Goal: Task Accomplishment & Management: Use online tool/utility

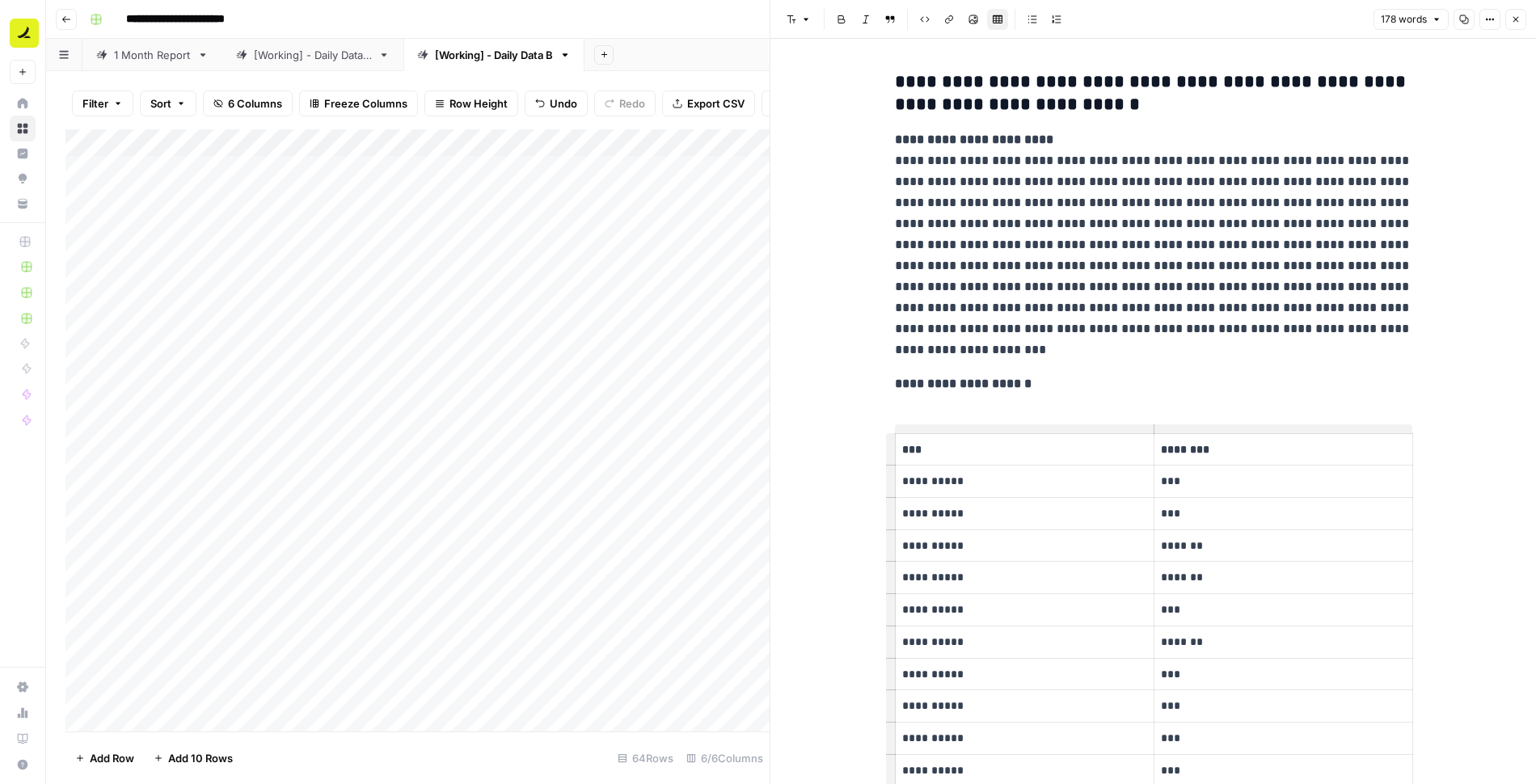
click at [708, 36] on header "**********" at bounding box center [791, 19] width 1490 height 39
click at [1515, 20] on icon "button" at bounding box center [1516, 19] width 10 height 10
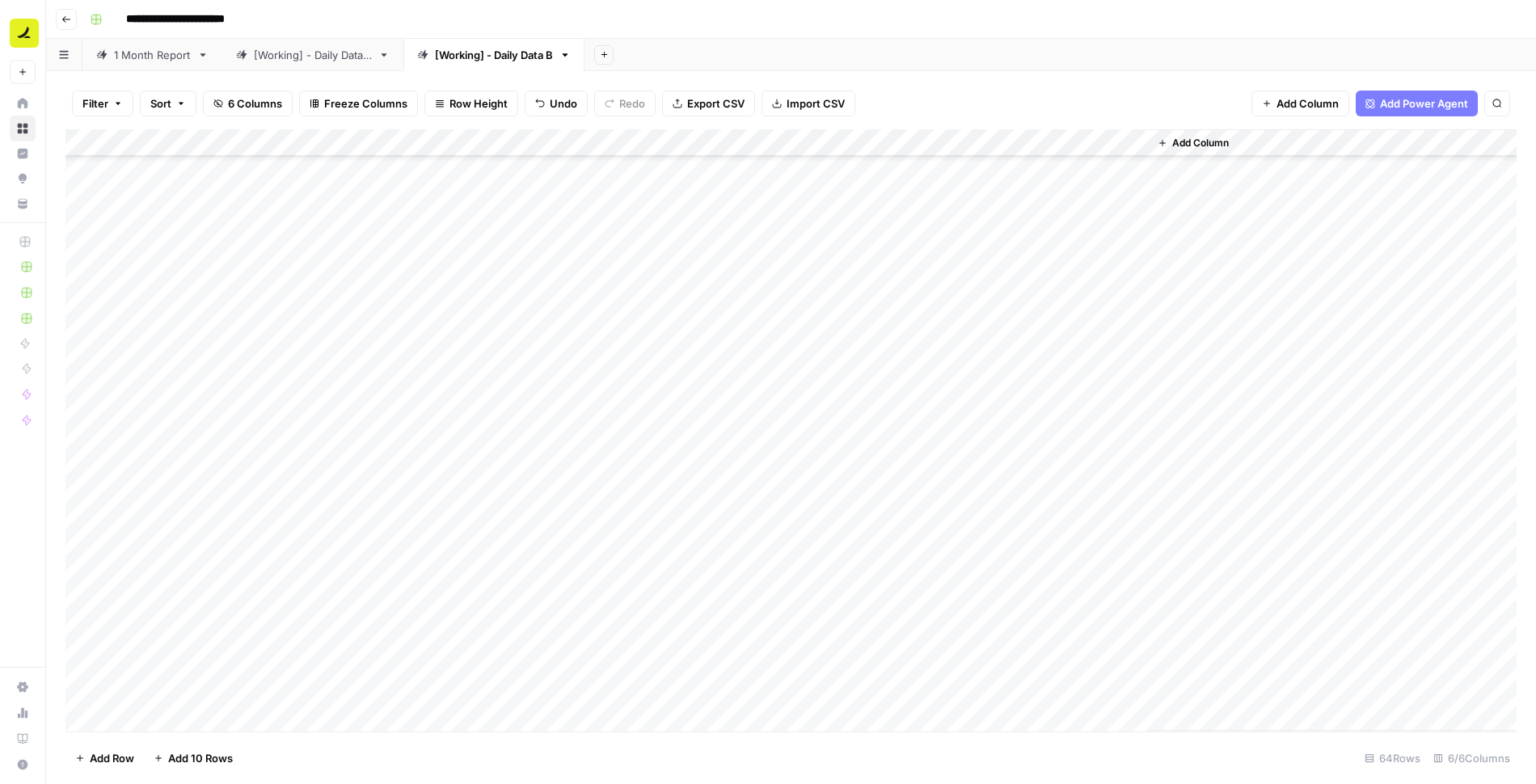
scroll to position [1209, 0]
click at [218, 758] on span "Add 10 Rows" at bounding box center [200, 758] width 65 height 16
click at [563, 476] on div "Add Column" at bounding box center [791, 431] width 1451 height 602
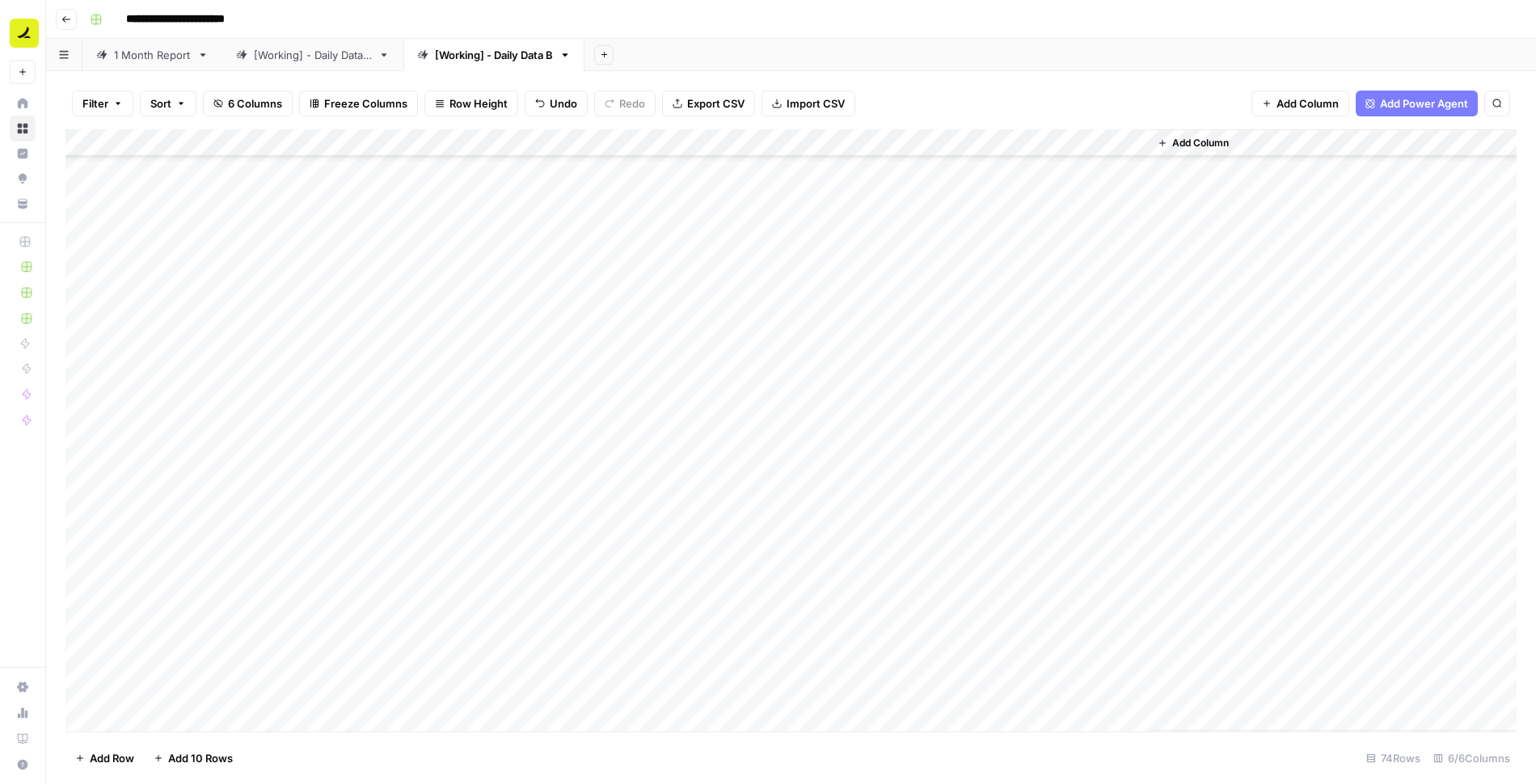
click at [569, 491] on div "Add Column" at bounding box center [791, 431] width 1451 height 602
click at [573, 518] on div "Add Column" at bounding box center [791, 431] width 1451 height 602
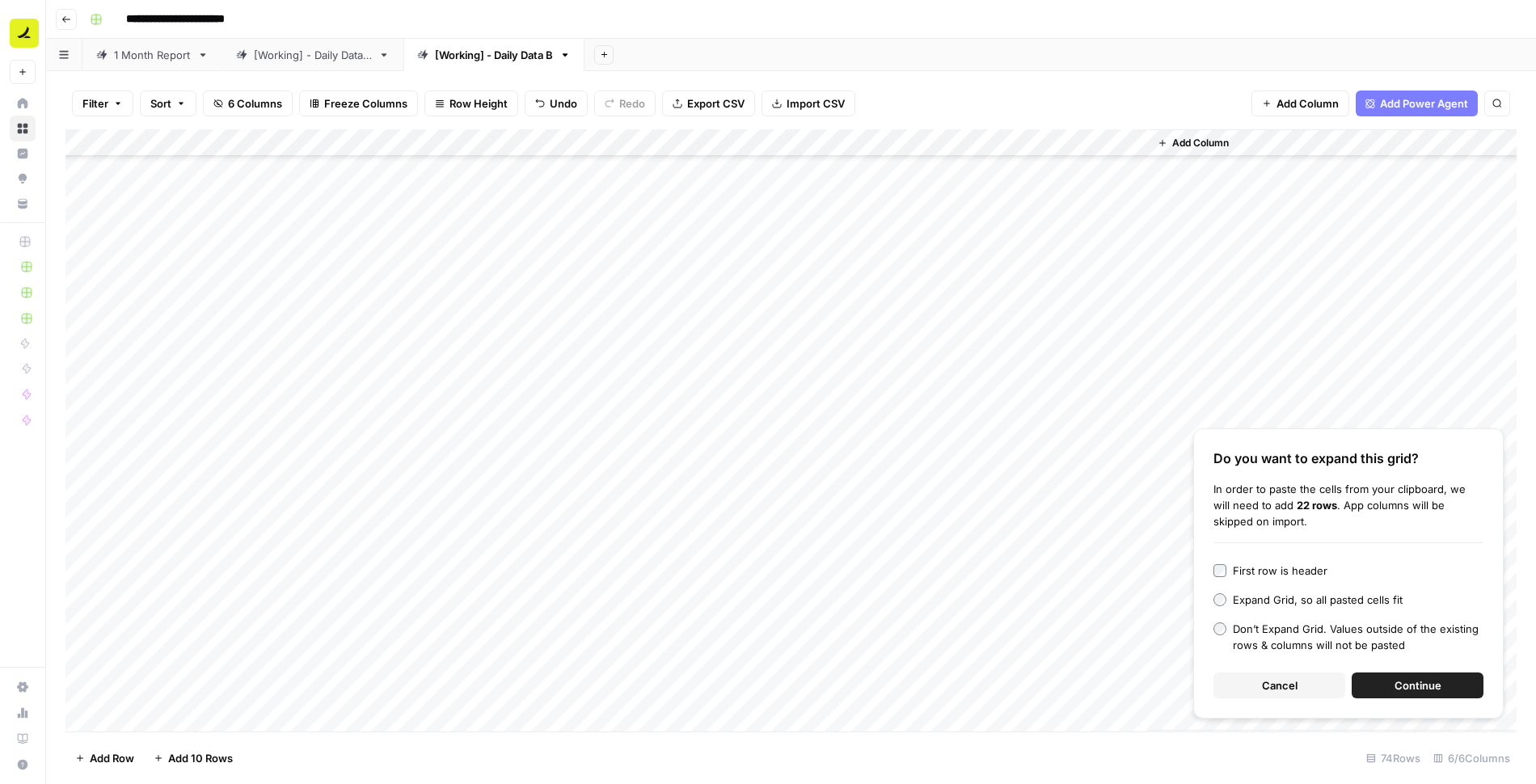
click at [1396, 692] on span "Continue" at bounding box center [1418, 685] width 47 height 16
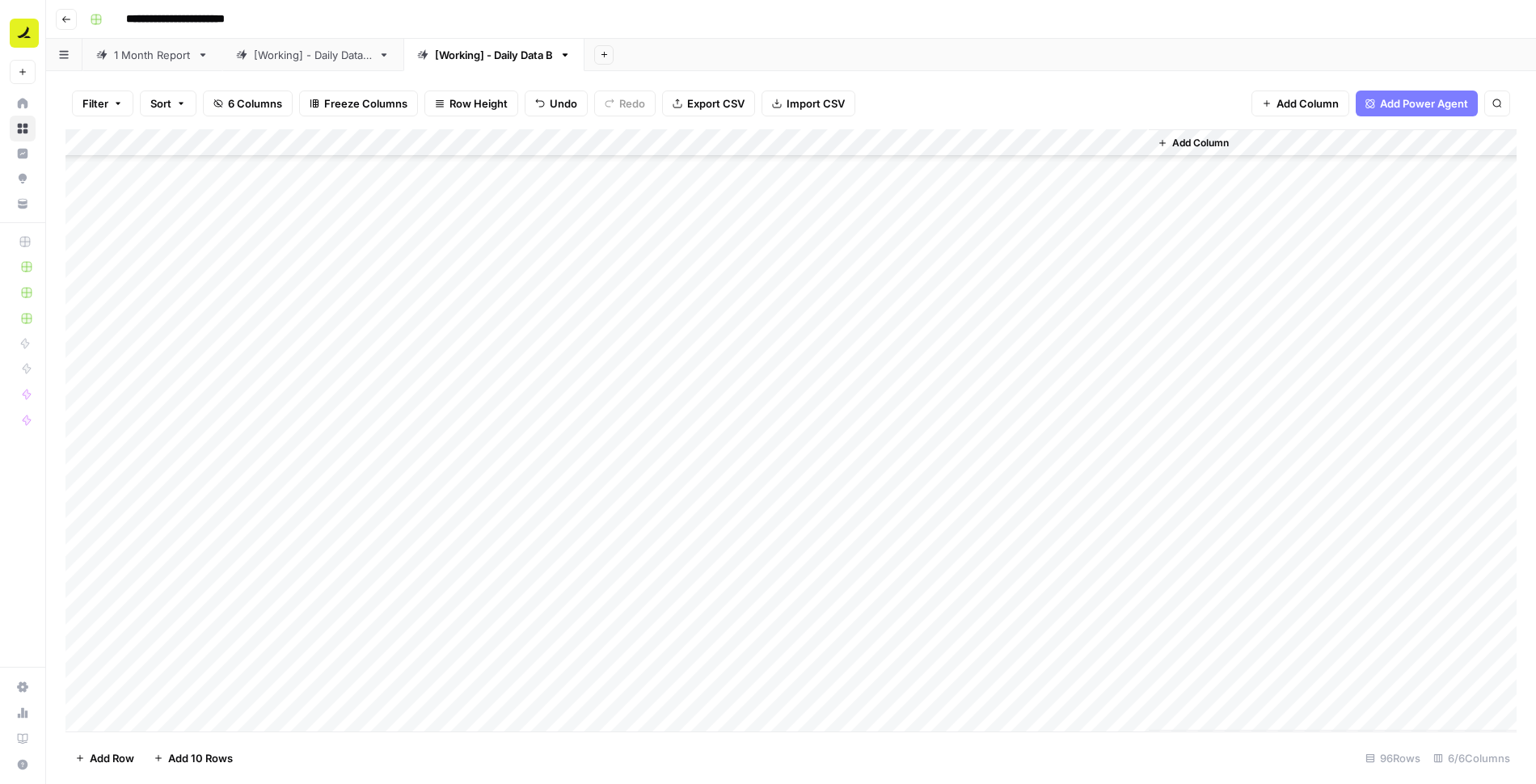
click at [386, 525] on div "Add Column" at bounding box center [791, 431] width 1451 height 602
type textarea "**********"
click at [413, 522] on div "Add Column" at bounding box center [791, 431] width 1451 height 602
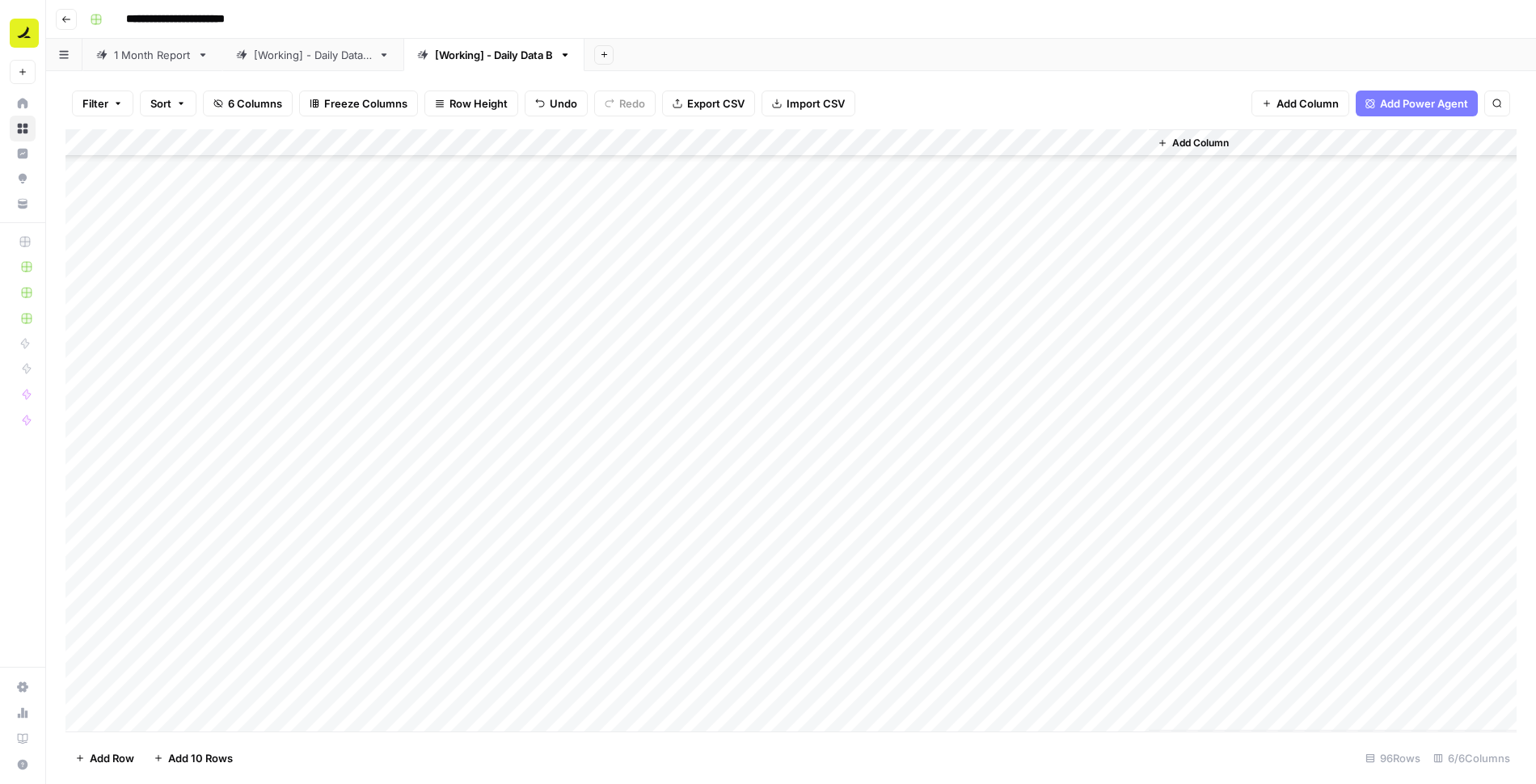
drag, startPoint x: 470, startPoint y: 535, endPoint x: 445, endPoint y: 683, distance: 150.1
click at [445, 683] on div "Add Column" at bounding box center [791, 431] width 1451 height 602
click at [559, 688] on div "Add Column" at bounding box center [791, 431] width 1451 height 602
click at [561, 431] on div "Add Column" at bounding box center [791, 431] width 1451 height 602
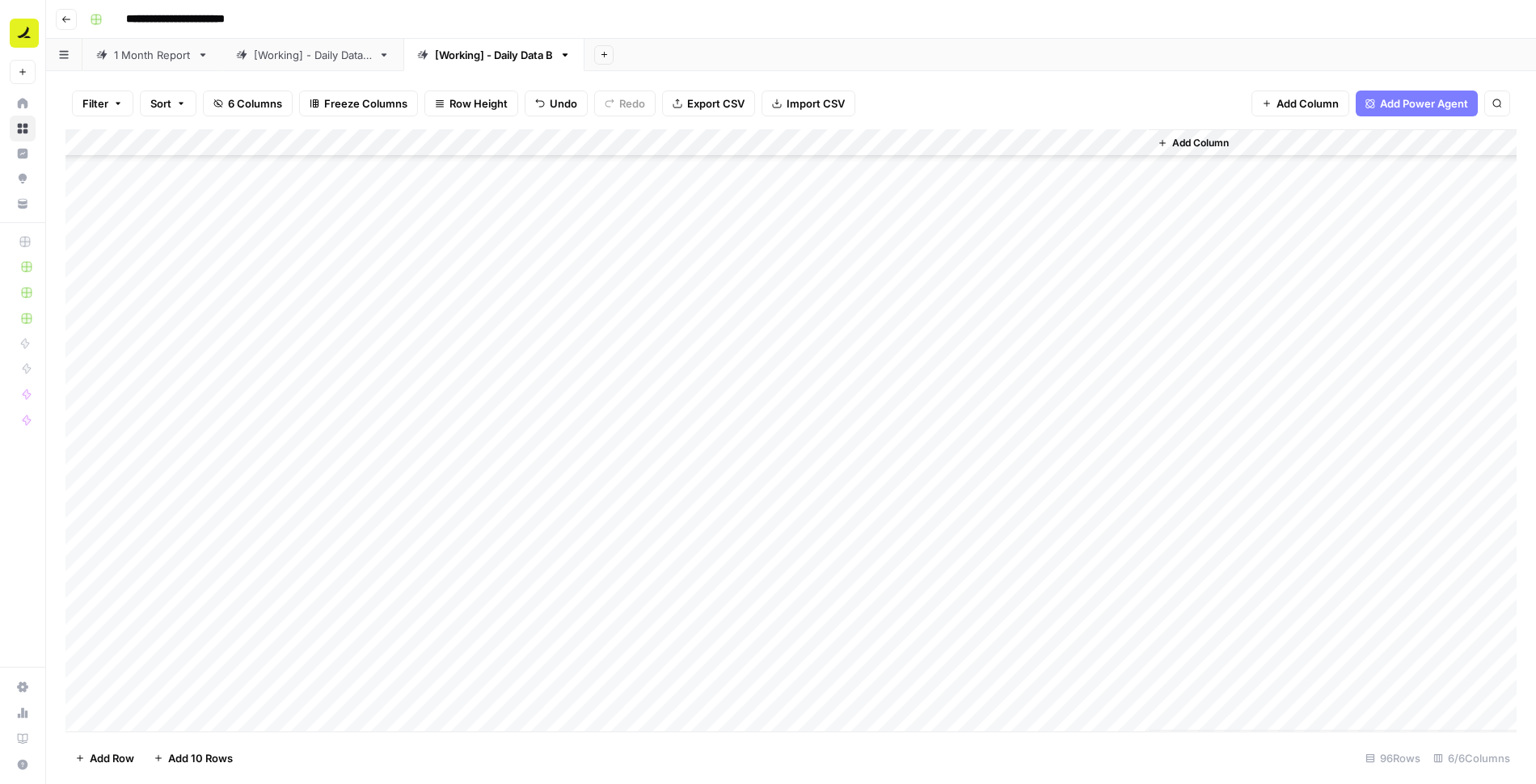
scroll to position [2089, 0]
click at [108, 757] on span "Add Row" at bounding box center [112, 758] width 45 height 16
click at [510, 665] on div "Add Column" at bounding box center [791, 431] width 1451 height 602
click at [516, 695] on div "Add Column" at bounding box center [791, 431] width 1451 height 602
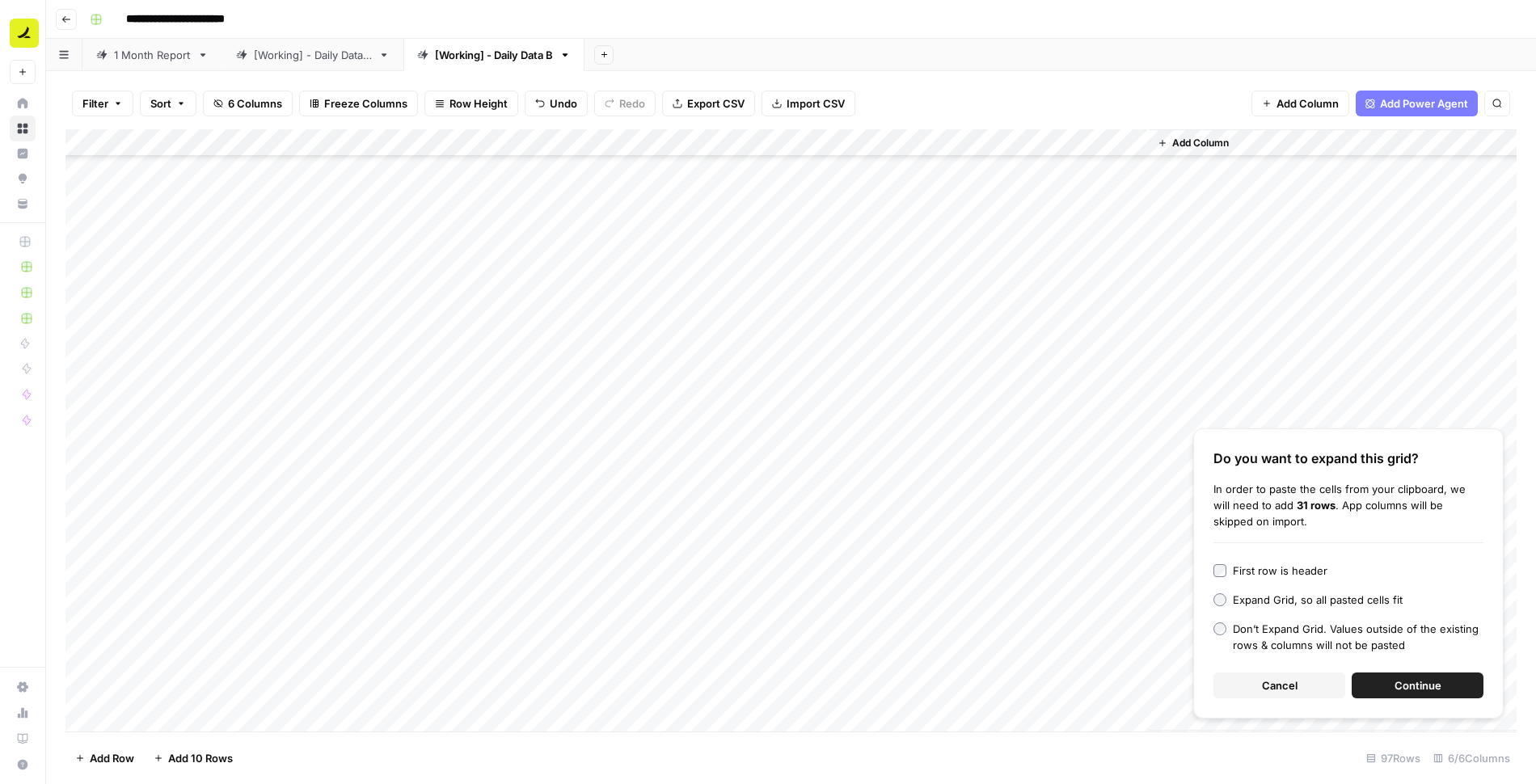
click at [1380, 685] on button "Continue" at bounding box center [1418, 685] width 131 height 26
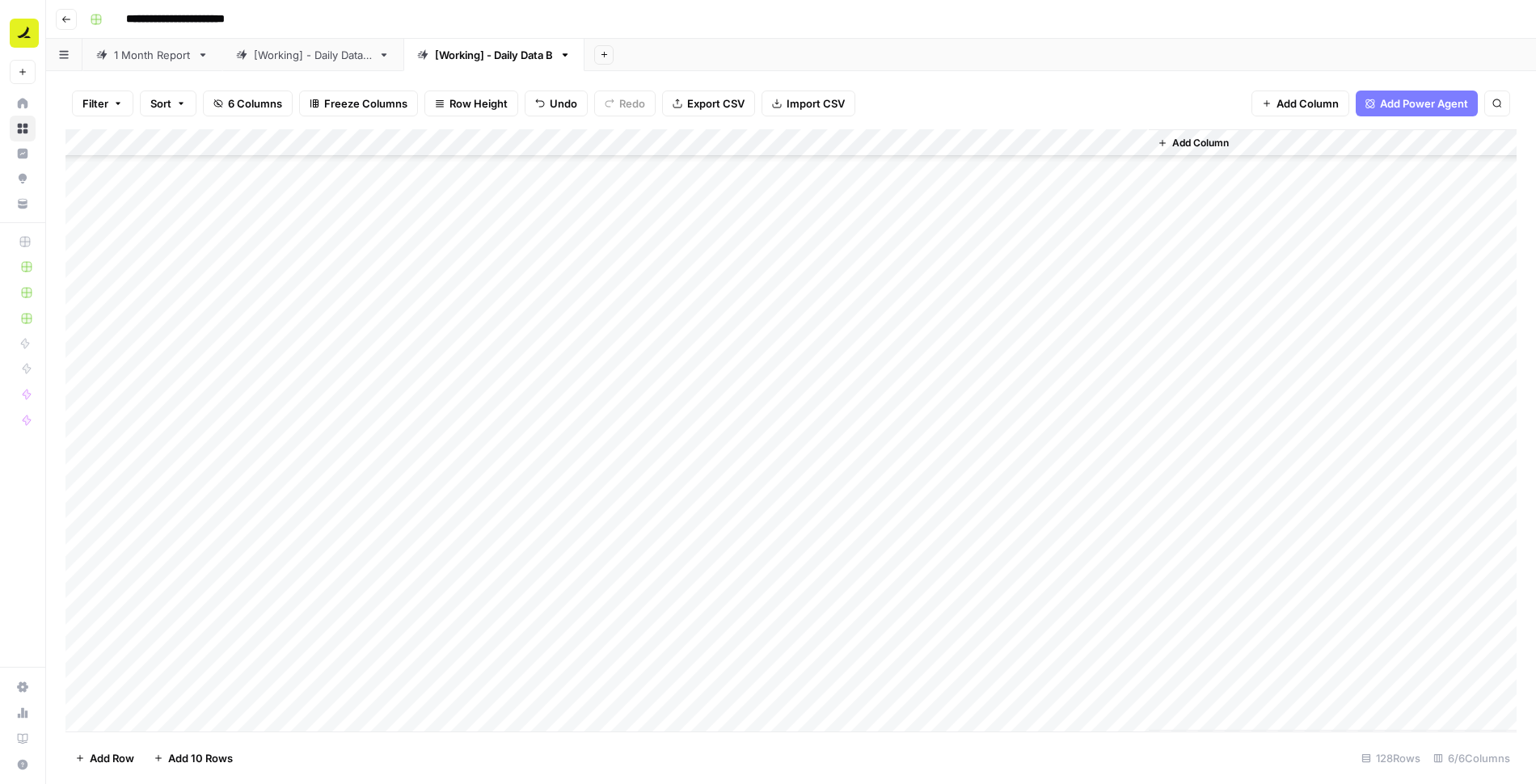
scroll to position [2368, 0]
click at [421, 431] on div "Add Column" at bounding box center [791, 431] width 1451 height 602
type textarea "**********"
click at [448, 431] on div "Add Column" at bounding box center [791, 431] width 1451 height 602
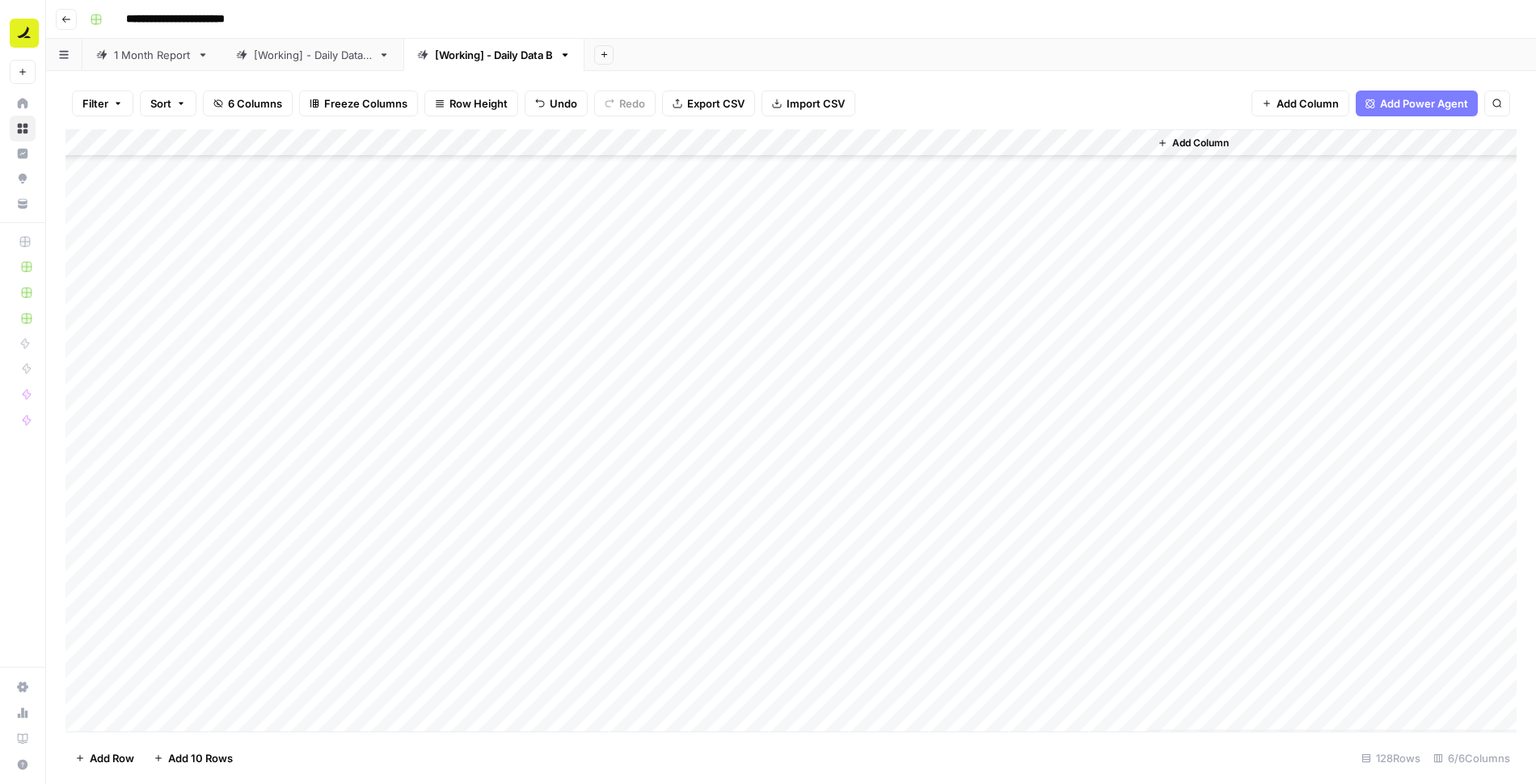
scroll to position [2968, 0]
drag, startPoint x: 469, startPoint y: 451, endPoint x: 455, endPoint y: 690, distance: 239.4
click at [455, 690] on div "Add Column" at bounding box center [791, 431] width 1451 height 602
click at [552, 692] on div "Add Column" at bounding box center [791, 431] width 1451 height 602
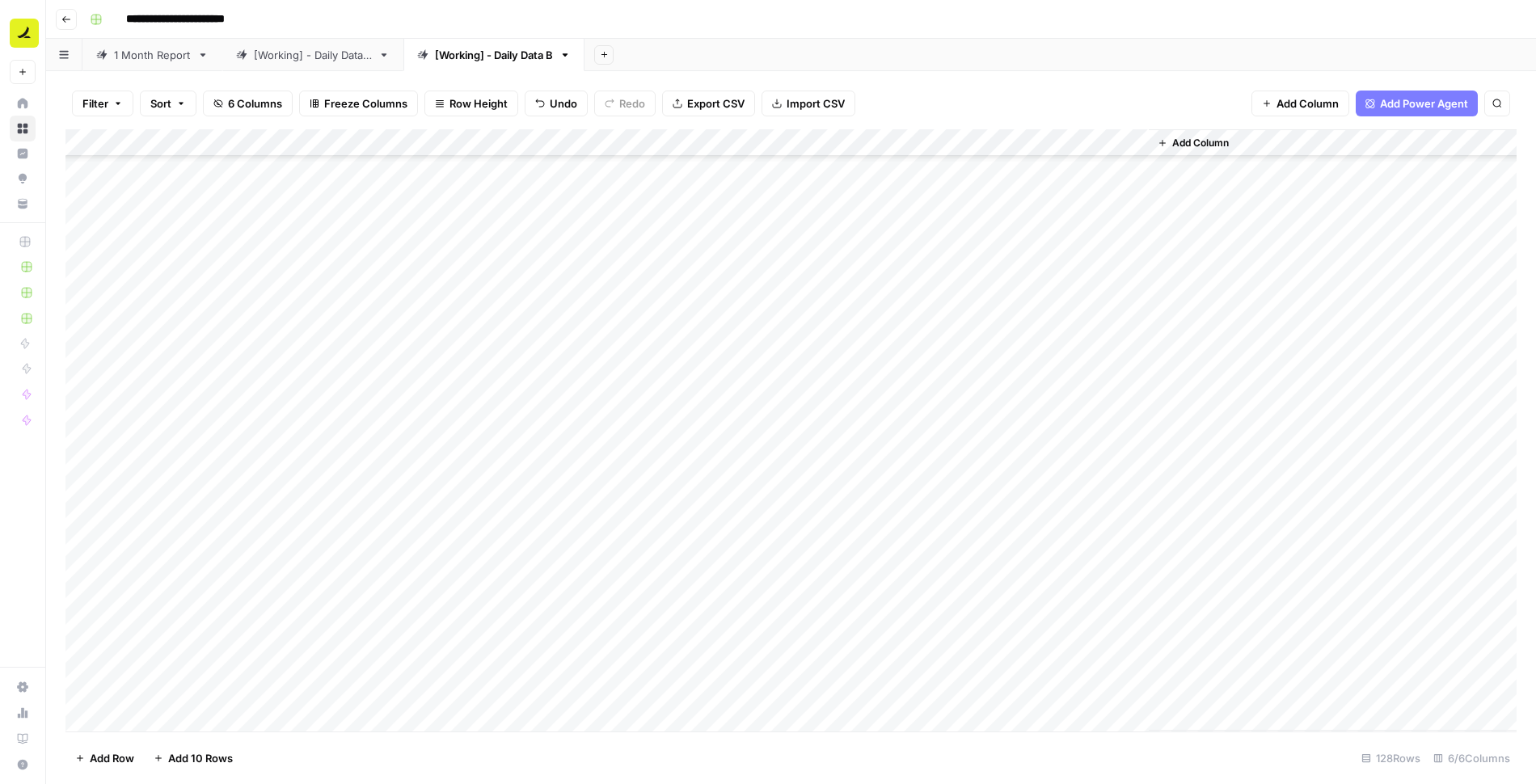
click at [540, 379] on div "Add Column" at bounding box center [791, 431] width 1451 height 602
click at [145, 723] on div "Add Column" at bounding box center [791, 431] width 1451 height 602
click at [565, 688] on div "Add Column" at bounding box center [791, 431] width 1451 height 602
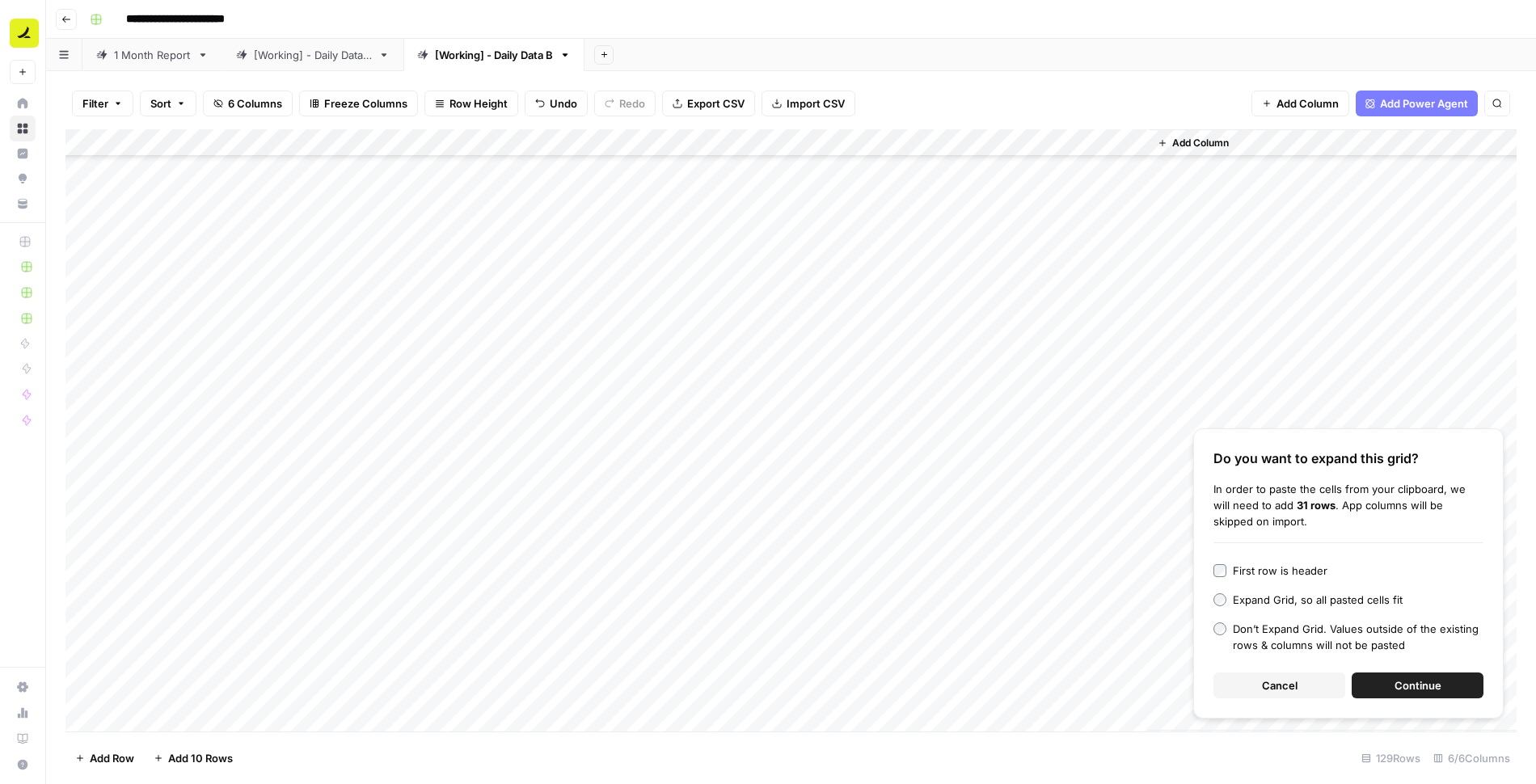
click at [1449, 682] on button "Continue" at bounding box center [1418, 685] width 131 height 26
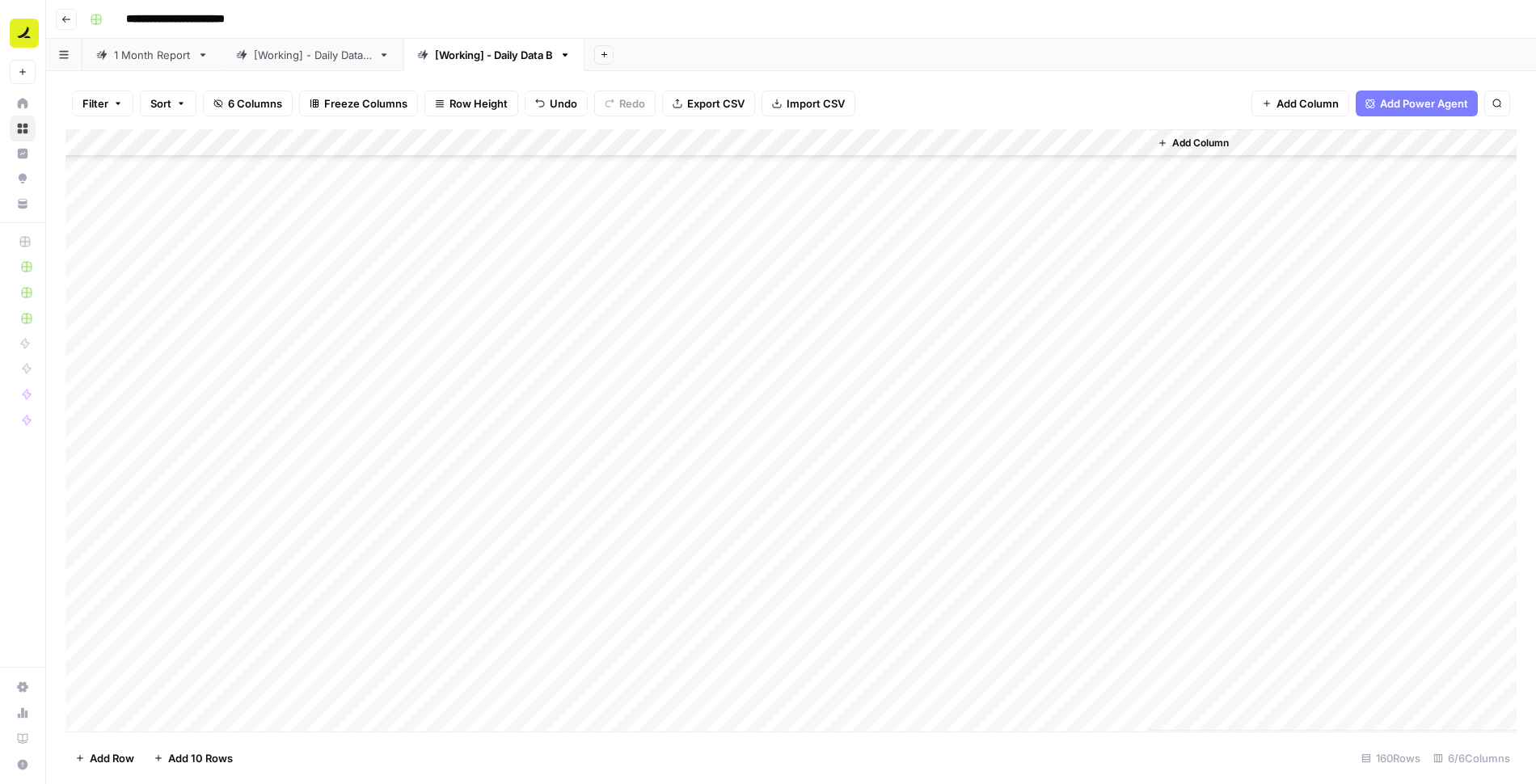
scroll to position [3128, 0]
click at [446, 551] on div "Add Column" at bounding box center [791, 431] width 1451 height 602
type textarea "**********"
click at [461, 557] on div "Add Column" at bounding box center [791, 431] width 1451 height 602
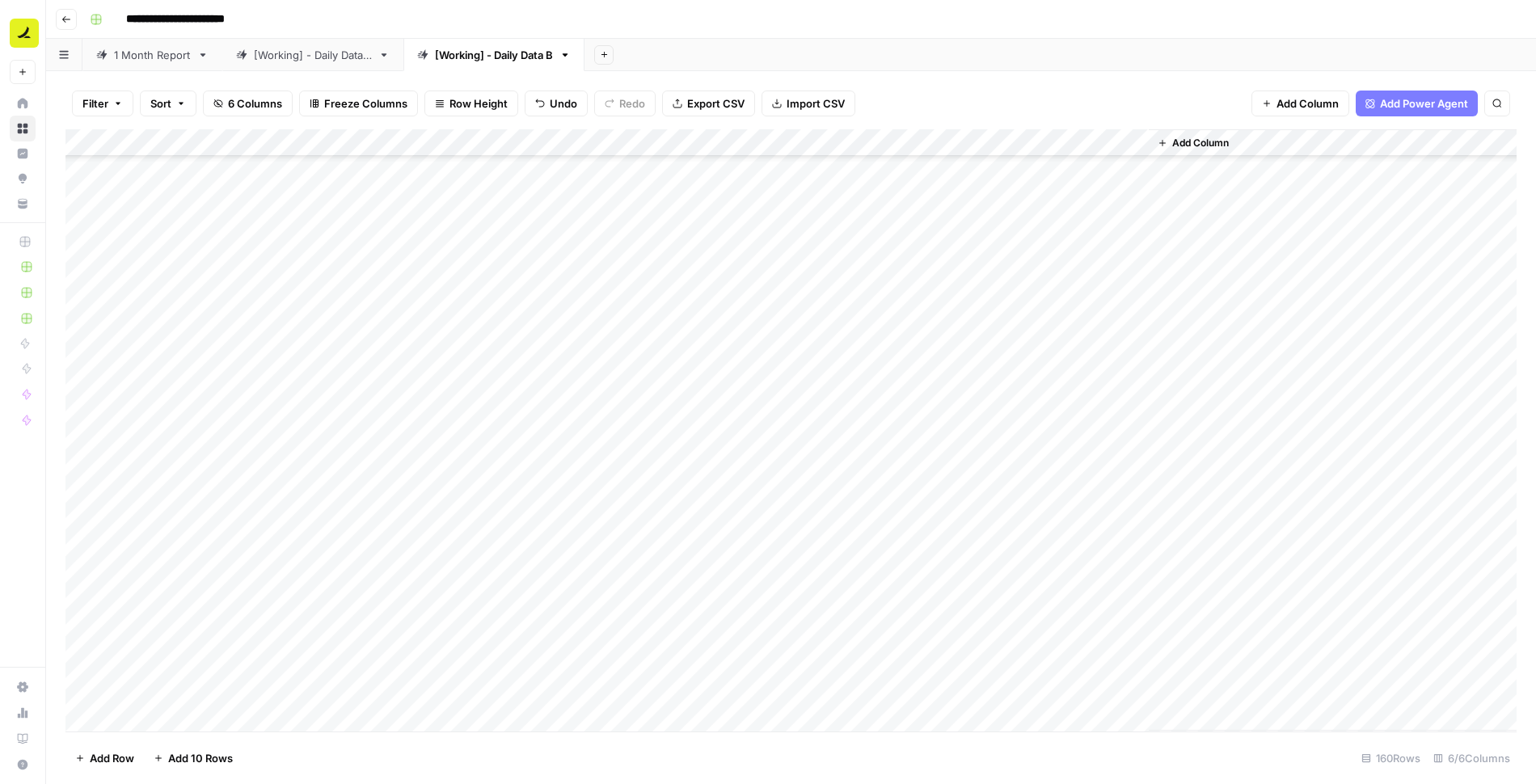
drag, startPoint x: 470, startPoint y: 568, endPoint x: 446, endPoint y: 684, distance: 118.5
click at [446, 684] on div "Add Column" at bounding box center [791, 431] width 1451 height 602
click at [190, 713] on div "Add Column" at bounding box center [791, 431] width 1451 height 602
click at [563, 671] on div "Add Column" at bounding box center [791, 431] width 1451 height 602
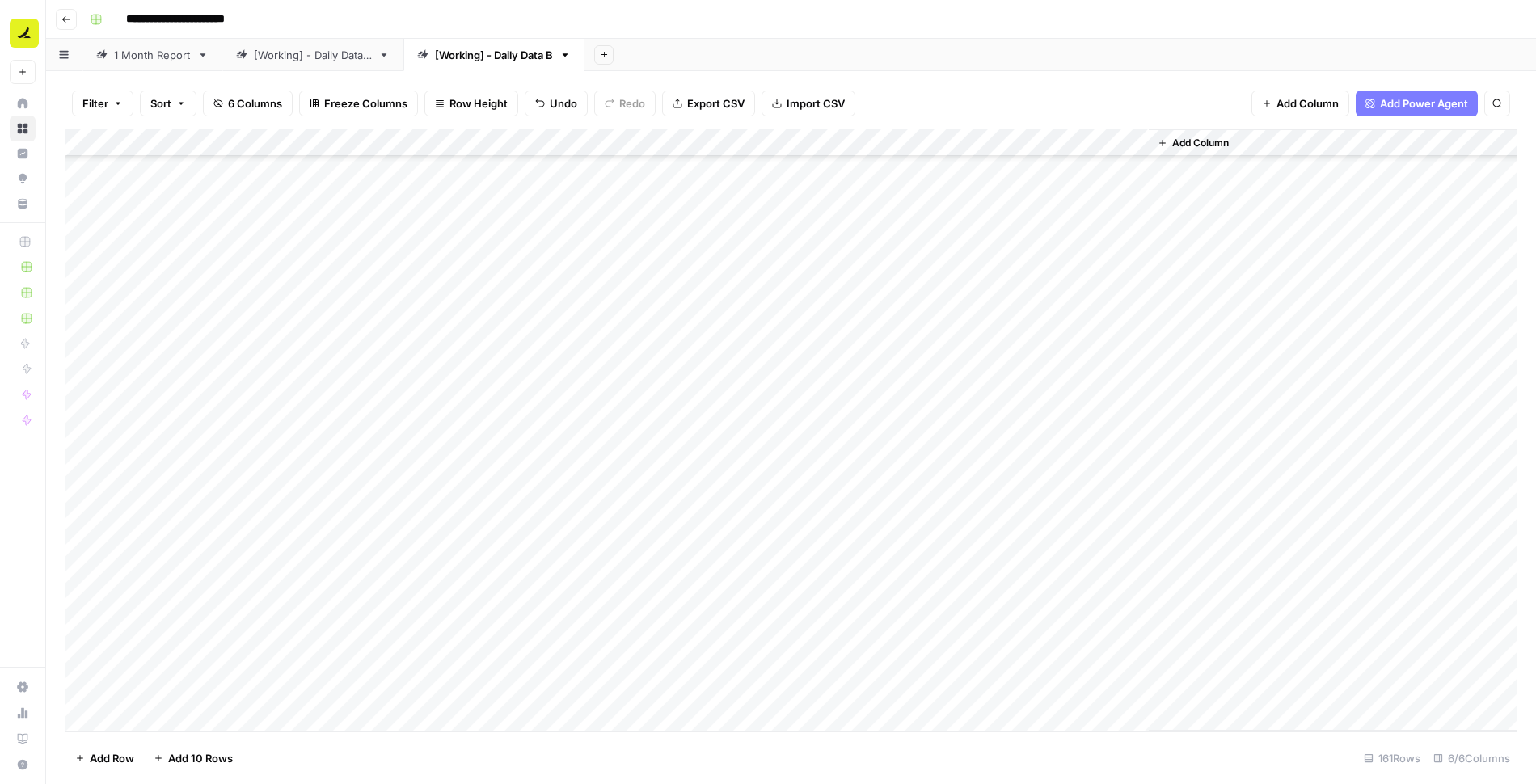
scroll to position [3202, 0]
click at [559, 487] on div "Add Column" at bounding box center [791, 431] width 1451 height 602
click at [567, 690] on div "Add Column" at bounding box center [791, 431] width 1451 height 602
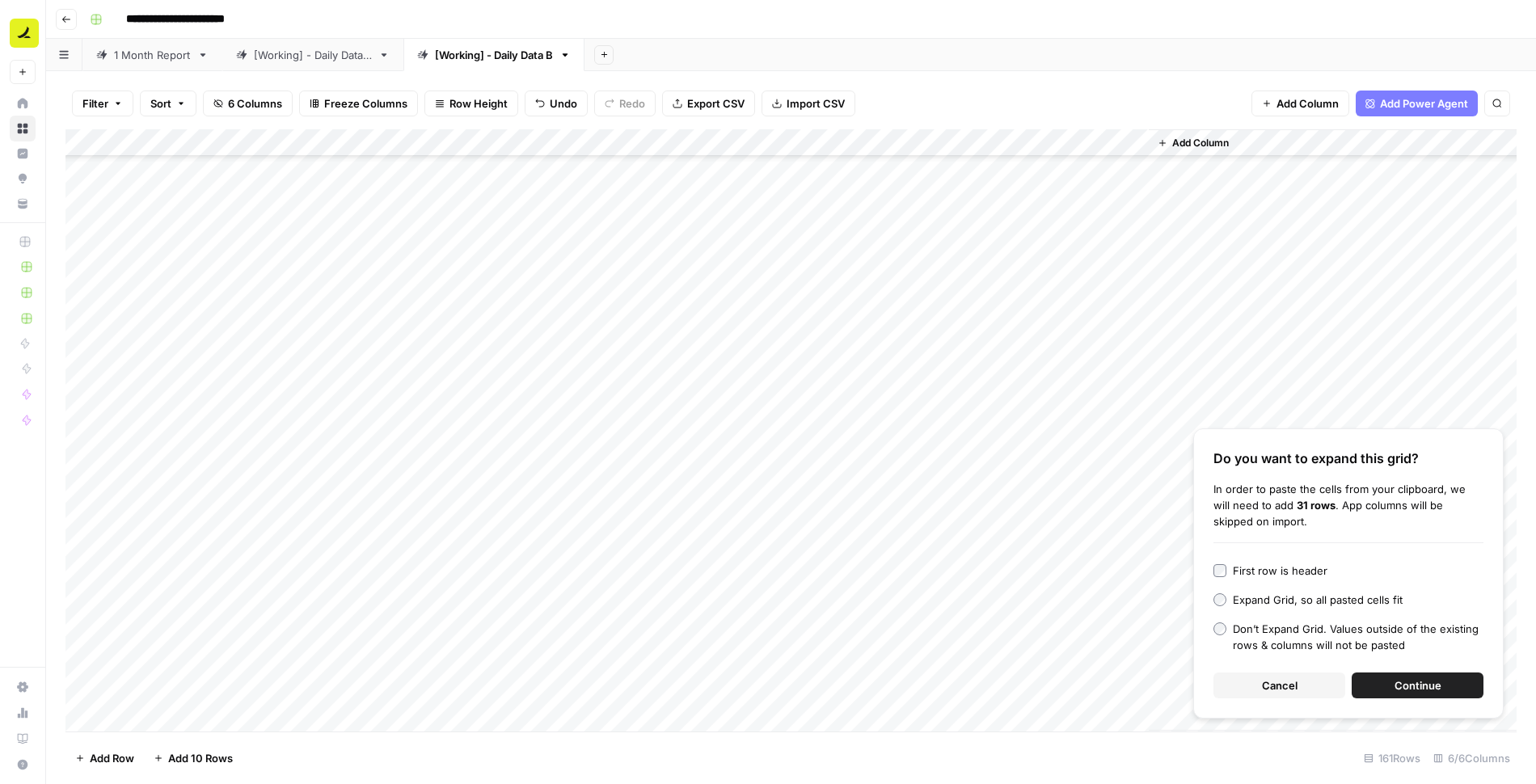
click at [1393, 676] on button "Continue" at bounding box center [1418, 685] width 131 height 26
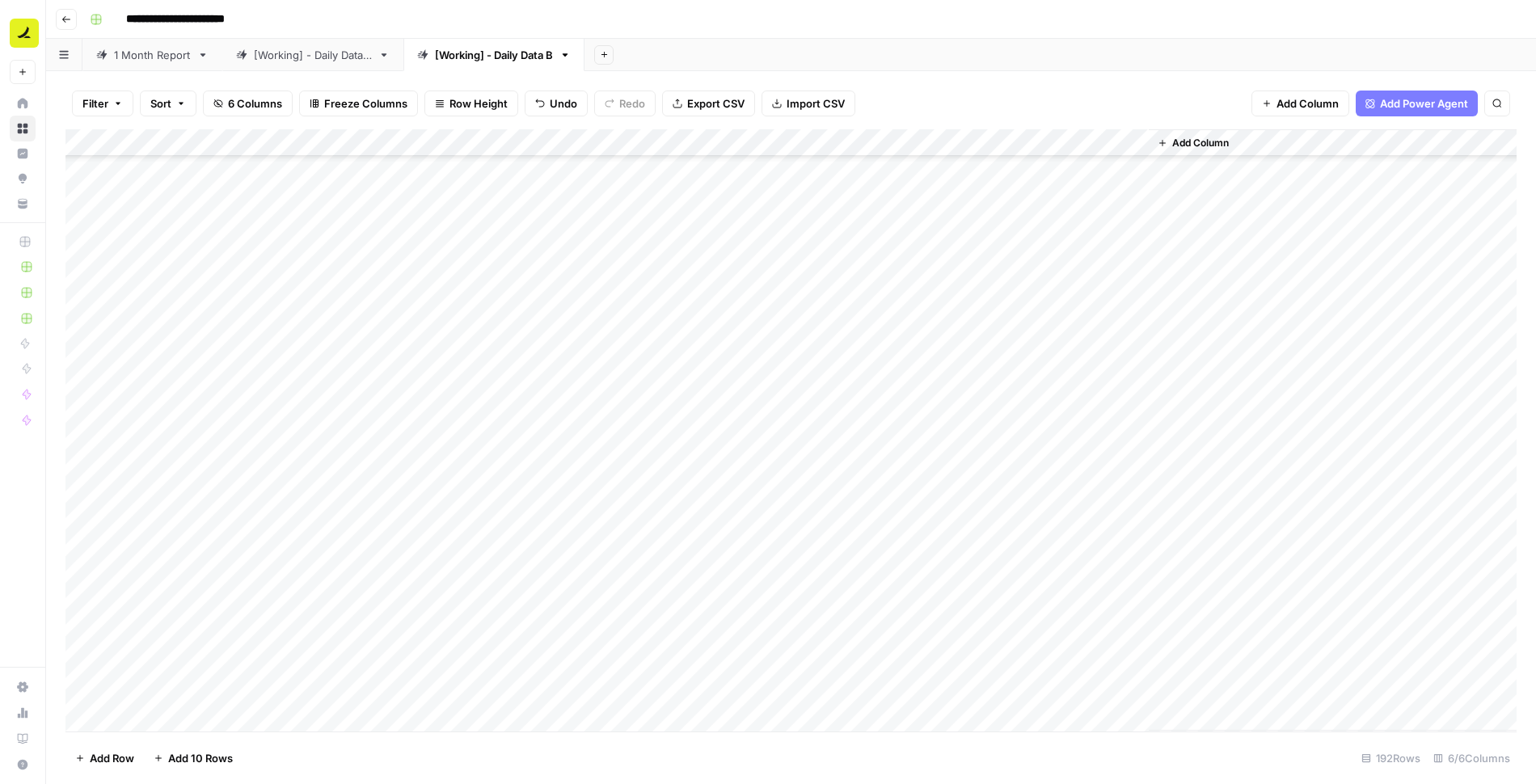
scroll to position [4196, 0]
click at [419, 374] on div "Add Column" at bounding box center [791, 431] width 1451 height 602
type textarea "**********"
click at [440, 363] on div "Add Column" at bounding box center [791, 431] width 1451 height 602
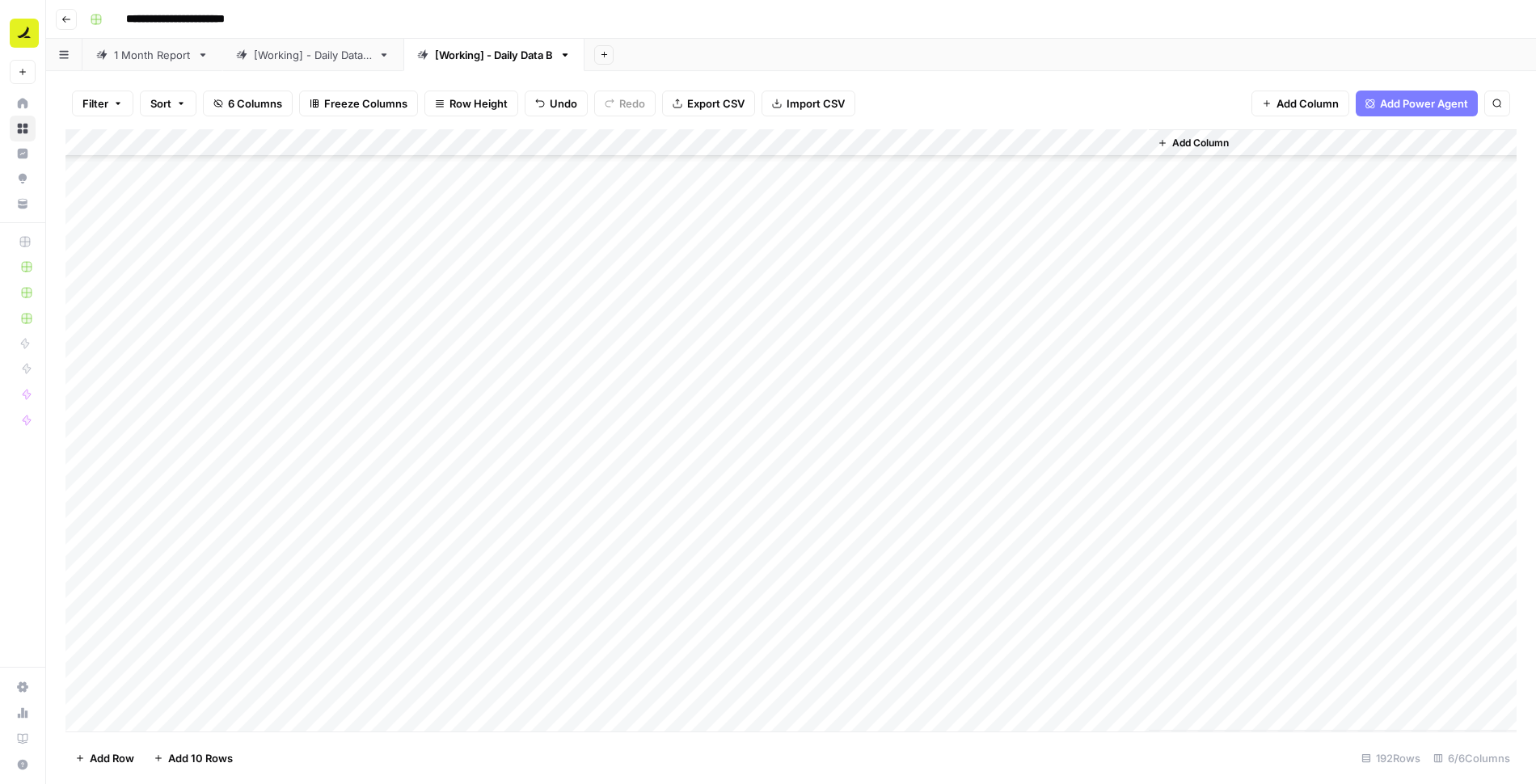
drag, startPoint x: 469, startPoint y: 381, endPoint x: 459, endPoint y: 679, distance: 298.2
click at [459, 679] on div "Add Column" at bounding box center [791, 431] width 1451 height 602
click at [315, 531] on div "Add Column" at bounding box center [791, 431] width 1451 height 602
click at [172, 224] on div "Add Column" at bounding box center [791, 431] width 1451 height 602
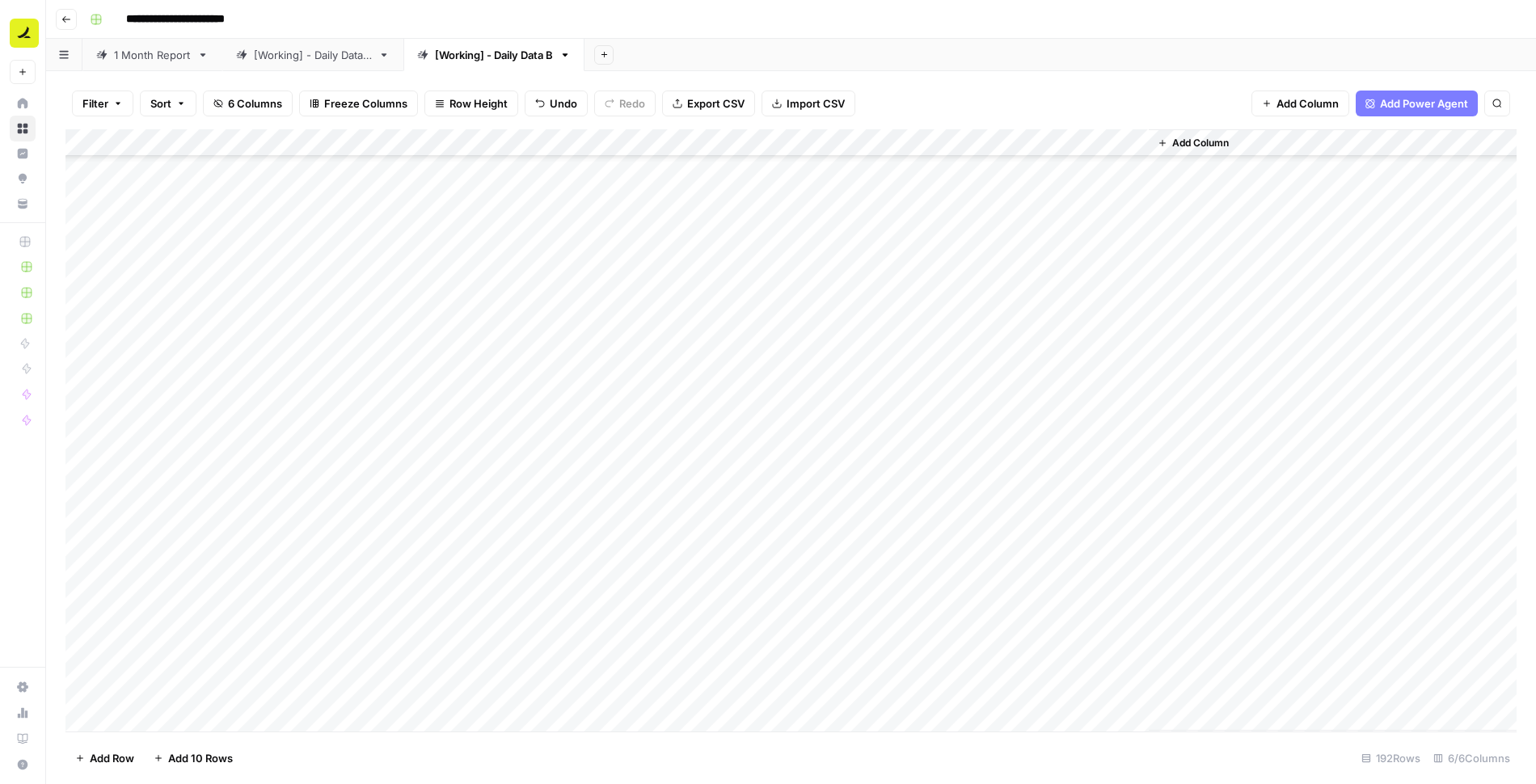
click at [280, 229] on div "Add Column" at bounding box center [791, 431] width 1451 height 602
drag, startPoint x: 346, startPoint y: 233, endPoint x: 305, endPoint y: 691, distance: 459.8
click at [305, 691] on div "Add Column" at bounding box center [791, 431] width 1451 height 602
click at [548, 421] on div "Add Column" at bounding box center [791, 431] width 1451 height 602
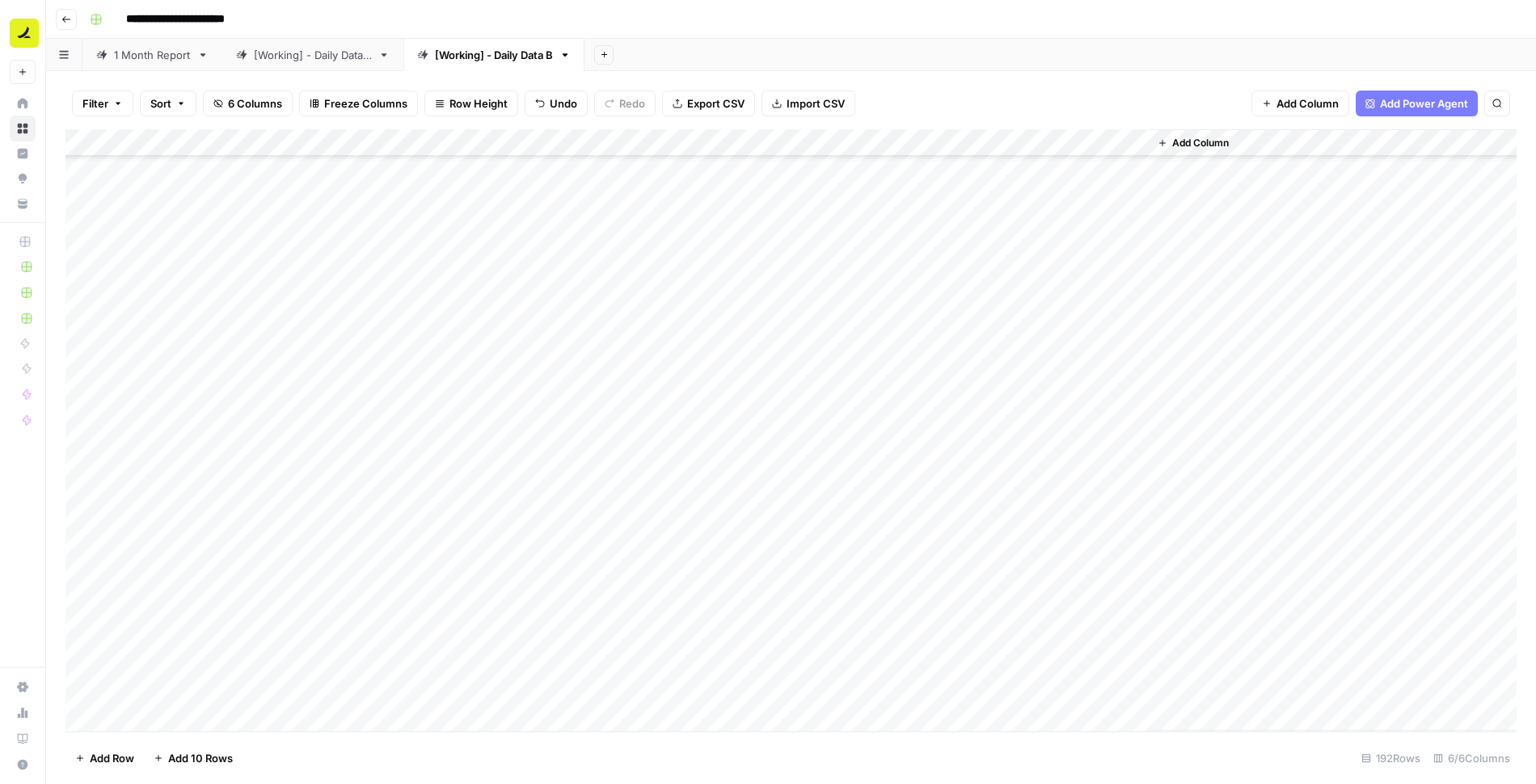
scroll to position [3238, 0]
click at [325, 55] on div "[Working] - Daily Data A" at bounding box center [313, 55] width 118 height 16
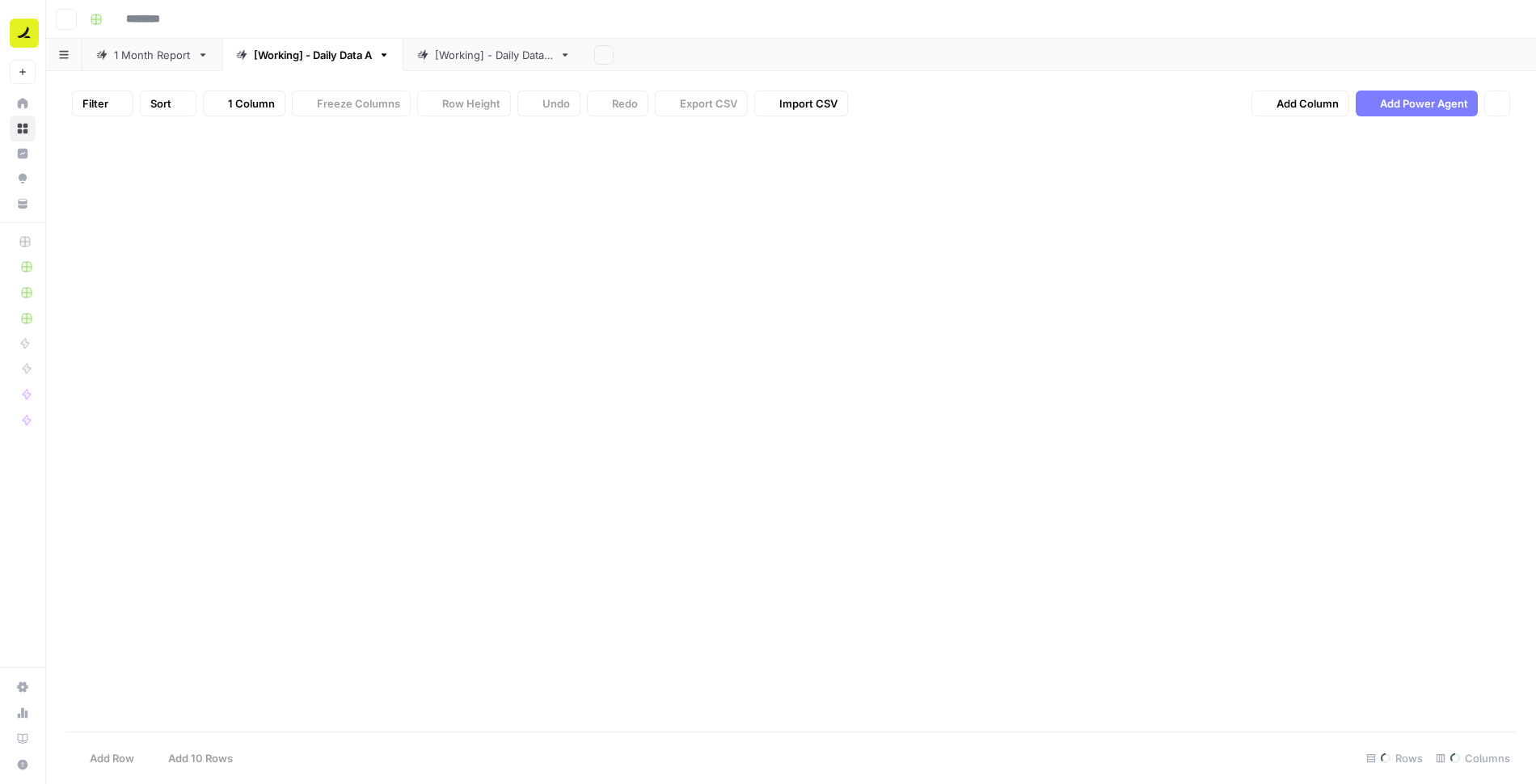
type input "**********"
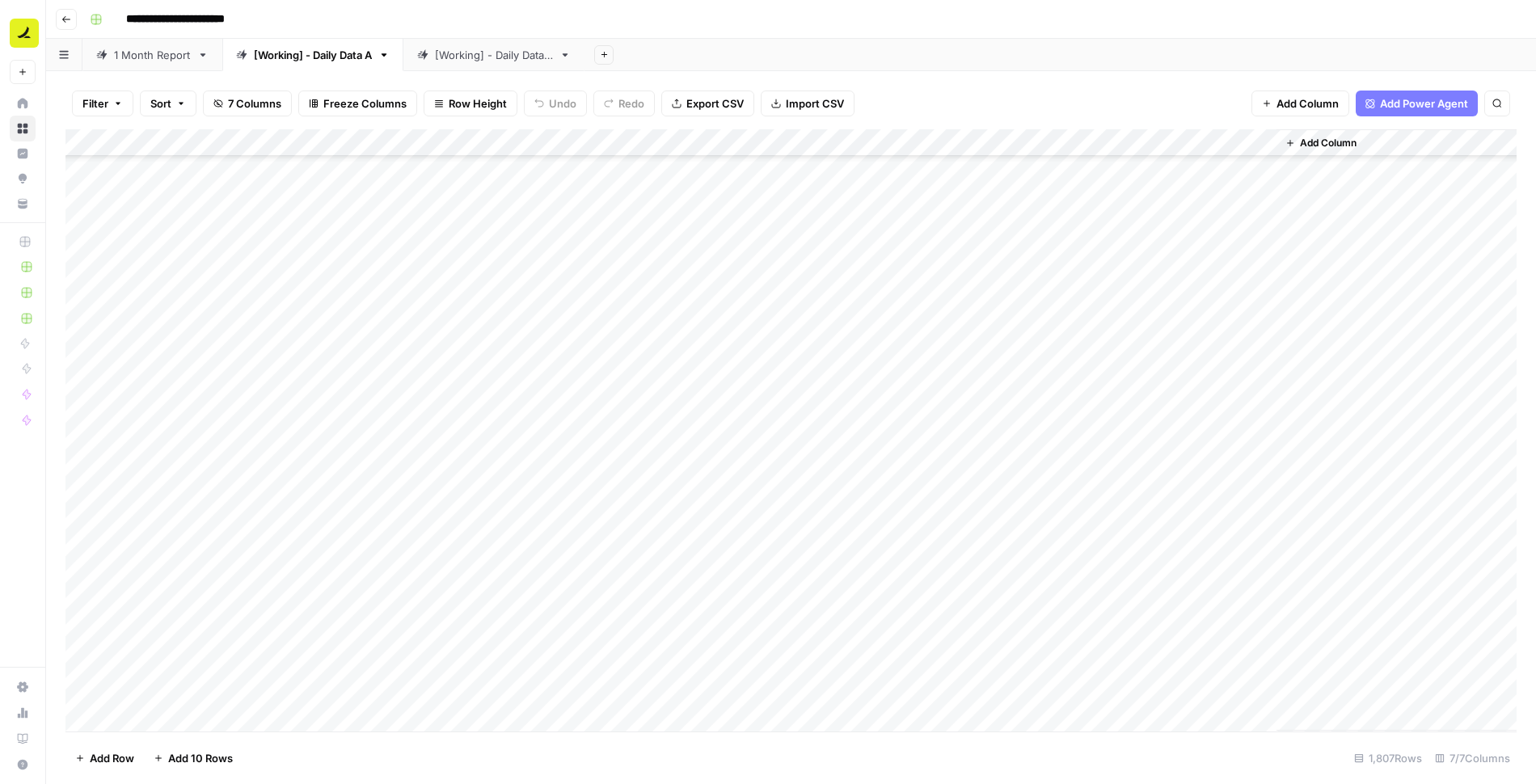
scroll to position [49108, 0]
click at [178, 717] on div "Add Column" at bounding box center [791, 431] width 1451 height 602
click at [393, 633] on div "Add Column" at bounding box center [791, 431] width 1451 height 602
click at [293, 688] on div "Add Column" at bounding box center [791, 431] width 1451 height 602
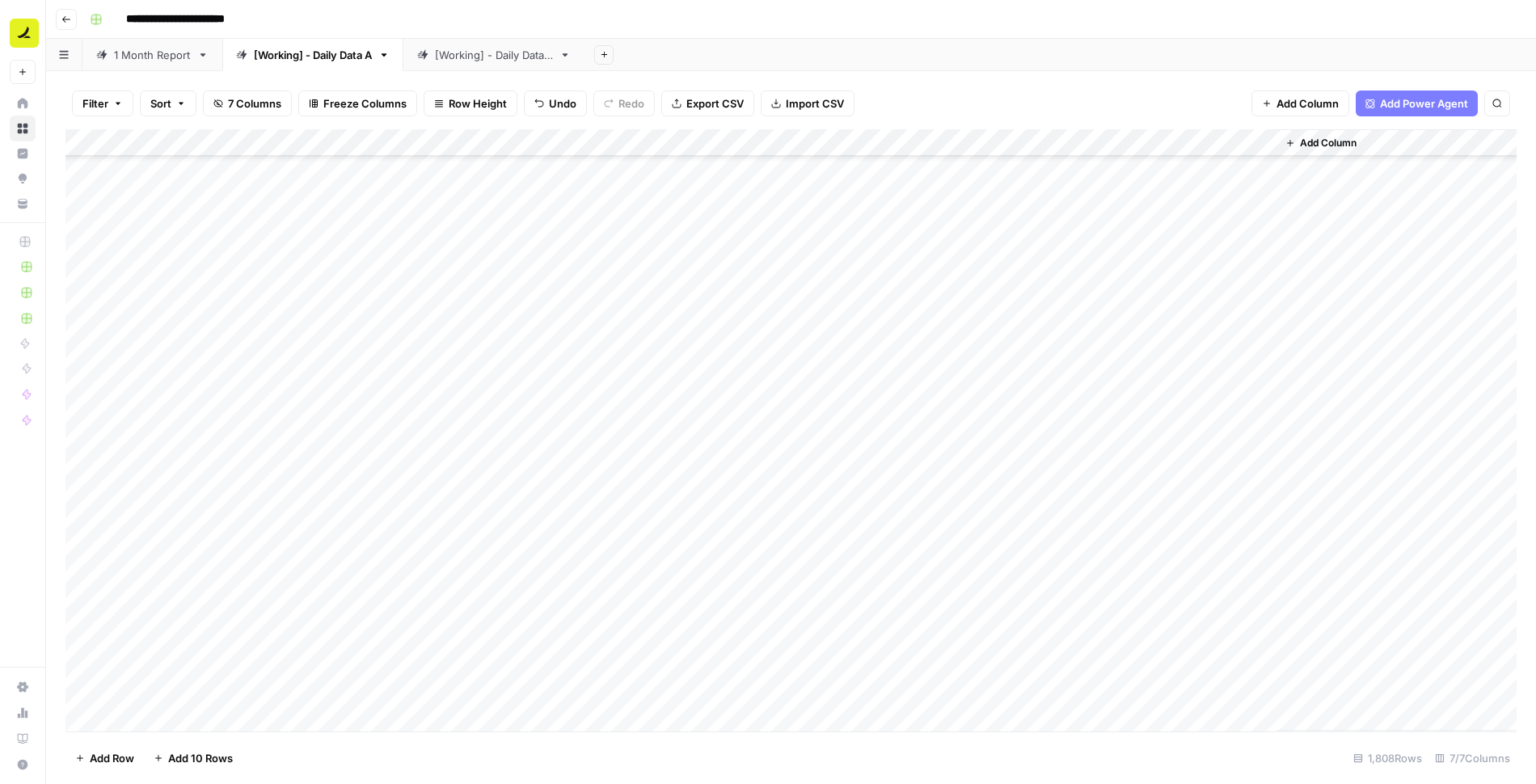
click at [787, 104] on span "Import CSV" at bounding box center [815, 104] width 58 height 16
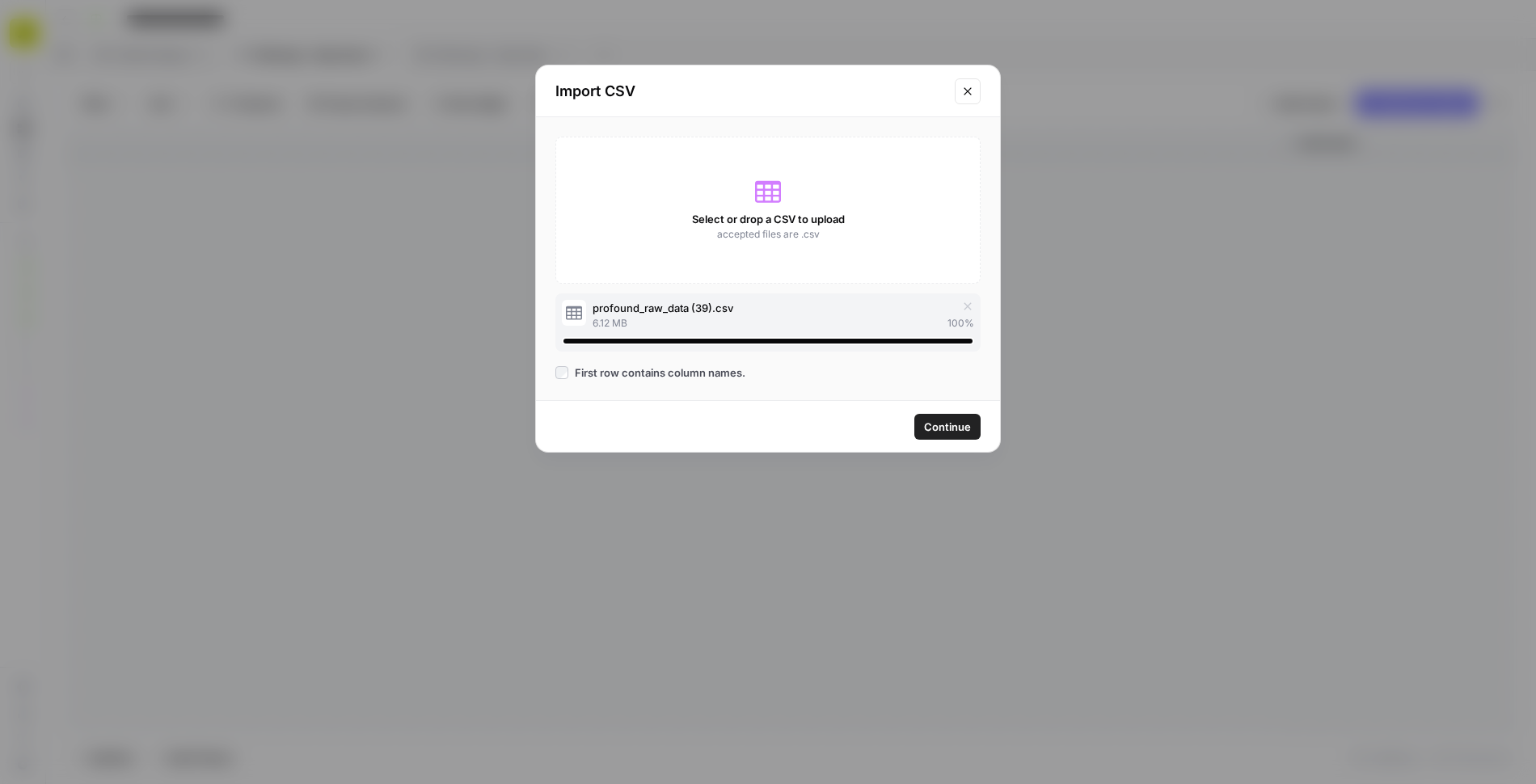
click at [955, 422] on span "Continue" at bounding box center [947, 426] width 47 height 16
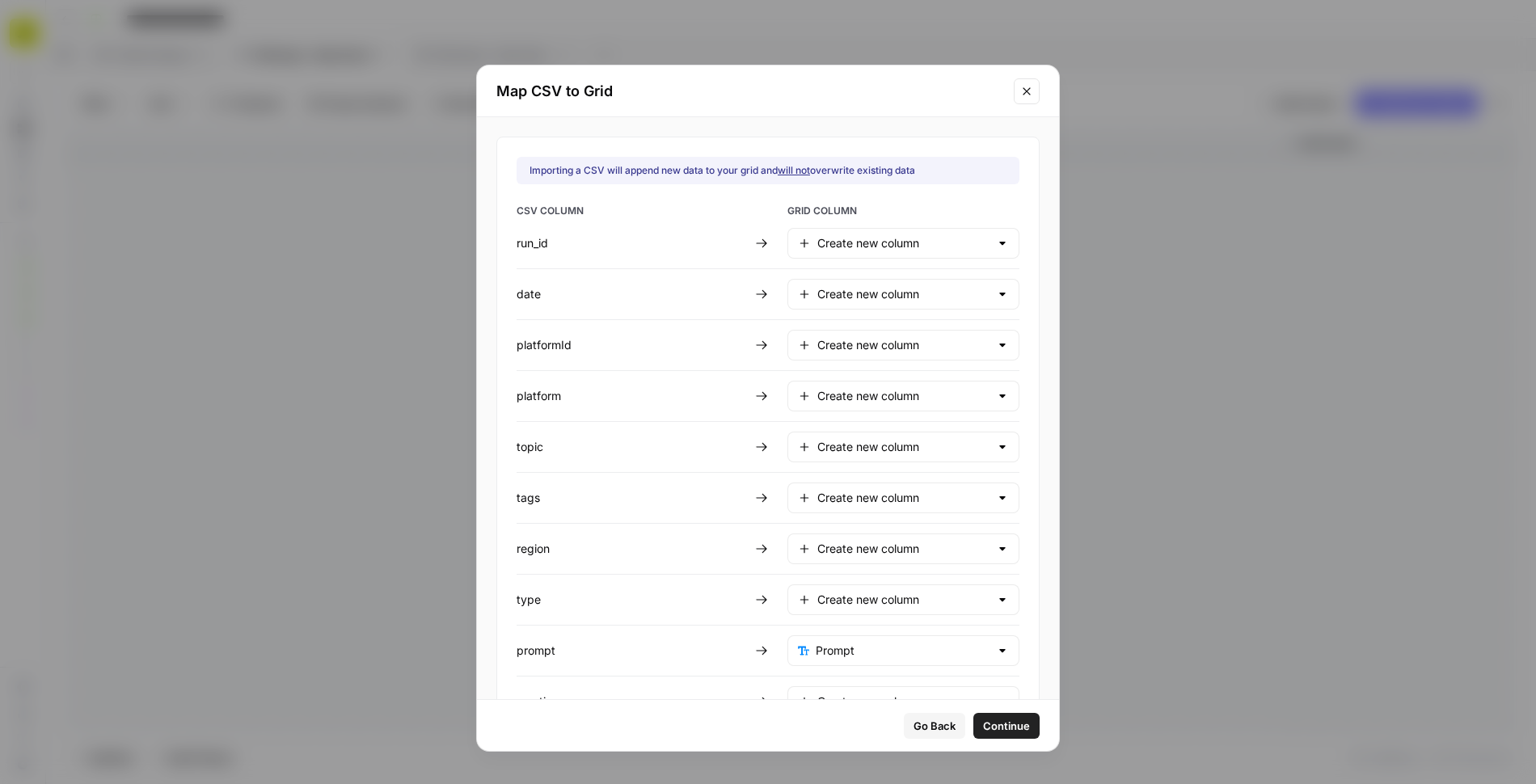
click at [898, 251] on div "Create new column" at bounding box center [903, 243] width 232 height 31
click at [832, 435] on span "Do not import" at bounding box center [889, 440] width 139 height 16
type input "Do not import"
click at [832, 299] on input "text" at bounding box center [903, 294] width 172 height 16
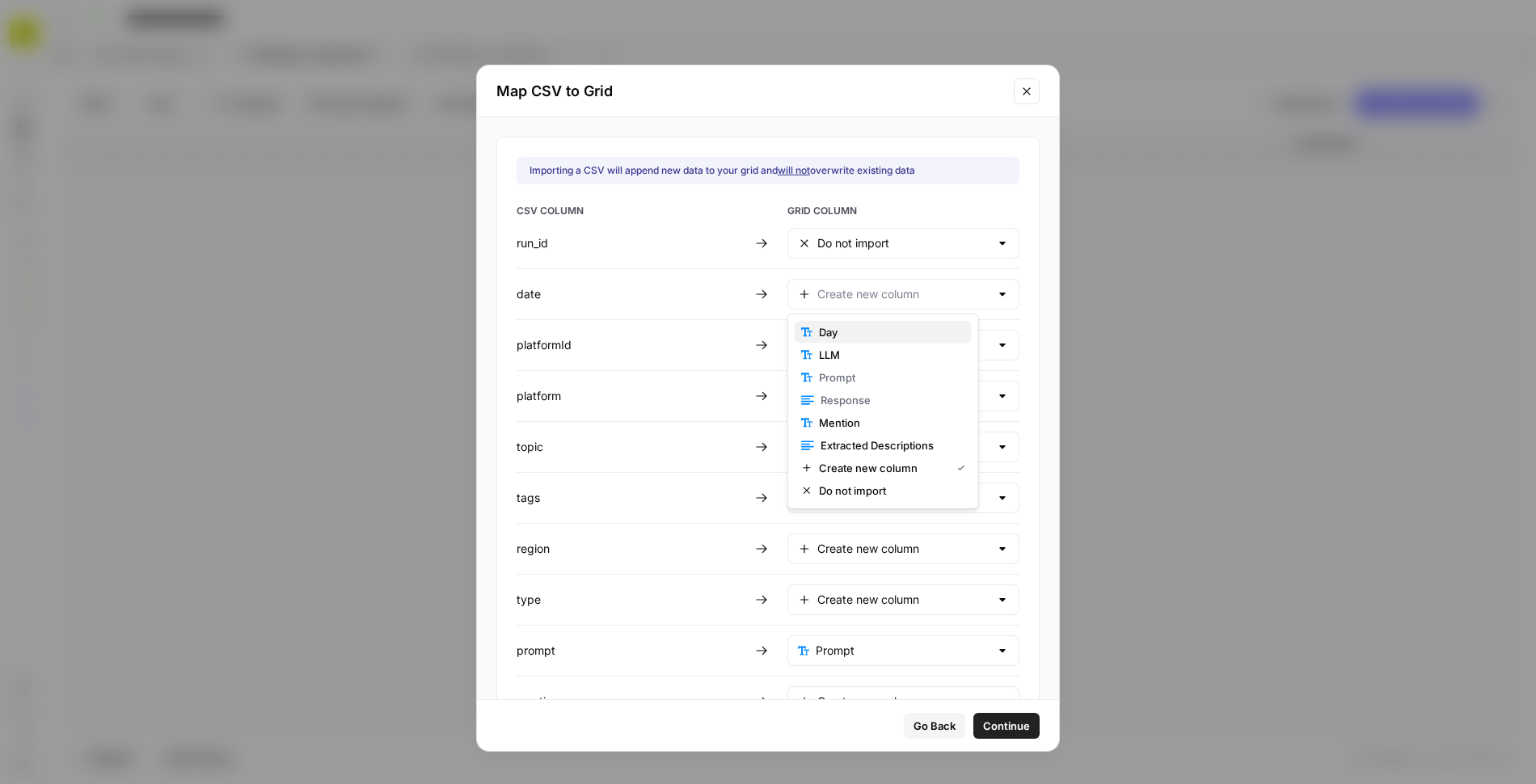
click at [839, 336] on span "Day" at bounding box center [889, 332] width 139 height 16
type input "Day"
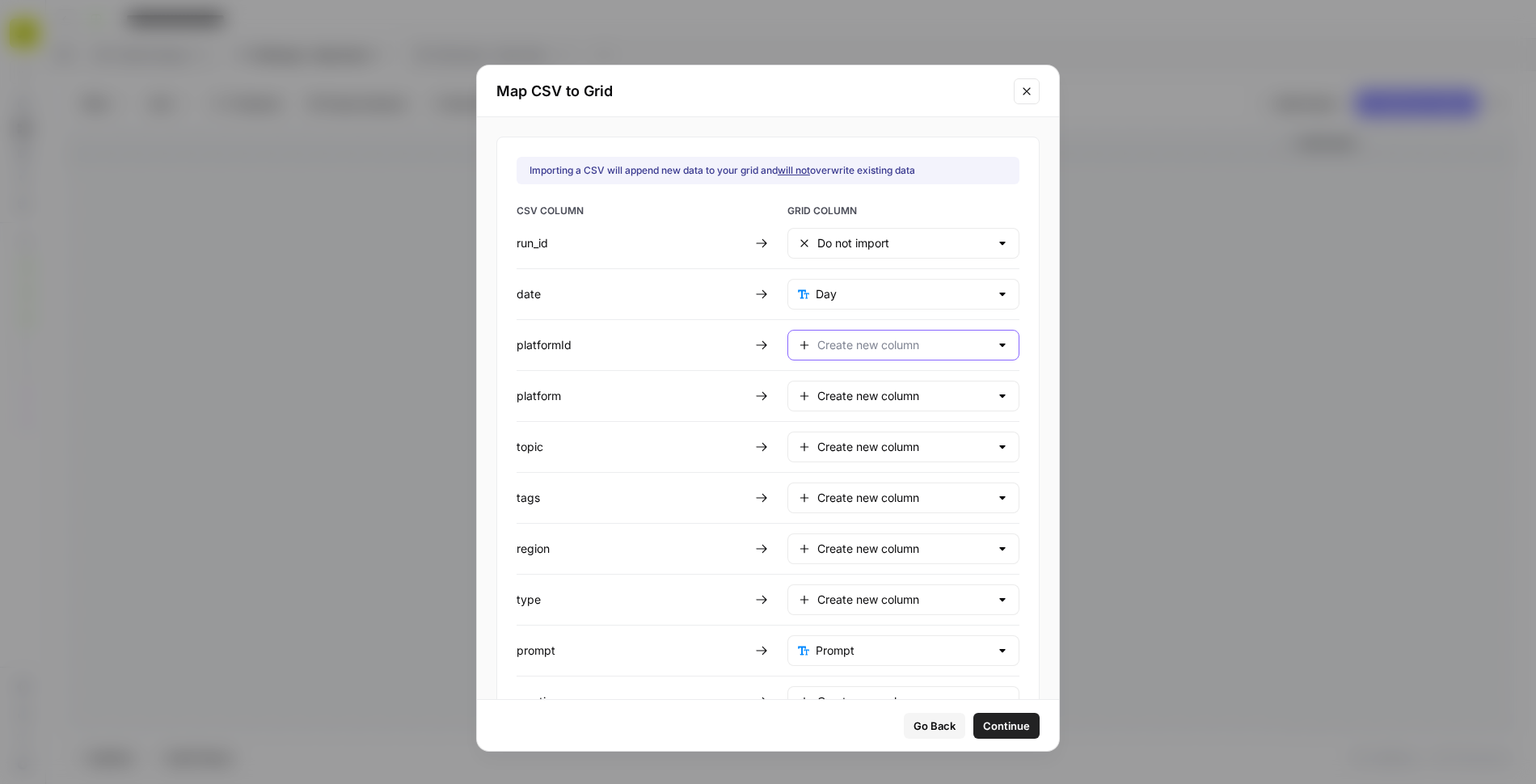
click at [838, 341] on input "text" at bounding box center [903, 345] width 172 height 16
click at [847, 535] on span "Do not import" at bounding box center [889, 540] width 139 height 16
type input "Do not import"
click at [844, 393] on input "text" at bounding box center [903, 396] width 172 height 16
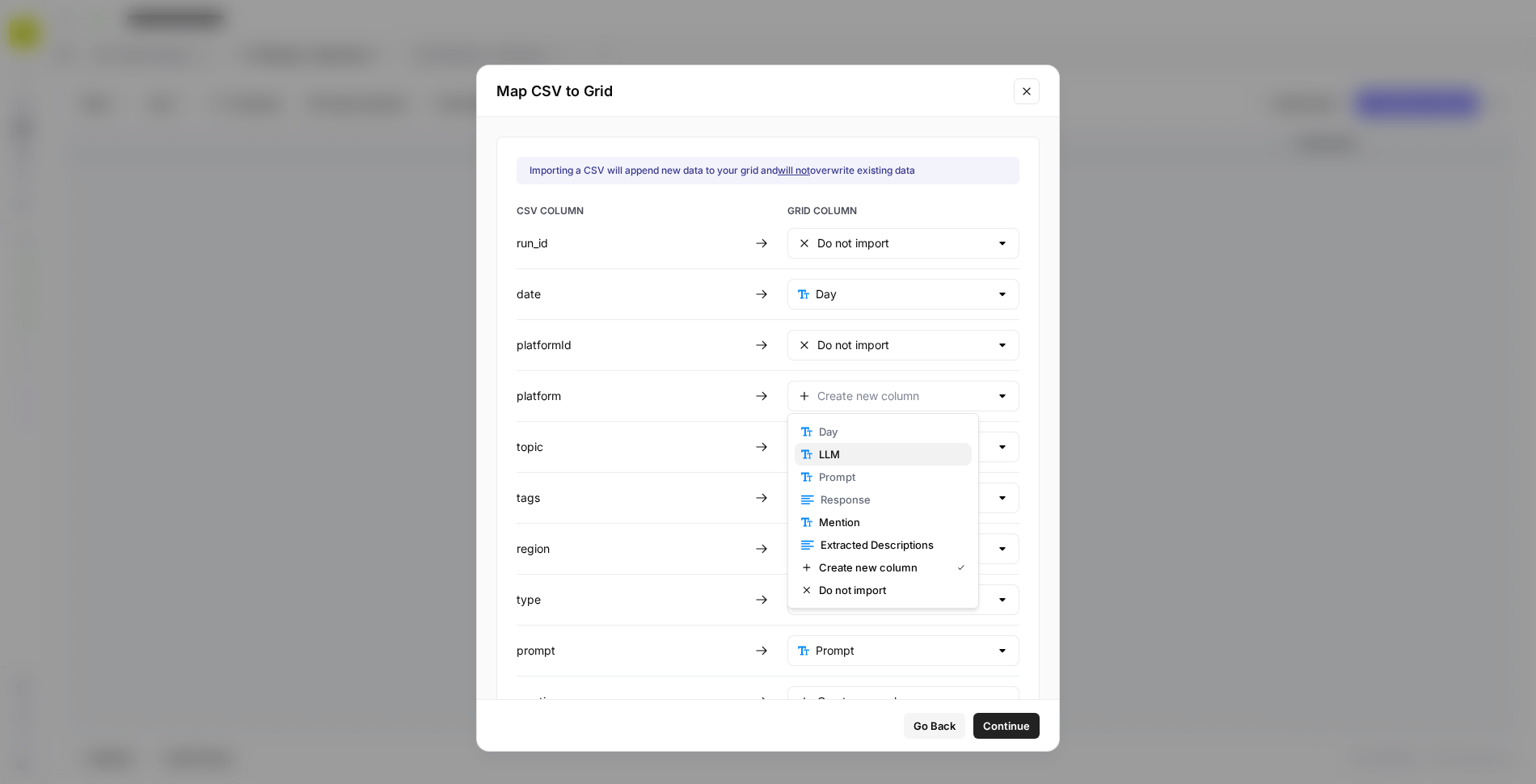
click at [847, 454] on span "LLM" at bounding box center [889, 454] width 139 height 16
type input "LLM"
click at [839, 441] on input "text" at bounding box center [903, 447] width 172 height 16
click at [843, 632] on span "Do not import" at bounding box center [889, 640] width 139 height 16
type input "Do not import"
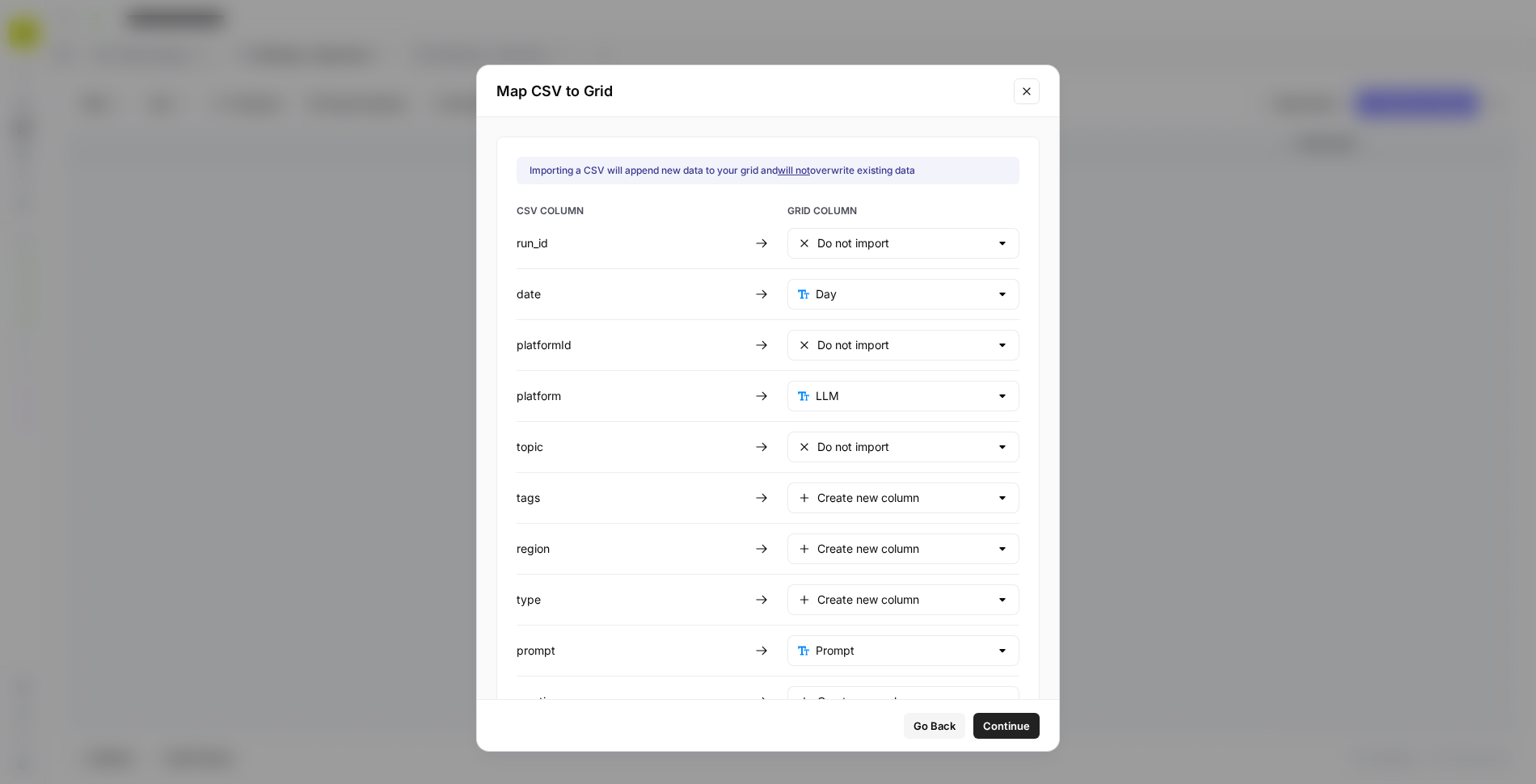
click at [843, 501] on div "Create new column" at bounding box center [903, 498] width 232 height 31
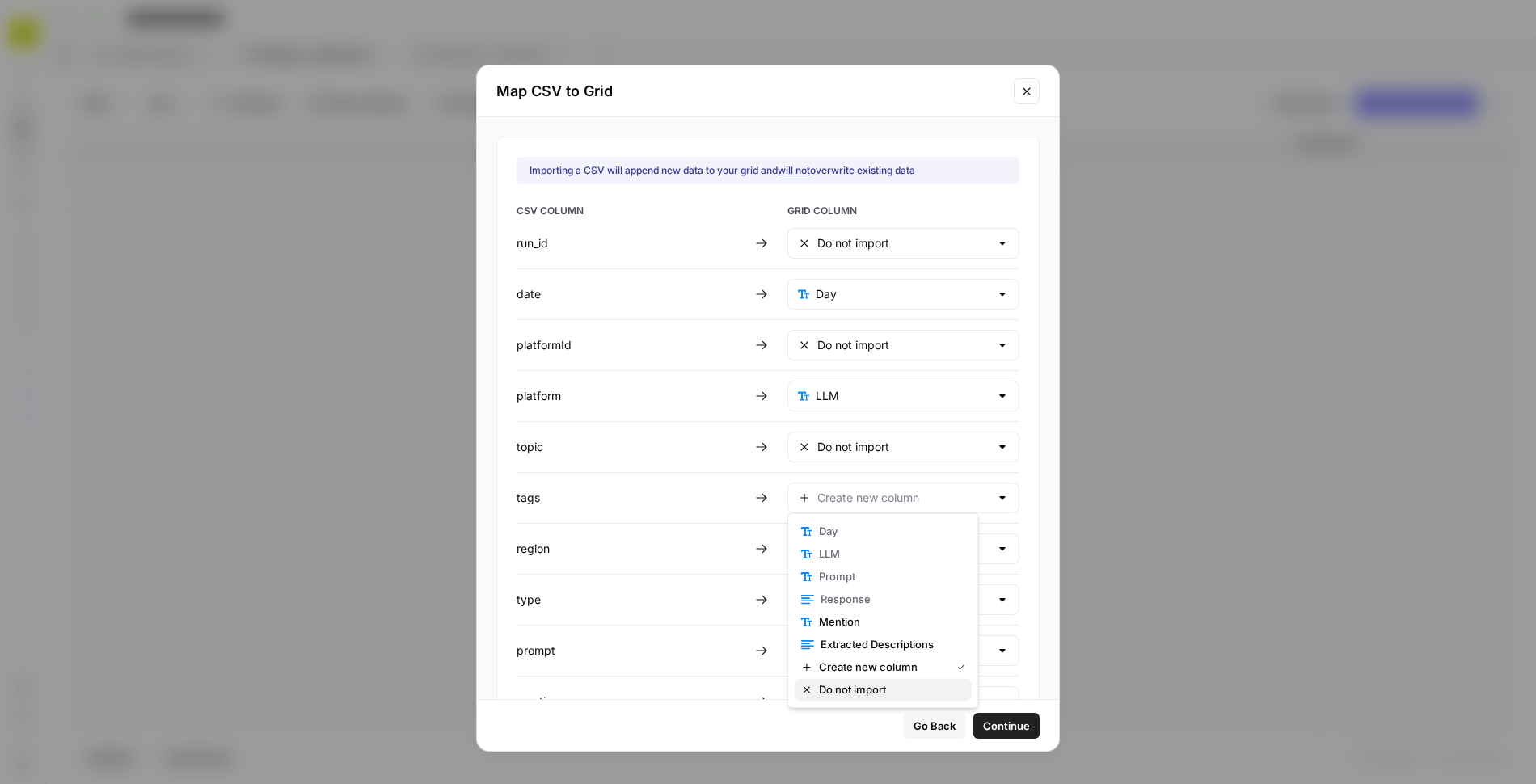
click at [847, 686] on span "Do not import" at bounding box center [889, 689] width 139 height 16
type input "Do not import"
click at [845, 549] on div "Create new column" at bounding box center [903, 549] width 232 height 31
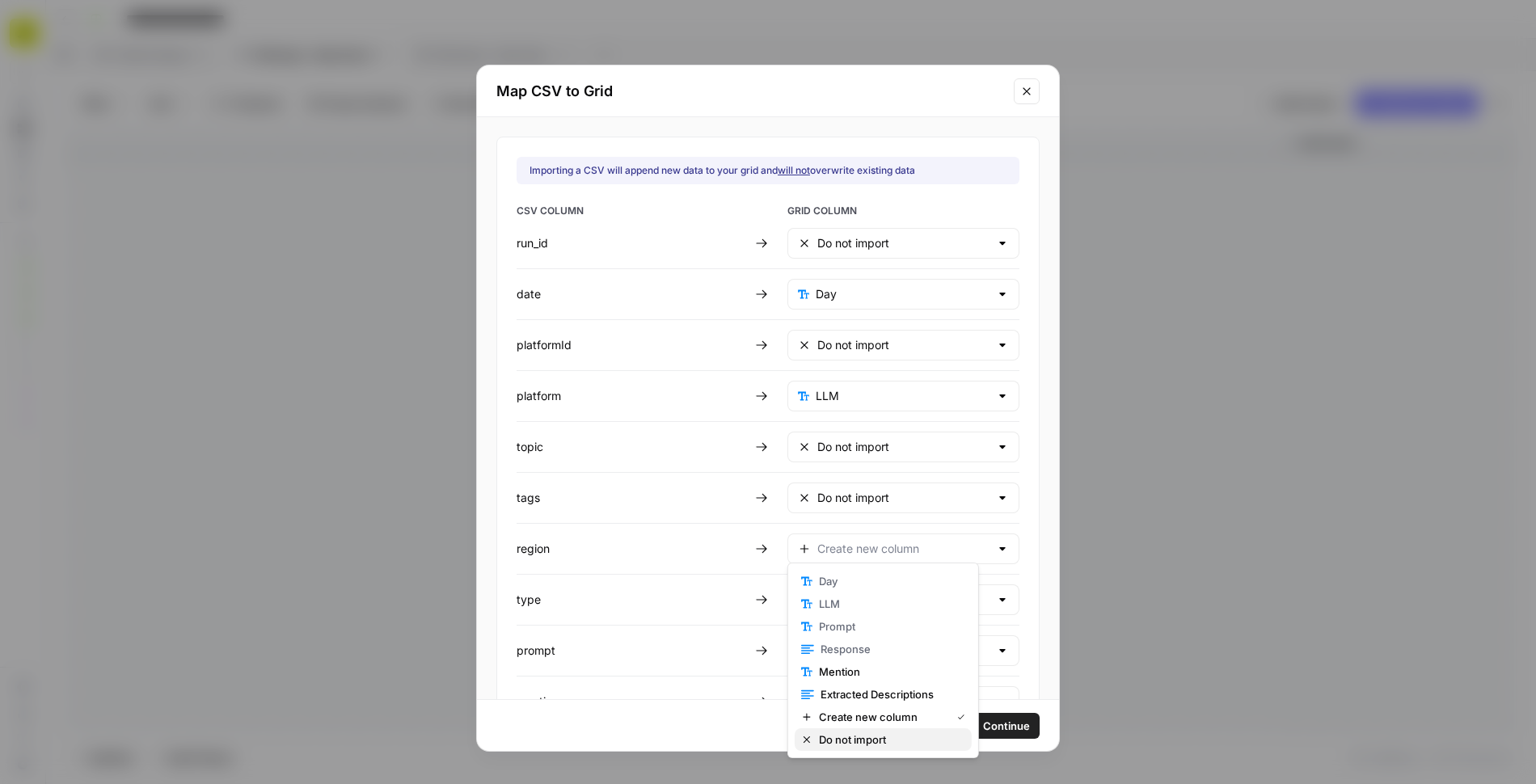
click at [843, 738] on span "Do not import" at bounding box center [889, 739] width 139 height 16
type input "Do not import"
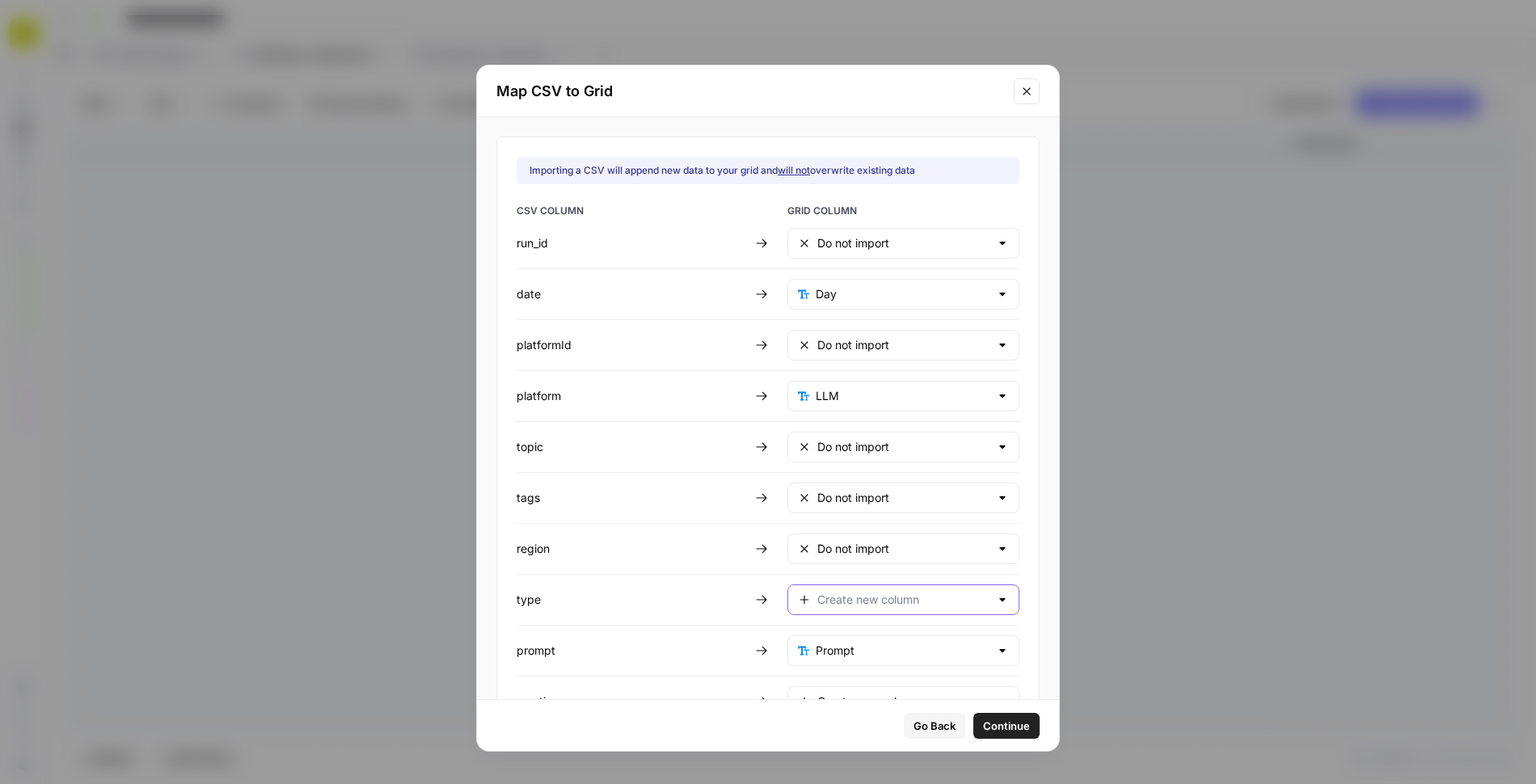
click at [836, 596] on input "text" at bounding box center [903, 600] width 172 height 16
click at [848, 547] on span "Do not import" at bounding box center [889, 551] width 139 height 16
type input "Do not import"
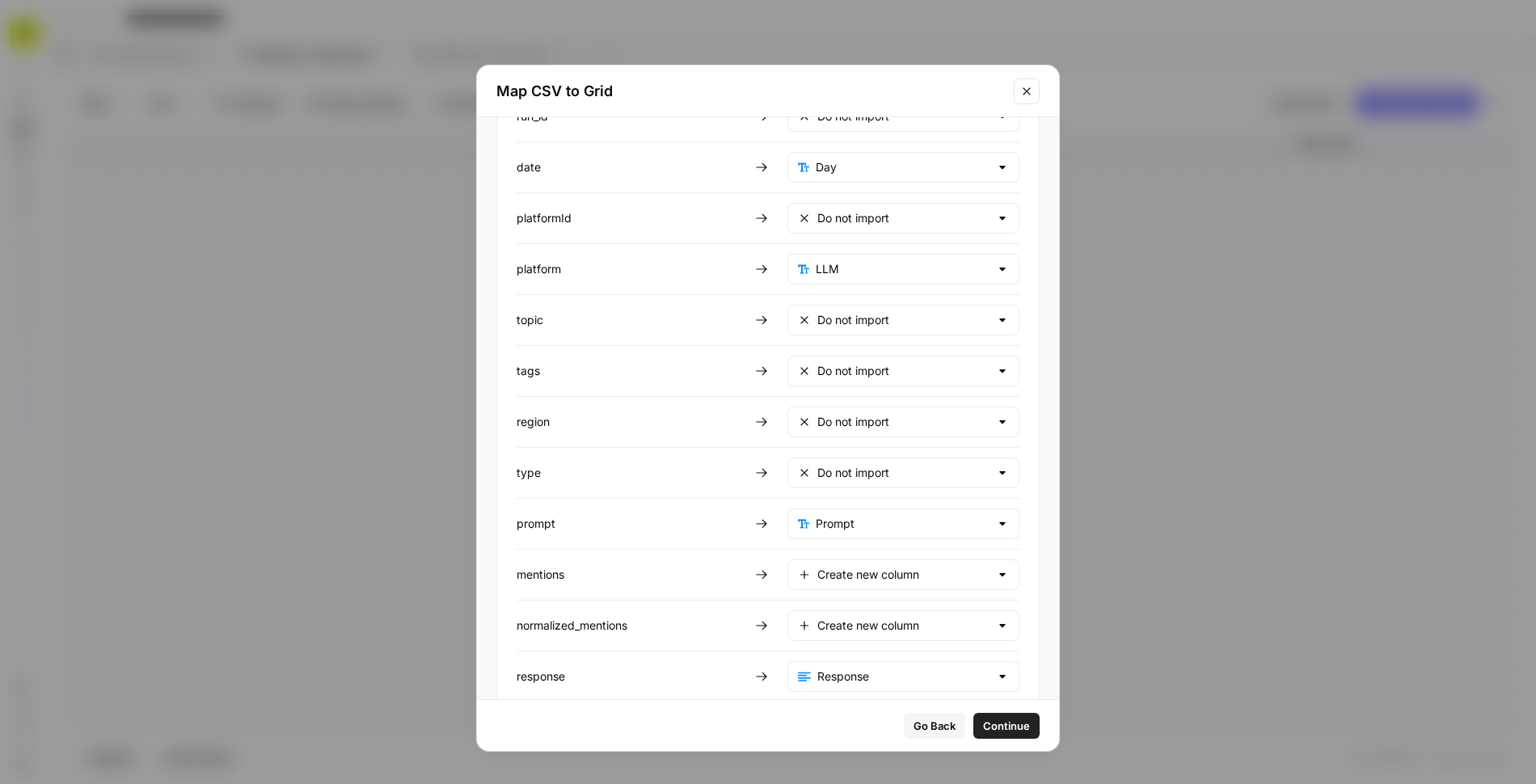
scroll to position [241, 0]
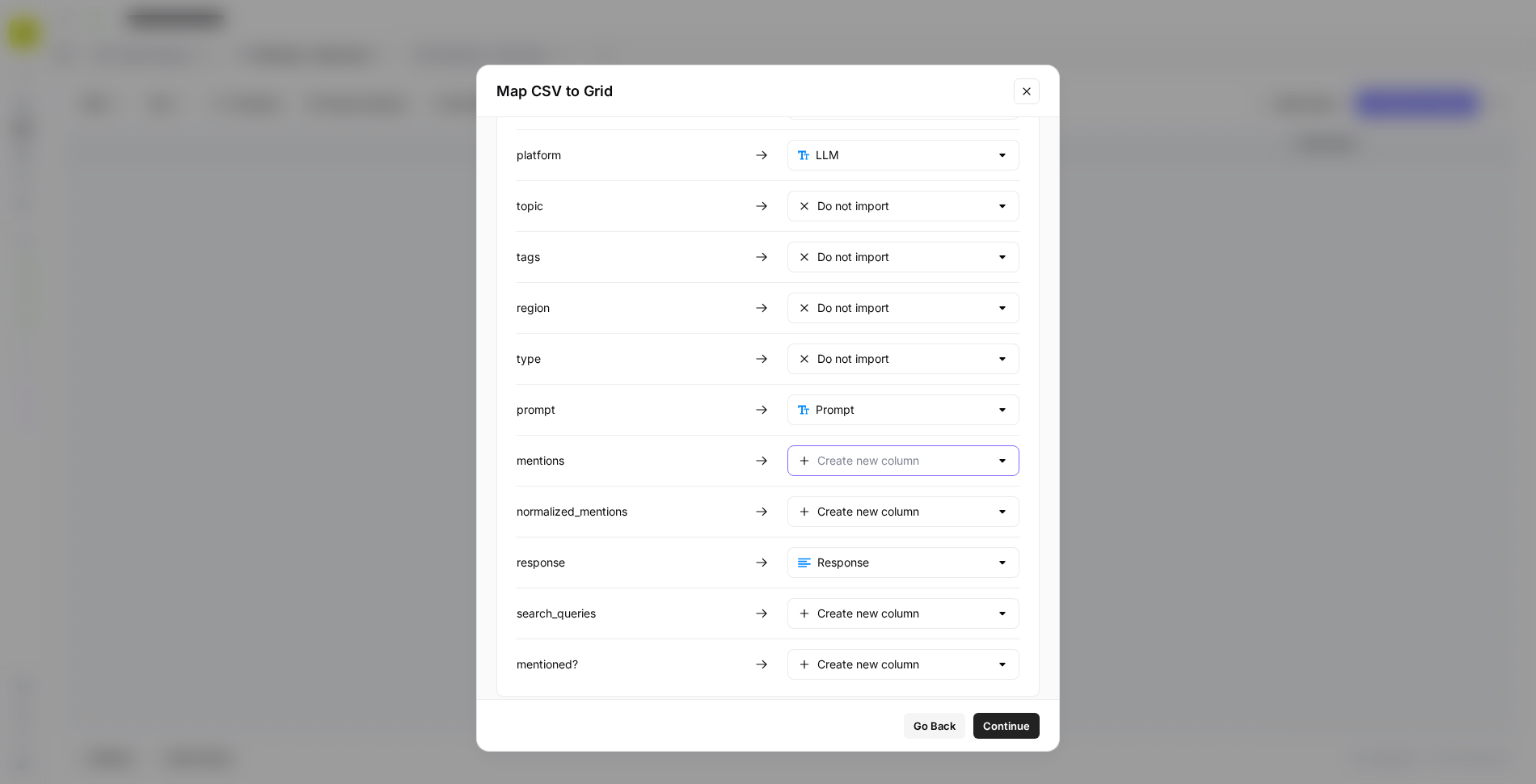
click at [855, 454] on input "text" at bounding box center [903, 461] width 172 height 16
click at [852, 646] on span "Do not import" at bounding box center [889, 652] width 139 height 16
type input "Do not import"
click at [853, 496] on div "Create new column" at bounding box center [903, 512] width 232 height 31
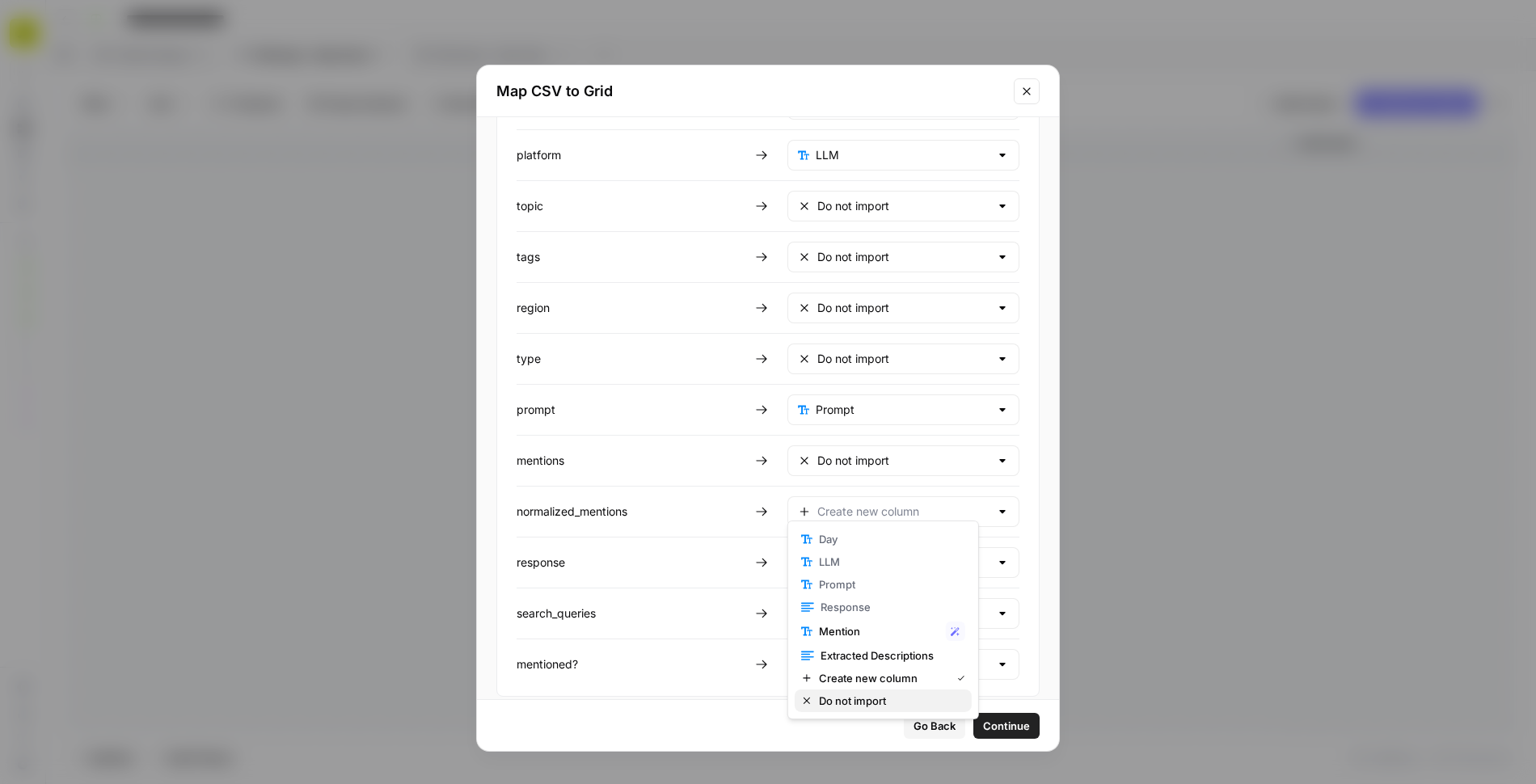
click at [845, 700] on span "Do not import" at bounding box center [889, 700] width 139 height 16
type input "Do not import"
click at [844, 649] on div "Create new column" at bounding box center [903, 665] width 232 height 31
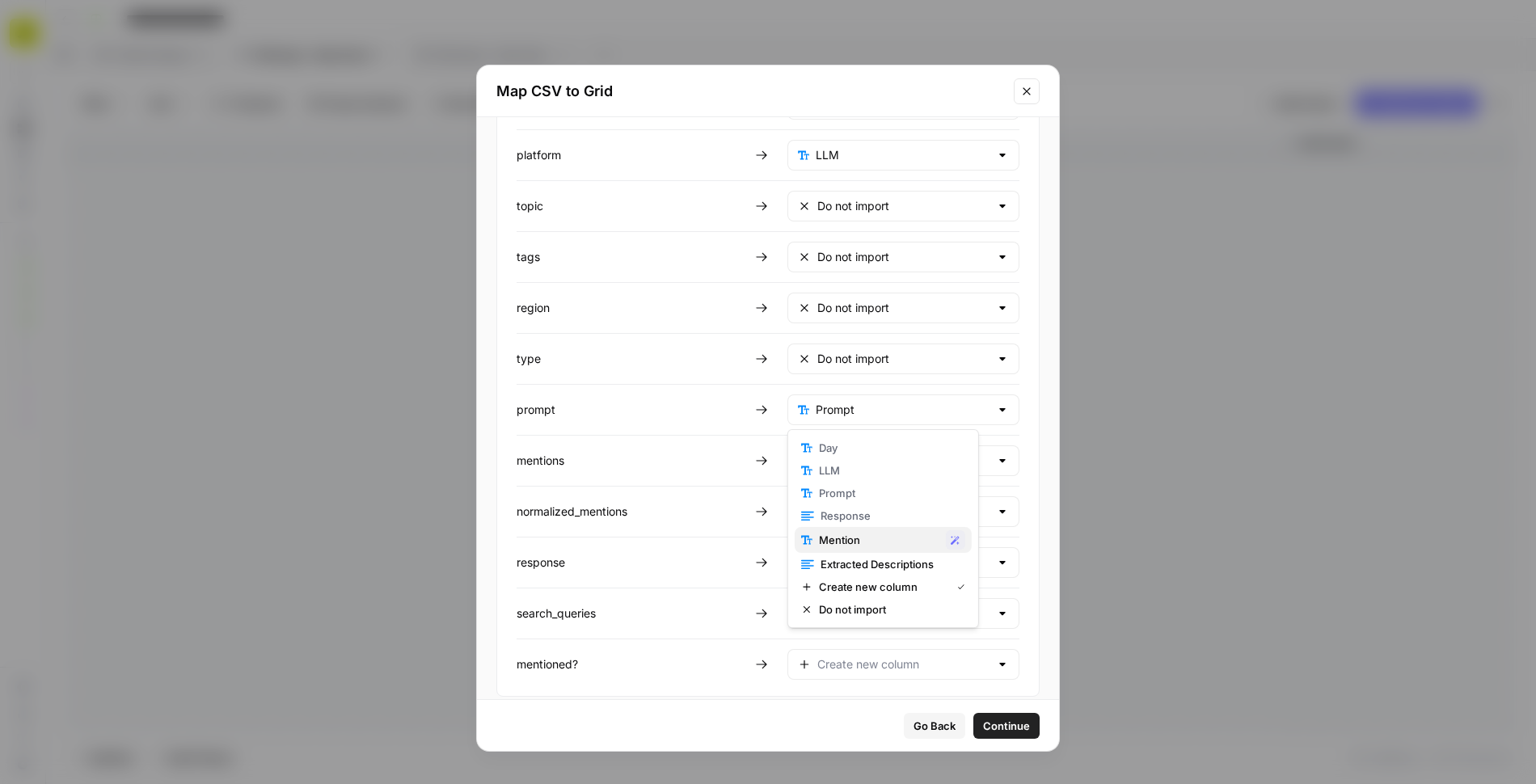
click at [843, 545] on span "Mention" at bounding box center [879, 540] width 121 height 16
type input "Mention"
click at [983, 722] on span "Continue" at bounding box center [1006, 726] width 47 height 16
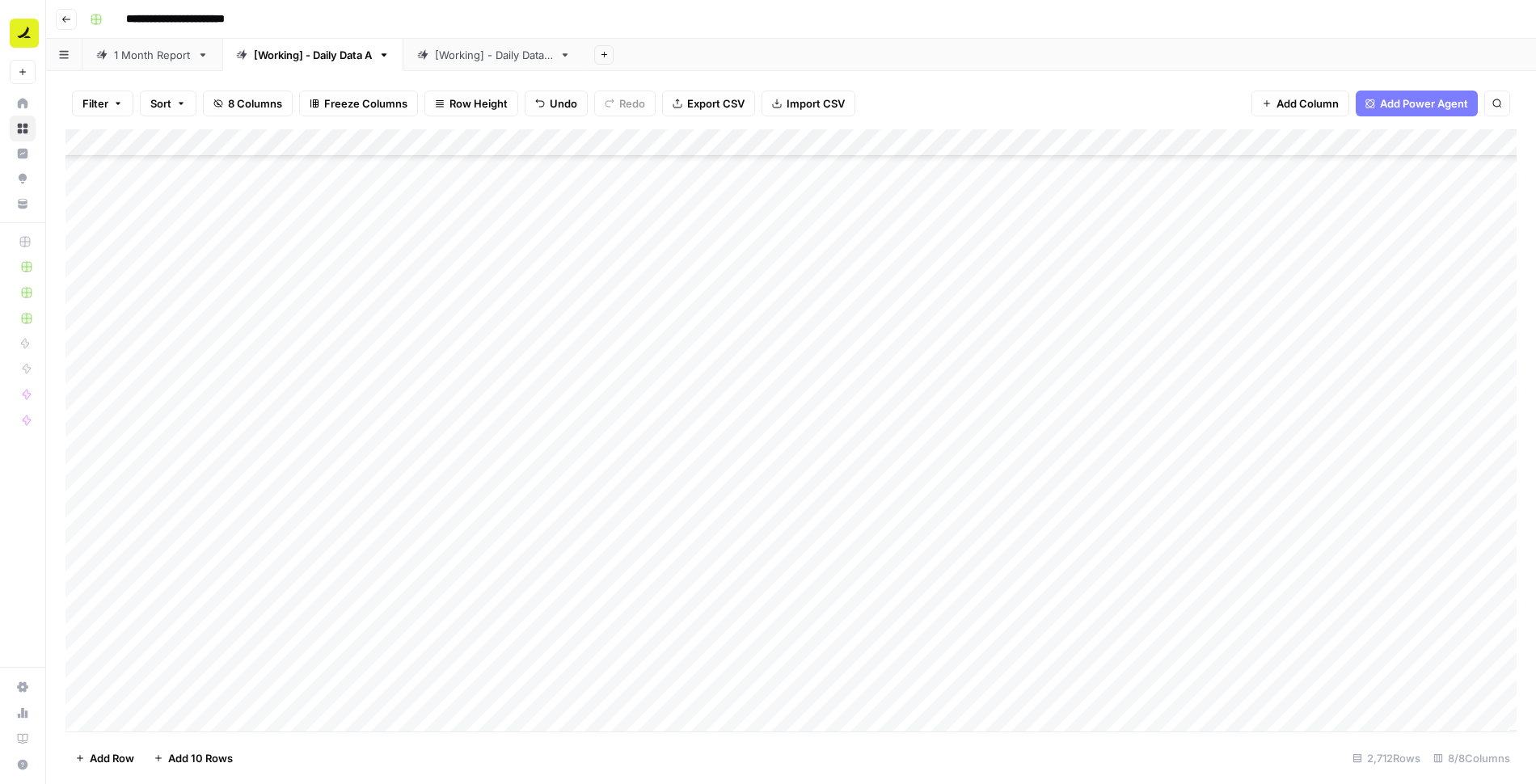
scroll to position [71449, 0]
click at [199, 141] on div "Add Column" at bounding box center [791, 431] width 1451 height 602
click at [199, 311] on span "Filter" at bounding box center [224, 315] width 141 height 16
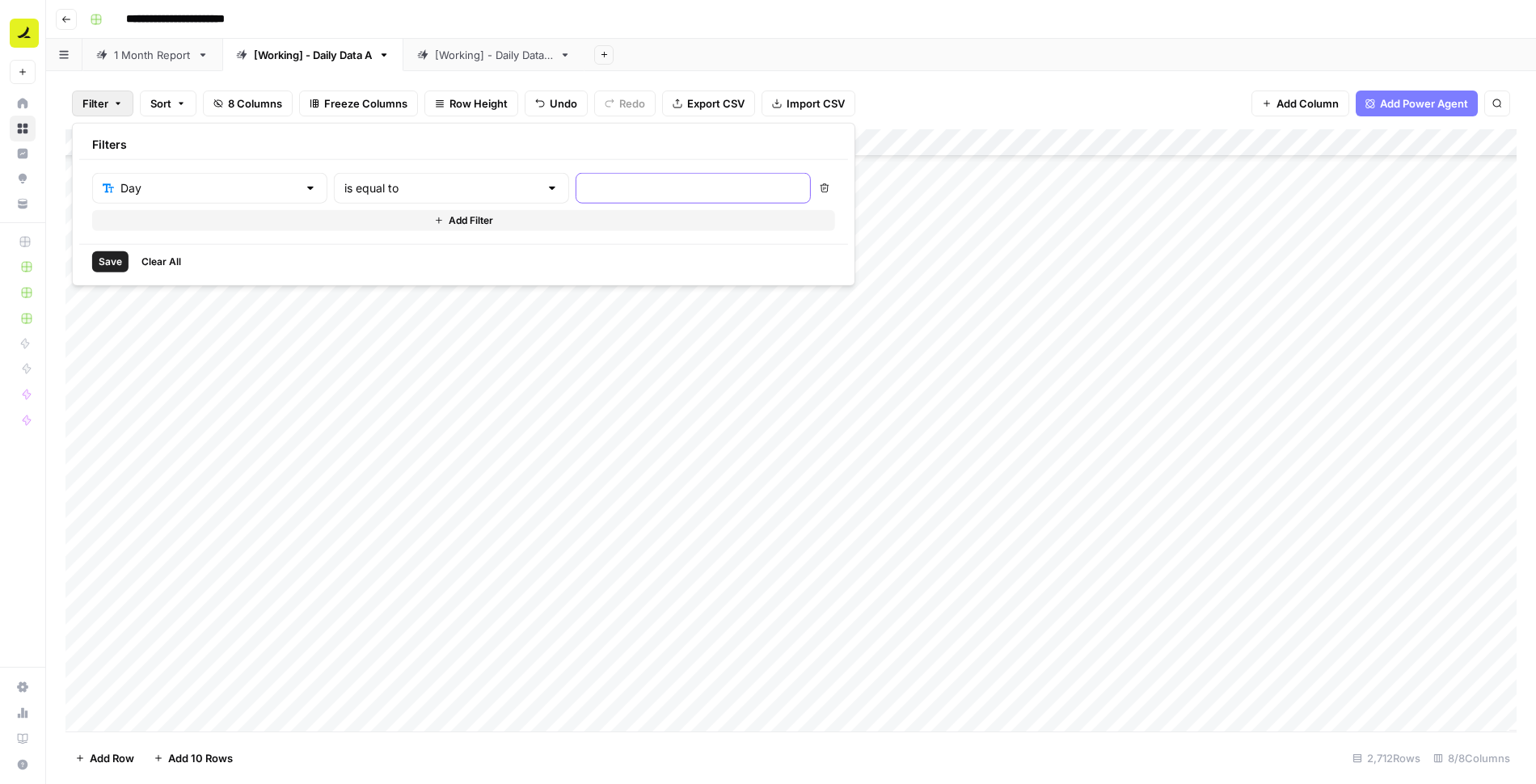
click at [586, 187] on input "text" at bounding box center [693, 188] width 214 height 16
type input "[DATE]"
click at [232, 220] on button "Add Filter" at bounding box center [464, 221] width 743 height 21
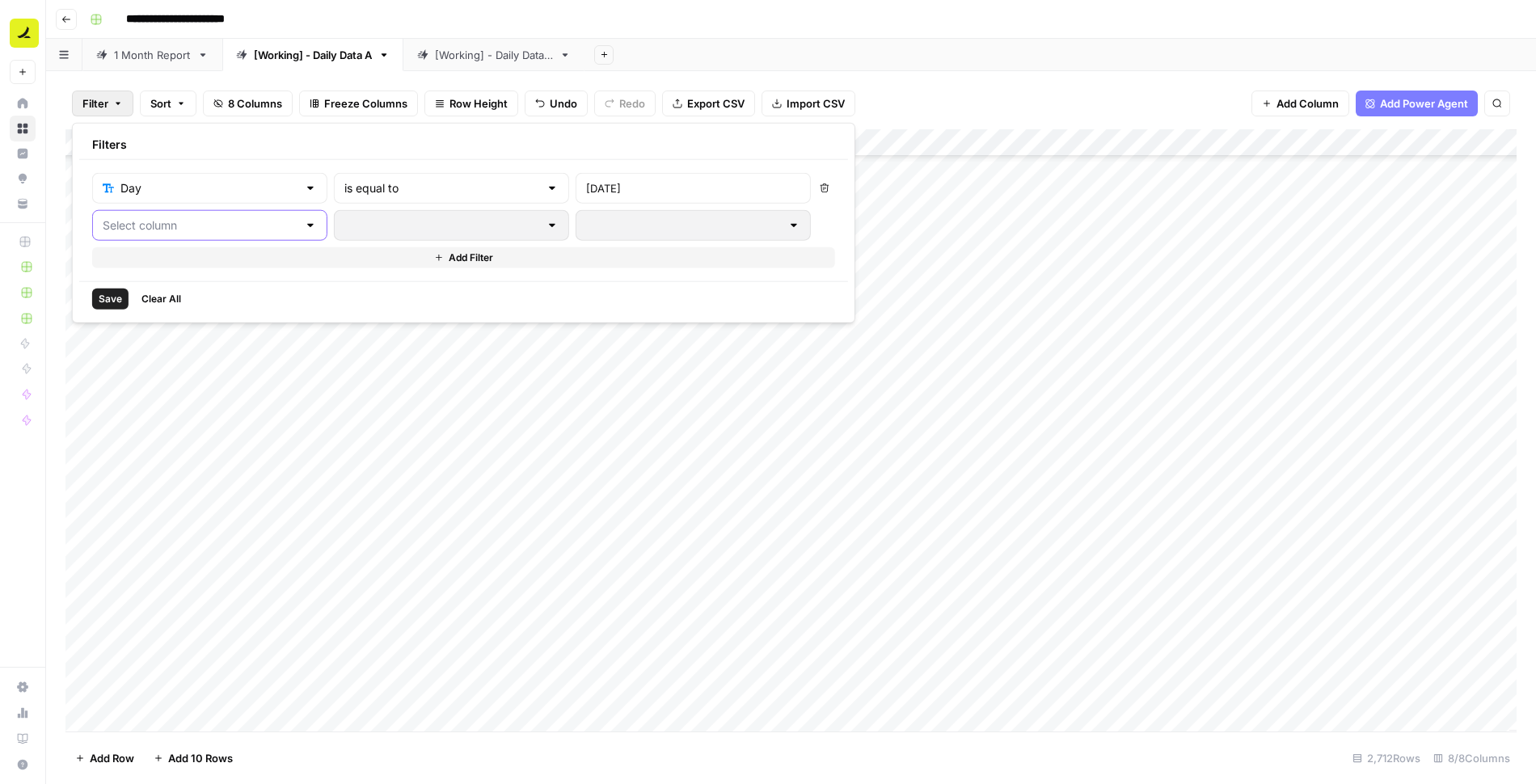
click at [208, 227] on input "text" at bounding box center [200, 225] width 195 height 16
click at [192, 284] on span "LLM" at bounding box center [191, 286] width 136 height 16
click at [586, 221] on input "text" at bounding box center [693, 225] width 214 height 16
type input "Google AI mode"
click at [106, 299] on span "Save" at bounding box center [110, 299] width 24 height 15
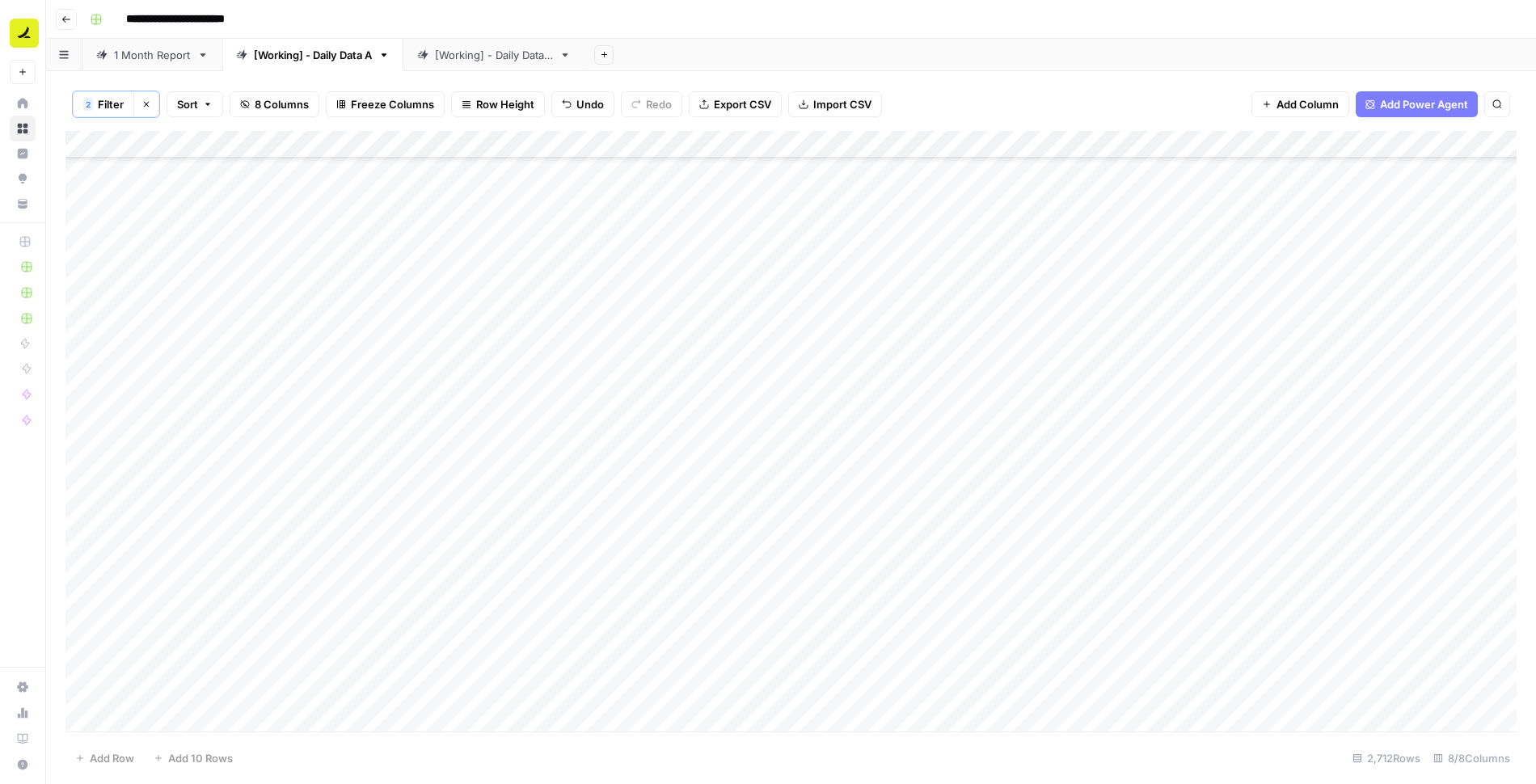
scroll to position [0, 0]
click at [100, 96] on span "Filter" at bounding box center [111, 105] width 26 height 16
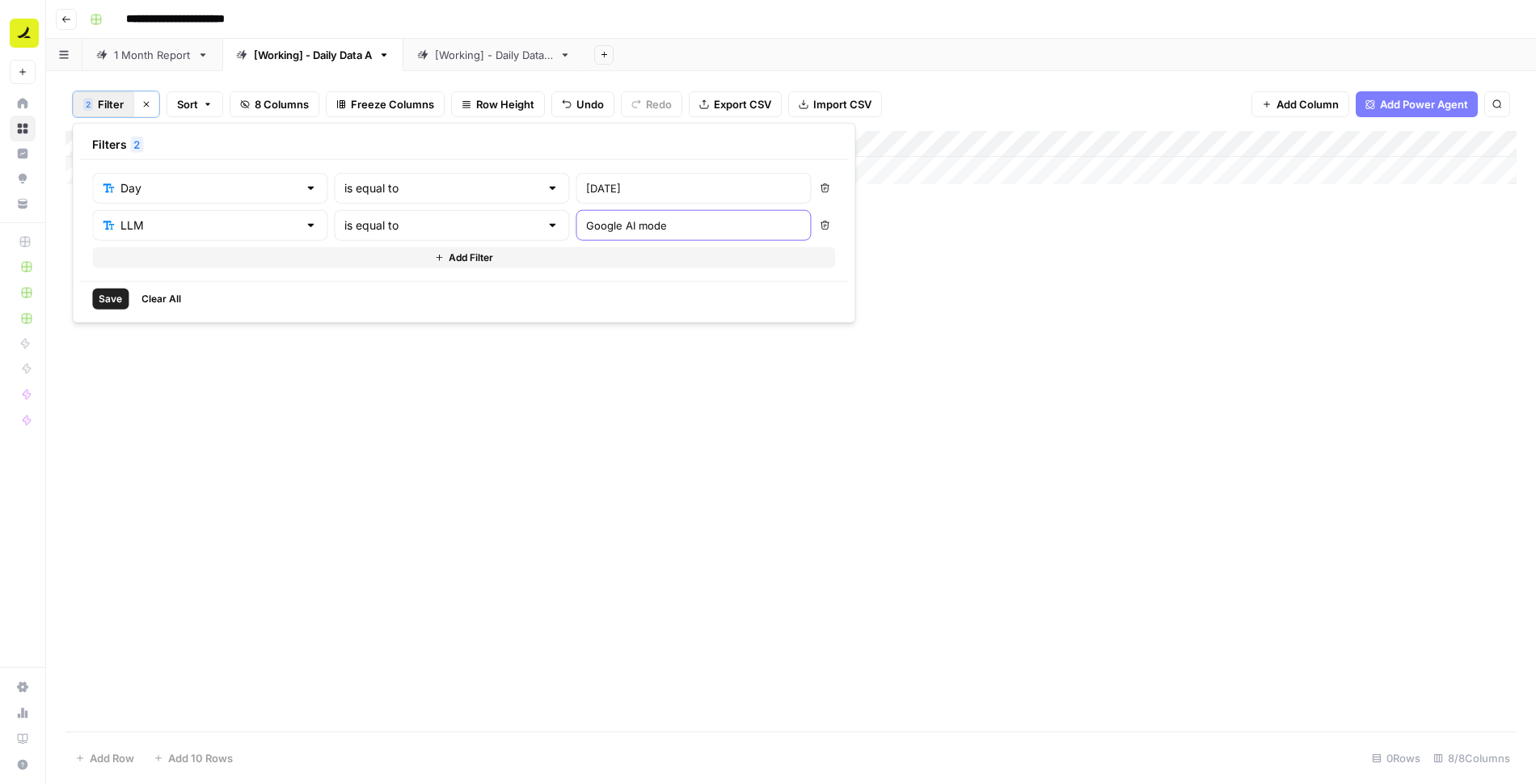
click at [586, 225] on input "Google AI mode" at bounding box center [693, 225] width 214 height 16
type input "Google AI Mode"
click at [110, 292] on span "Save" at bounding box center [110, 299] width 24 height 15
click at [94, 141] on div "Add Column" at bounding box center [791, 432] width 1451 height 602
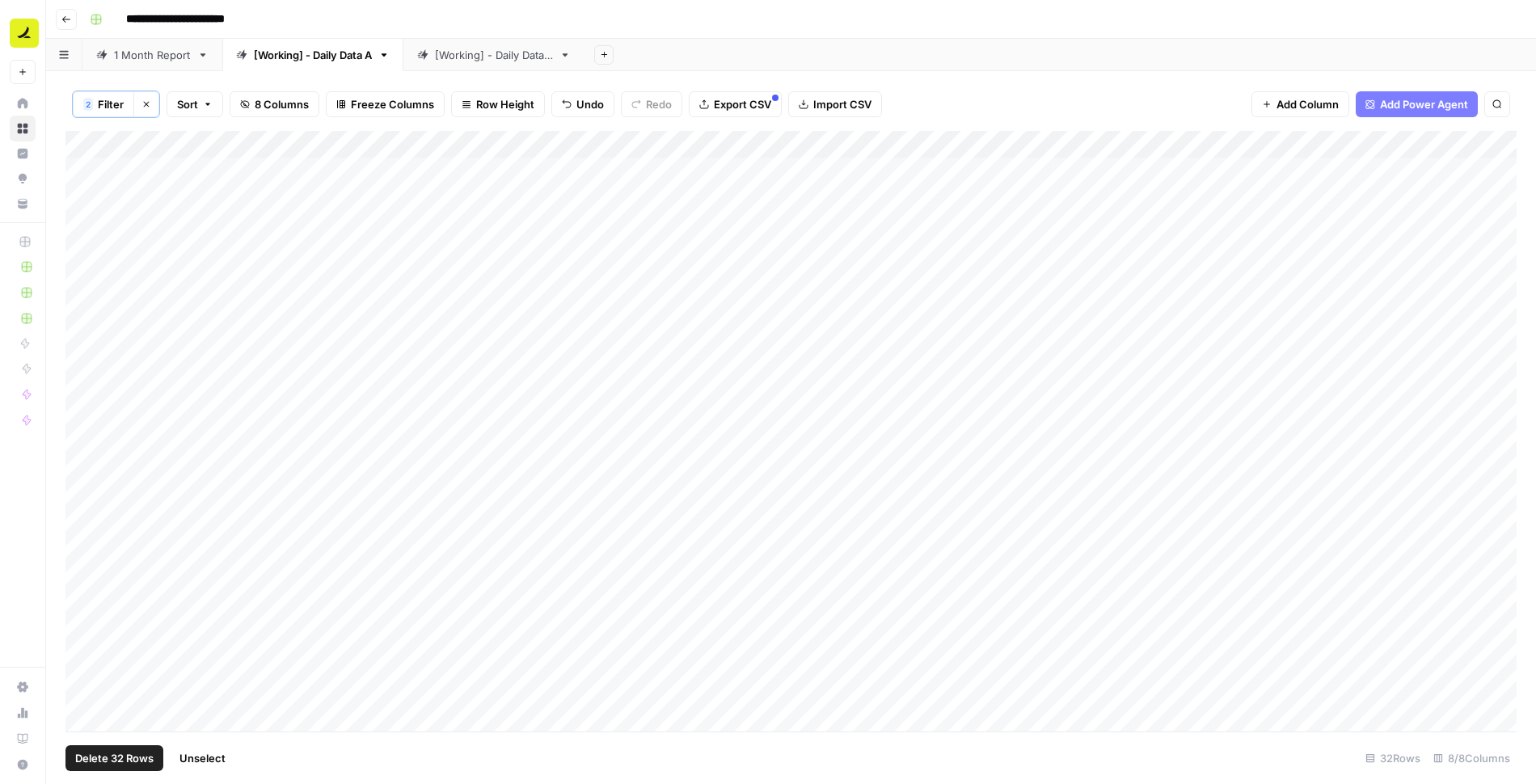
scroll to position [302, 0]
click at [134, 755] on span "Delete 32 Rows" at bounding box center [114, 758] width 79 height 16
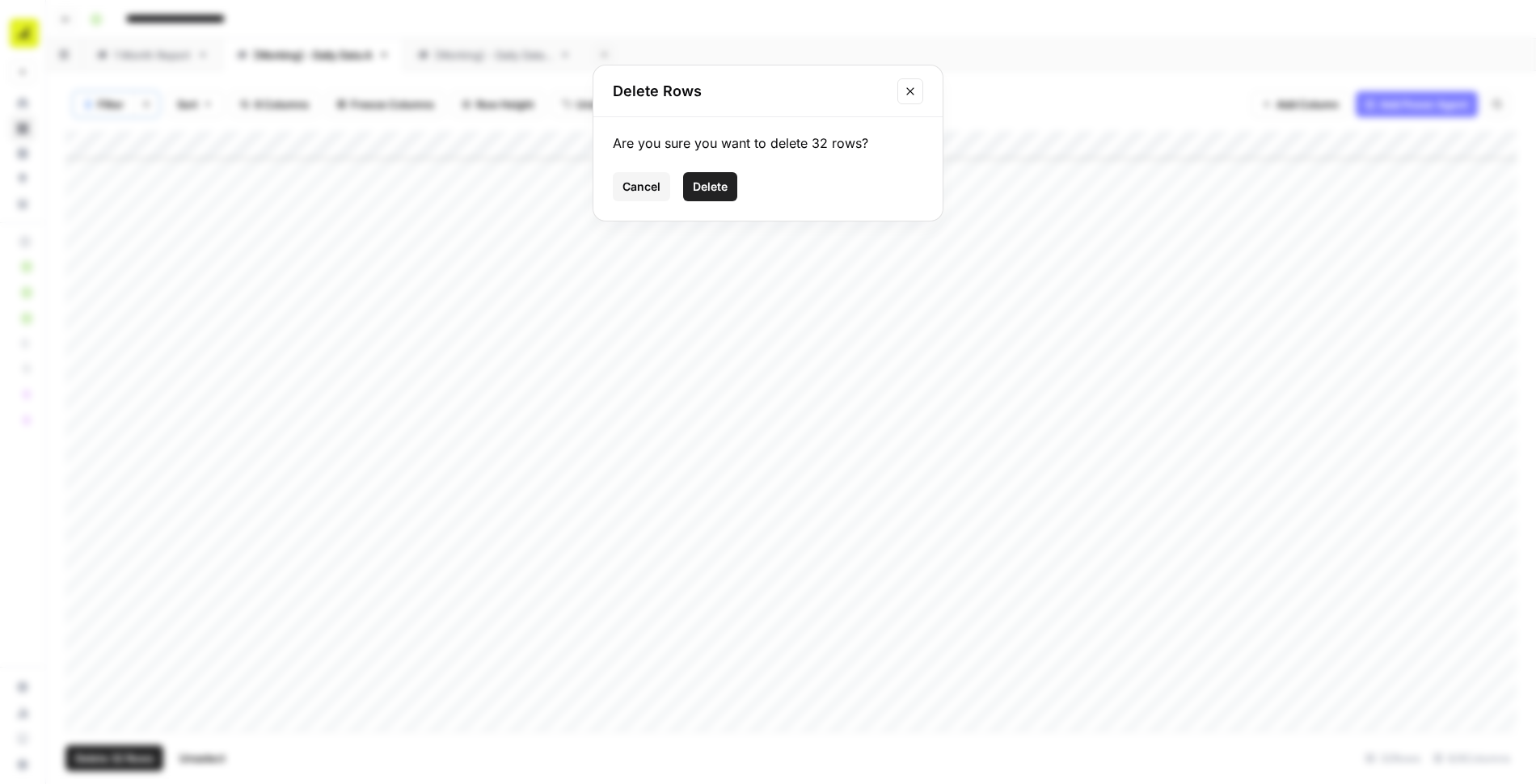
click at [701, 194] on button "Delete" at bounding box center [710, 186] width 54 height 29
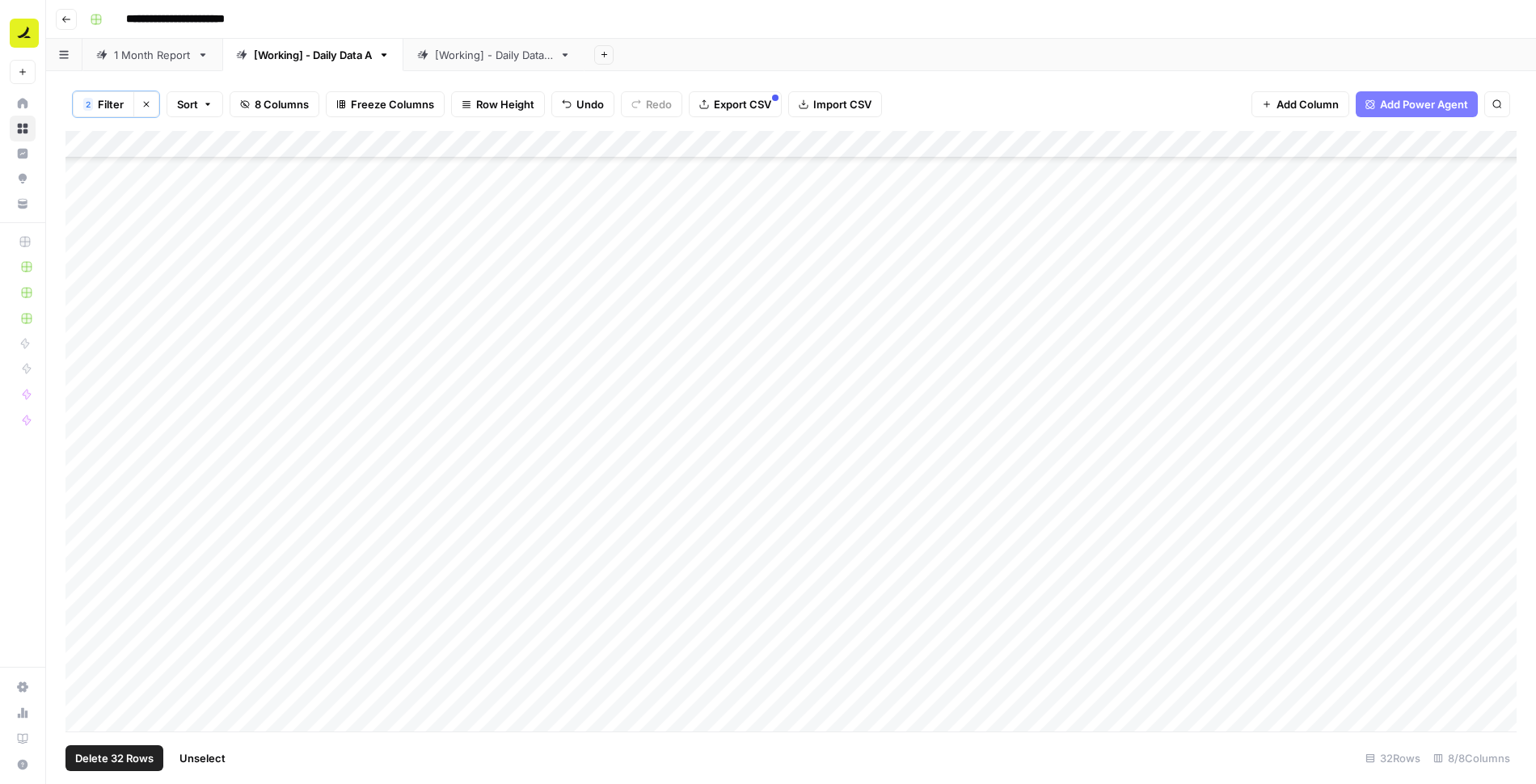
scroll to position [0, 0]
click at [105, 101] on span "Filter" at bounding box center [111, 105] width 26 height 16
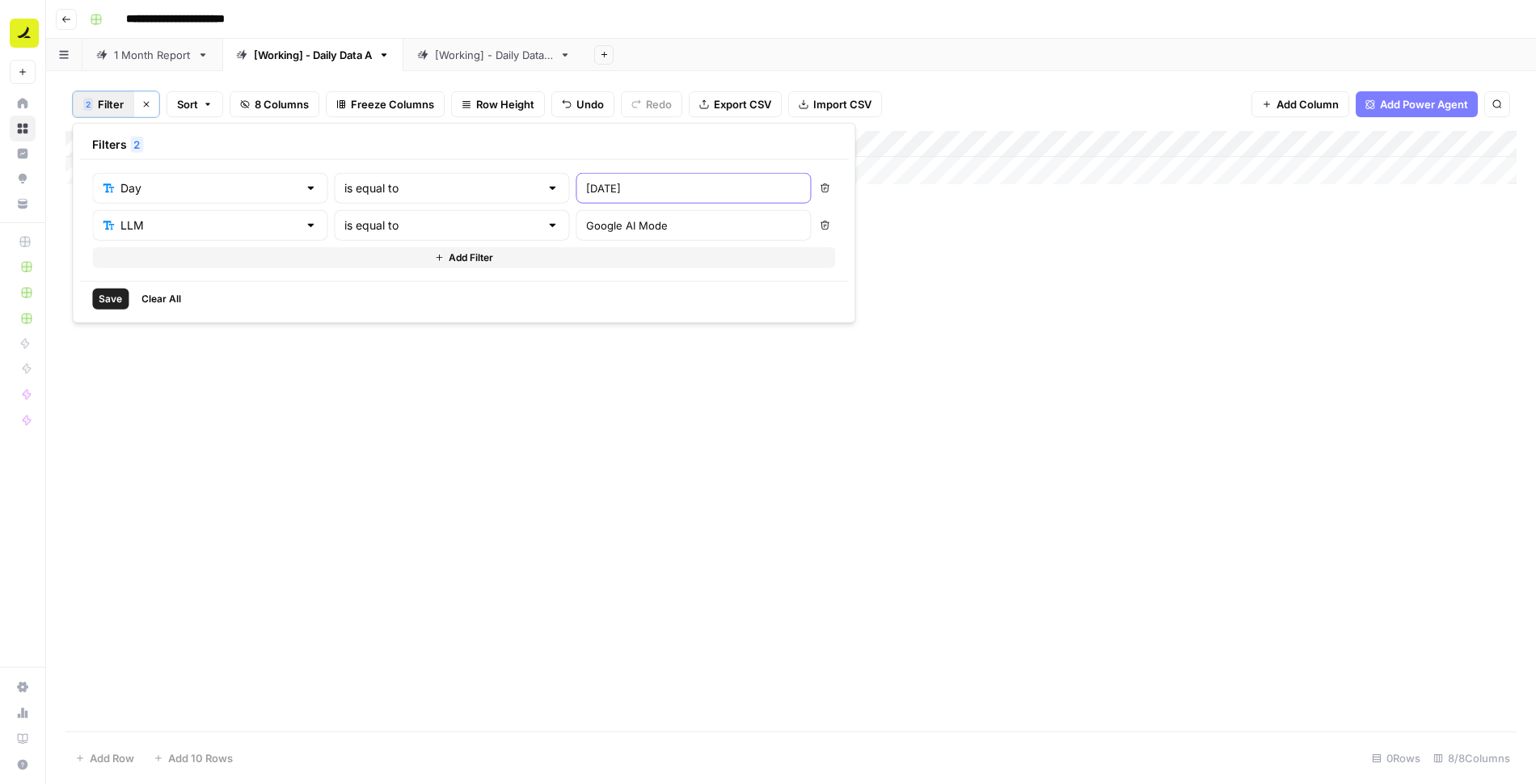
click at [586, 186] on input "[DATE]" at bounding box center [693, 188] width 214 height 16
type input "[DATE]"
click at [109, 289] on button "Save" at bounding box center [110, 299] width 36 height 21
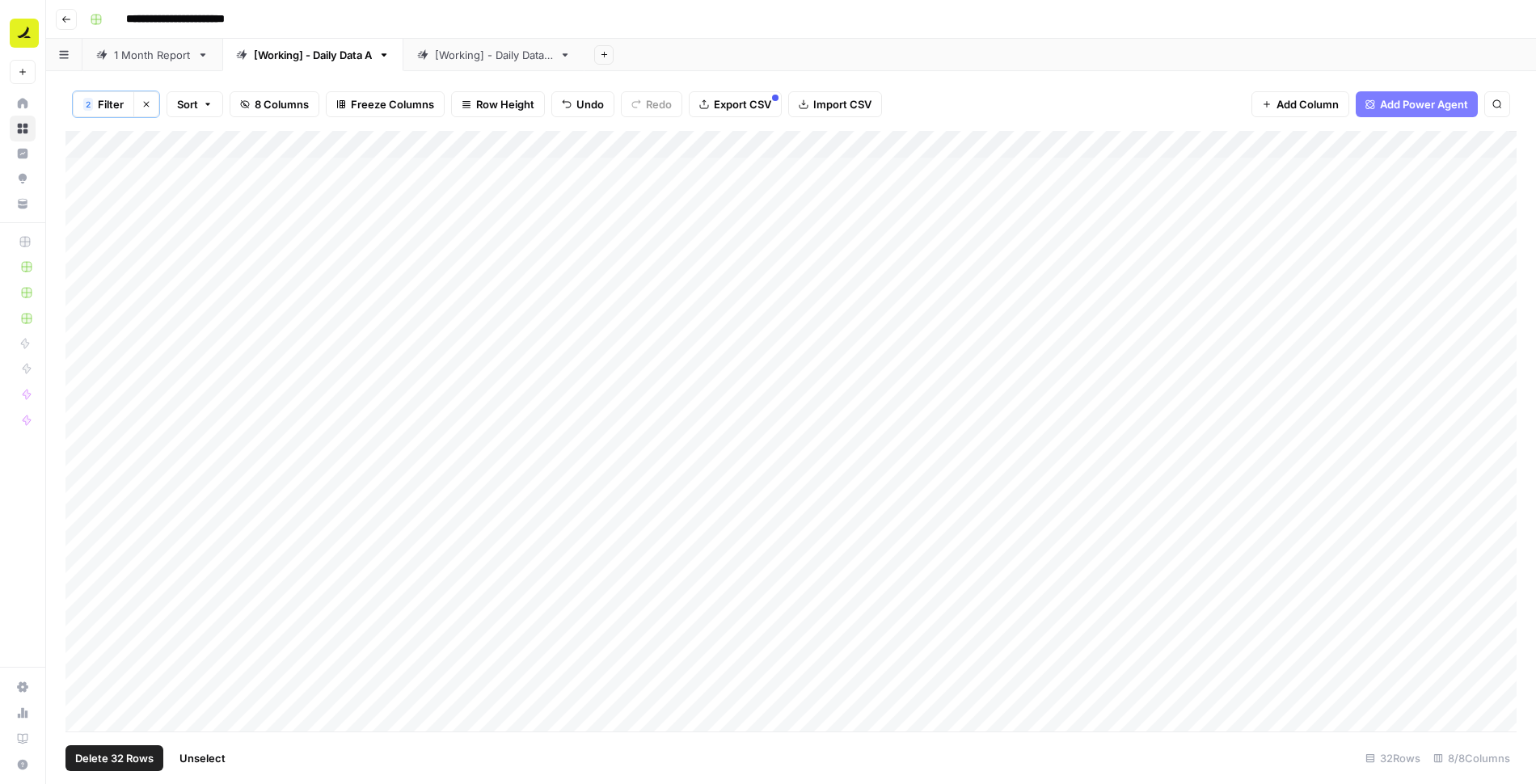
click at [95, 141] on div "Add Column" at bounding box center [791, 432] width 1451 height 602
click at [139, 760] on span "Delete 32 Rows" at bounding box center [114, 758] width 79 height 16
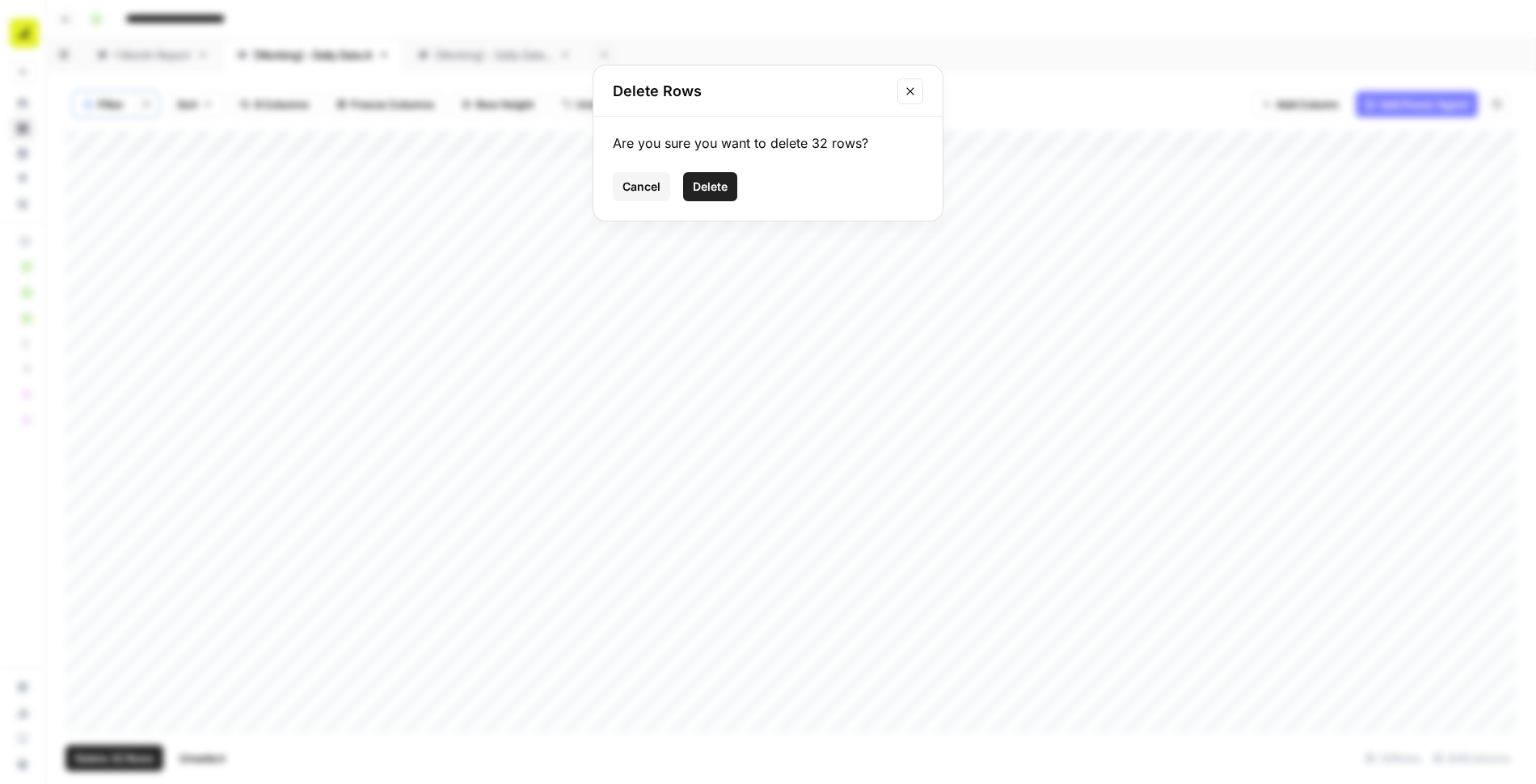
click at [707, 189] on span "Delete" at bounding box center [710, 186] width 35 height 16
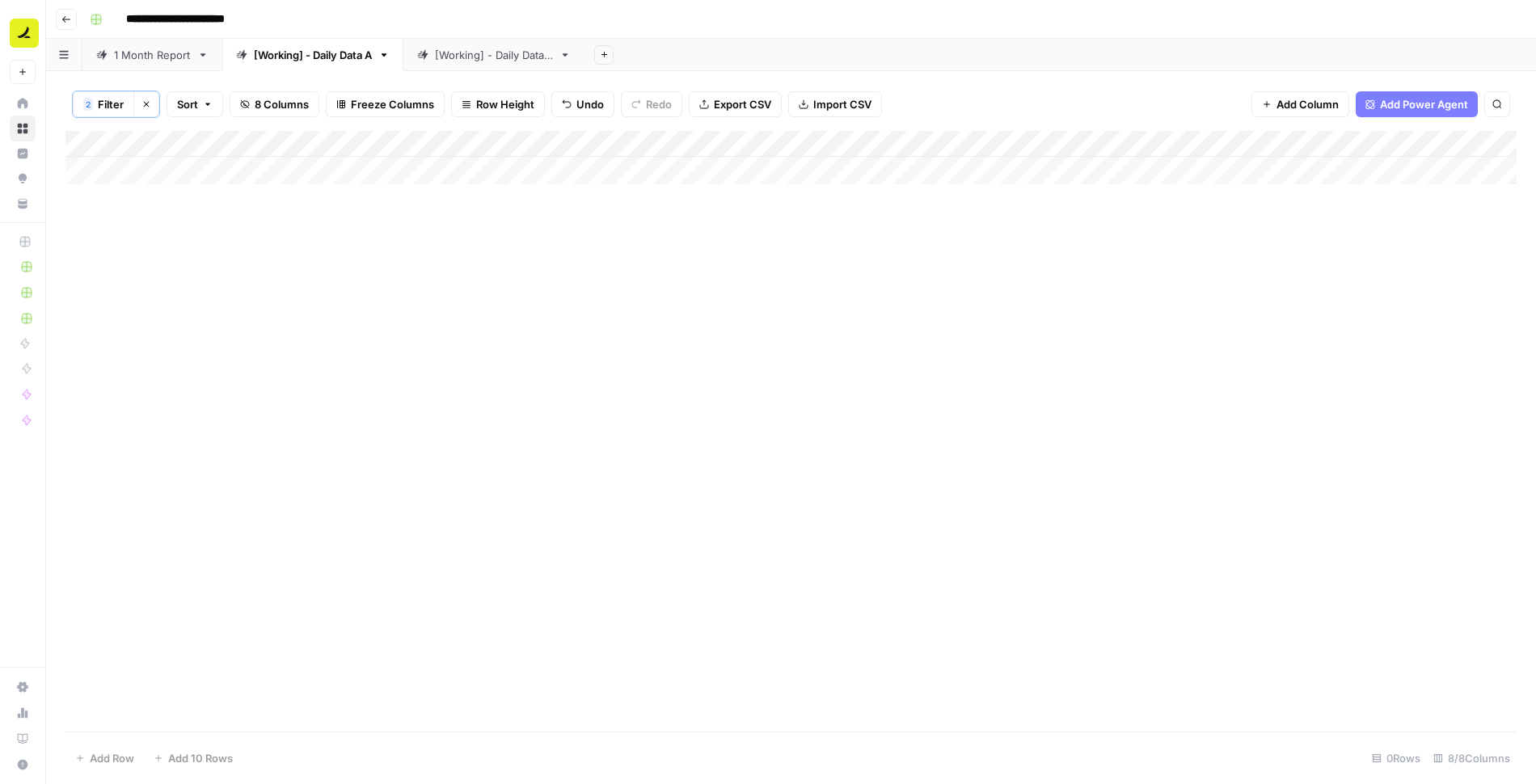
click at [102, 101] on span "Filter" at bounding box center [111, 105] width 26 height 16
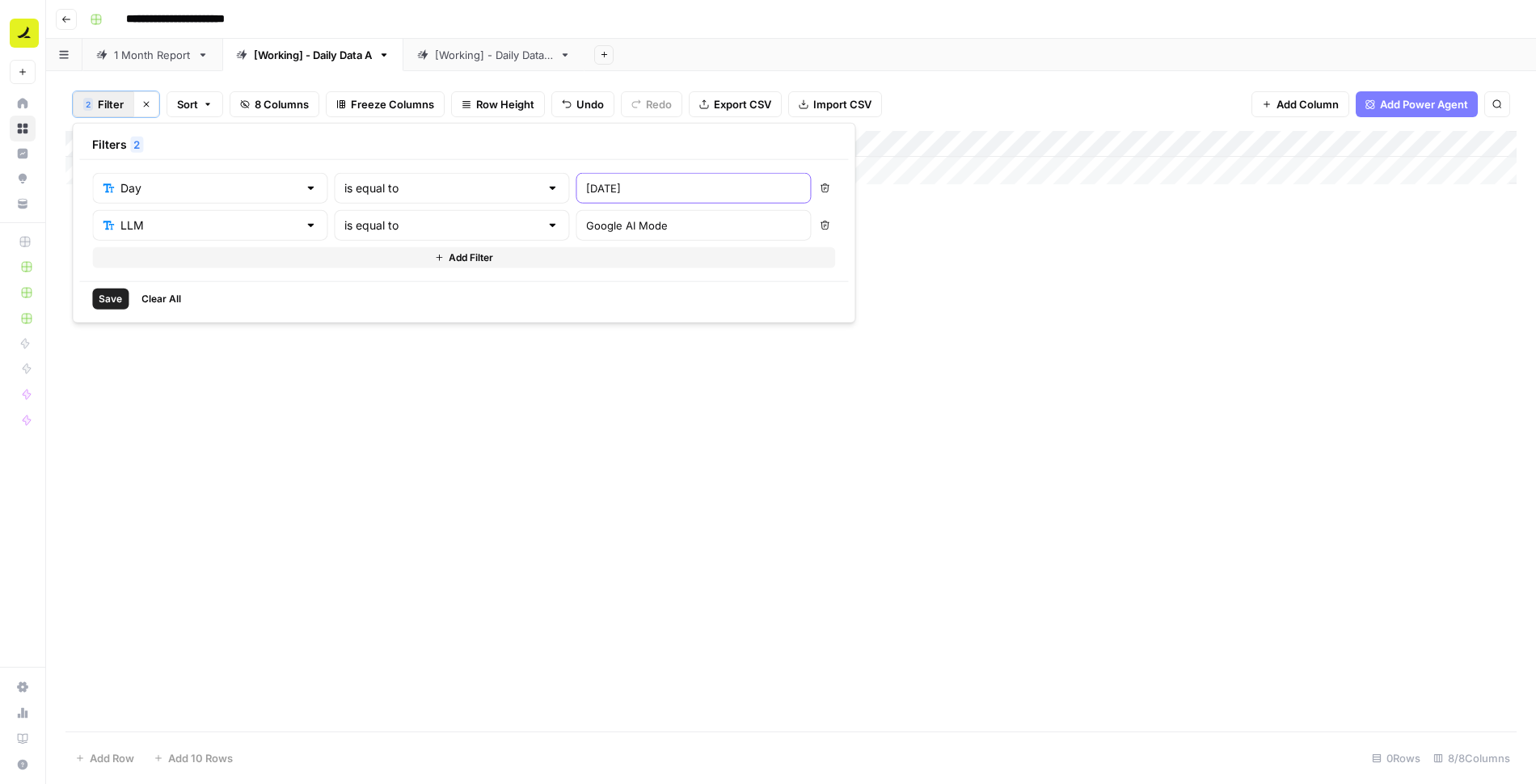
click at [586, 194] on input "[DATE]" at bounding box center [693, 188] width 214 height 16
type input "[DATE]"
click at [111, 305] on button "Save" at bounding box center [110, 299] width 36 height 21
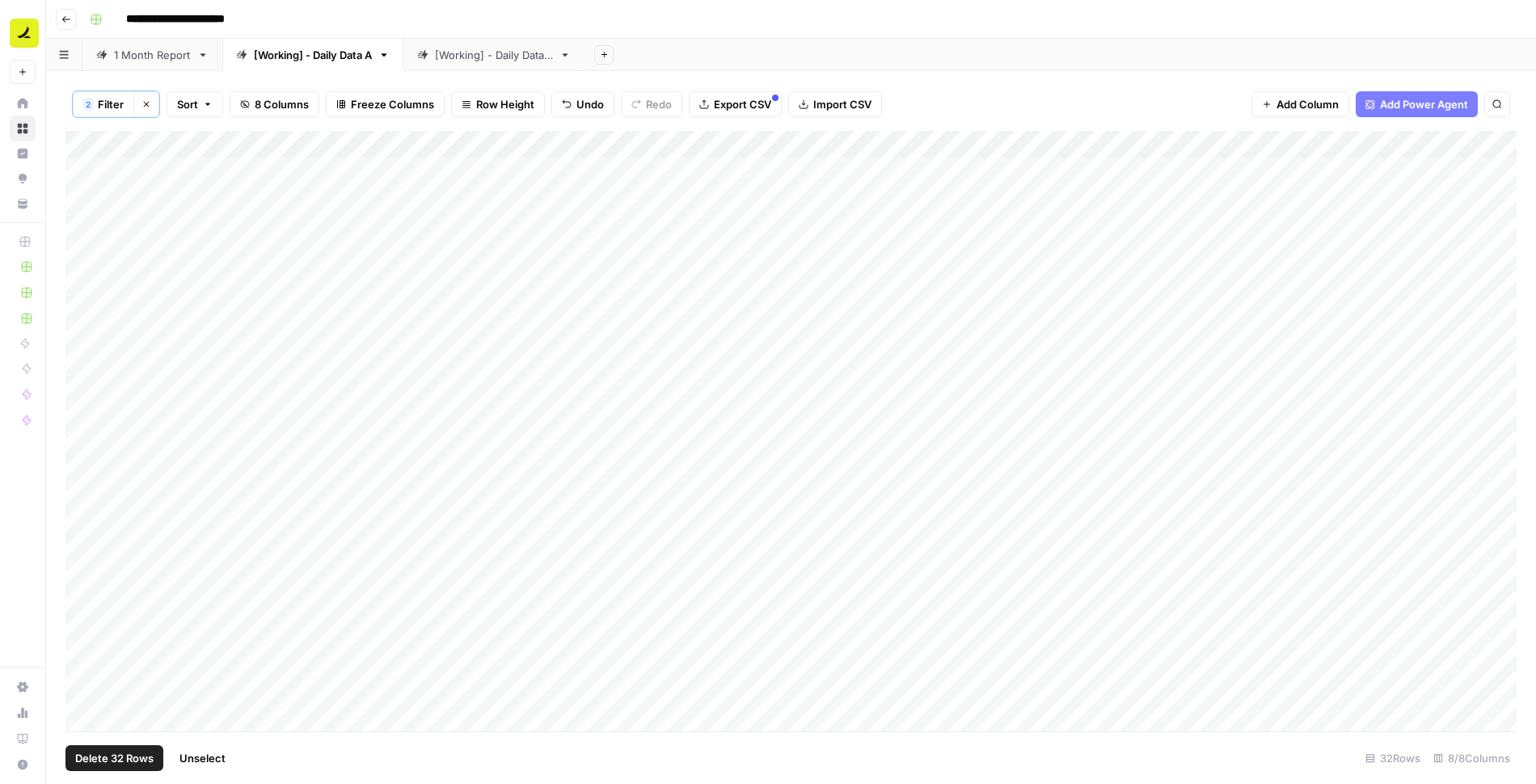
click at [94, 144] on div "Add Column" at bounding box center [791, 432] width 1451 height 602
click at [126, 757] on span "Delete 32 Rows" at bounding box center [114, 758] width 79 height 16
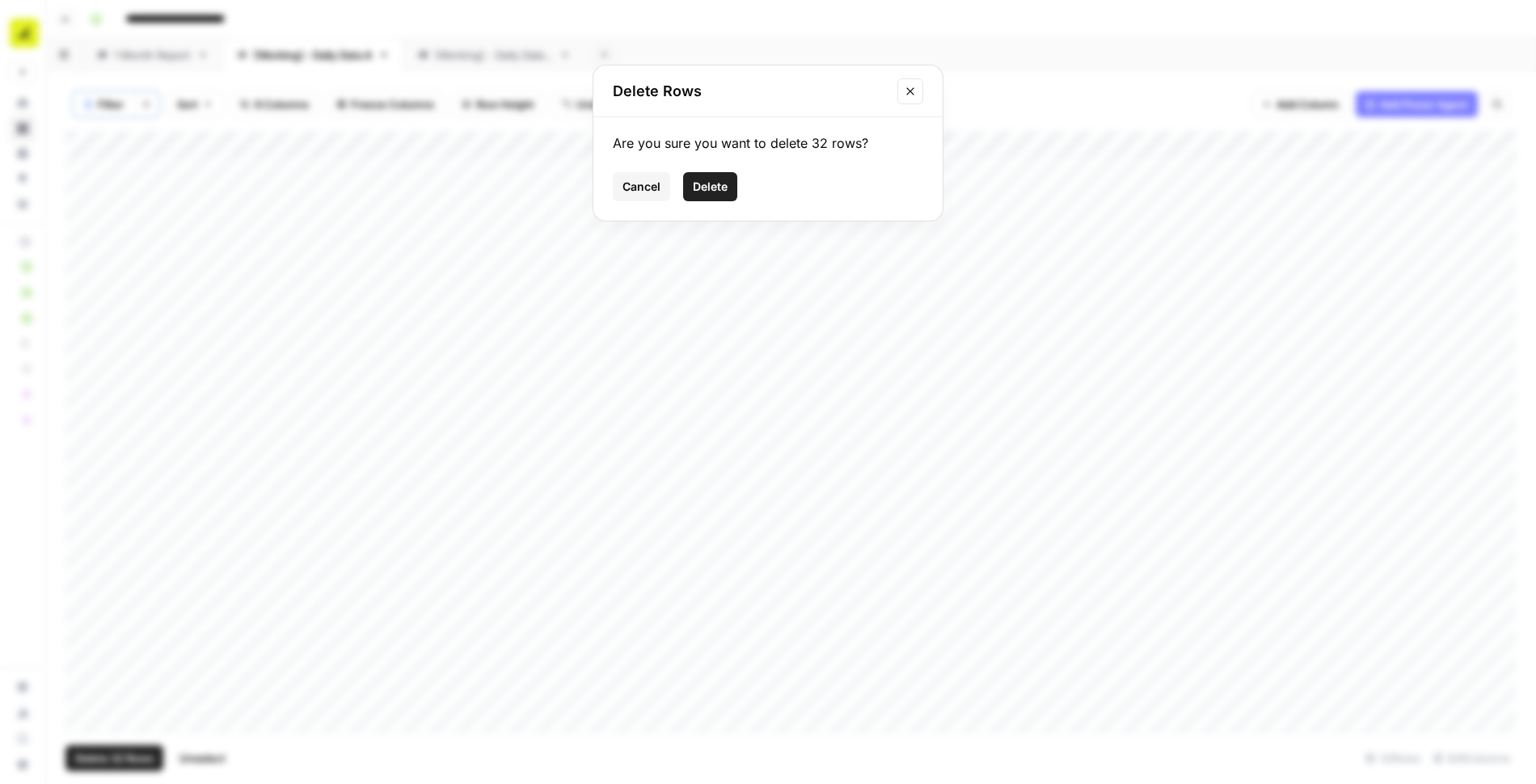
click at [713, 181] on span "Delete" at bounding box center [710, 186] width 35 height 16
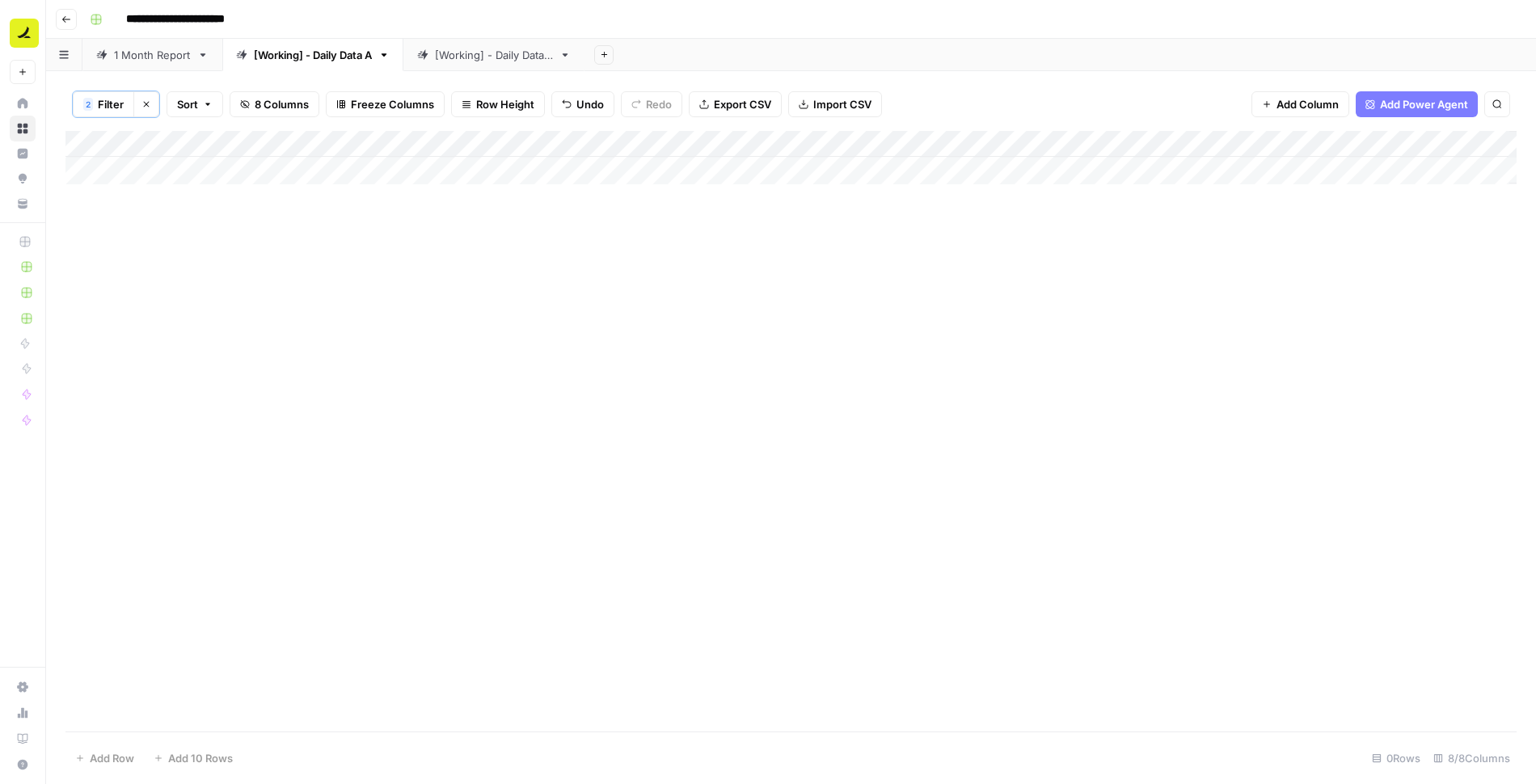
click at [105, 104] on span "Filter" at bounding box center [111, 105] width 26 height 16
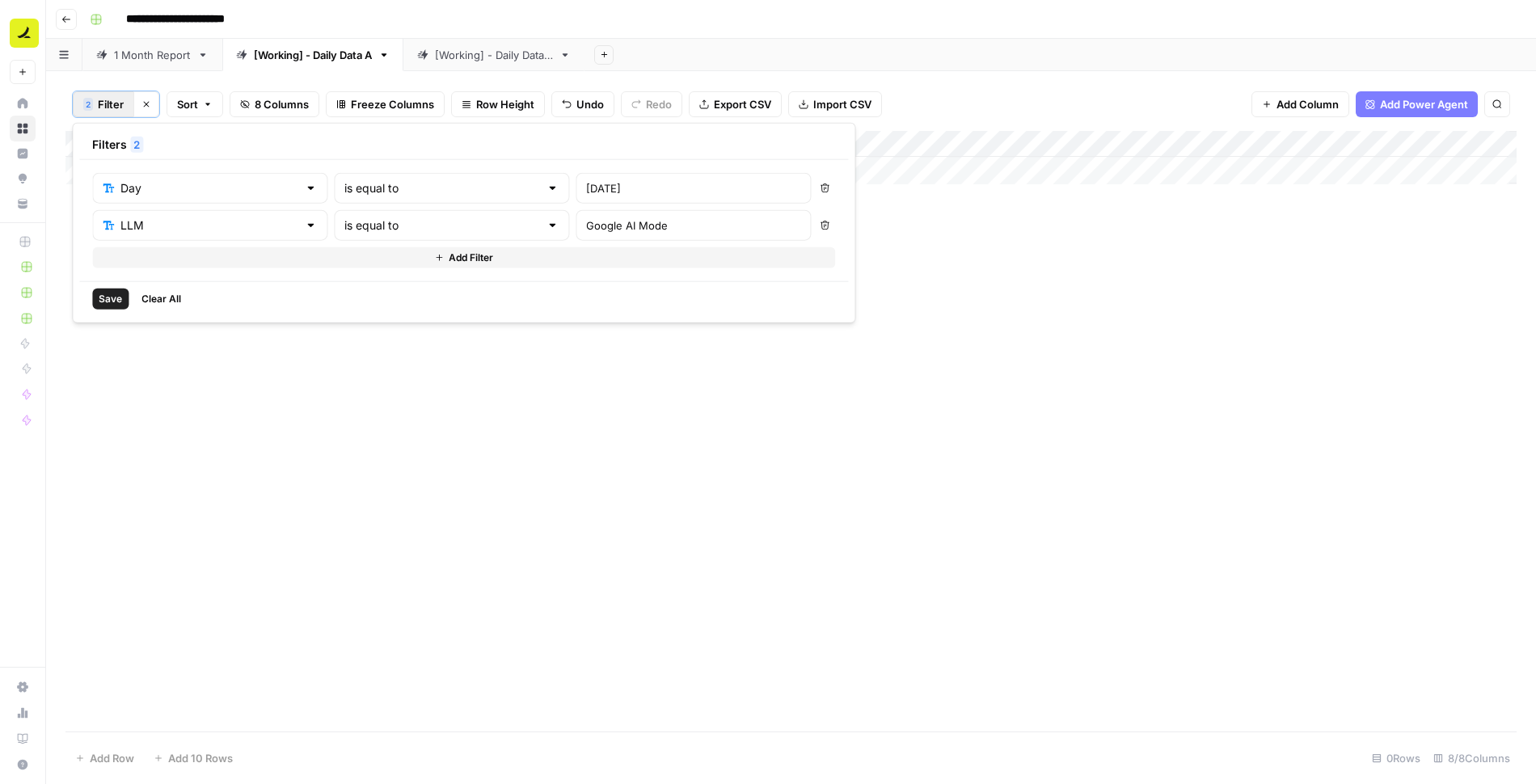
click at [821, 183] on icon "button" at bounding box center [825, 187] width 9 height 9
click at [527, 217] on button "Add Filter" at bounding box center [464, 221] width 743 height 21
click at [194, 221] on input "text" at bounding box center [200, 225] width 195 height 16
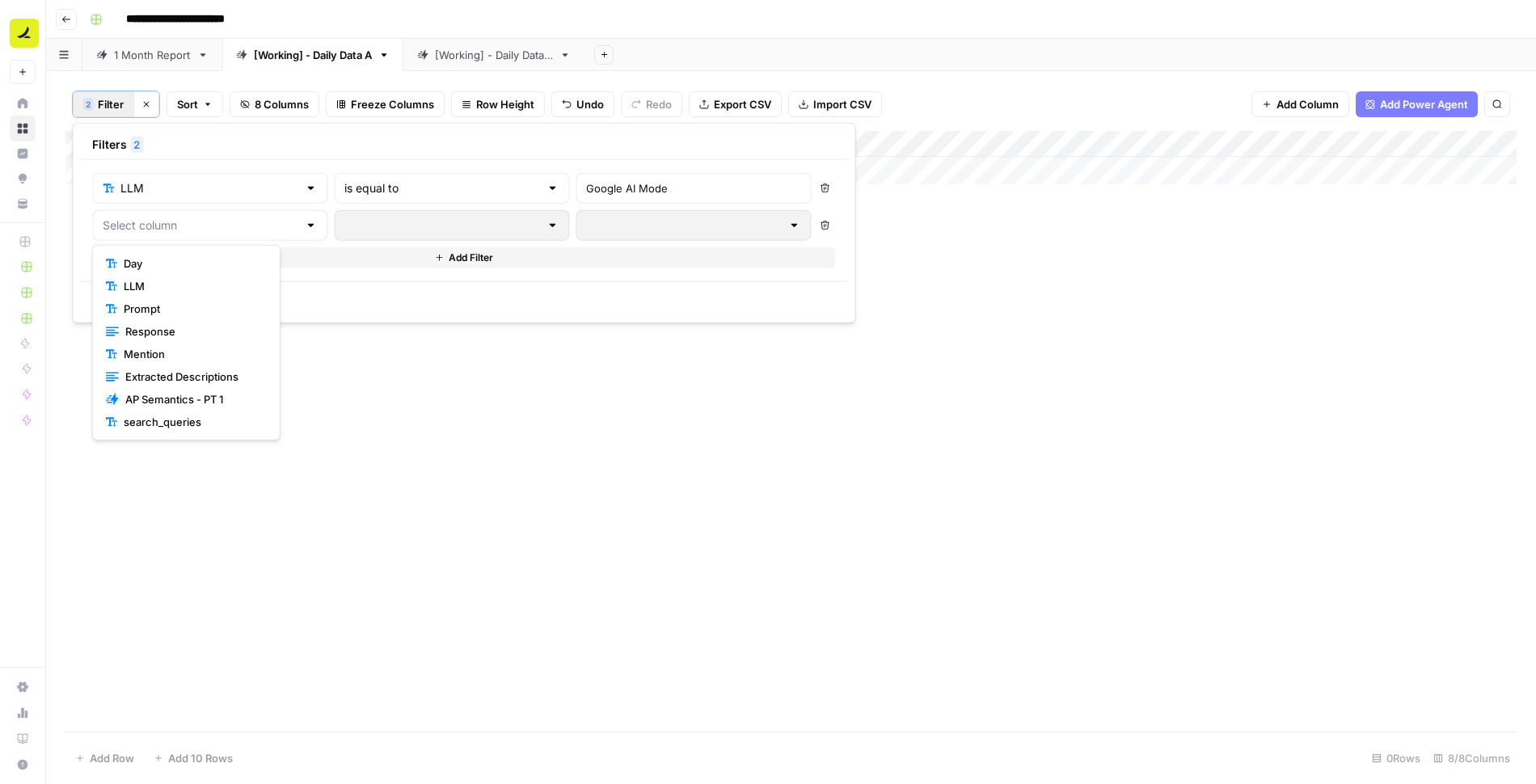
click at [184, 355] on span "Mention" at bounding box center [192, 354] width 136 height 16
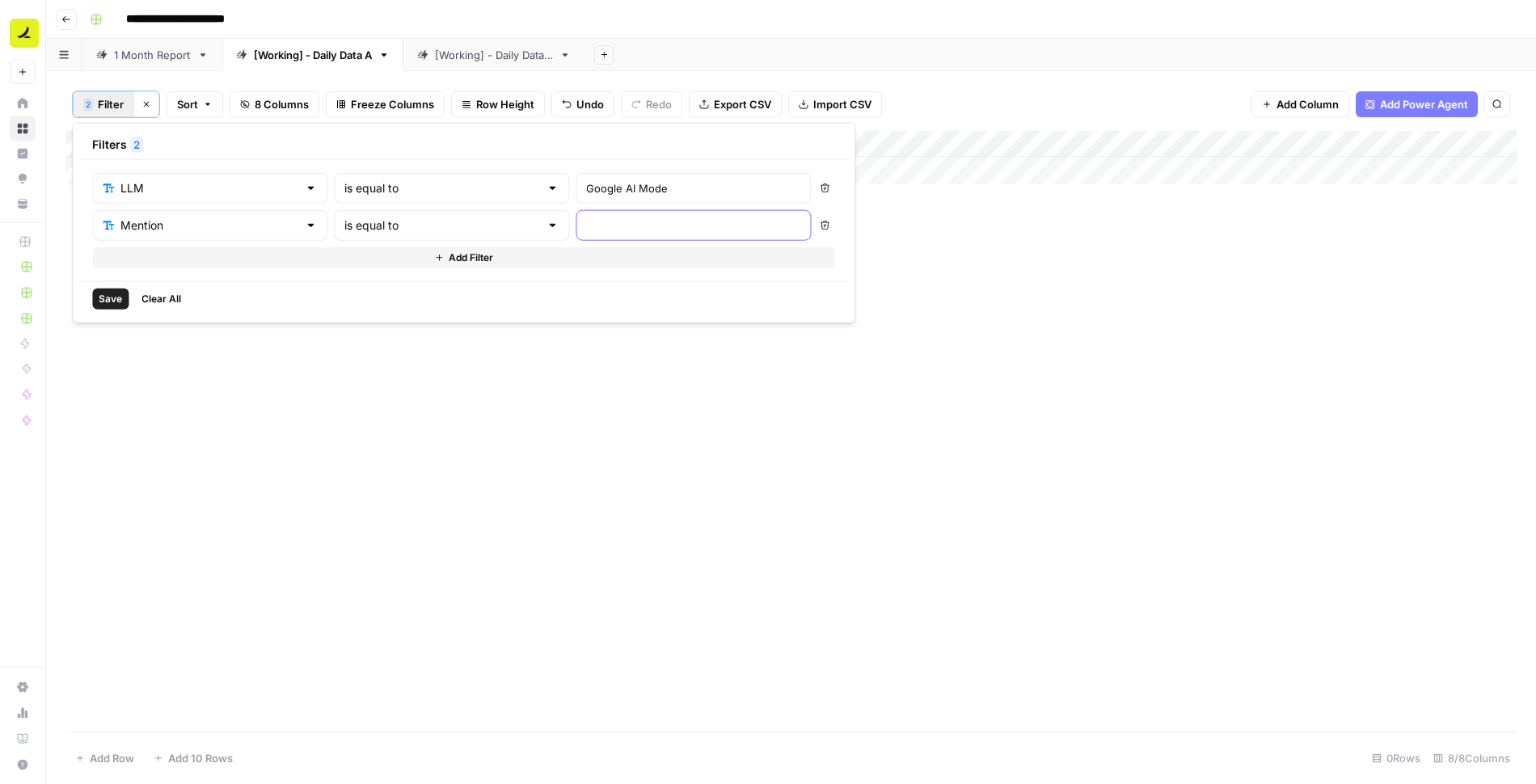
click at [586, 229] on input "text" at bounding box center [693, 225] width 214 height 16
type input "No"
click at [110, 293] on span "Save" at bounding box center [110, 299] width 24 height 15
click at [1087, 143] on div "Add Column" at bounding box center [791, 432] width 1451 height 602
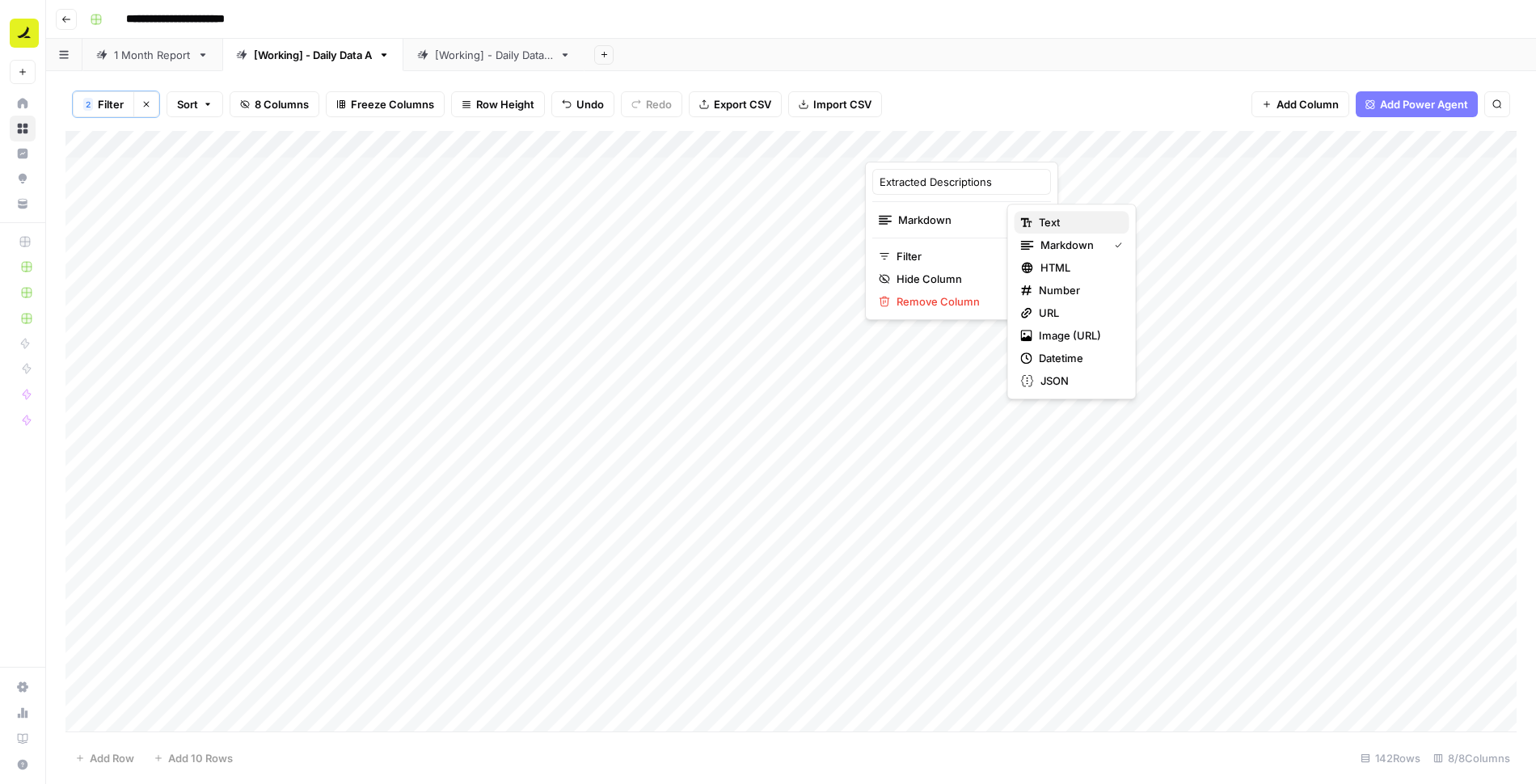
click at [1040, 229] on span "Text" at bounding box center [1078, 222] width 78 height 16
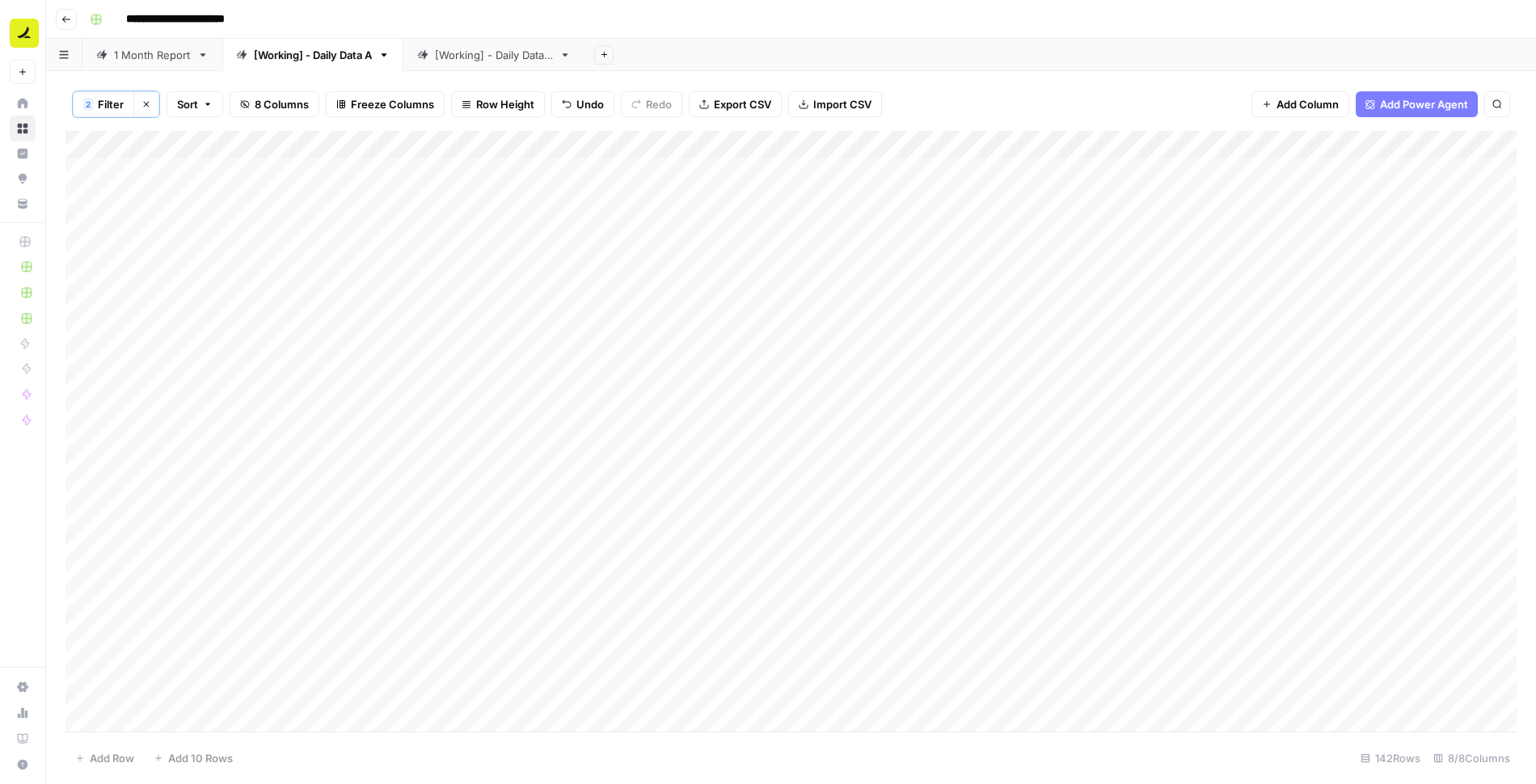
click at [903, 170] on div "Add Column" at bounding box center [791, 432] width 1451 height 602
type textarea "**********"
click at [976, 179] on div "Add Column" at bounding box center [791, 432] width 1451 height 602
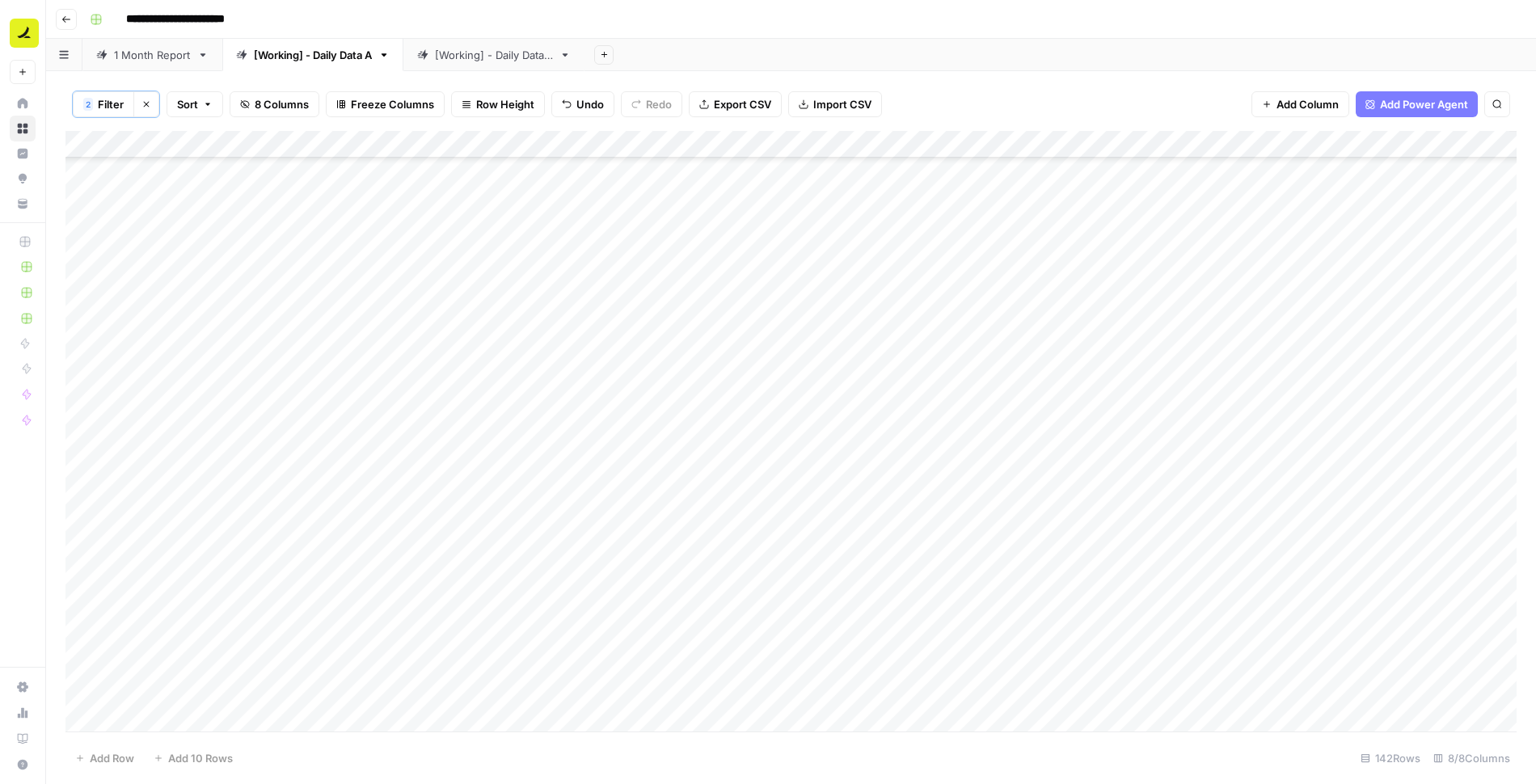
drag, startPoint x: 1096, startPoint y: 178, endPoint x: 991, endPoint y: 711, distance: 543.2
click at [991, 711] on div "Add Column" at bounding box center [791, 432] width 1451 height 602
click at [101, 105] on span "Filter" at bounding box center [111, 105] width 26 height 16
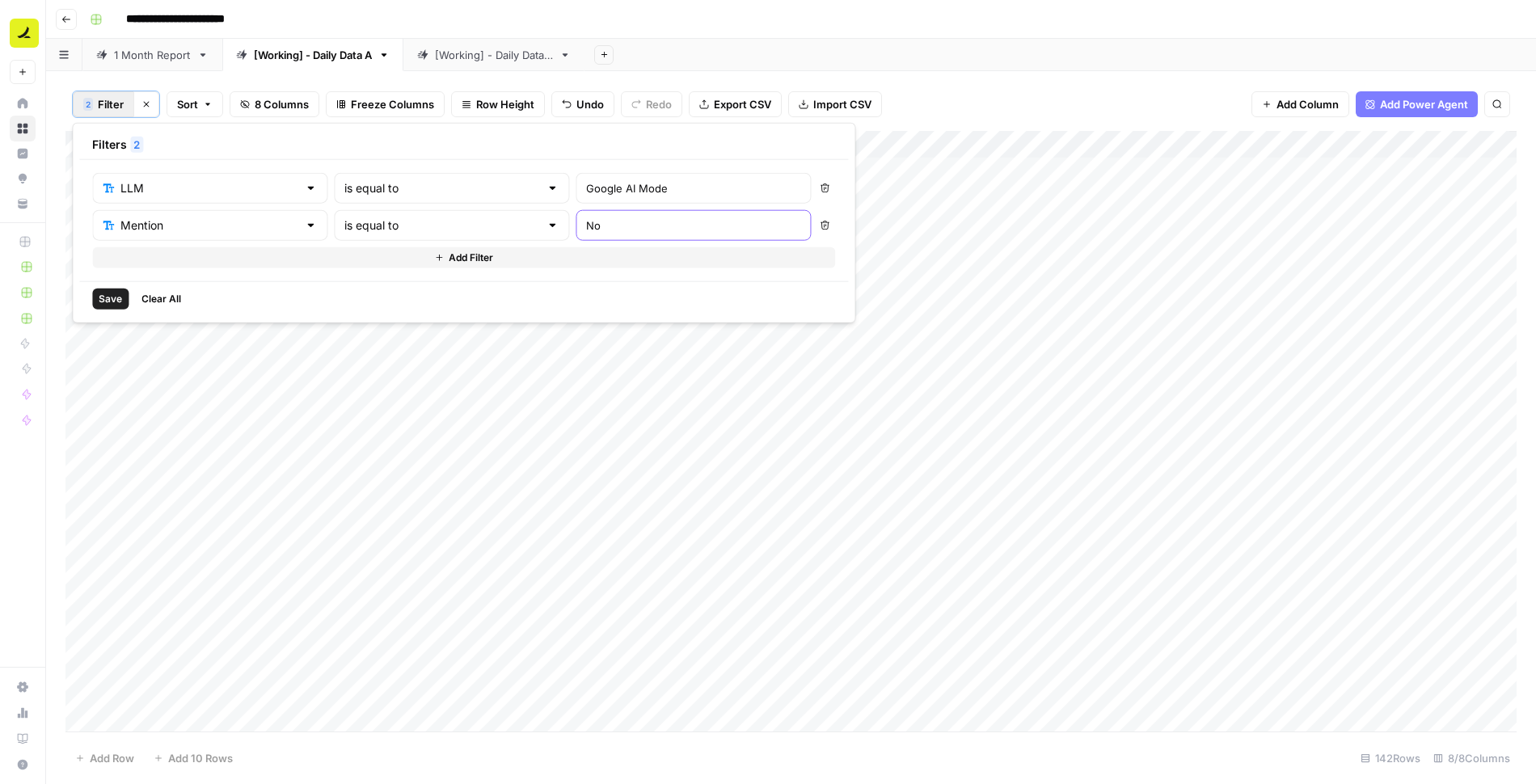
click at [586, 222] on input "No" at bounding box center [693, 225] width 214 height 16
type input "Yes"
click at [117, 294] on span "Save" at bounding box center [110, 299] width 24 height 15
drag, startPoint x: 1172, startPoint y: 134, endPoint x: 938, endPoint y: 143, distance: 234.2
click at [938, 143] on div "Add Column" at bounding box center [791, 432] width 1451 height 602
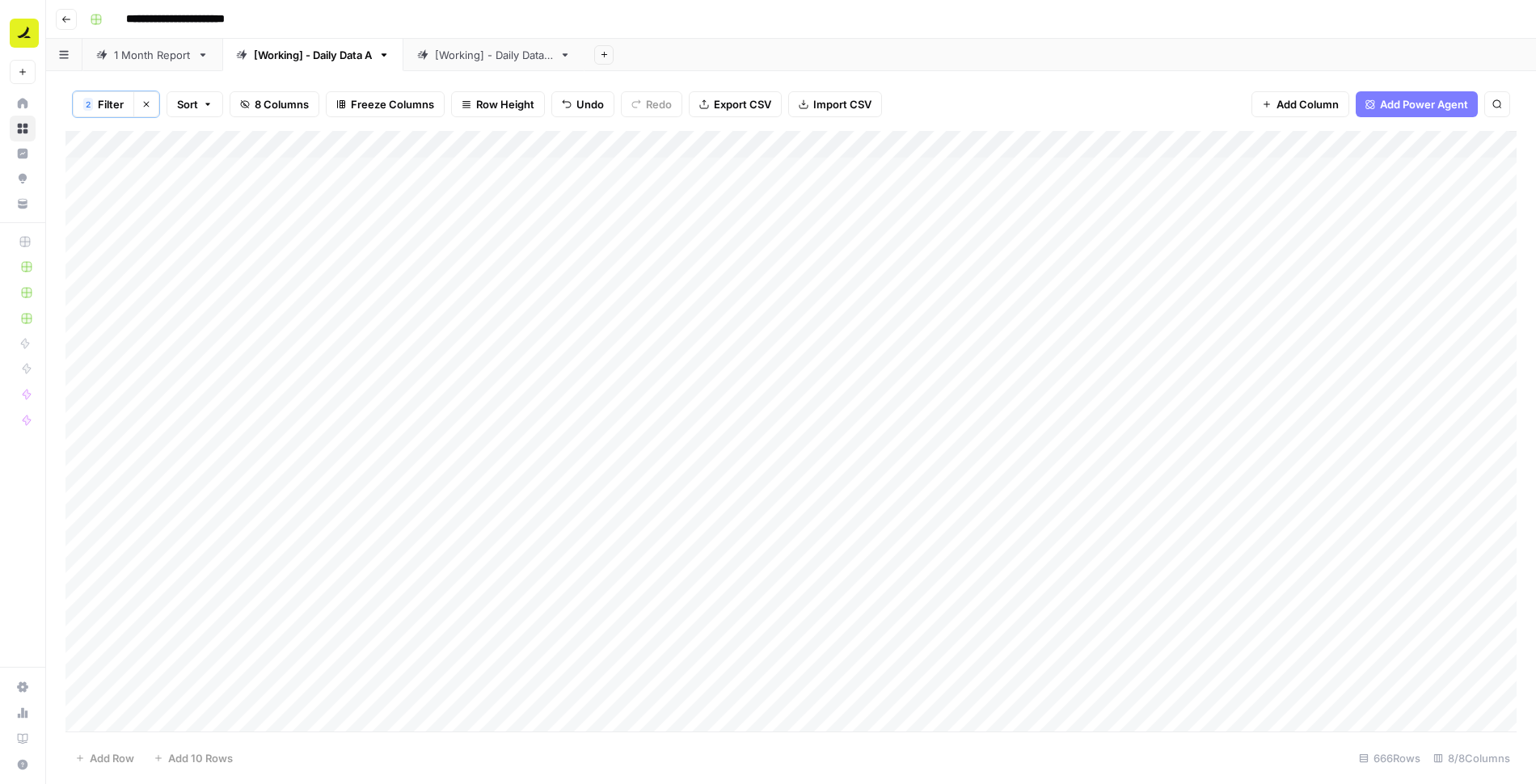
click at [952, 166] on div "Add Column" at bounding box center [791, 432] width 1451 height 602
click at [1006, 169] on div "Add Column" at bounding box center [791, 432] width 1451 height 602
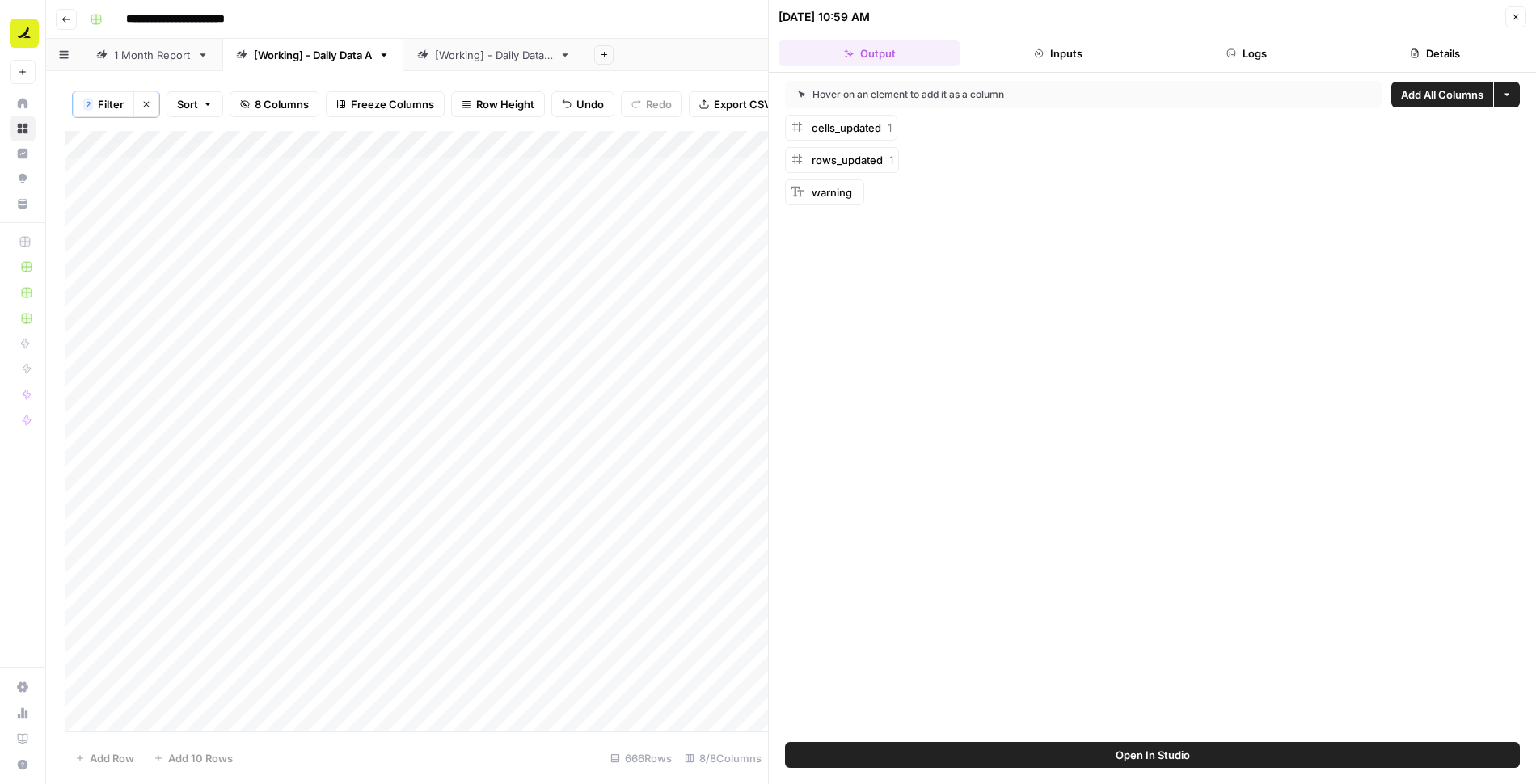
click at [1232, 54] on icon "button" at bounding box center [1231, 54] width 10 height 10
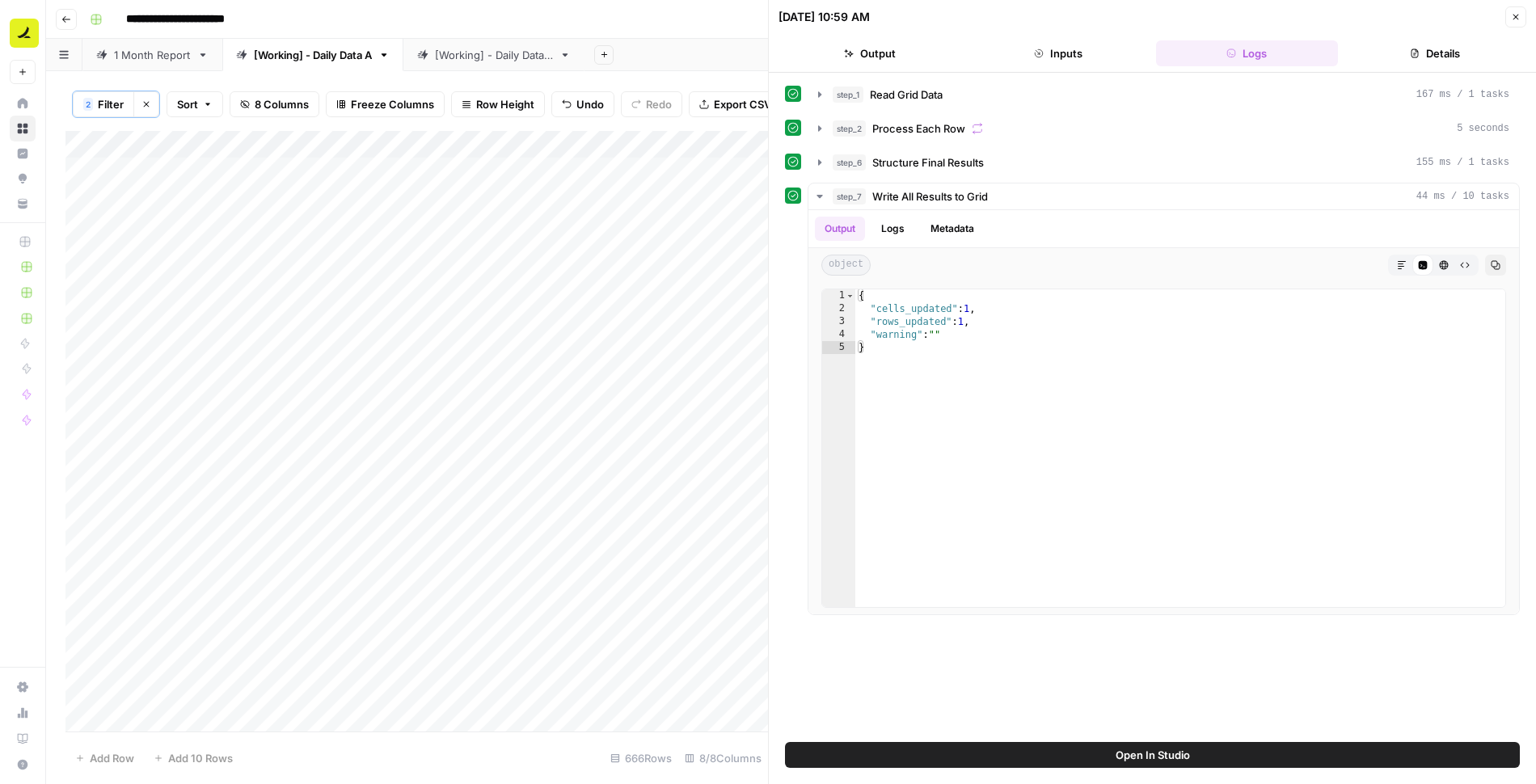
click at [1512, 11] on button "Close" at bounding box center [1516, 17] width 21 height 21
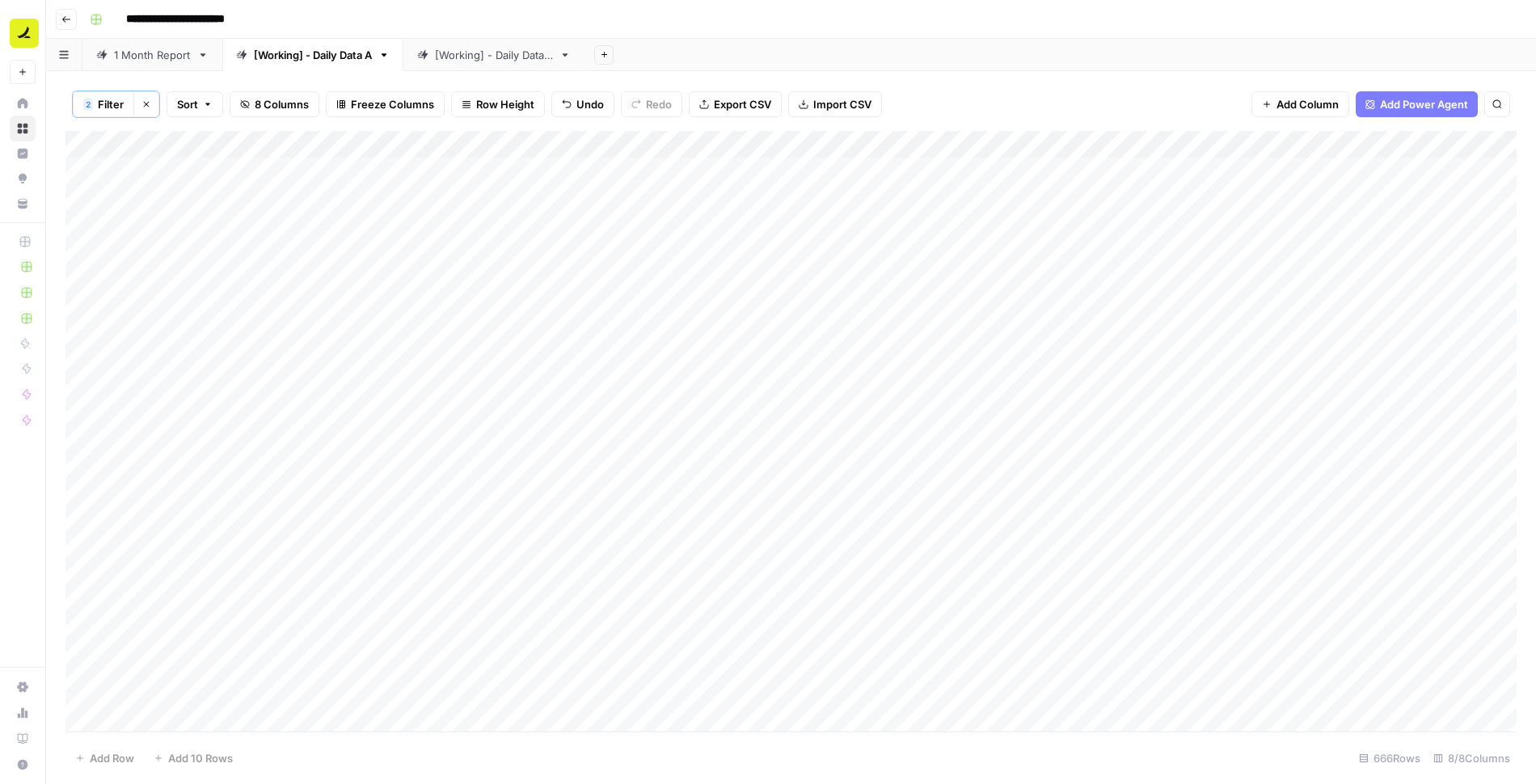
click at [1259, 143] on div "Add Column" at bounding box center [791, 432] width 1451 height 602
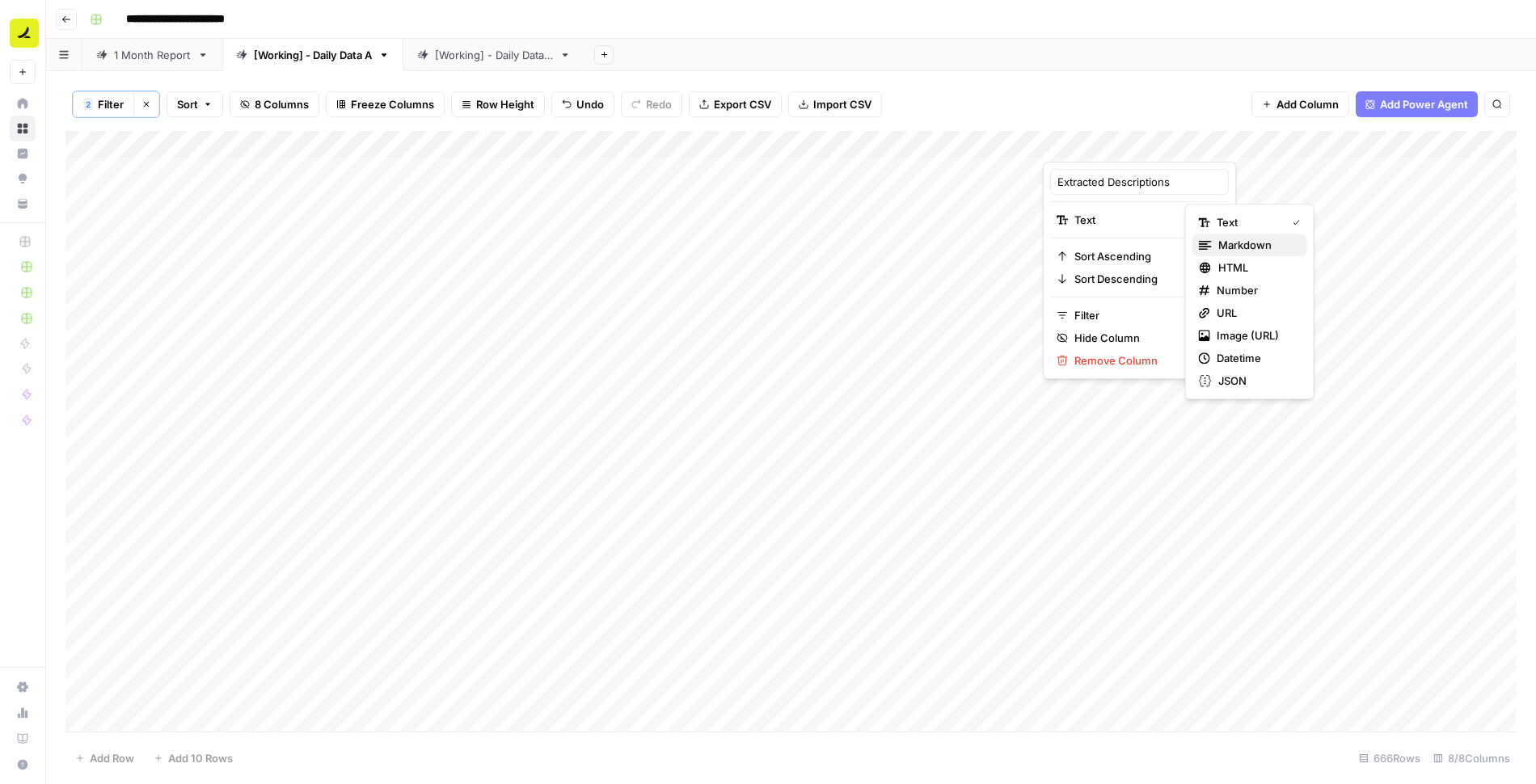
click at [1243, 245] on span "Markdown" at bounding box center [1256, 245] width 76 height 16
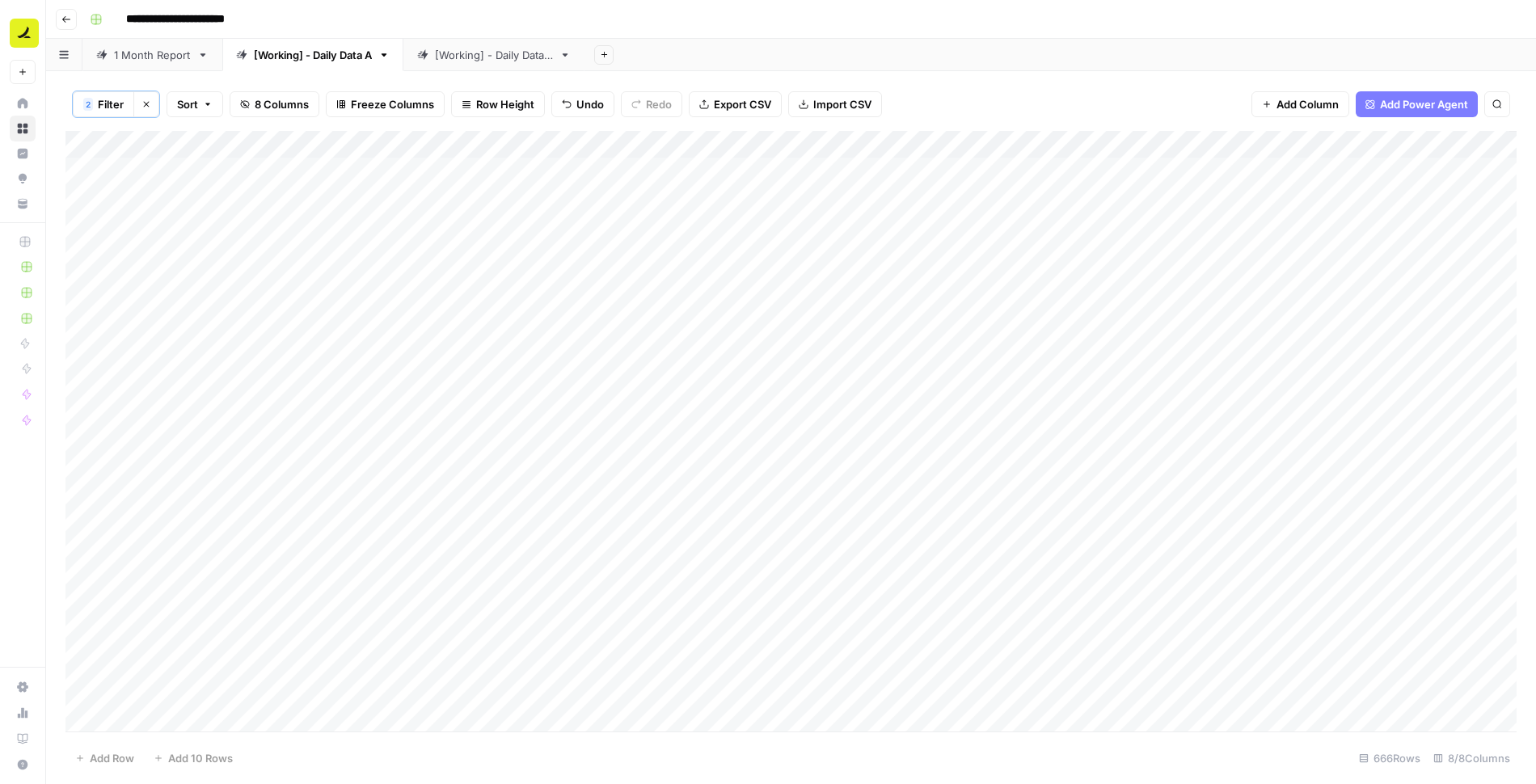
click at [1109, 170] on div "Add Column" at bounding box center [791, 432] width 1451 height 602
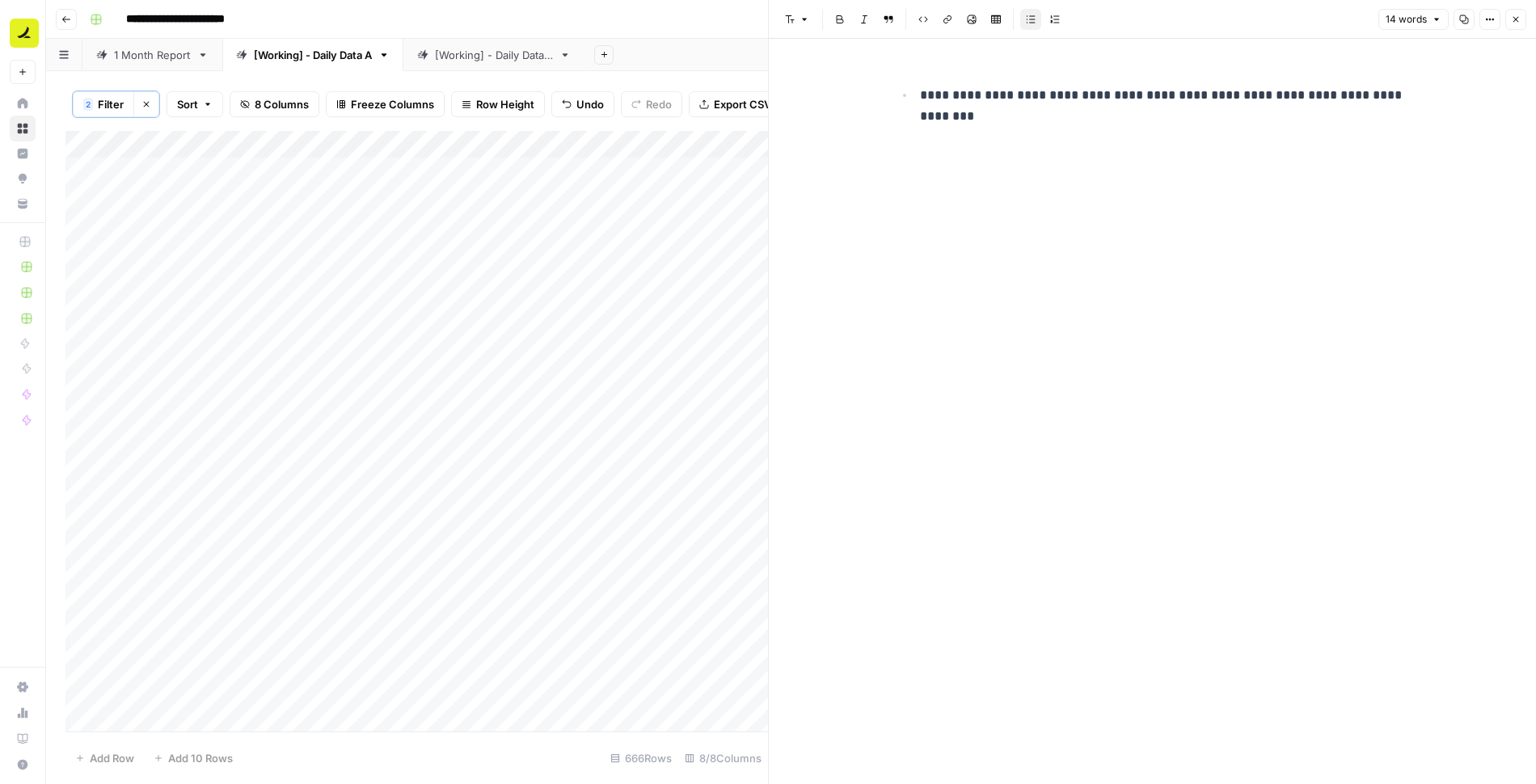
click at [1515, 23] on icon "button" at bounding box center [1516, 19] width 10 height 10
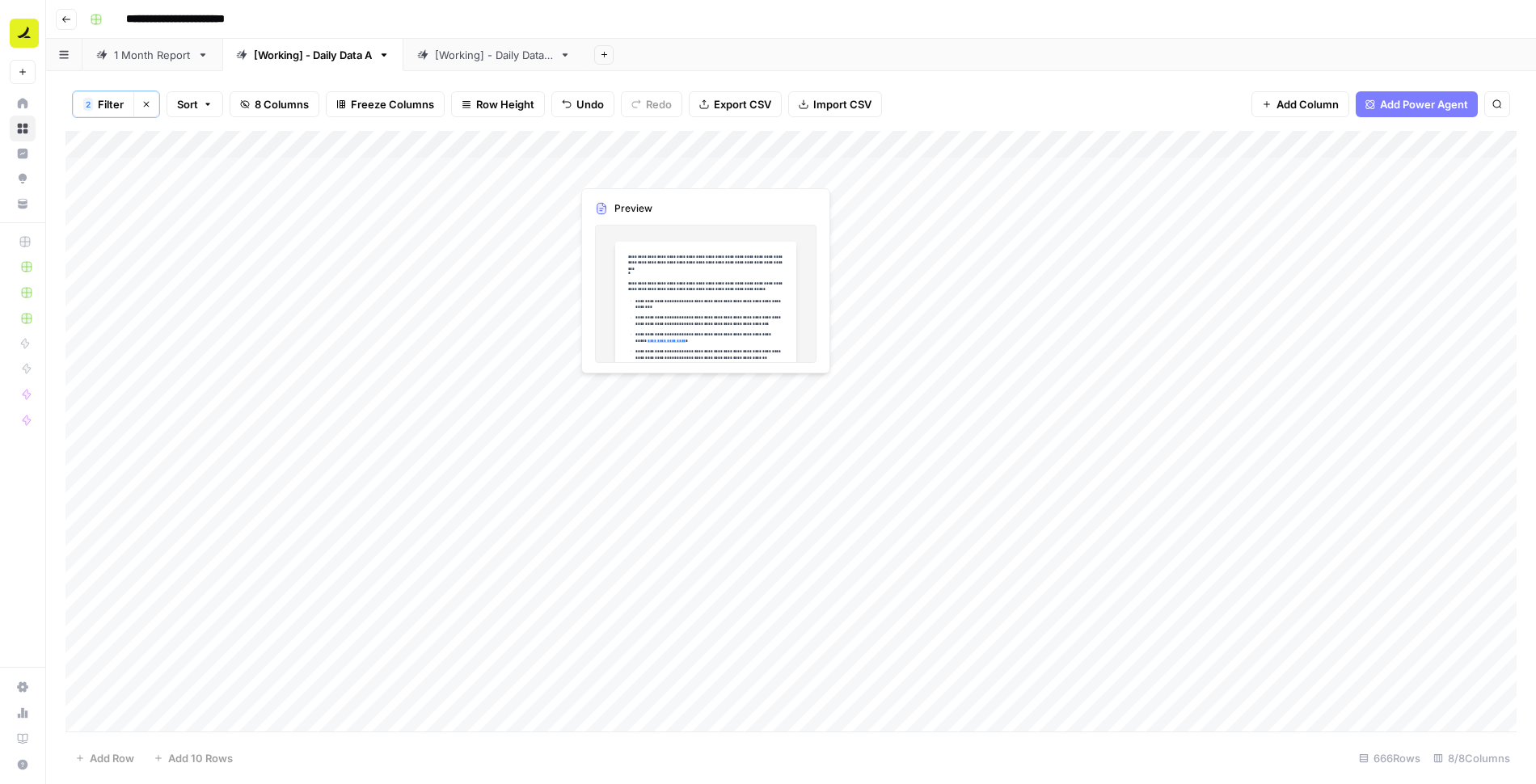
click at [665, 170] on div "Add Column" at bounding box center [791, 432] width 1451 height 602
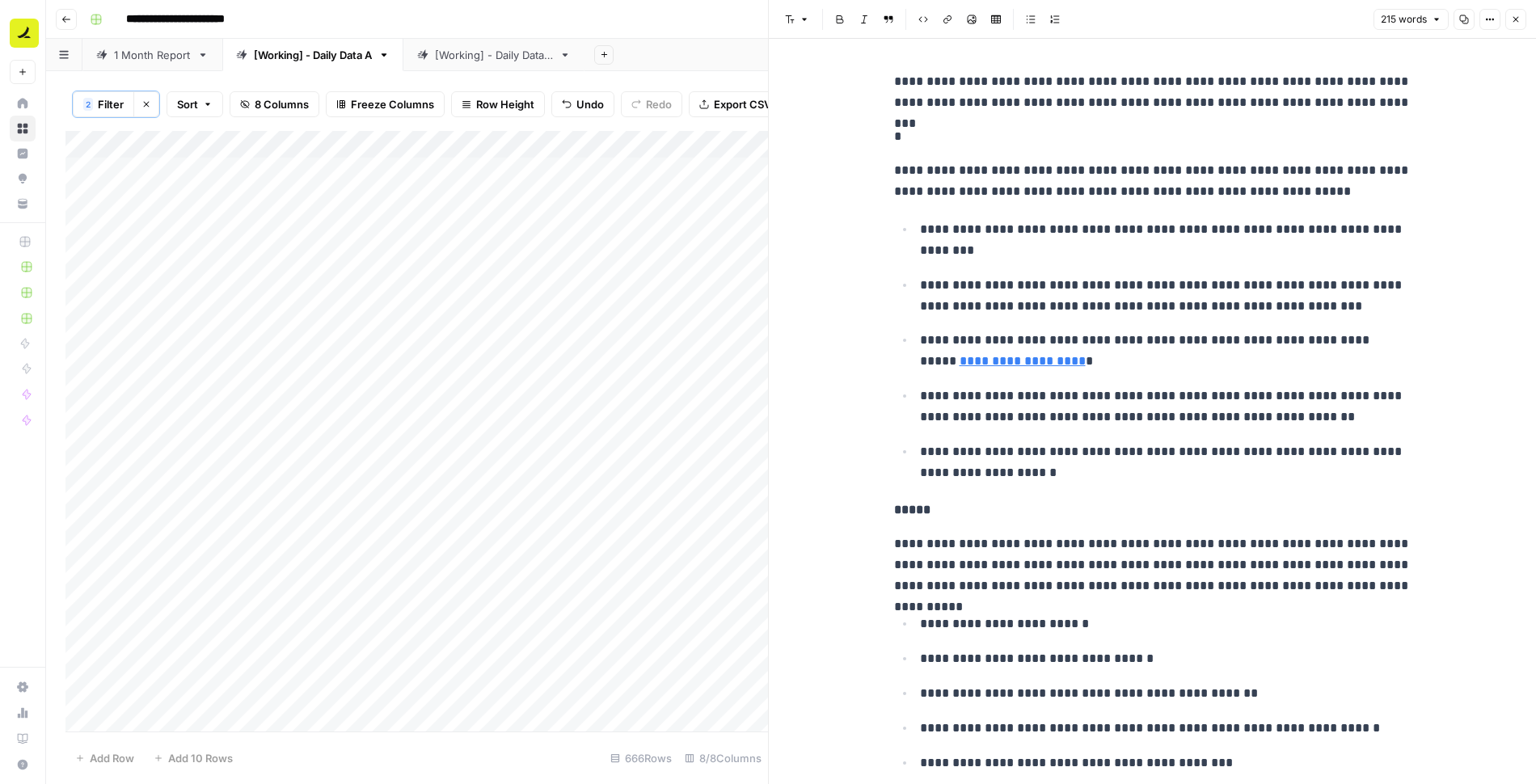
click at [1515, 23] on icon "button" at bounding box center [1516, 19] width 10 height 10
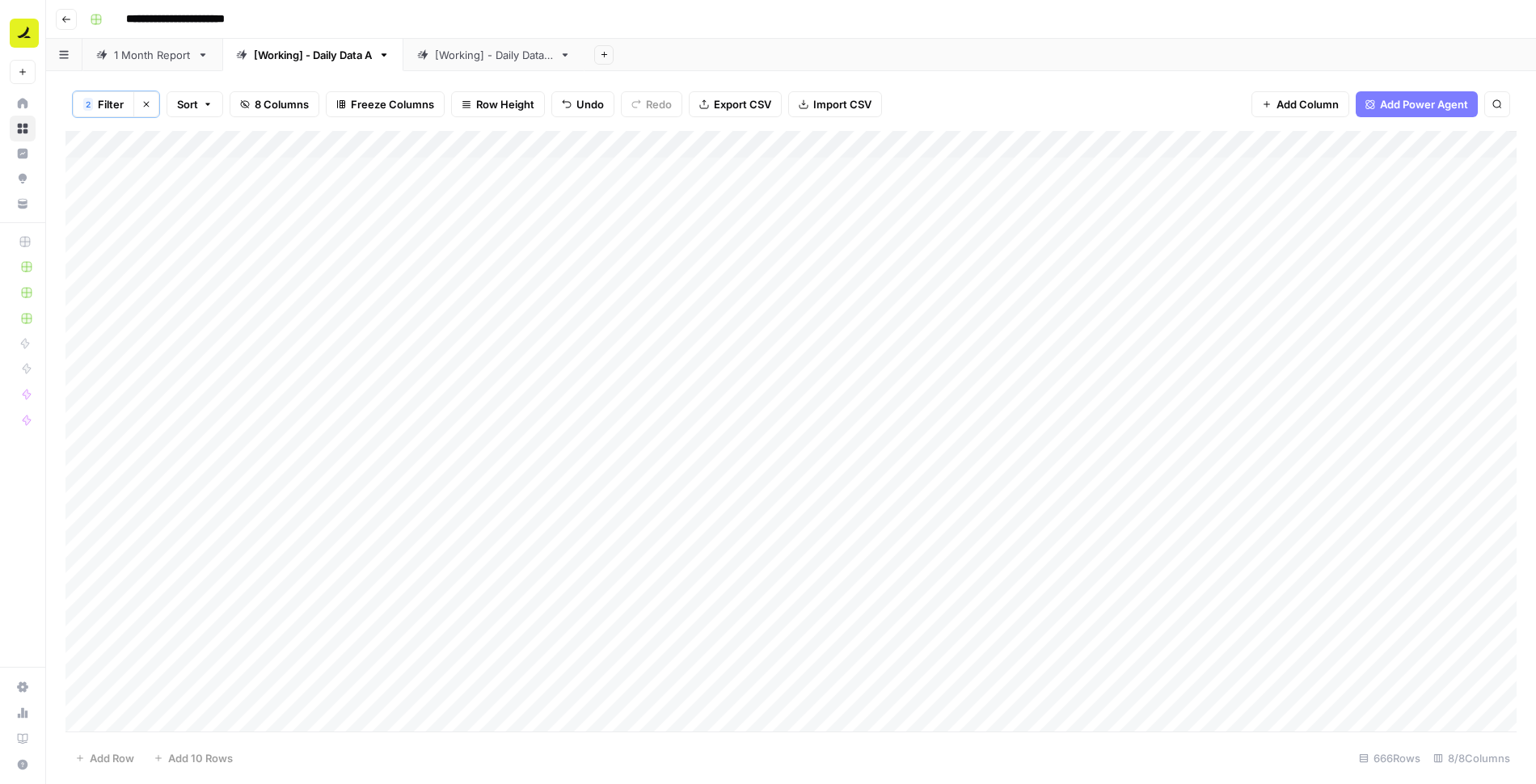
click at [952, 195] on div "Add Column" at bounding box center [791, 432] width 1451 height 602
click at [1105, 195] on div "Add Column" at bounding box center [791, 432] width 1451 height 602
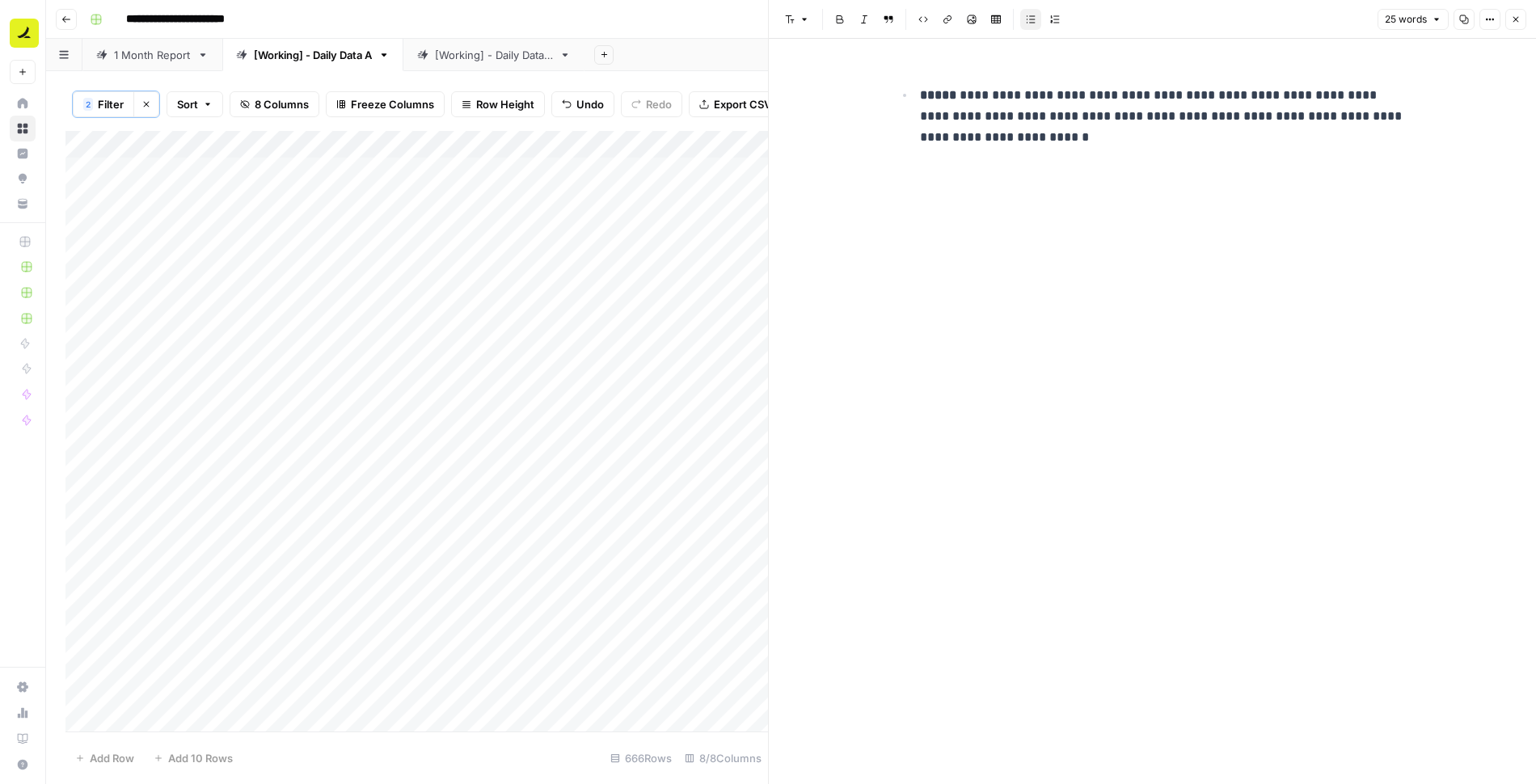
click at [1518, 11] on button "Close" at bounding box center [1516, 19] width 21 height 21
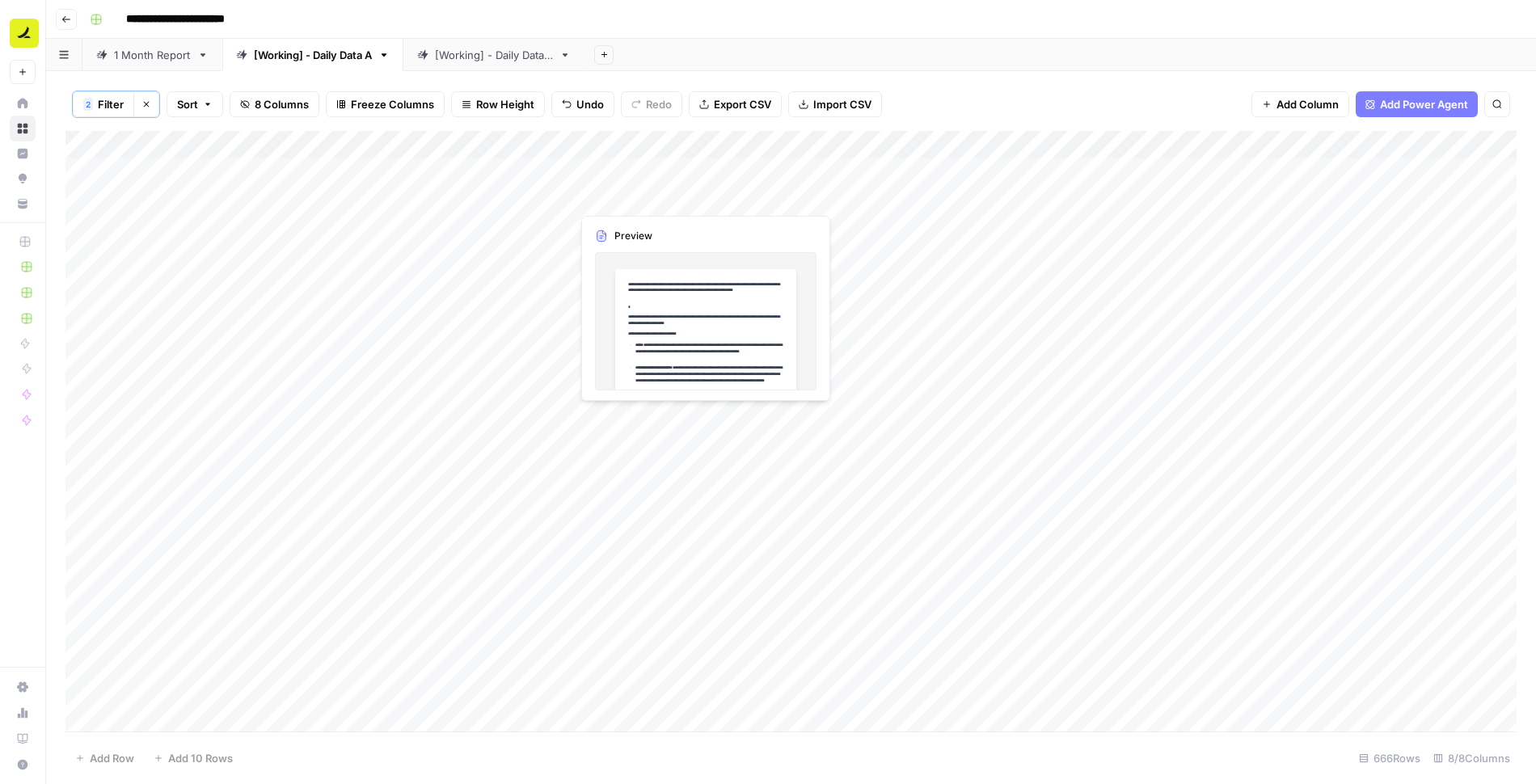
click at [643, 194] on div "Add Column" at bounding box center [791, 432] width 1451 height 602
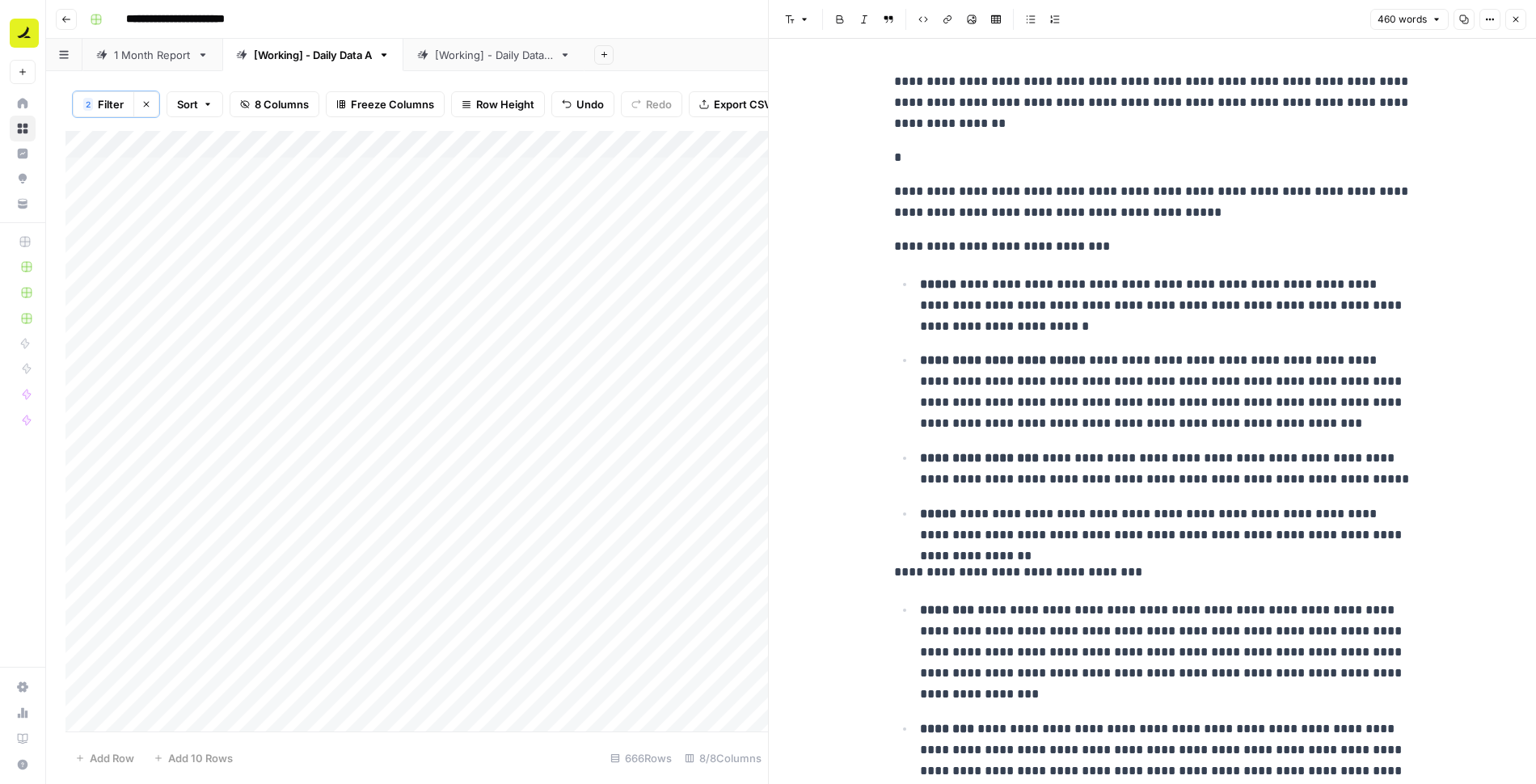
click at [1516, 22] on icon "button" at bounding box center [1516, 19] width 10 height 10
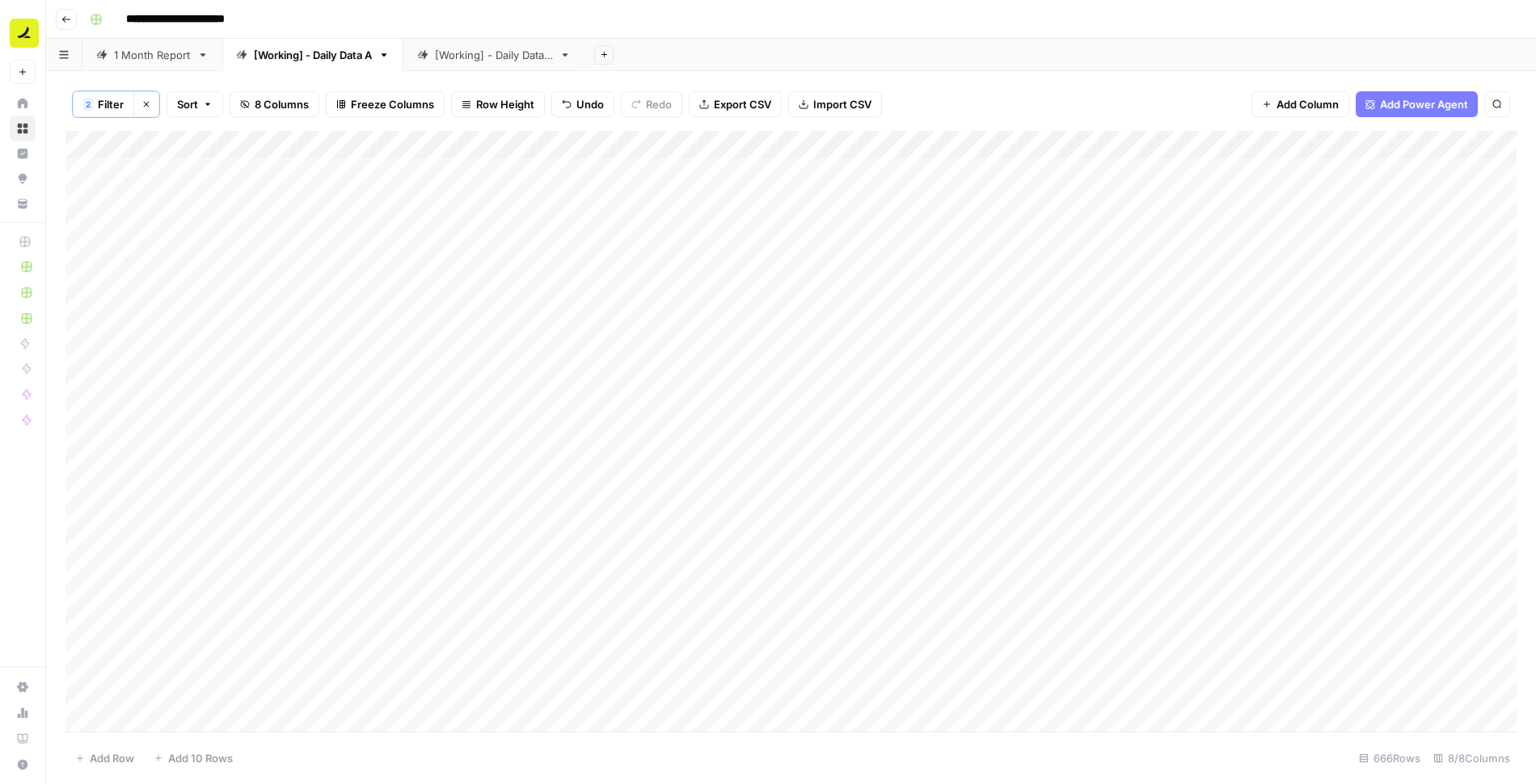
click at [1008, 145] on div "Add Column" at bounding box center [791, 432] width 1451 height 602
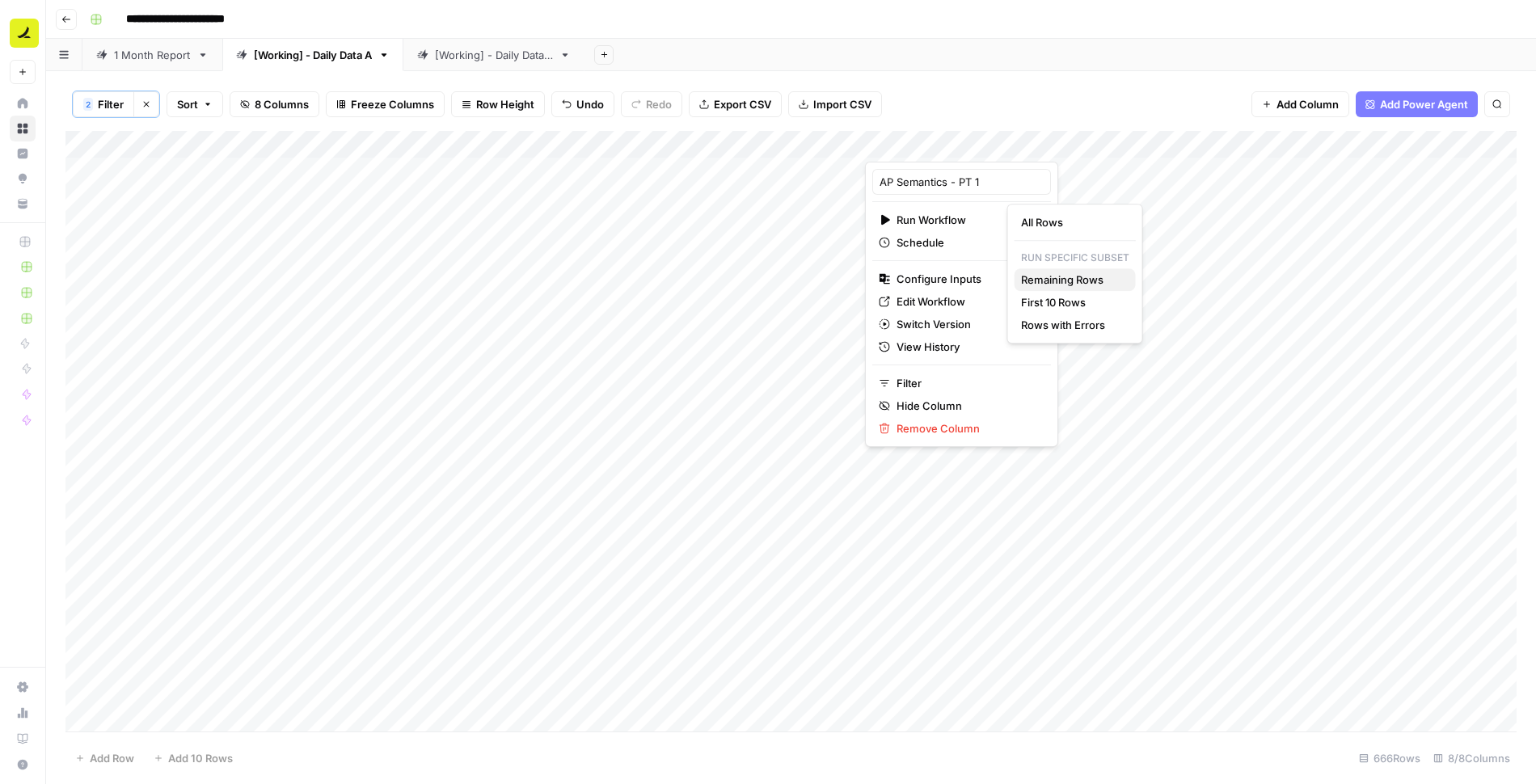
click at [1079, 285] on span "Remaining Rows" at bounding box center [1072, 280] width 102 height 16
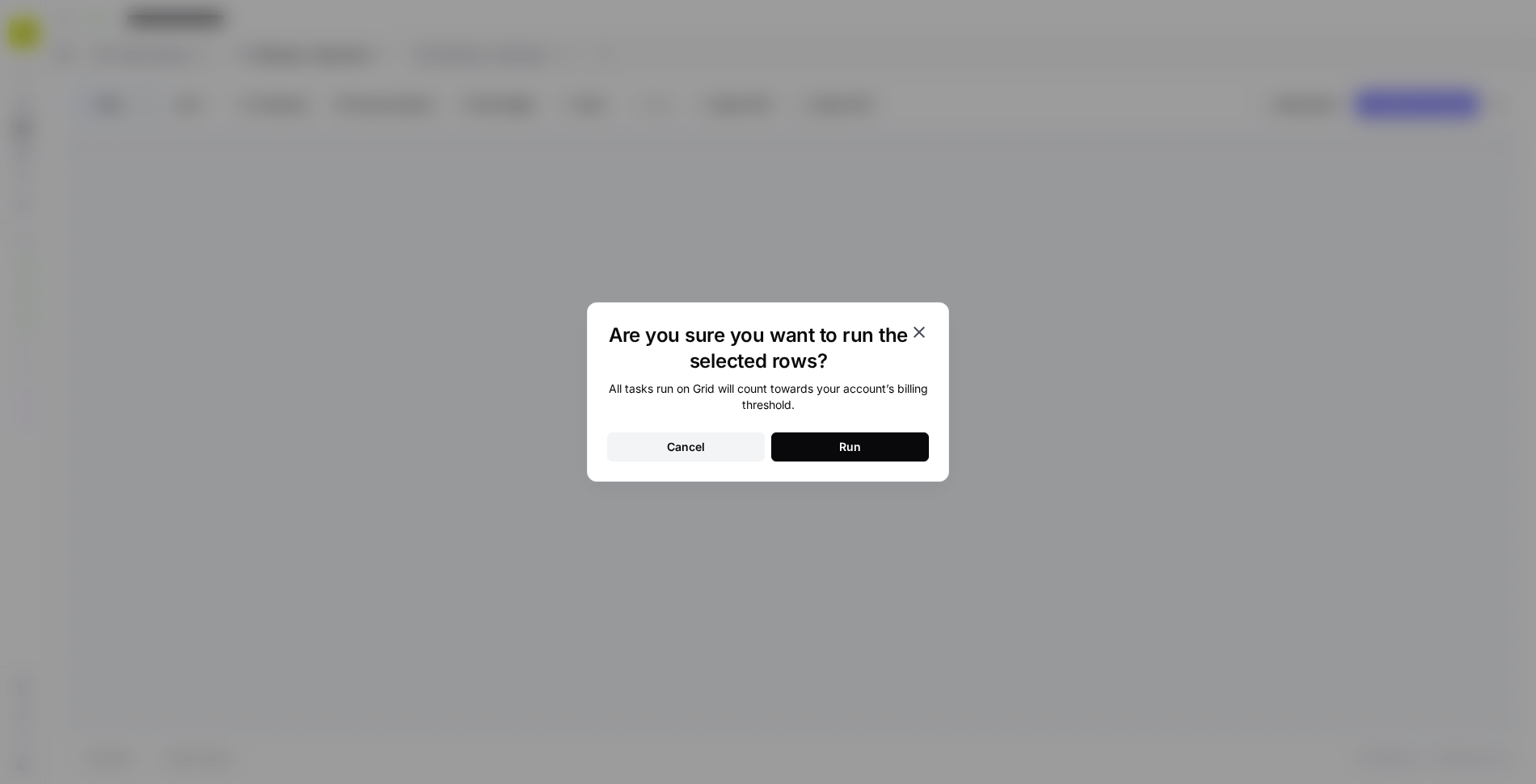
click at [901, 442] on button "Run" at bounding box center [850, 447] width 157 height 29
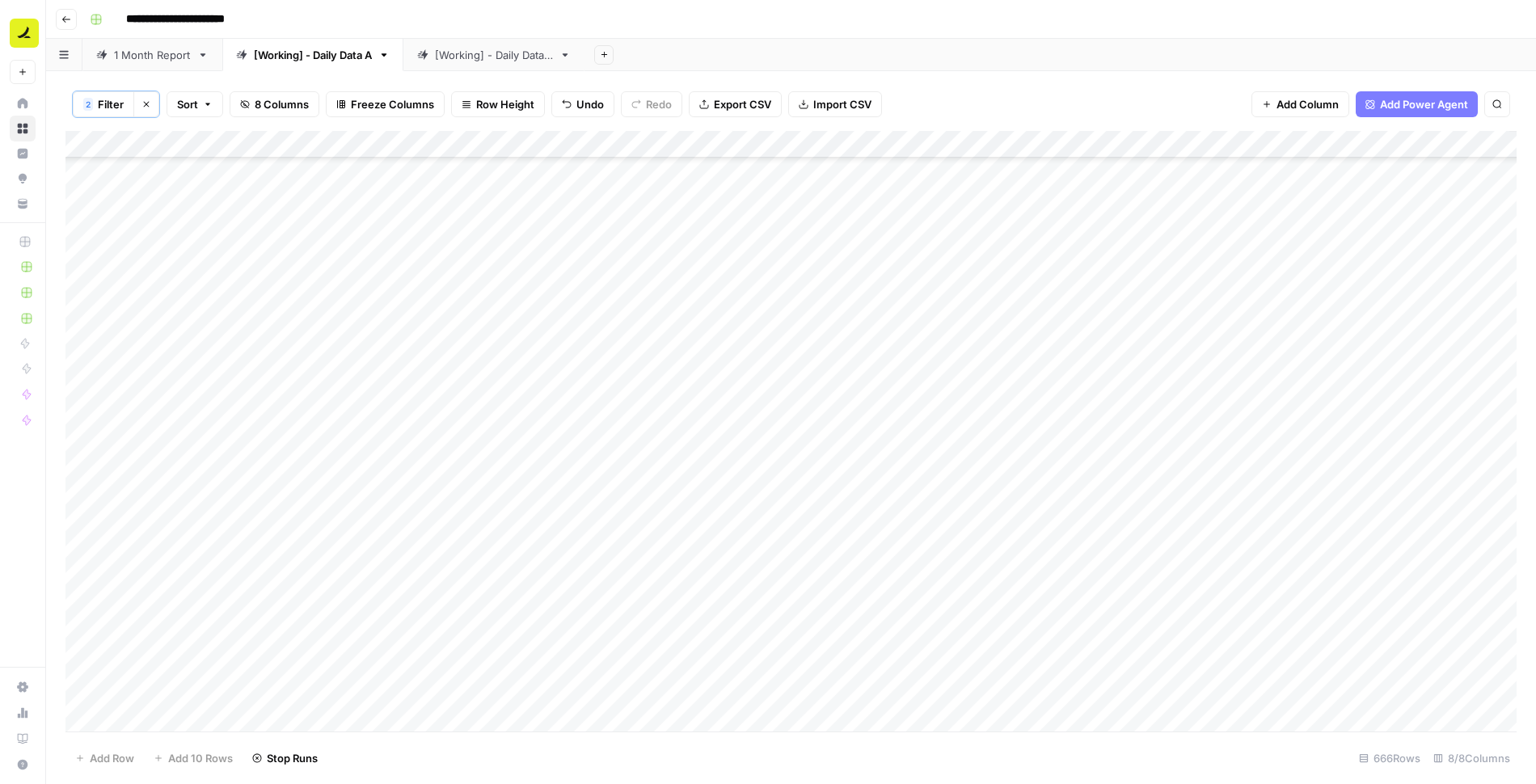
scroll to position [1959, 0]
click at [1160, 214] on div "Add Column" at bounding box center [791, 432] width 1451 height 602
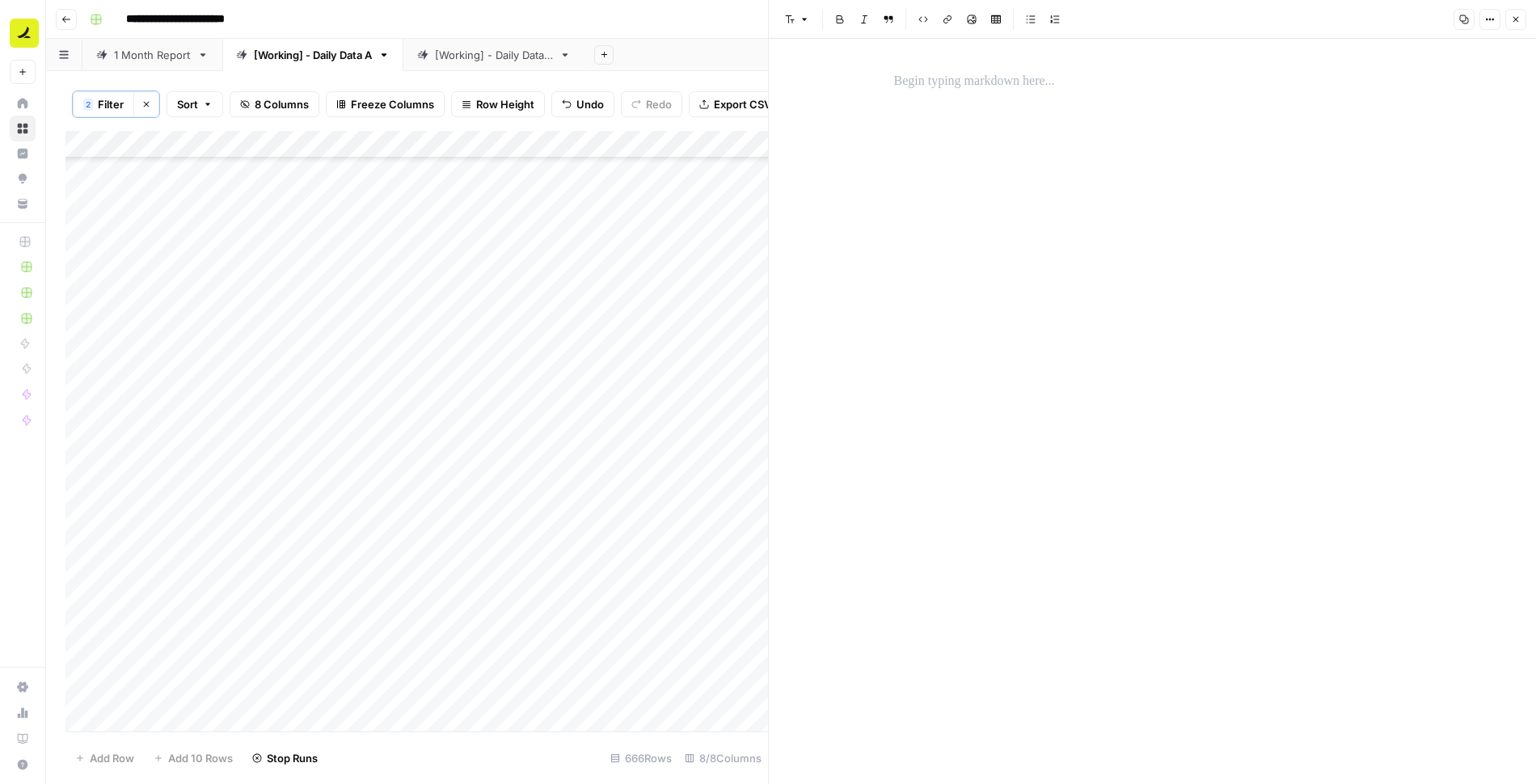
click at [1151, 122] on div at bounding box center [1153, 411] width 537 height 745
click at [1126, 88] on p at bounding box center [1153, 82] width 517 height 21
click at [1521, 25] on button "Close" at bounding box center [1516, 19] width 21 height 21
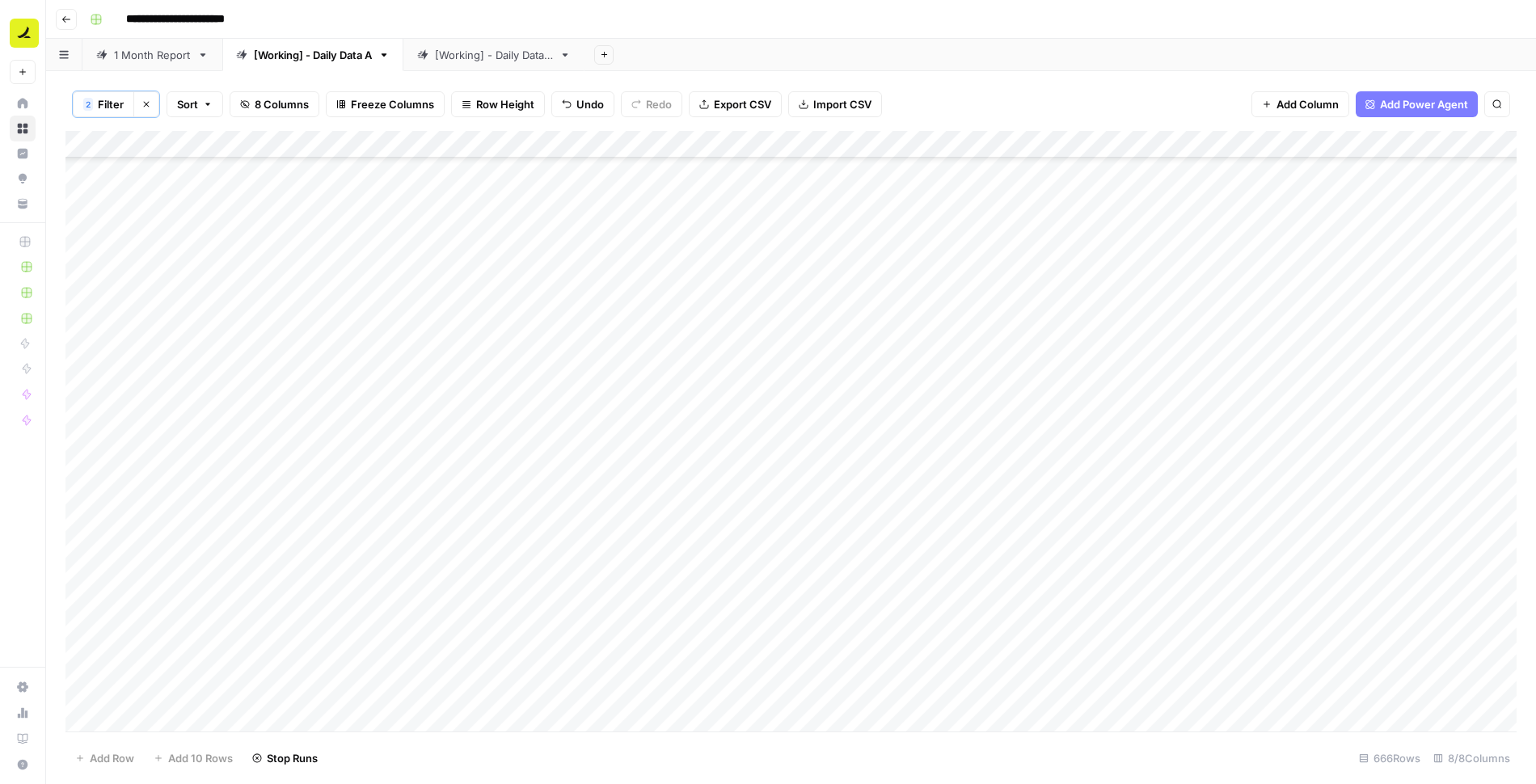
scroll to position [1887, 0]
click at [637, 292] on div "Add Column" at bounding box center [791, 432] width 1451 height 602
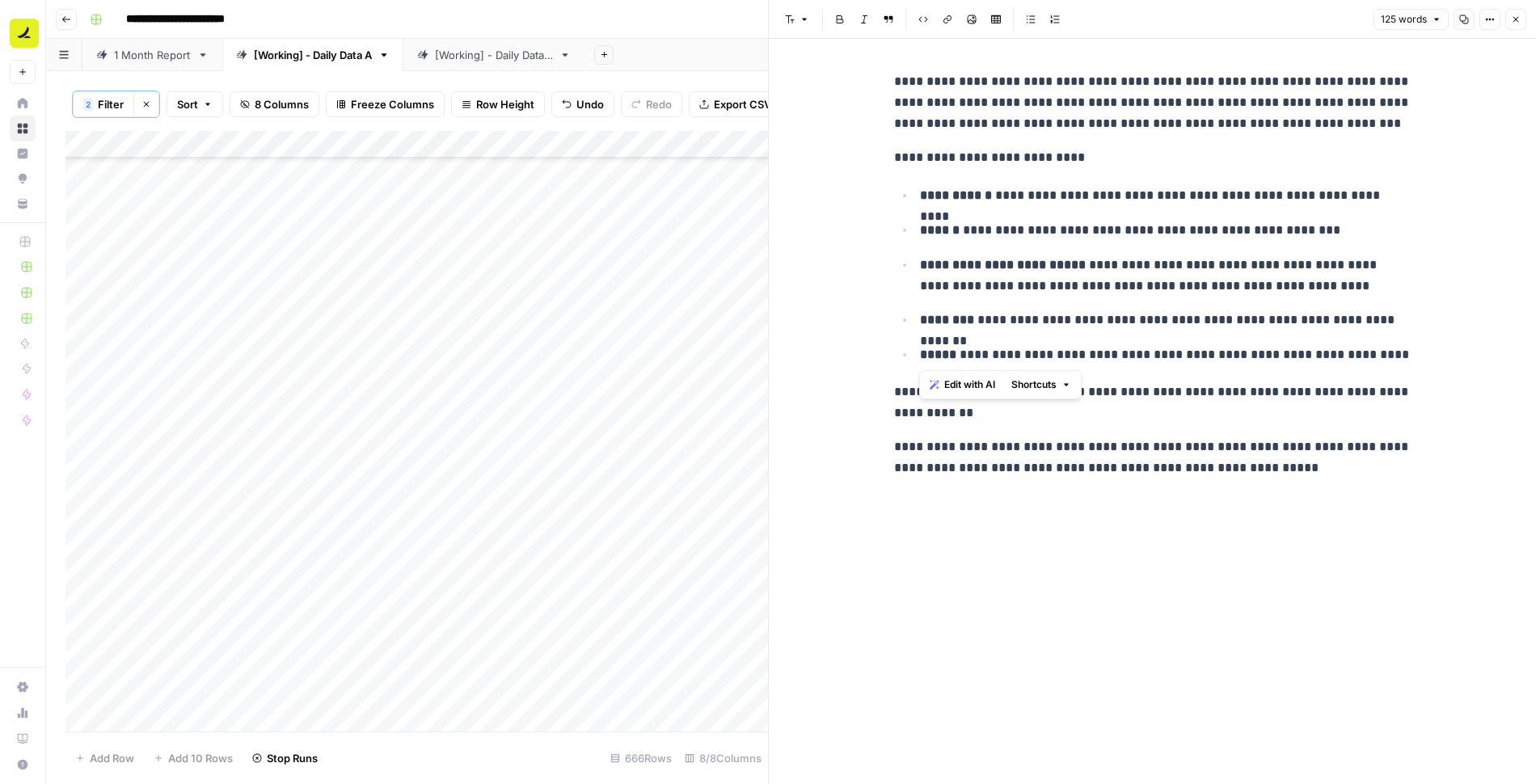
drag, startPoint x: 920, startPoint y: 356, endPoint x: 1386, endPoint y: 352, distance: 466.0
click at [1386, 352] on p "**********" at bounding box center [1166, 355] width 491 height 21
click at [1521, 15] on button "Close" at bounding box center [1516, 19] width 21 height 21
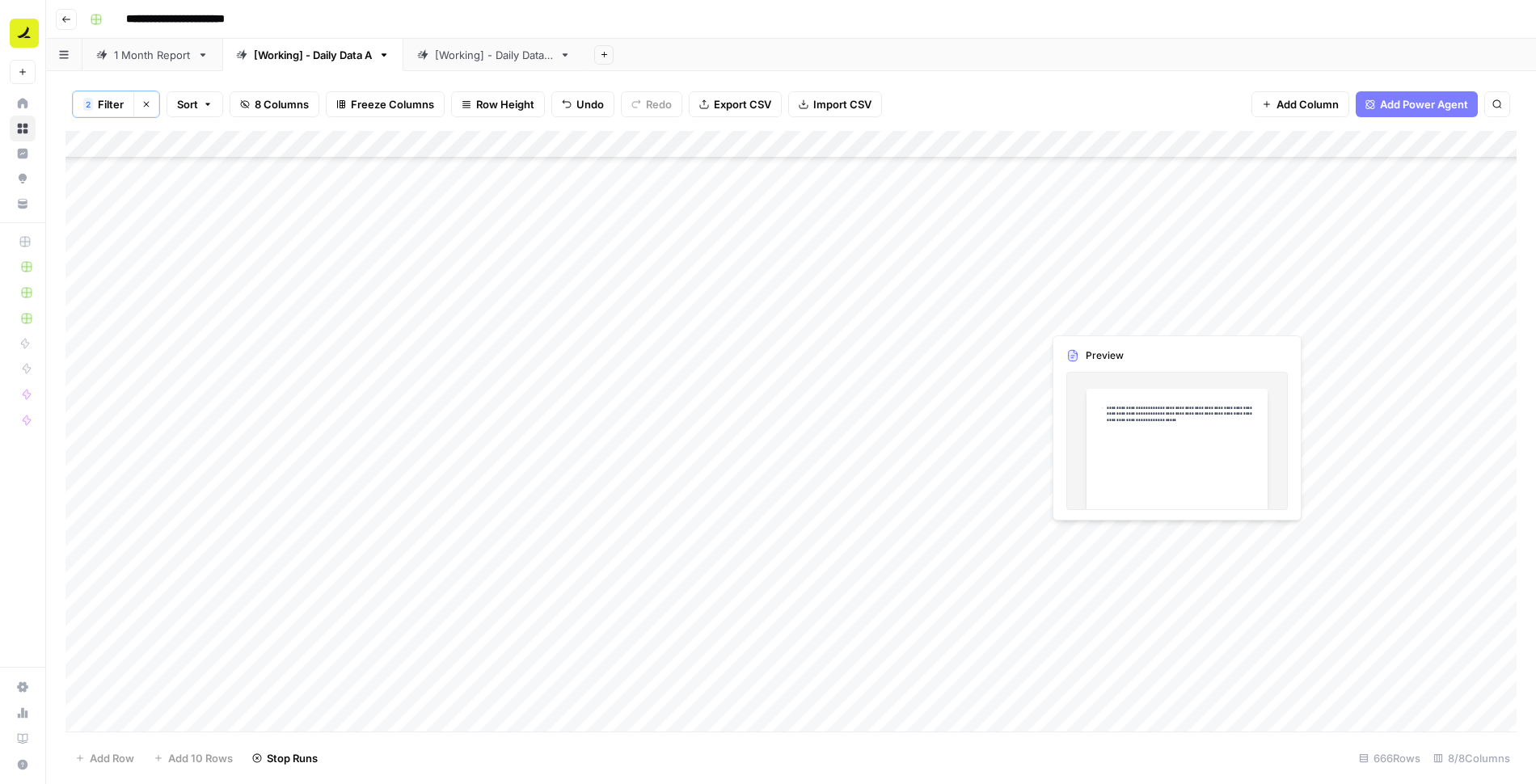
click at [1103, 288] on div "Add Column" at bounding box center [791, 432] width 1451 height 602
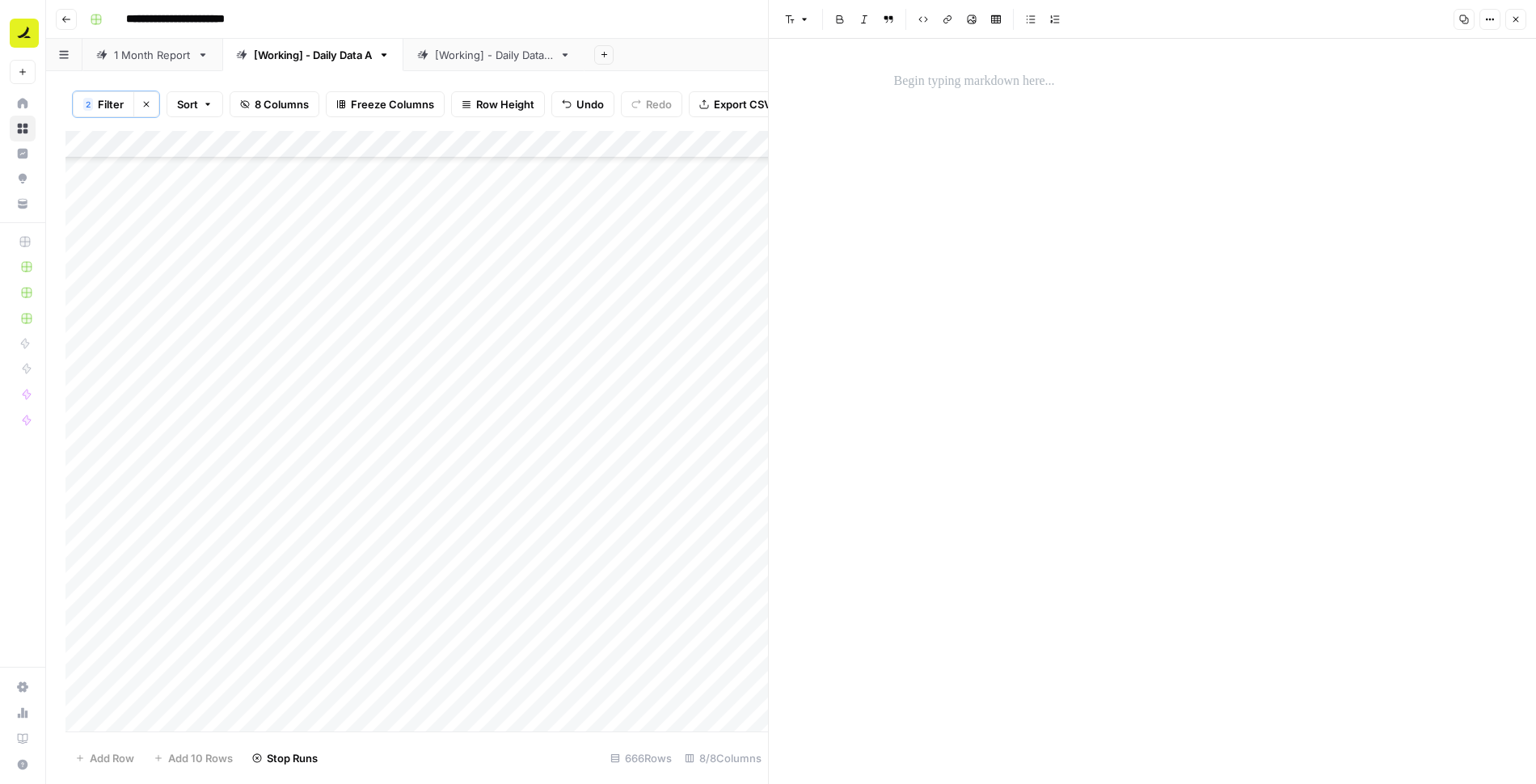
click at [984, 86] on p at bounding box center [1153, 82] width 517 height 21
click at [1520, 21] on icon "button" at bounding box center [1516, 19] width 10 height 10
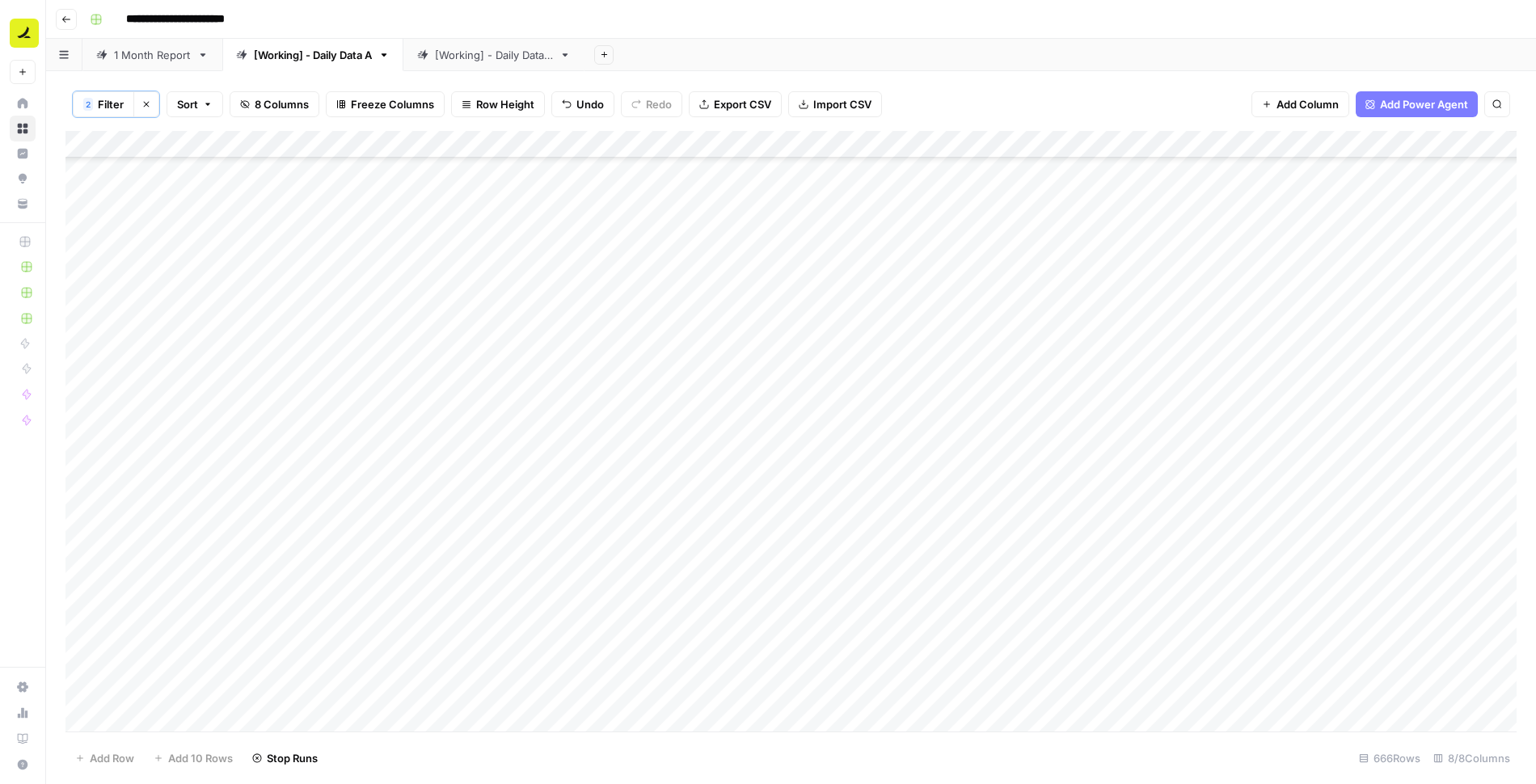
click at [1088, 373] on div "Add Column" at bounding box center [791, 432] width 1451 height 602
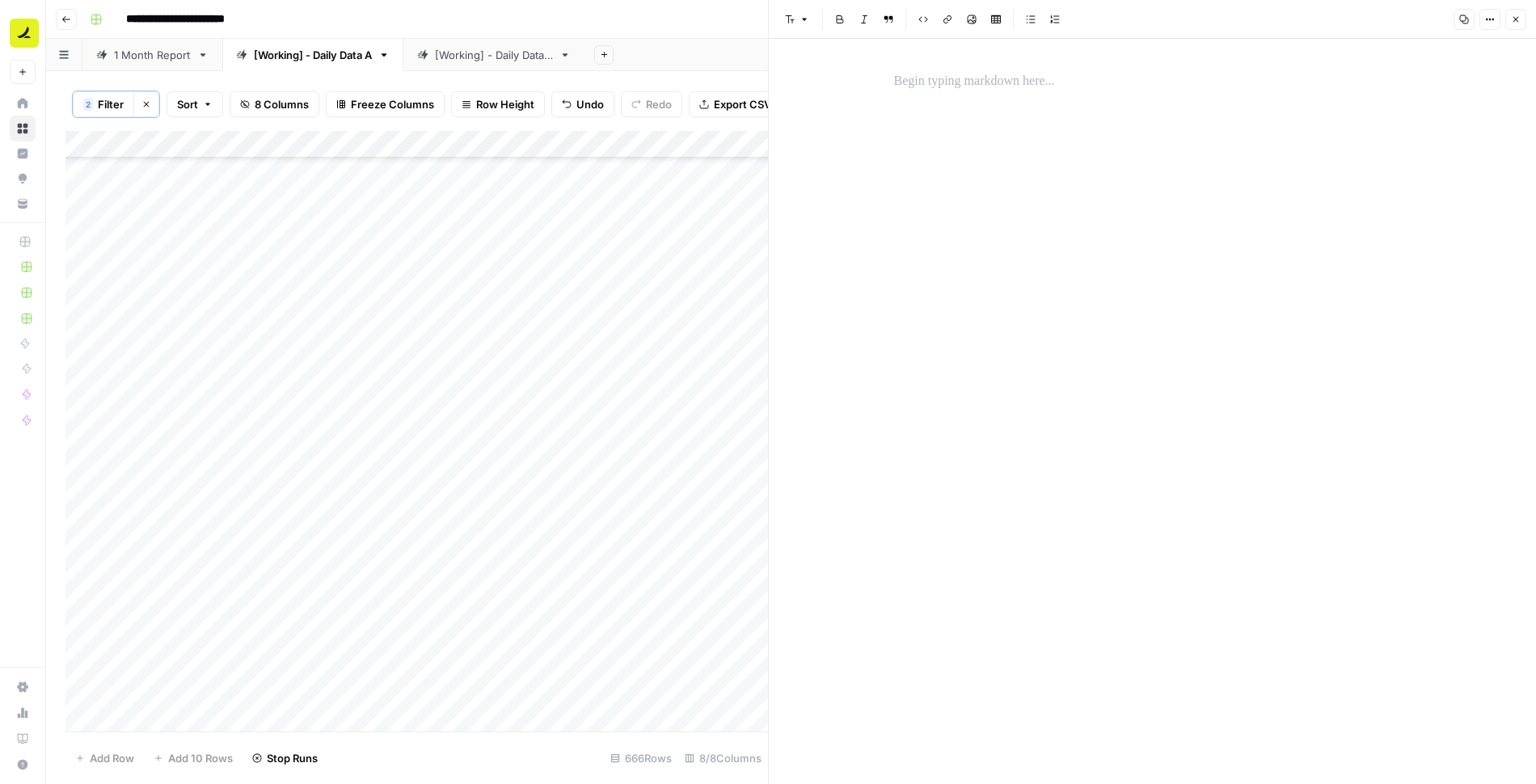
click at [1508, 21] on button "Close" at bounding box center [1516, 19] width 21 height 21
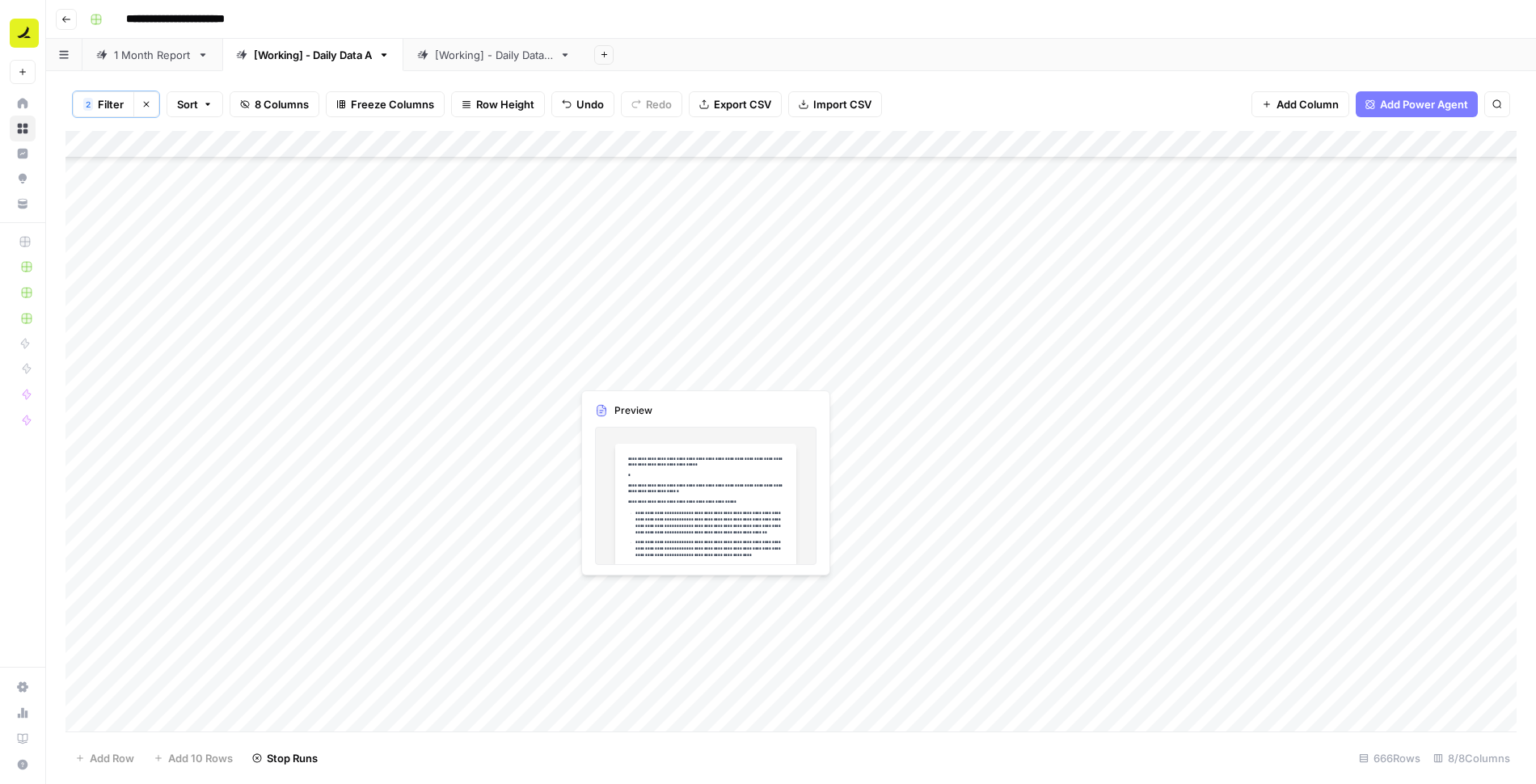
click at [654, 372] on div "Add Column" at bounding box center [791, 432] width 1451 height 602
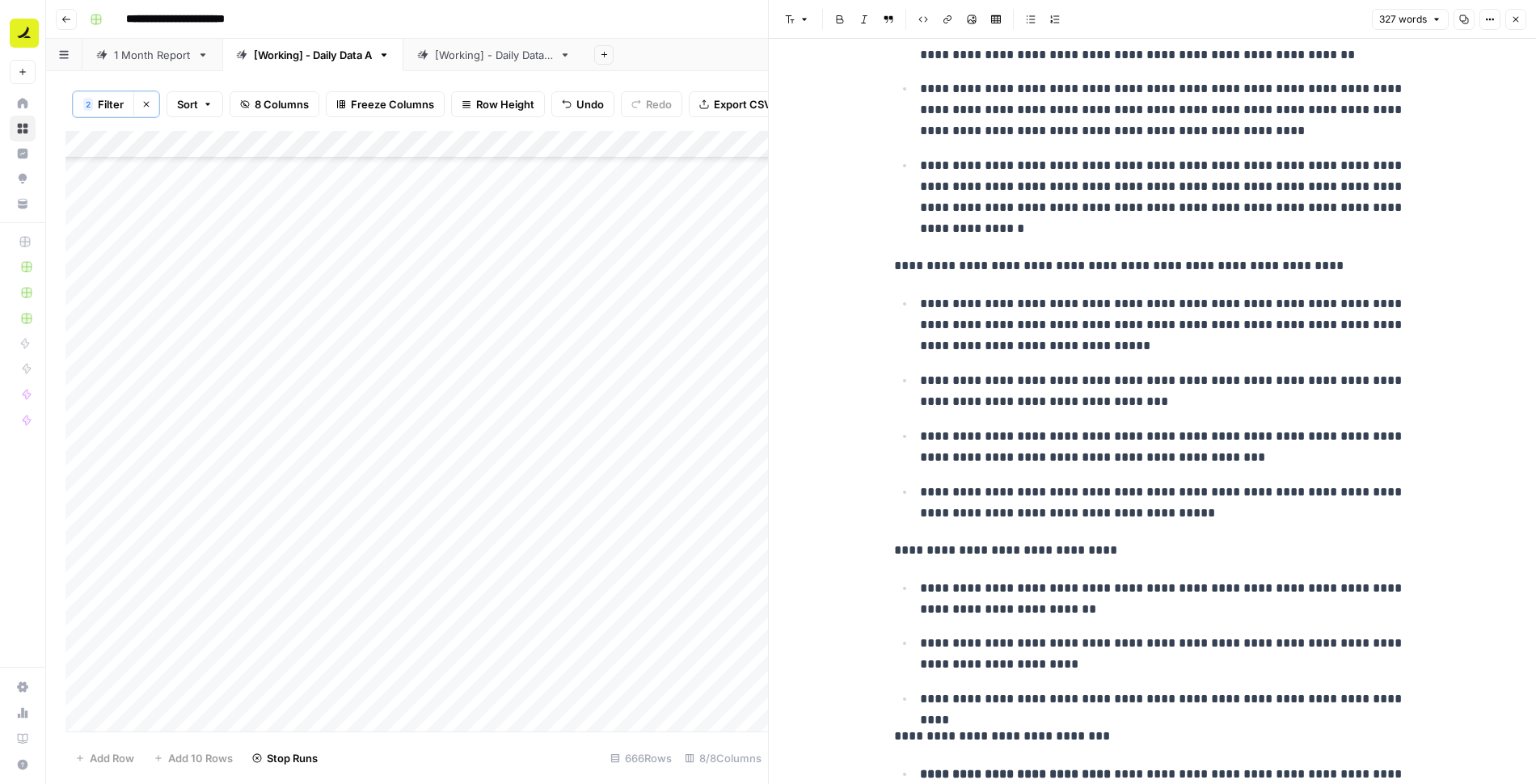
scroll to position [299, 0]
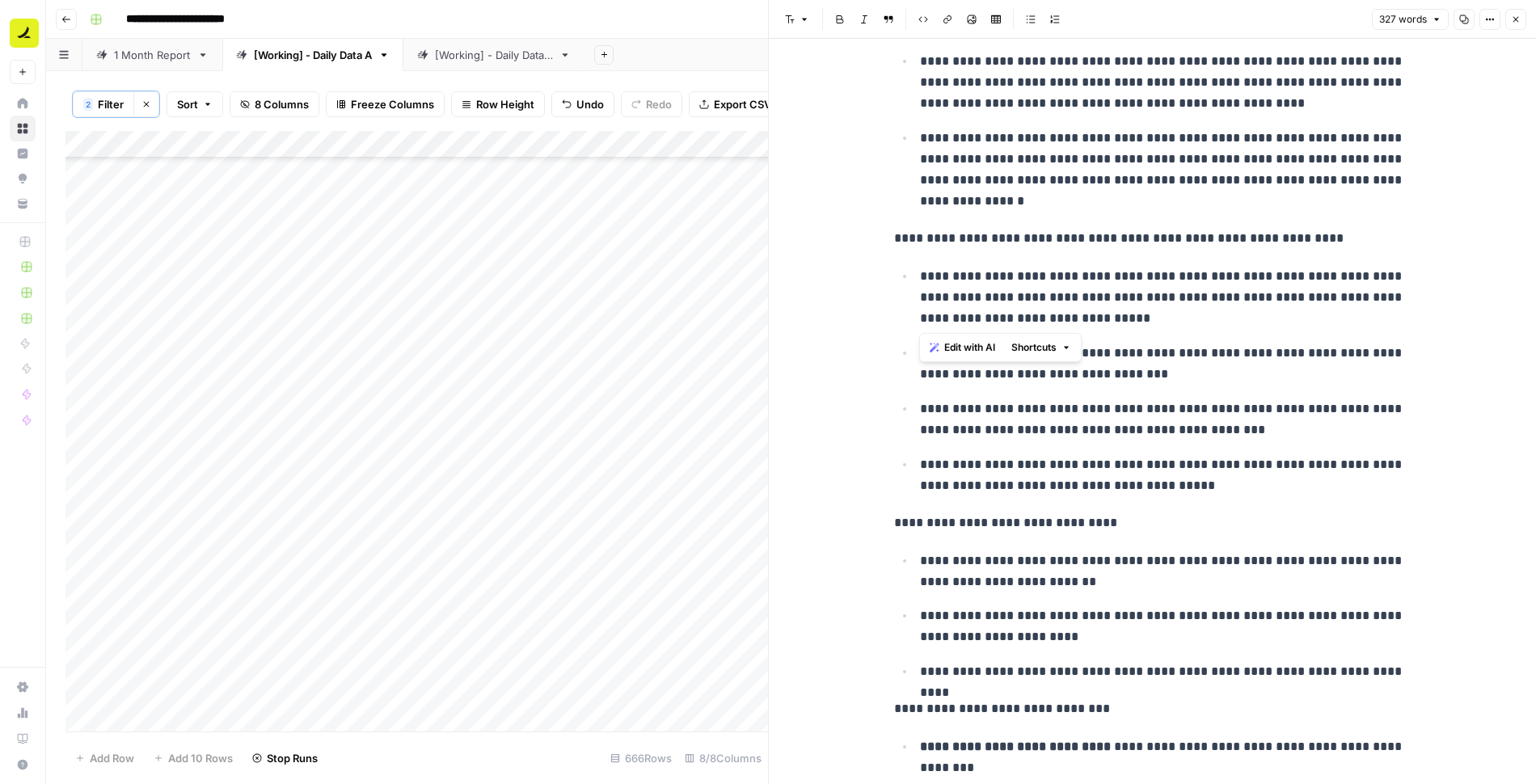
drag, startPoint x: 1097, startPoint y: 314, endPoint x: 911, endPoint y: 281, distance: 188.9
click at [911, 281] on ul "**********" at bounding box center [1153, 380] width 517 height 231
copy p "**********"
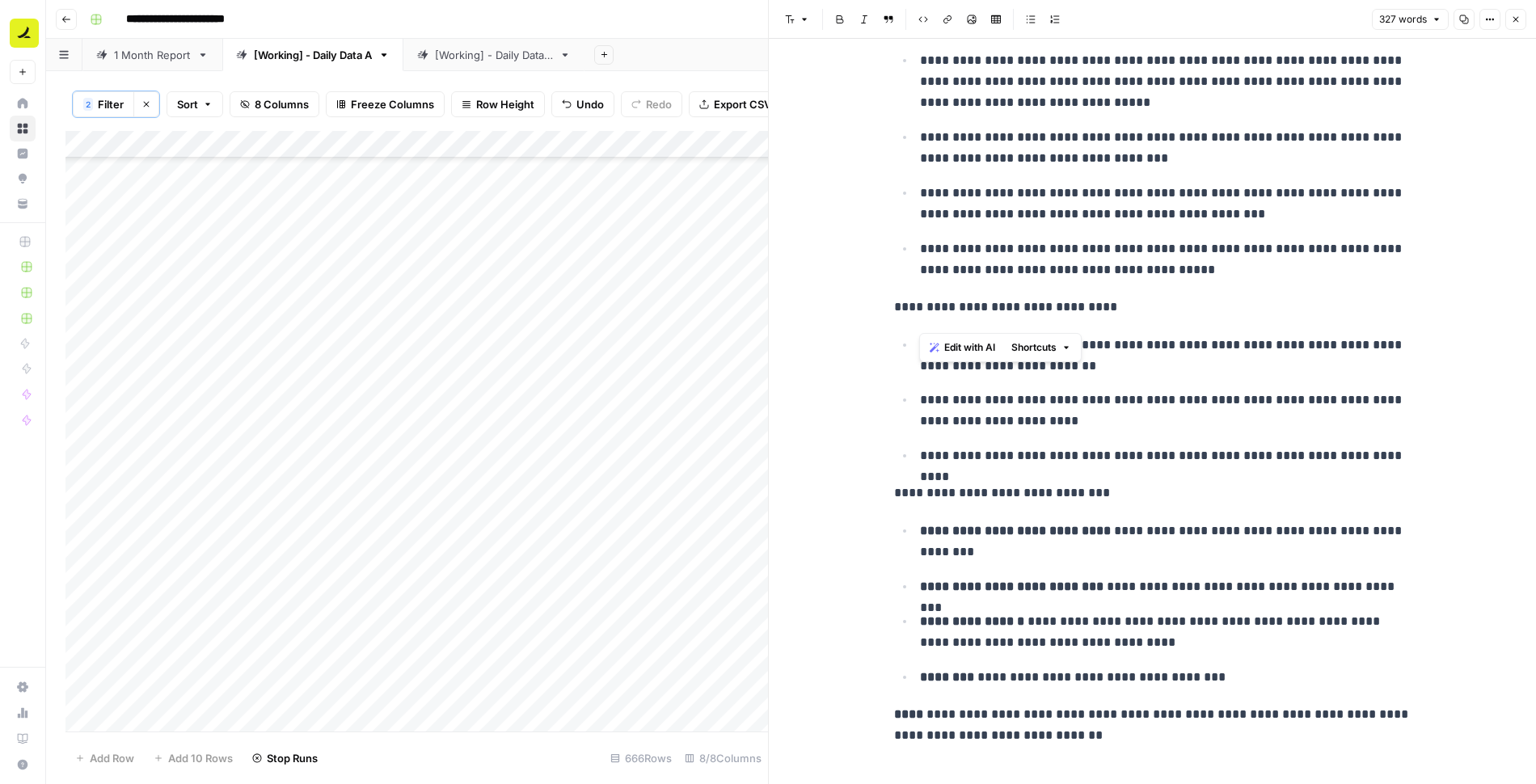
scroll to position [538, 0]
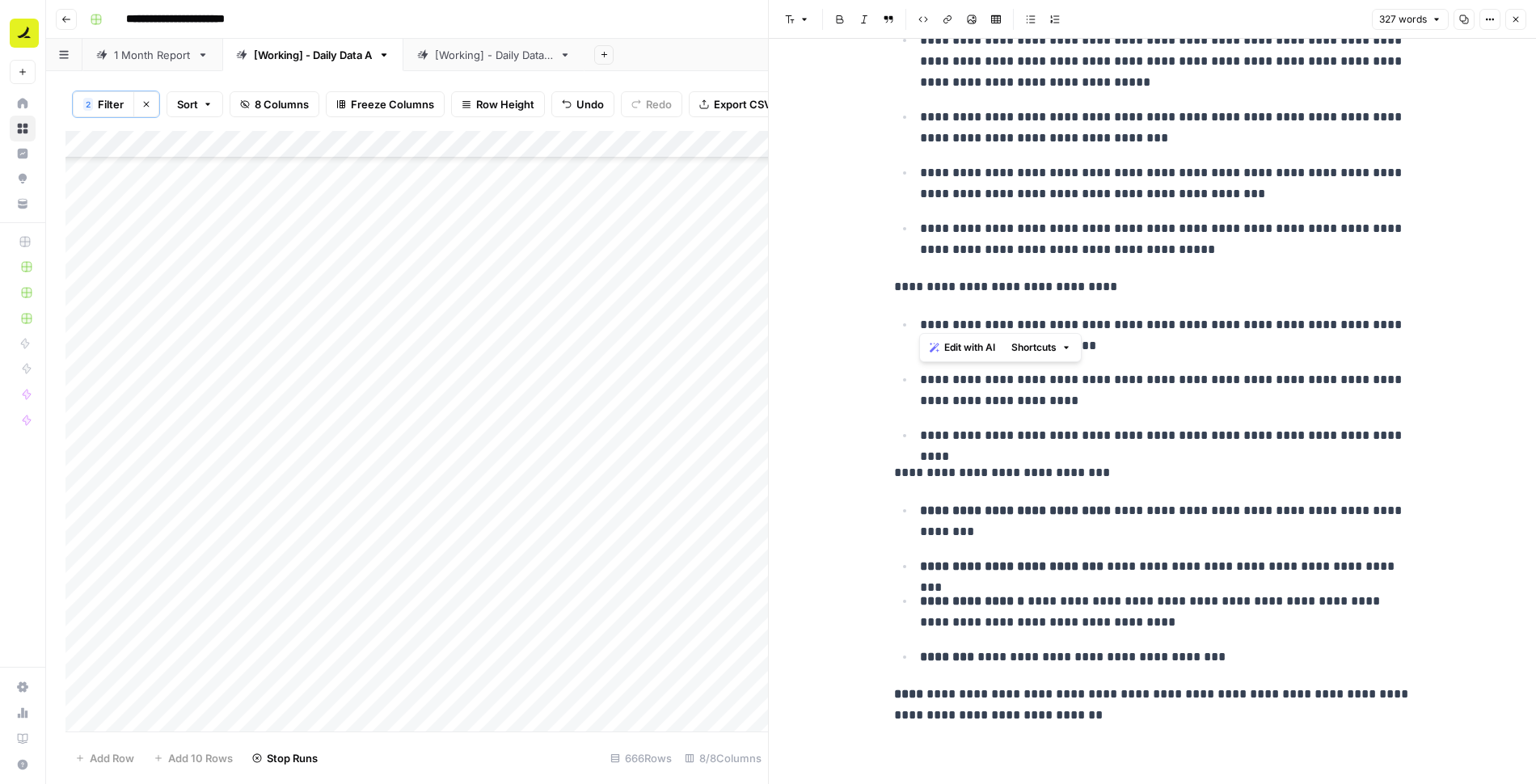
click at [1511, 23] on icon "button" at bounding box center [1516, 19] width 10 height 10
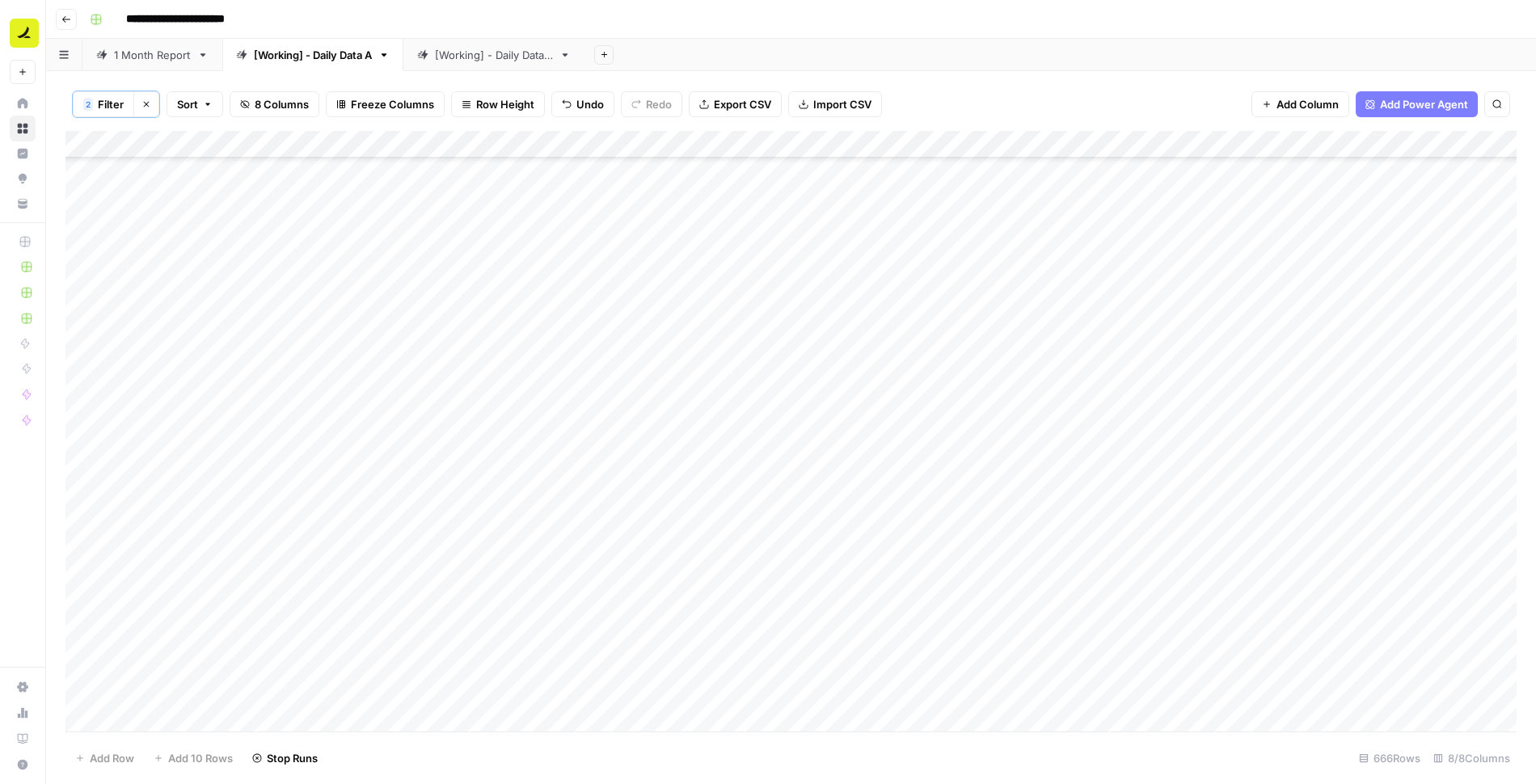
click at [1115, 373] on div "Add Column" at bounding box center [791, 432] width 1451 height 602
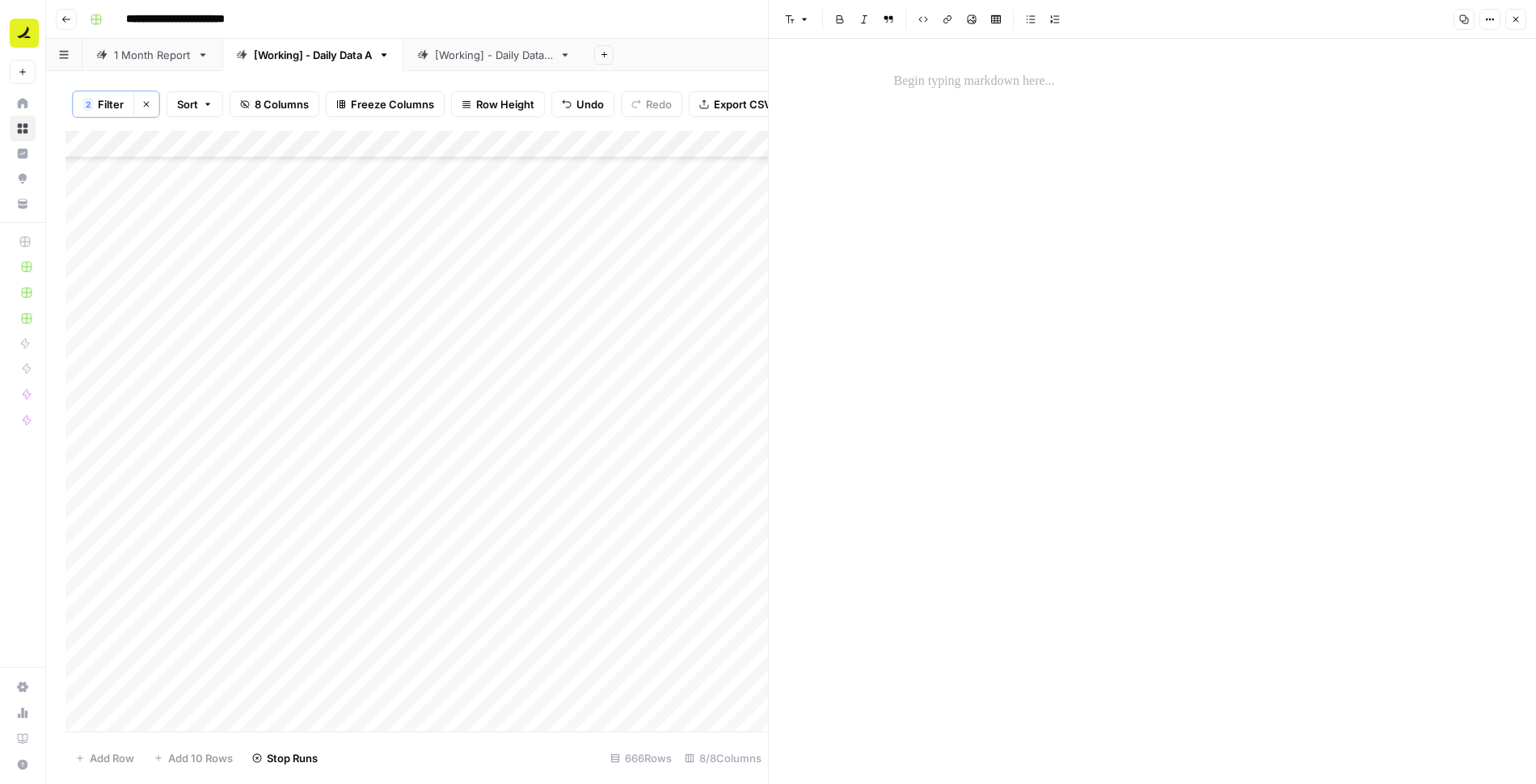
click at [974, 84] on p at bounding box center [1153, 82] width 517 height 21
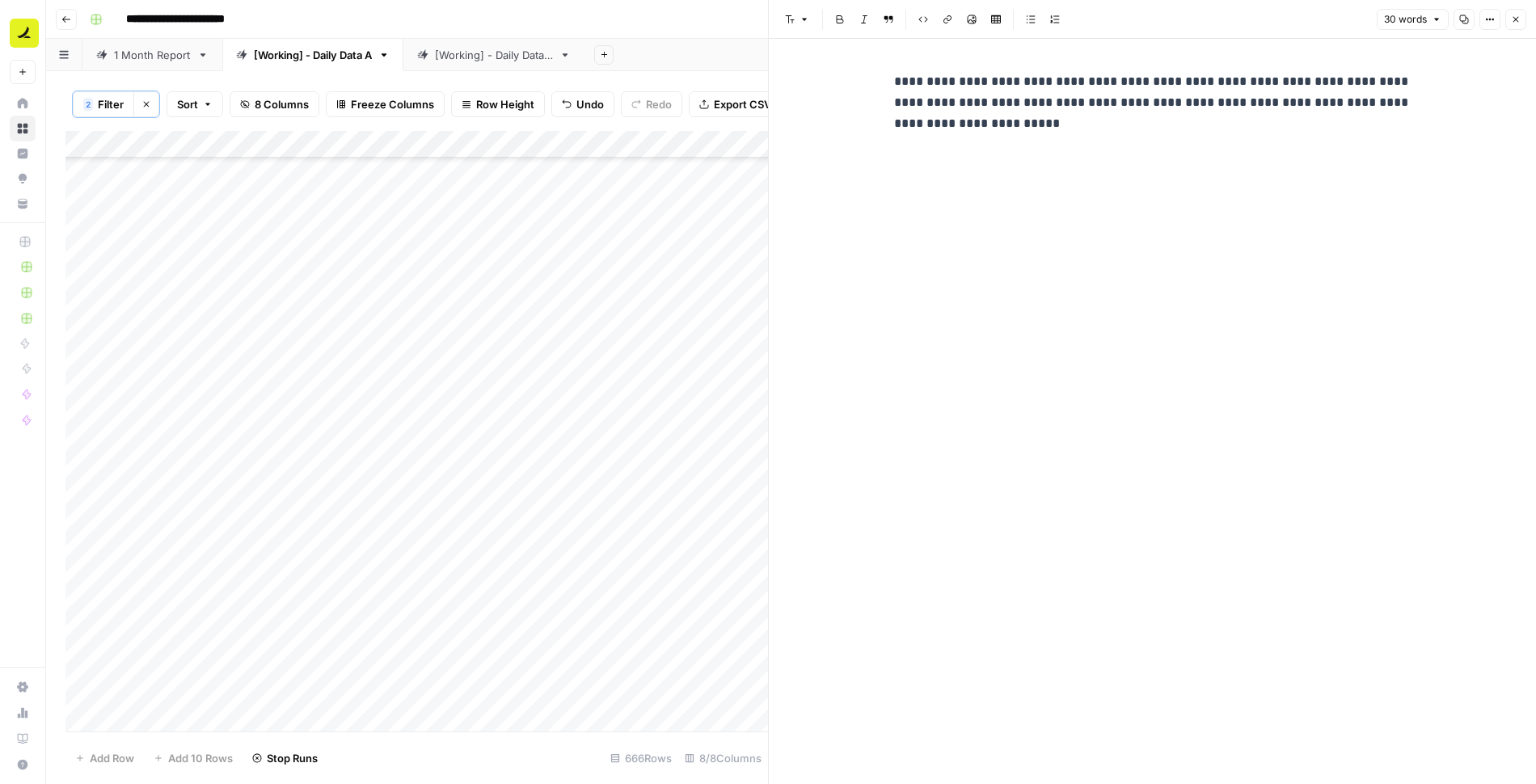
click at [1518, 19] on icon "button" at bounding box center [1516, 19] width 10 height 10
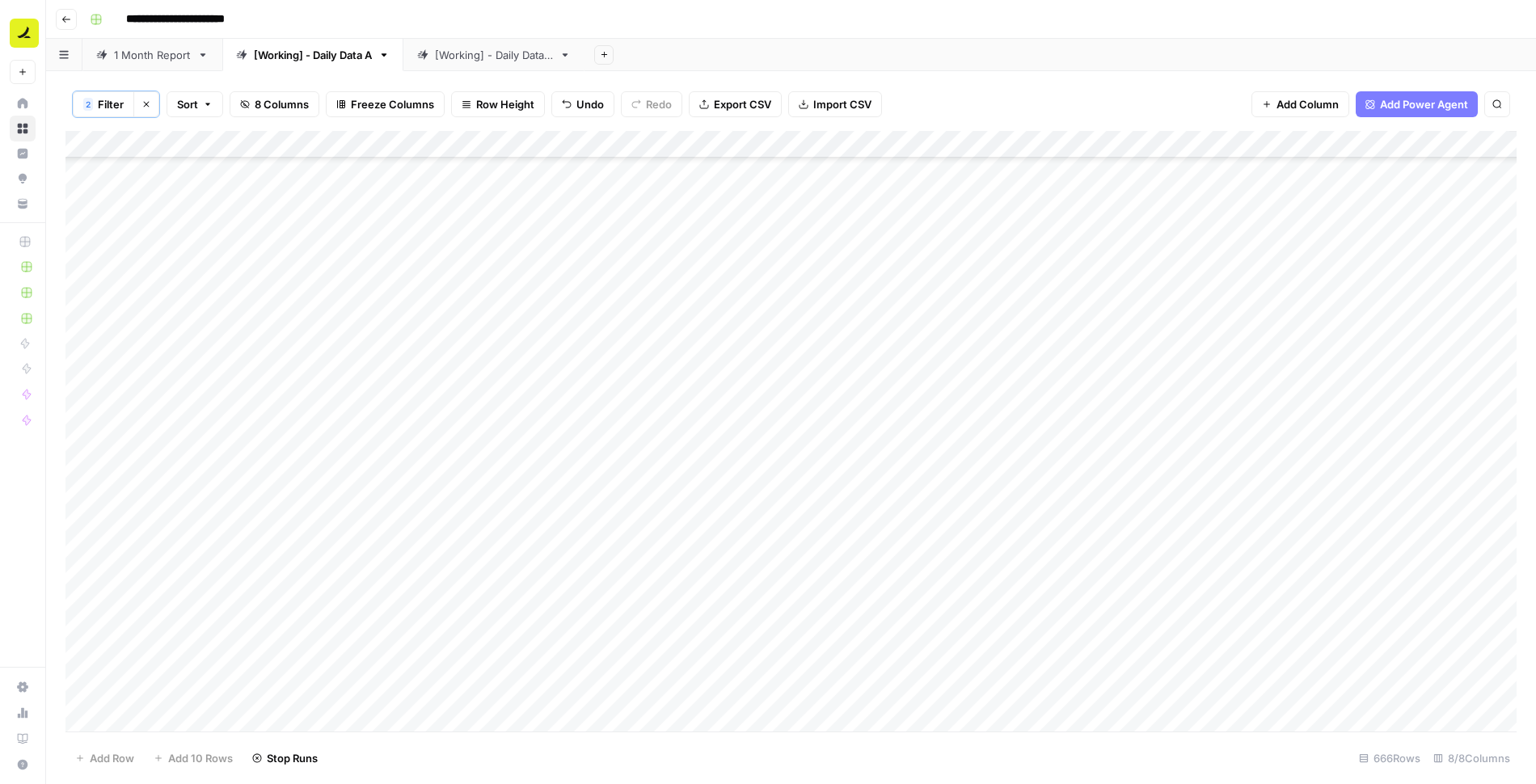
scroll to position [2827, 0]
click at [657, 395] on div "Add Column" at bounding box center [791, 432] width 1451 height 602
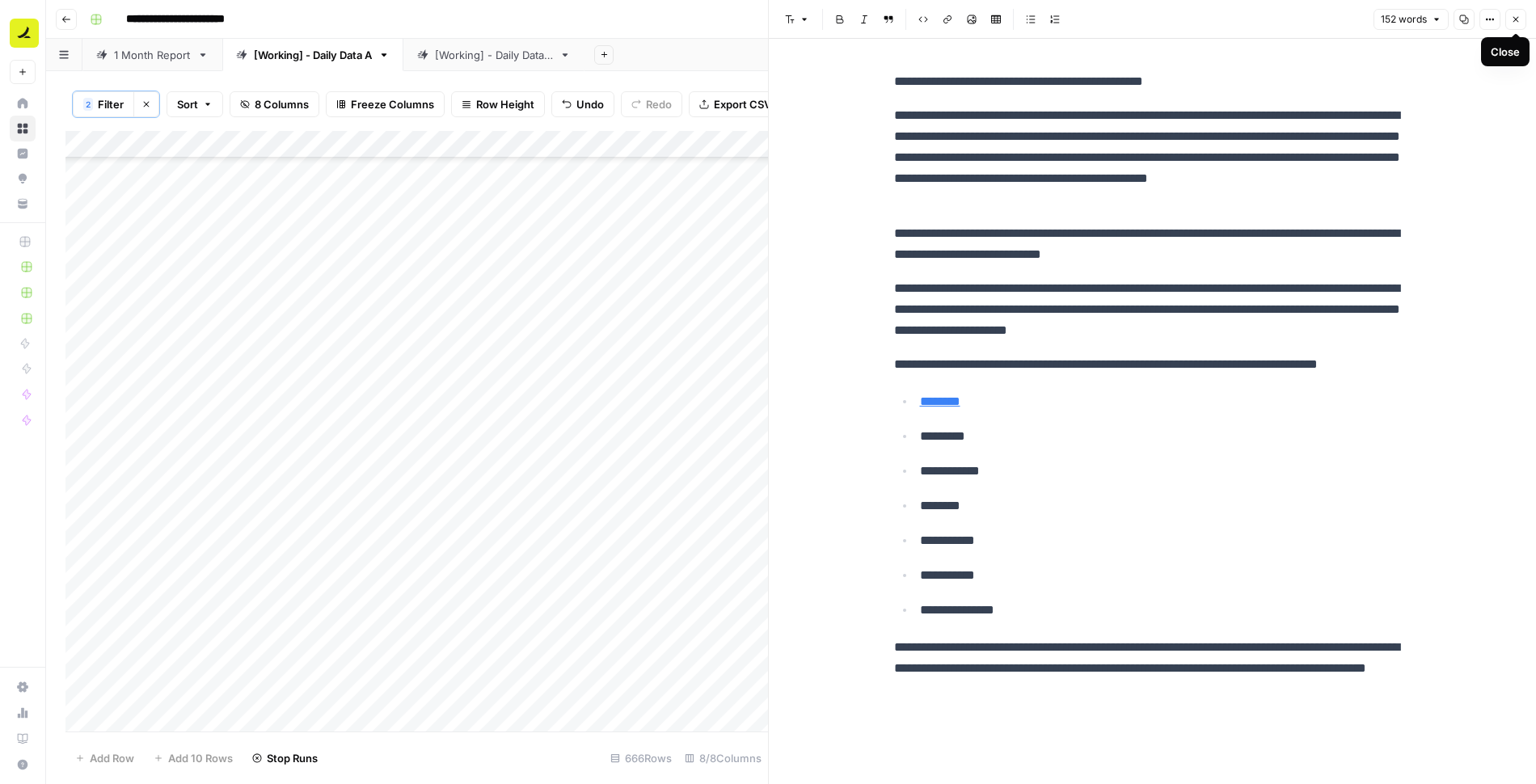
click at [1518, 22] on icon "button" at bounding box center [1516, 19] width 6 height 6
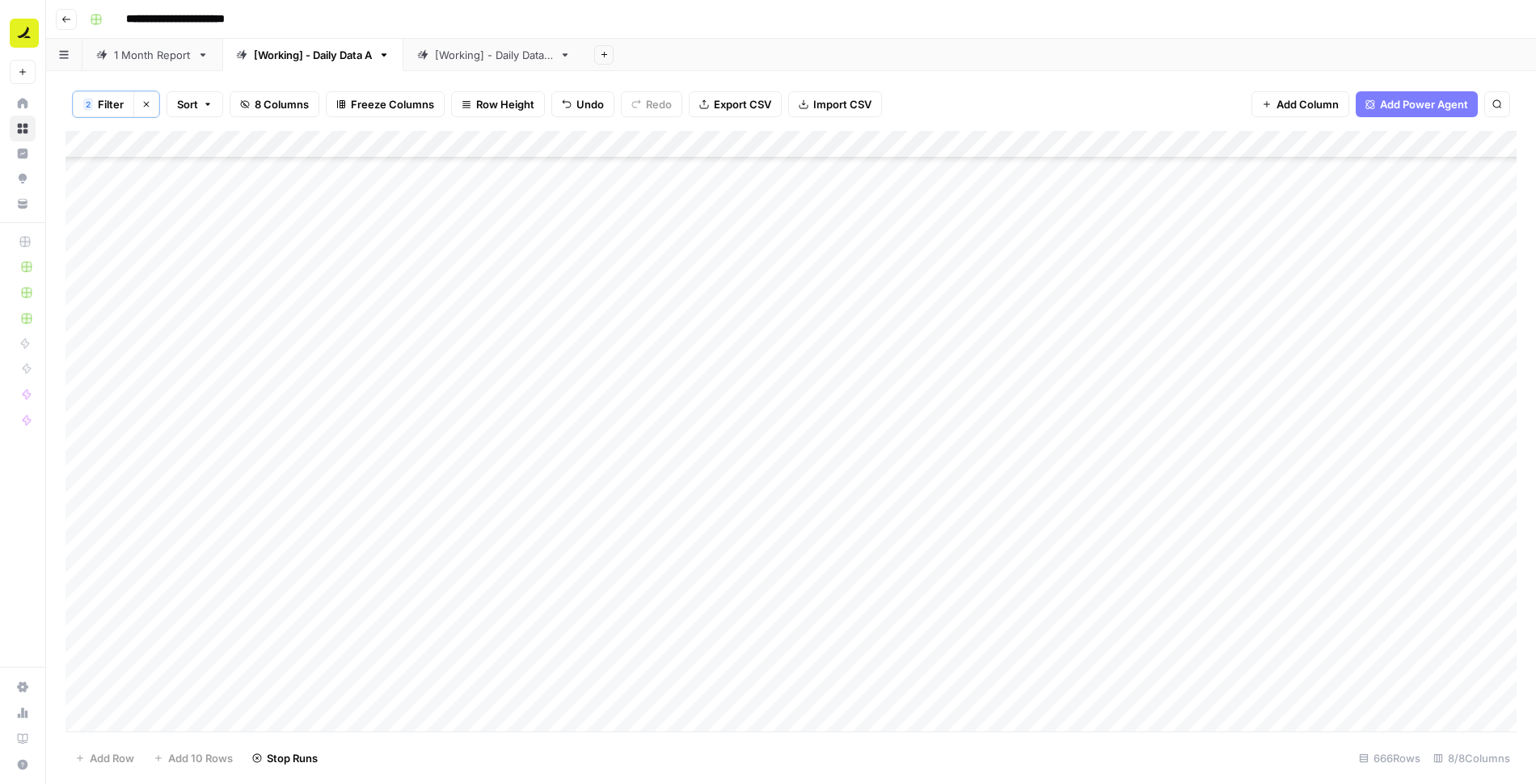
scroll to position [5083, 0]
click at [1162, 308] on div "Add Column" at bounding box center [791, 432] width 1451 height 602
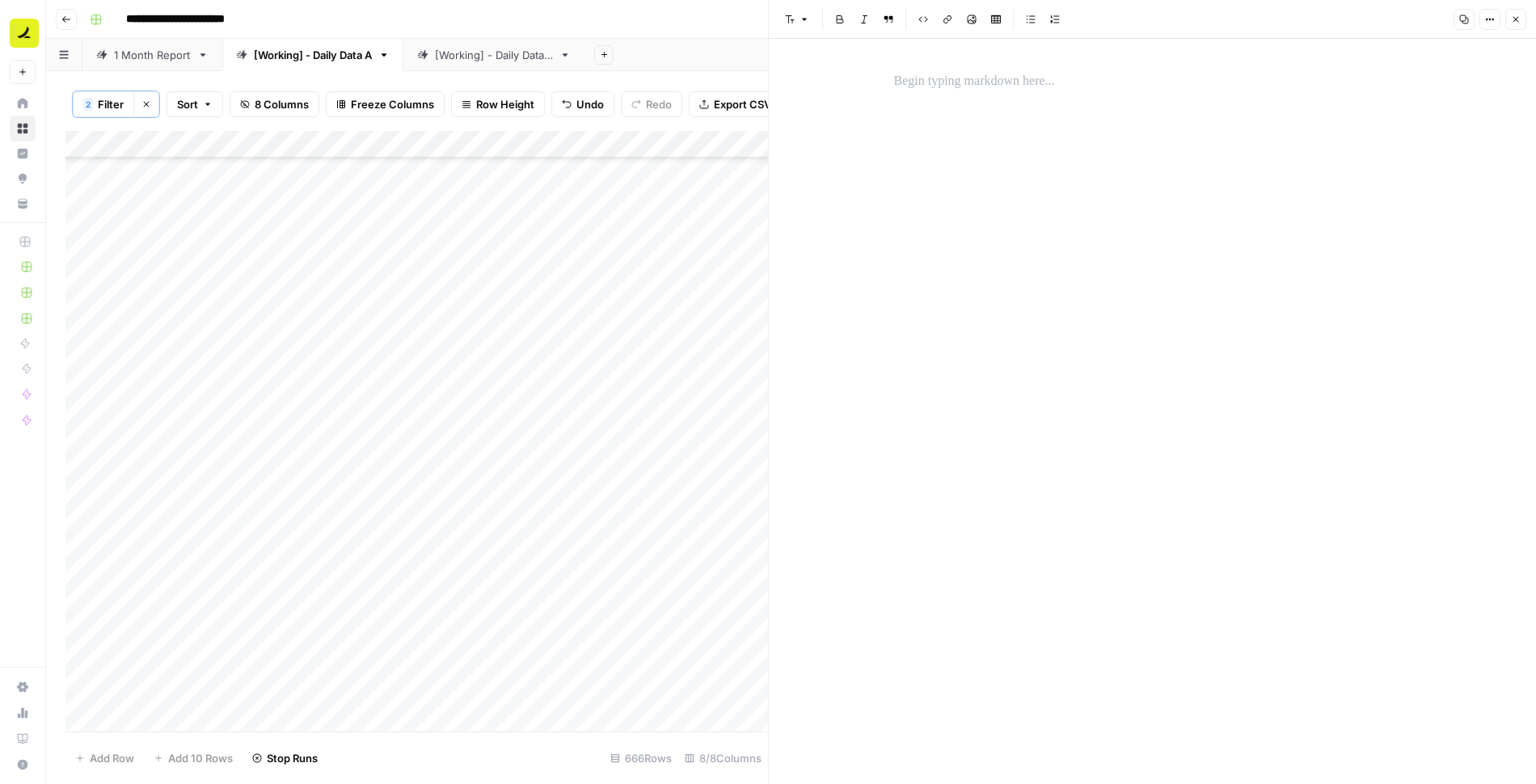
click at [1525, 19] on button "Close" at bounding box center [1516, 19] width 21 height 21
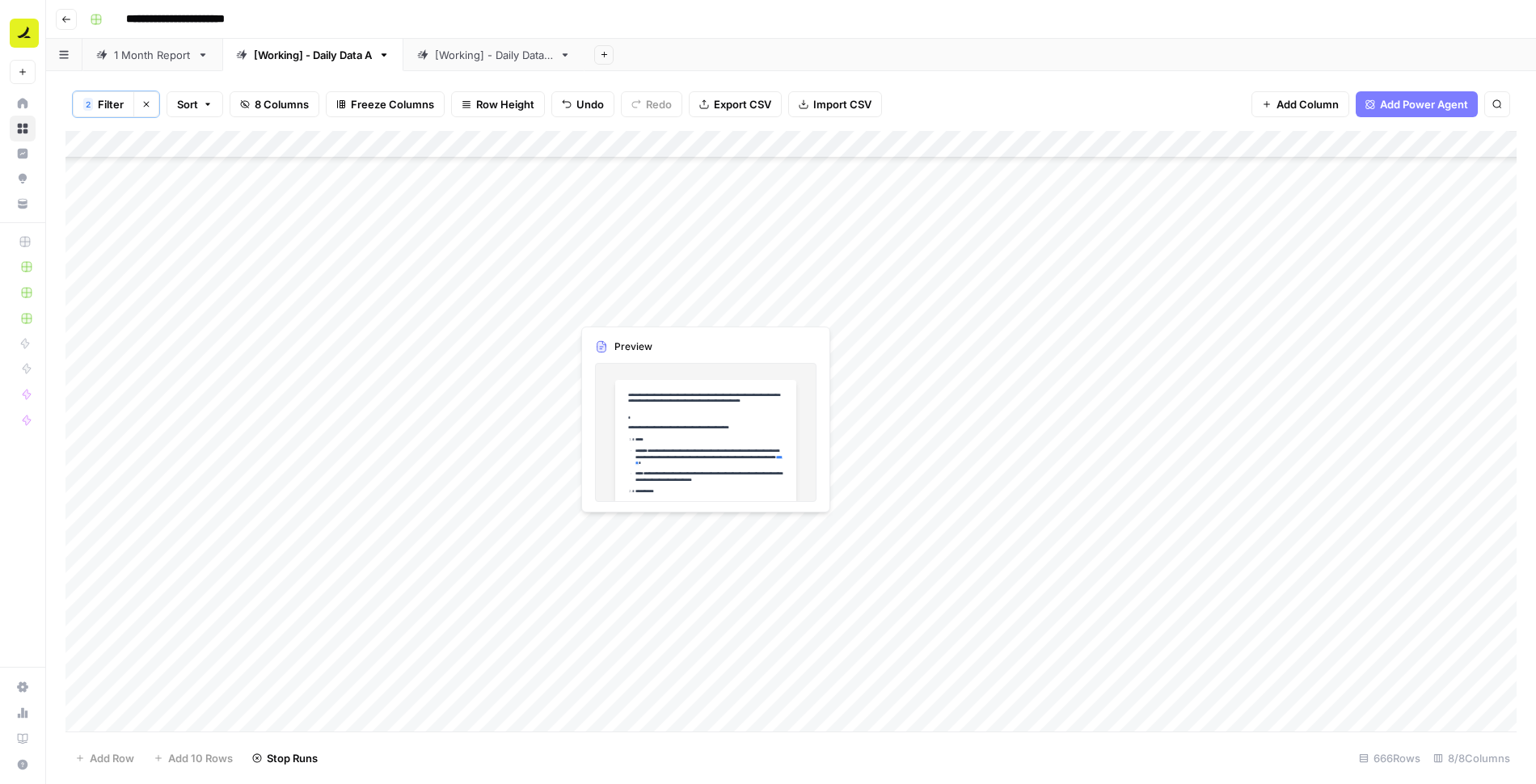
click at [667, 304] on div "Add Column" at bounding box center [791, 432] width 1451 height 602
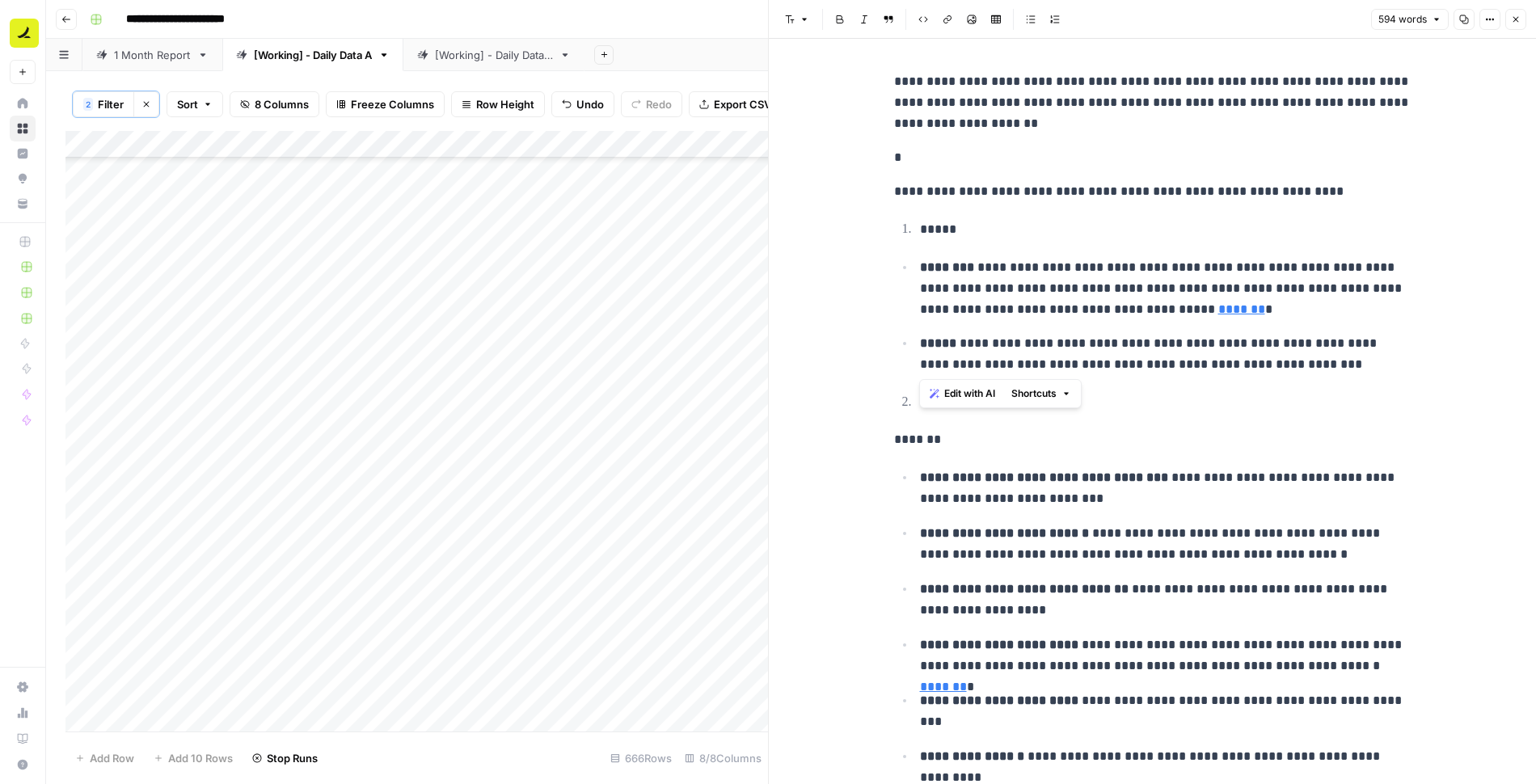
drag, startPoint x: 917, startPoint y: 343, endPoint x: 1368, endPoint y: 361, distance: 451.4
click at [1368, 361] on li "**********" at bounding box center [1164, 353] width 496 height 43
copy p "**********"
click at [1517, 19] on icon "button" at bounding box center [1516, 19] width 10 height 10
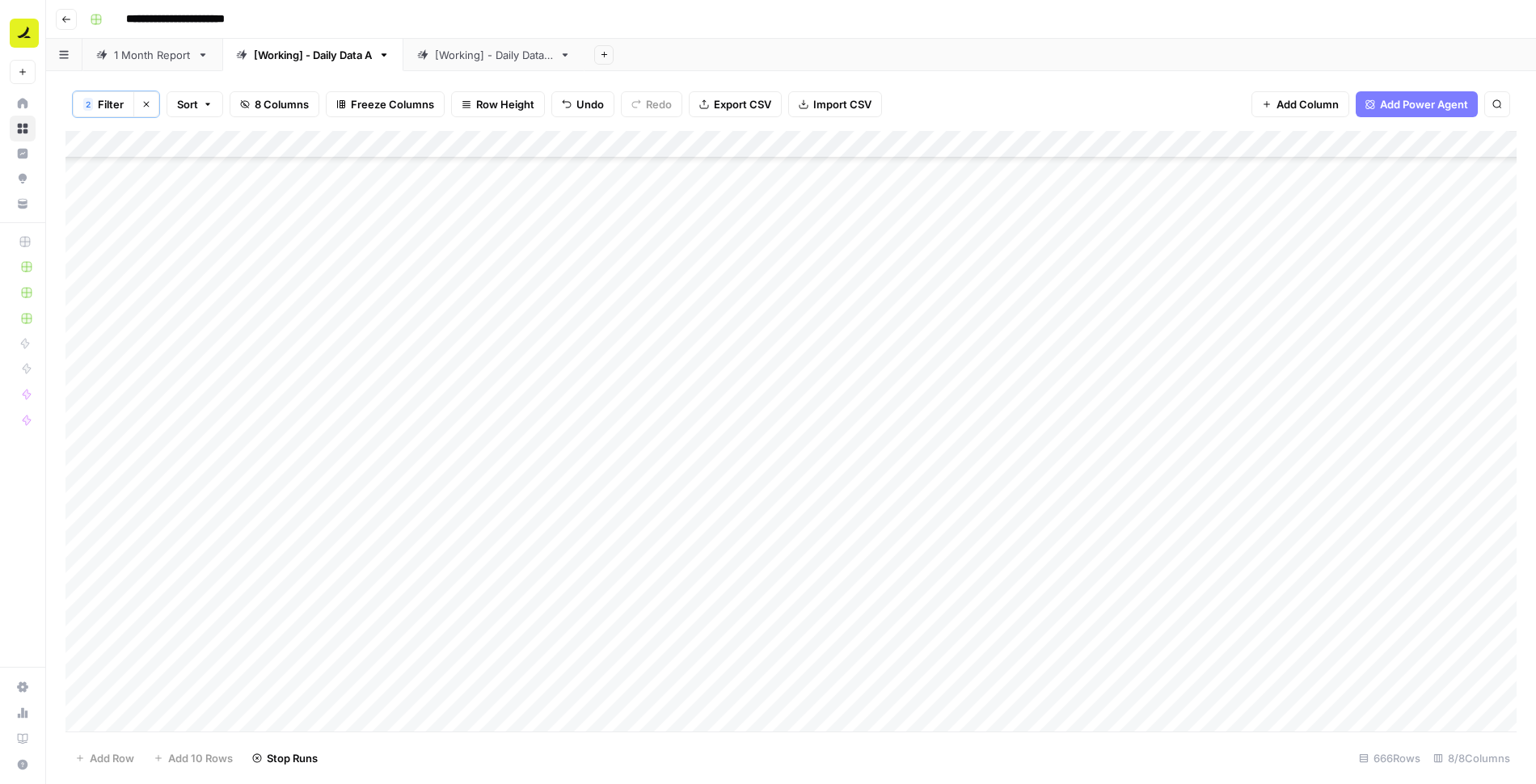
click at [1130, 314] on div "Add Column" at bounding box center [791, 432] width 1451 height 602
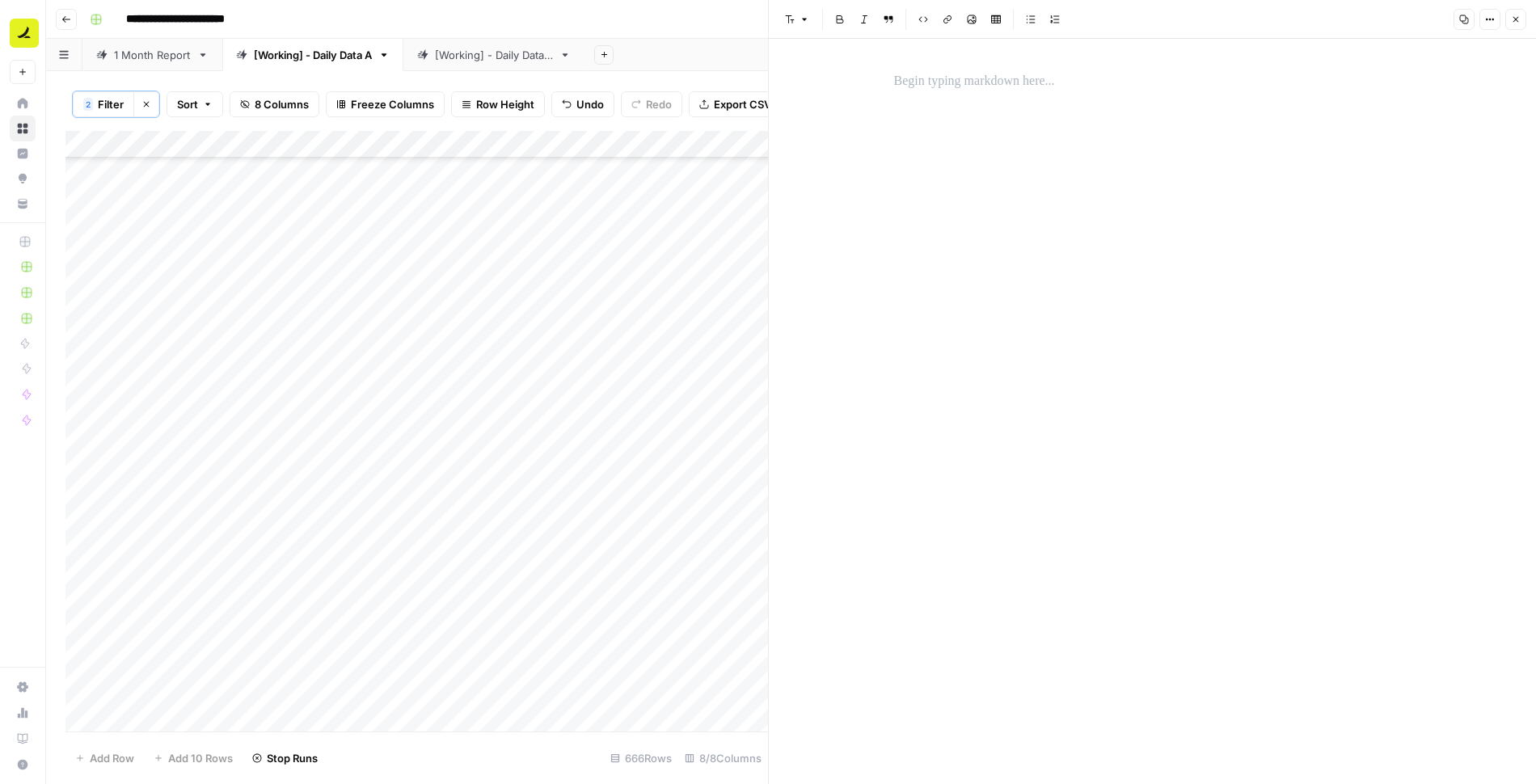
click at [956, 77] on p at bounding box center [1153, 82] width 517 height 21
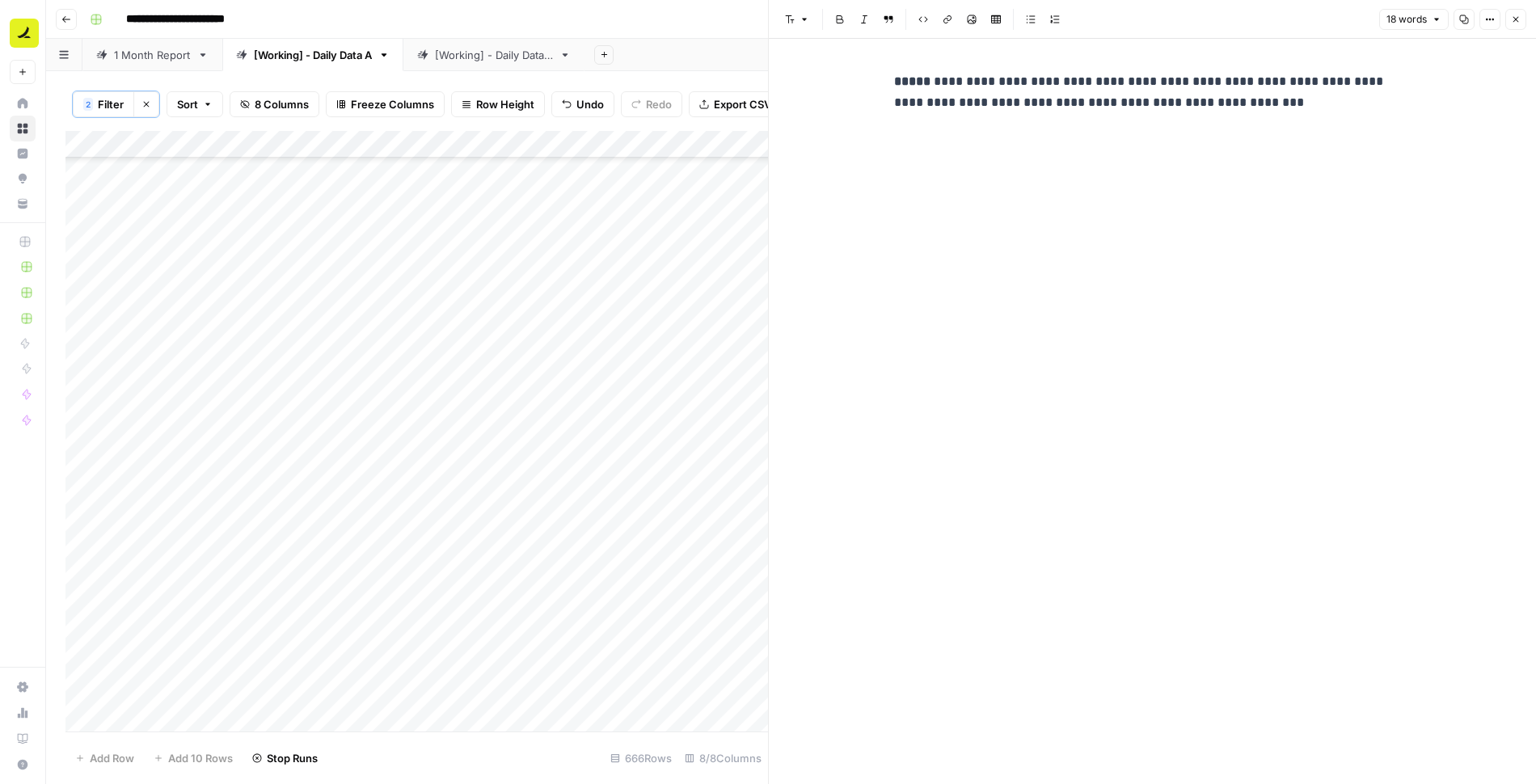
click at [1514, 11] on button "Close" at bounding box center [1516, 19] width 21 height 21
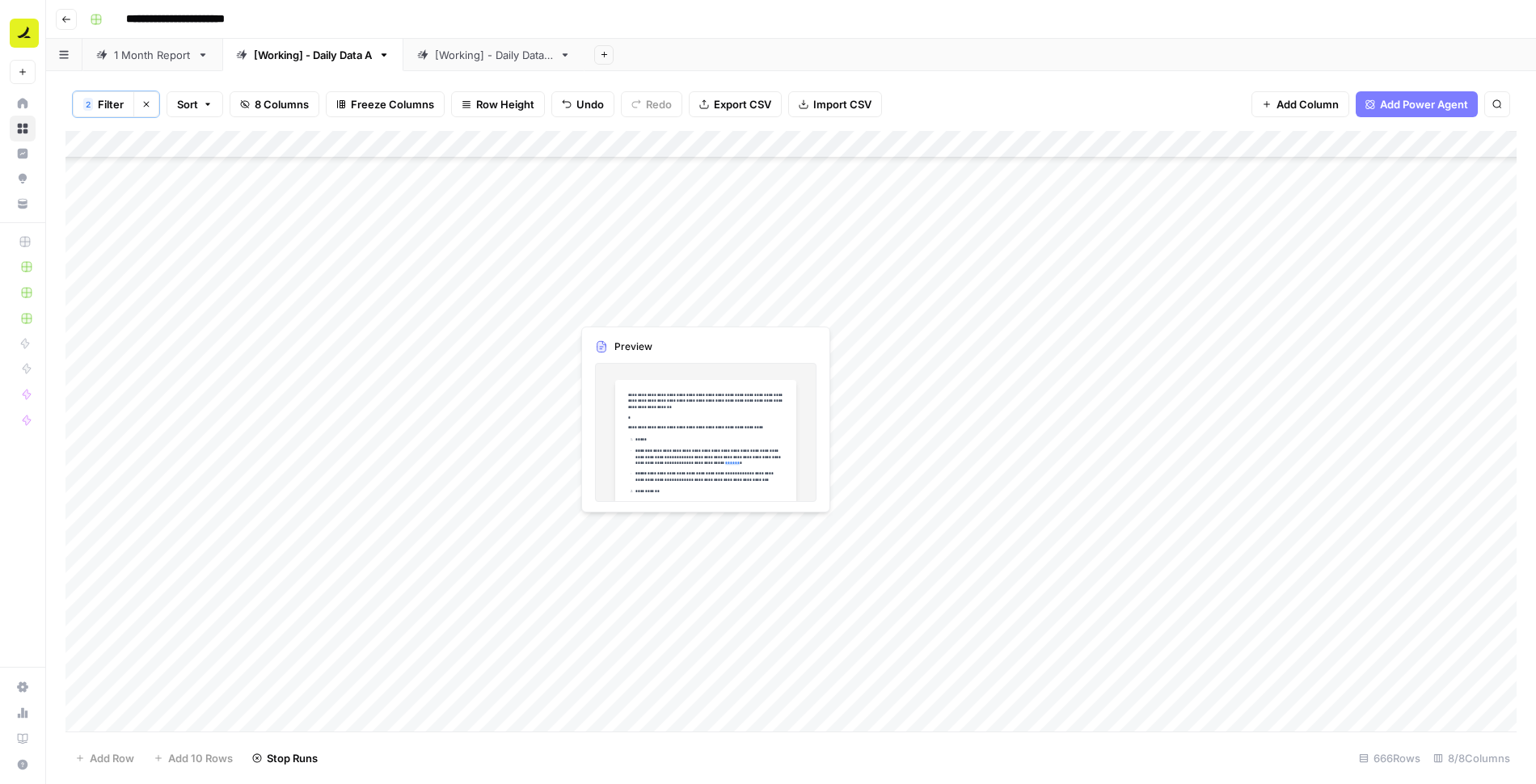
click at [632, 311] on div "Add Column" at bounding box center [791, 432] width 1451 height 602
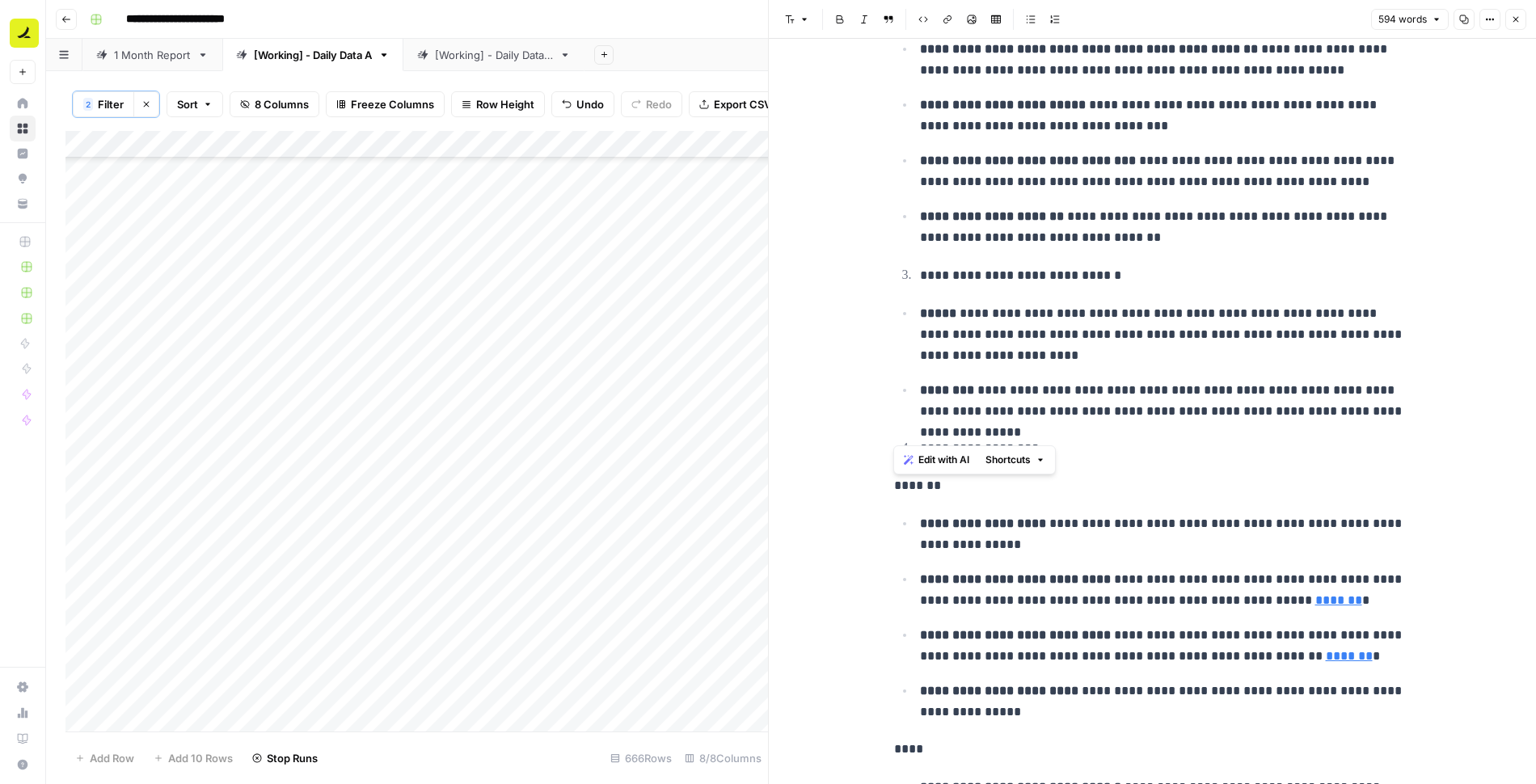
scroll to position [839, 0]
drag, startPoint x: 895, startPoint y: 208, endPoint x: 1054, endPoint y: 358, distance: 218.6
click at [1054, 358] on div "**********" at bounding box center [1153, 405] width 537 height 2358
copy div "**********"
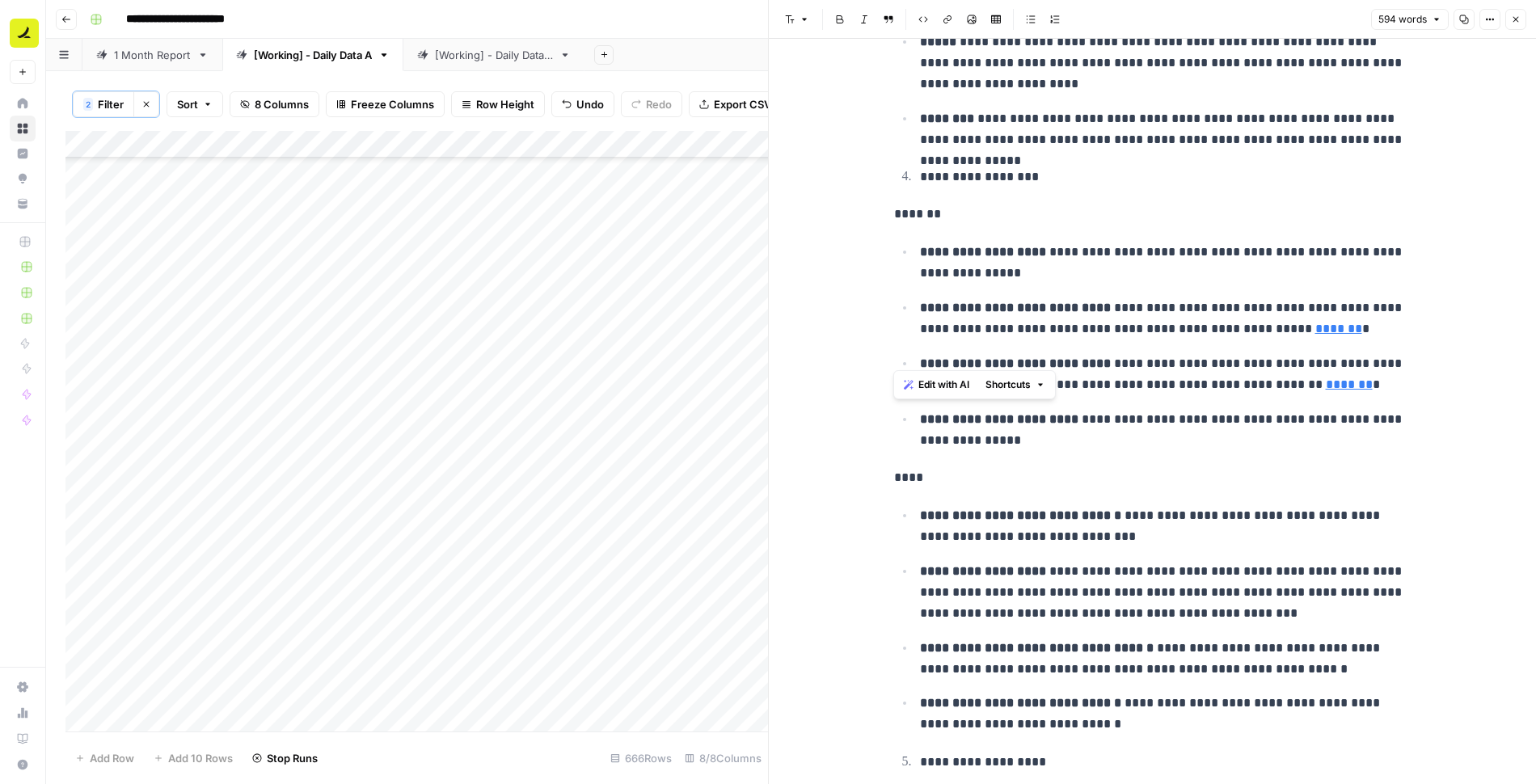
scroll to position [1390, 0]
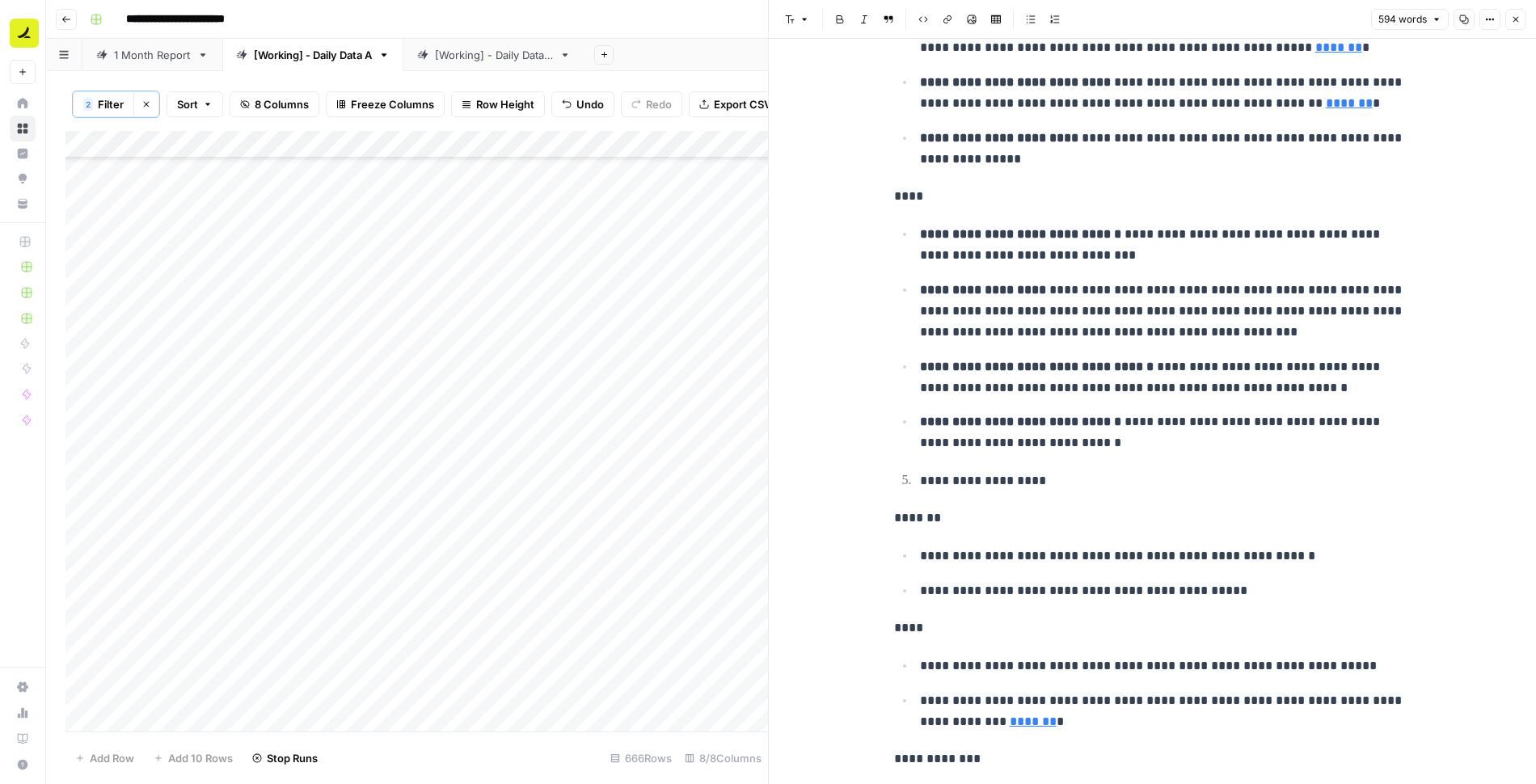
click at [1516, 26] on button "Close" at bounding box center [1516, 19] width 21 height 21
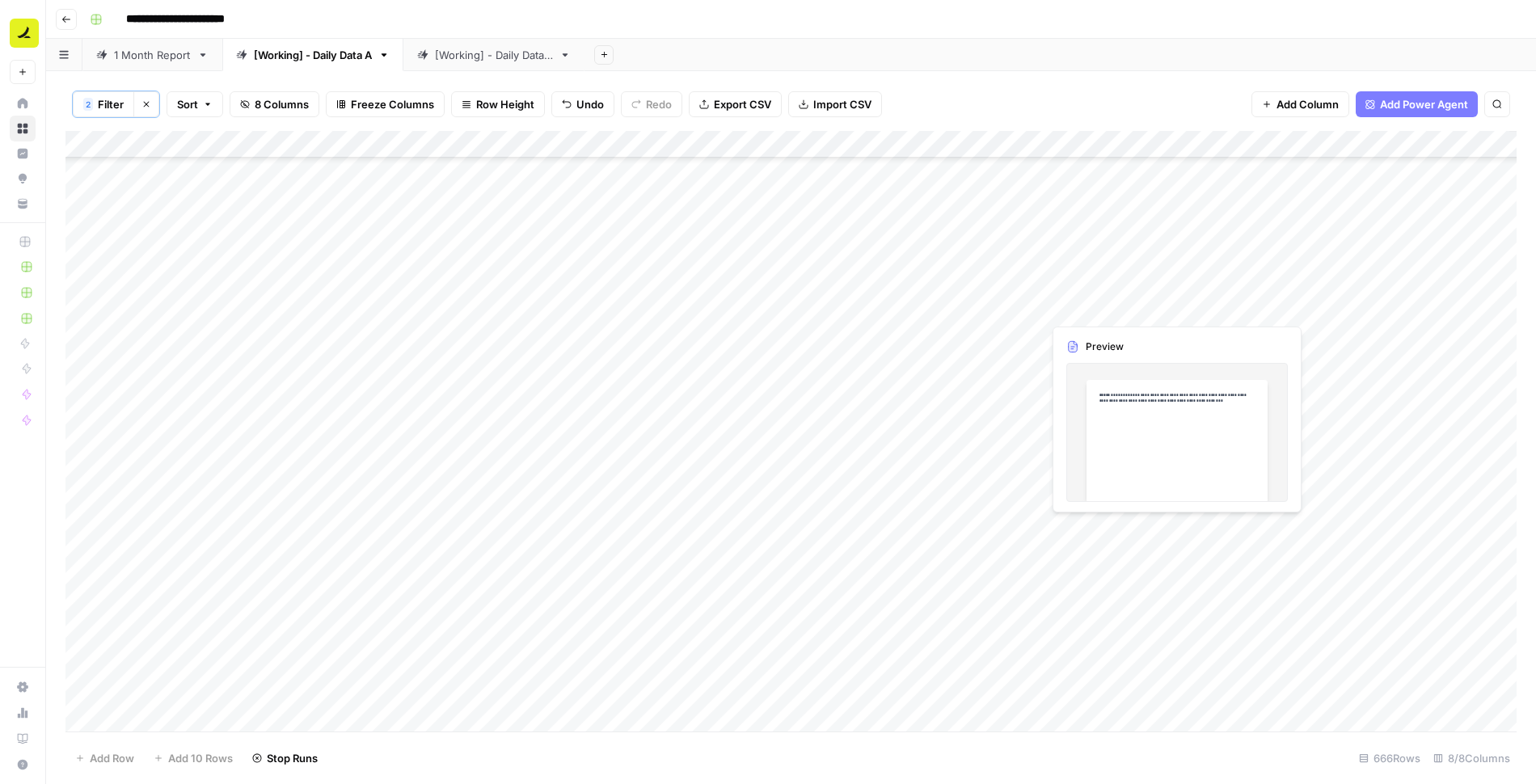
click at [1173, 303] on div "Add Column" at bounding box center [791, 432] width 1451 height 602
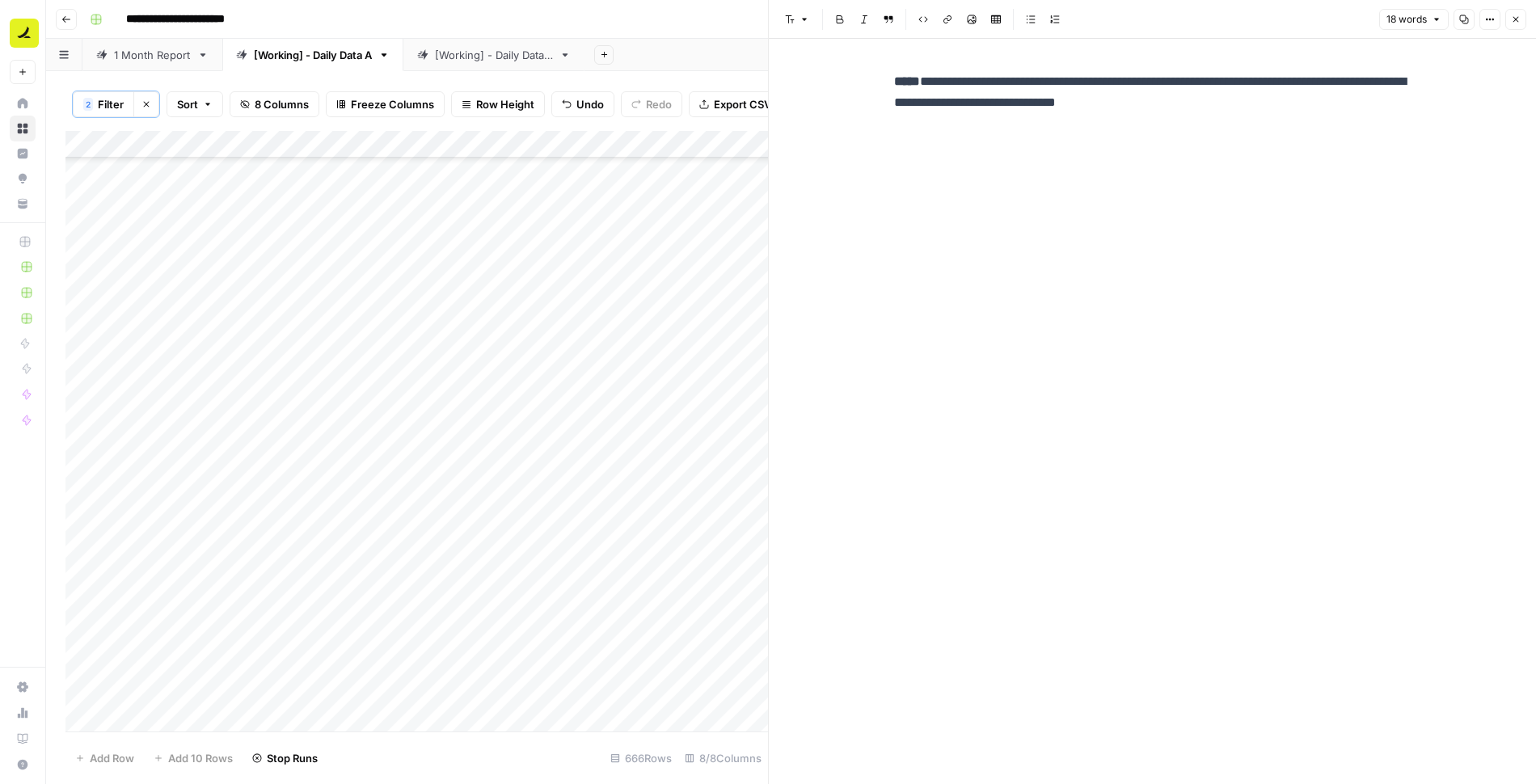
click at [1272, 108] on p "**********" at bounding box center [1153, 92] width 517 height 42
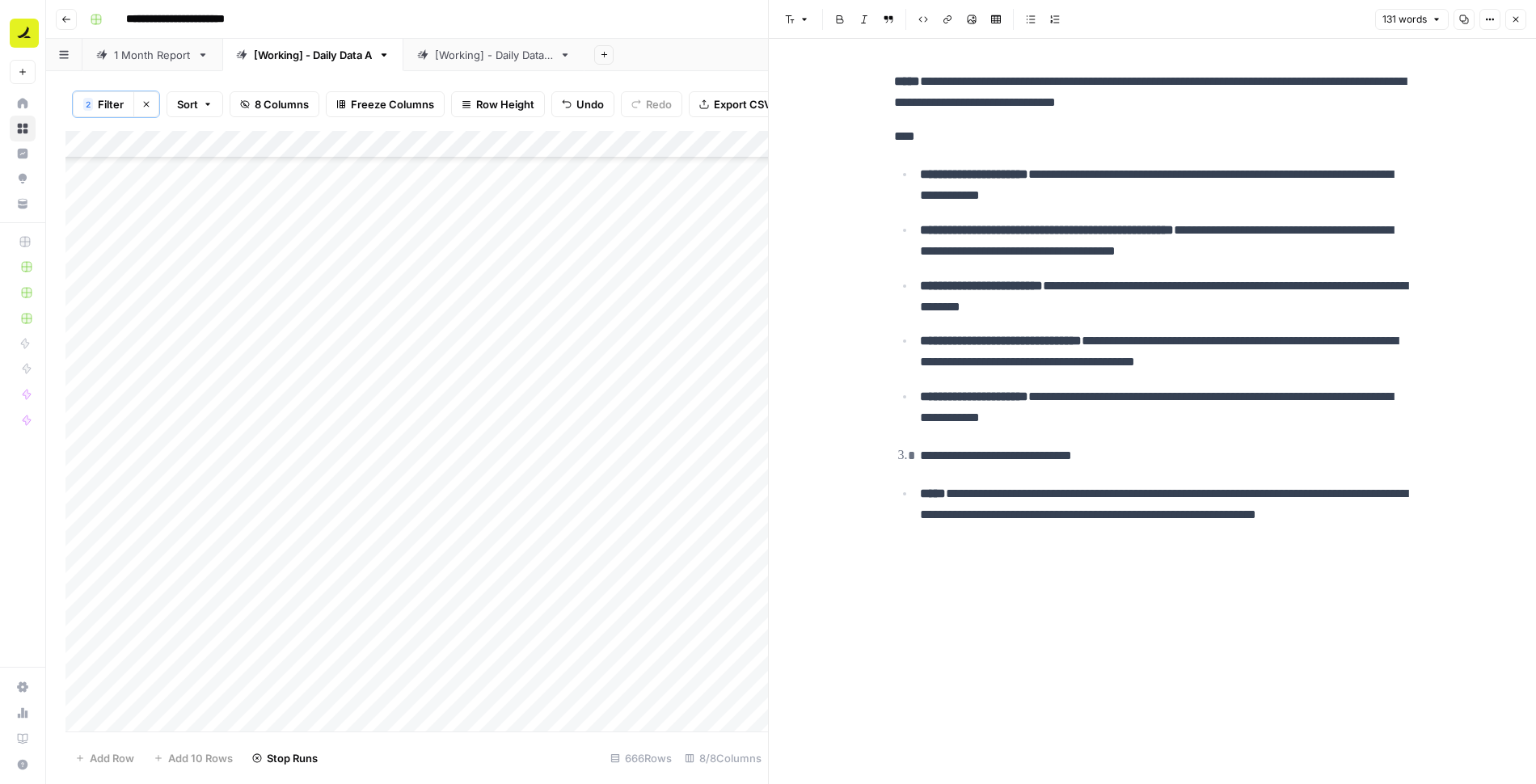
click at [1518, 19] on icon "button" at bounding box center [1516, 19] width 10 height 10
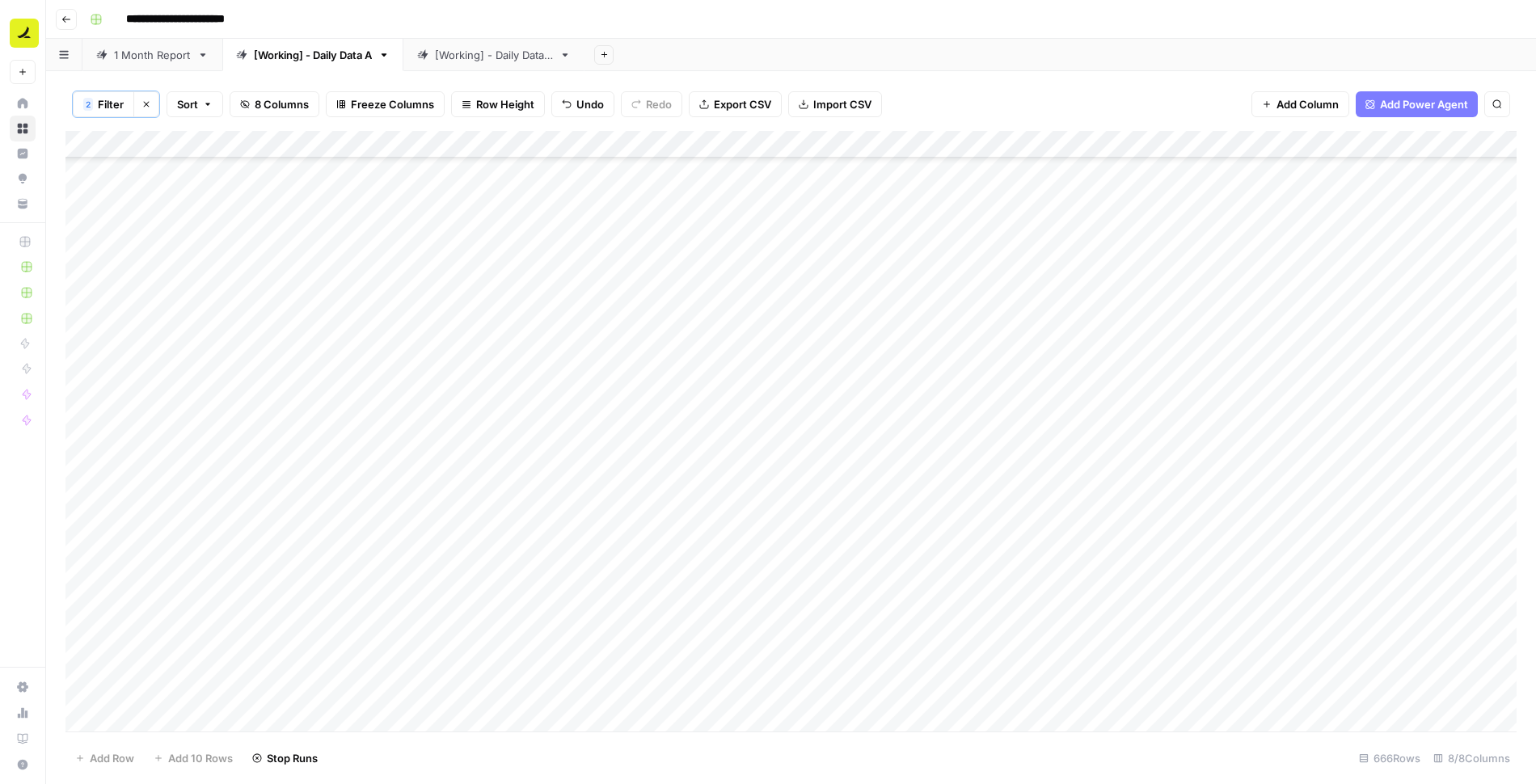
click at [695, 311] on div "Add Column" at bounding box center [791, 432] width 1451 height 602
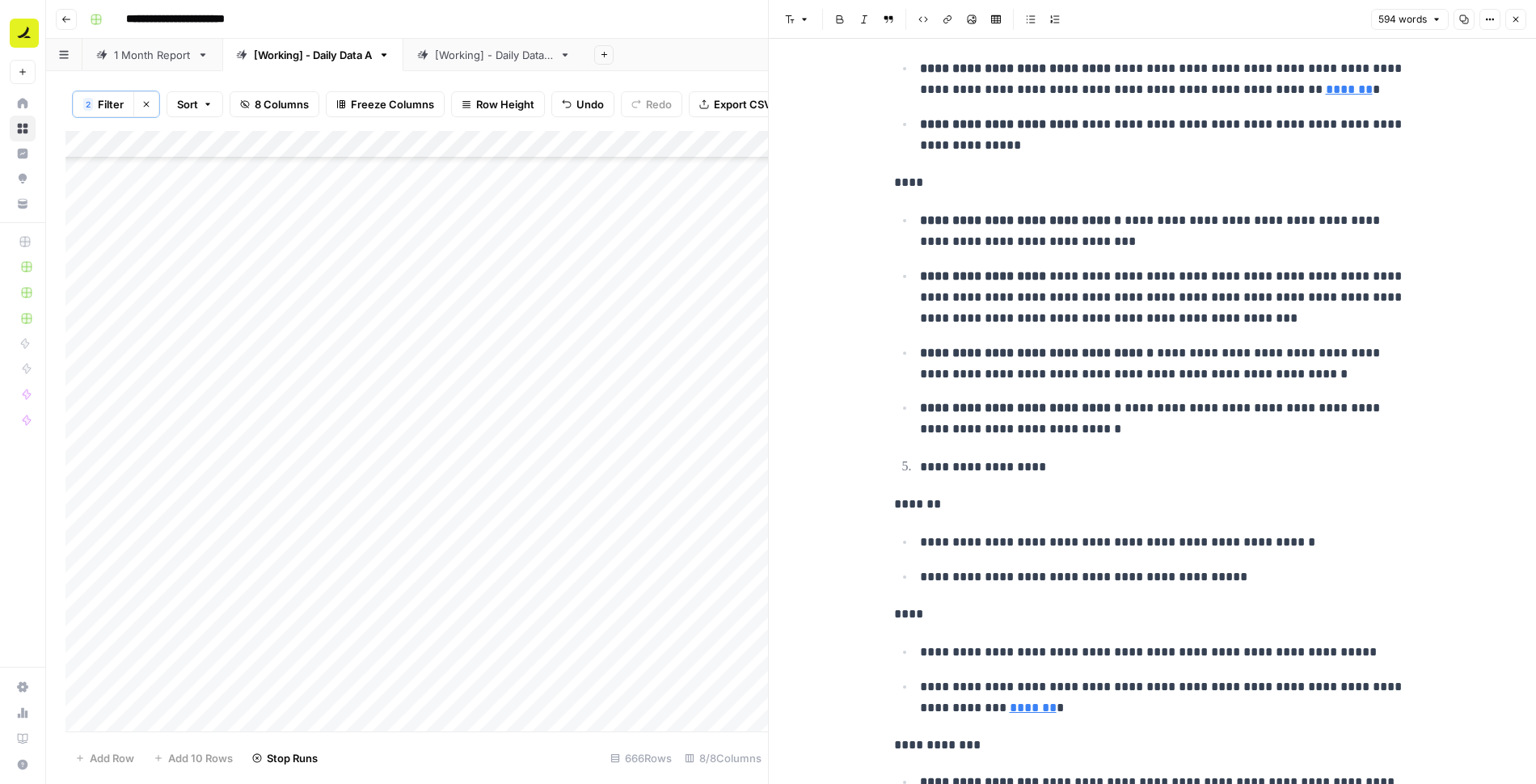
scroll to position [1448, 0]
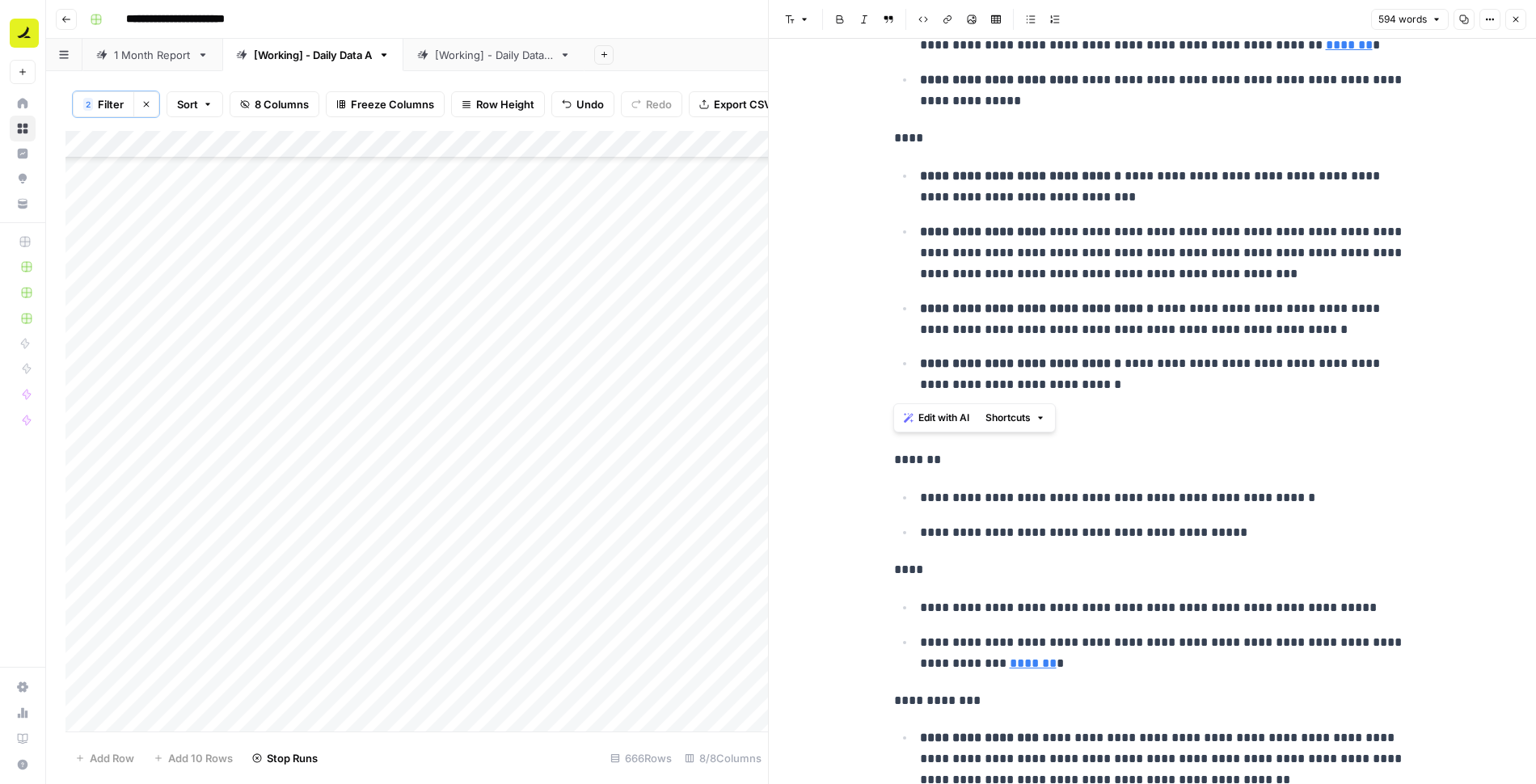
drag, startPoint x: 891, startPoint y: 139, endPoint x: 1106, endPoint y: 399, distance: 337.4
copy div "**********"
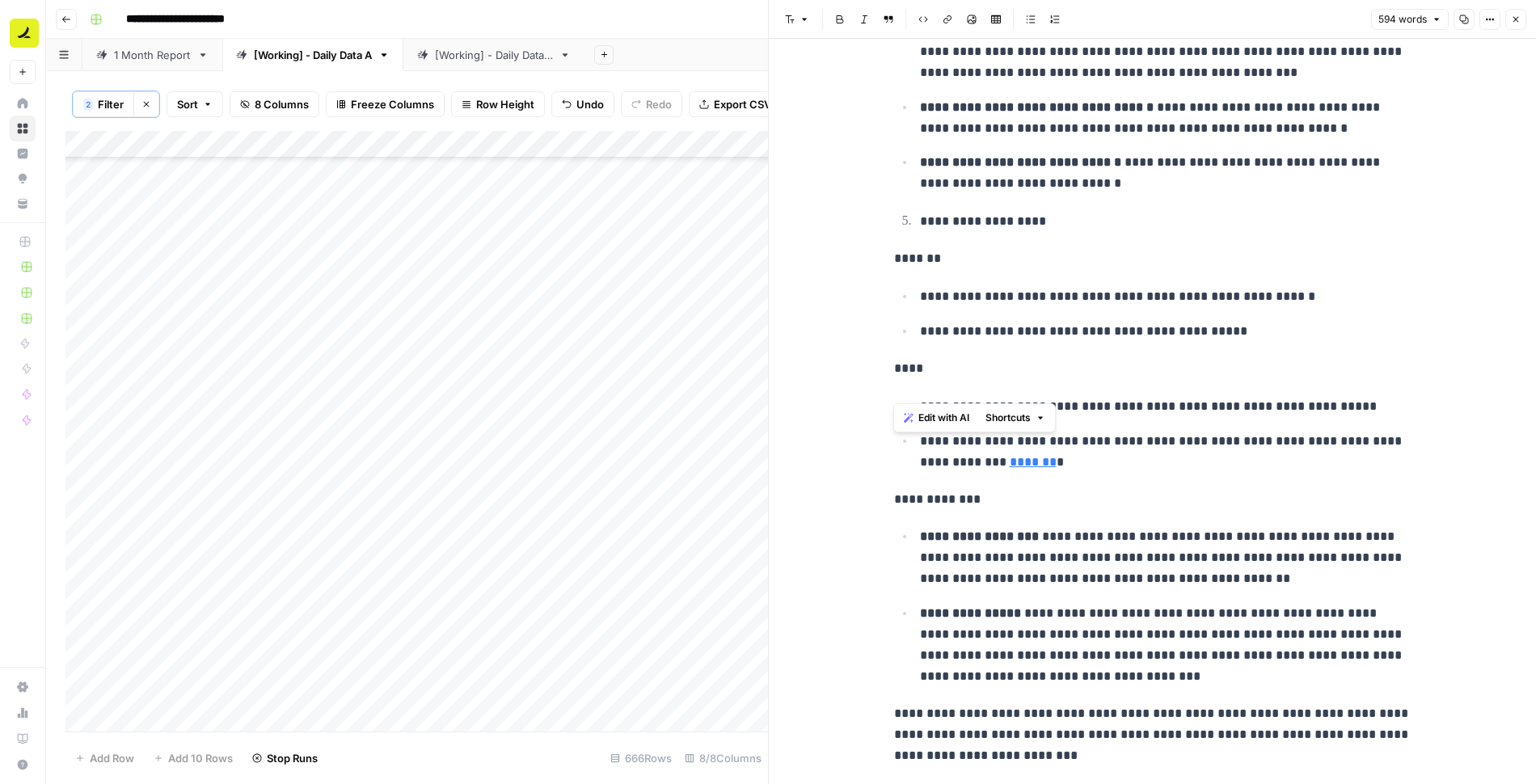
scroll to position [1696, 0]
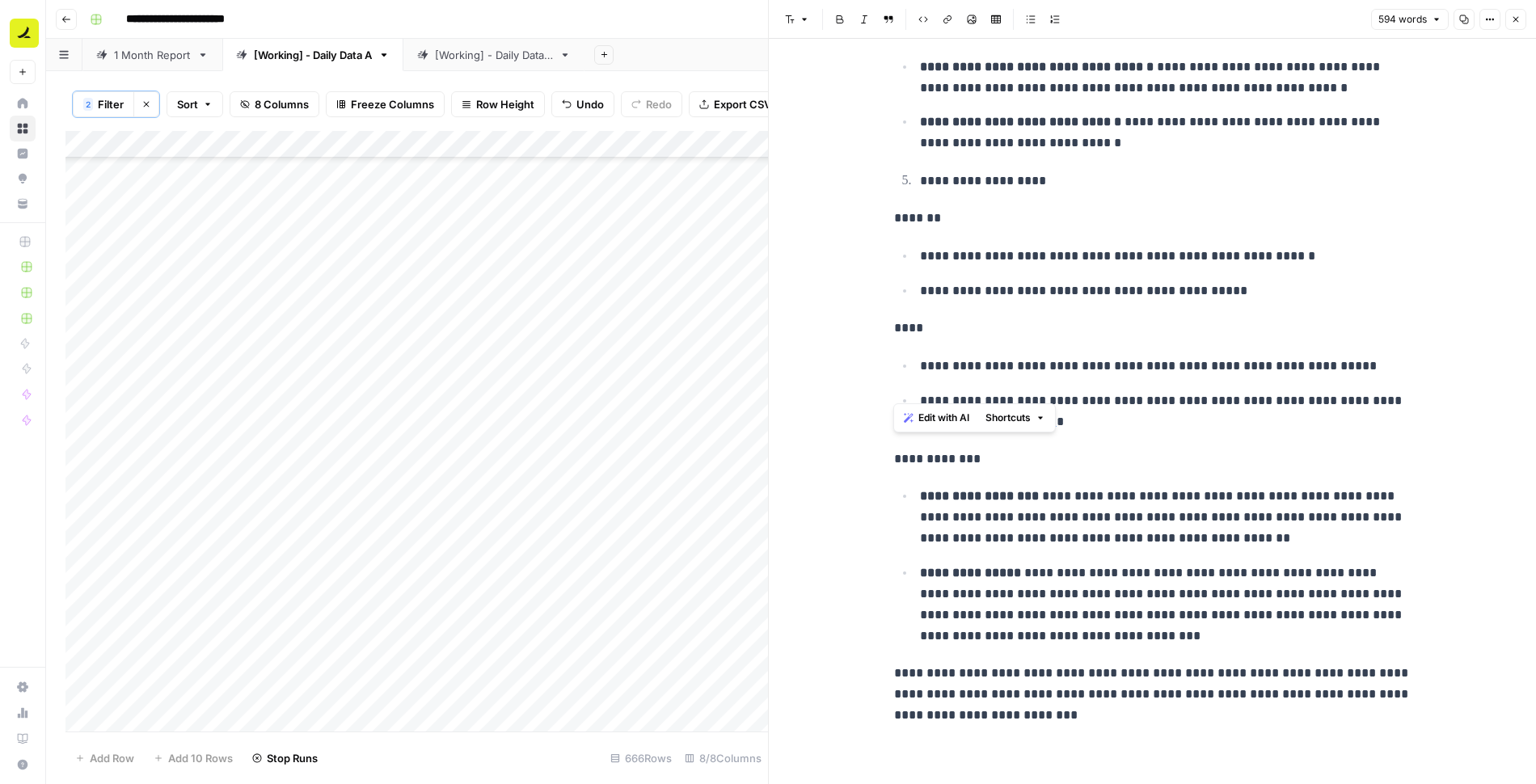
click at [1521, 17] on icon "button" at bounding box center [1516, 19] width 10 height 10
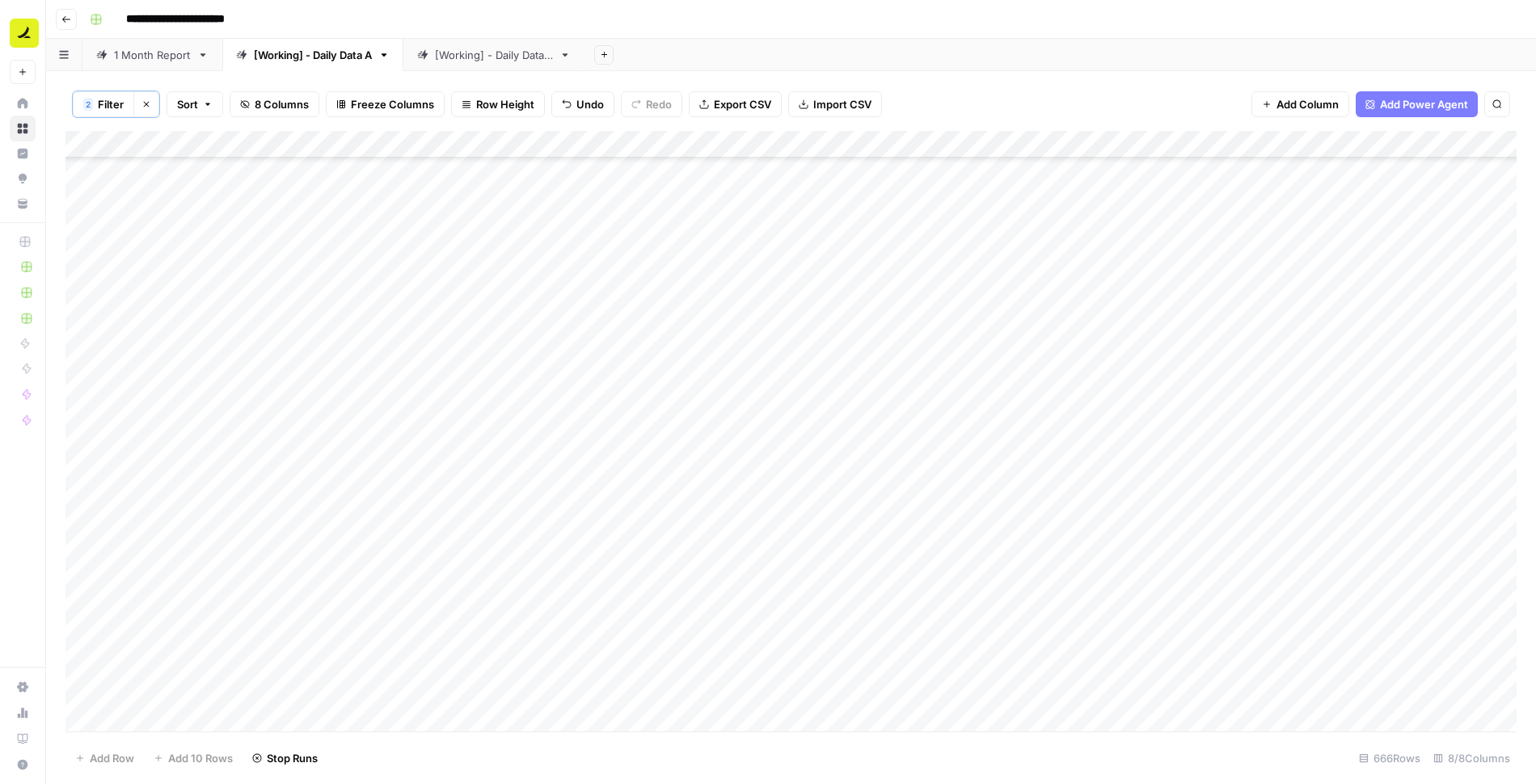
click at [1167, 305] on div "Add Column" at bounding box center [791, 432] width 1451 height 602
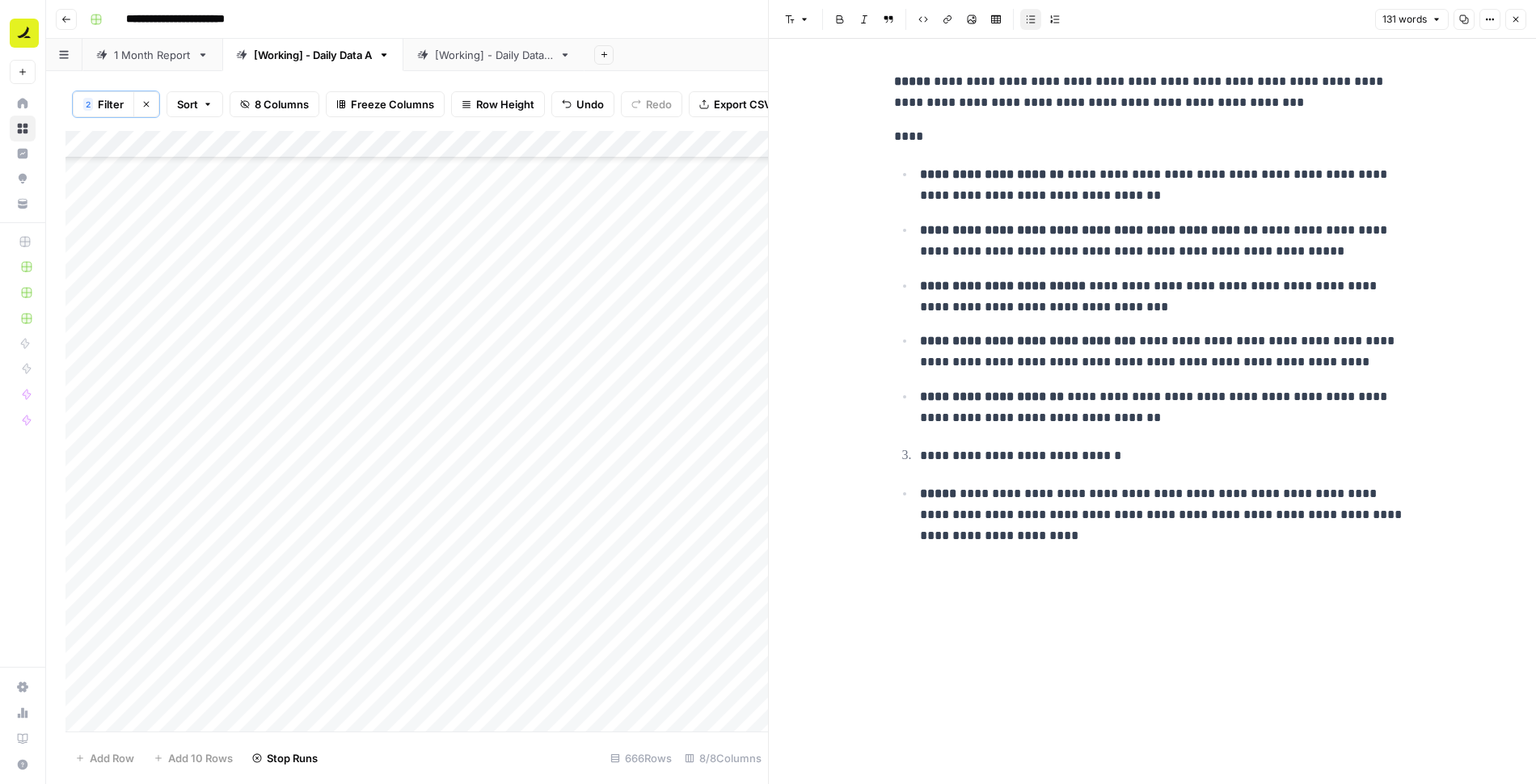
click at [1143, 569] on div "**********" at bounding box center [1153, 411] width 537 height 745
click at [1113, 540] on p "**********" at bounding box center [1166, 515] width 491 height 63
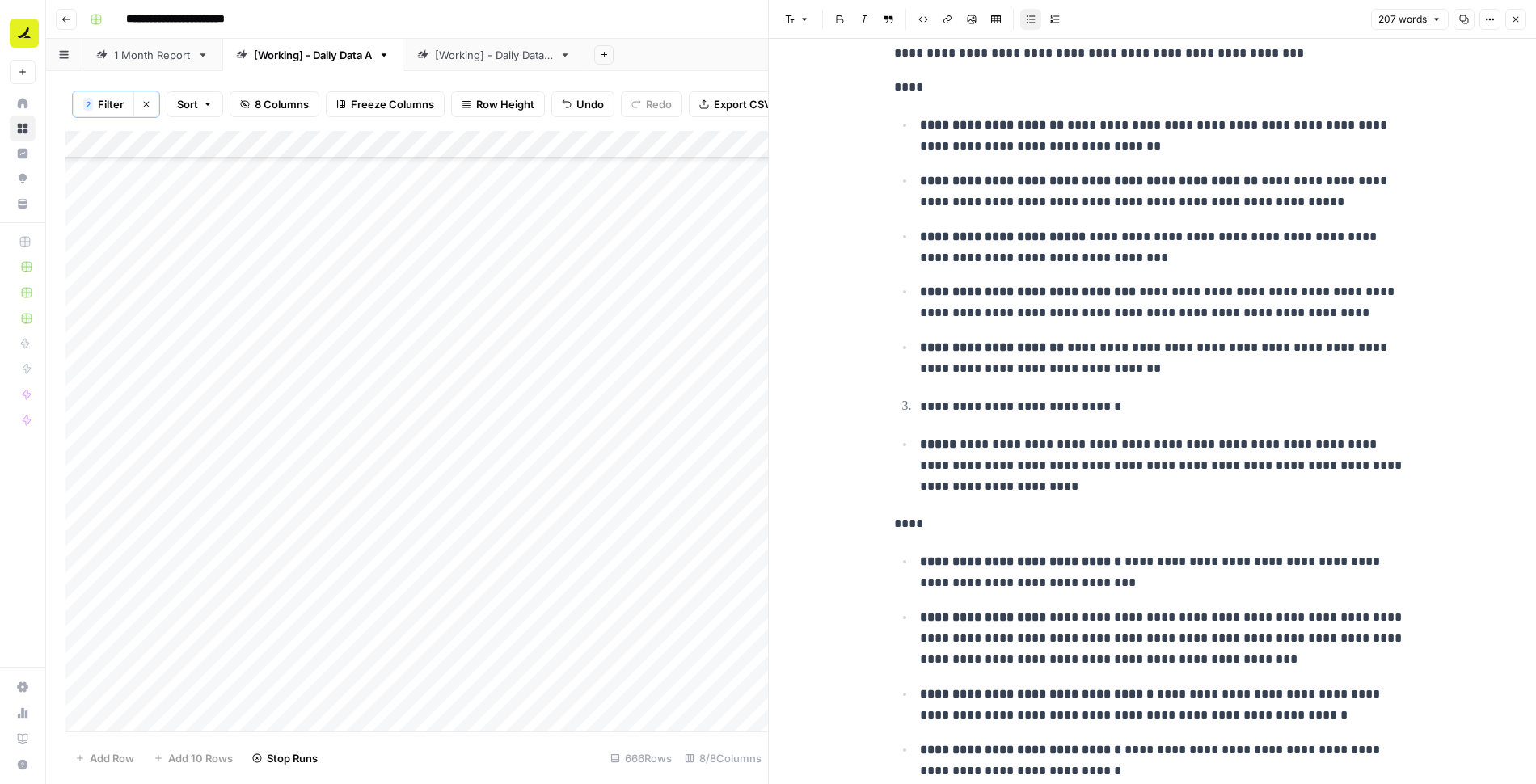
scroll to position [113, 0]
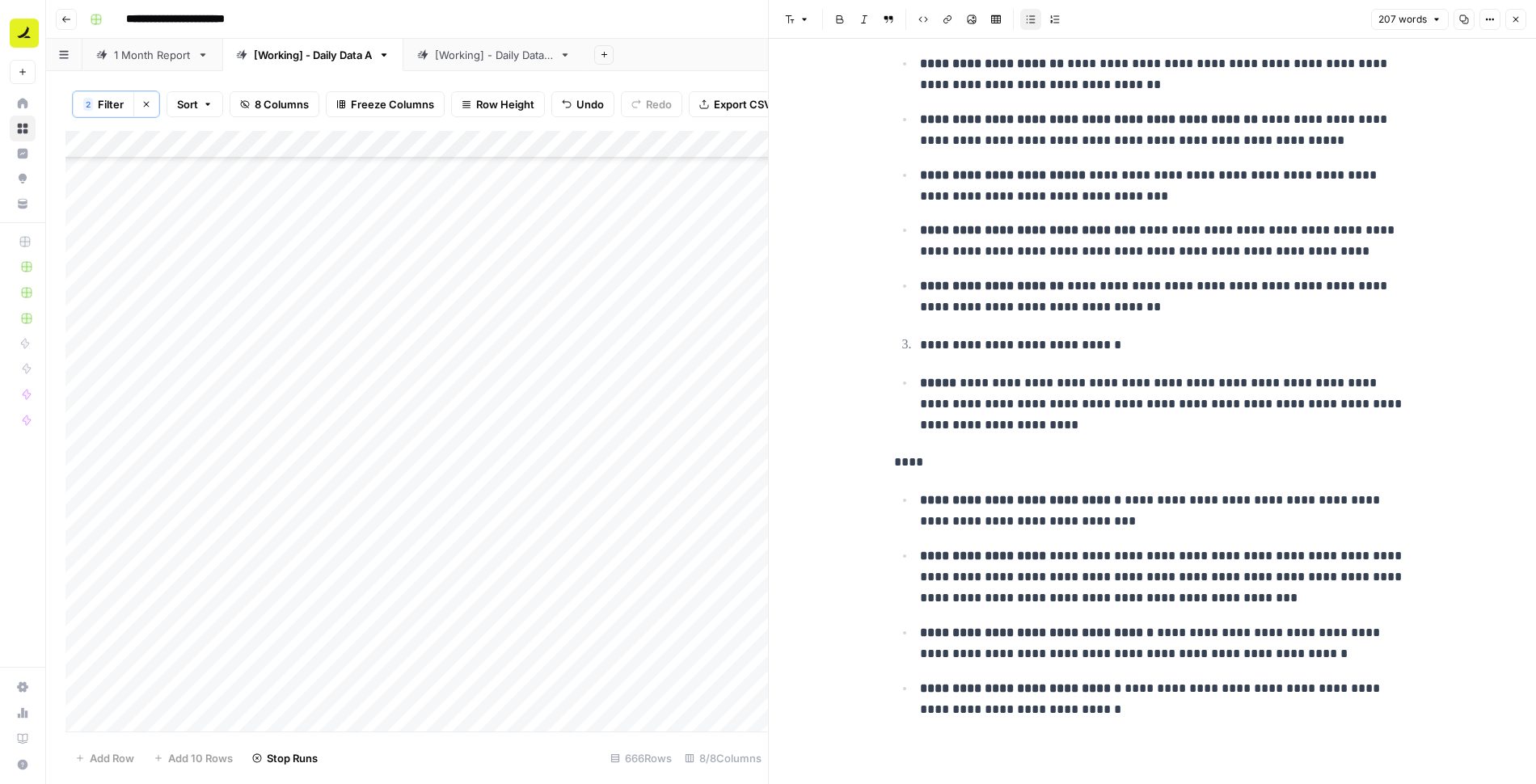
click at [1515, 19] on icon "button" at bounding box center [1516, 19] width 6 height 6
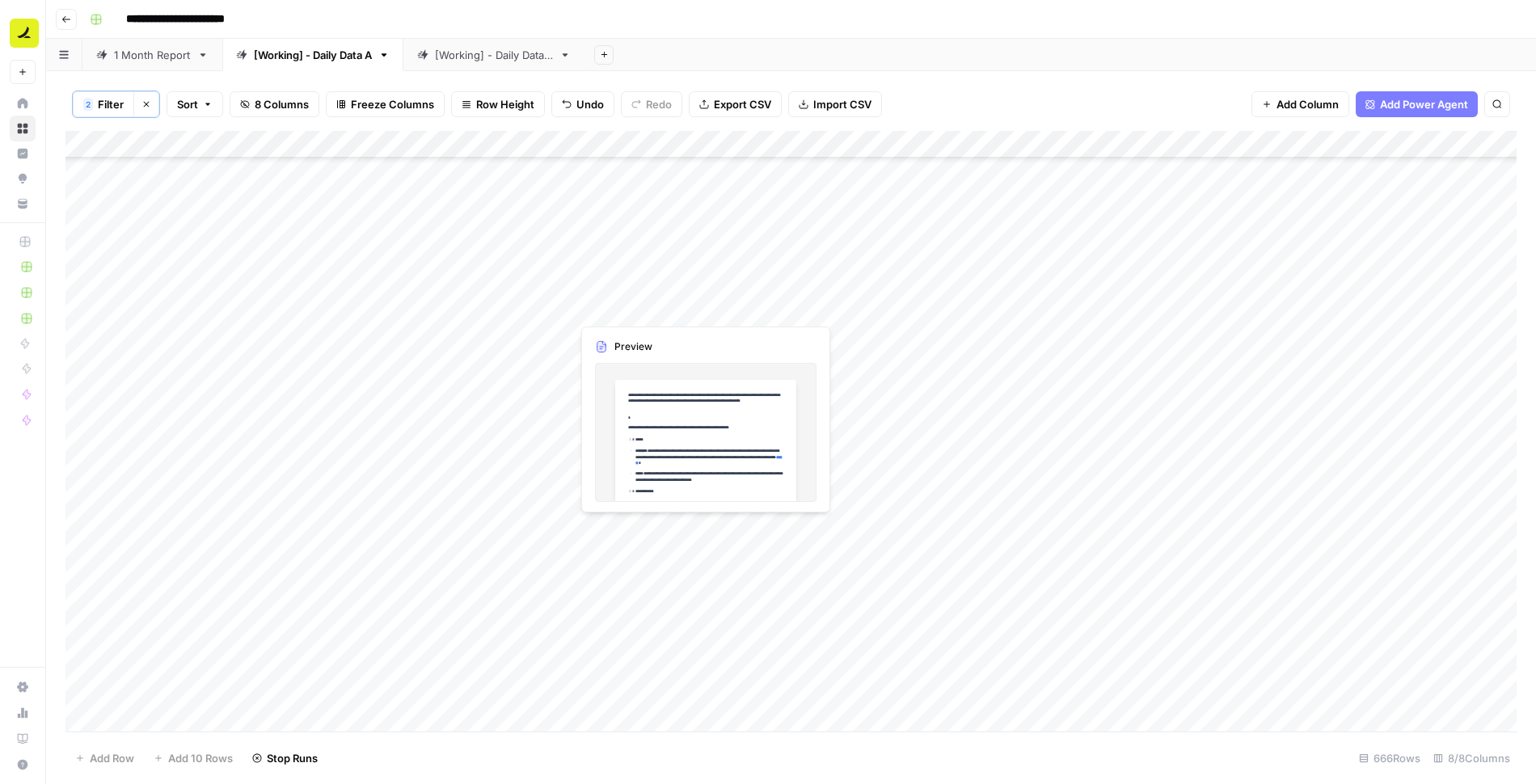
click at [644, 306] on div "Add Column" at bounding box center [791, 432] width 1451 height 602
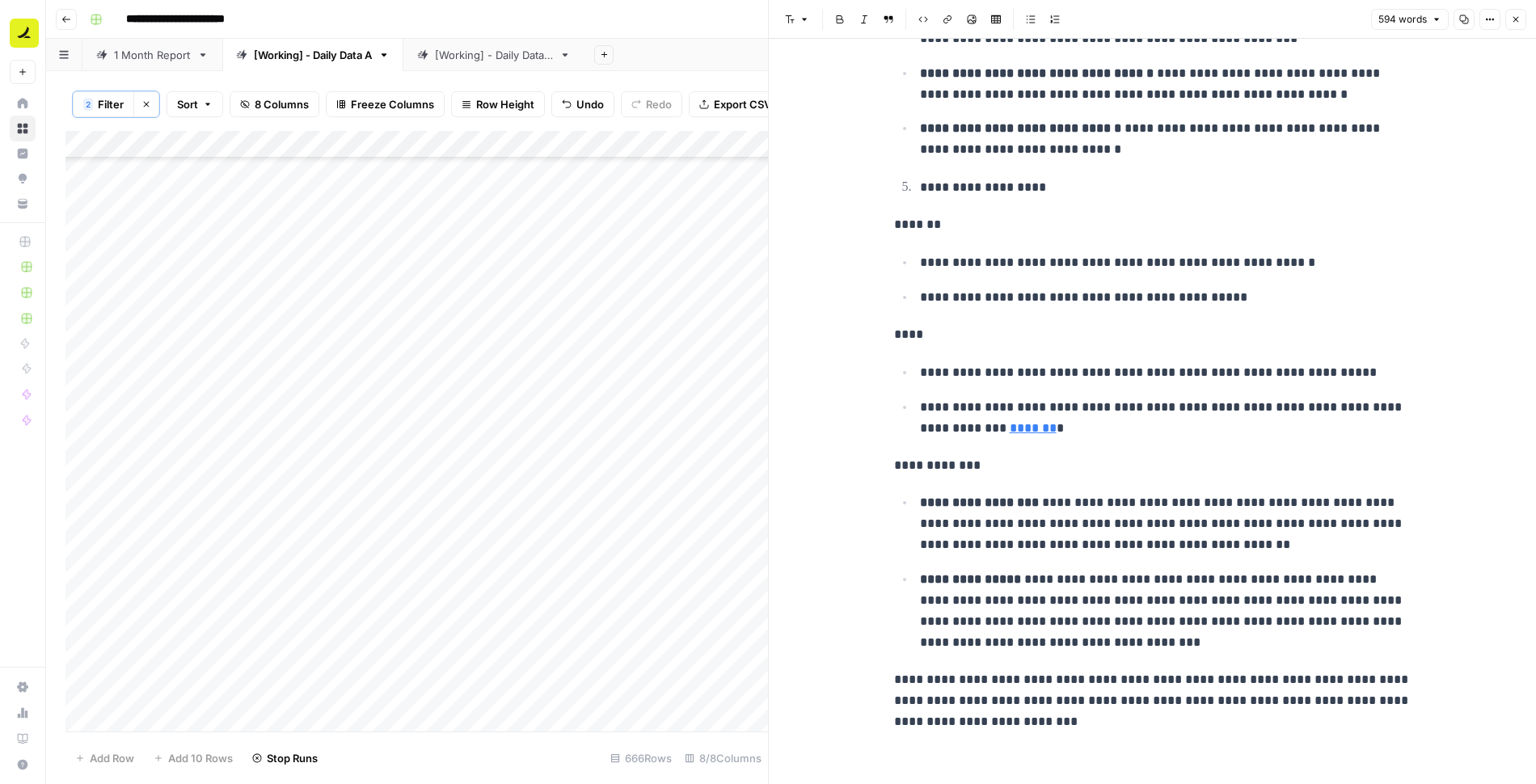
scroll to position [1696, 0]
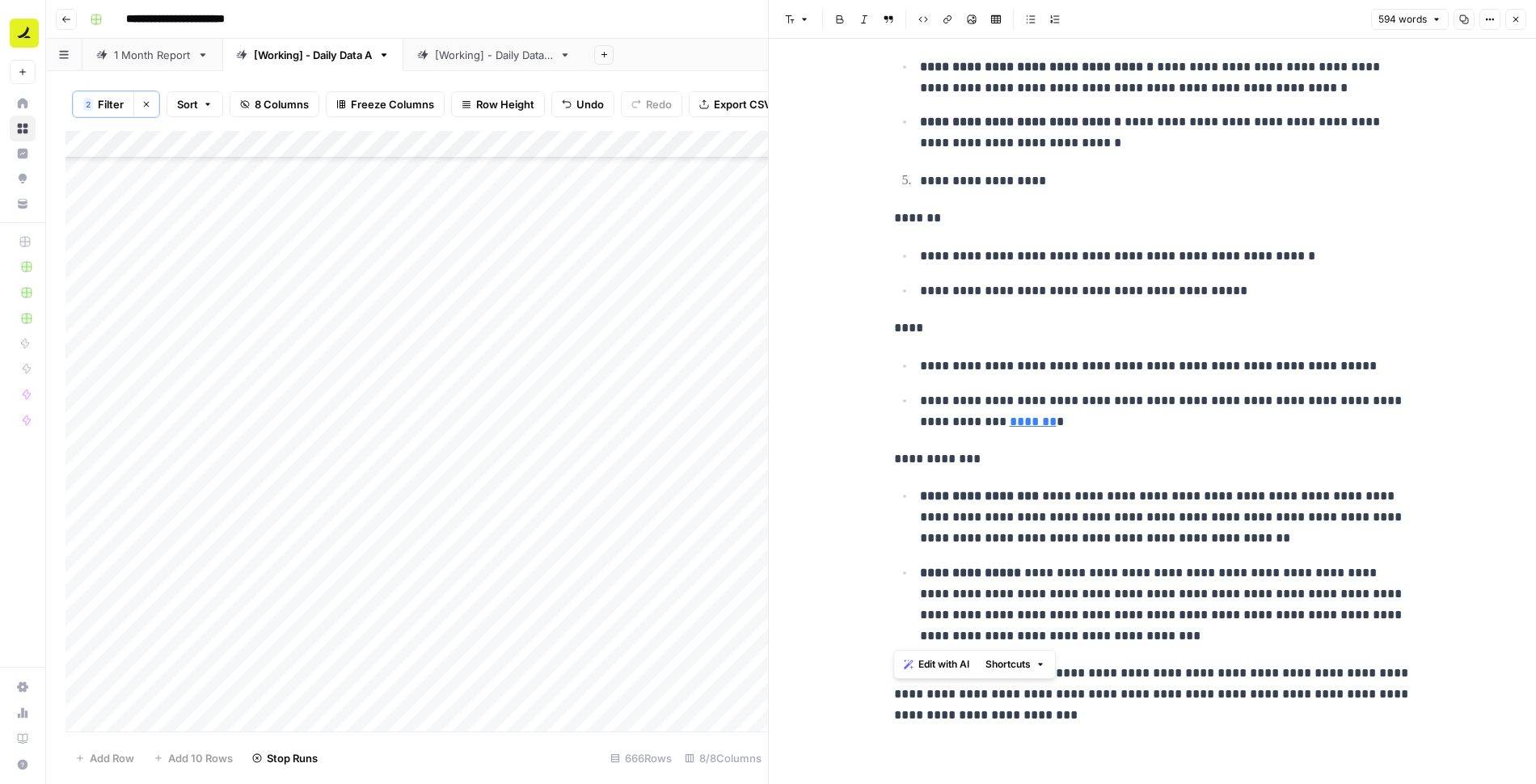
drag, startPoint x: 887, startPoint y: 323, endPoint x: 1154, endPoint y: 634, distance: 409.9
copy div "**********"
click at [1517, 22] on icon "button" at bounding box center [1516, 19] width 10 height 10
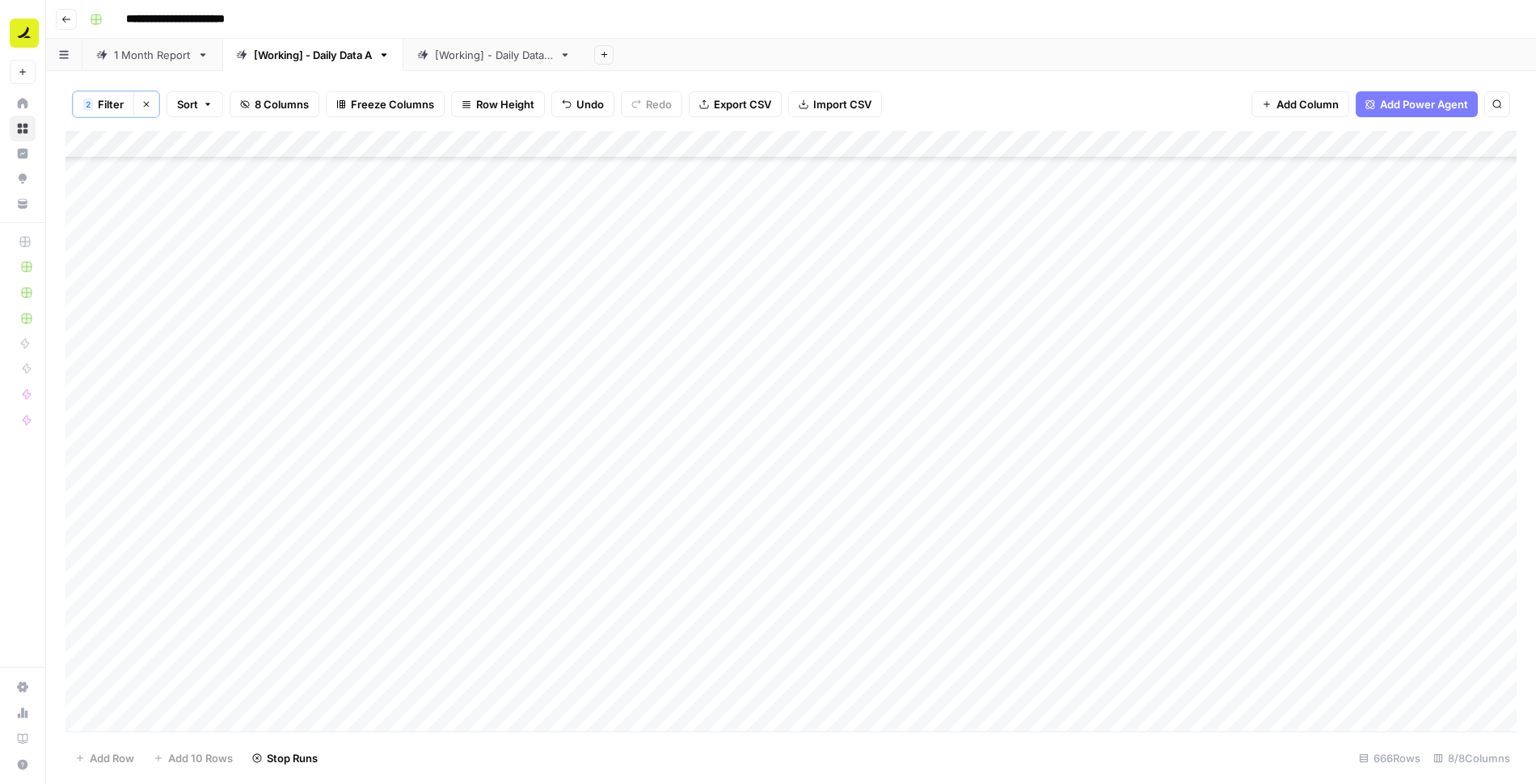
click at [1111, 311] on div "Add Column" at bounding box center [791, 432] width 1451 height 602
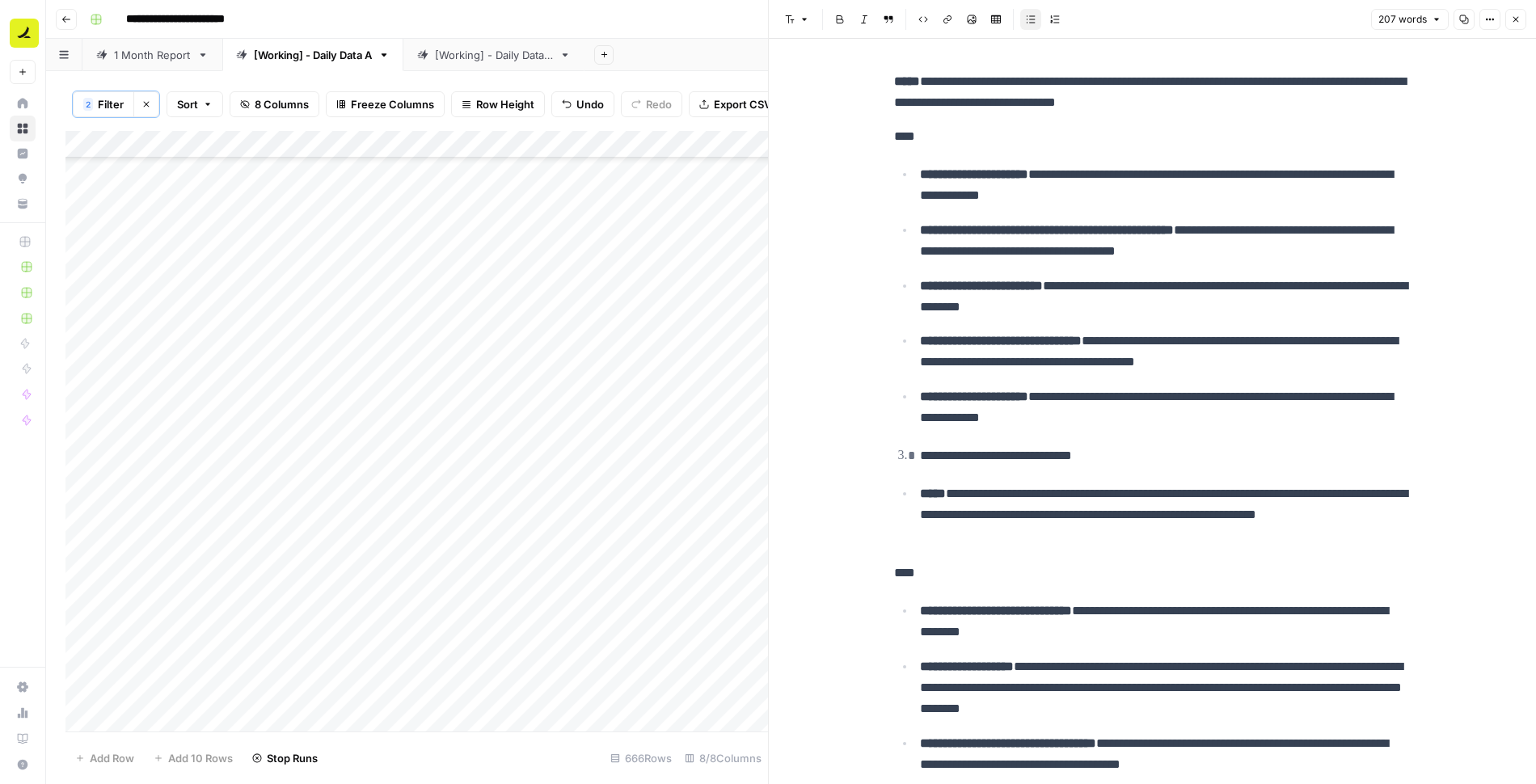
scroll to position [113, 0]
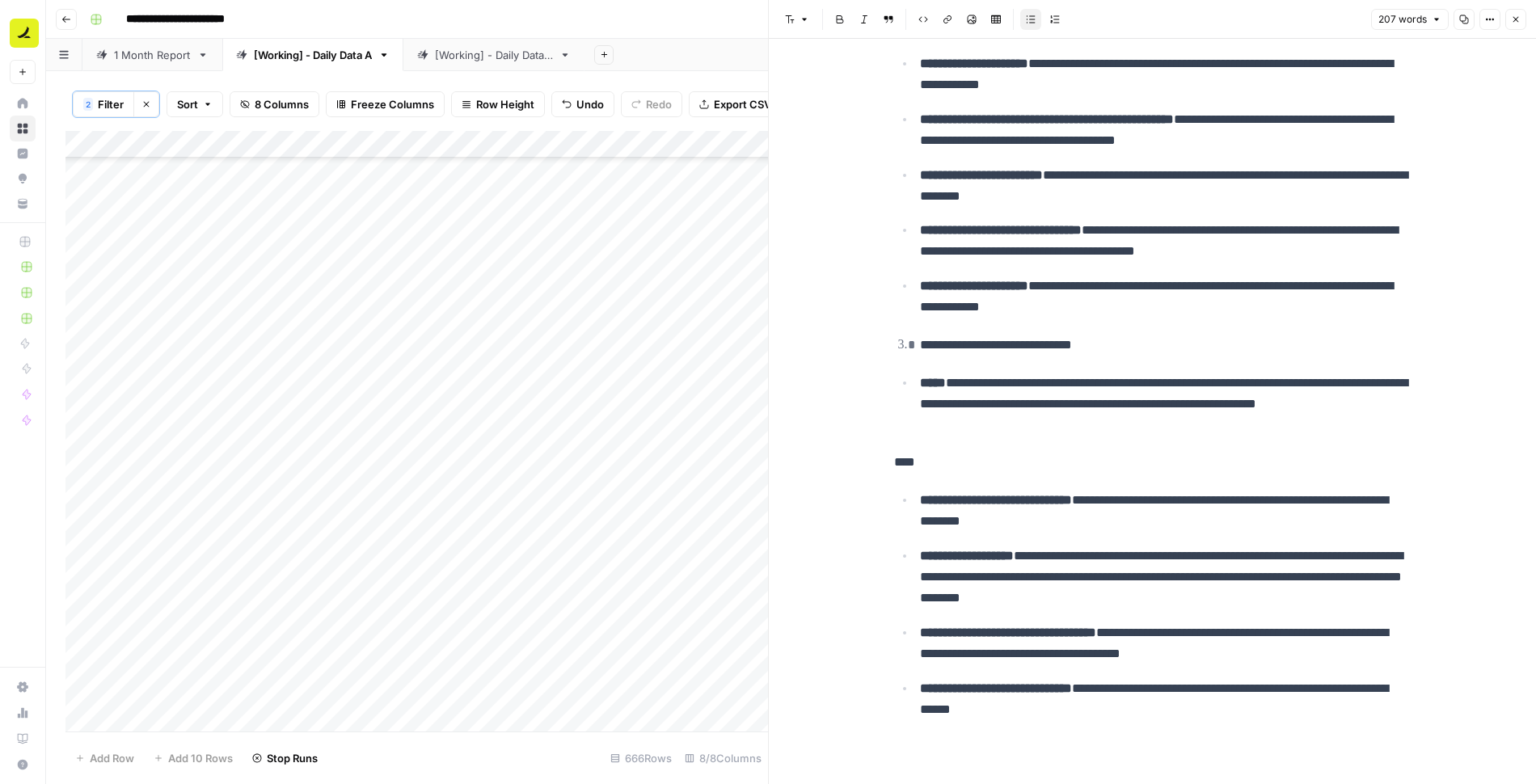
click at [1102, 710] on p "**********" at bounding box center [1166, 699] width 491 height 42
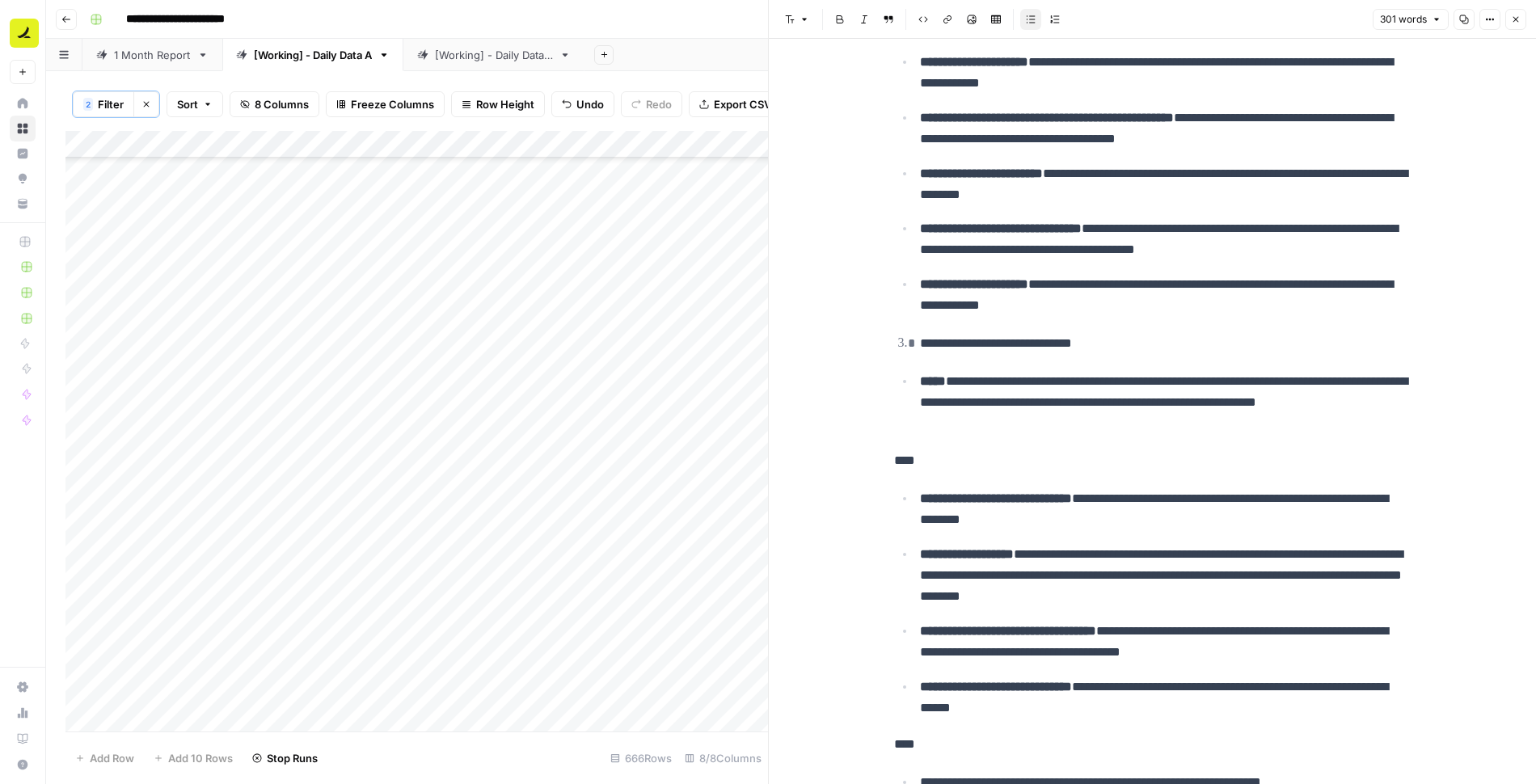
scroll to position [395, 0]
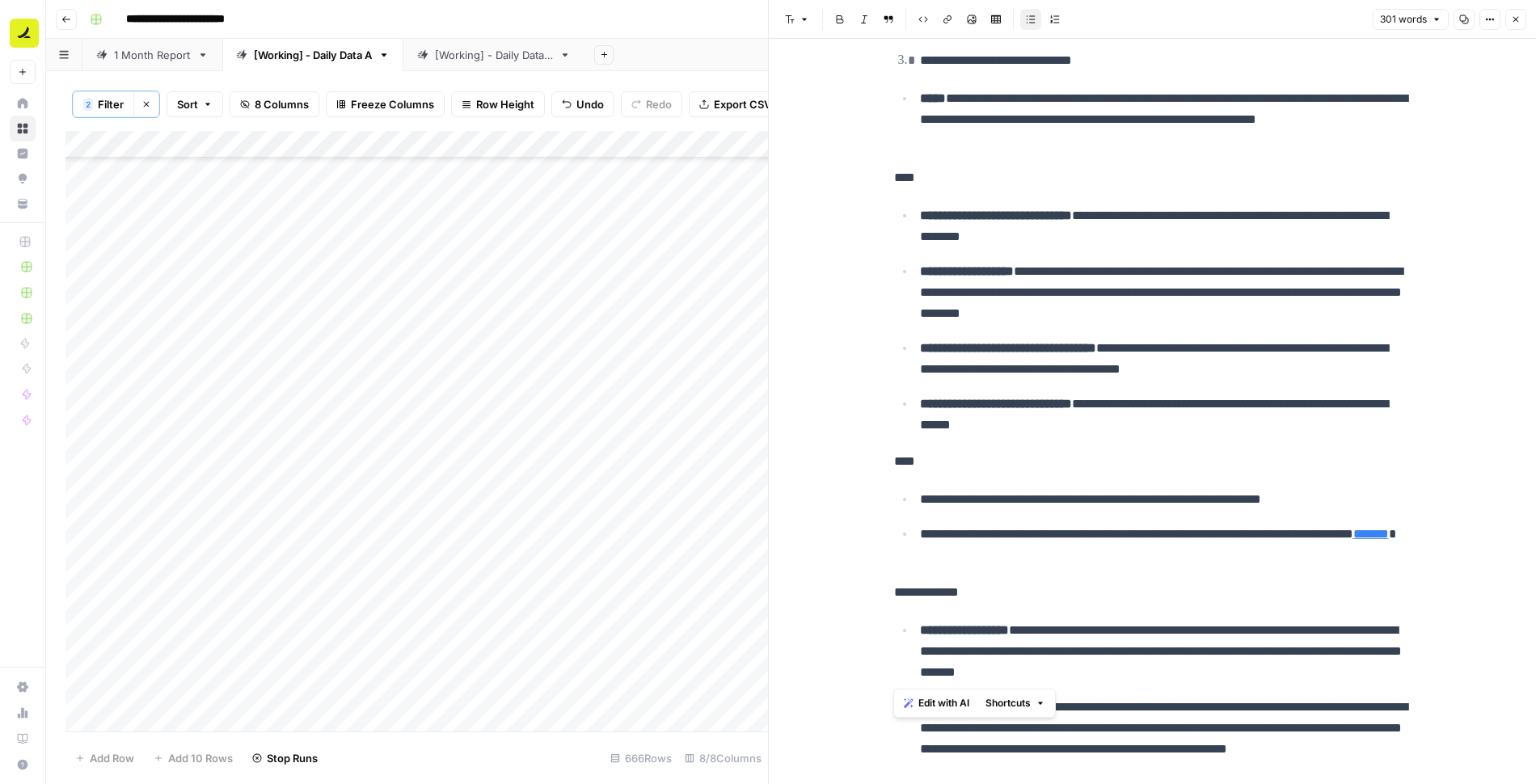
drag, startPoint x: 1208, startPoint y: 672, endPoint x: 848, endPoint y: 596, distance: 367.9
click at [848, 596] on div "**********" at bounding box center [1152, 244] width 767 height 1202
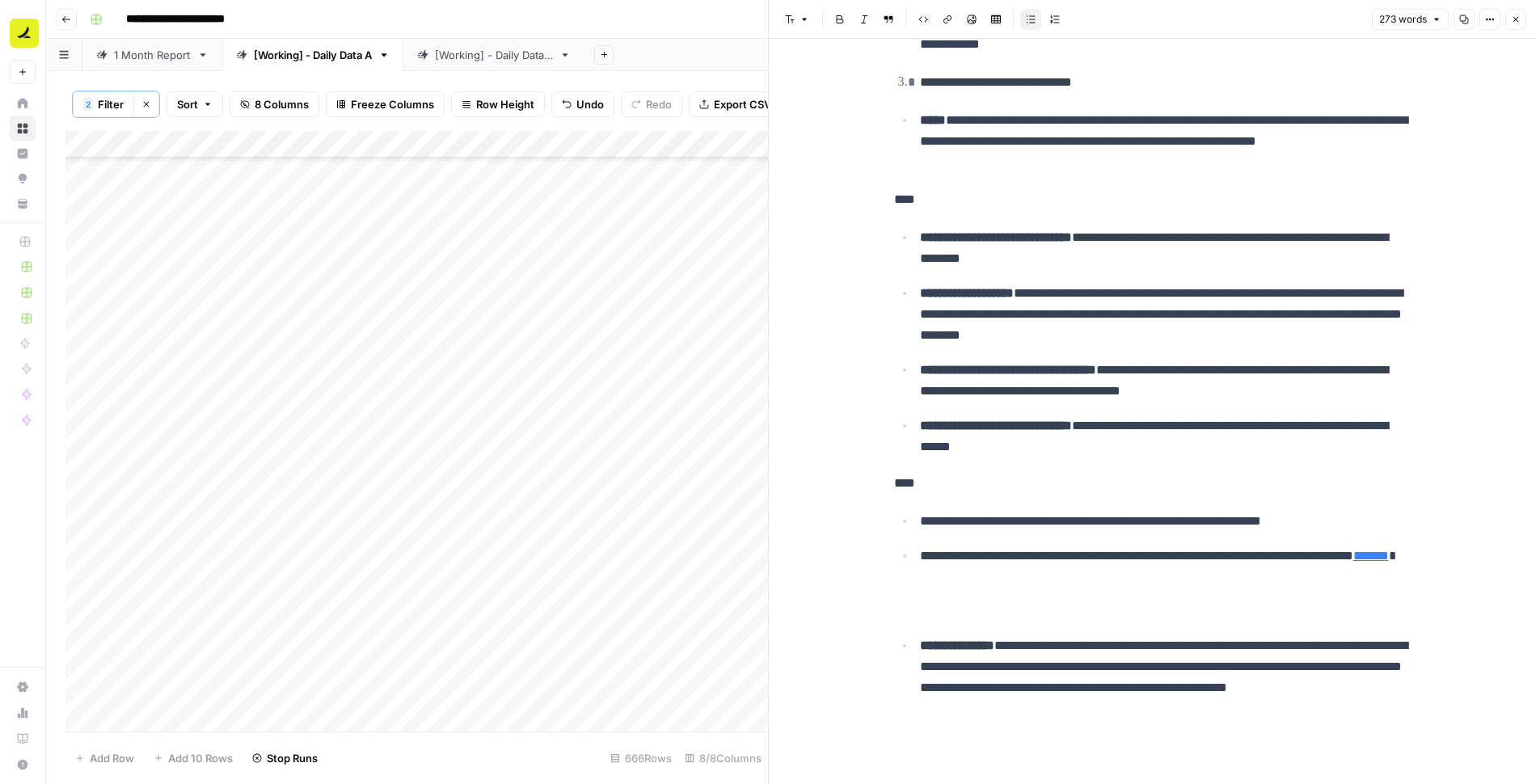
scroll to position [341, 0]
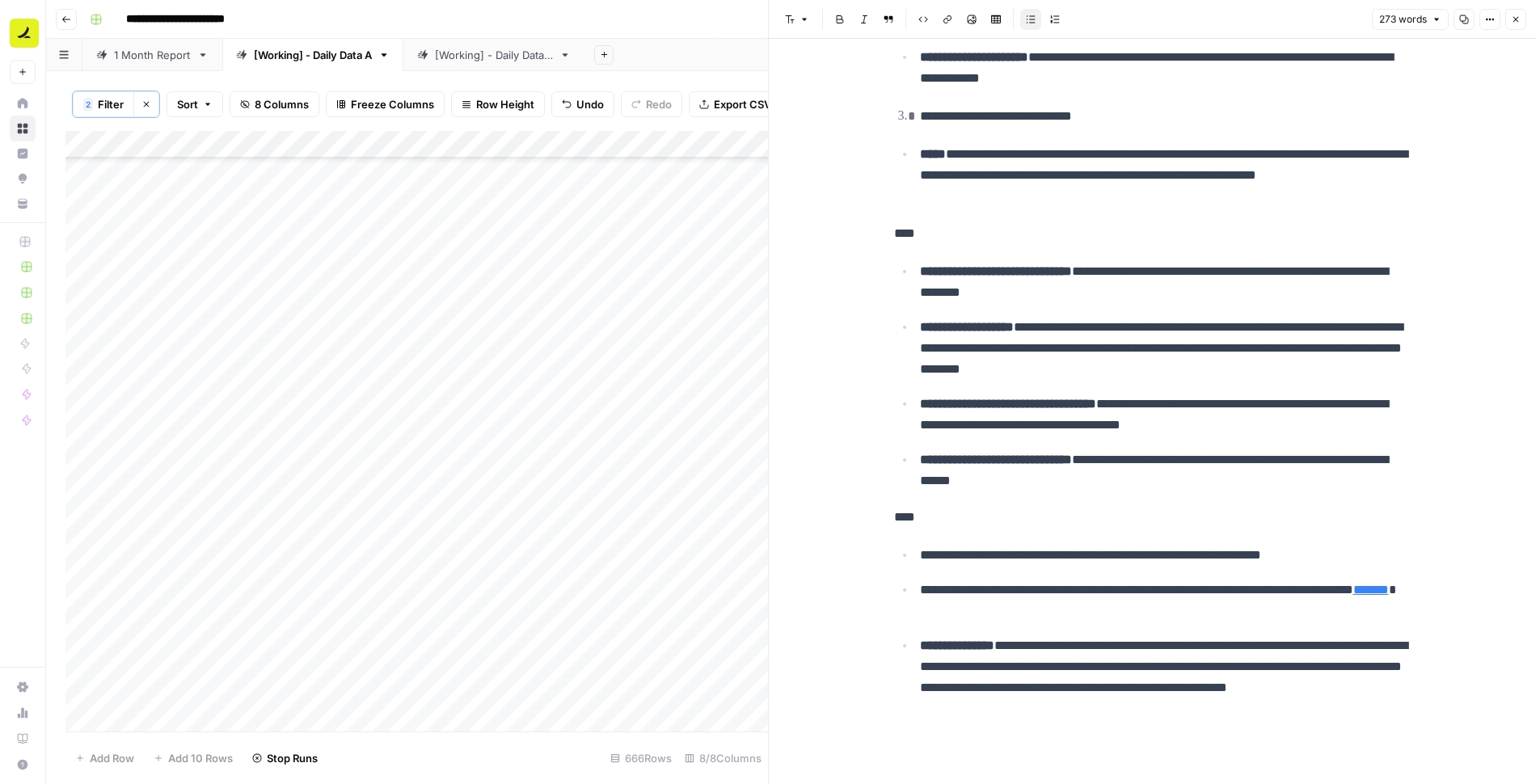
click at [1515, 21] on icon "button" at bounding box center [1516, 19] width 10 height 10
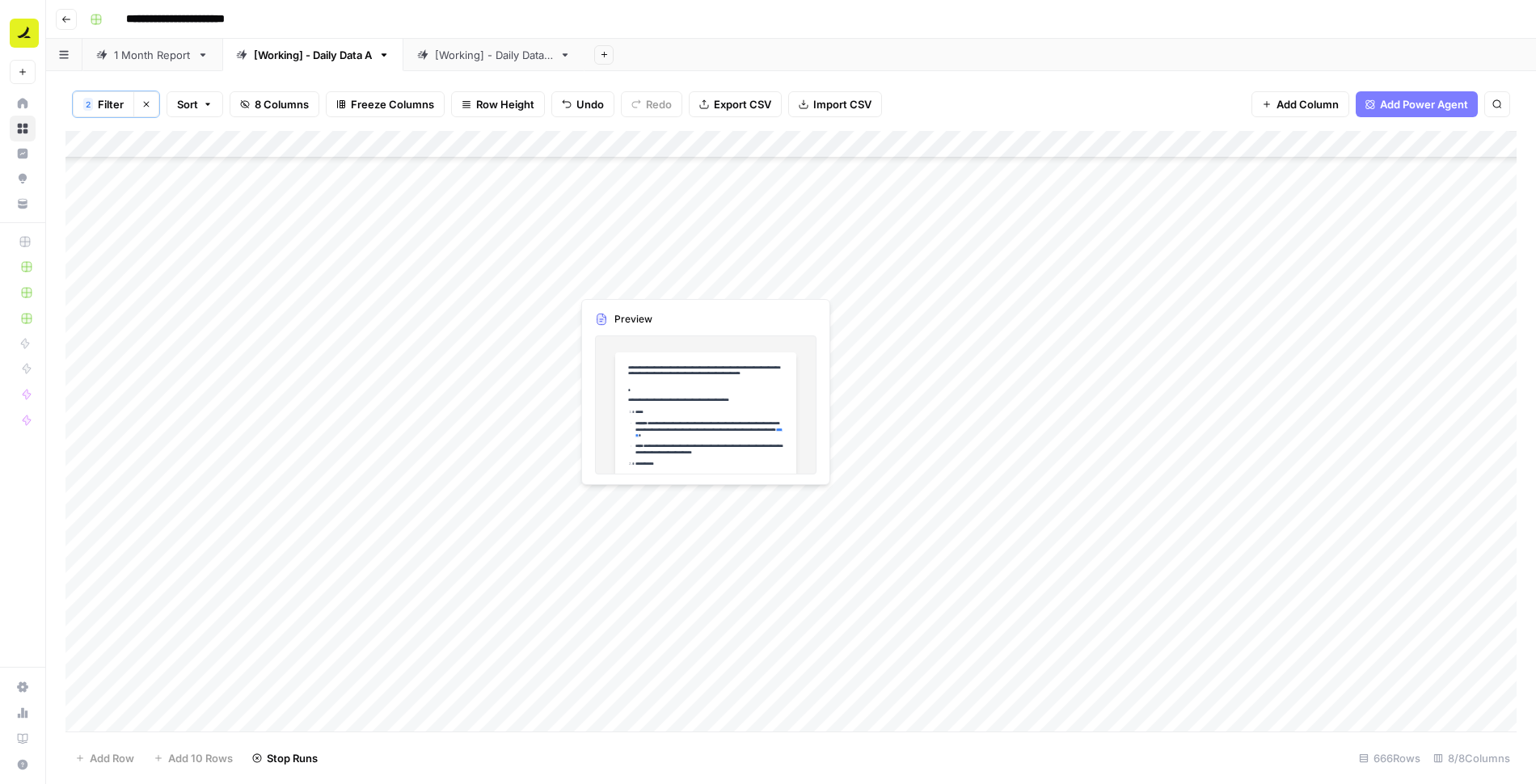
click at [640, 278] on div "Add Column" at bounding box center [791, 432] width 1451 height 602
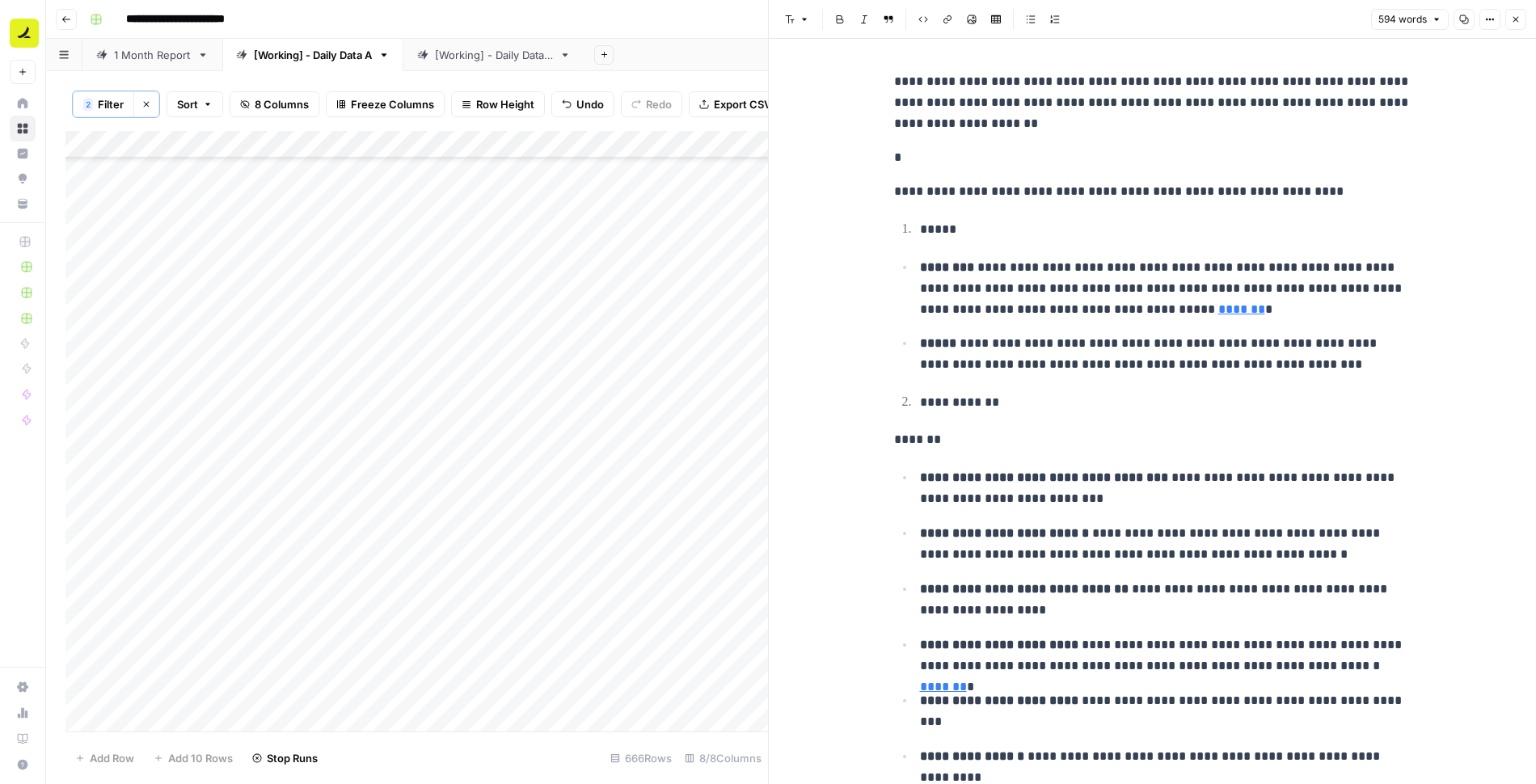
scroll to position [1696, 0]
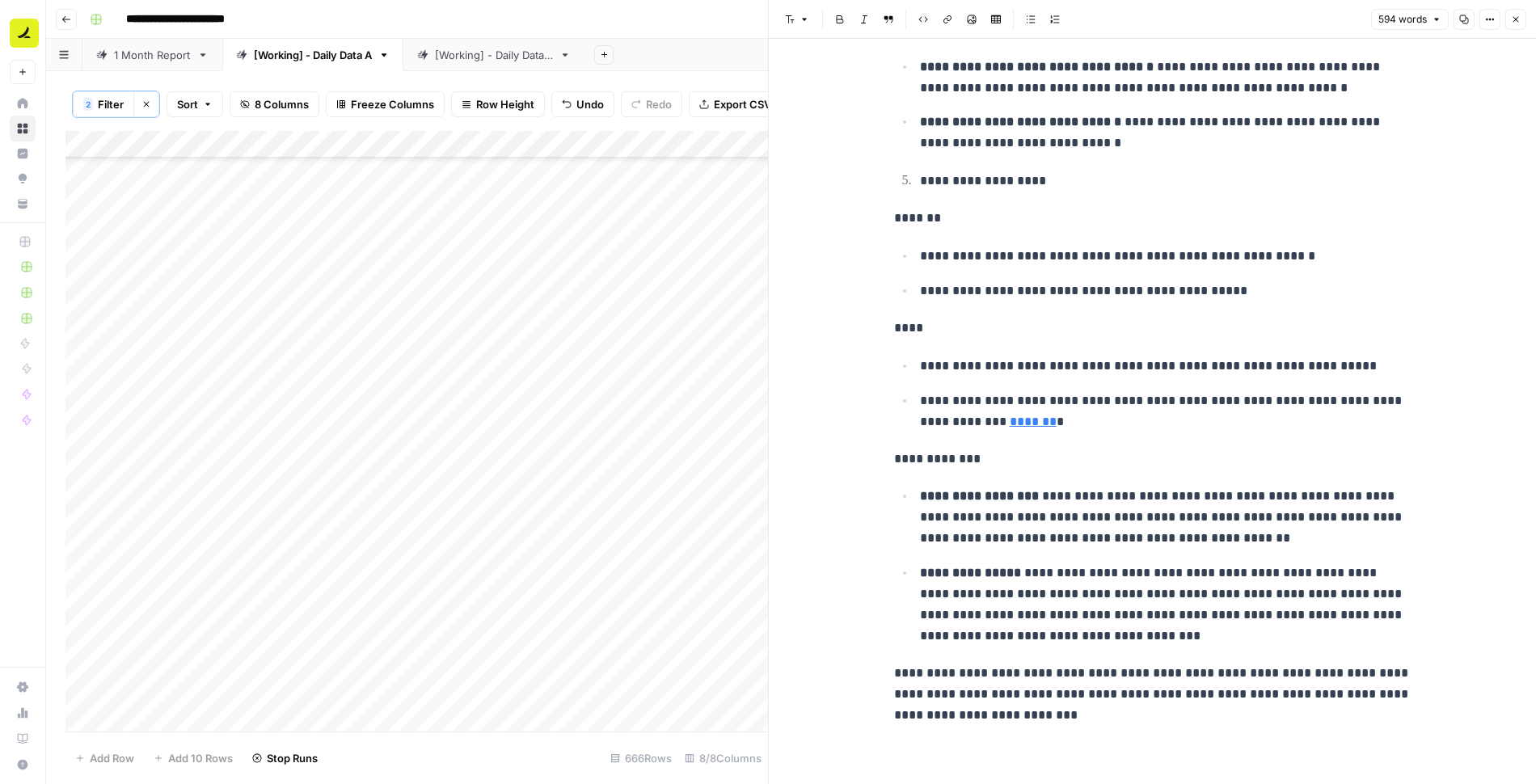
click at [1519, 18] on icon "button" at bounding box center [1516, 19] width 10 height 10
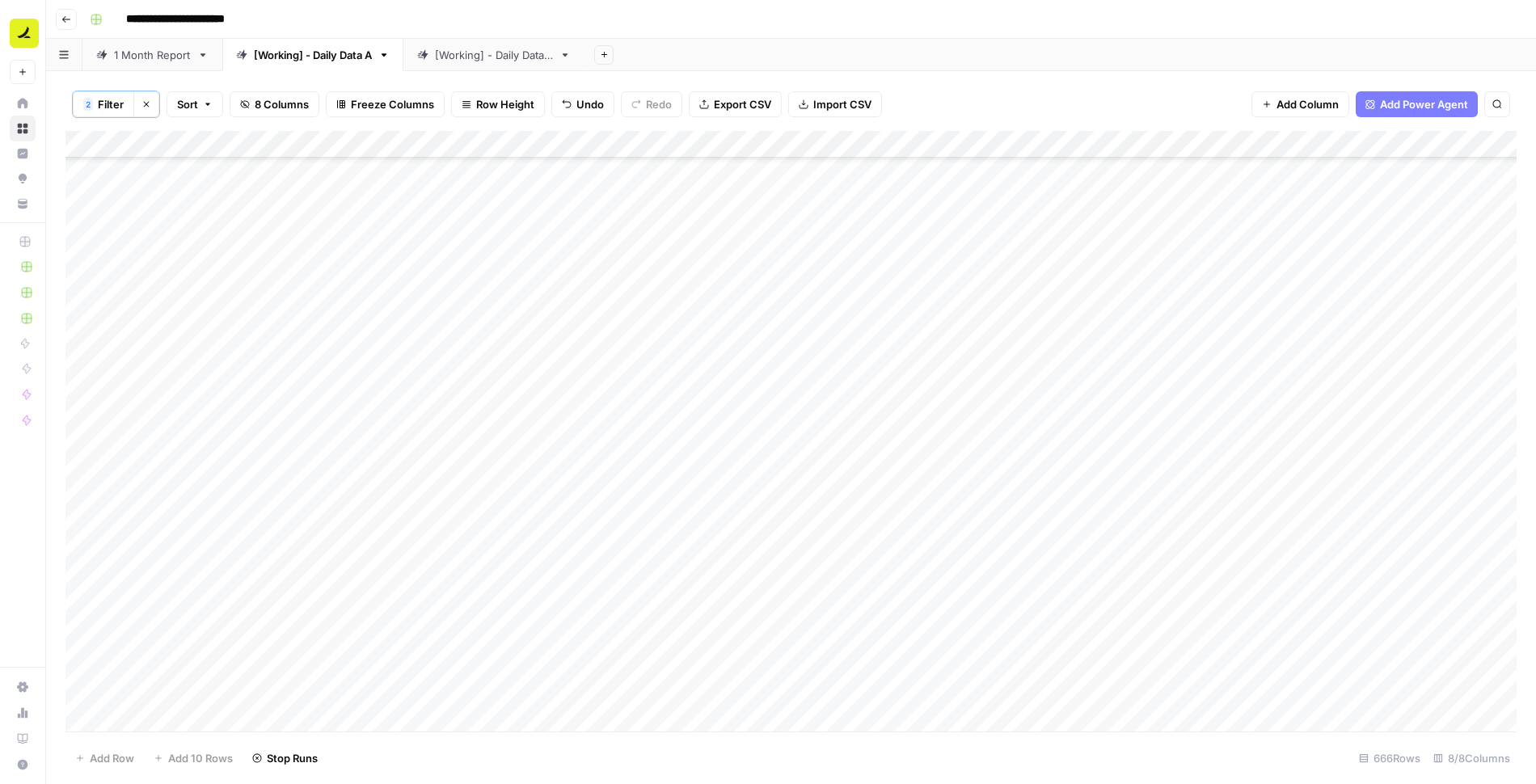
click at [85, 278] on div "Add Column" at bounding box center [791, 432] width 1451 height 602
click at [91, 753] on span "Delete 1 Row" at bounding box center [108, 758] width 65 height 16
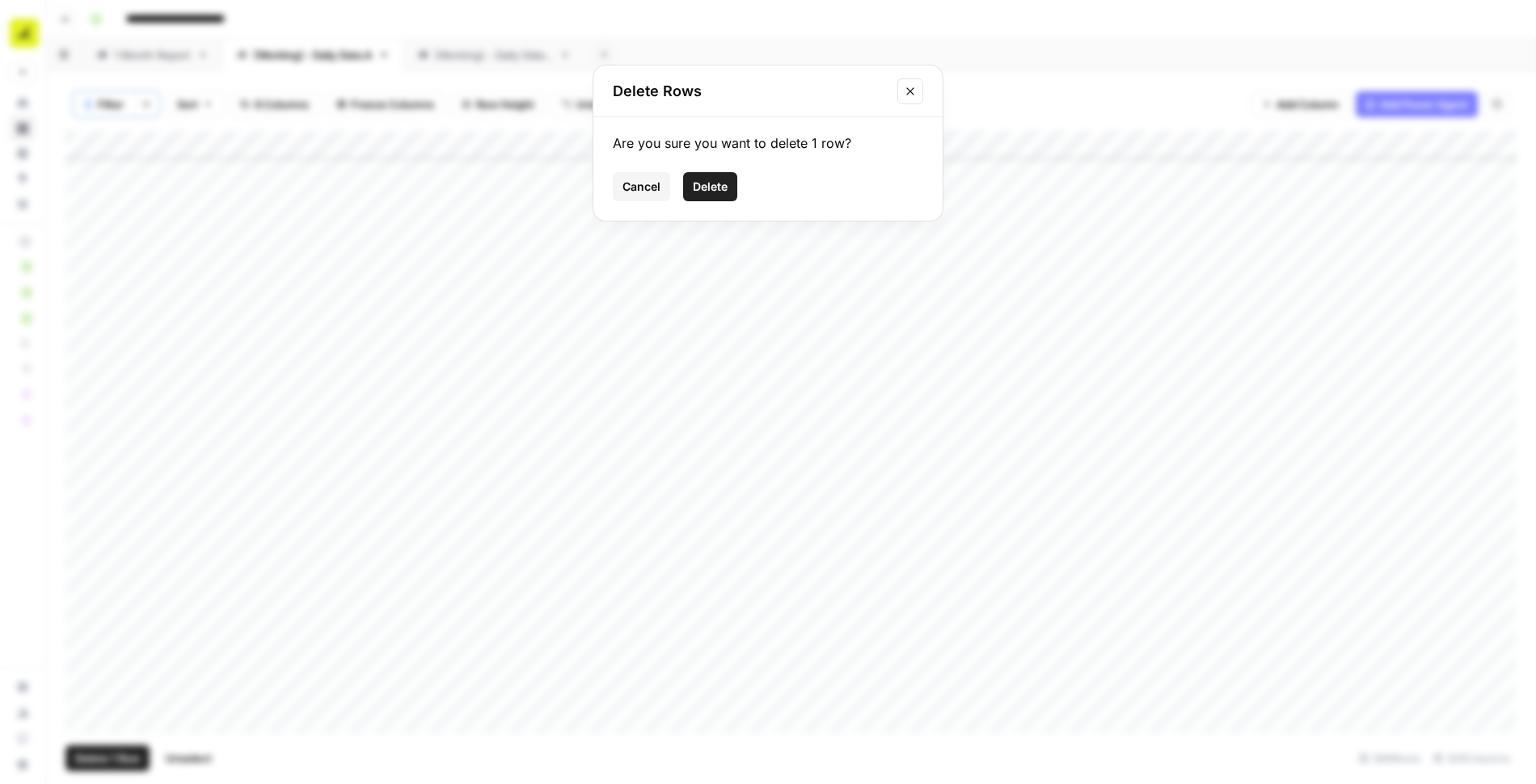
click at [719, 189] on span "Delete" at bounding box center [710, 186] width 35 height 16
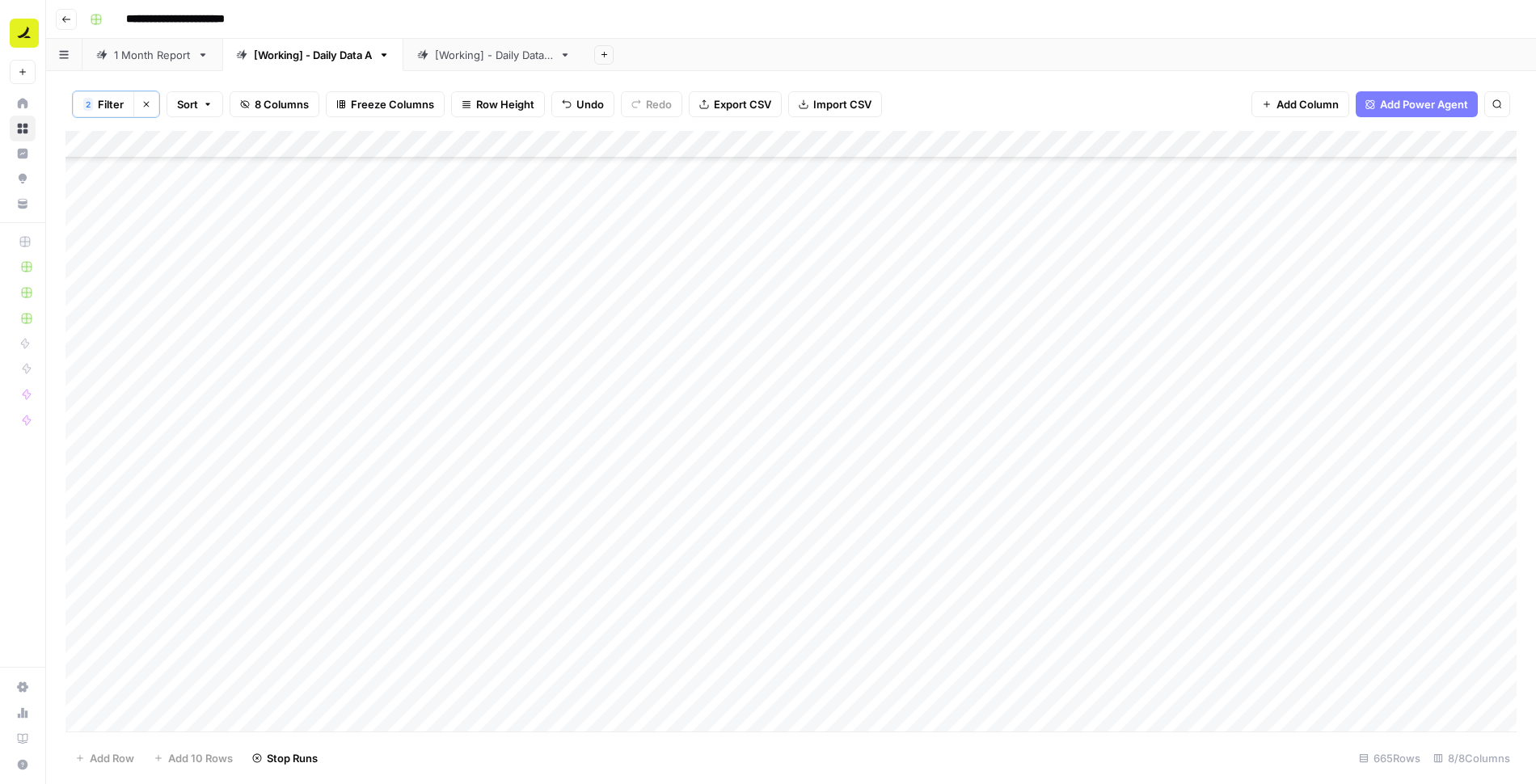
scroll to position [5553, 0]
click at [646, 274] on div "Add Column" at bounding box center [791, 432] width 1451 height 602
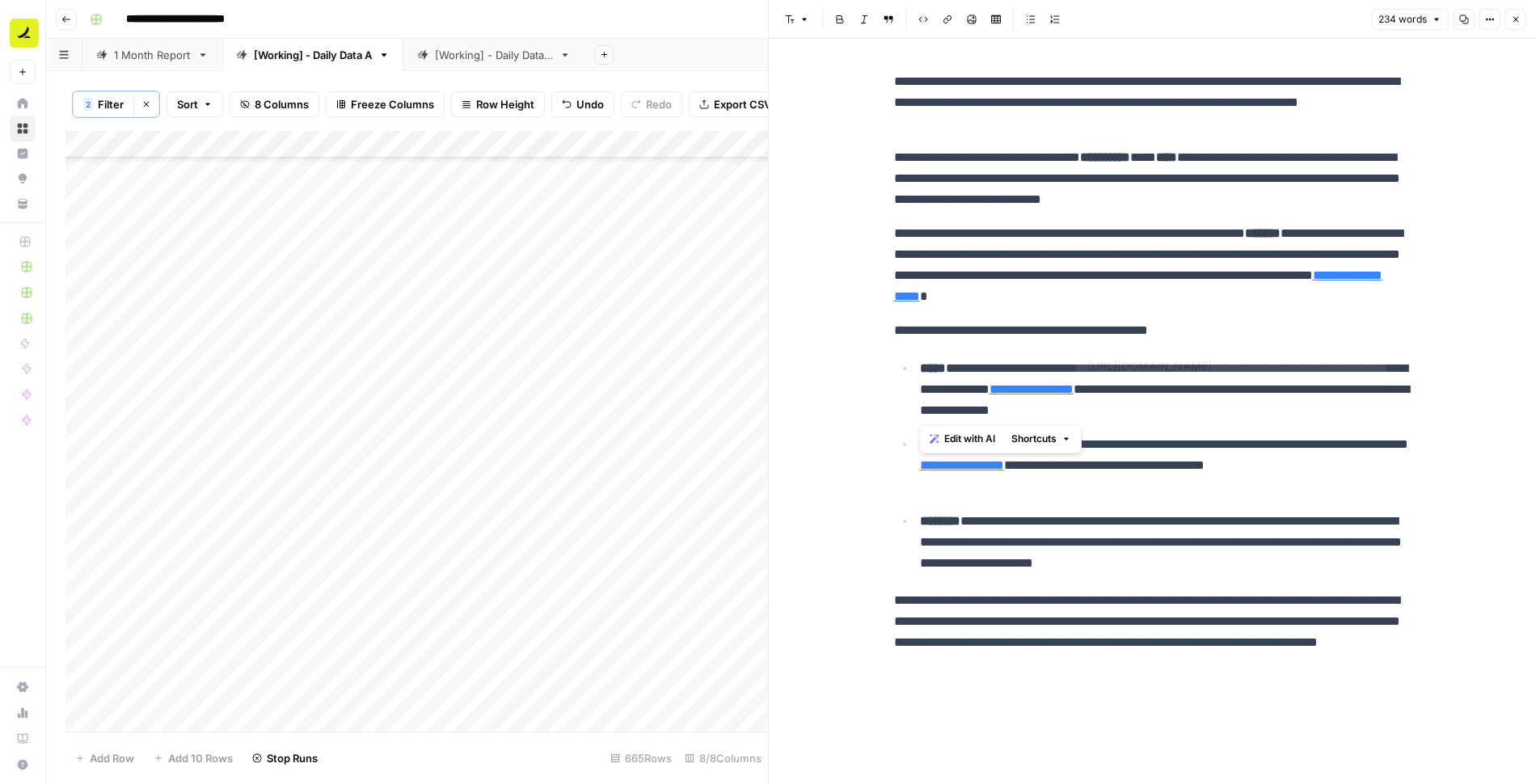
drag, startPoint x: 919, startPoint y: 369, endPoint x: 1254, endPoint y: 408, distance: 337.3
click at [1254, 408] on li "**********" at bounding box center [1164, 389] width 496 height 64
copy p "**********"
click at [1511, 19] on icon "button" at bounding box center [1516, 19] width 10 height 10
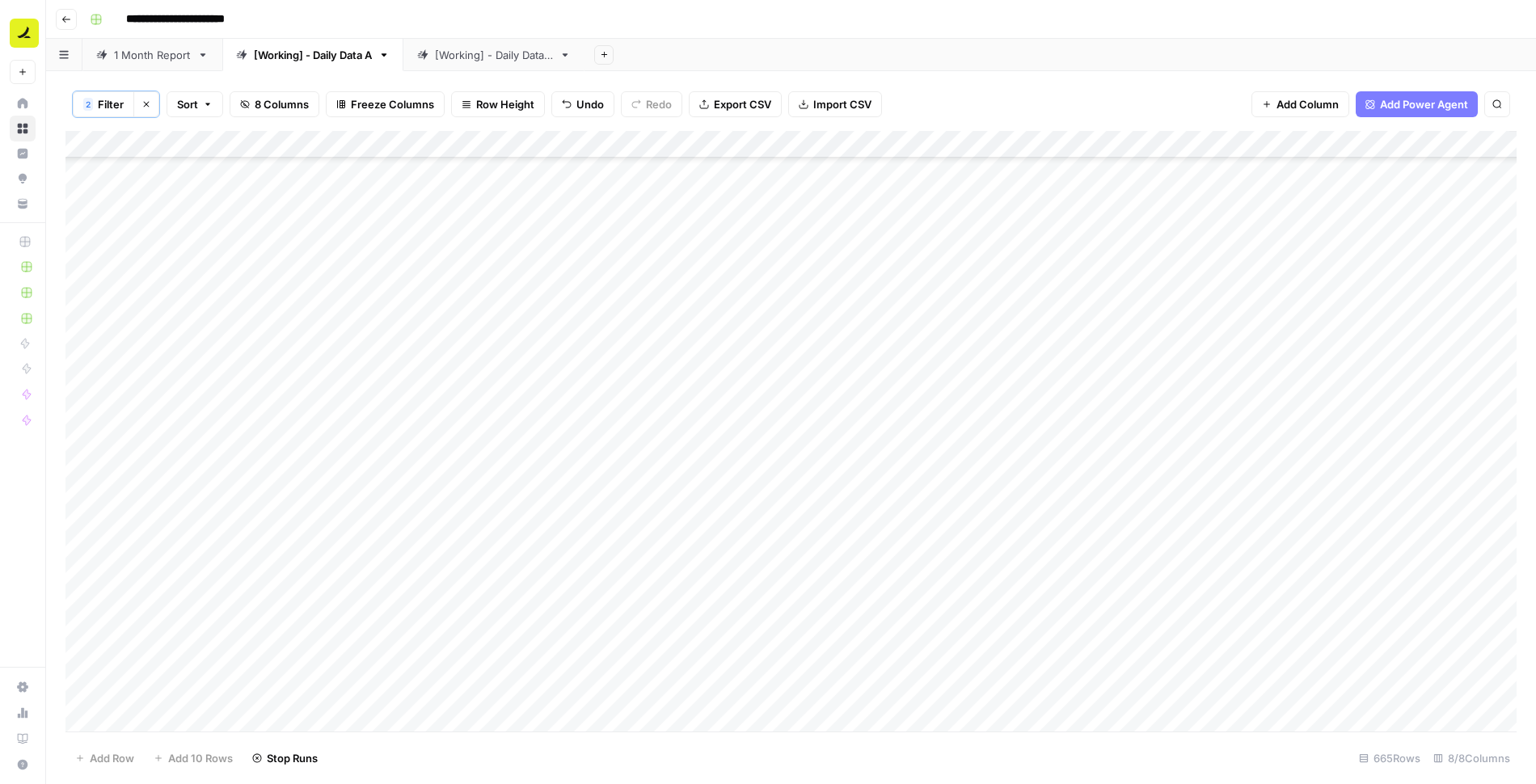
click at [1140, 284] on div "Add Column" at bounding box center [791, 432] width 1451 height 602
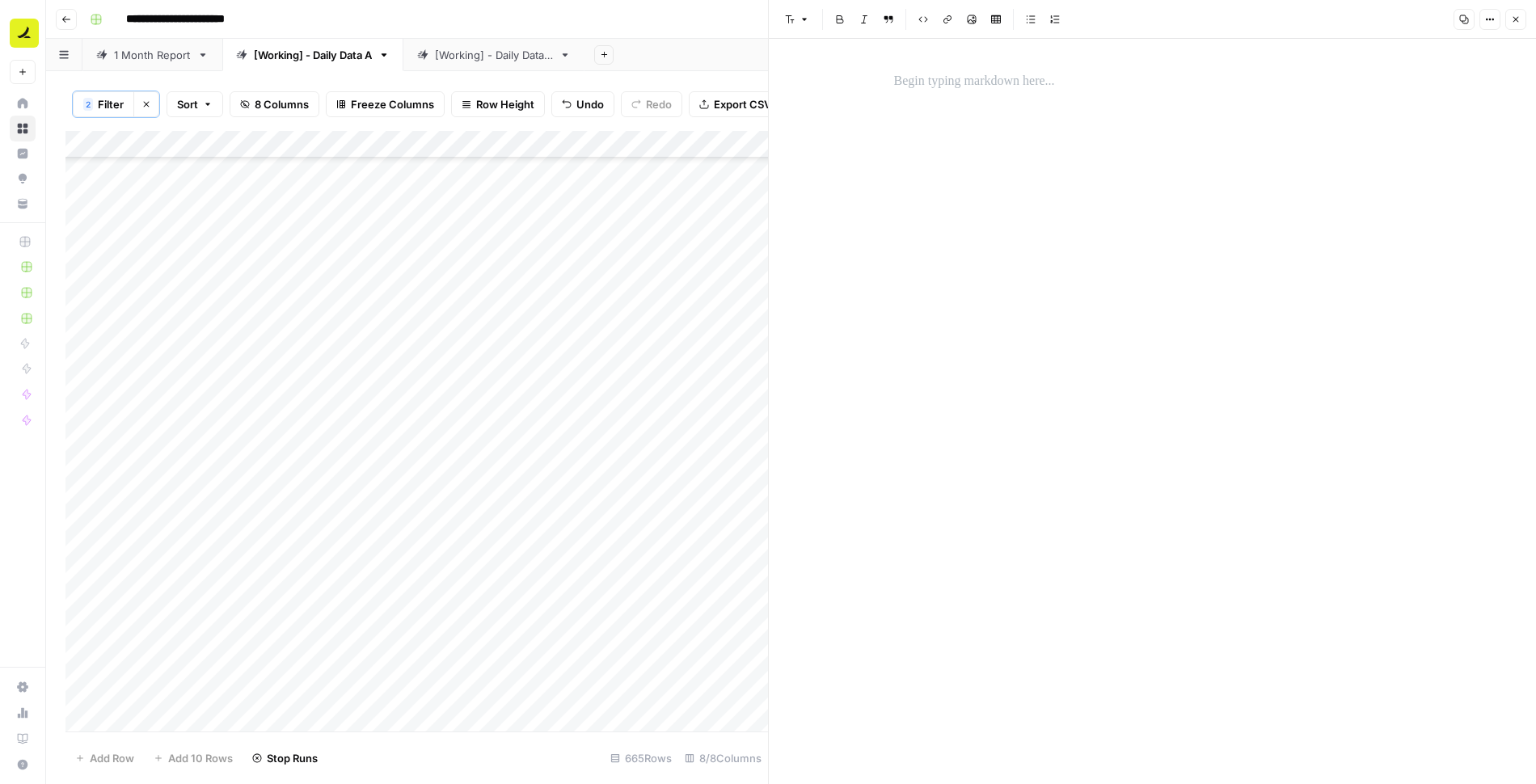
click at [978, 88] on p at bounding box center [1153, 82] width 517 height 21
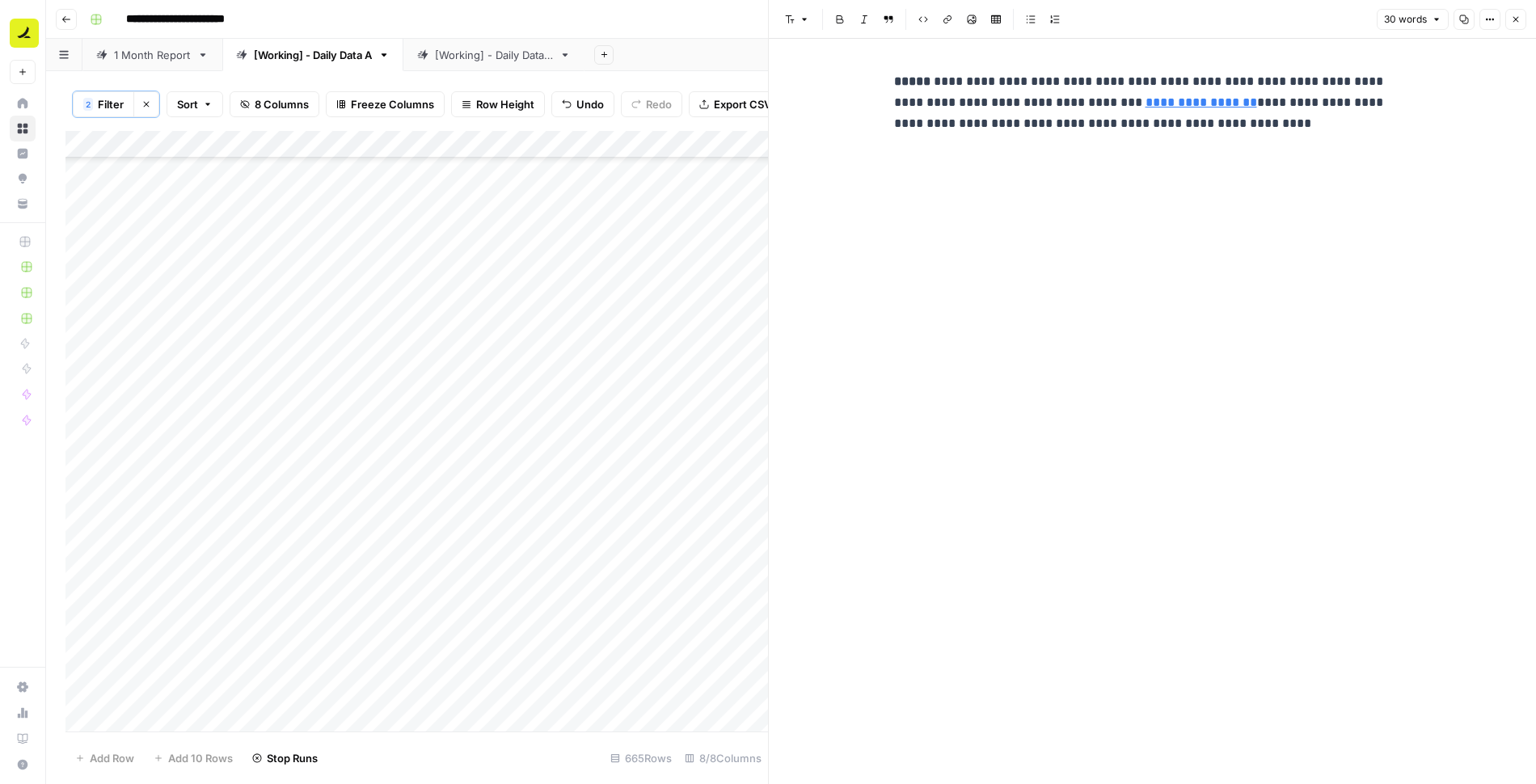
click at [1518, 21] on icon "button" at bounding box center [1516, 19] width 10 height 10
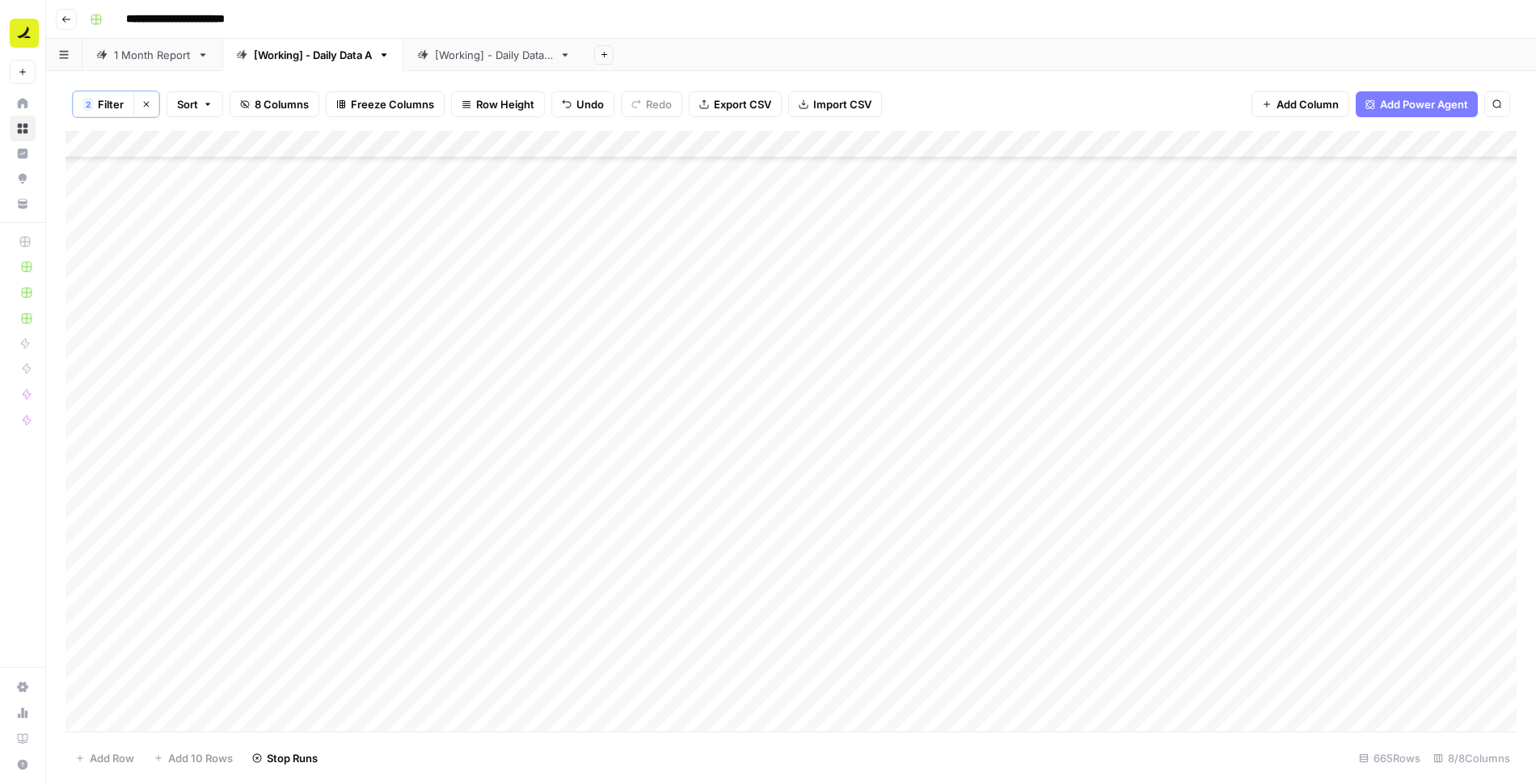
scroll to position [14324, 0]
click at [648, 410] on div "Add Column" at bounding box center [791, 432] width 1451 height 602
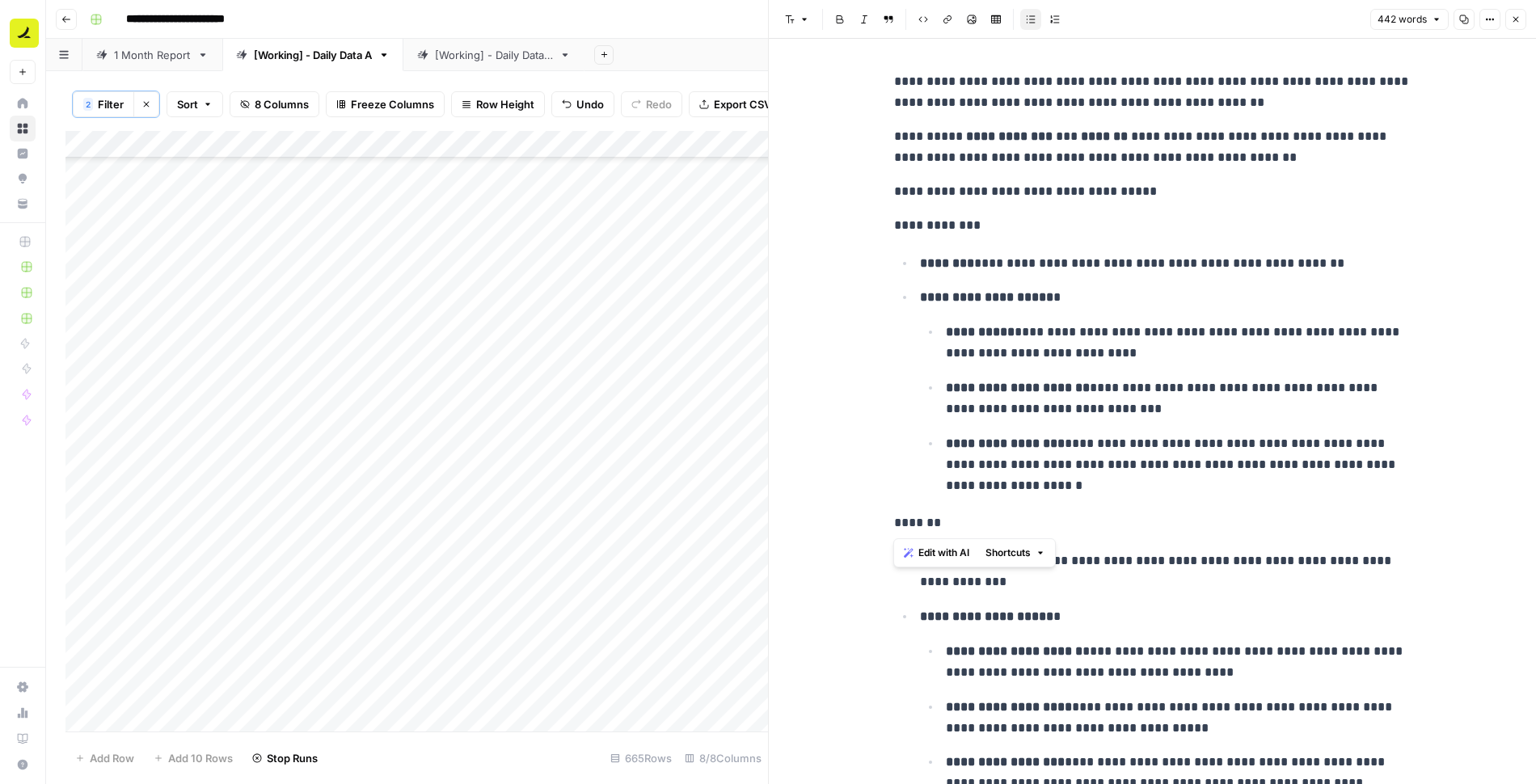
drag, startPoint x: 890, startPoint y: 133, endPoint x: 1122, endPoint y: 510, distance: 442.7
copy div "**********"
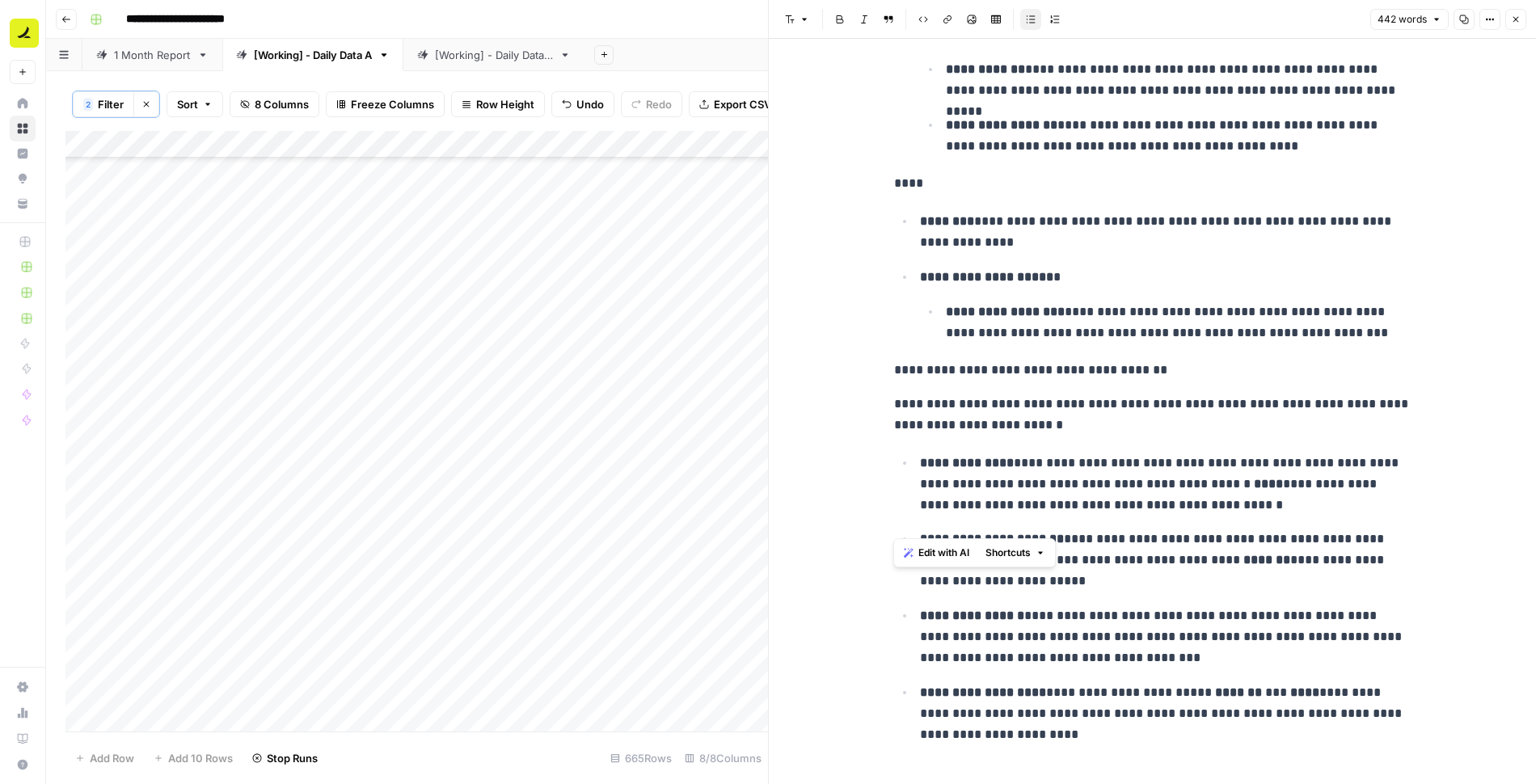
scroll to position [1165, 0]
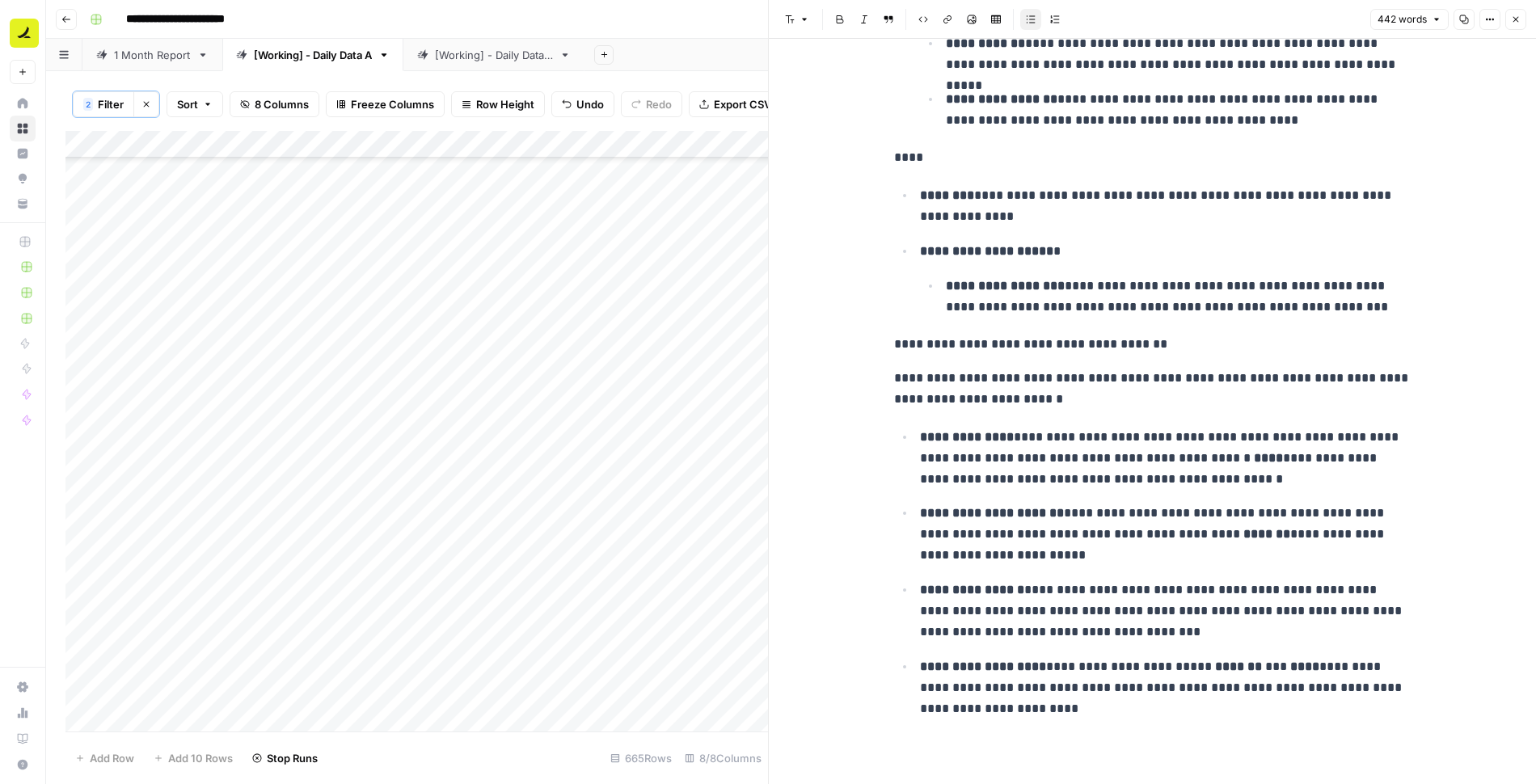
click at [1509, 21] on button "Close" at bounding box center [1516, 19] width 21 height 21
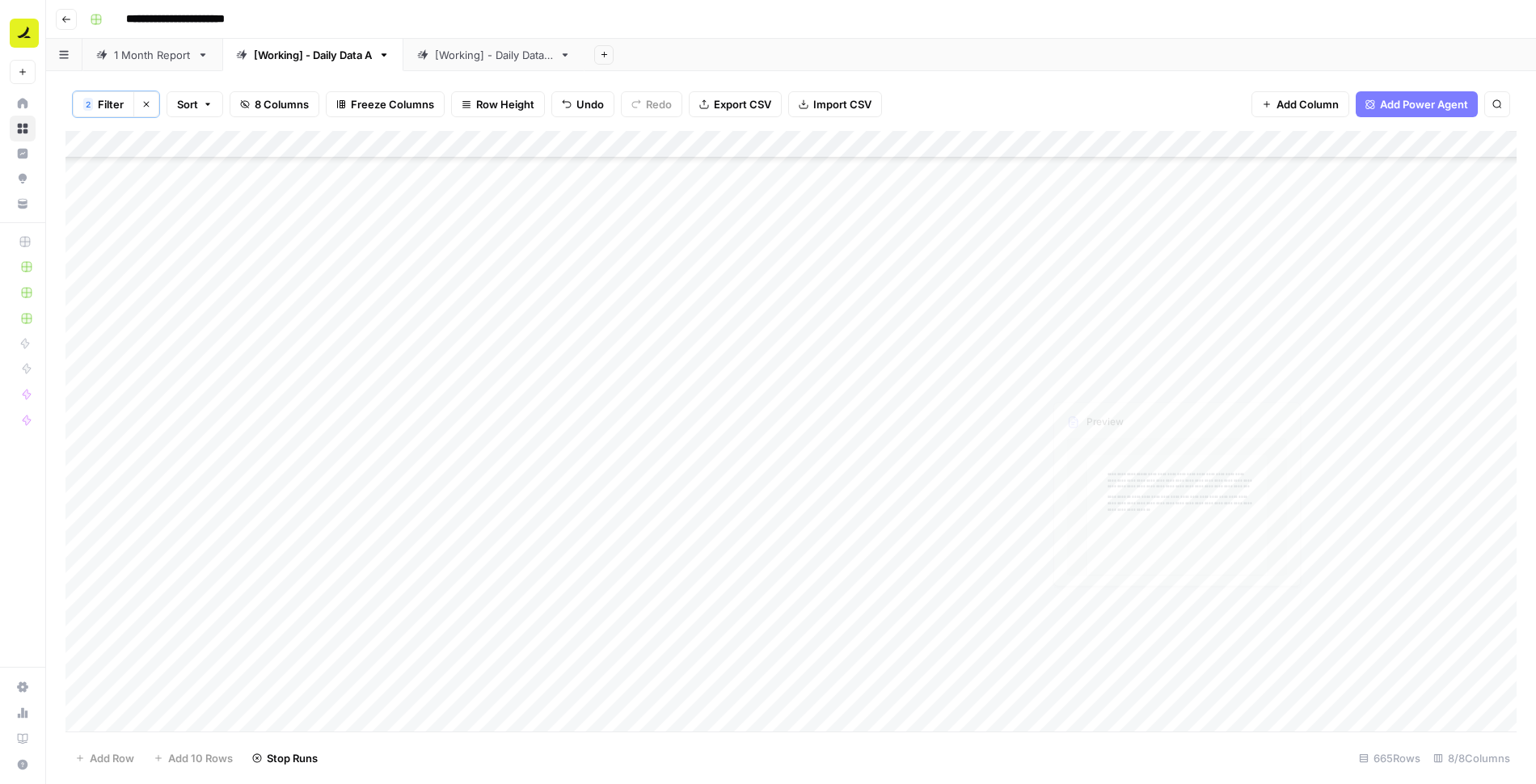
click at [1098, 409] on div "Add Column" at bounding box center [791, 432] width 1451 height 602
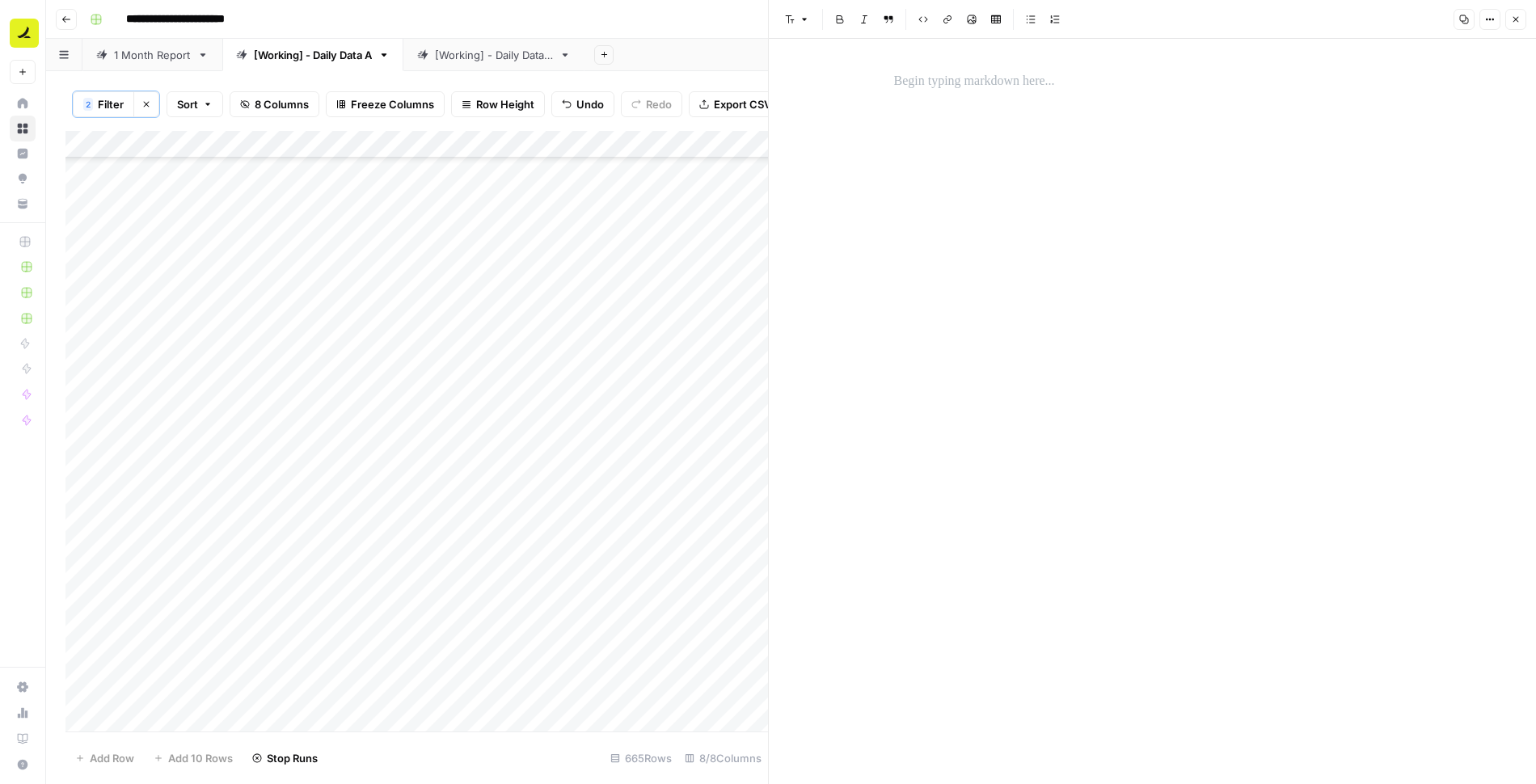
click at [1002, 86] on p at bounding box center [1153, 82] width 517 height 21
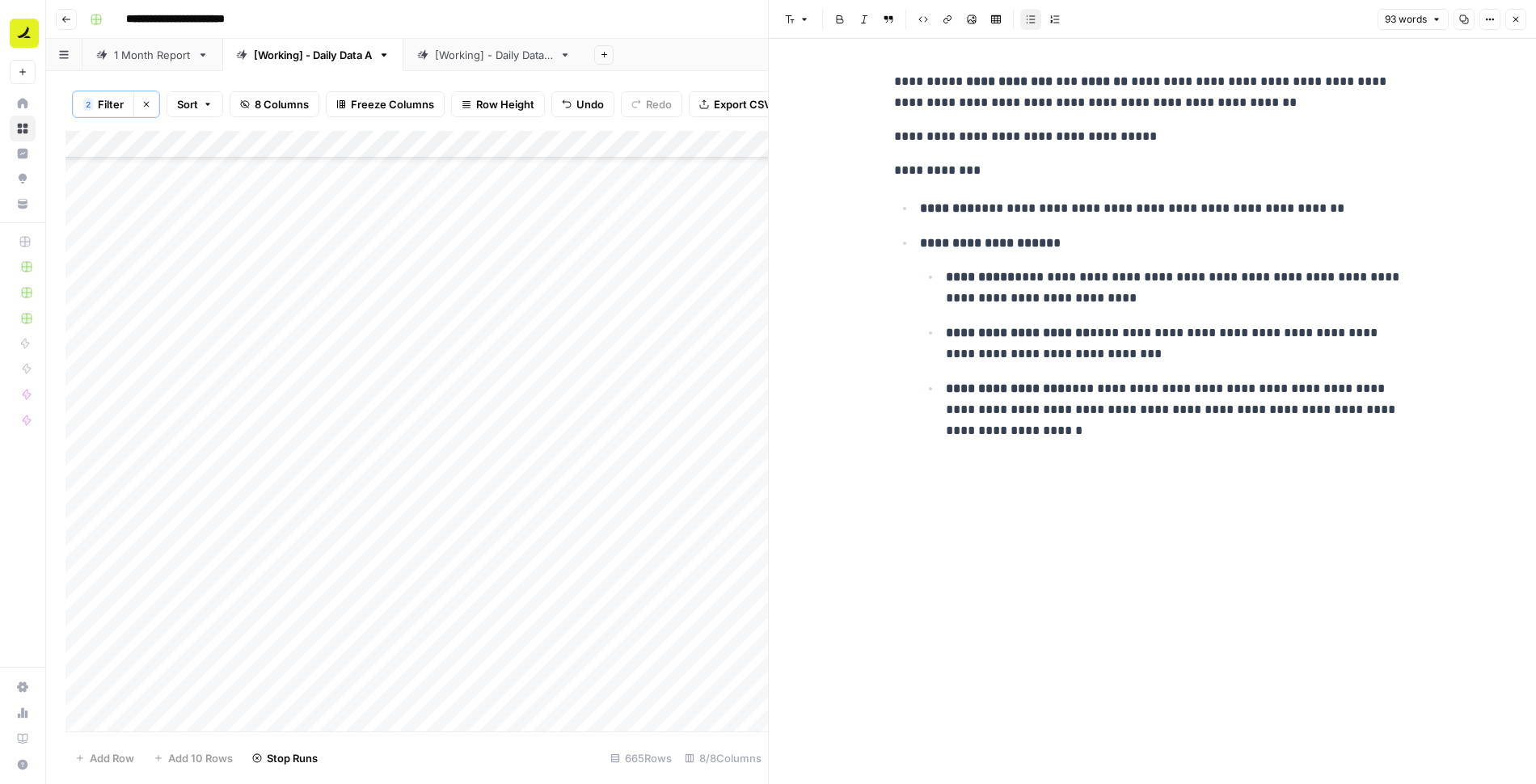
click at [1512, 19] on icon "button" at bounding box center [1516, 19] width 10 height 10
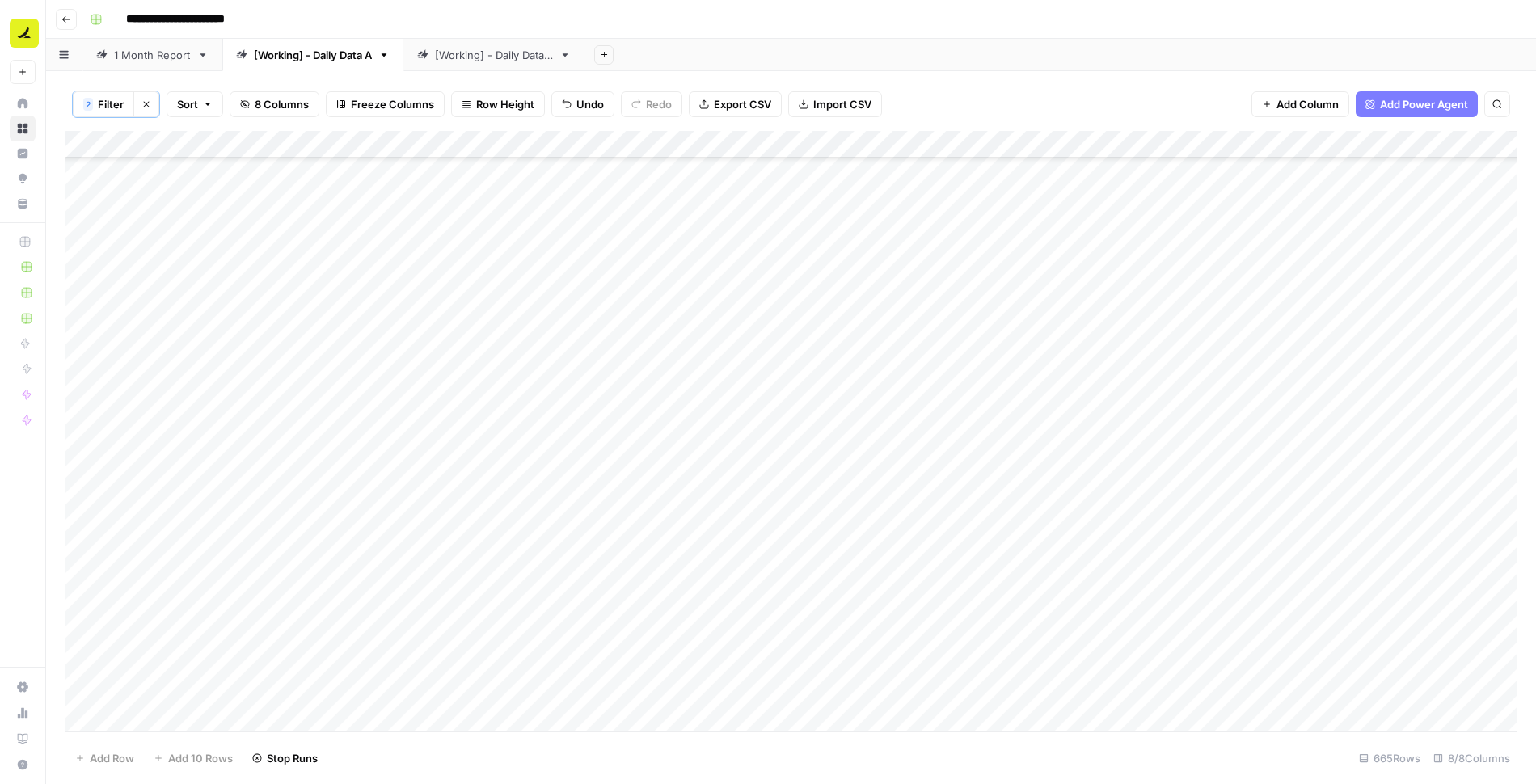
scroll to position [10249, 0]
click at [658, 388] on div "Add Column" at bounding box center [791, 432] width 1451 height 602
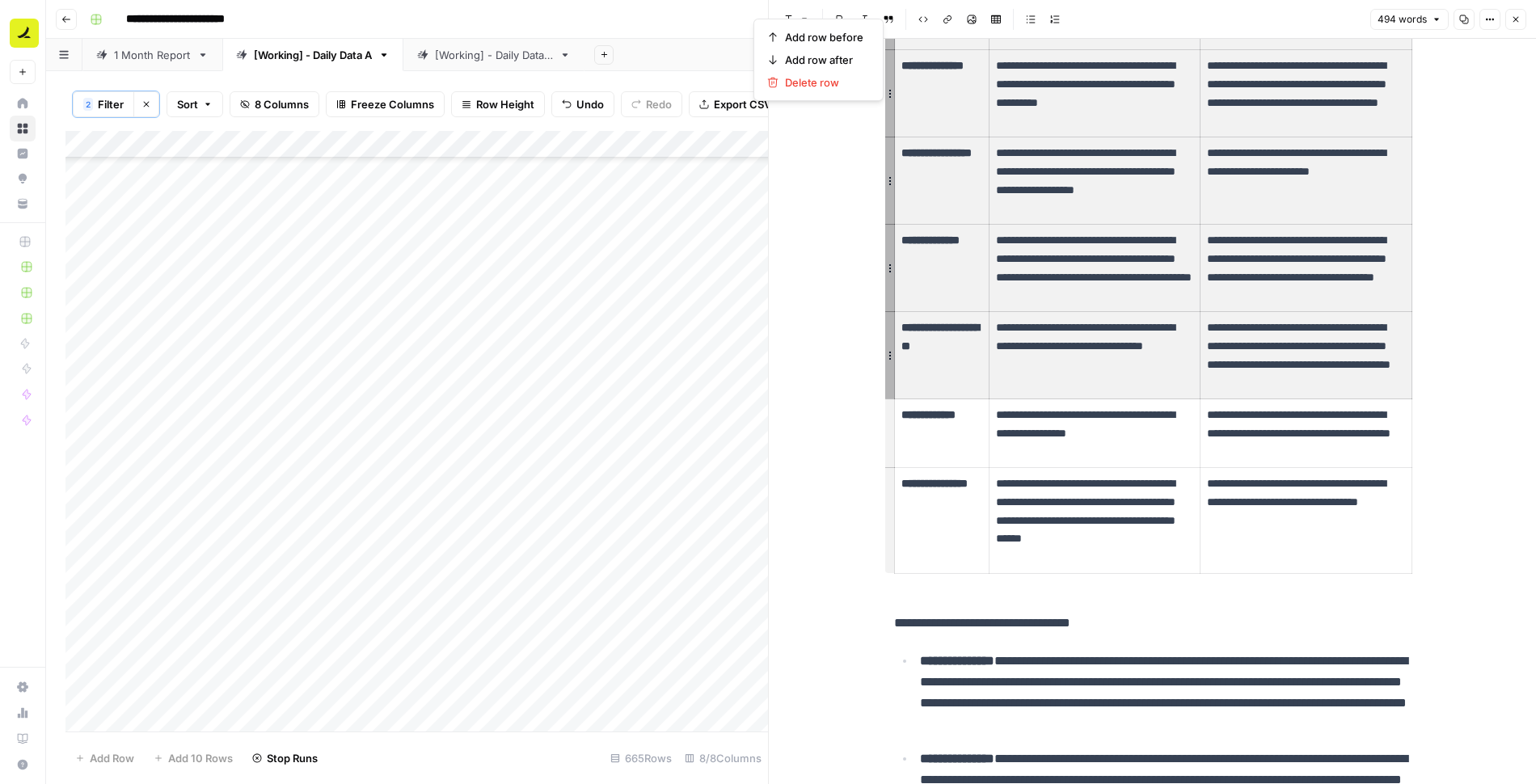
scroll to position [699, 0]
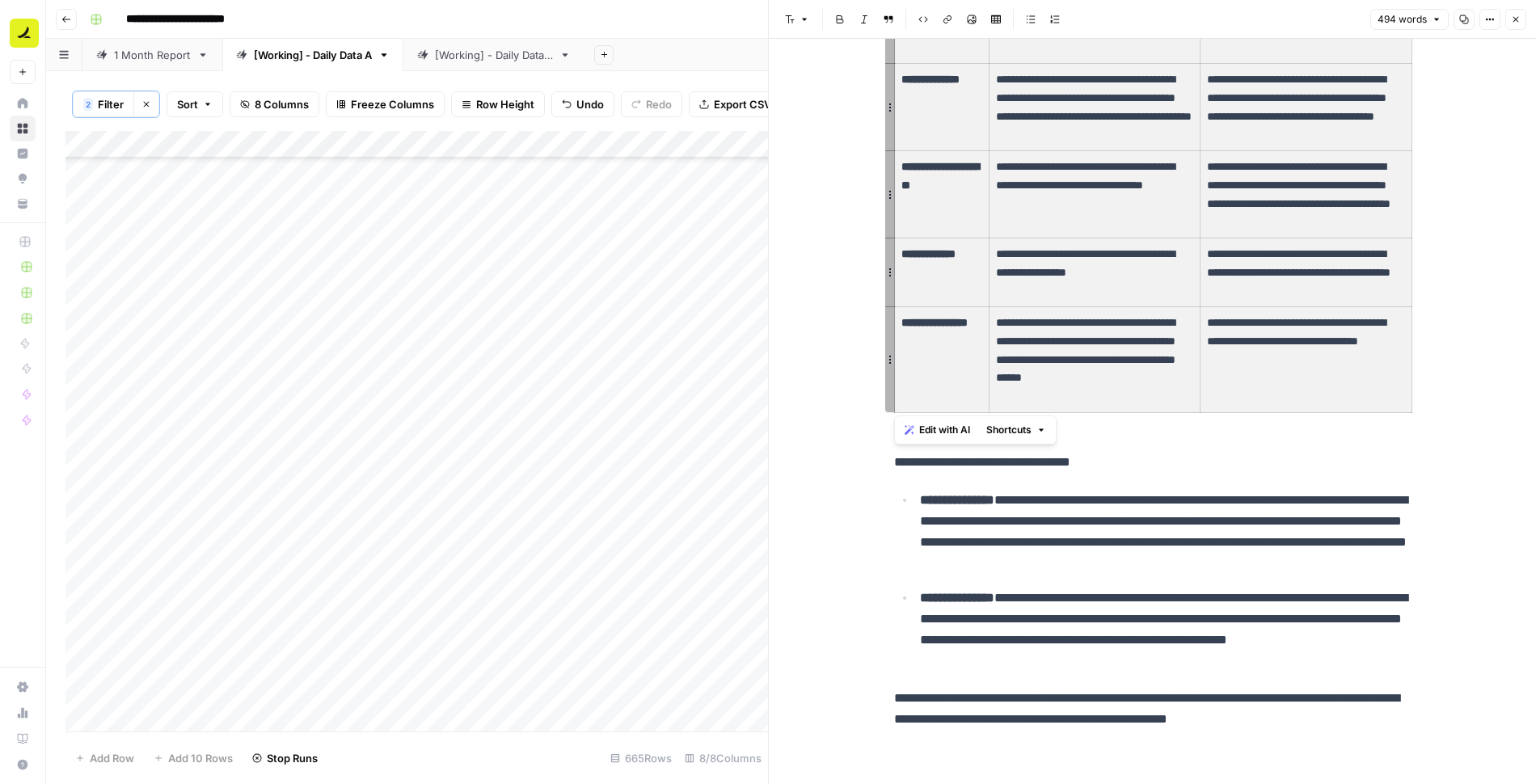
drag, startPoint x: 972, startPoint y: 148, endPoint x: 1341, endPoint y: 568, distance: 559.1
click at [1341, 568] on div "**********" at bounding box center [1153, 50] width 537 height 1370
click at [1328, 565] on p "**********" at bounding box center [1166, 532] width 491 height 84
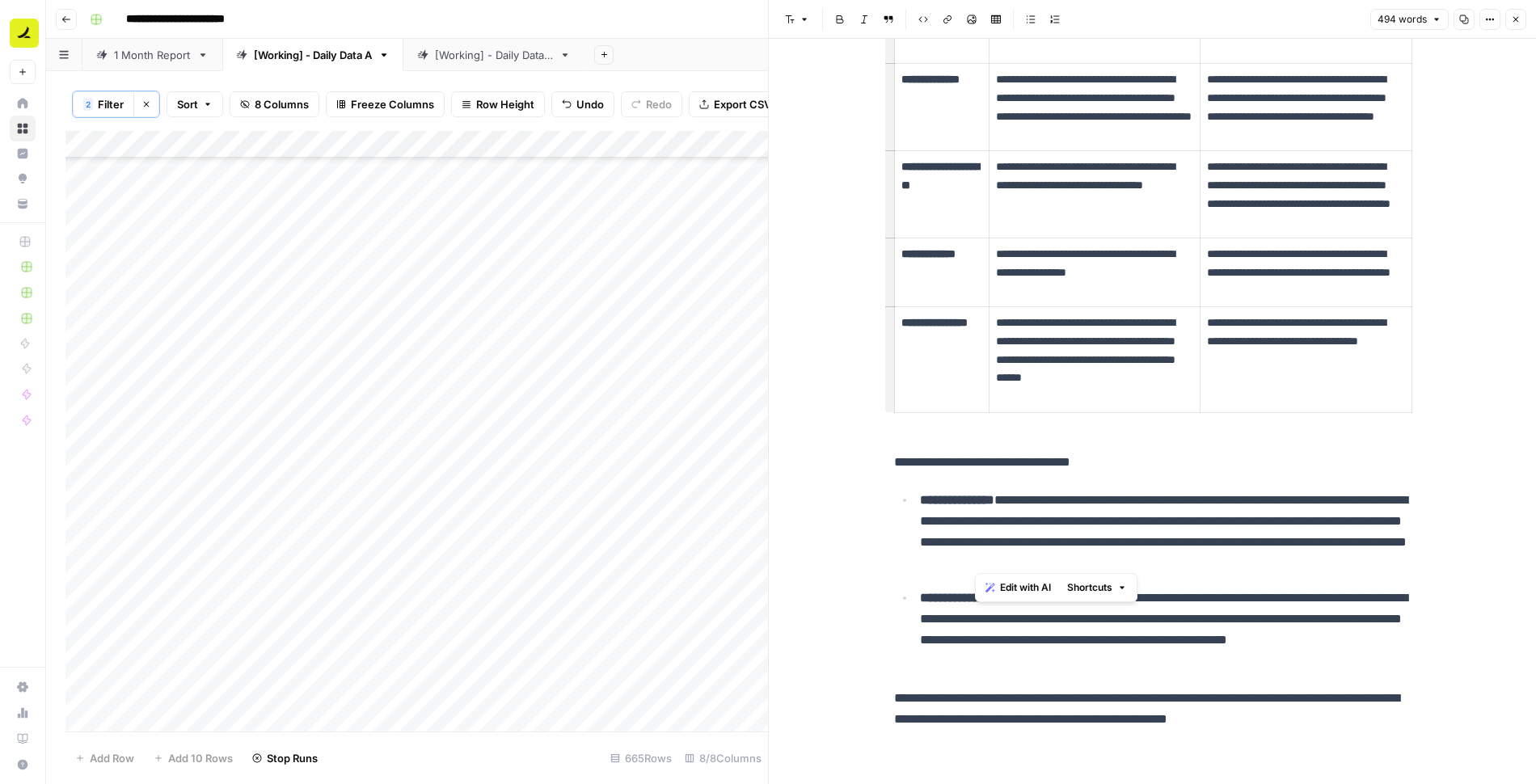
scroll to position [0, 0]
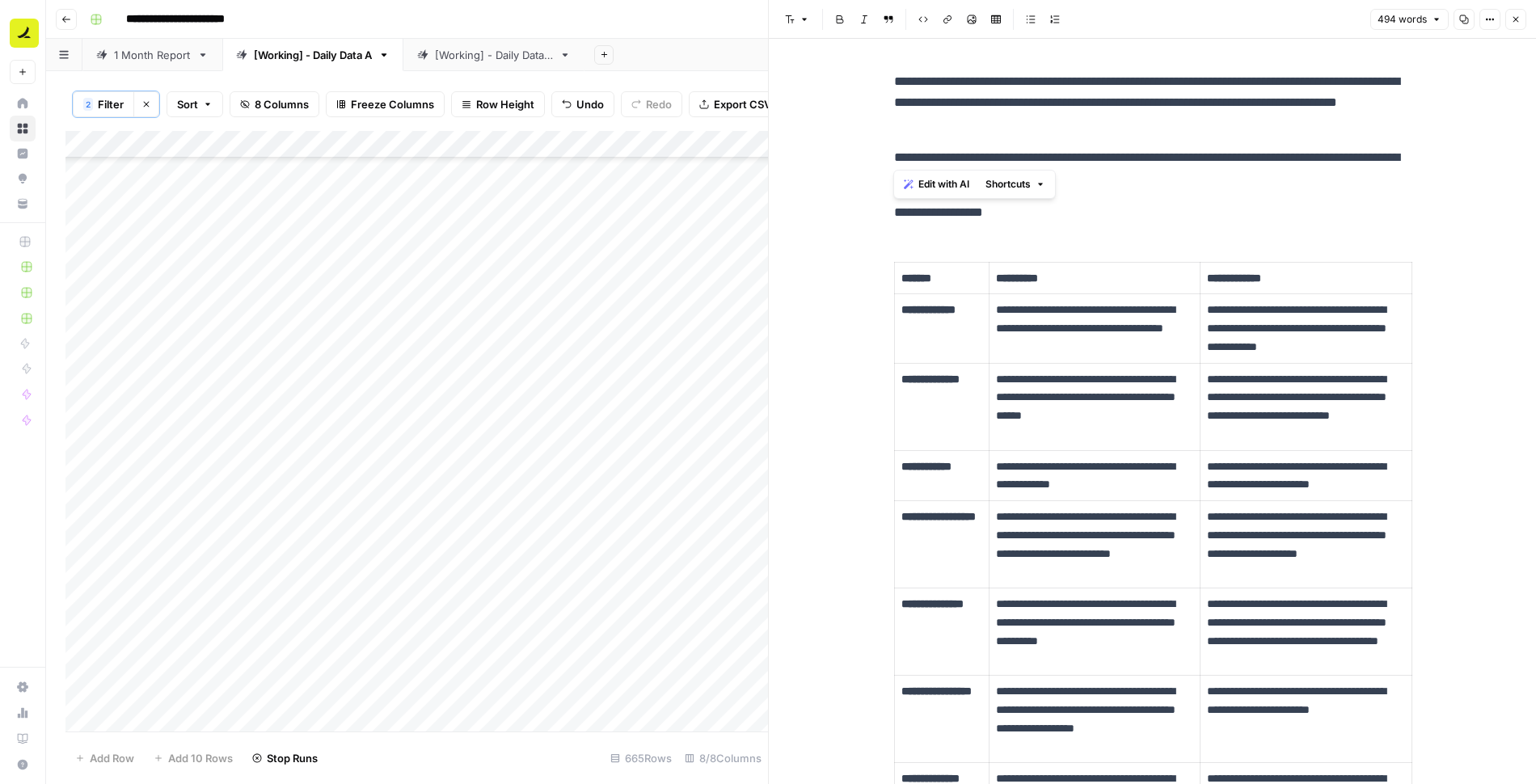
drag, startPoint x: 1314, startPoint y: 563, endPoint x: 887, endPoint y: 203, distance: 558.5
click at [888, 203] on div "**********" at bounding box center [1153, 750] width 537 height 1370
click at [882, 158] on div "**********" at bounding box center [1152, 762] width 767 height 1447
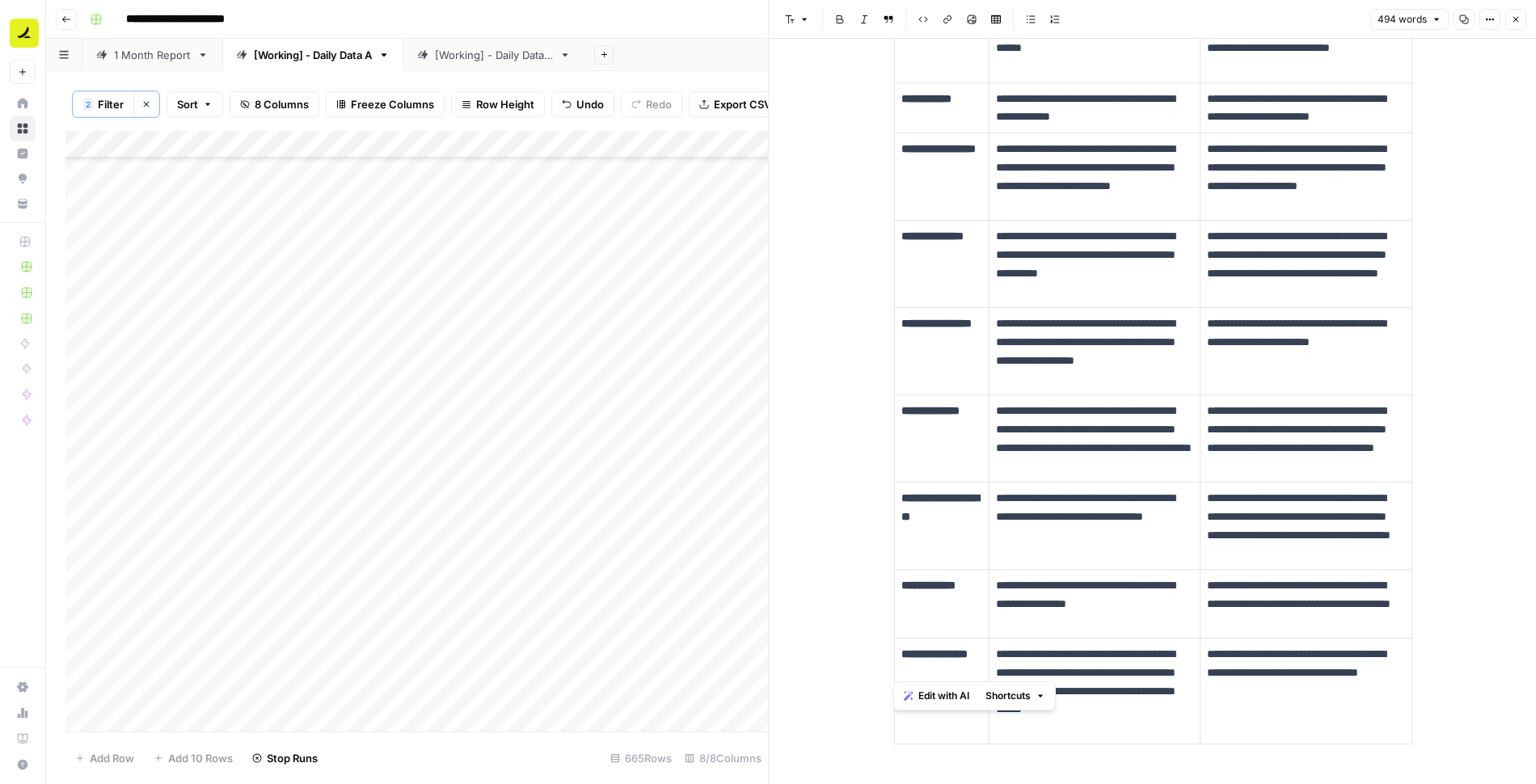
scroll to position [699, 0]
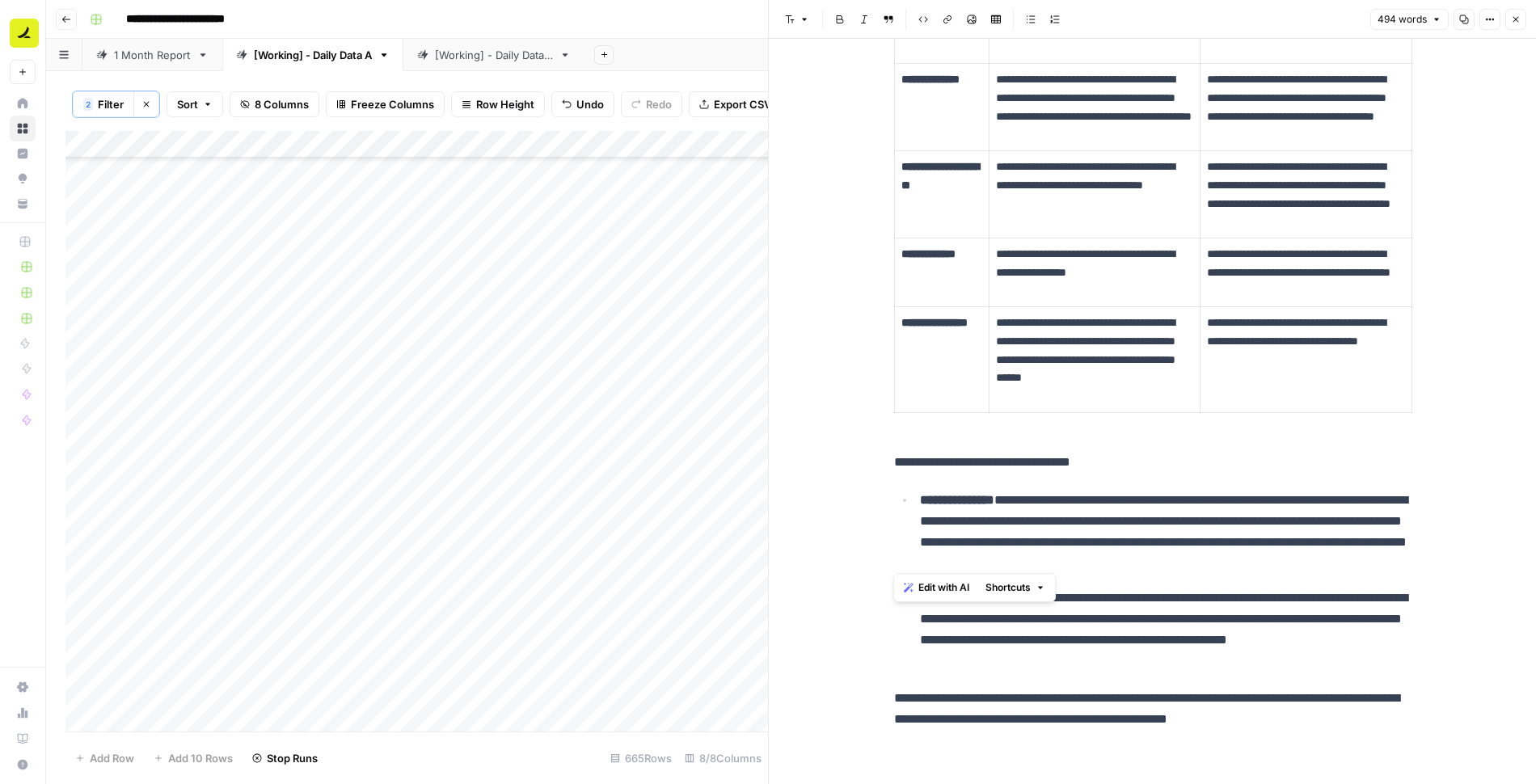
drag, startPoint x: 888, startPoint y: 156, endPoint x: 1319, endPoint y: 560, distance: 590.7
click at [1319, 560] on div "**********" at bounding box center [1153, 50] width 537 height 1370
copy div "**********"
click at [1522, 20] on button "Close" at bounding box center [1516, 19] width 21 height 21
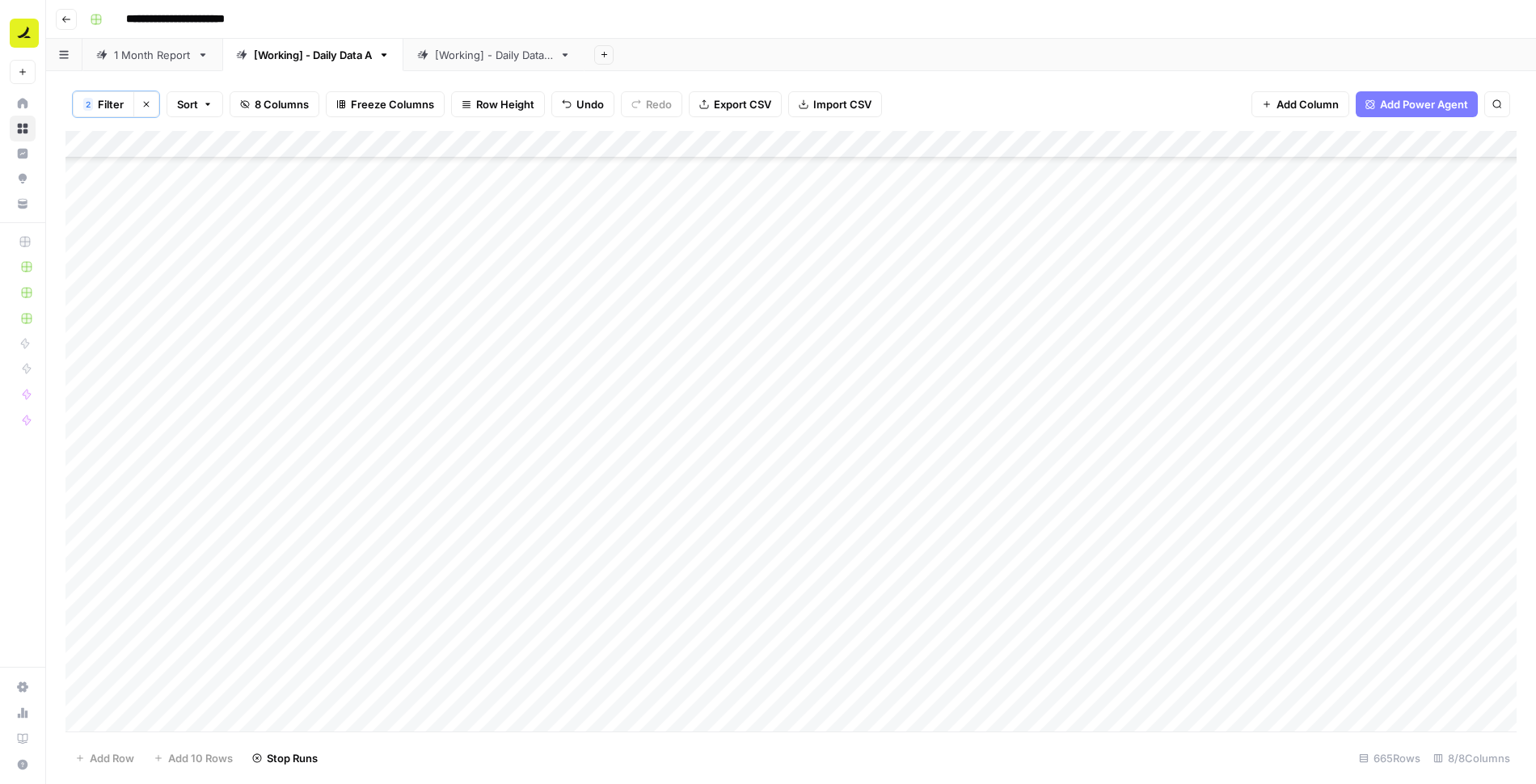
click at [1131, 394] on div "Add Column" at bounding box center [791, 432] width 1451 height 602
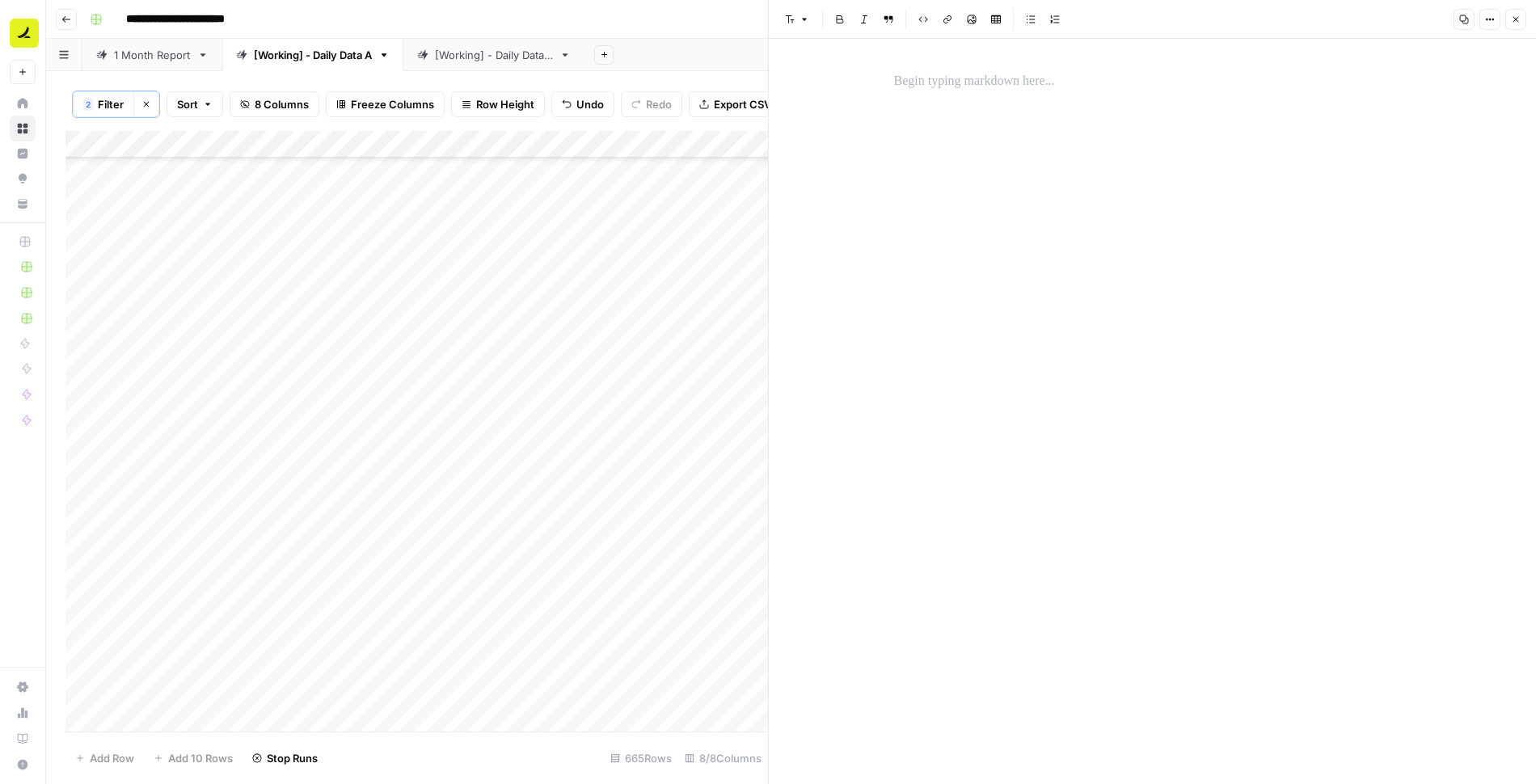
click at [978, 82] on p at bounding box center [1153, 82] width 517 height 21
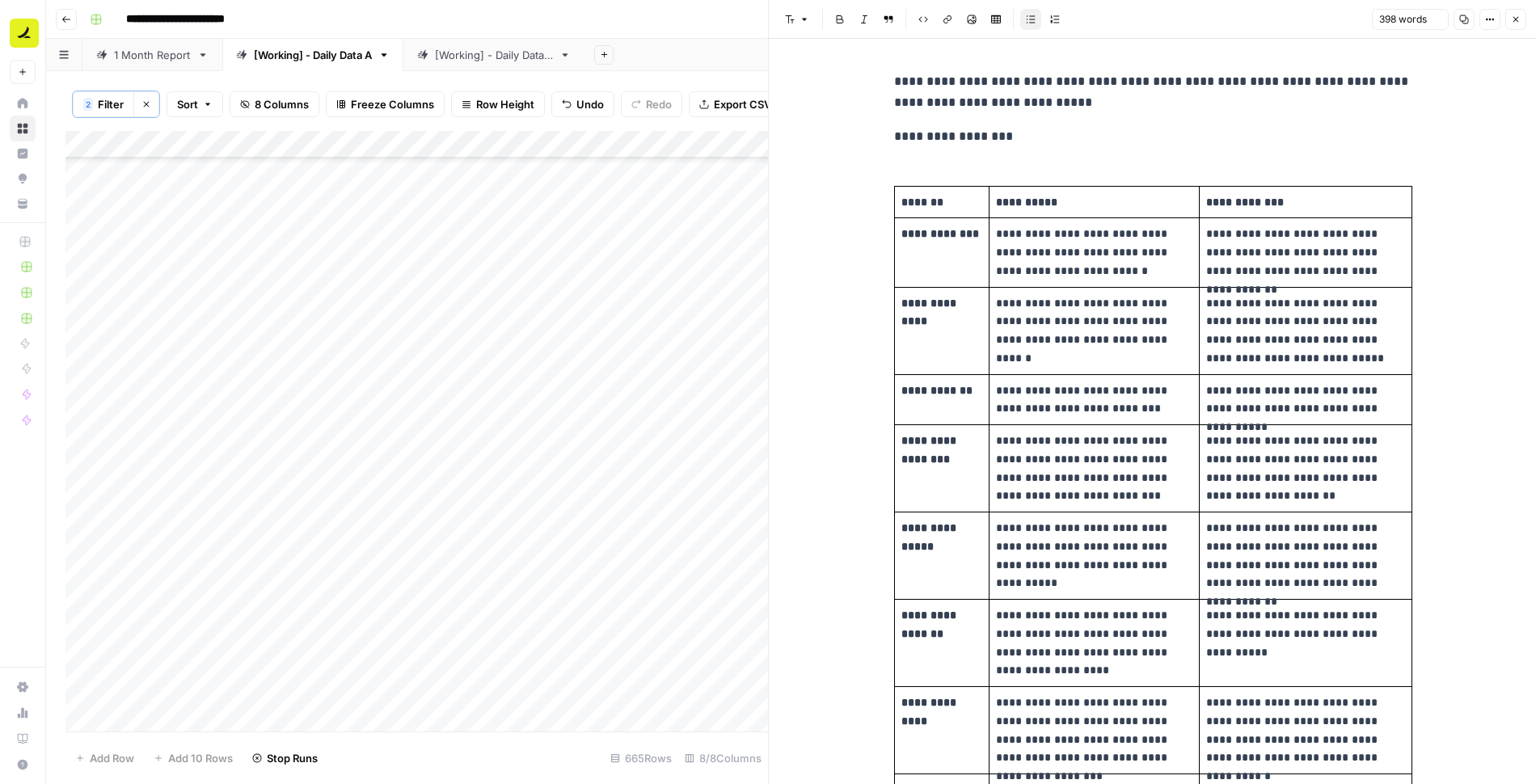
scroll to position [409, 0]
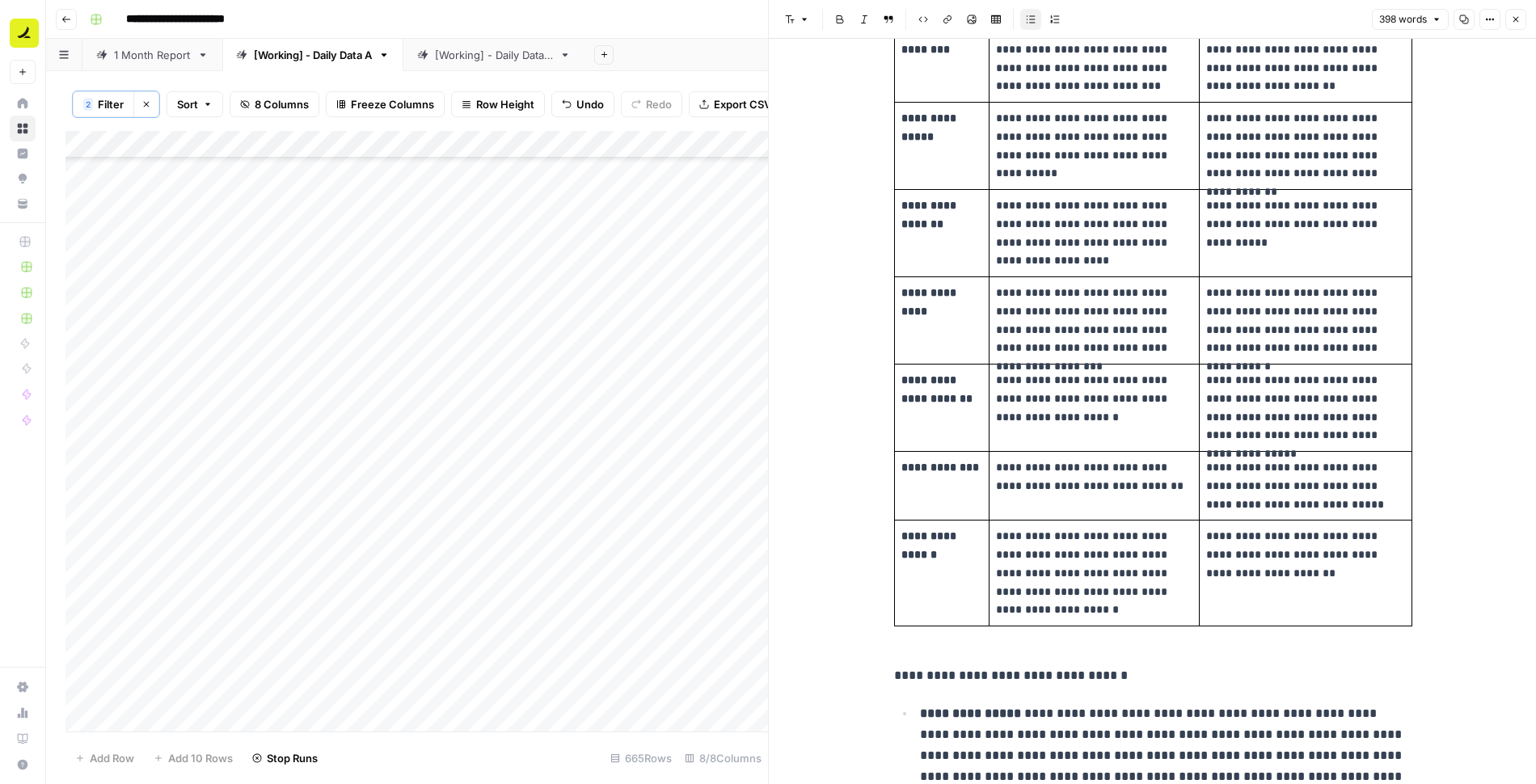
click at [1514, 16] on icon "button" at bounding box center [1516, 19] width 10 height 10
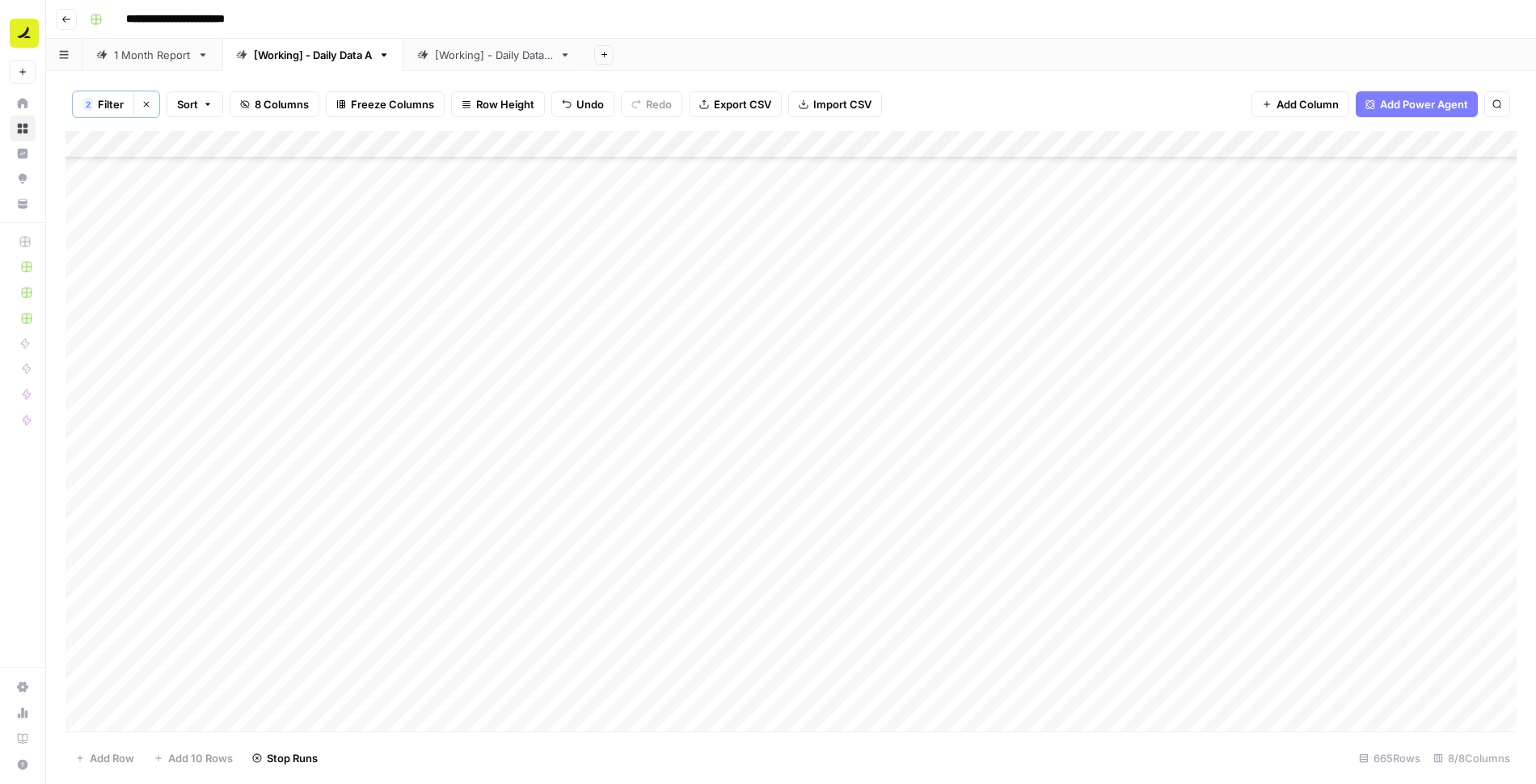
scroll to position [9156, 0]
click at [1030, 384] on div "Add Column" at bounding box center [791, 432] width 1451 height 602
click at [1026, 383] on div "Add Column" at bounding box center [791, 432] width 1451 height 602
click at [667, 380] on div "Add Column" at bounding box center [791, 432] width 1451 height 602
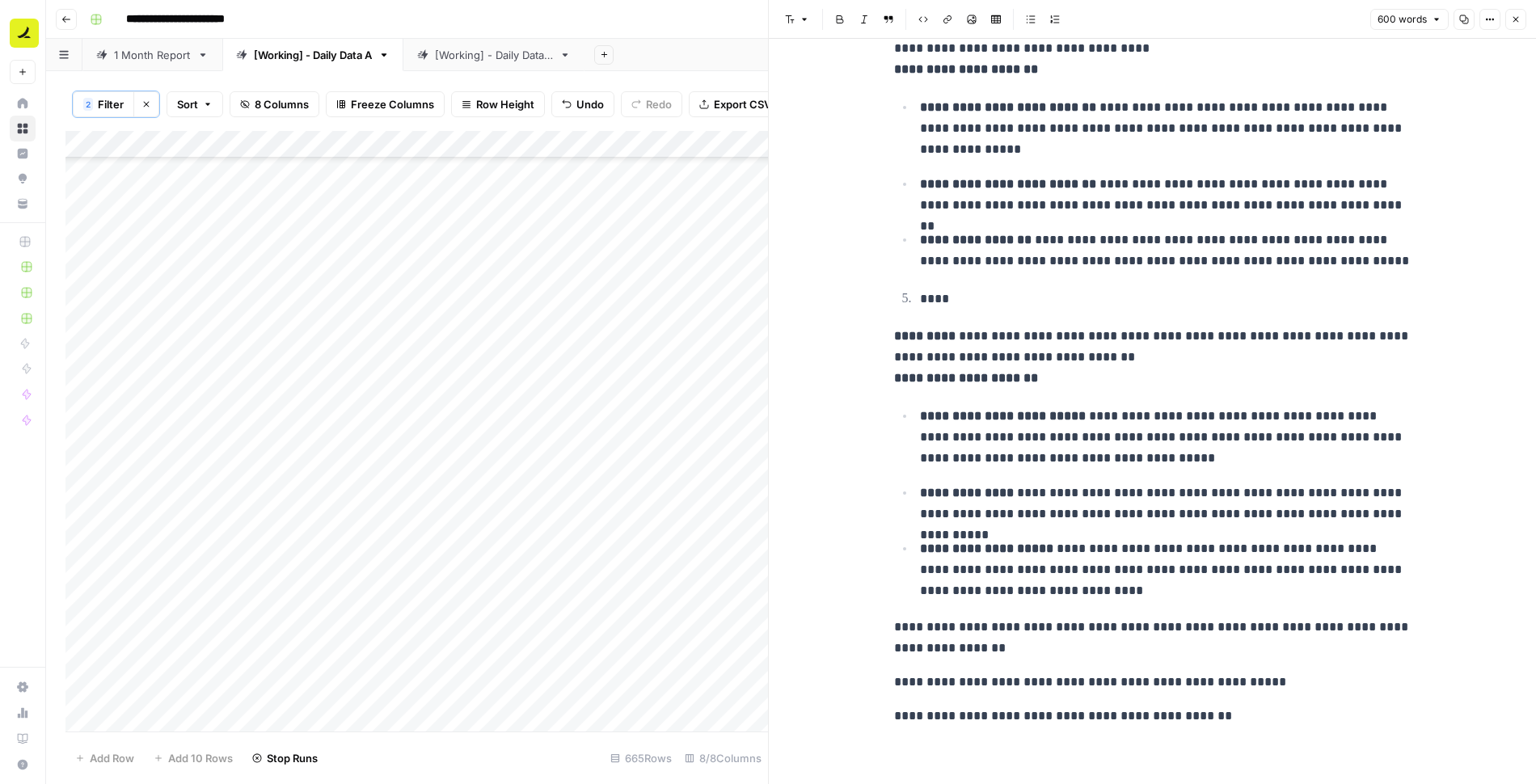
scroll to position [1509, 0]
drag, startPoint x: 920, startPoint y: 298, endPoint x: 1063, endPoint y: 592, distance: 326.9
copy div "**********"
click at [1517, 22] on icon "button" at bounding box center [1516, 19] width 10 height 10
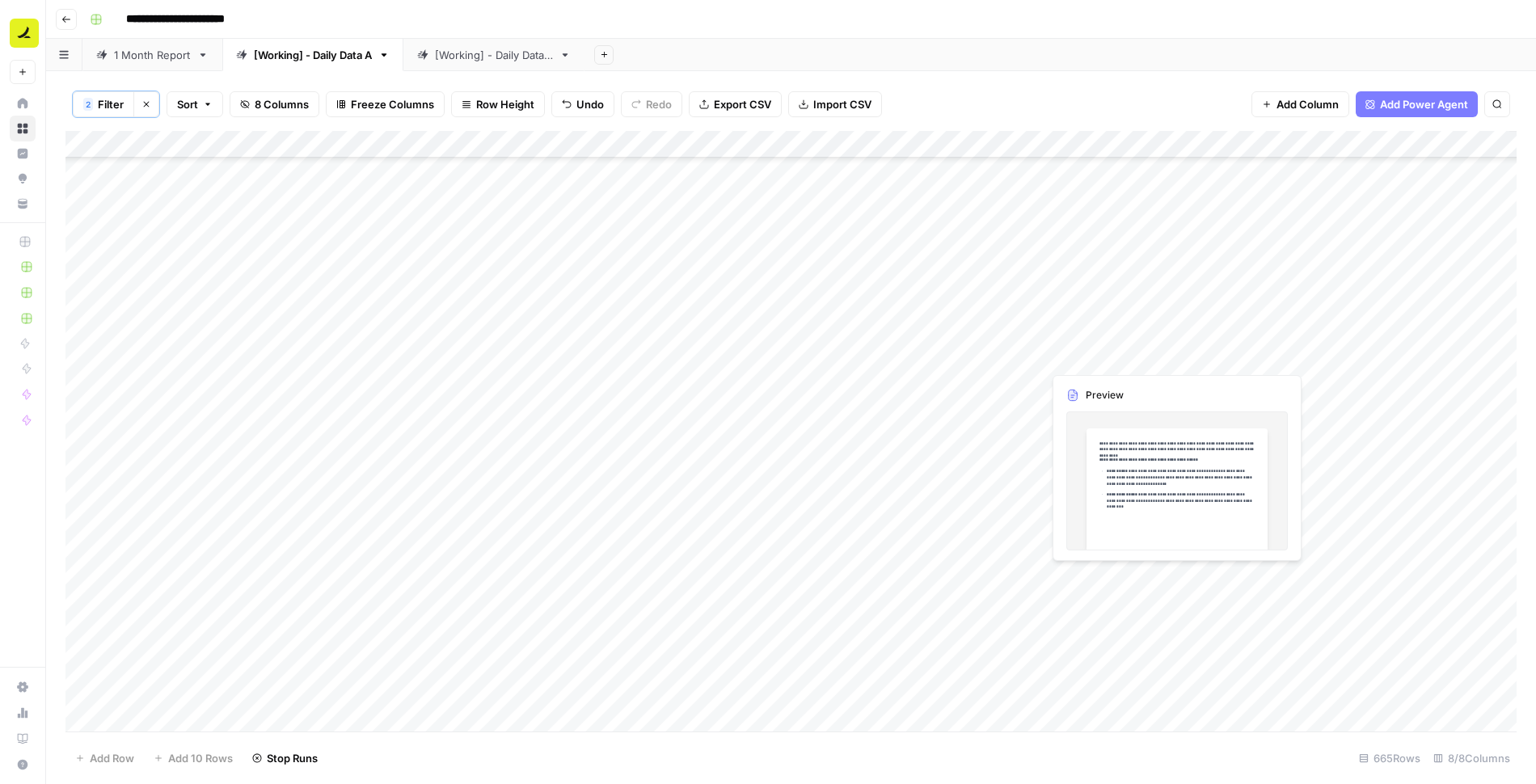
click at [1120, 381] on div "Add Column" at bounding box center [791, 432] width 1451 height 602
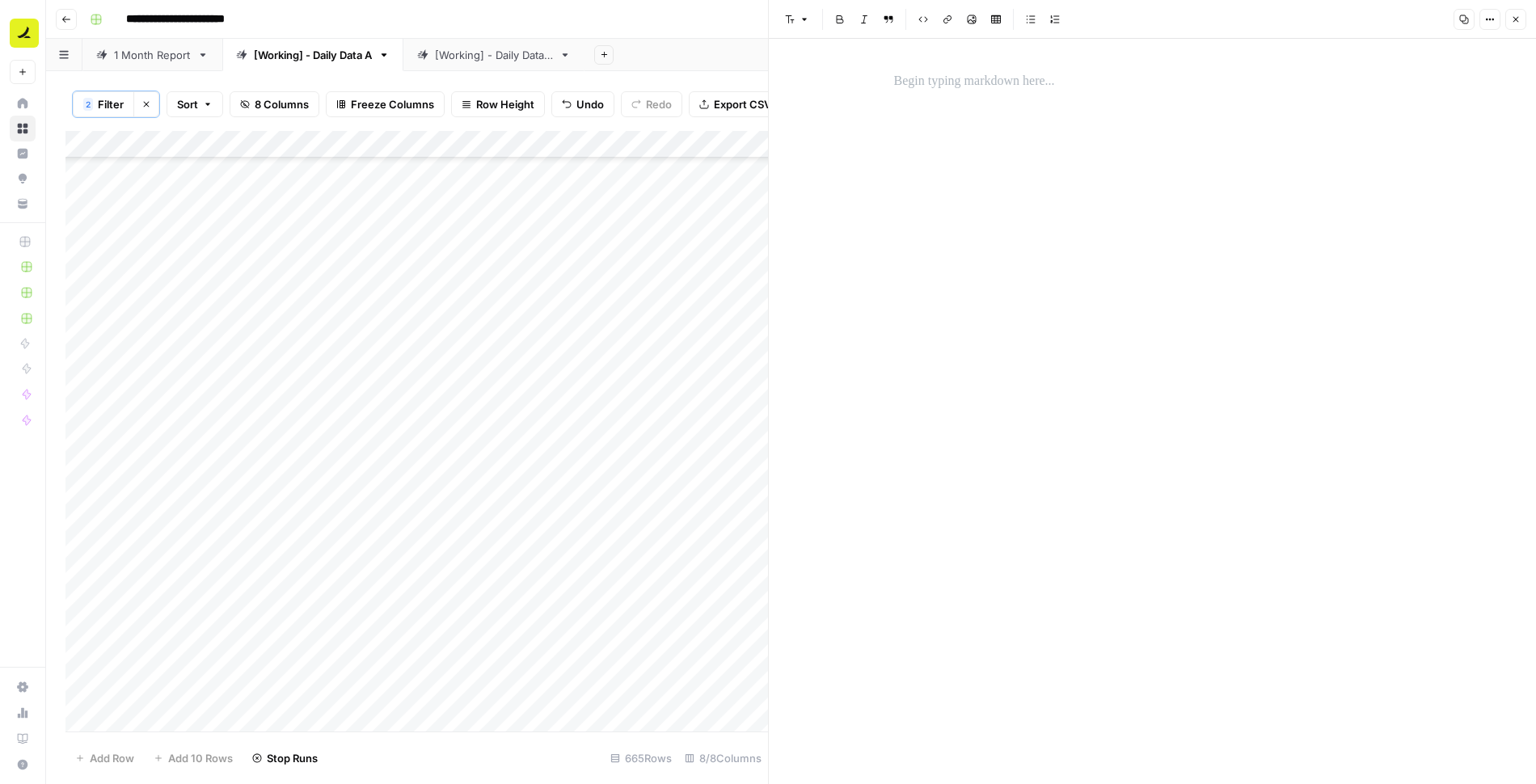
click at [1001, 81] on p at bounding box center [1153, 82] width 517 height 21
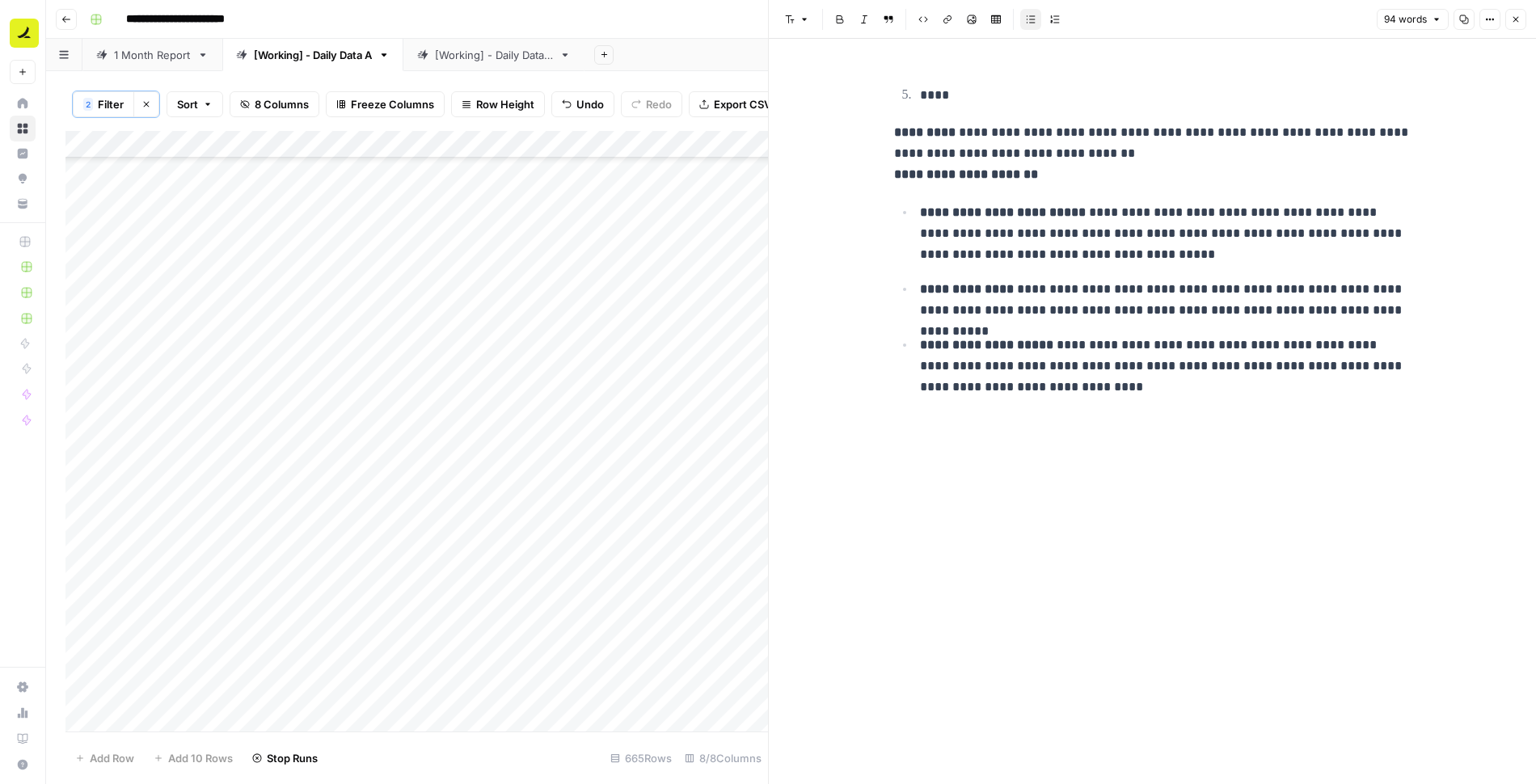
click at [1510, 24] on button "Close" at bounding box center [1516, 19] width 21 height 21
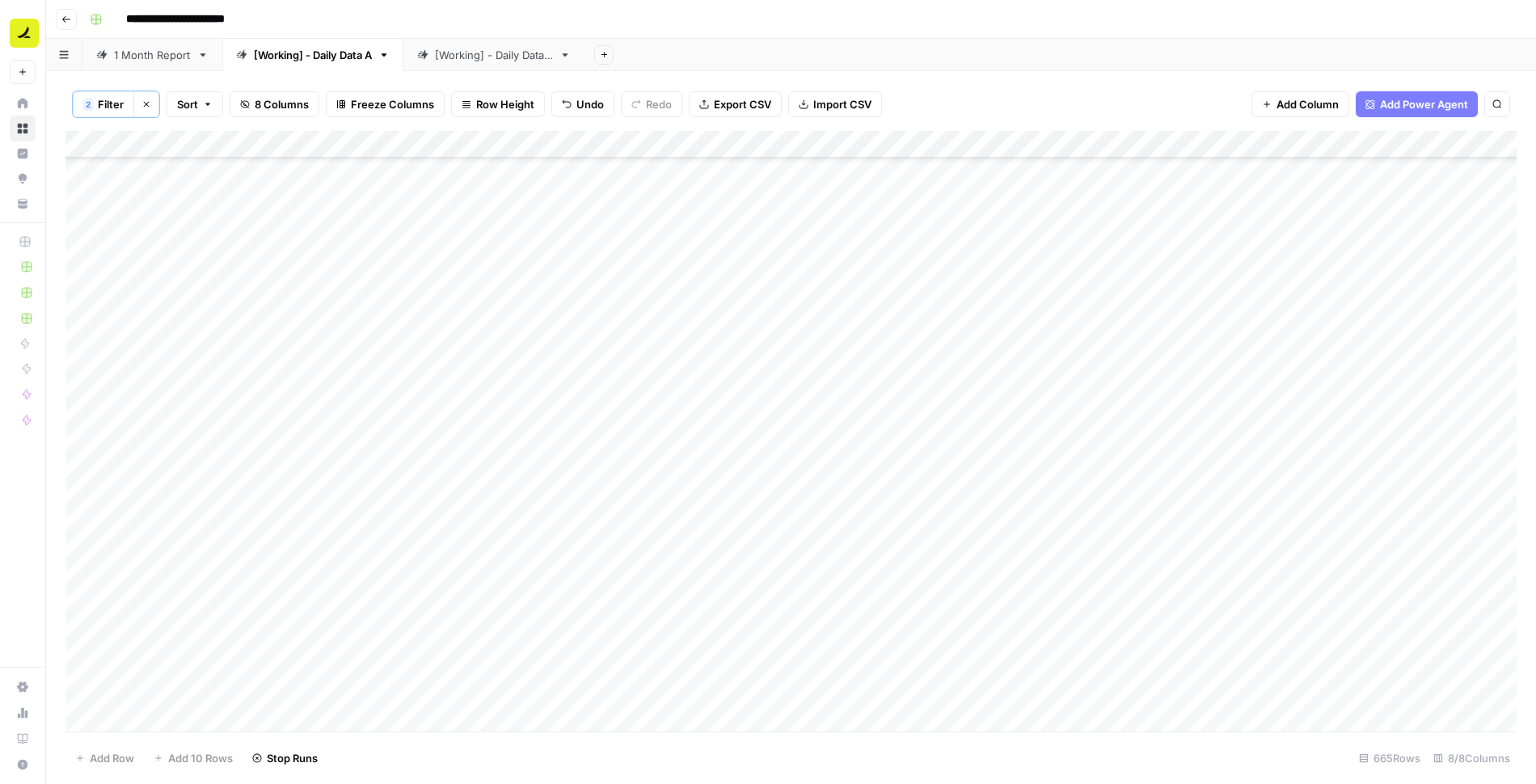
scroll to position [8392, 0]
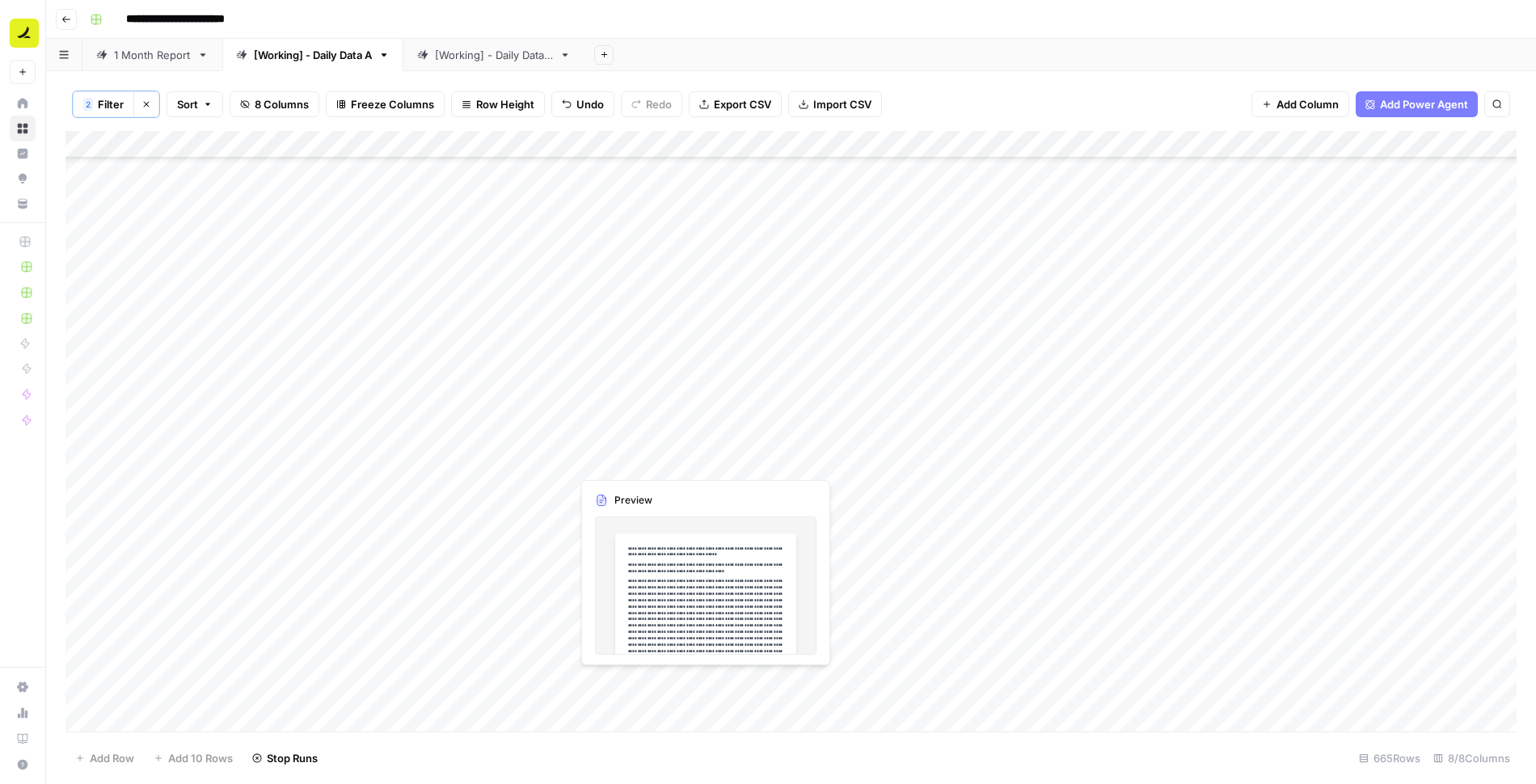
click at [655, 461] on div "Add Column" at bounding box center [791, 432] width 1451 height 602
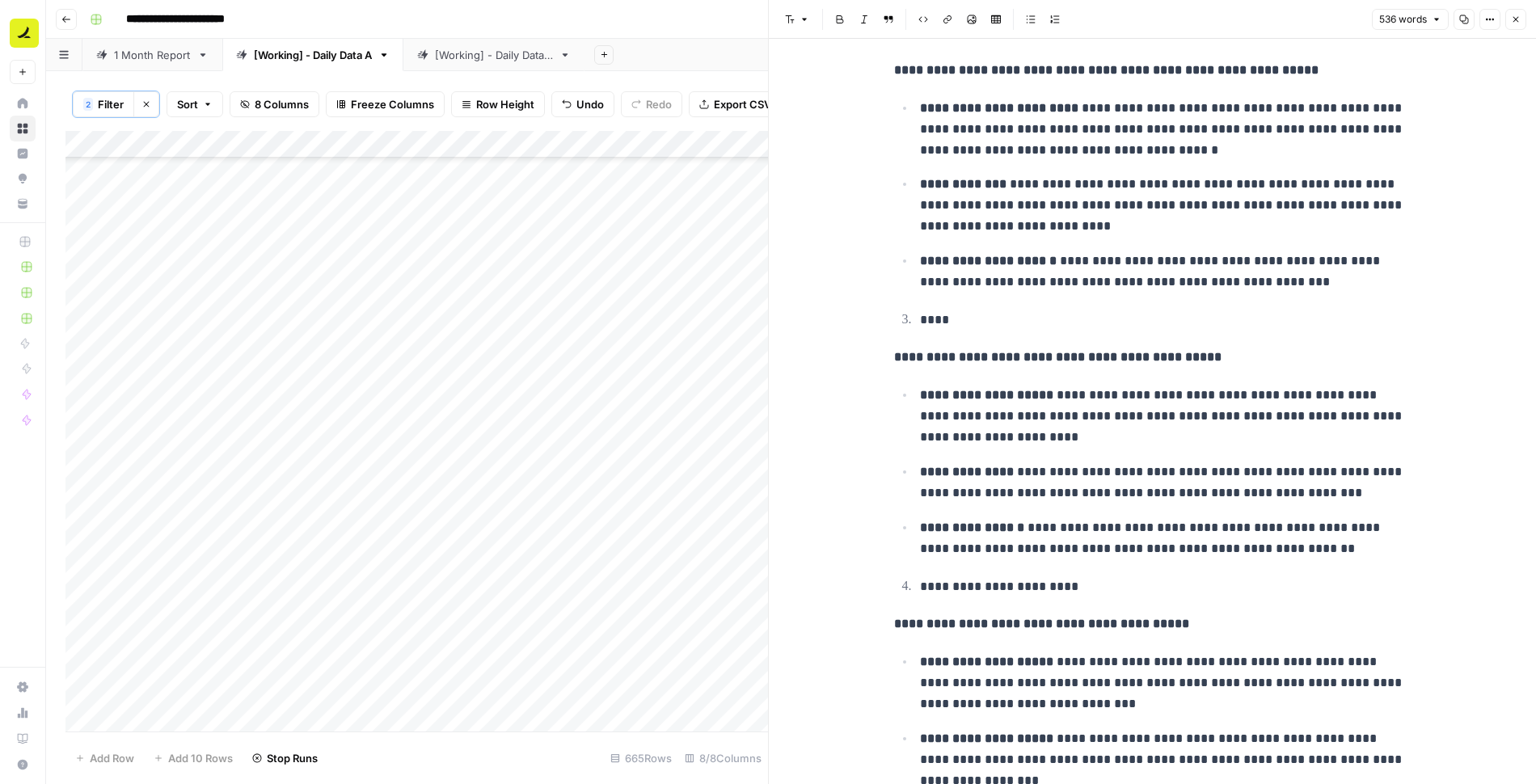
scroll to position [867, 0]
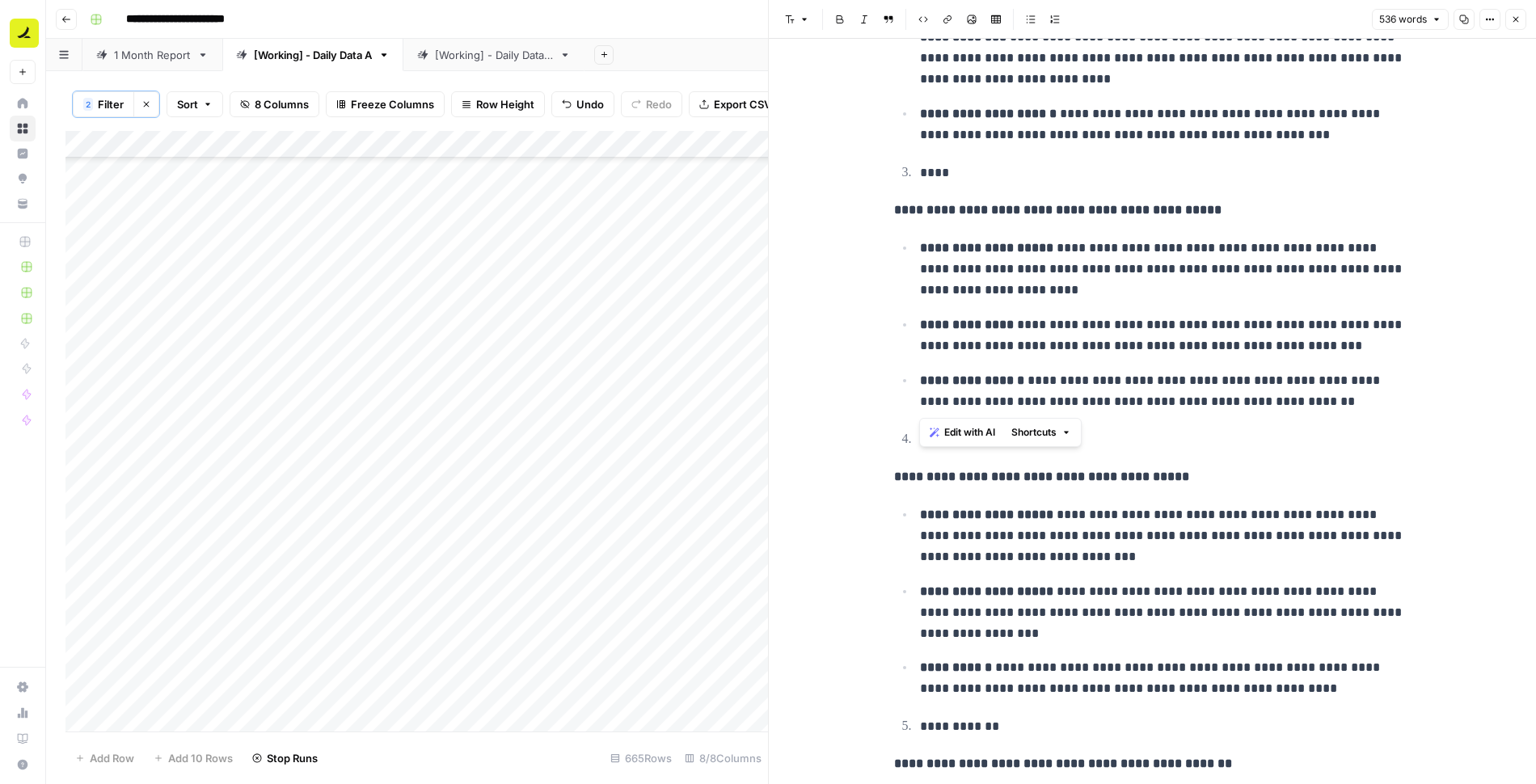
drag, startPoint x: 917, startPoint y: 169, endPoint x: 1306, endPoint y: 405, distance: 455.0
click at [1306, 405] on div "**********" at bounding box center [1153, 148] width 537 height 1900
copy div "**********"
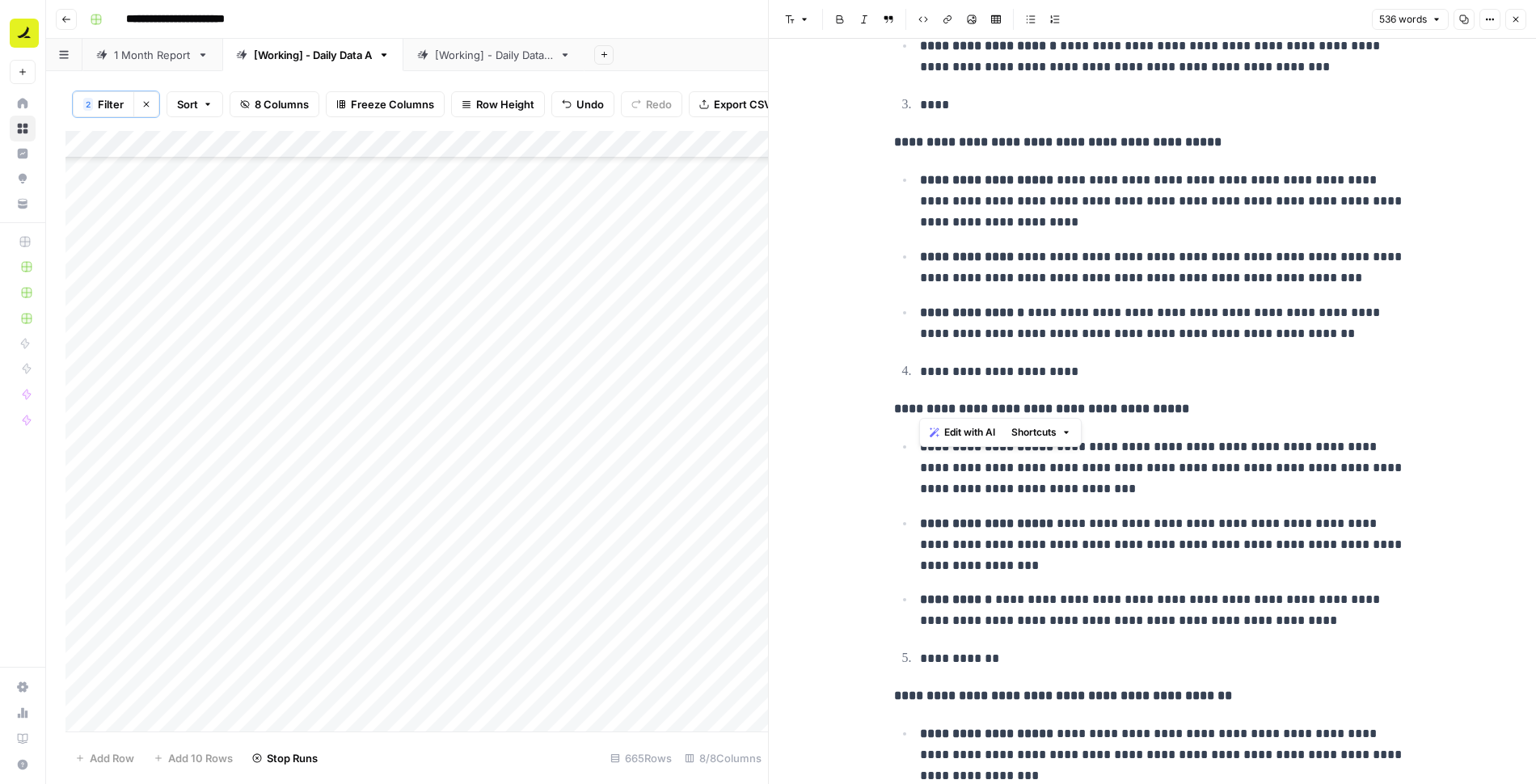
scroll to position [1236, 0]
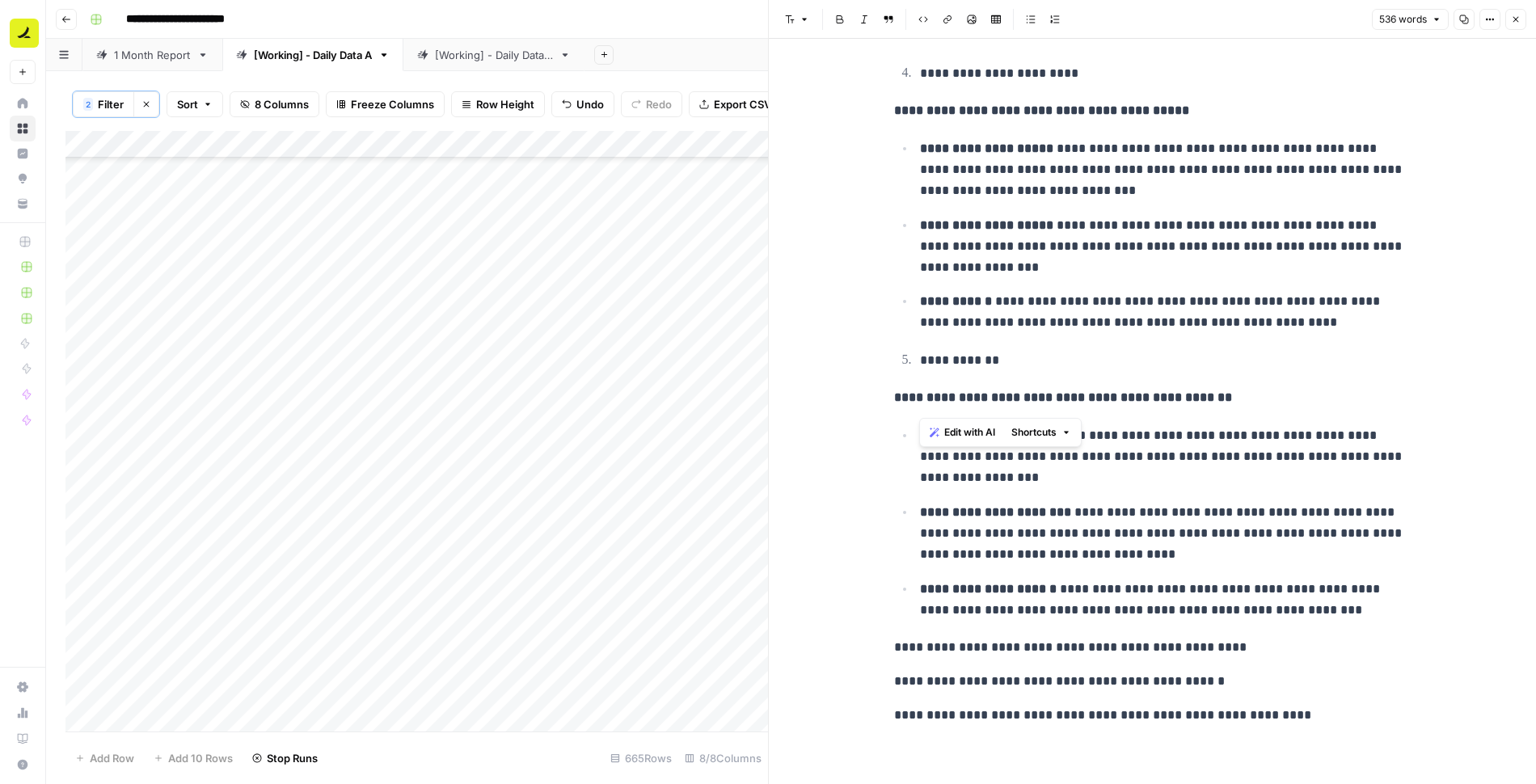
click at [1512, 24] on button "Close" at bounding box center [1516, 19] width 21 height 21
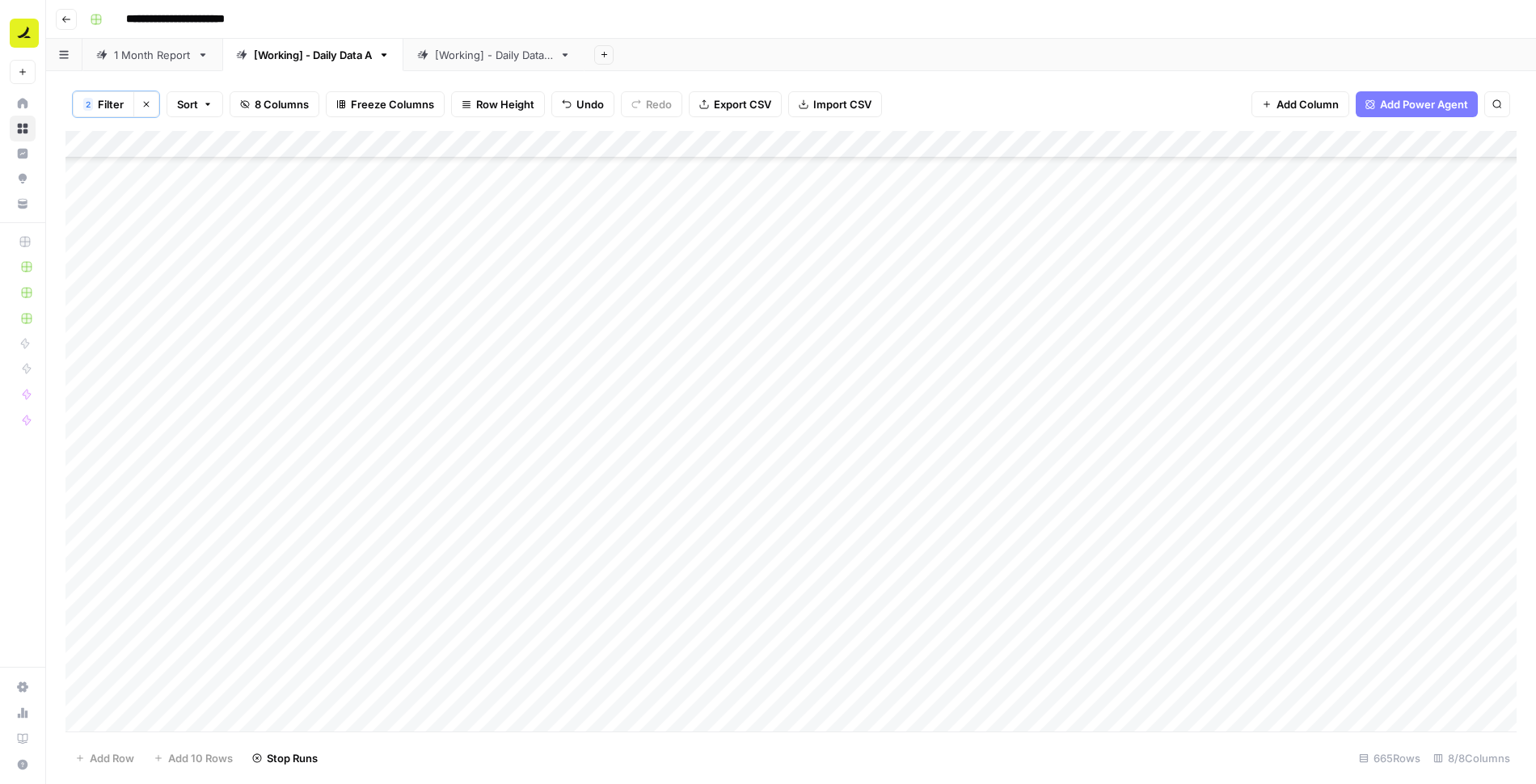
click at [1103, 464] on div "Add Column" at bounding box center [791, 432] width 1451 height 602
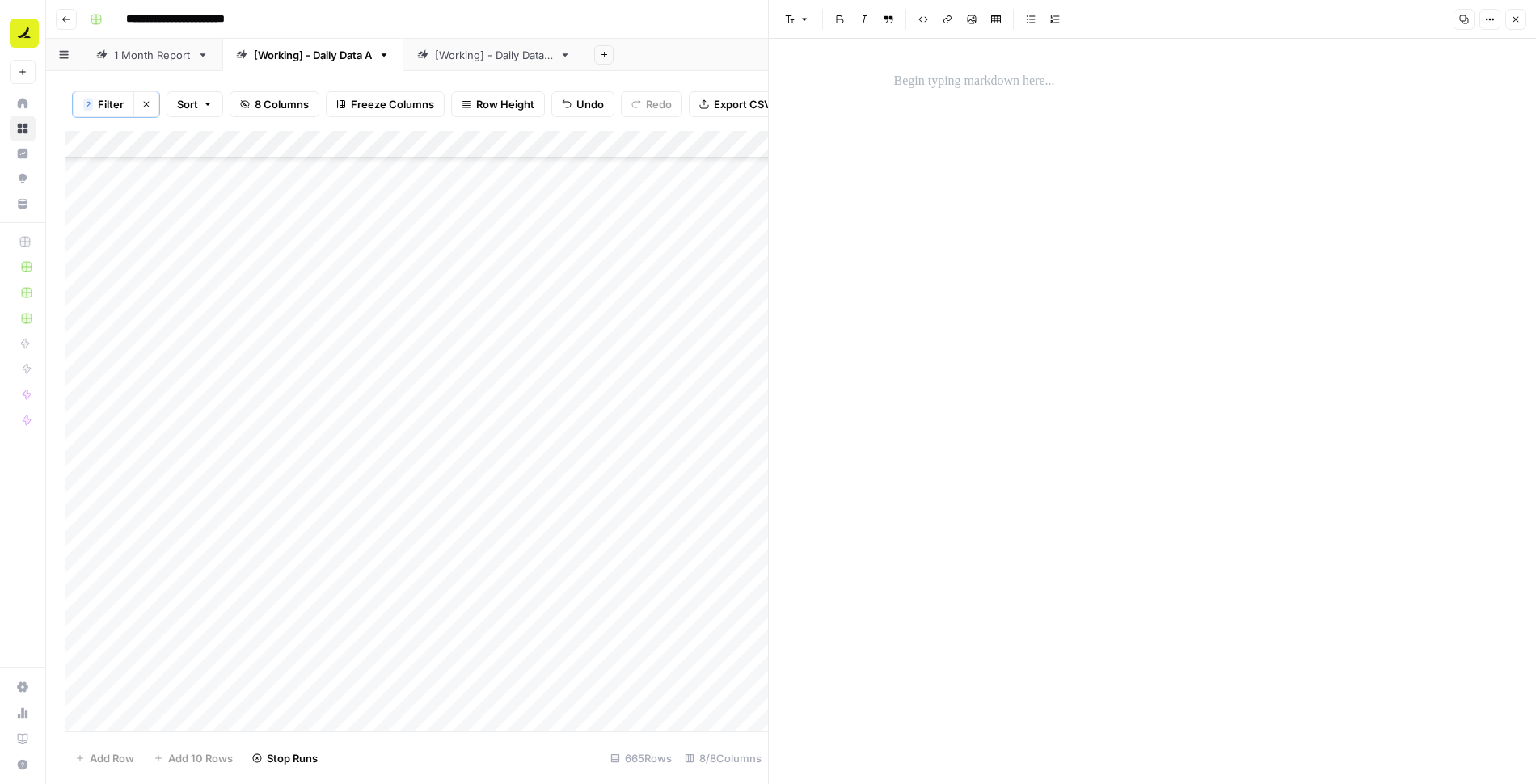
click at [1032, 80] on p at bounding box center [1153, 82] width 517 height 21
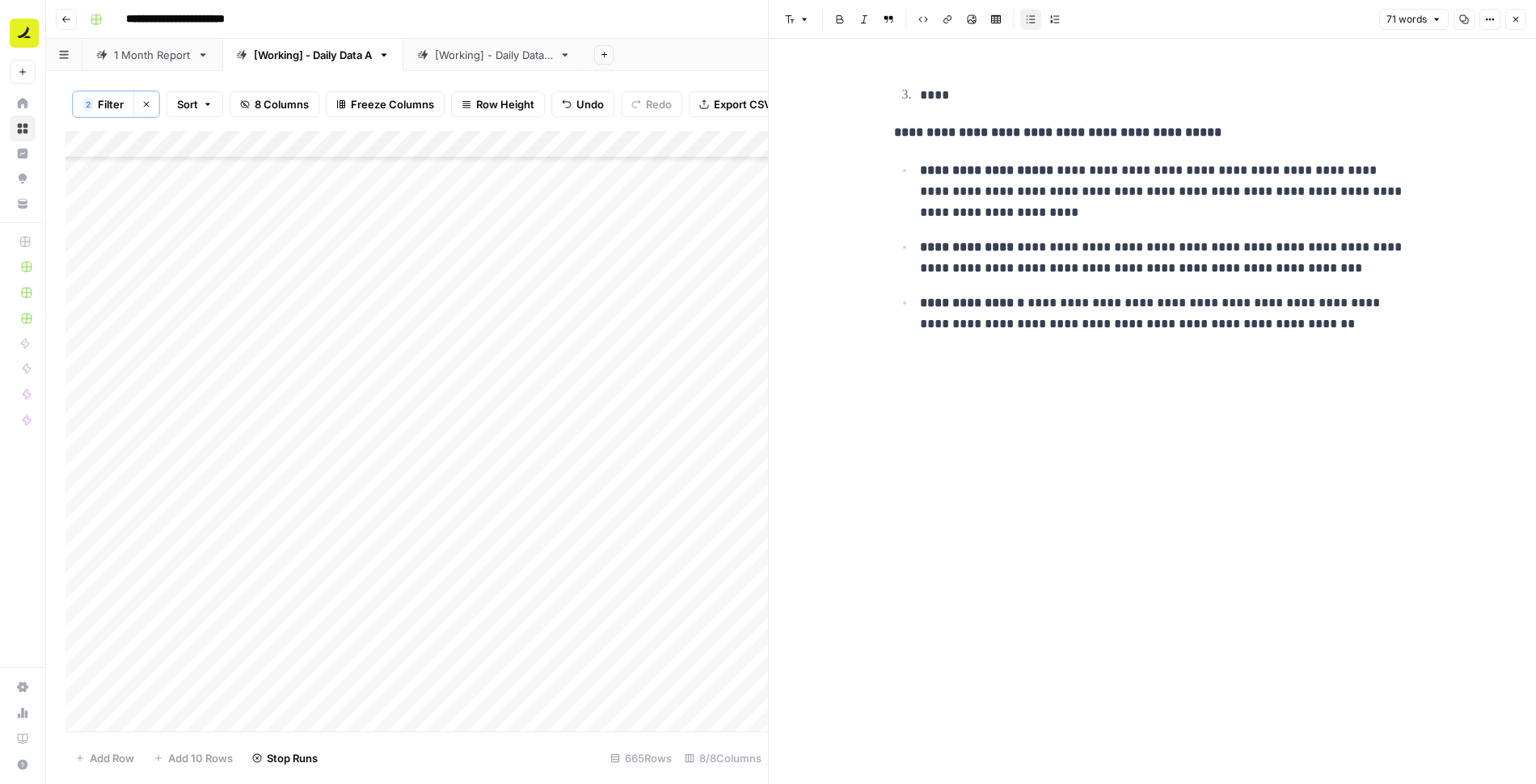
click at [1511, 28] on button "Close" at bounding box center [1516, 19] width 21 height 21
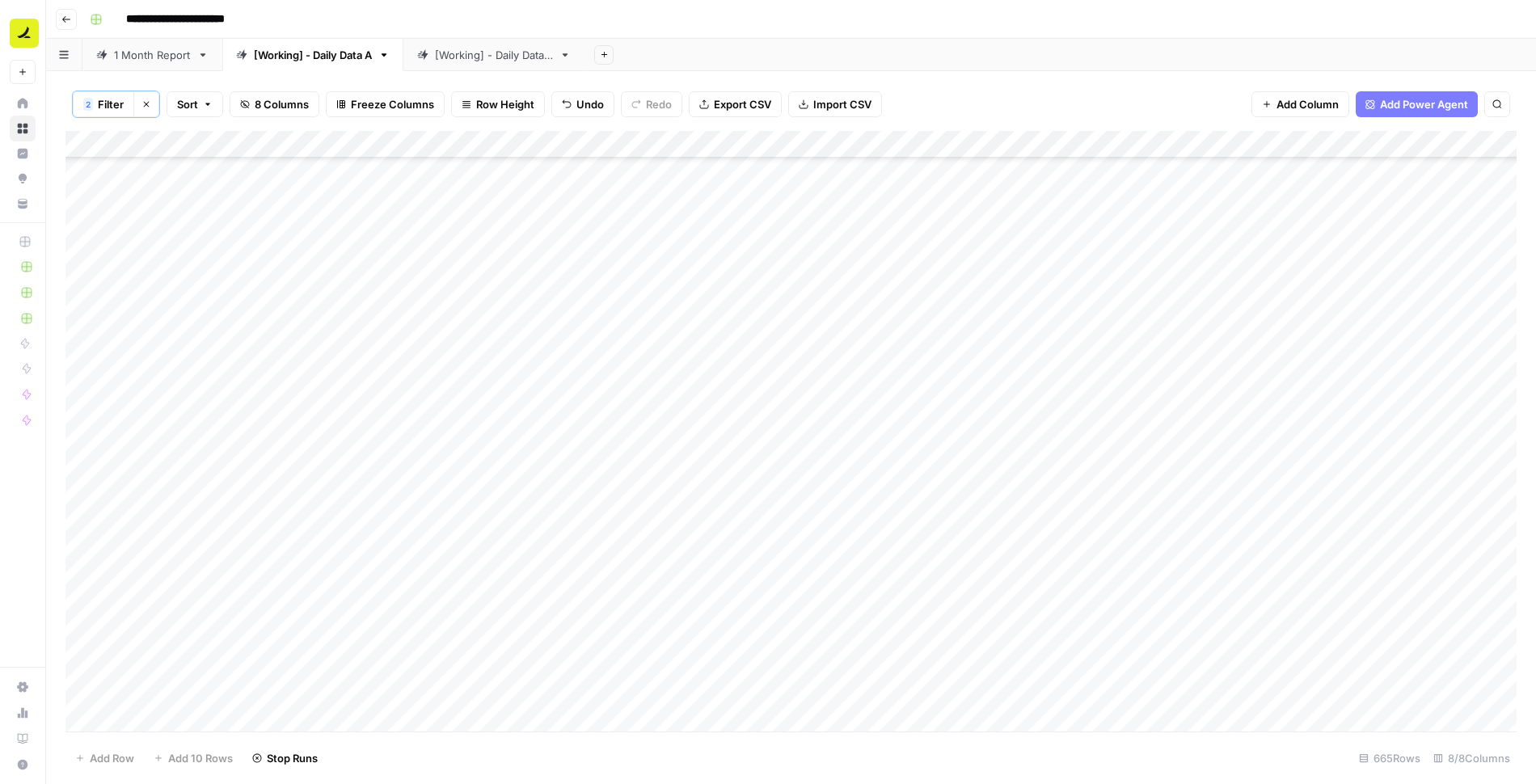
scroll to position [7769, 0]
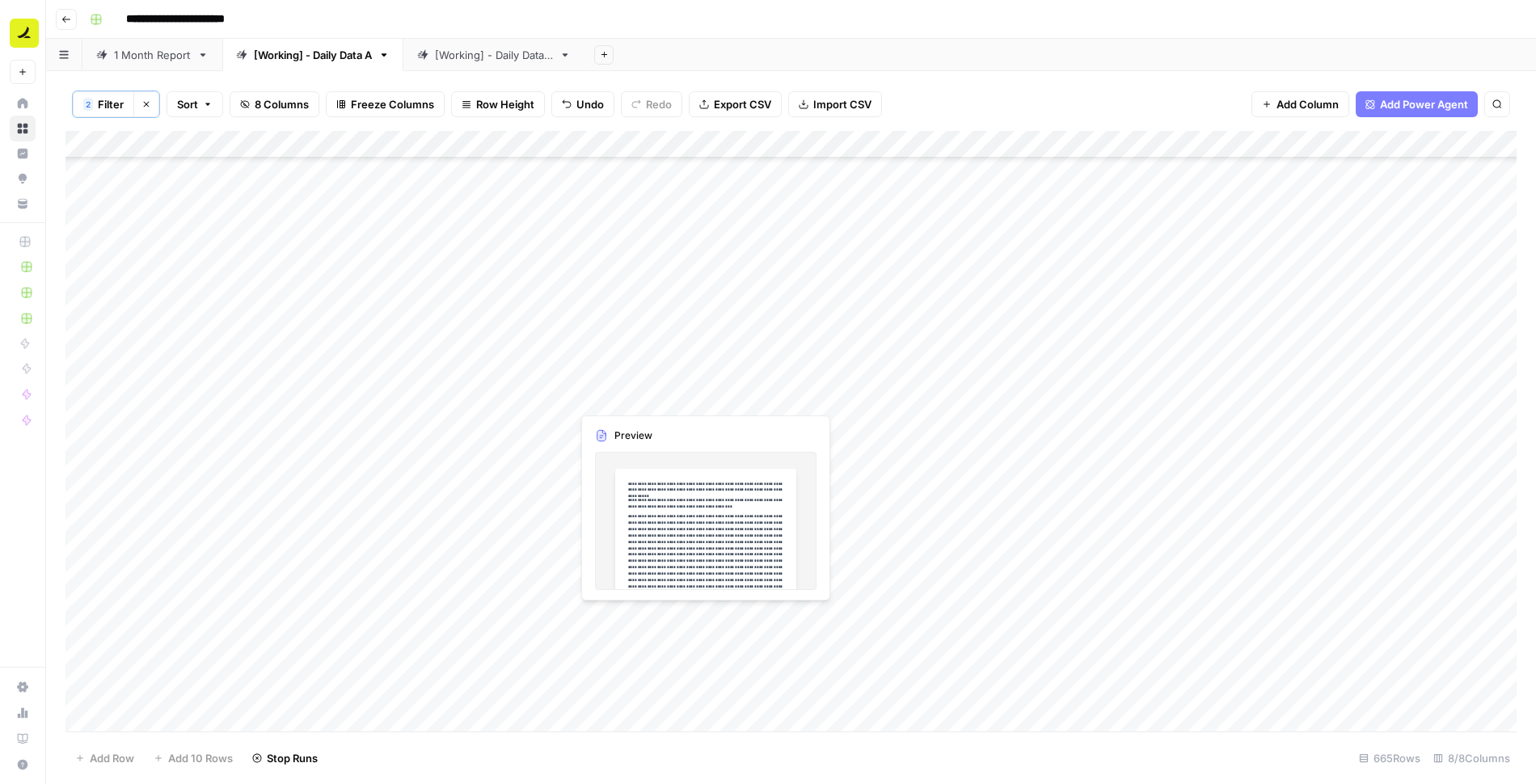
click at [649, 399] on div "Add Column" at bounding box center [791, 432] width 1451 height 602
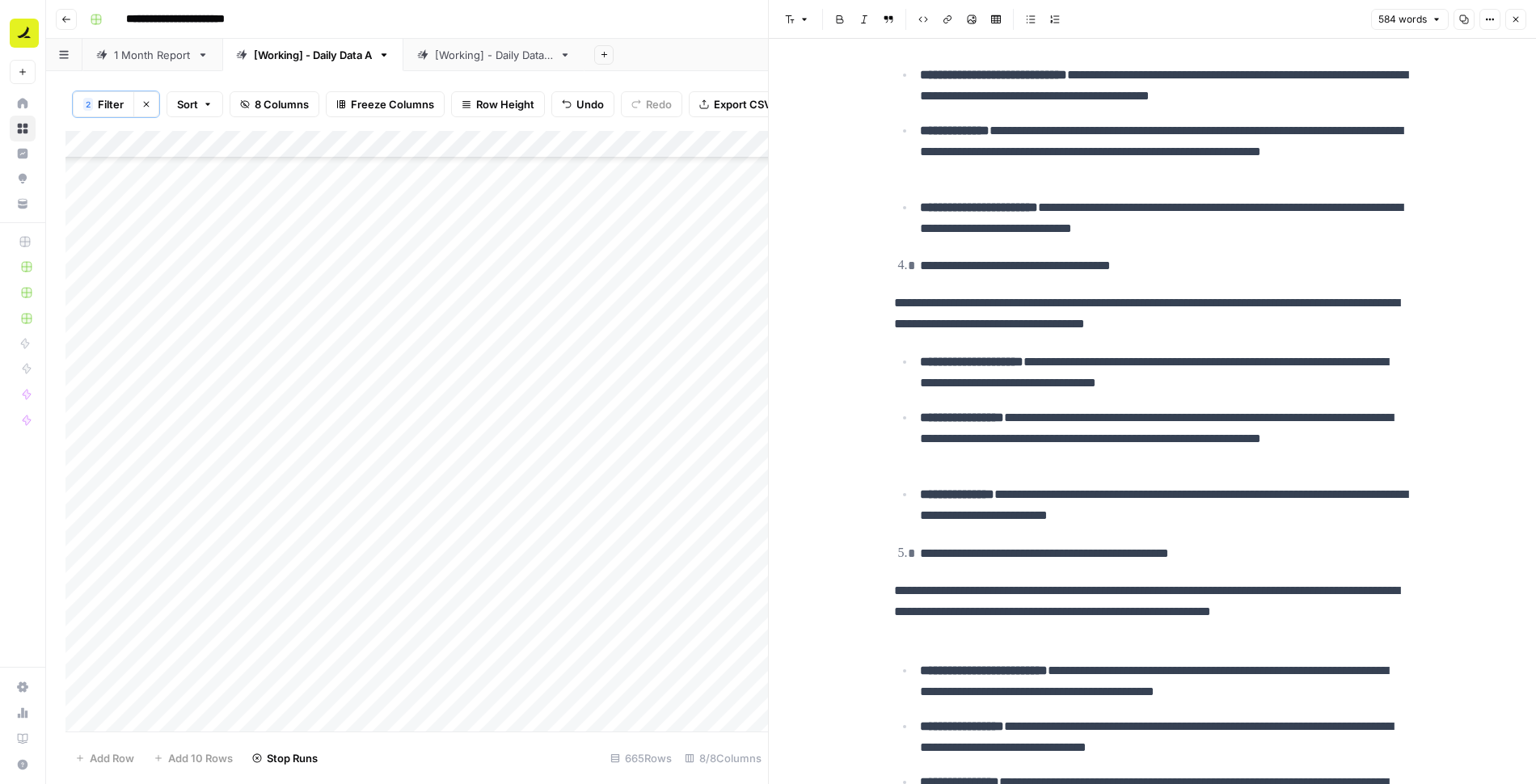
scroll to position [1083, 0]
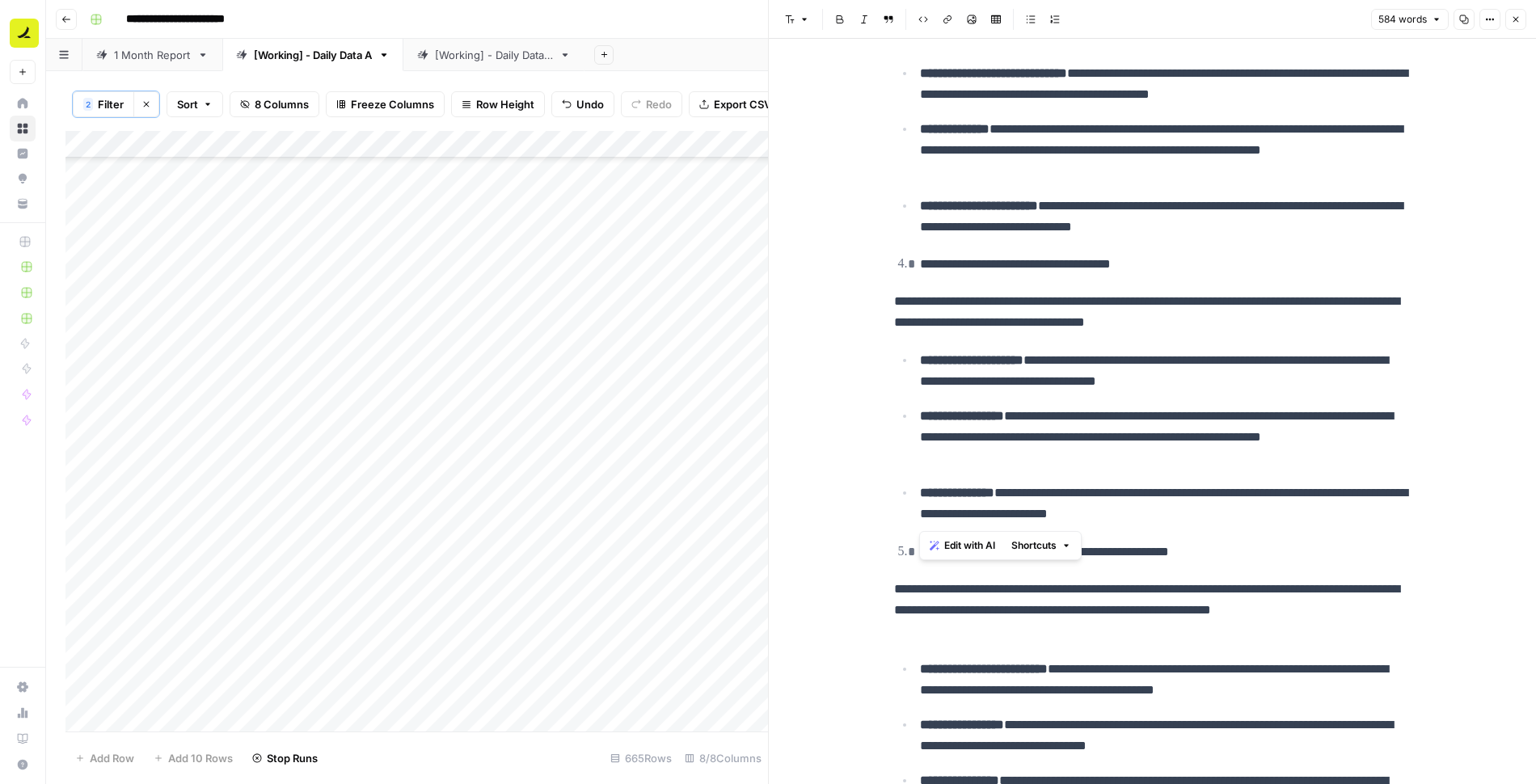
drag, startPoint x: 916, startPoint y: 263, endPoint x: 1258, endPoint y: 512, distance: 423.0
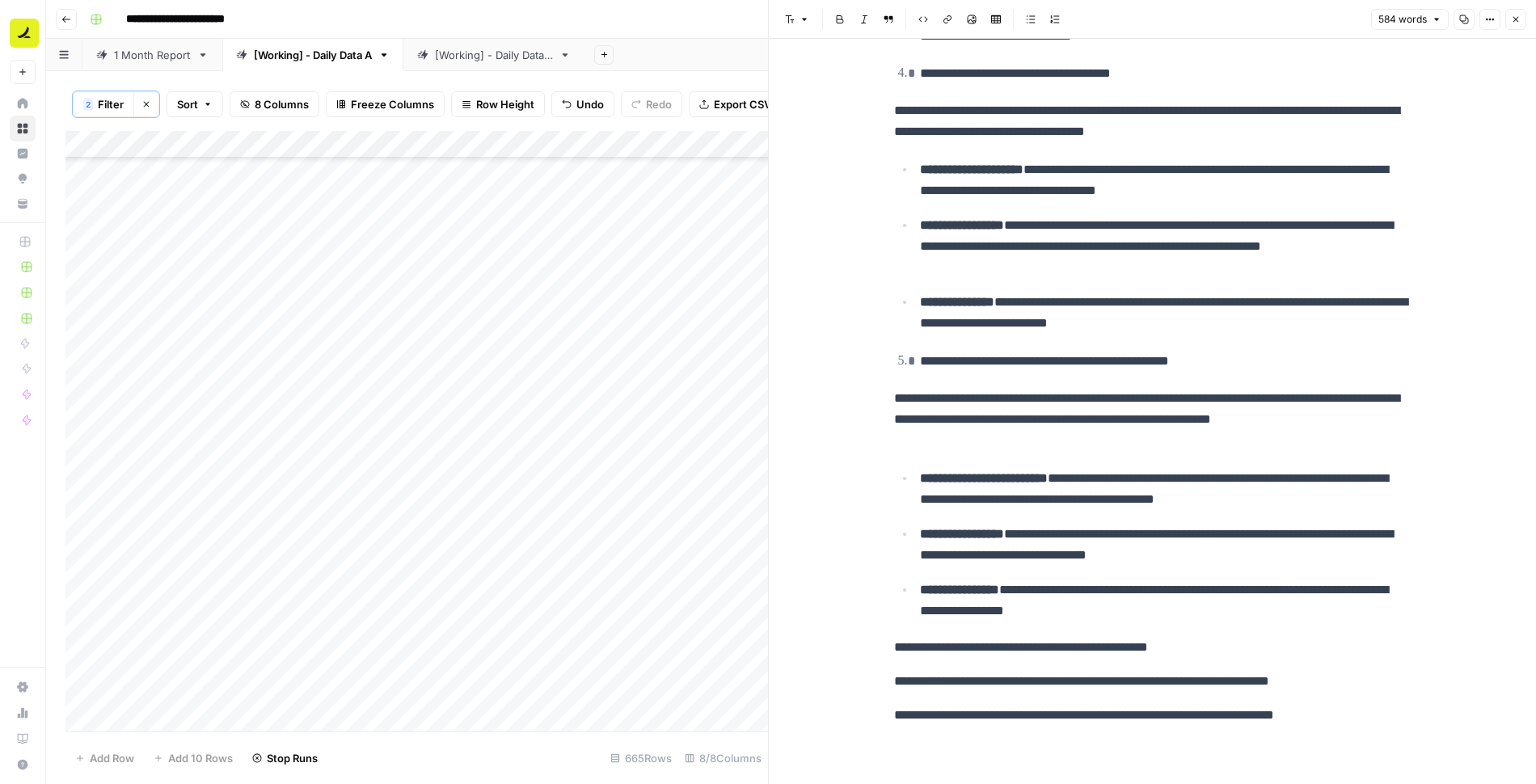
click at [1516, 21] on icon "button" at bounding box center [1516, 19] width 10 height 10
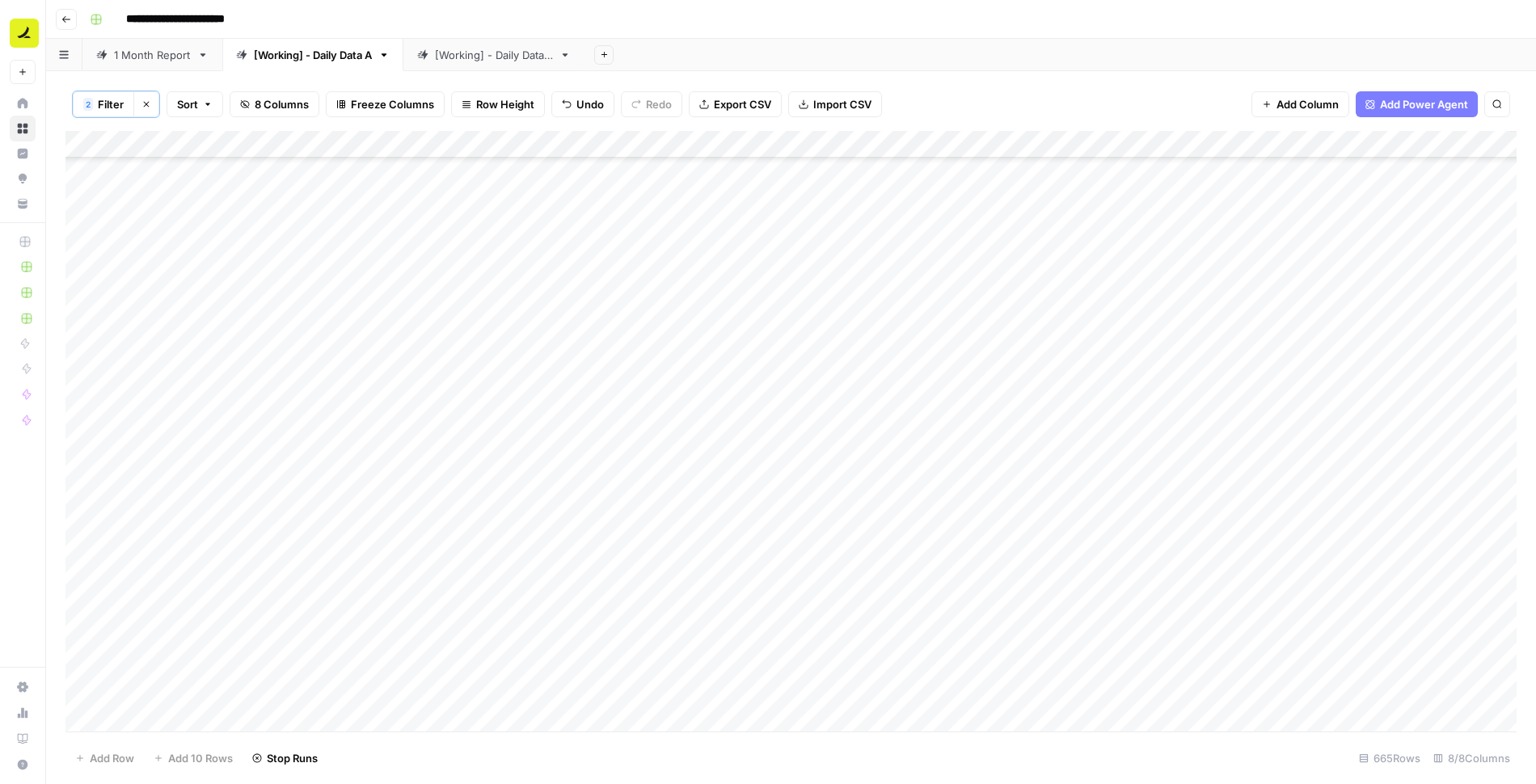
click at [1140, 397] on div "Add Column" at bounding box center [791, 432] width 1451 height 602
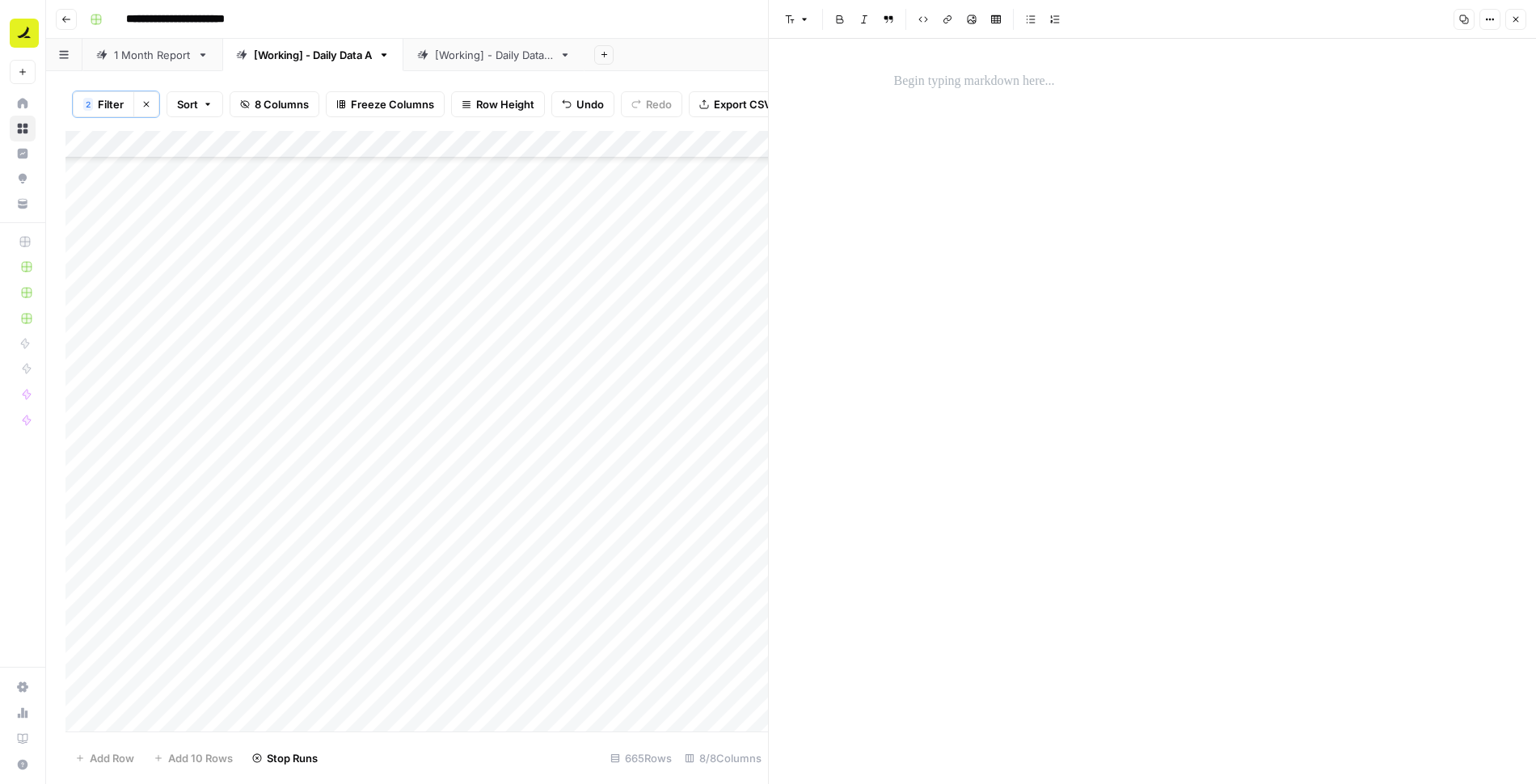
click at [939, 84] on p at bounding box center [1153, 82] width 517 height 21
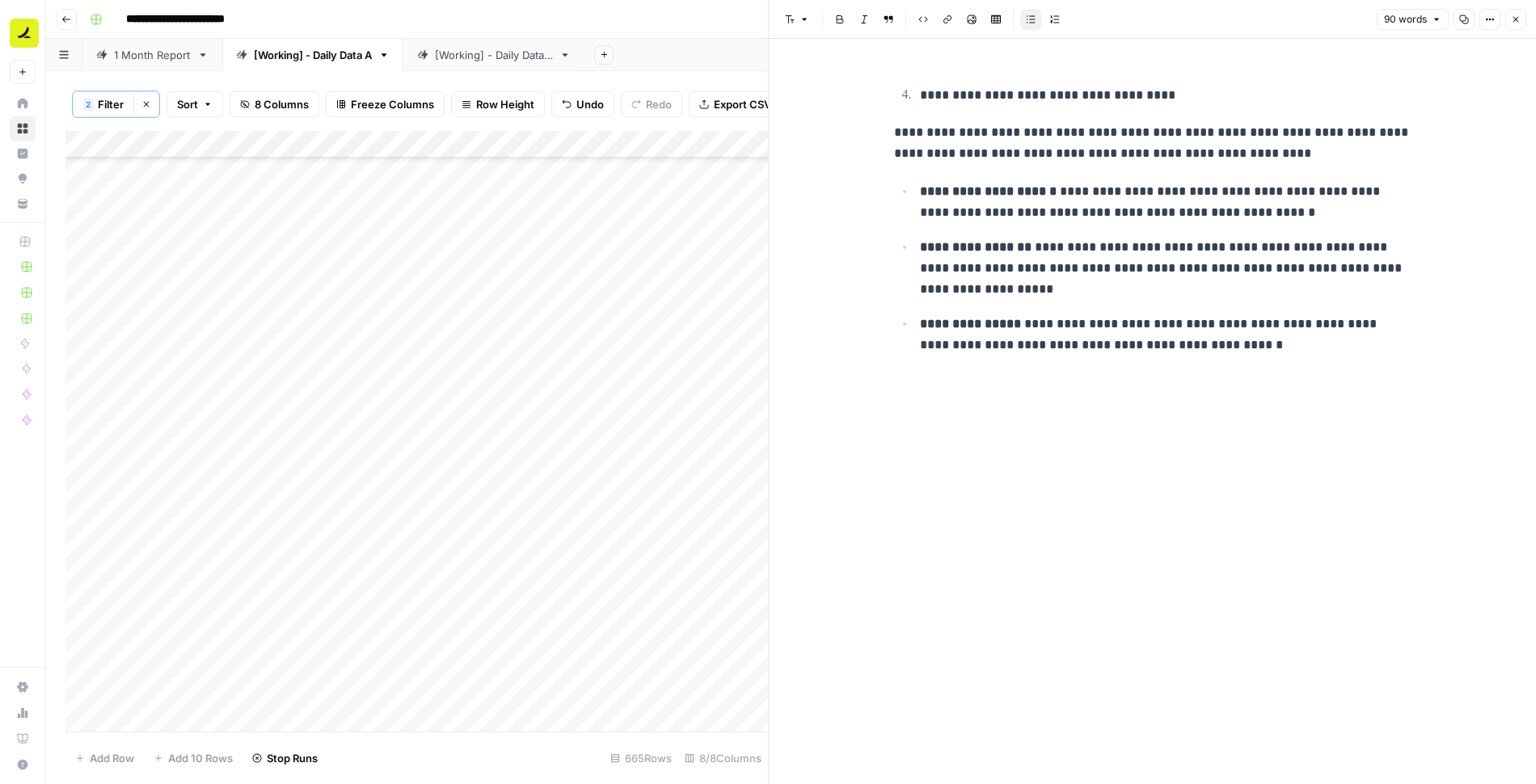
click at [1515, 19] on icon "button" at bounding box center [1516, 19] width 10 height 10
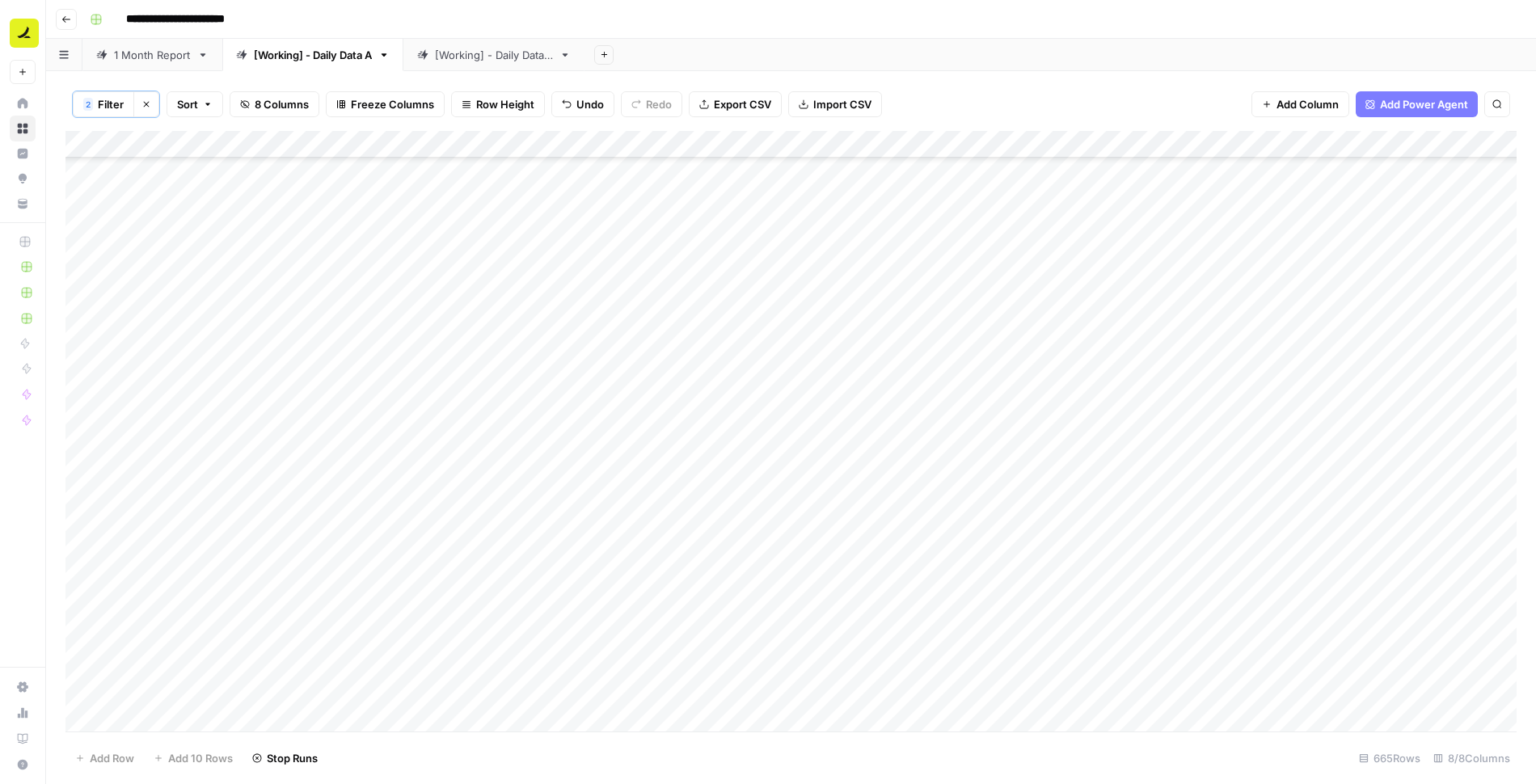
scroll to position [6152, 0]
click at [671, 478] on div "Add Column" at bounding box center [791, 432] width 1451 height 602
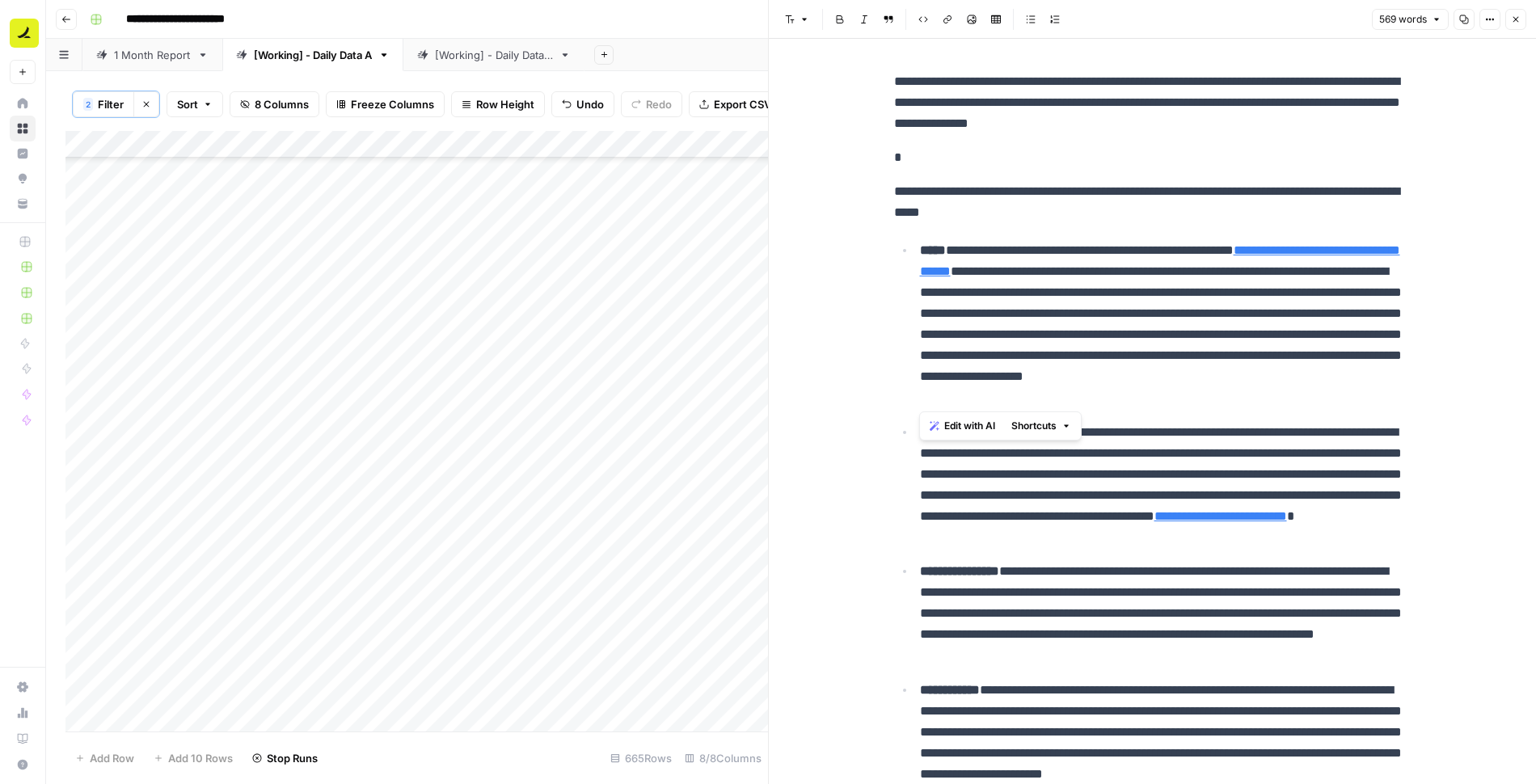
drag, startPoint x: 918, startPoint y: 246, endPoint x: 1425, endPoint y: 393, distance: 527.9
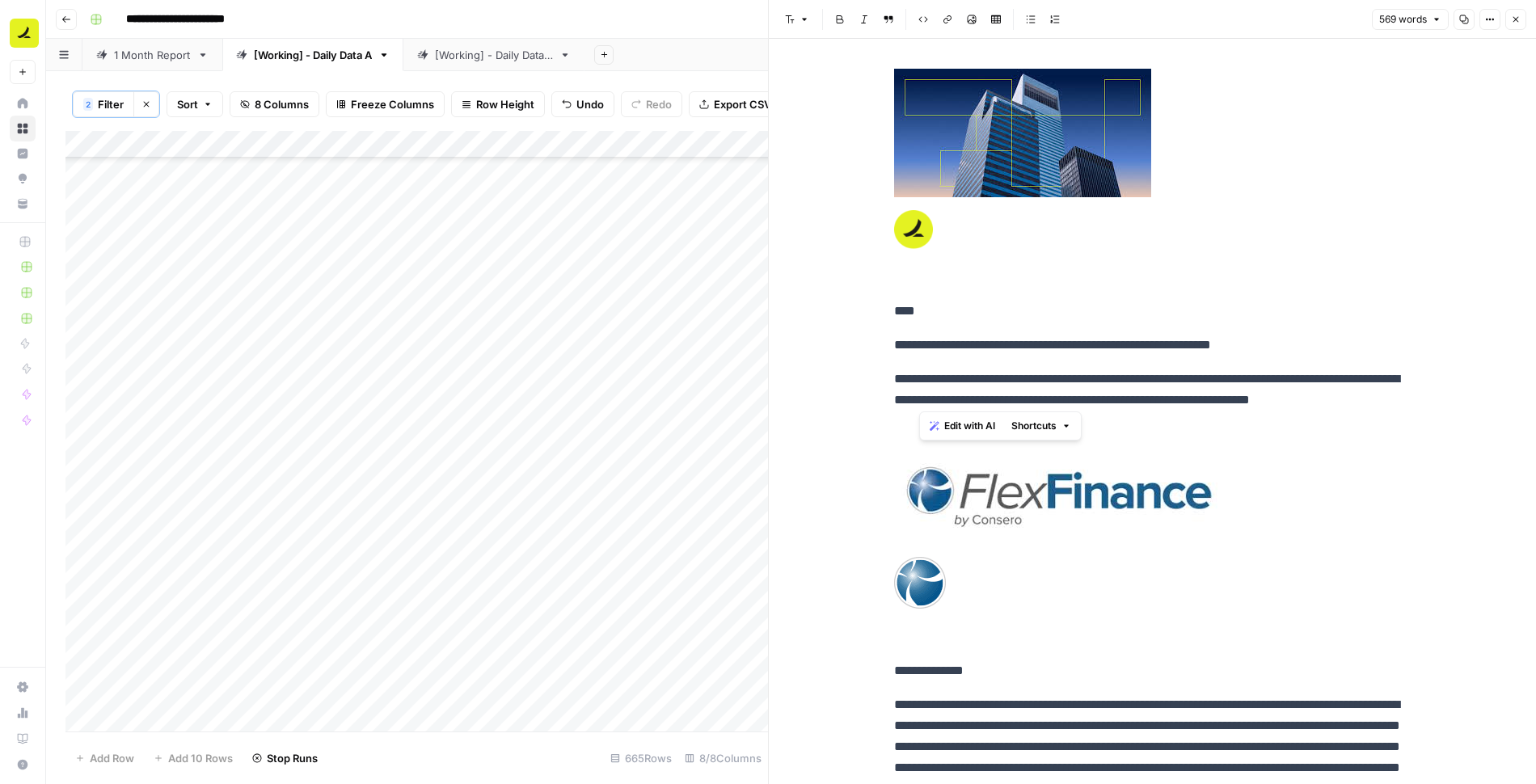
scroll to position [938, 0]
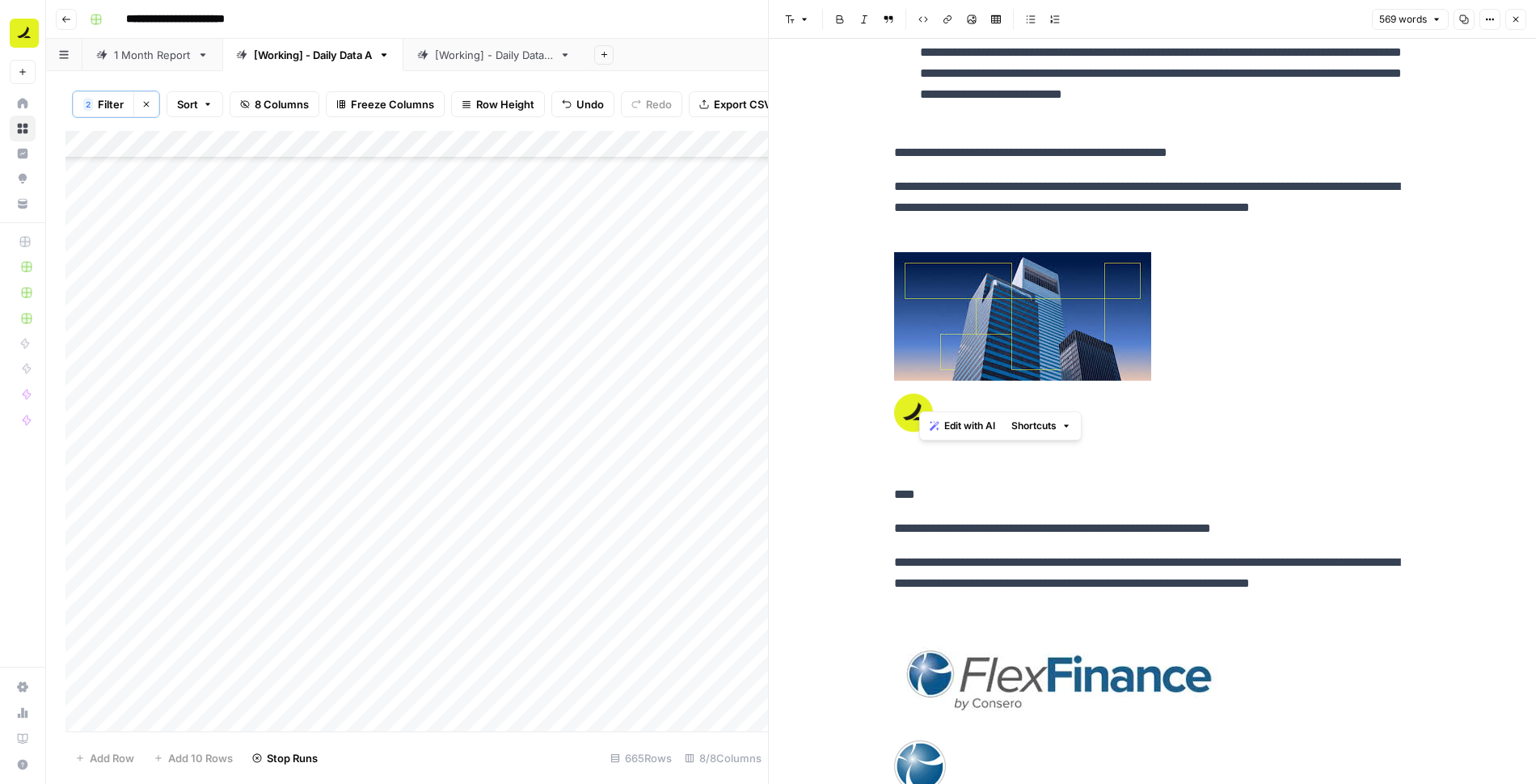
click at [1518, 21] on icon "button" at bounding box center [1516, 19] width 10 height 10
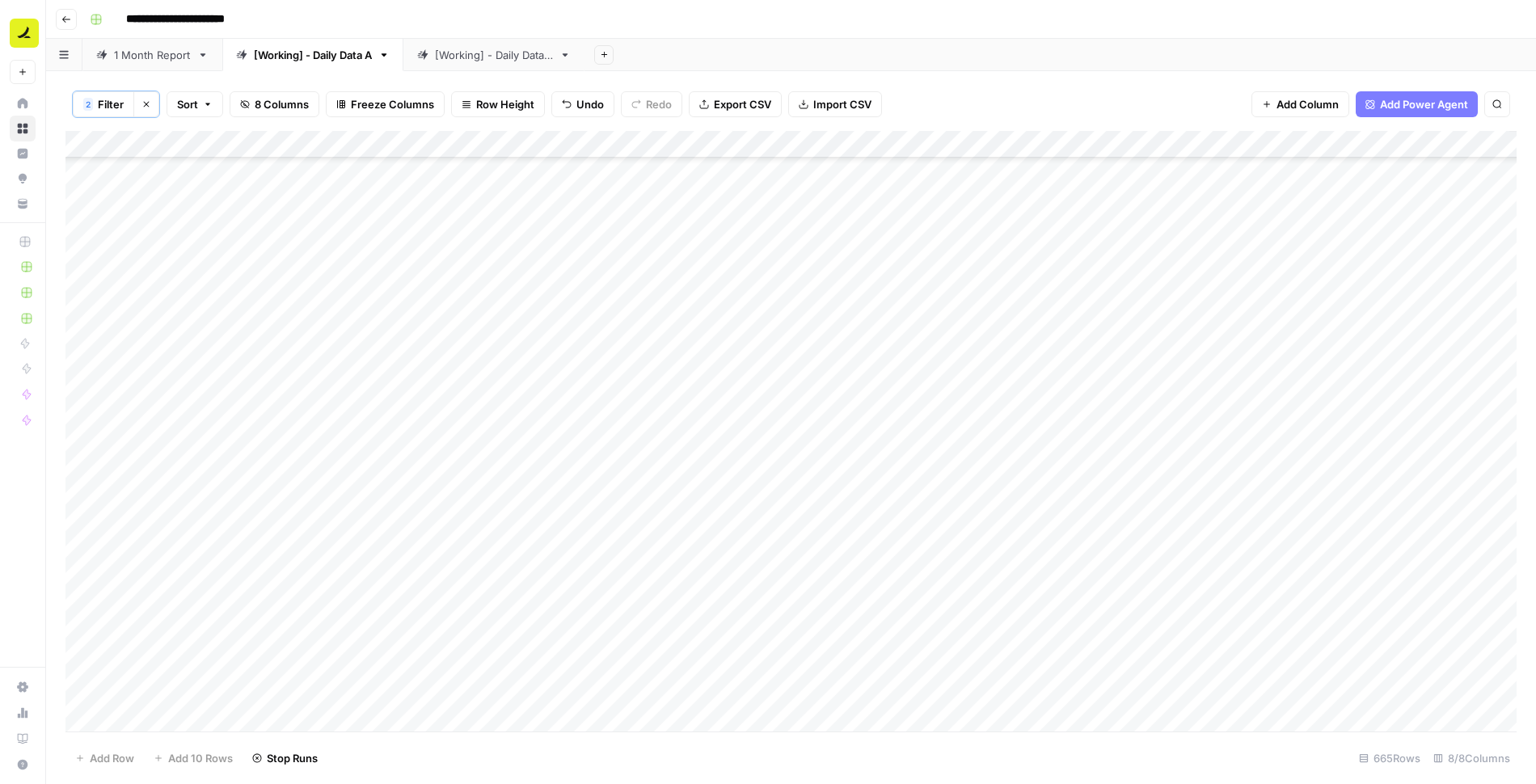
click at [1130, 481] on div "Add Column" at bounding box center [791, 432] width 1451 height 602
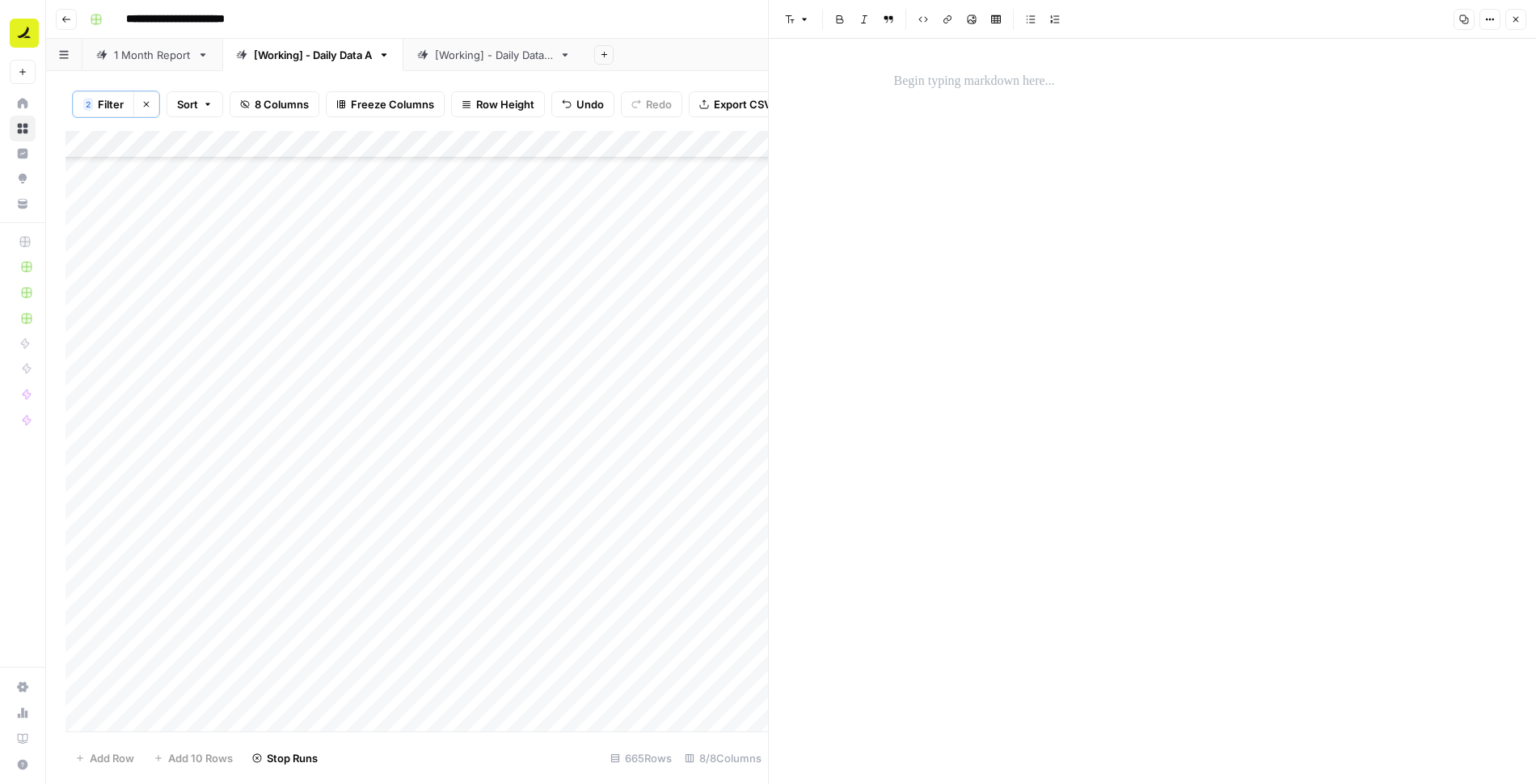
click at [1010, 88] on p at bounding box center [1153, 82] width 517 height 21
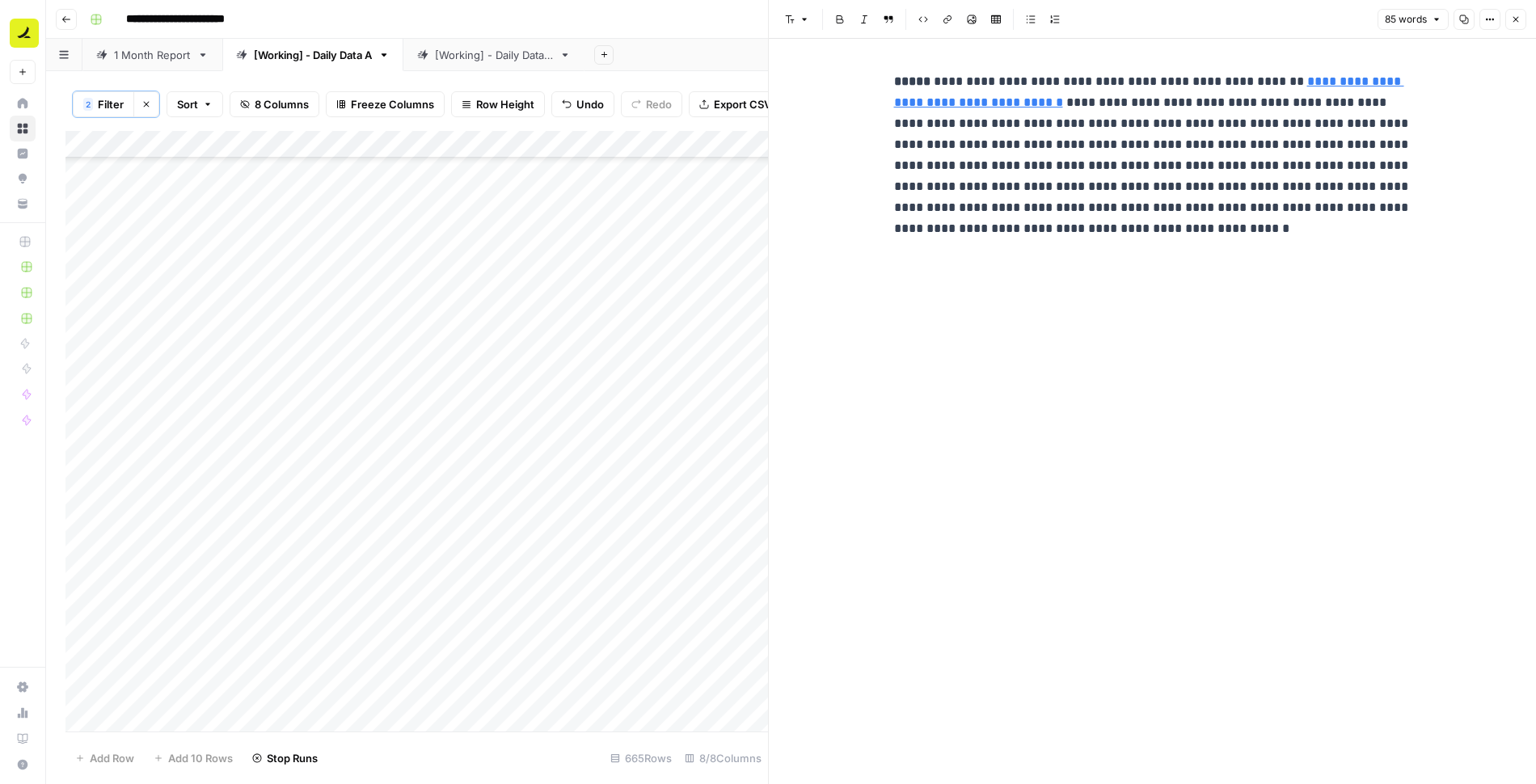
click at [1523, 17] on button "Close" at bounding box center [1516, 19] width 21 height 21
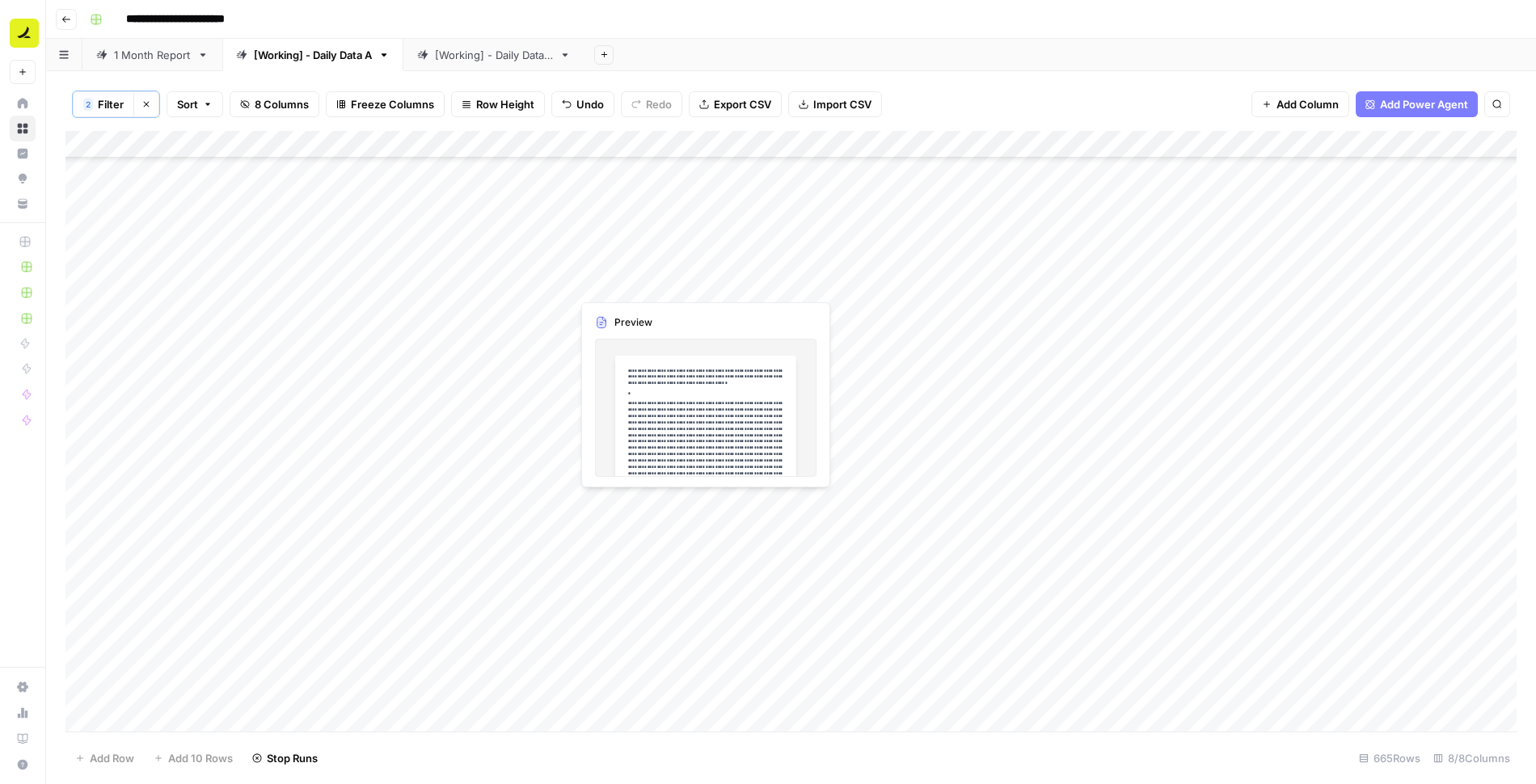
click at [655, 285] on div "Add Column" at bounding box center [791, 432] width 1451 height 602
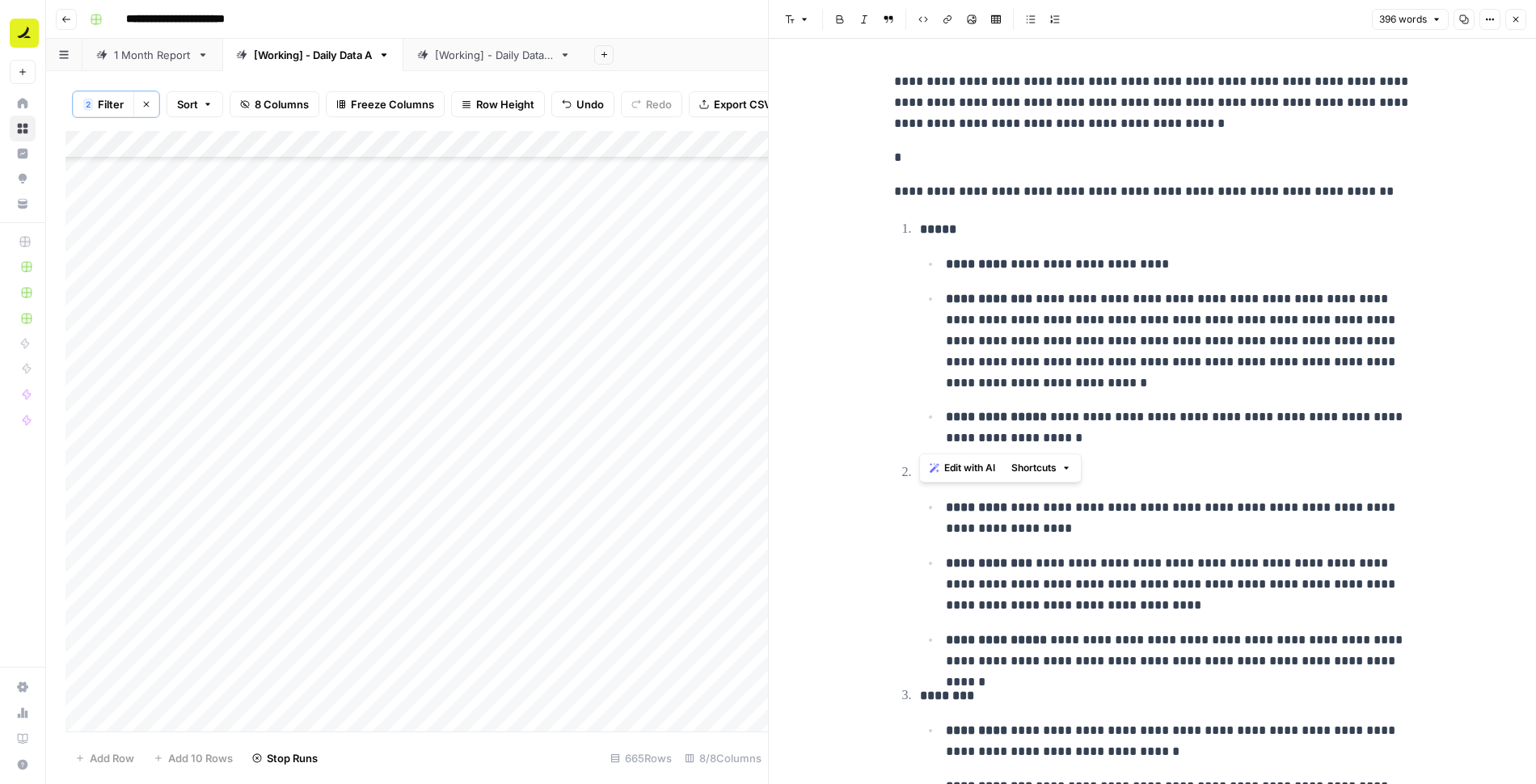
drag, startPoint x: 919, startPoint y: 225, endPoint x: 1126, endPoint y: 443, distance: 300.6
click at [1126, 443] on li "**********" at bounding box center [1164, 333] width 496 height 231
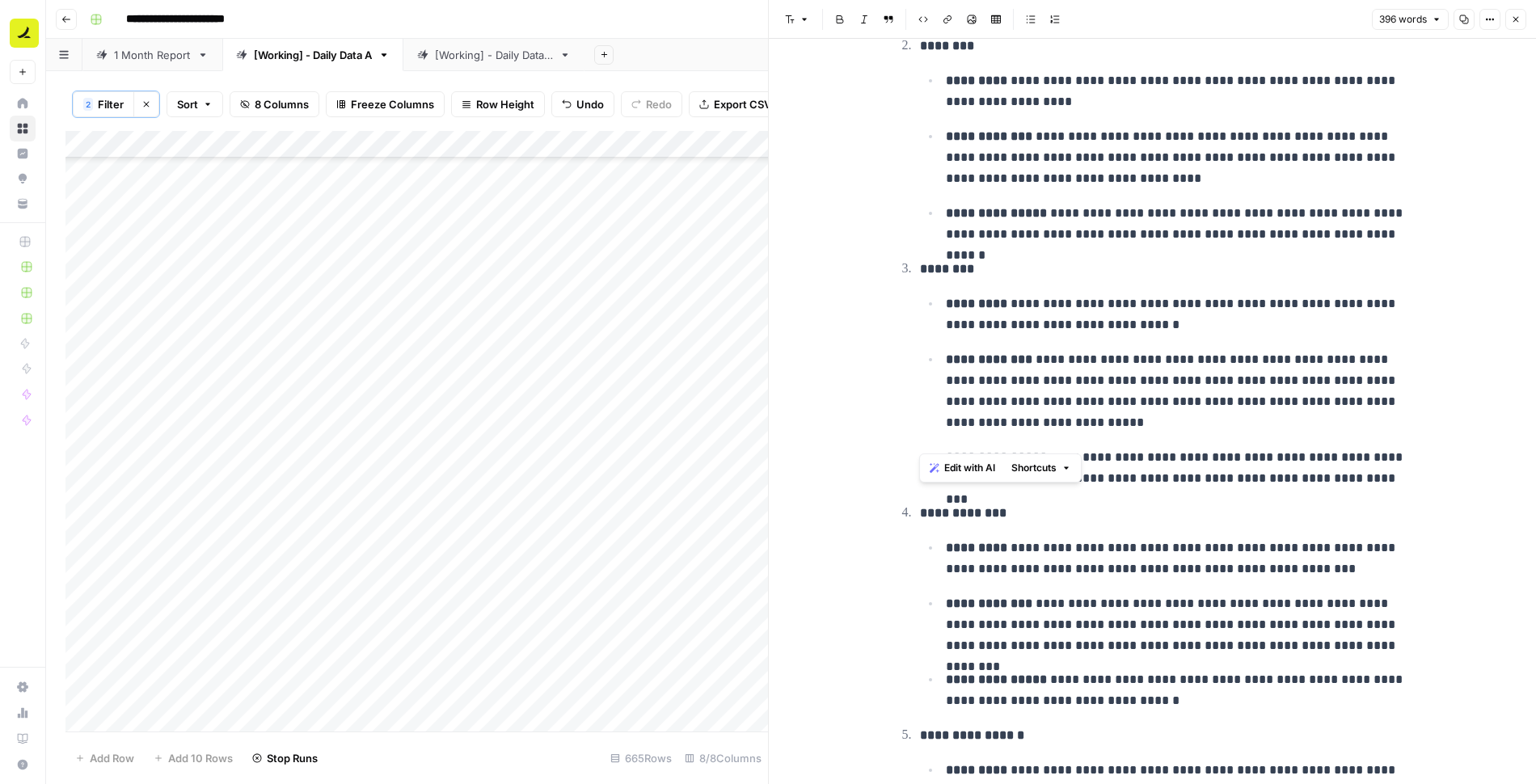
scroll to position [840, 0]
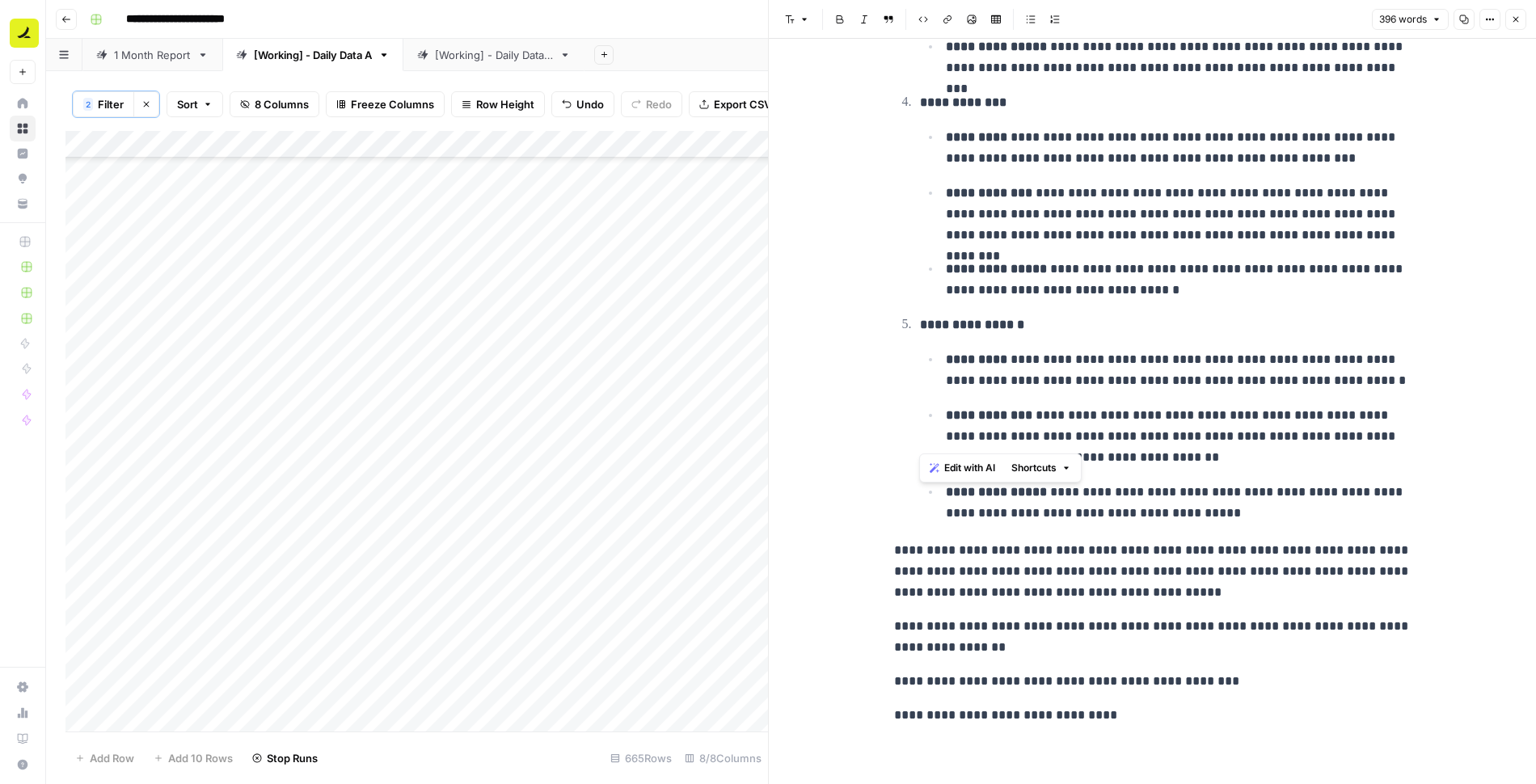
click at [1511, 20] on icon "button" at bounding box center [1516, 19] width 10 height 10
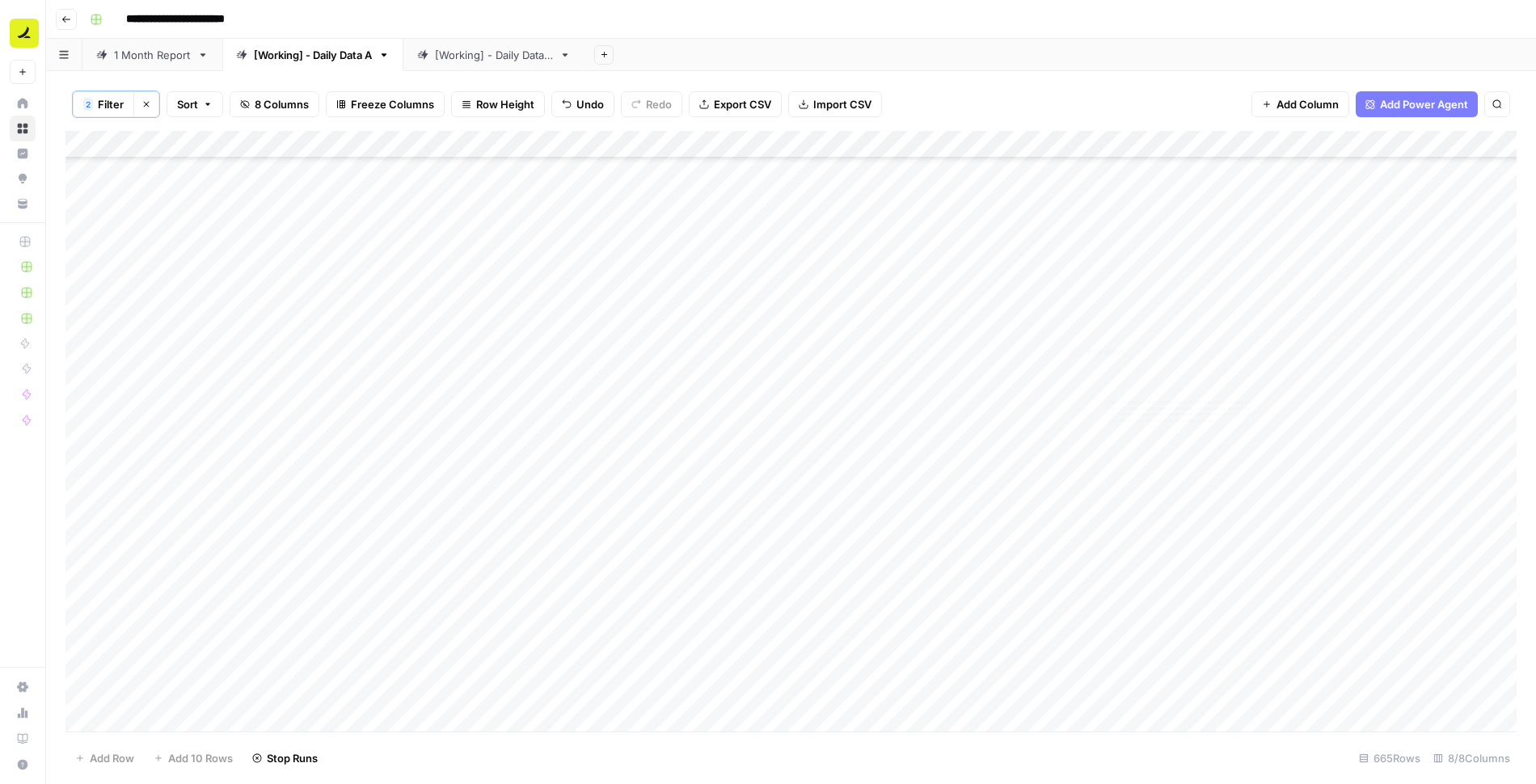
click at [1121, 280] on div "Add Column" at bounding box center [791, 432] width 1451 height 602
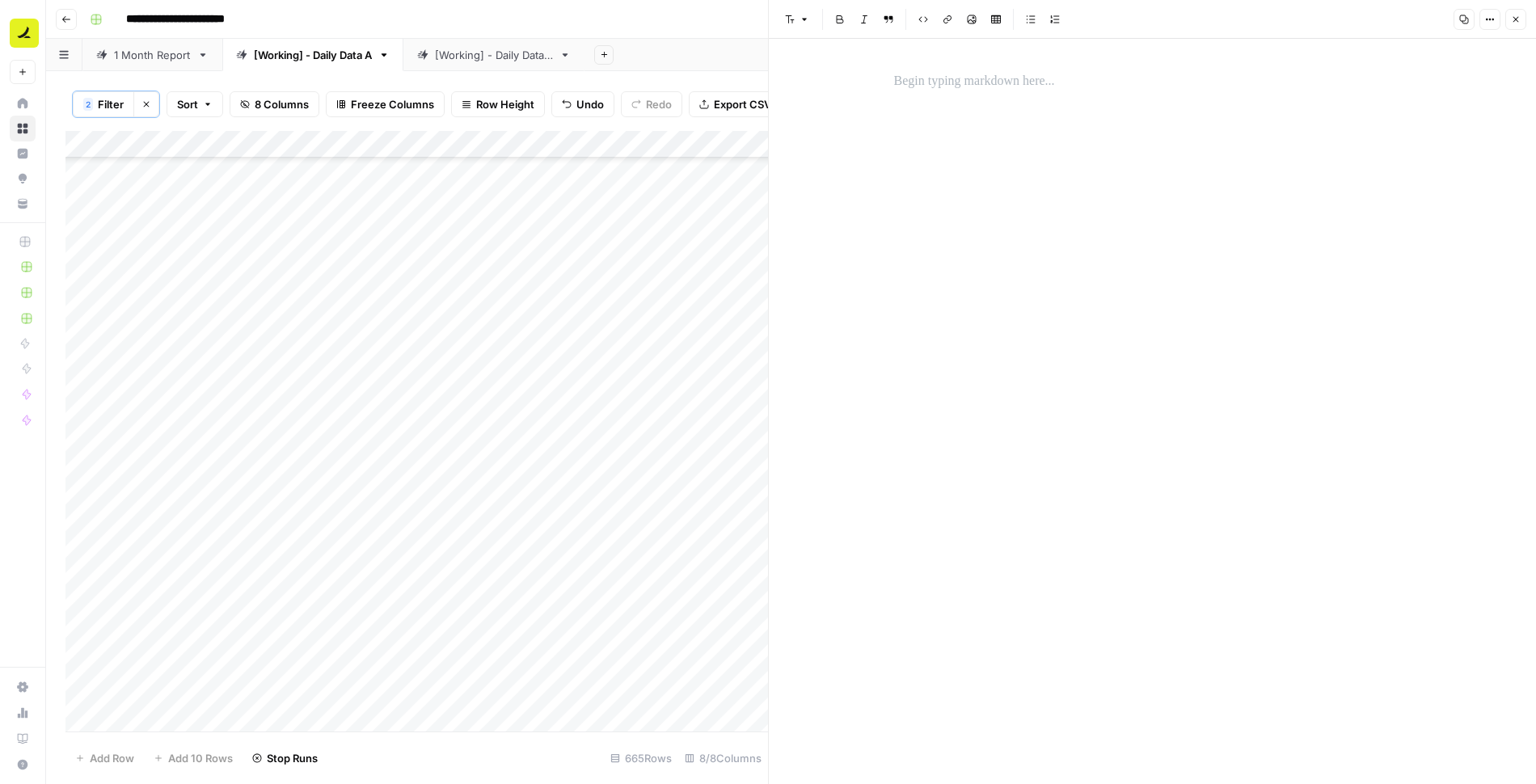
click at [1023, 82] on p at bounding box center [1153, 82] width 517 height 21
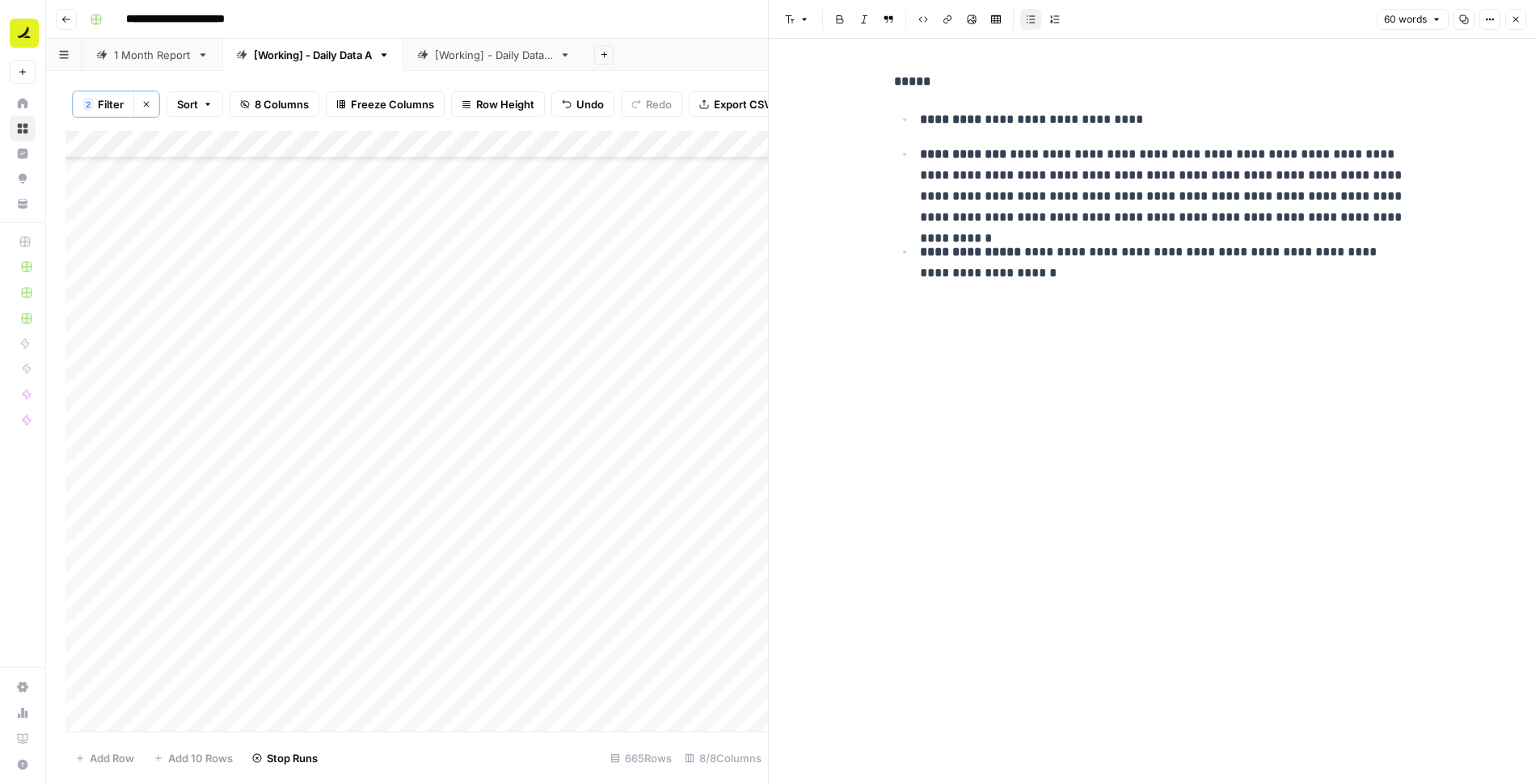
click at [1515, 23] on icon "button" at bounding box center [1516, 19] width 10 height 10
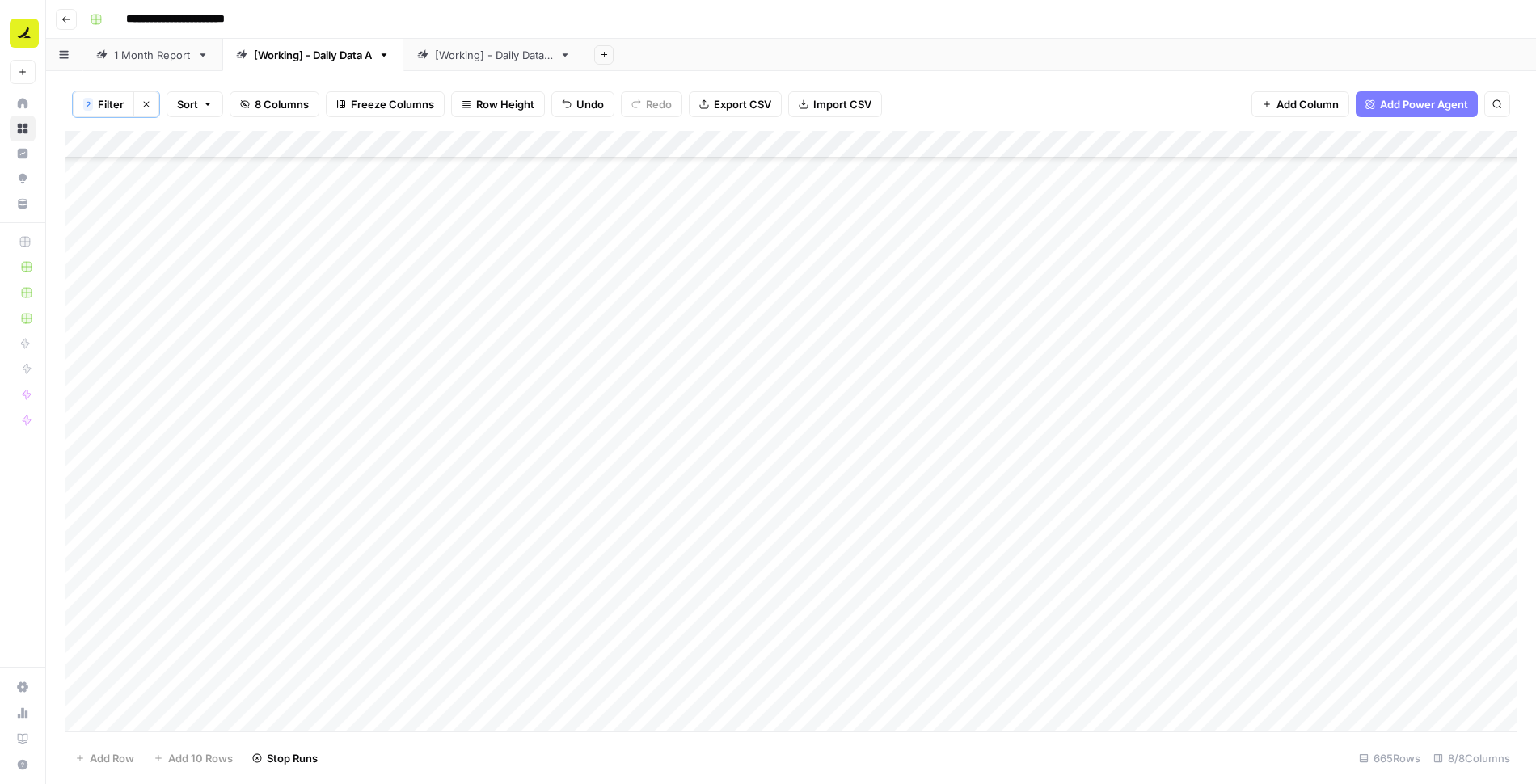
scroll to position [7940, 0]
click at [1027, 282] on div "Add Column" at bounding box center [791, 432] width 1451 height 602
click at [1027, 336] on div "Add Column" at bounding box center [791, 432] width 1451 height 602
click at [659, 279] on div "Add Column" at bounding box center [791, 432] width 1451 height 602
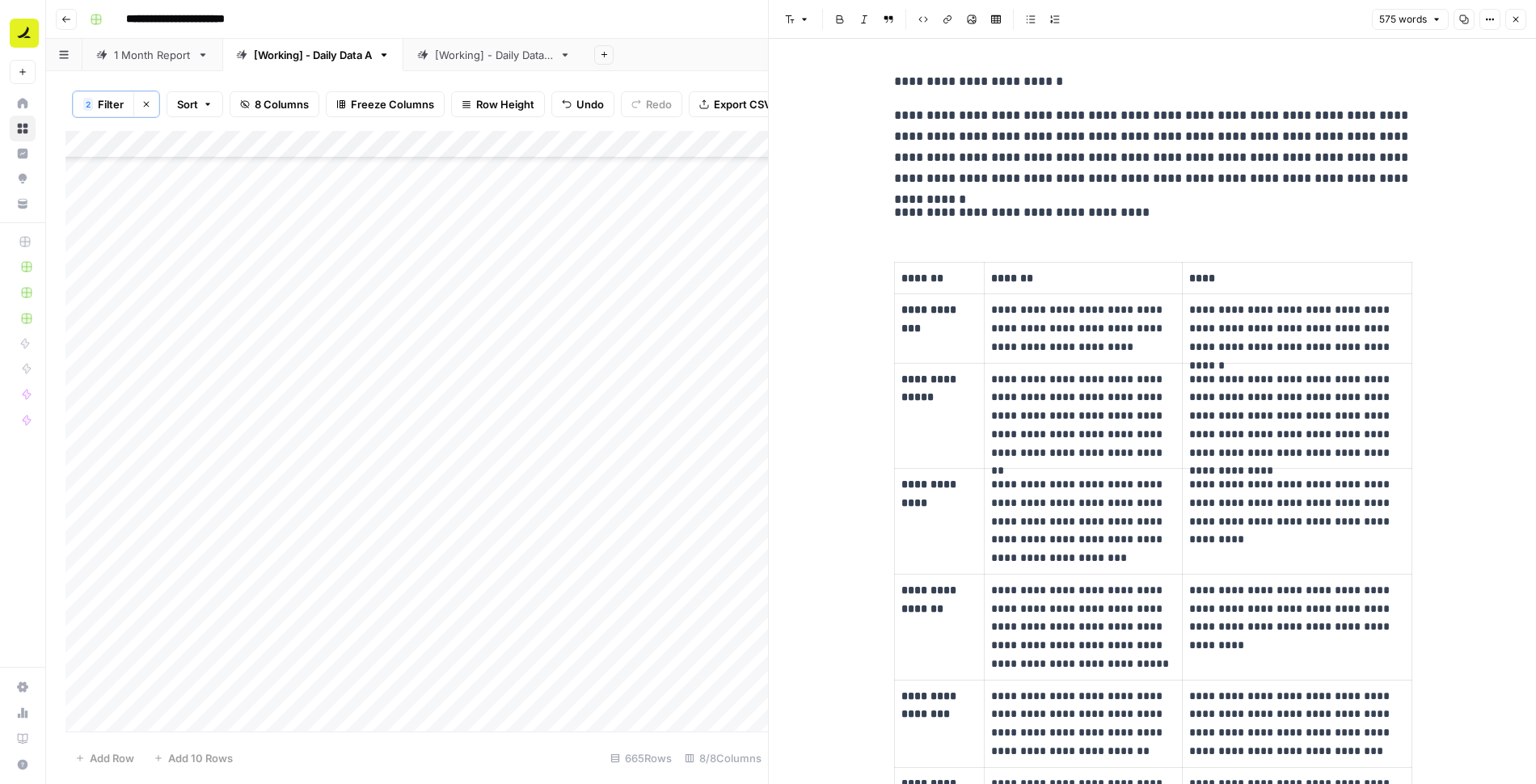
click at [925, 137] on p "**********" at bounding box center [1153, 148] width 517 height 84
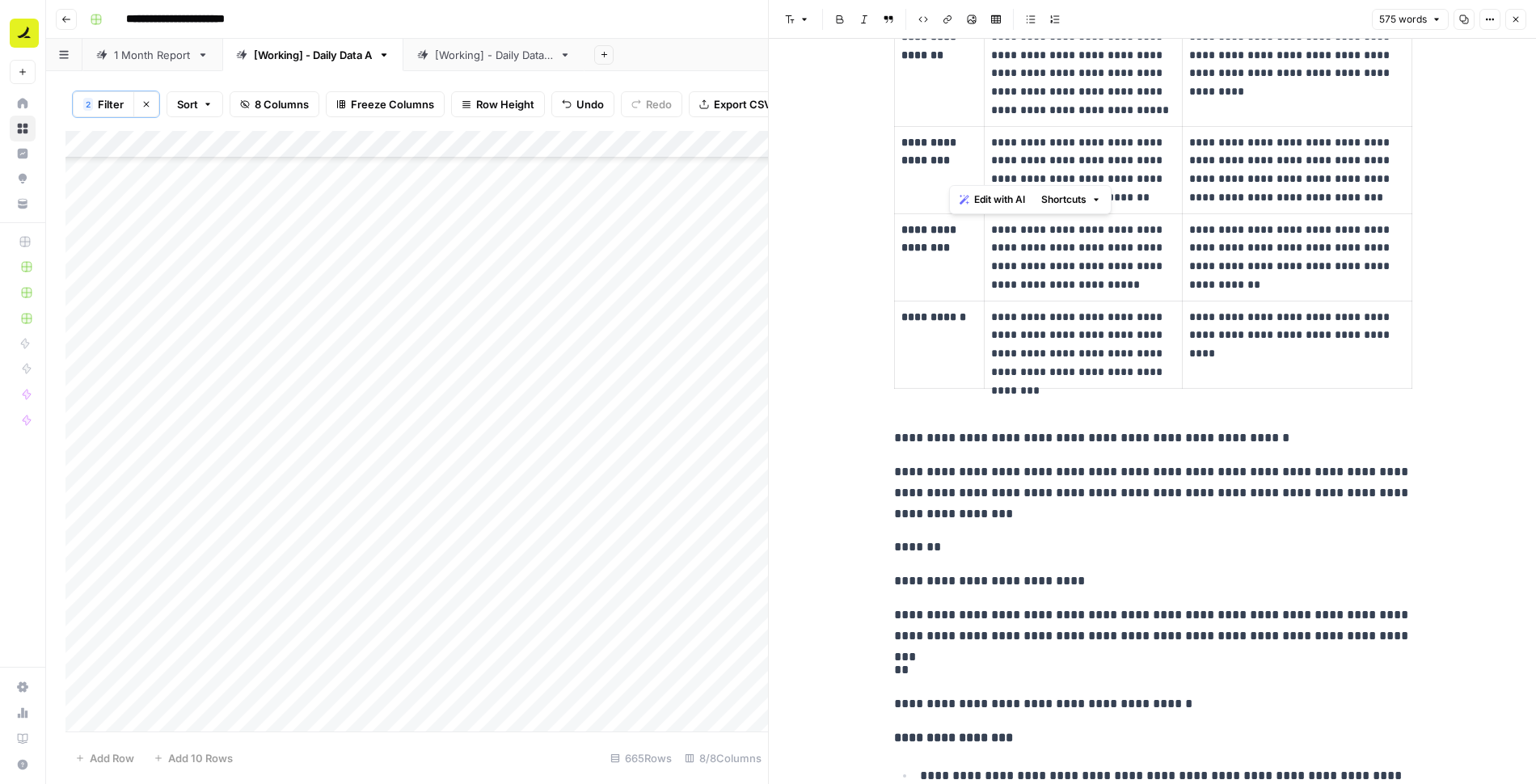
scroll to position [584, 0]
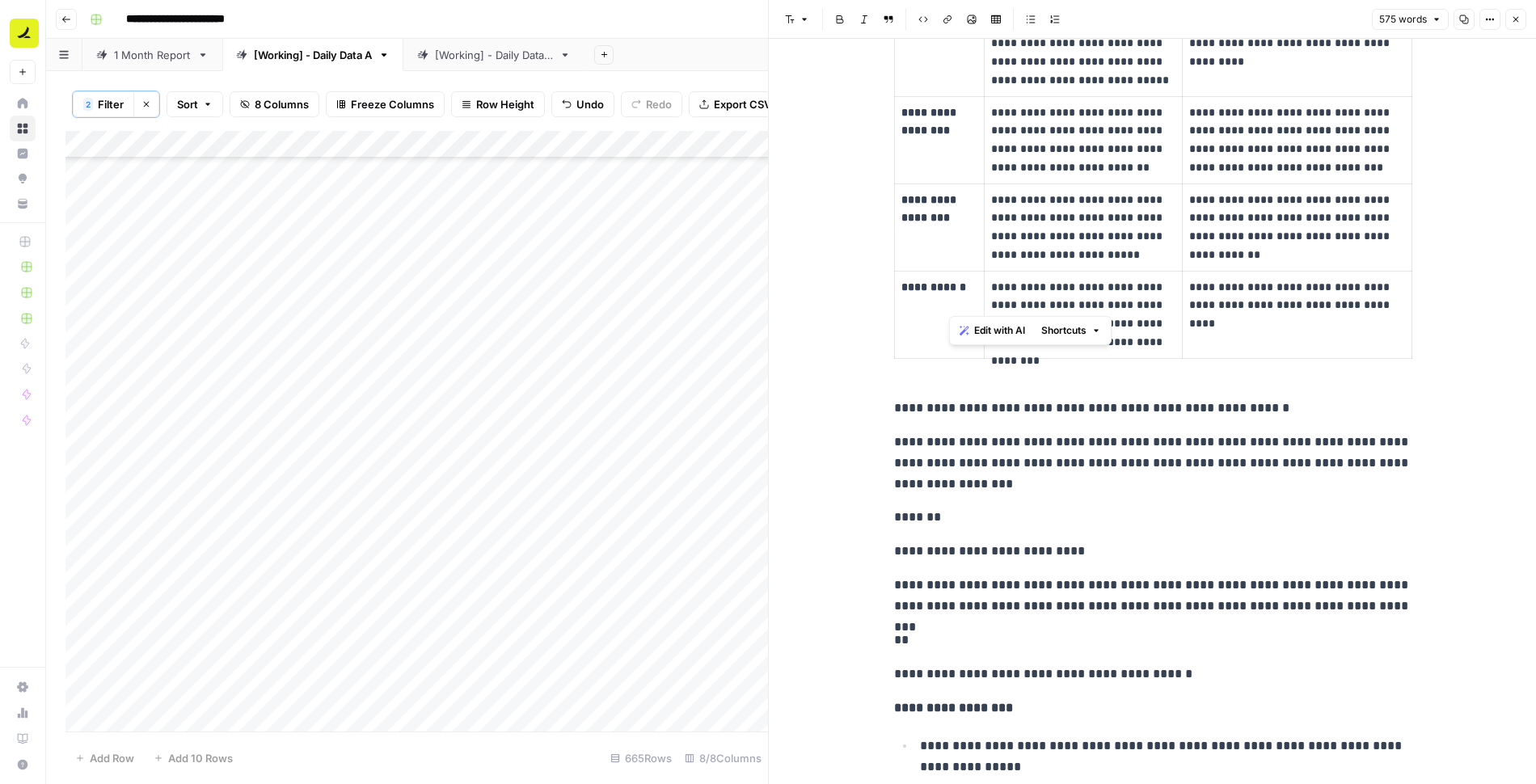
drag, startPoint x: 949, startPoint y: 135, endPoint x: 1315, endPoint y: 345, distance: 422.0
click at [1315, 345] on div "**********" at bounding box center [1153, 410] width 537 height 1859
click at [728, 57] on div "Add Sheet" at bounding box center [1060, 55] width 951 height 32
click at [747, 51] on div "Add Sheet" at bounding box center [1060, 55] width 951 height 32
click at [1519, 24] on icon "button" at bounding box center [1516, 19] width 10 height 10
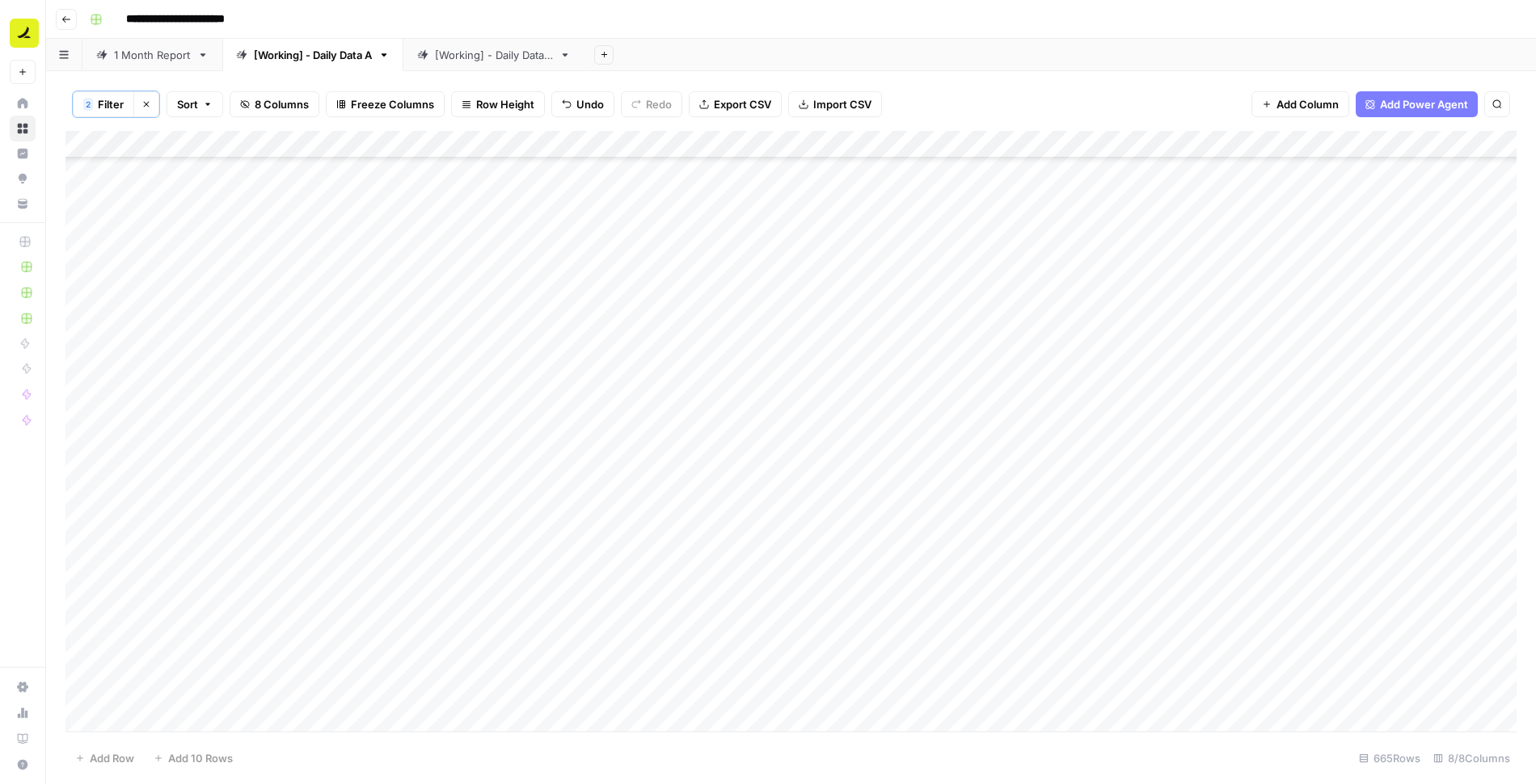
click at [1191, 278] on div "Add Column" at bounding box center [791, 432] width 1451 height 602
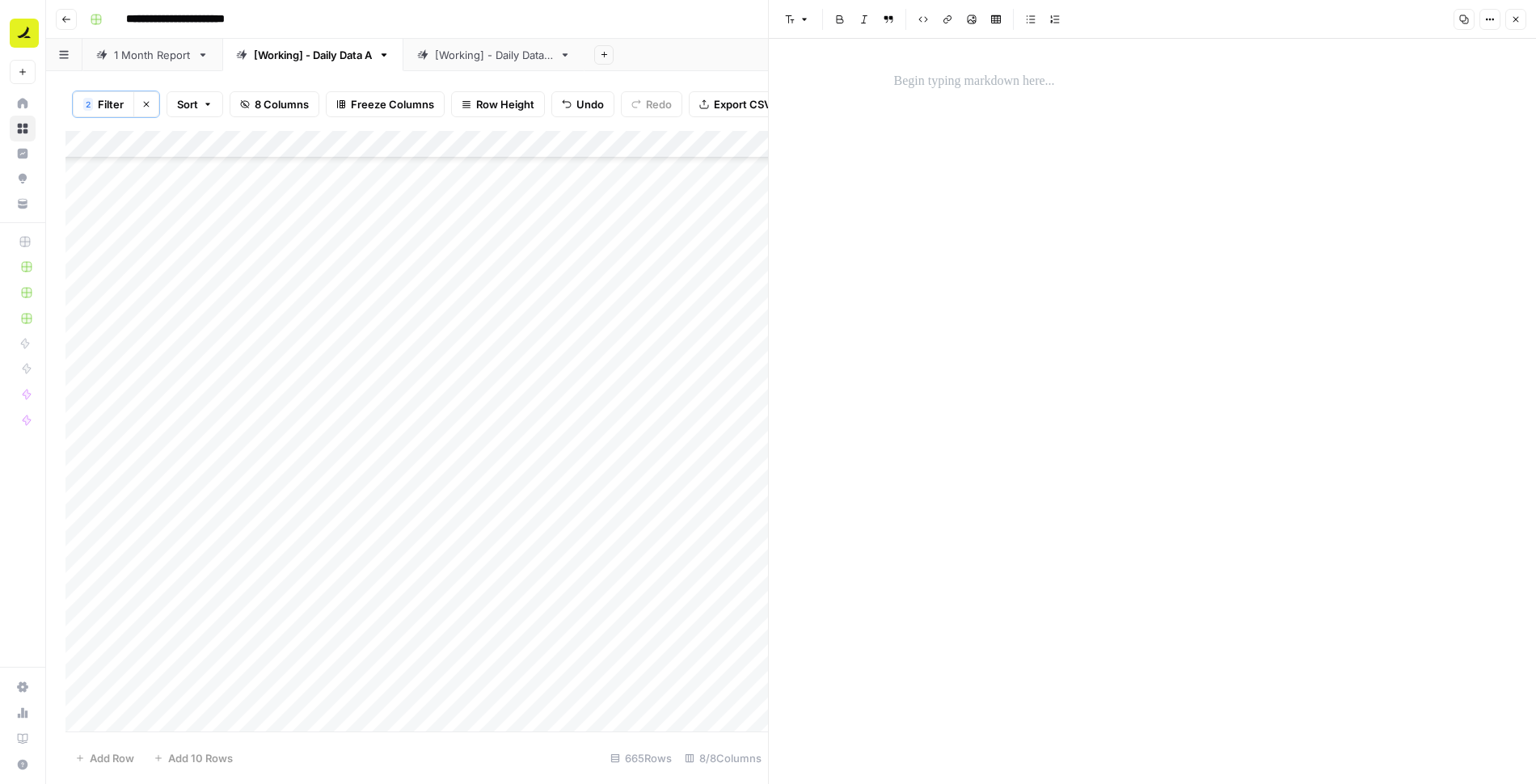
click at [995, 82] on p at bounding box center [1153, 82] width 517 height 21
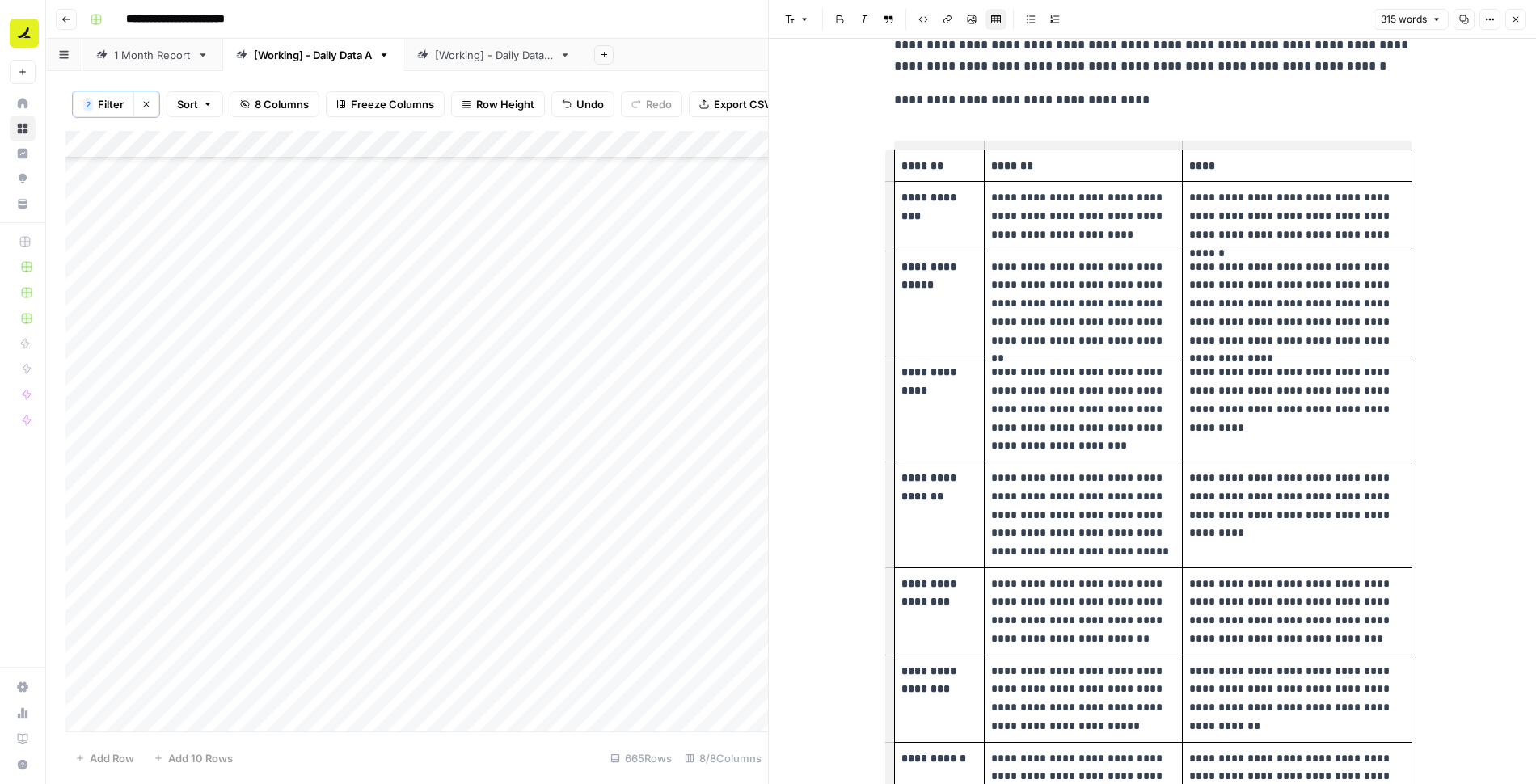
scroll to position [196, 0]
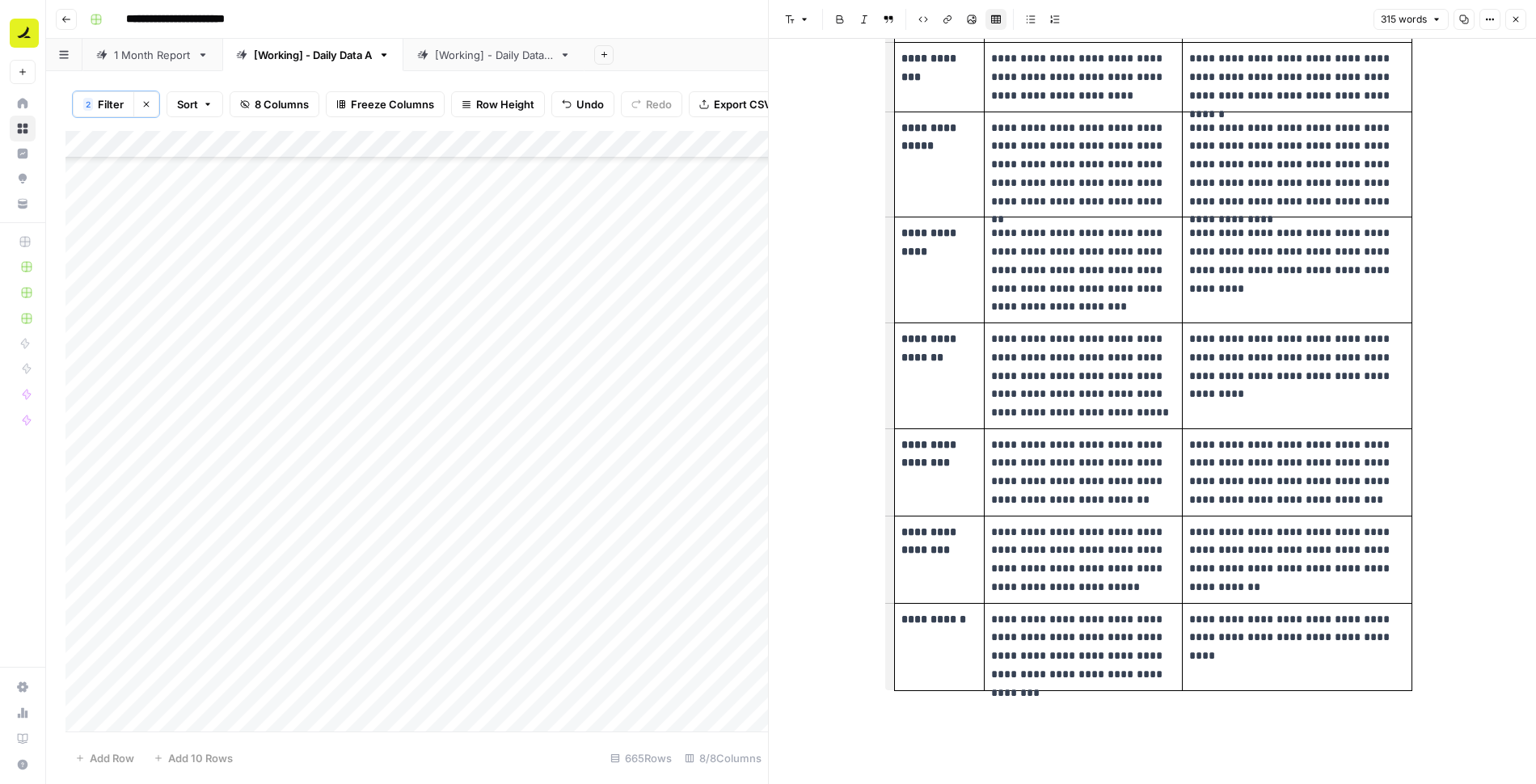
click at [1028, 713] on div "**********" at bounding box center [1153, 302] width 537 height 868
click at [1521, 10] on button "Close" at bounding box center [1516, 19] width 21 height 21
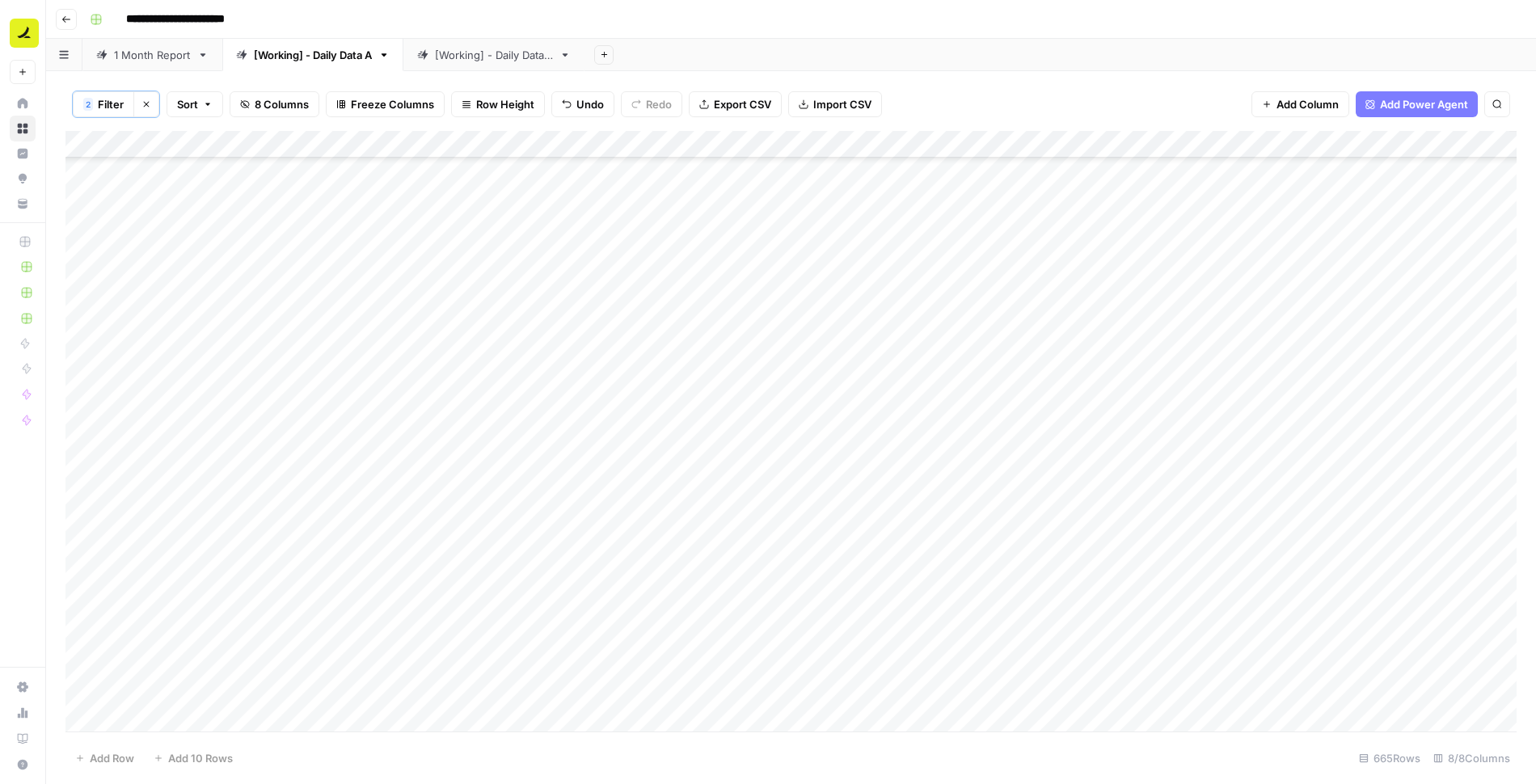
click at [654, 279] on div "Add Column" at bounding box center [791, 432] width 1451 height 602
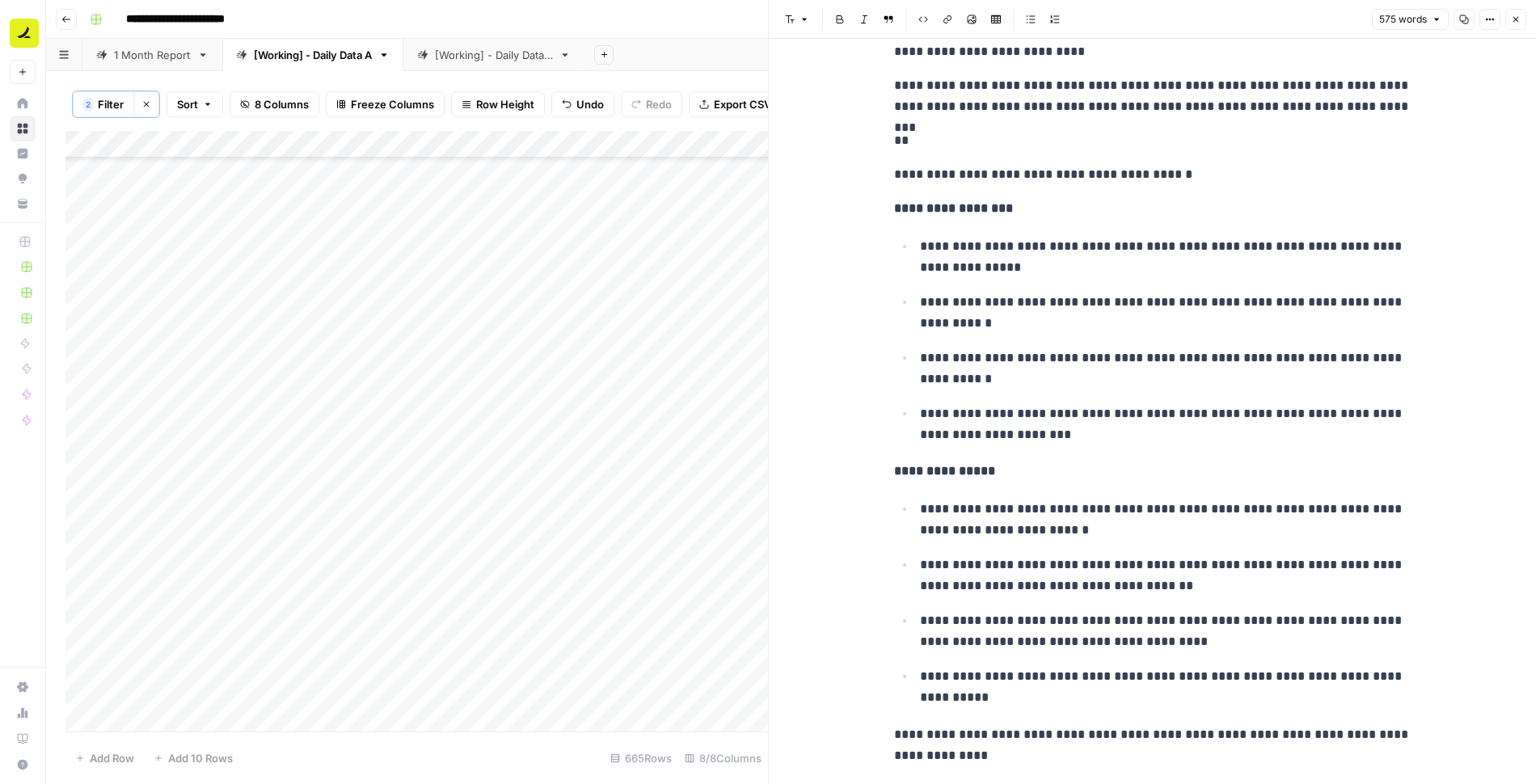
scroll to position [1189, 0]
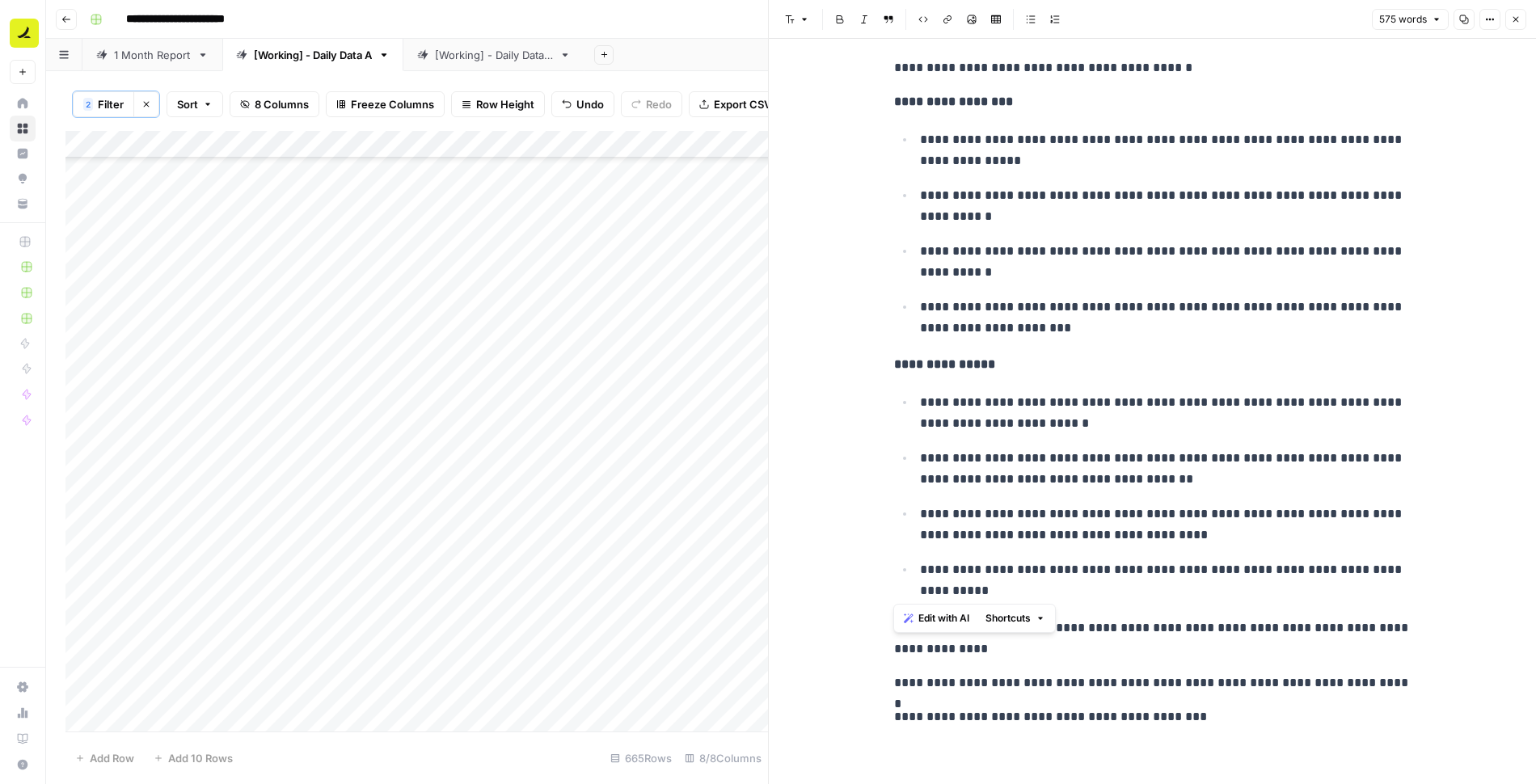
drag, startPoint x: 894, startPoint y: 362, endPoint x: 1110, endPoint y: 588, distance: 312.6
click at [1517, 22] on icon "button" at bounding box center [1516, 19] width 10 height 10
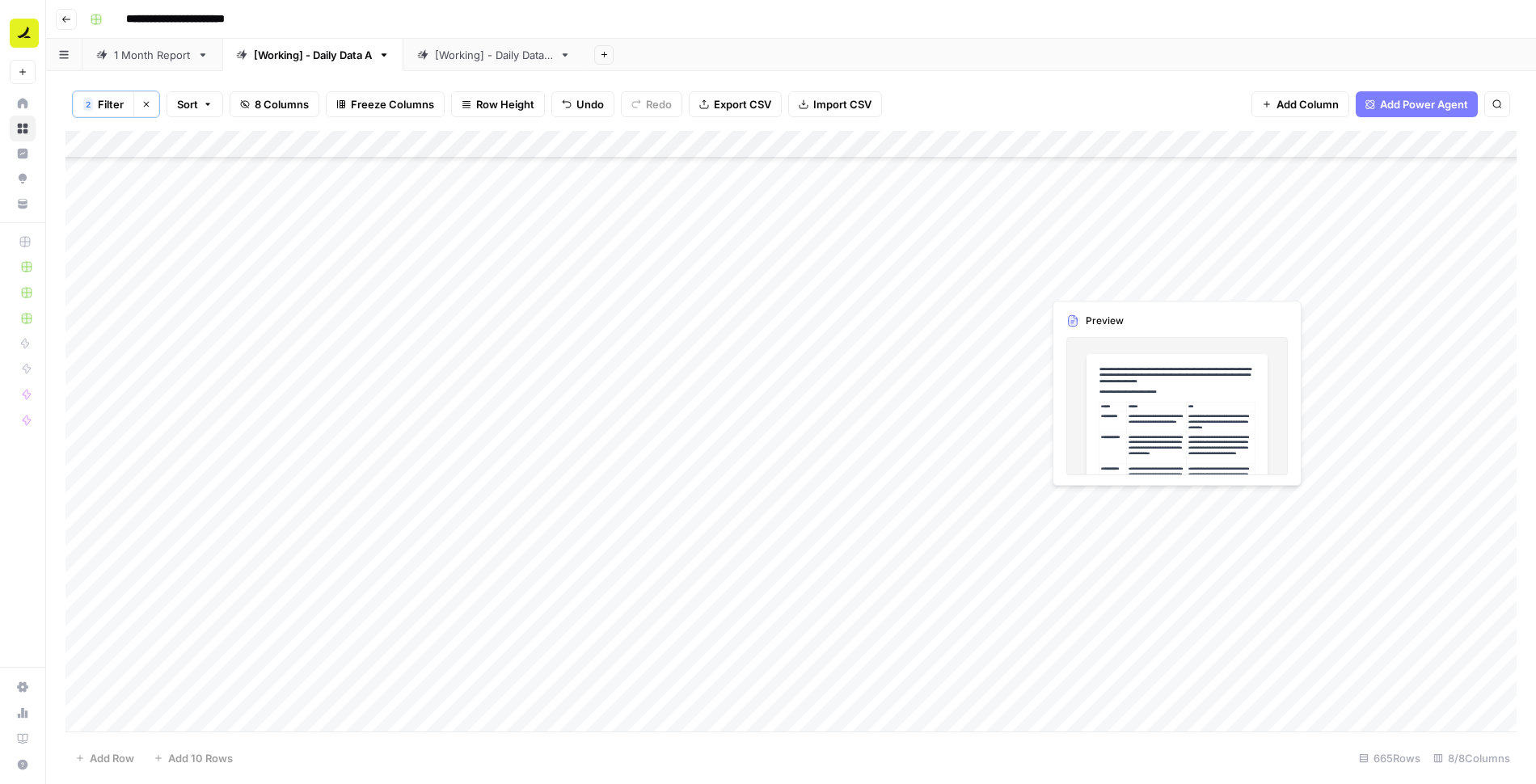
click at [1138, 281] on div "Add Column" at bounding box center [791, 432] width 1451 height 602
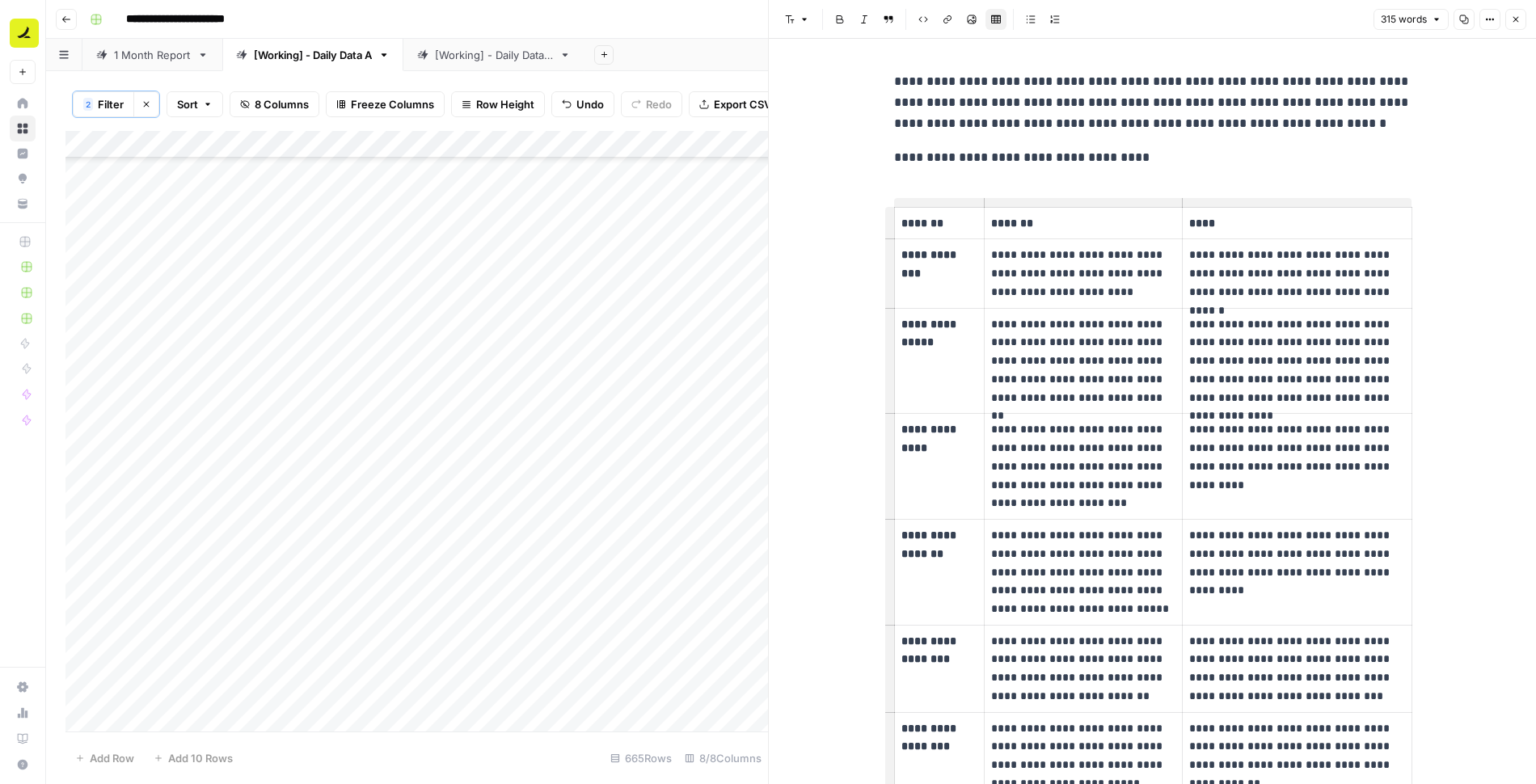
scroll to position [196, 0]
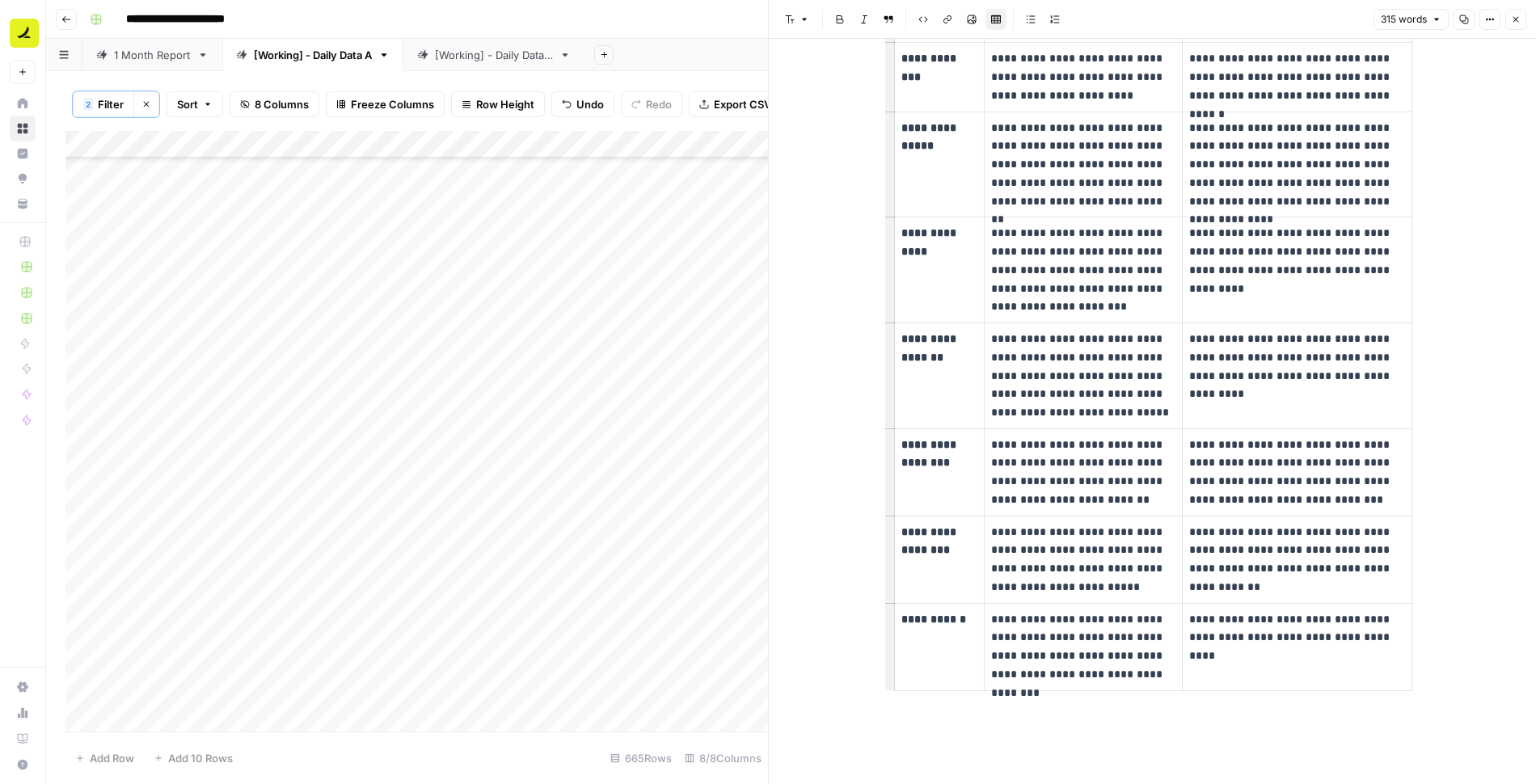
click at [1149, 727] on div "**********" at bounding box center [1153, 302] width 537 height 868
click at [1138, 720] on div "**********" at bounding box center [1153, 302] width 537 height 868
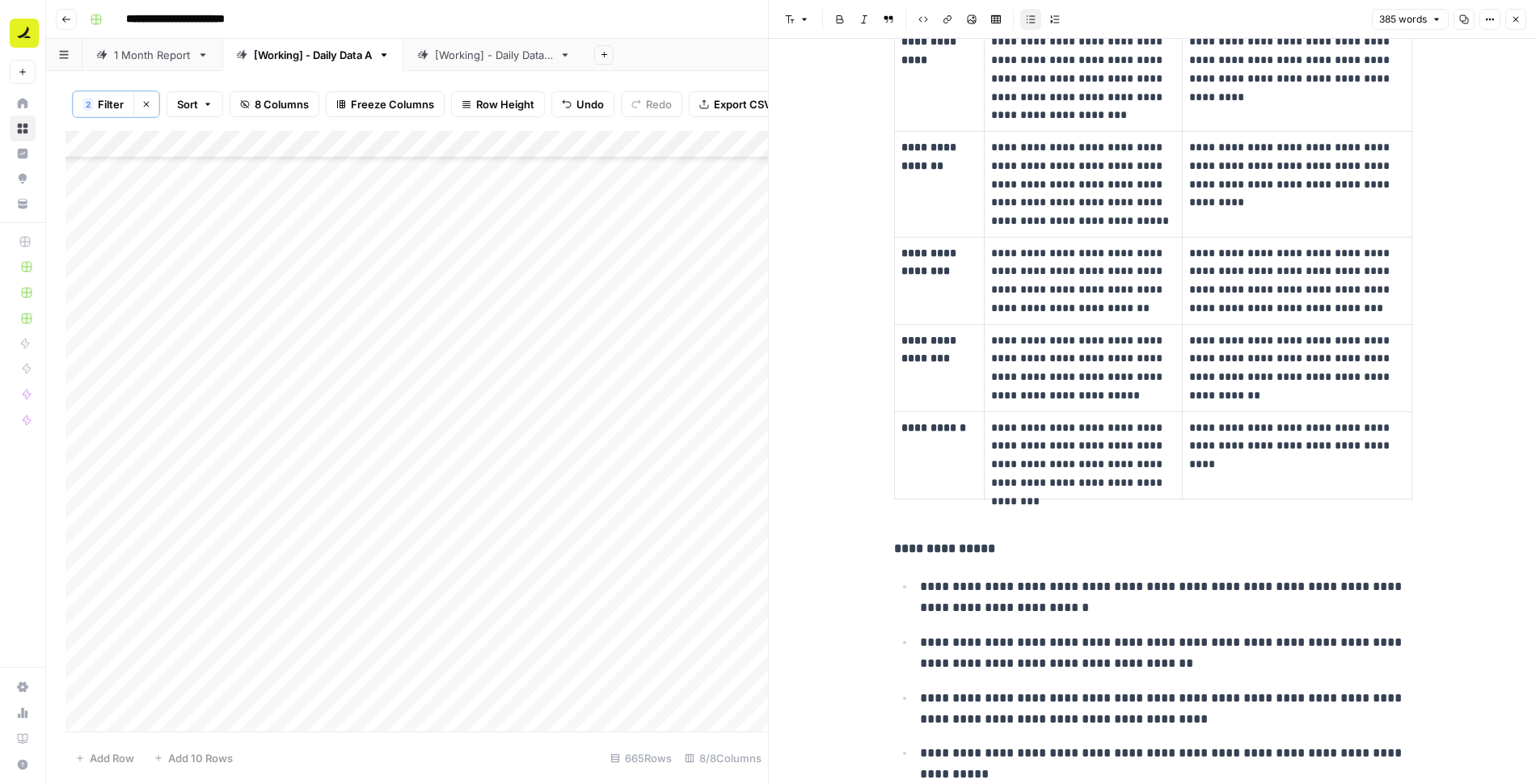
click at [1521, 14] on button "Close" at bounding box center [1516, 19] width 21 height 21
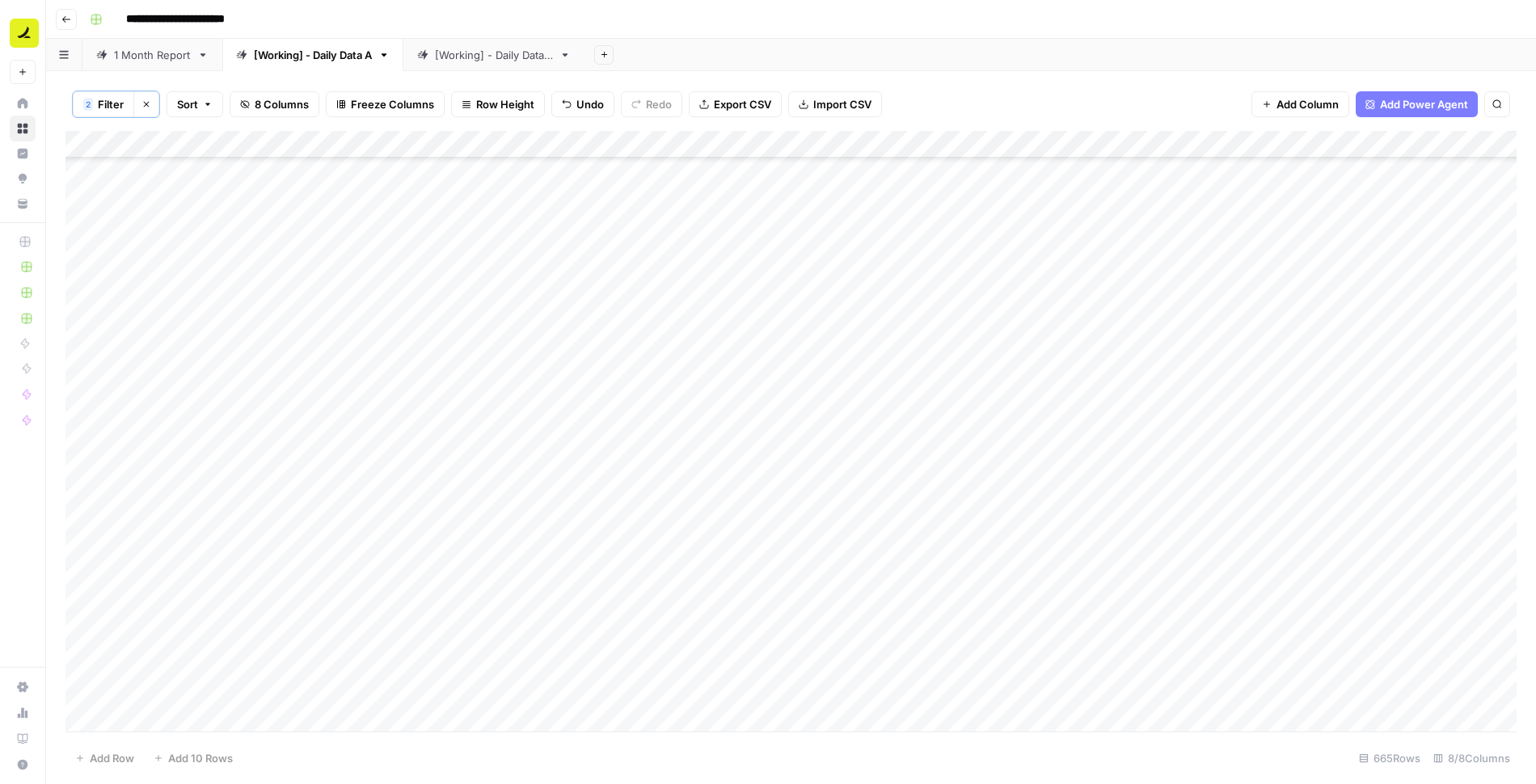
click at [685, 335] on div "Add Column" at bounding box center [791, 432] width 1451 height 602
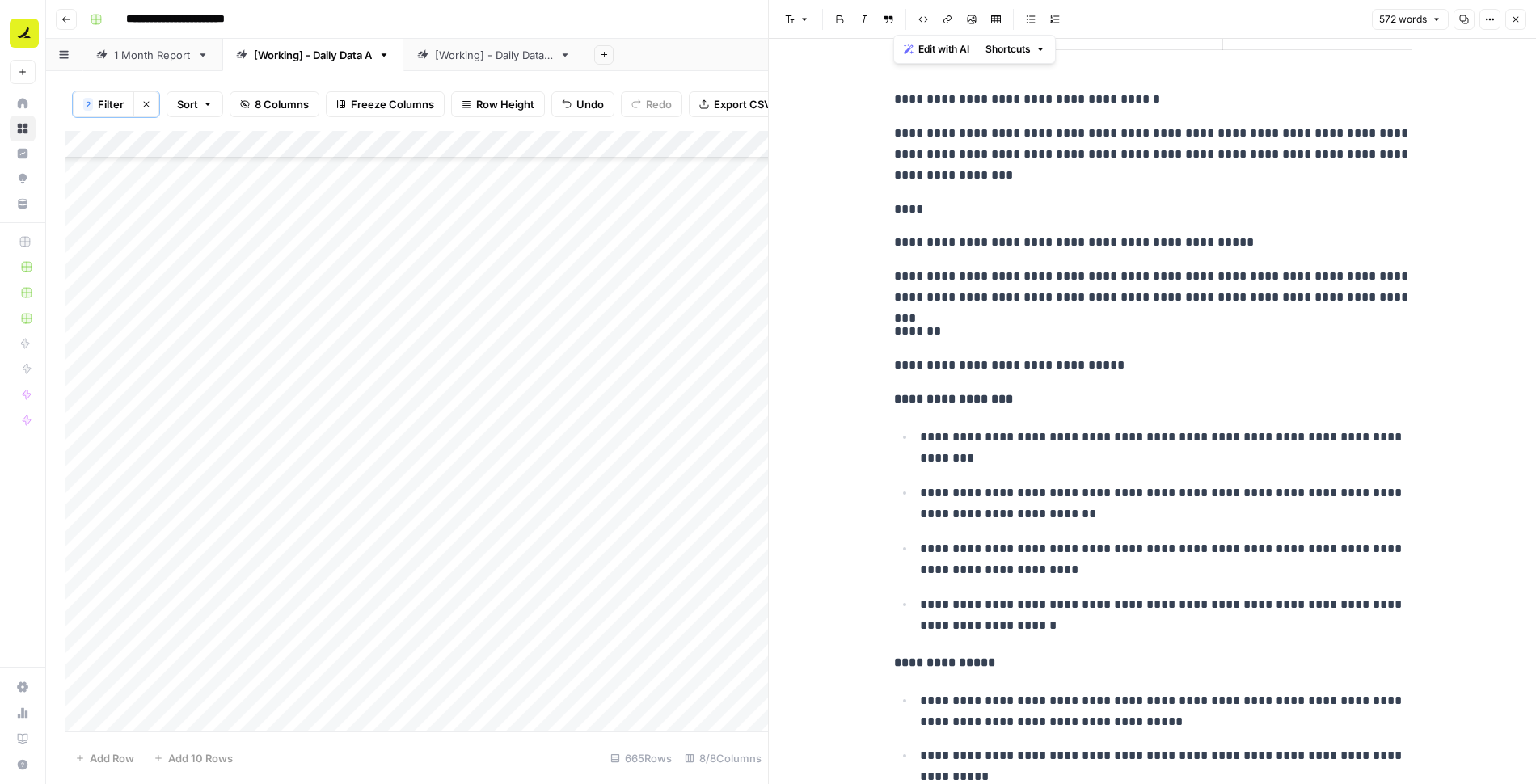
scroll to position [962, 0]
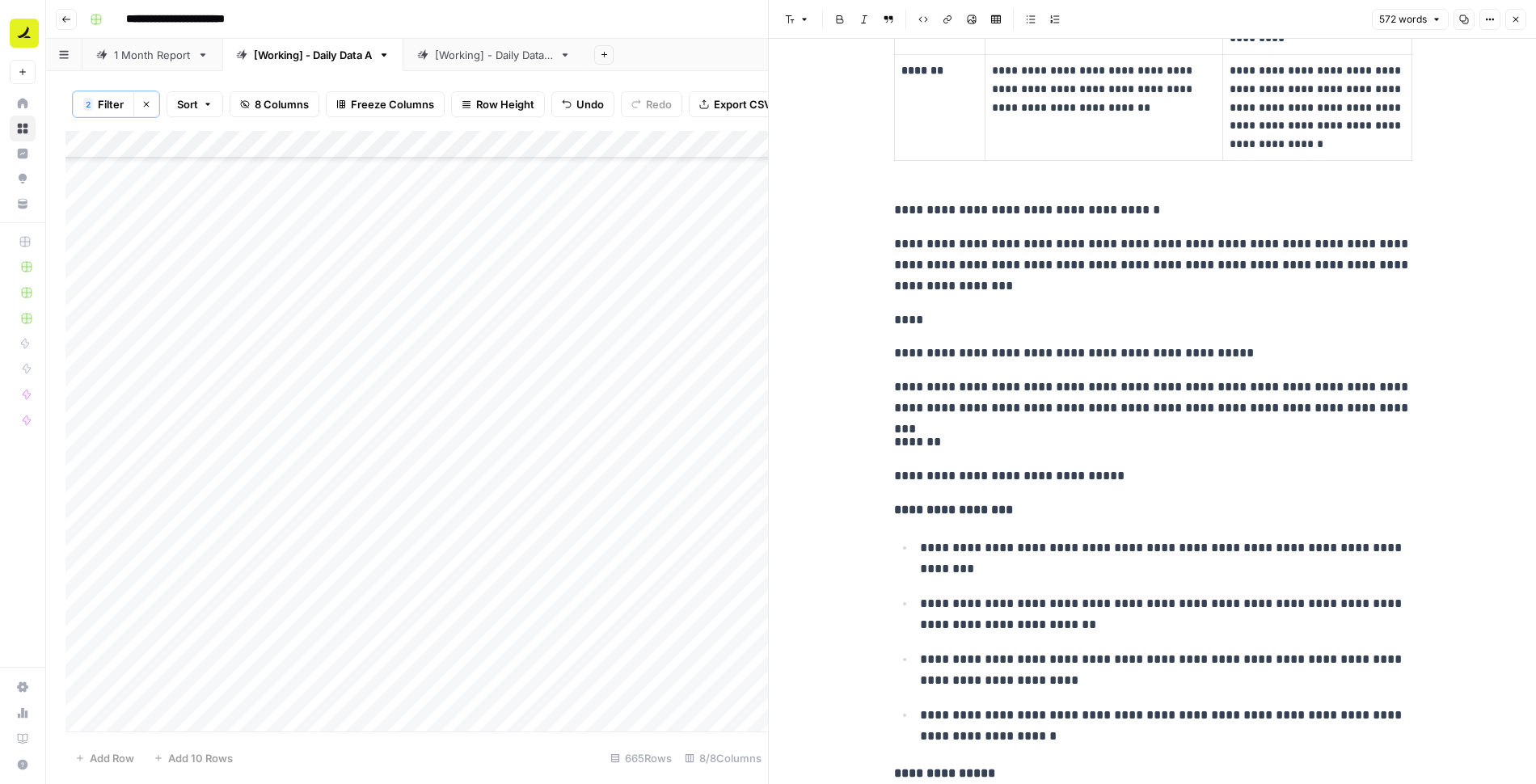
drag, startPoint x: 895, startPoint y: 136, endPoint x: 1421, endPoint y: 150, distance: 526.2
click at [1421, 150] on div "**********" at bounding box center [1152, 125] width 767 height 2097
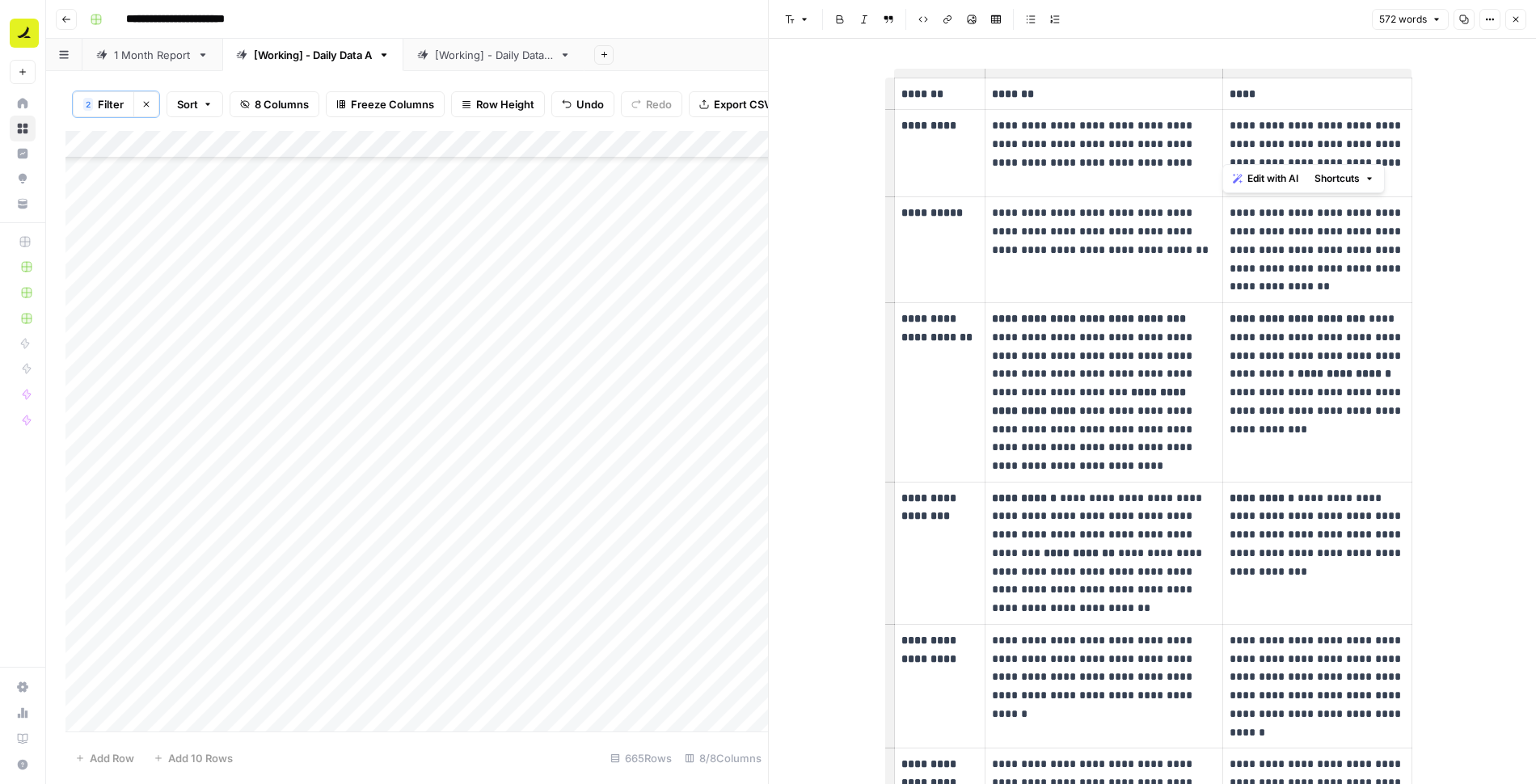
scroll to position [0, 0]
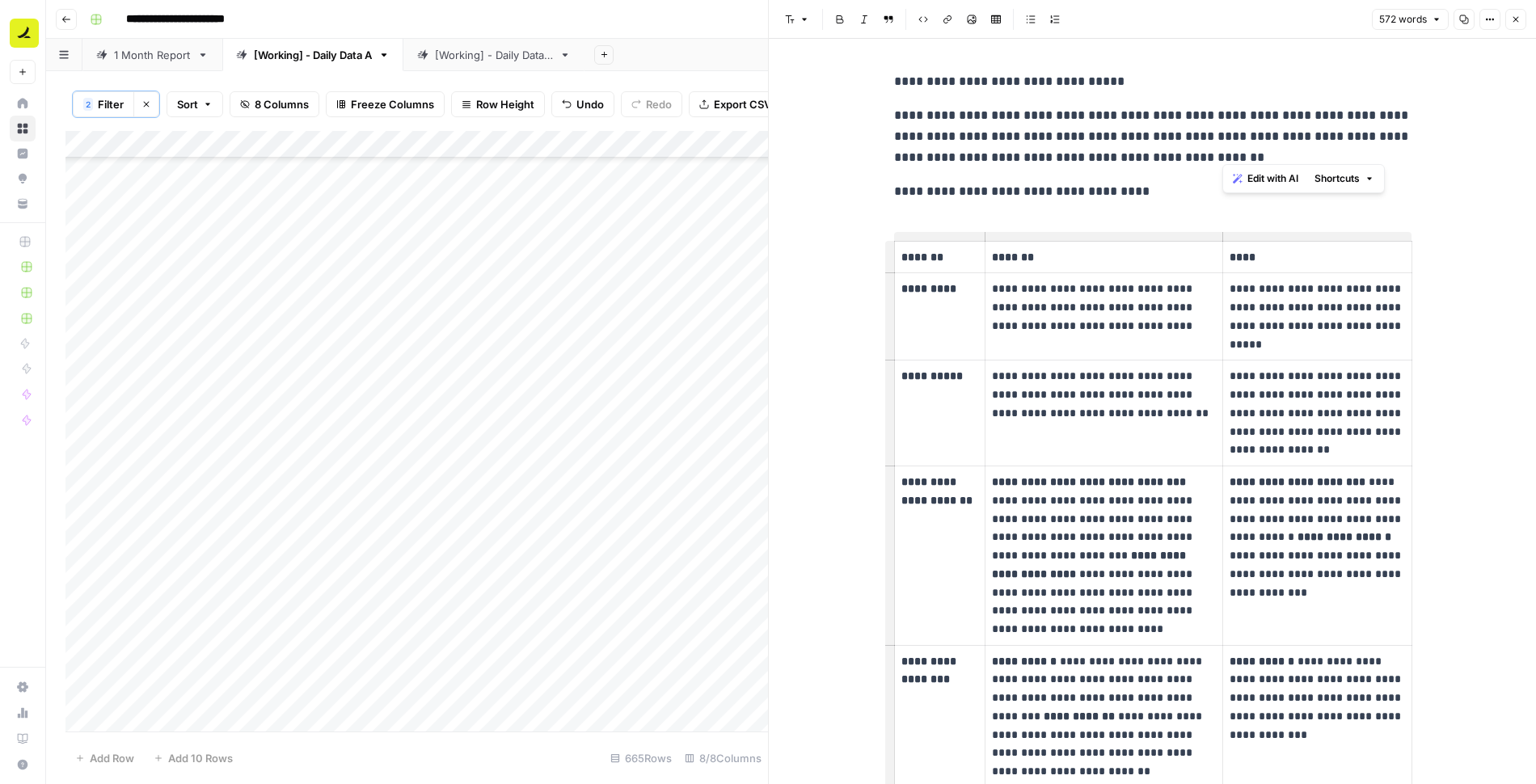
drag, startPoint x: 1378, startPoint y: 138, endPoint x: 898, endPoint y: 132, distance: 480.0
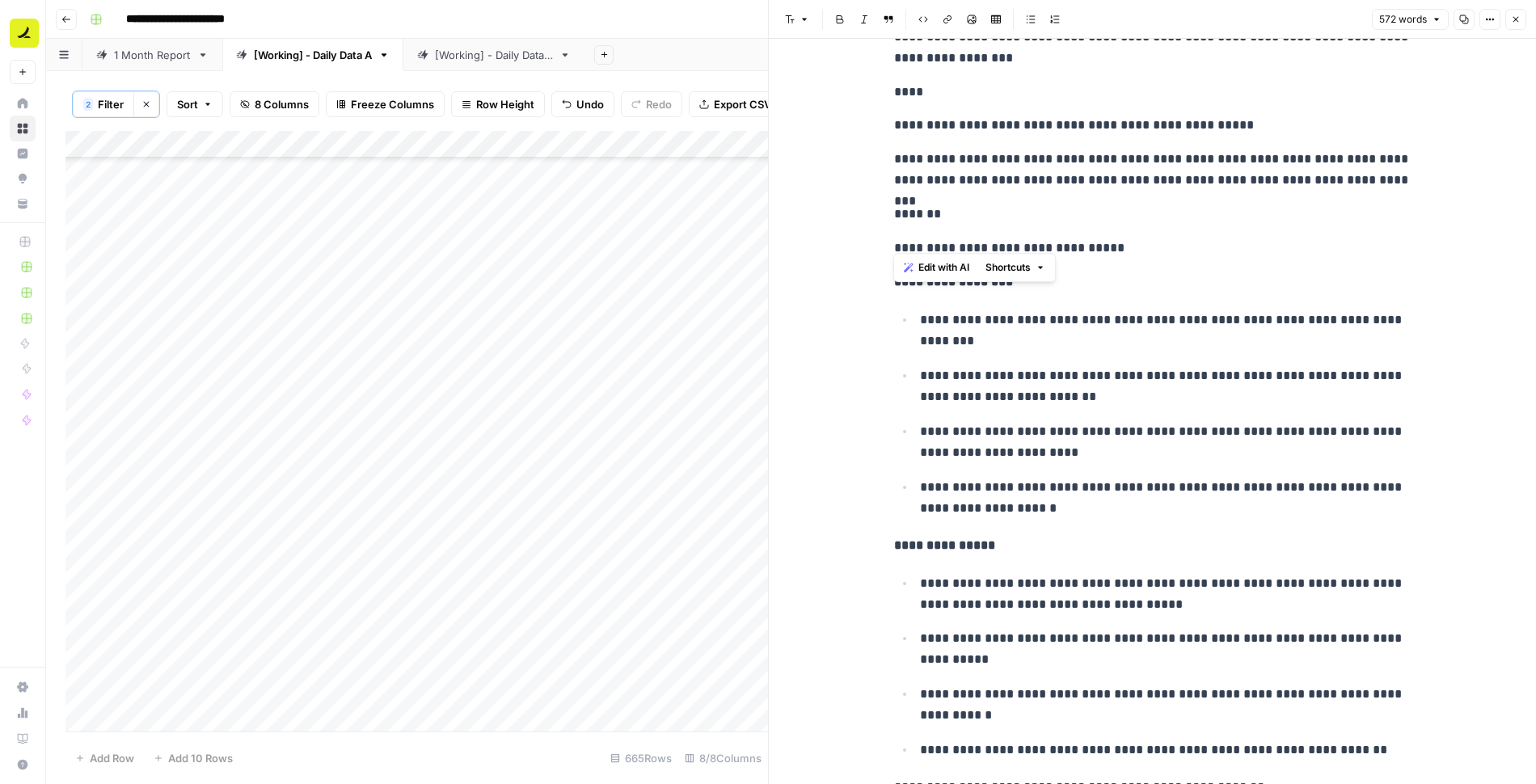
scroll to position [1350, 0]
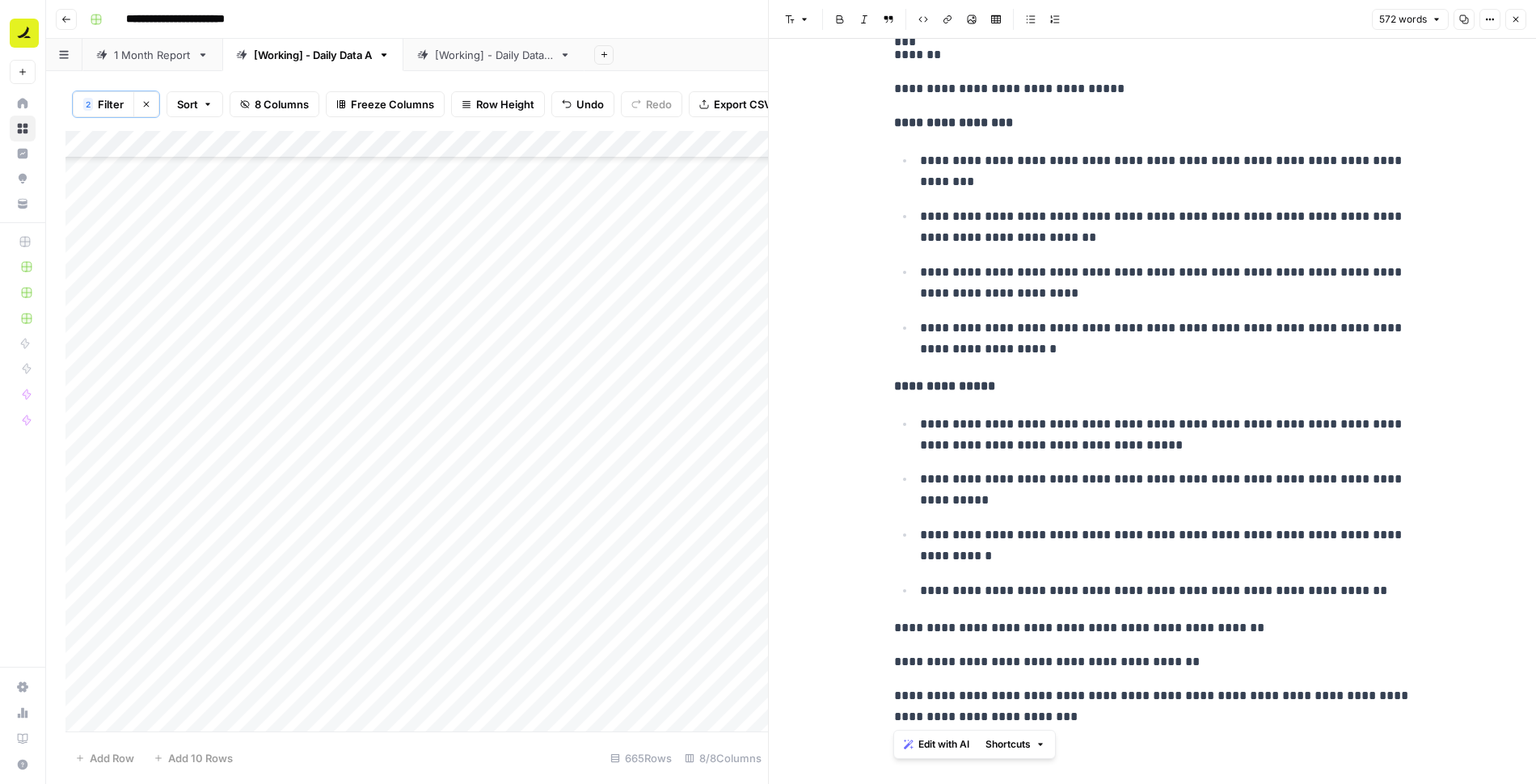
drag, startPoint x: 891, startPoint y: 133, endPoint x: 1228, endPoint y: 816, distance: 761.6
click at [1228, 783] on html "**********" at bounding box center [768, 392] width 1536 height 784
click at [1513, 23] on icon "button" at bounding box center [1516, 19] width 10 height 10
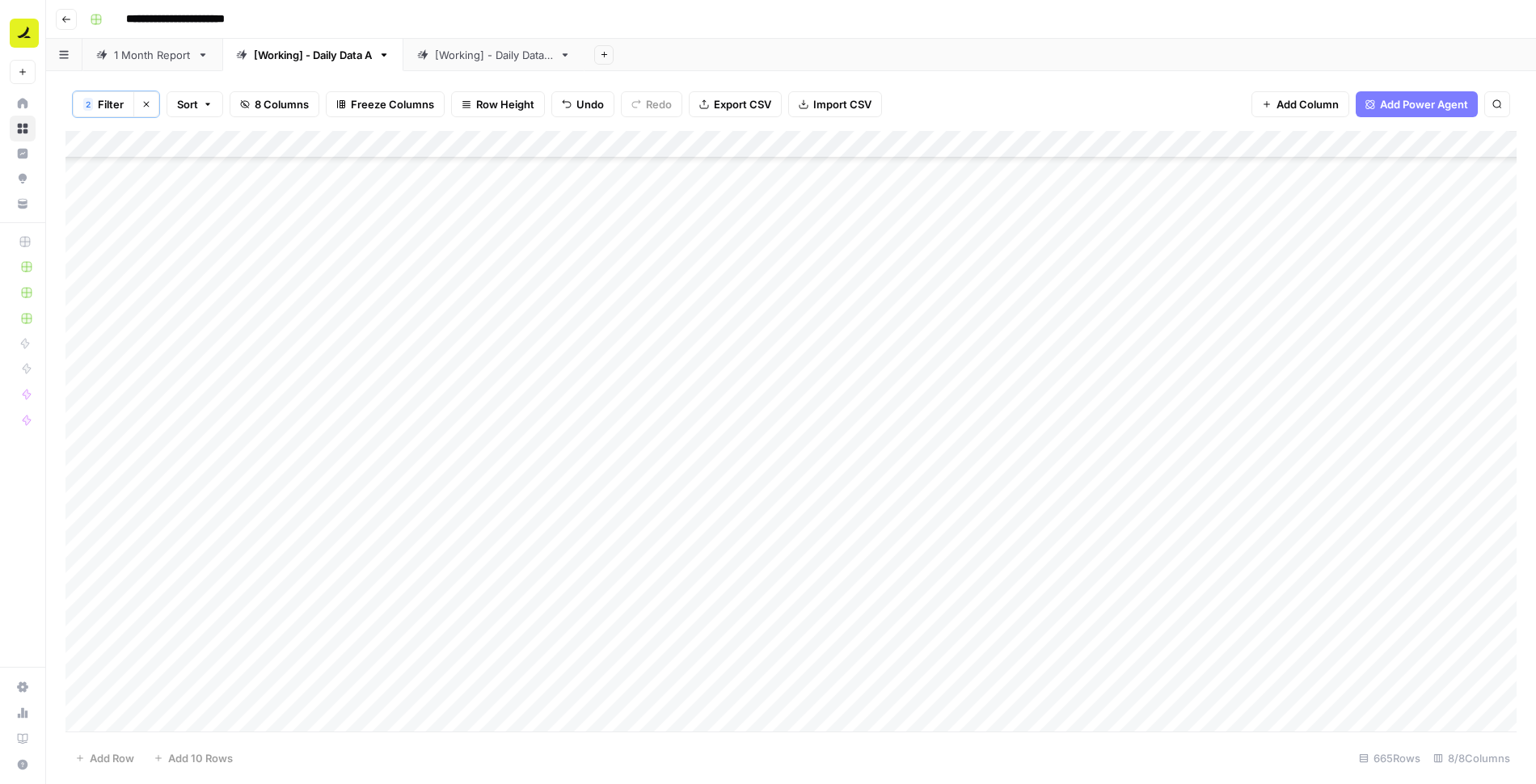
click at [1126, 339] on div "Add Column" at bounding box center [791, 432] width 1451 height 602
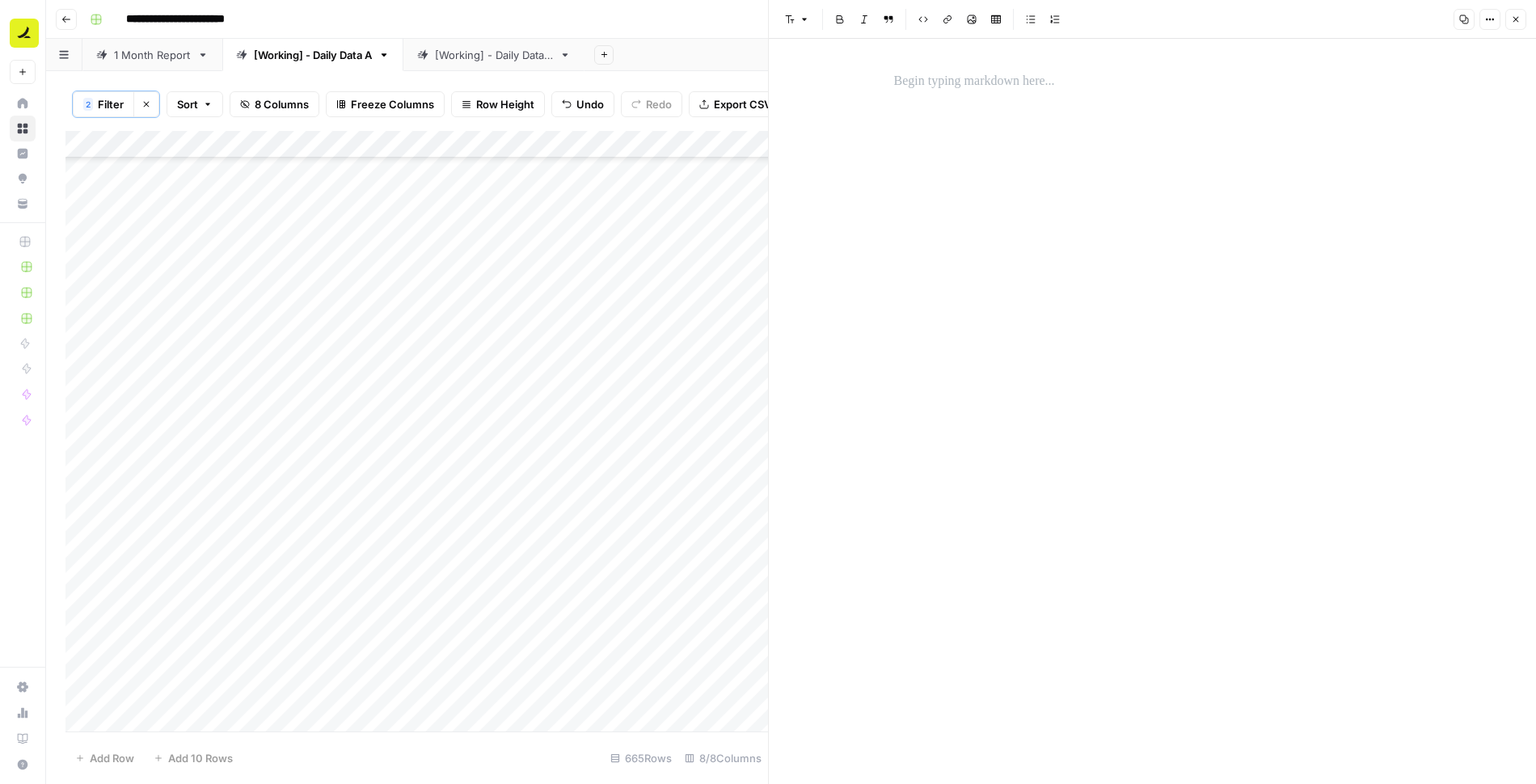
click at [958, 88] on p at bounding box center [1153, 82] width 517 height 21
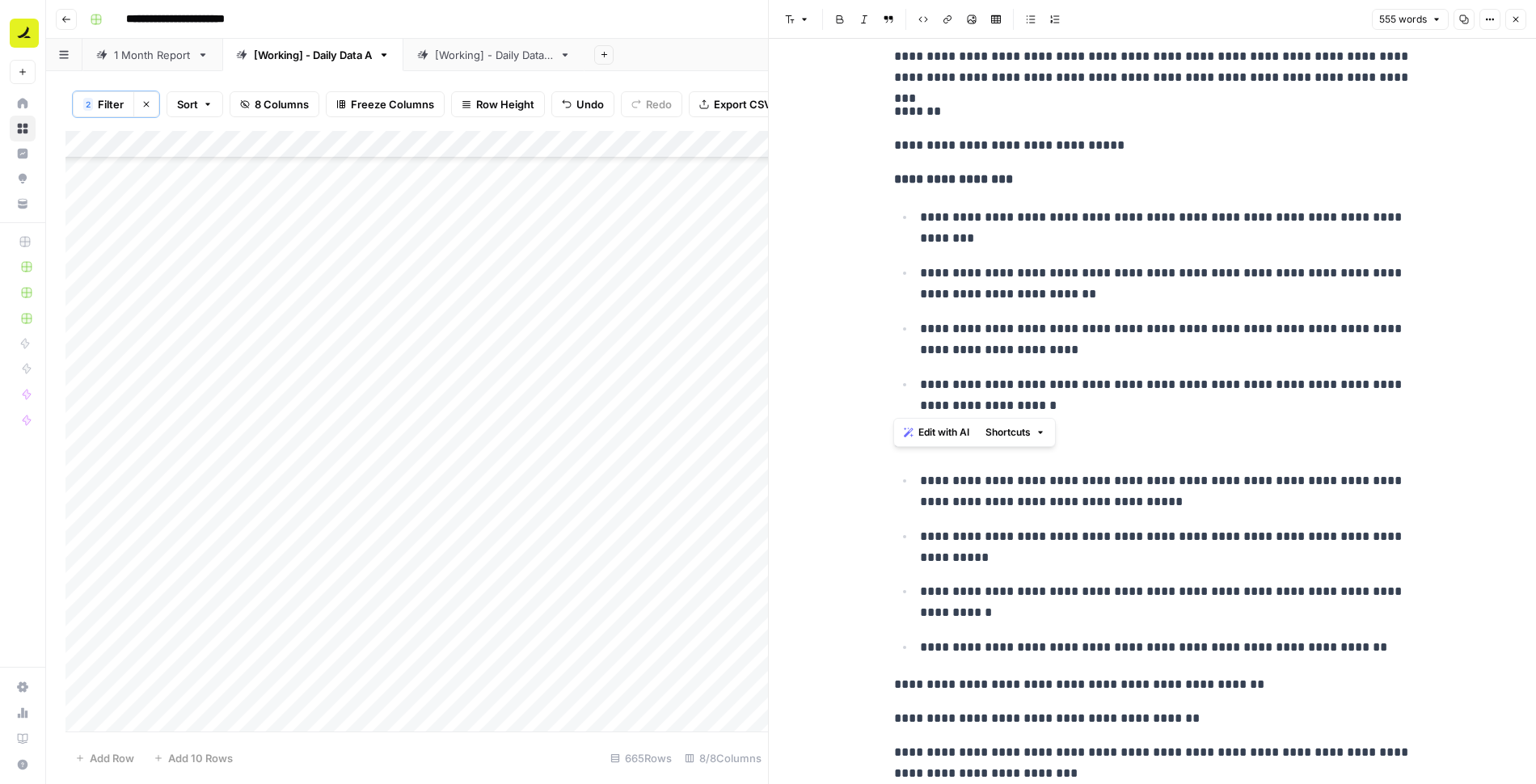
drag, startPoint x: 1051, startPoint y: 403, endPoint x: 882, endPoint y: 105, distance: 342.6
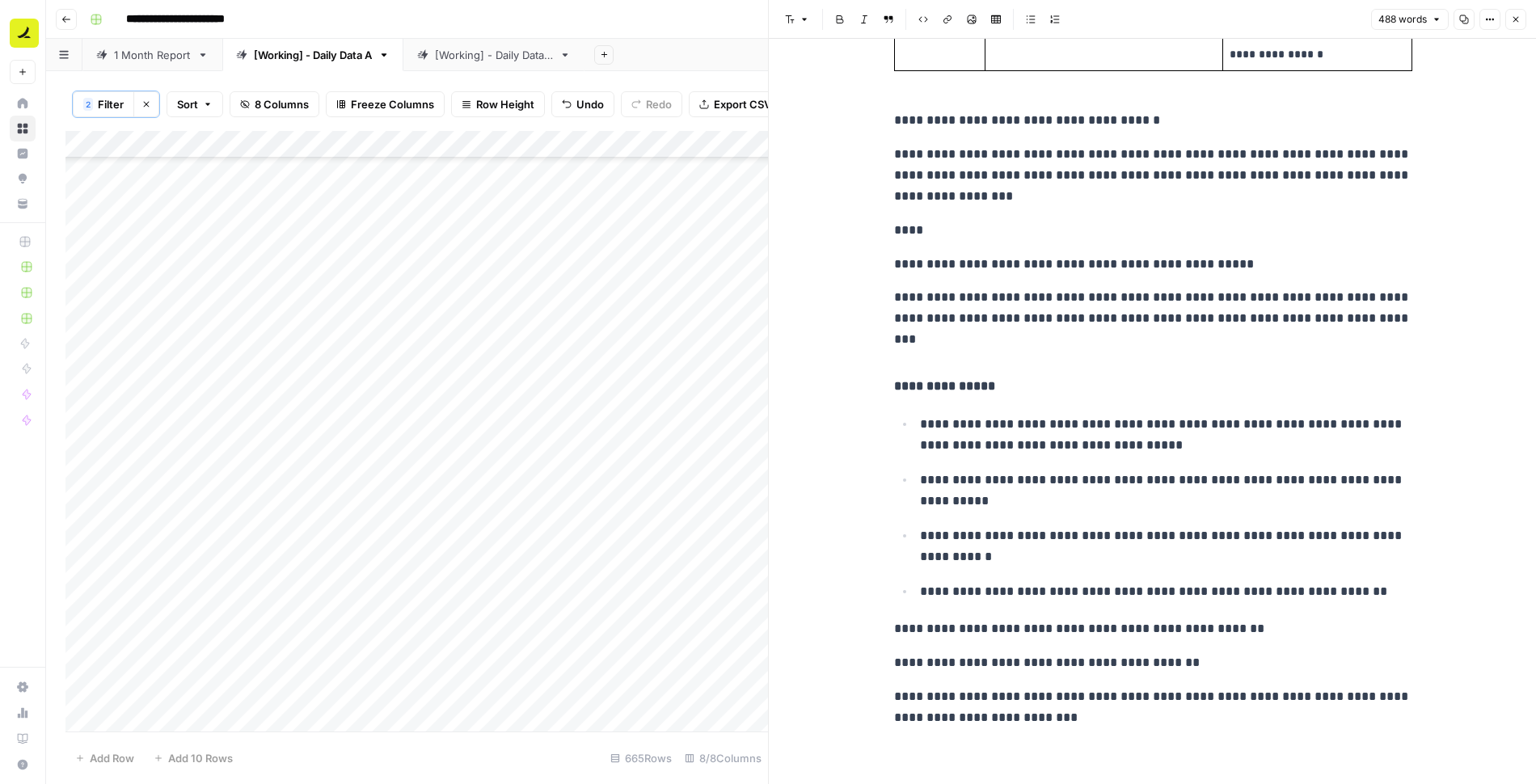
scroll to position [963, 0]
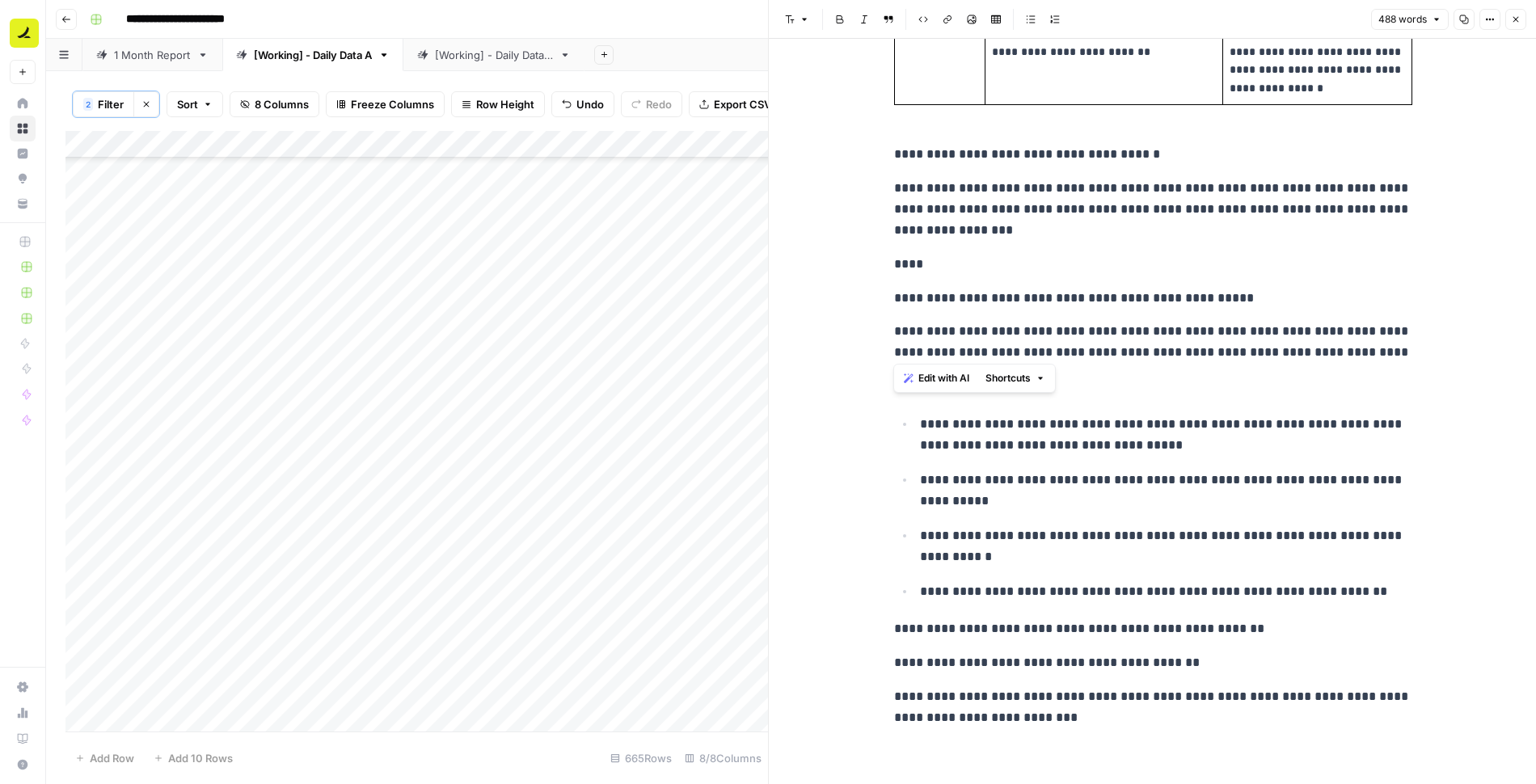
drag, startPoint x: 1375, startPoint y: 349, endPoint x: 872, endPoint y: 145, distance: 542.8
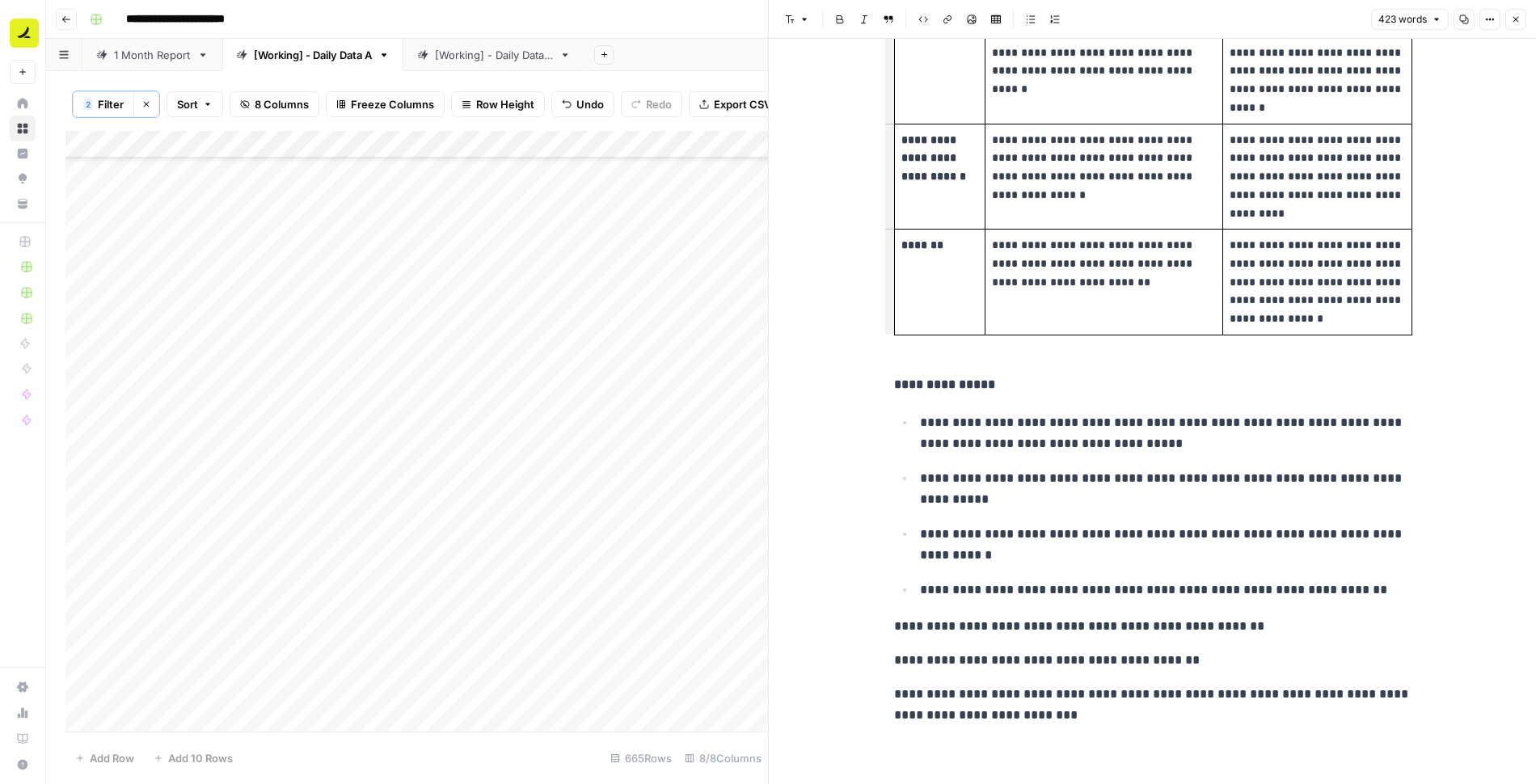
scroll to position [730, 0]
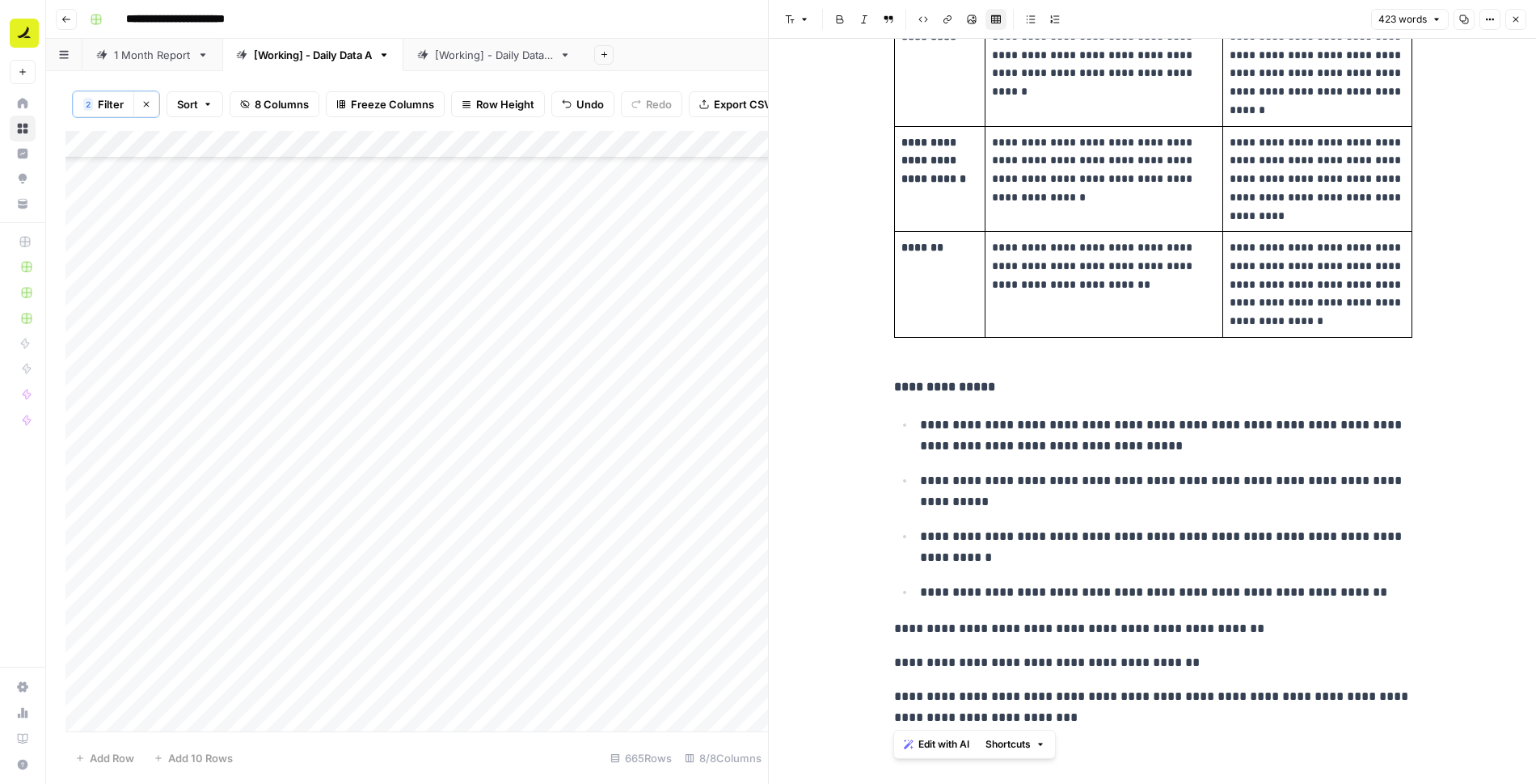
drag, startPoint x: 1098, startPoint y: 720, endPoint x: 868, endPoint y: 622, distance: 250.0
click at [868, 621] on div "**********" at bounding box center [1152, 47] width 767 height 1478
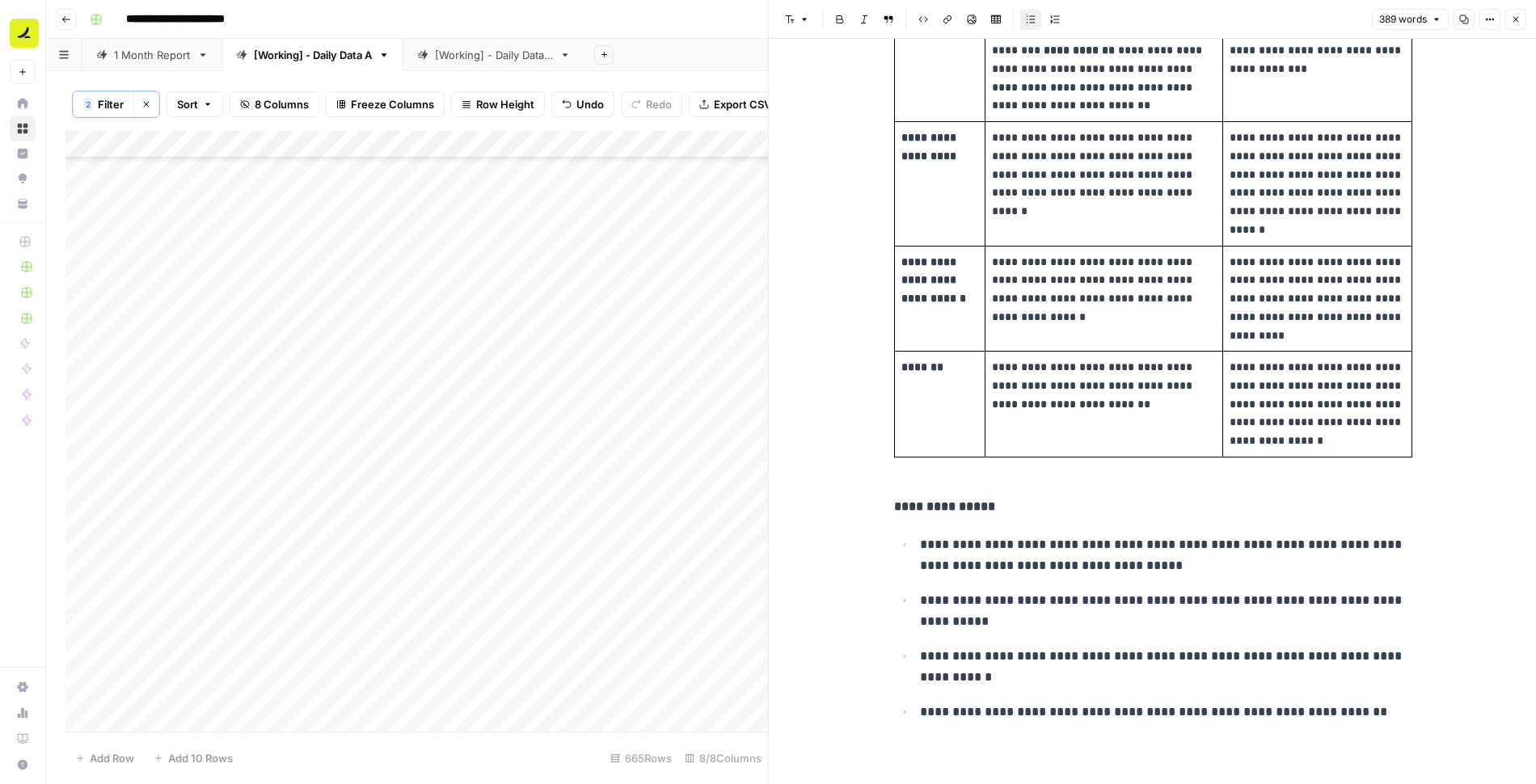
scroll to position [0, 0]
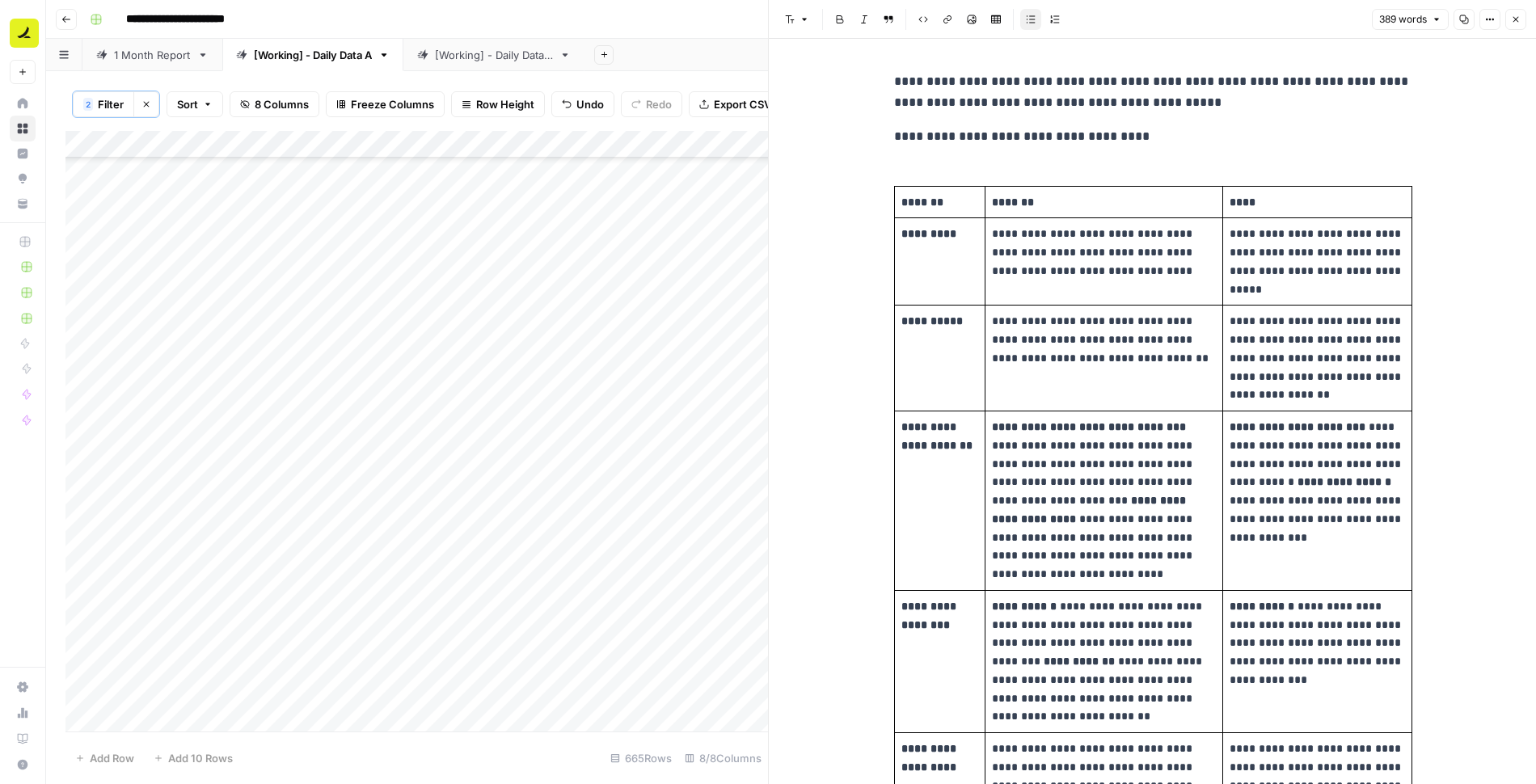
click at [1230, 167] on div "**********" at bounding box center [1153, 705] width 537 height 1281
click at [1217, 155] on div "**********" at bounding box center [1153, 705] width 537 height 1281
click at [1514, 22] on icon "button" at bounding box center [1516, 19] width 10 height 10
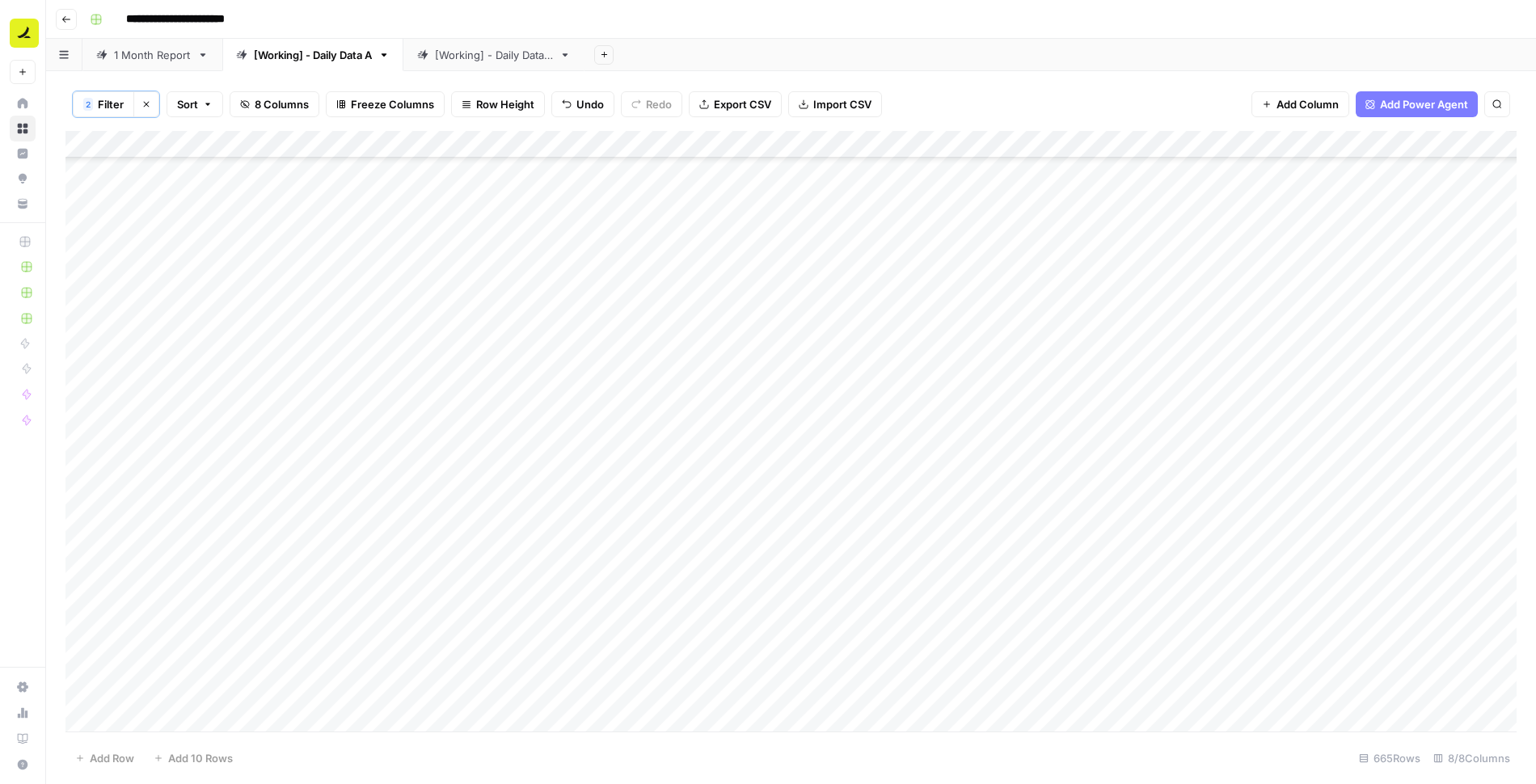
scroll to position [17698, 0]
click at [148, 103] on icon "button" at bounding box center [146, 105] width 10 height 10
click at [168, 722] on div "Add Column" at bounding box center [791, 431] width 1451 height 602
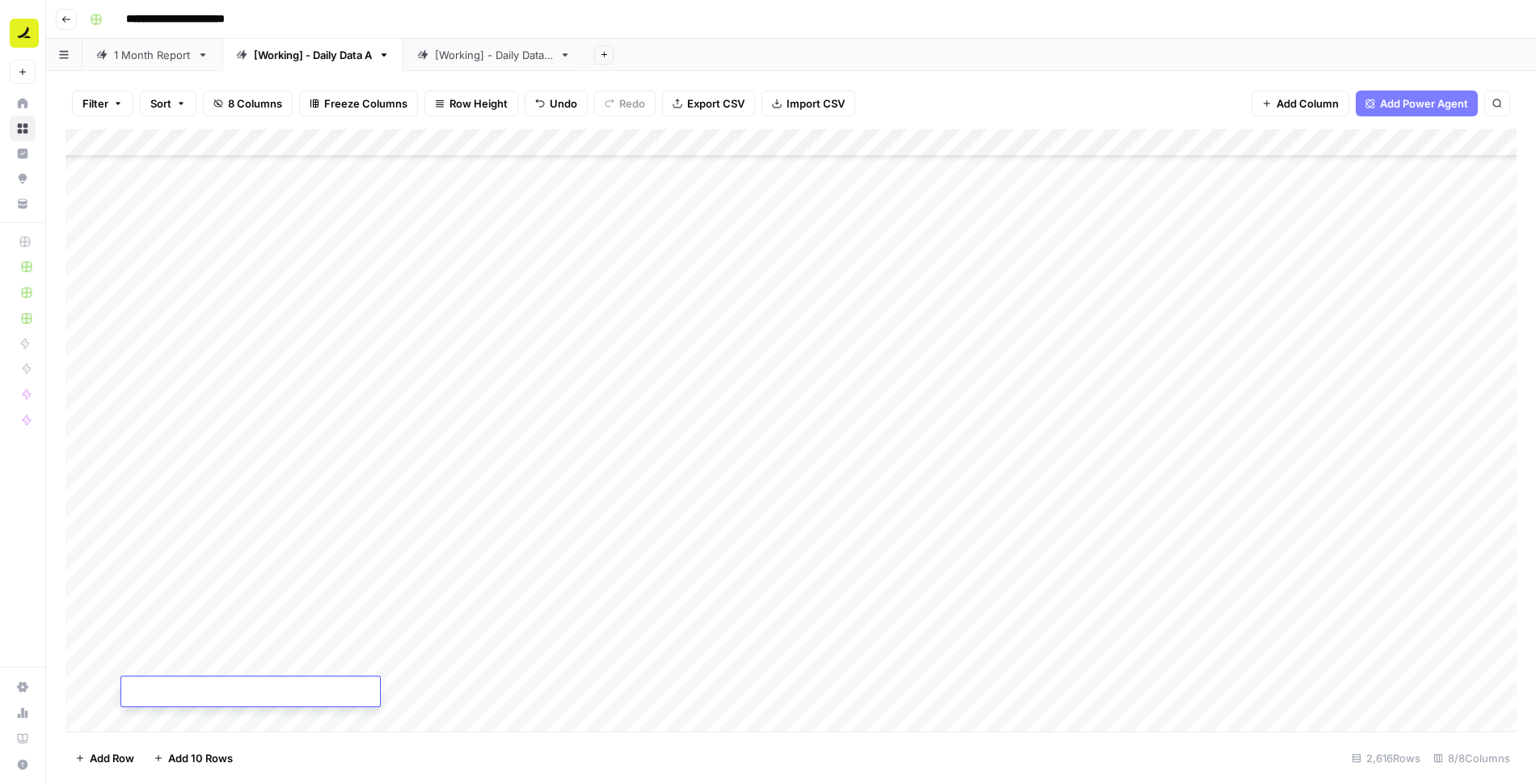
click at [419, 698] on div "Add Column" at bounding box center [791, 431] width 1451 height 602
click at [178, 691] on div "Add Column" at bounding box center [791, 431] width 1451 height 602
click at [796, 104] on span "Import CSV" at bounding box center [816, 104] width 58 height 16
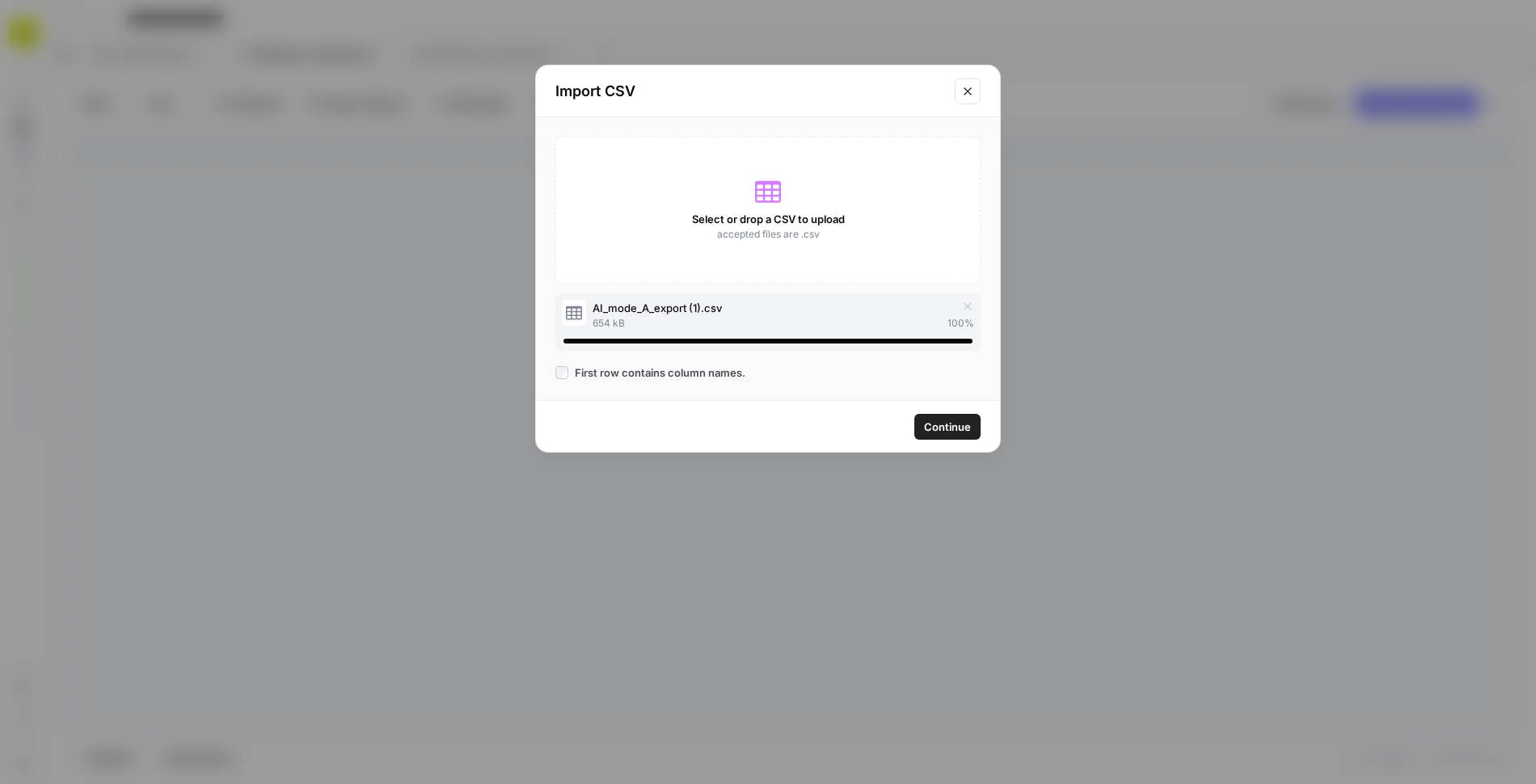
click at [933, 431] on span "Continue" at bounding box center [947, 426] width 47 height 16
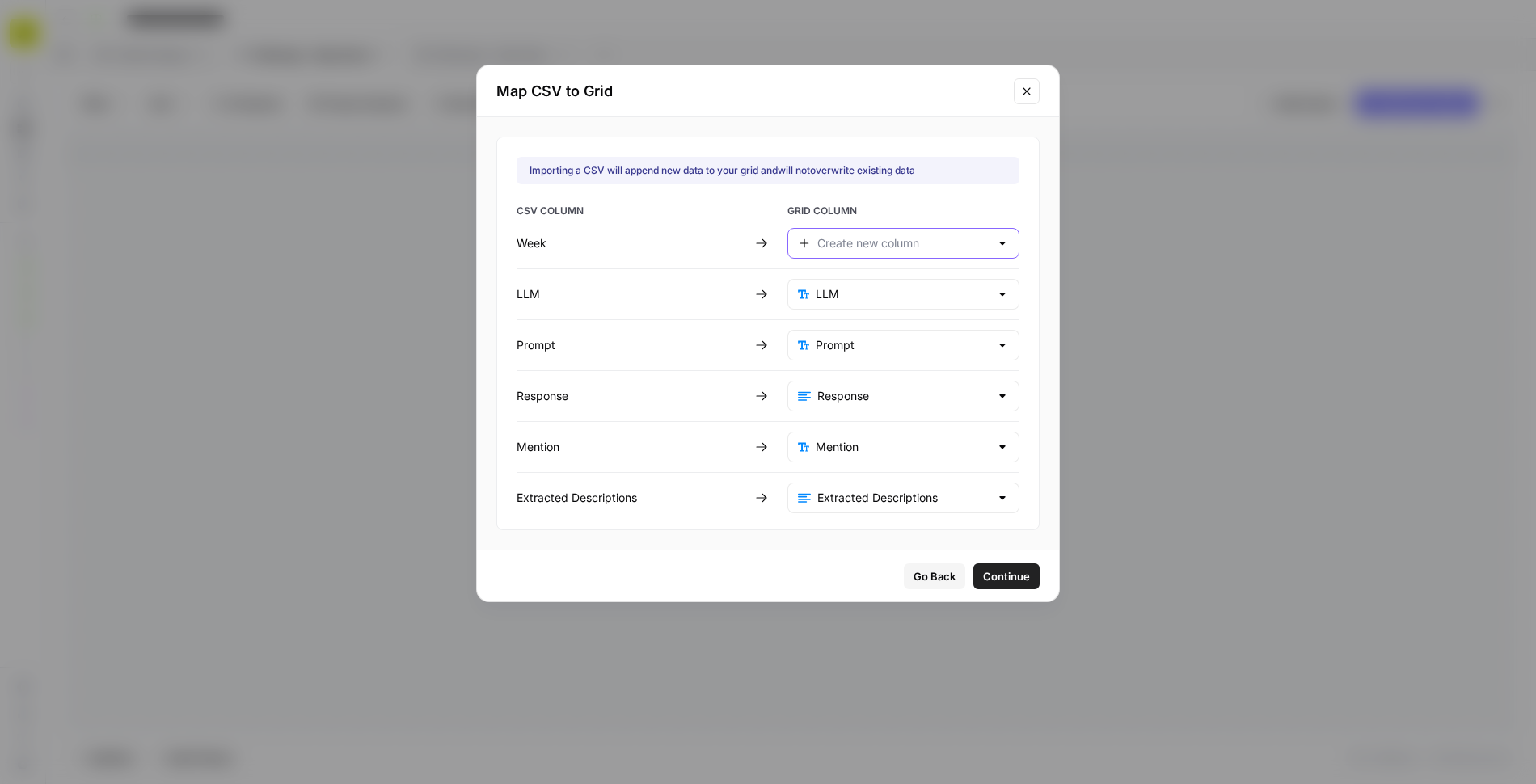
click at [839, 245] on input "text" at bounding box center [903, 243] width 172 height 16
click at [828, 275] on span "Day" at bounding box center [889, 282] width 139 height 16
type input "Day"
click at [983, 573] on span "Continue" at bounding box center [1006, 576] width 47 height 16
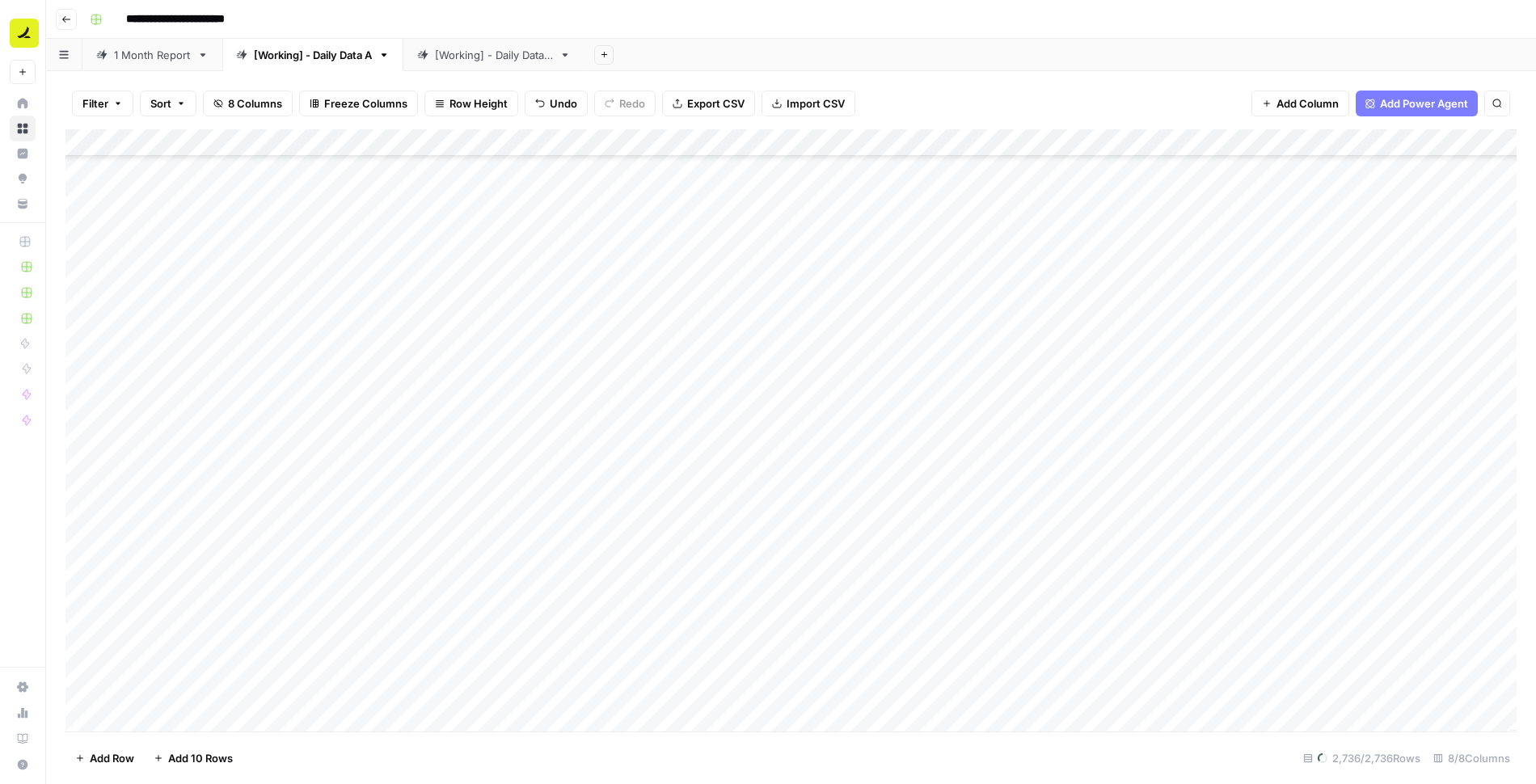
scroll to position [74638, 0]
drag, startPoint x: 1223, startPoint y: 141, endPoint x: 985, endPoint y: 148, distance: 238.1
click at [985, 148] on div "Add Column" at bounding box center [791, 431] width 1451 height 602
click at [796, 103] on span "Import CSV" at bounding box center [816, 104] width 58 height 16
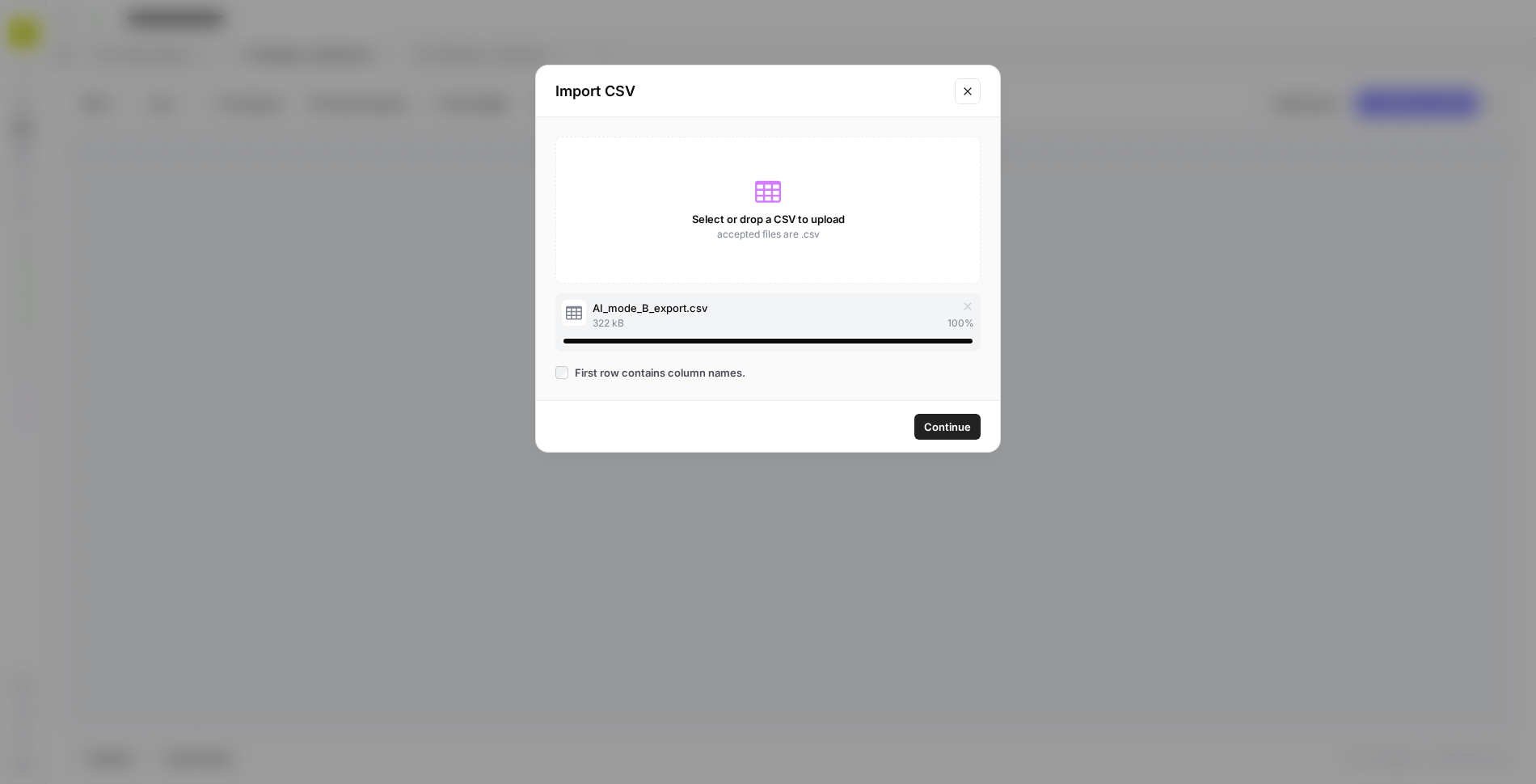
click at [943, 422] on span "Continue" at bounding box center [947, 426] width 47 height 16
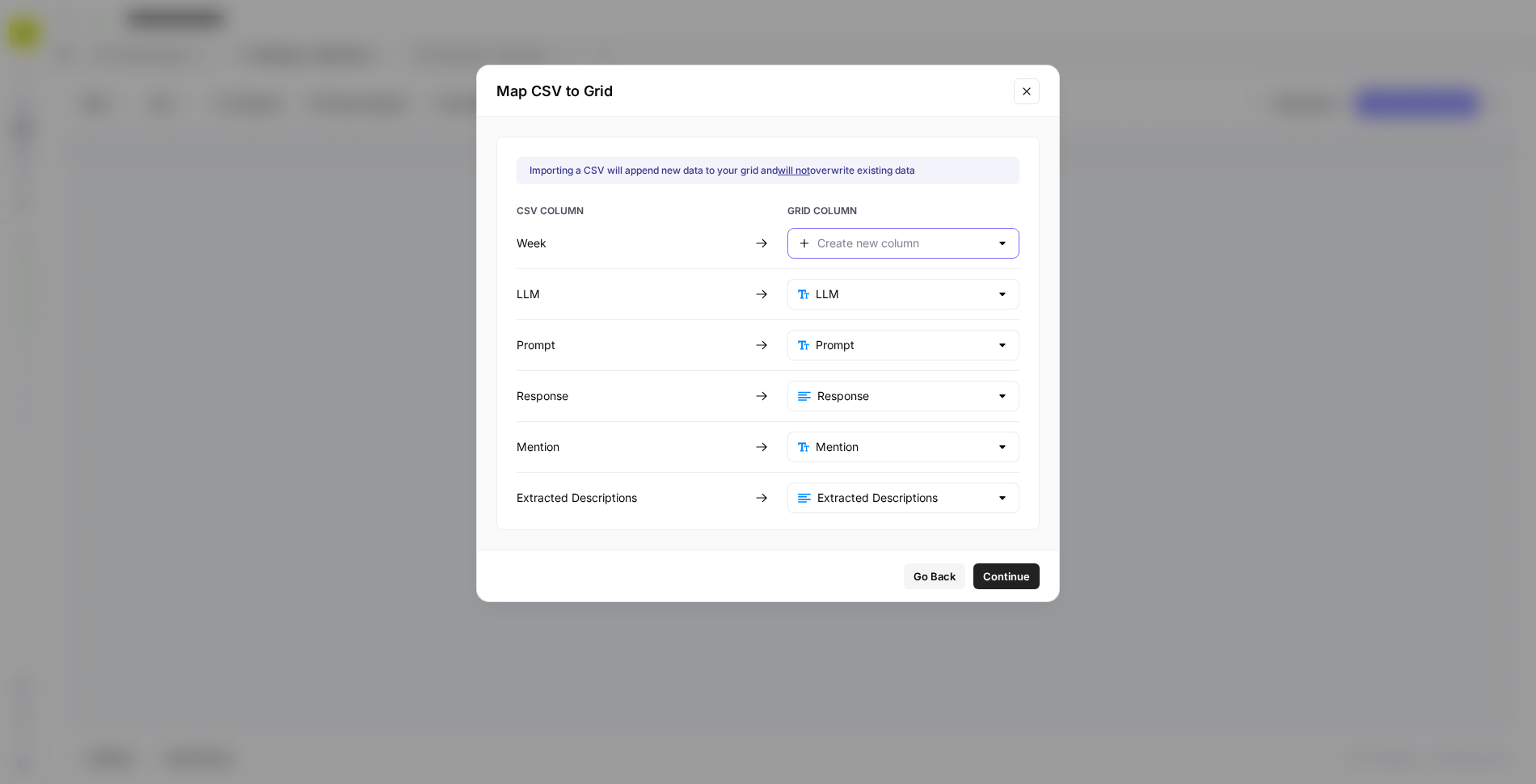
click at [841, 248] on input "text" at bounding box center [903, 243] width 172 height 16
click at [839, 286] on span "Day" at bounding box center [889, 282] width 139 height 16
type input "Day"
click at [974, 578] on button "Continue" at bounding box center [1006, 576] width 67 height 26
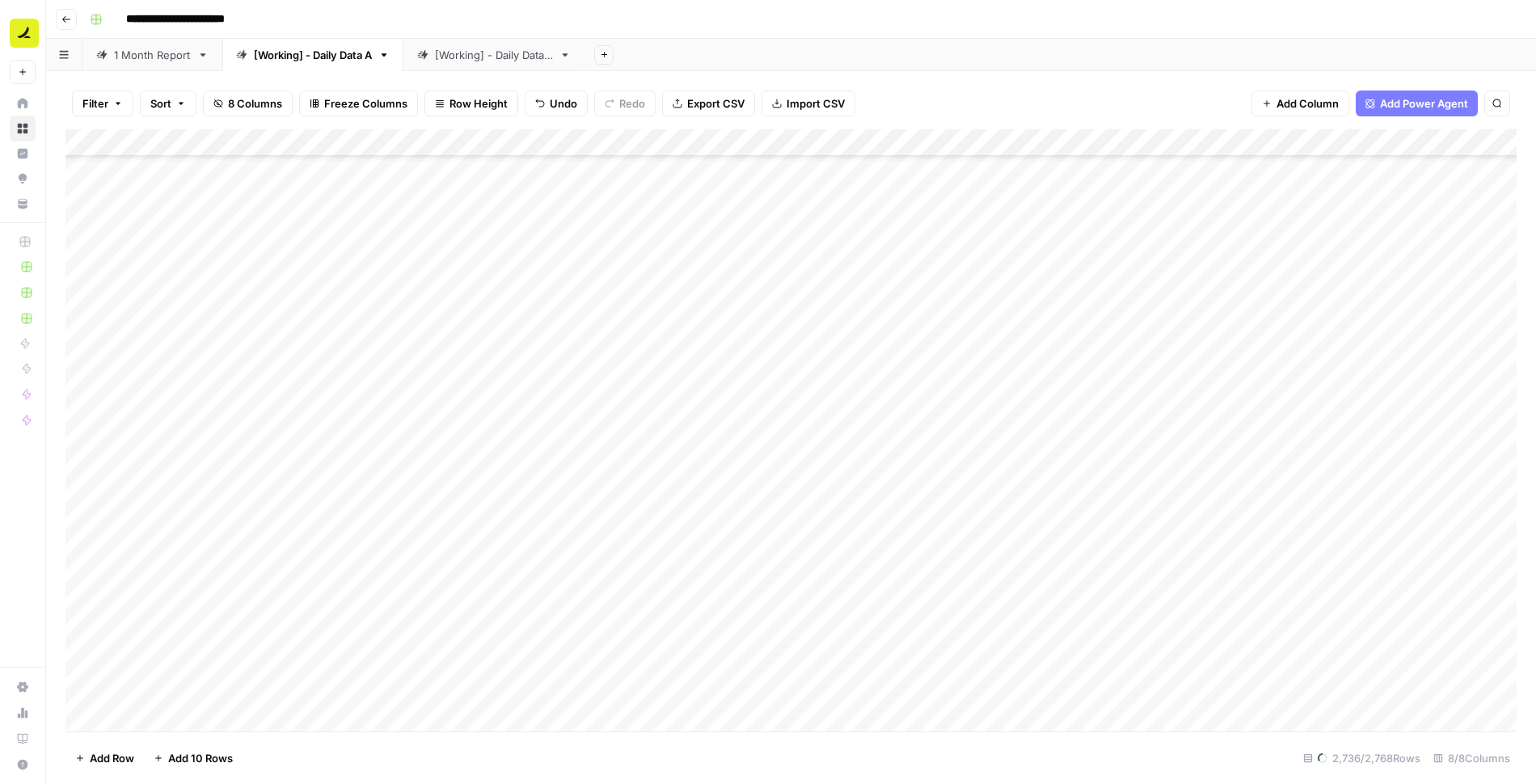
scroll to position [75518, 0]
click at [502, 61] on div "[Working] - Daily Data B" at bounding box center [494, 55] width 118 height 16
click at [801, 235] on div "Add Column" at bounding box center [791, 431] width 1451 height 602
click at [856, 235] on div "Add Column" at bounding box center [791, 431] width 1451 height 602
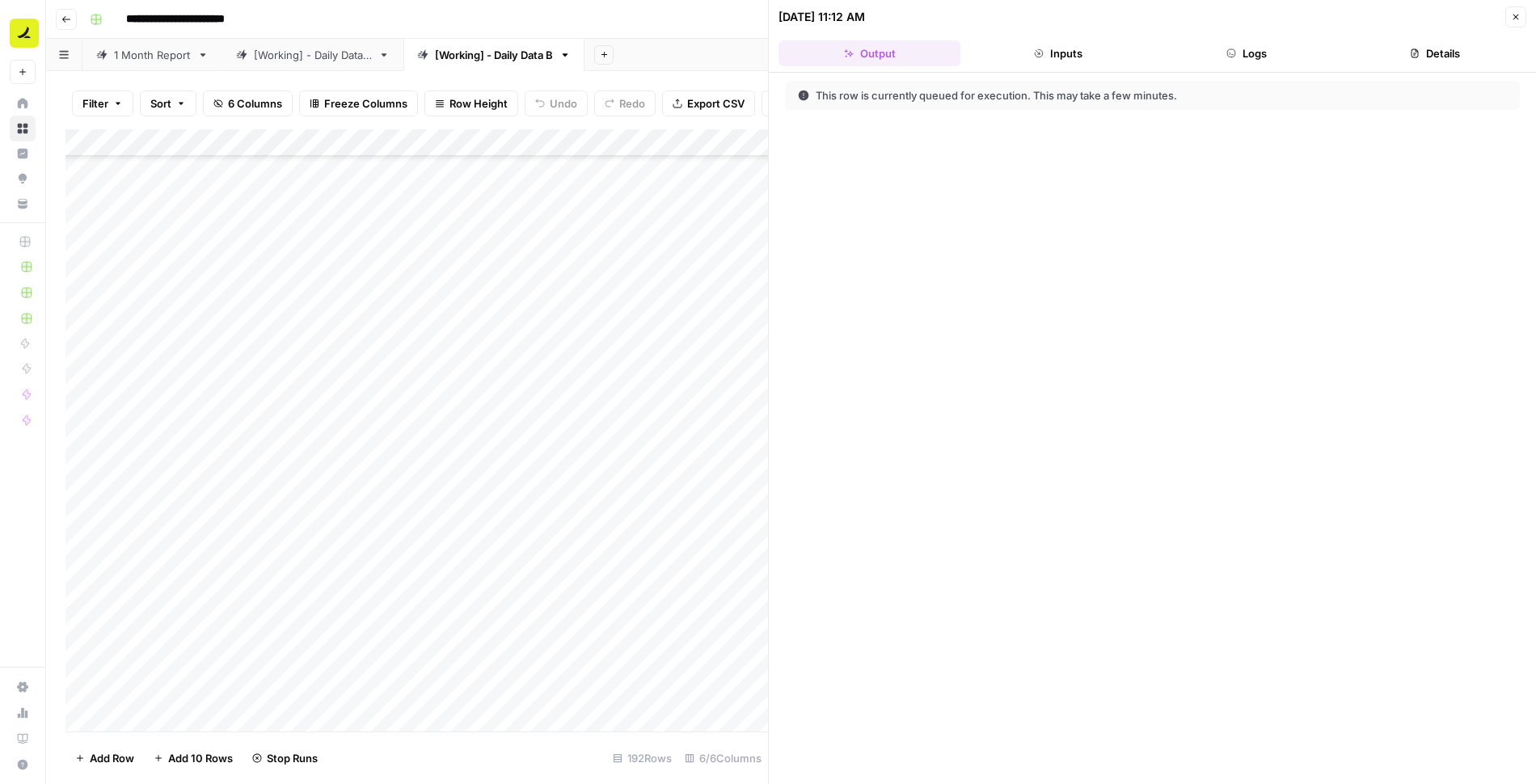
click at [1281, 48] on button "Logs" at bounding box center [1247, 54] width 182 height 26
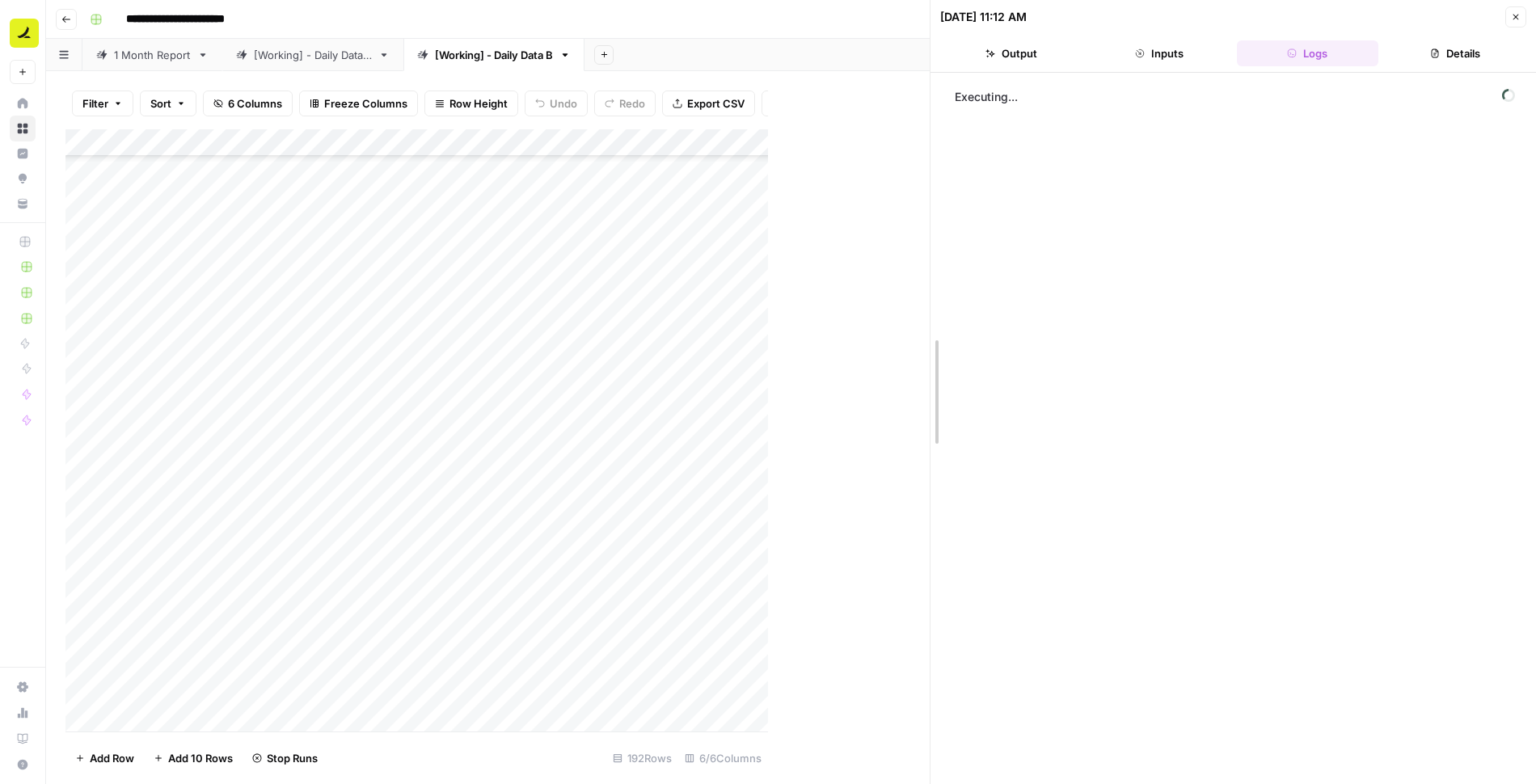
drag, startPoint x: 770, startPoint y: 131, endPoint x: 966, endPoint y: 135, distance: 196.0
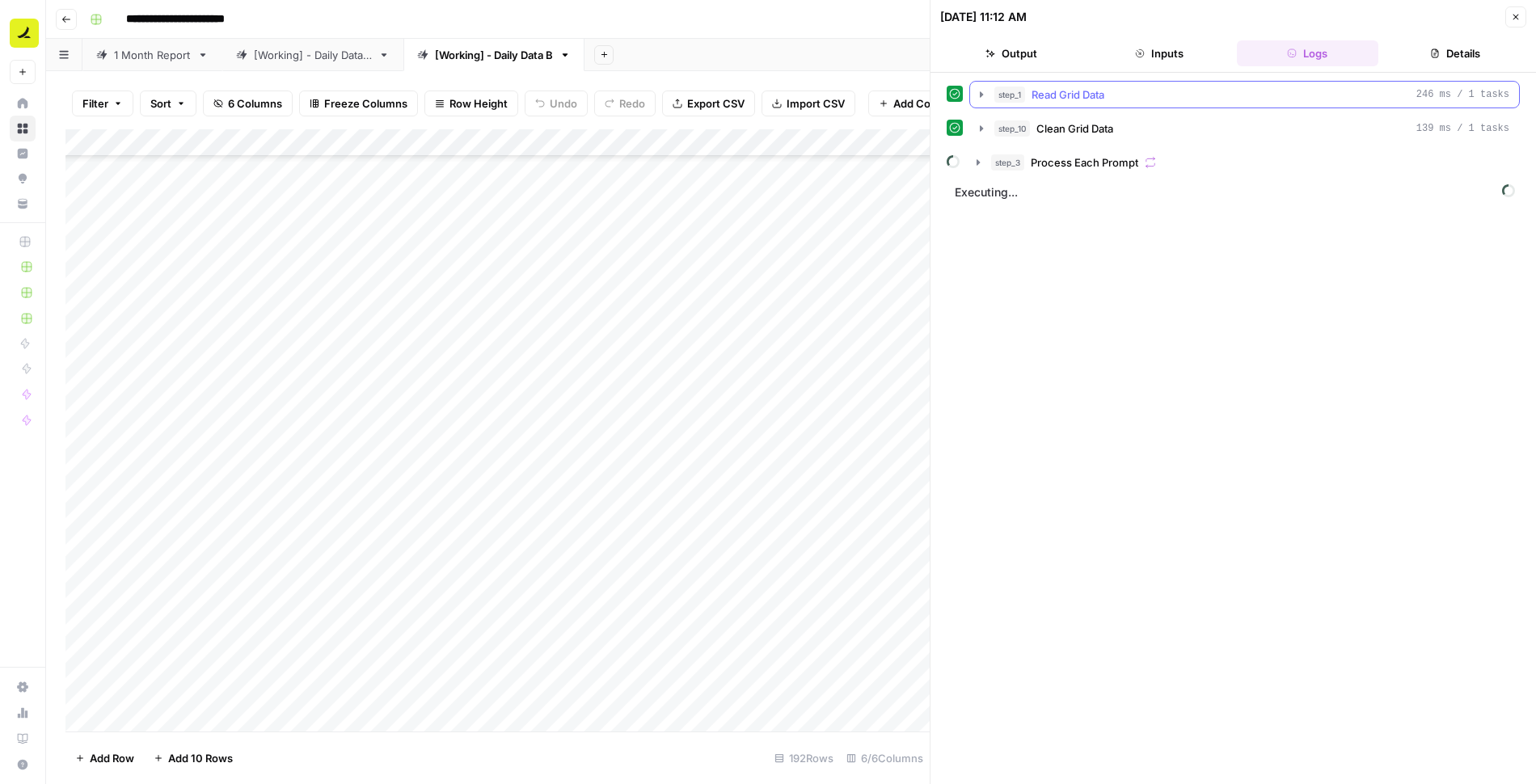
click at [986, 96] on icon "button" at bounding box center [981, 95] width 13 height 13
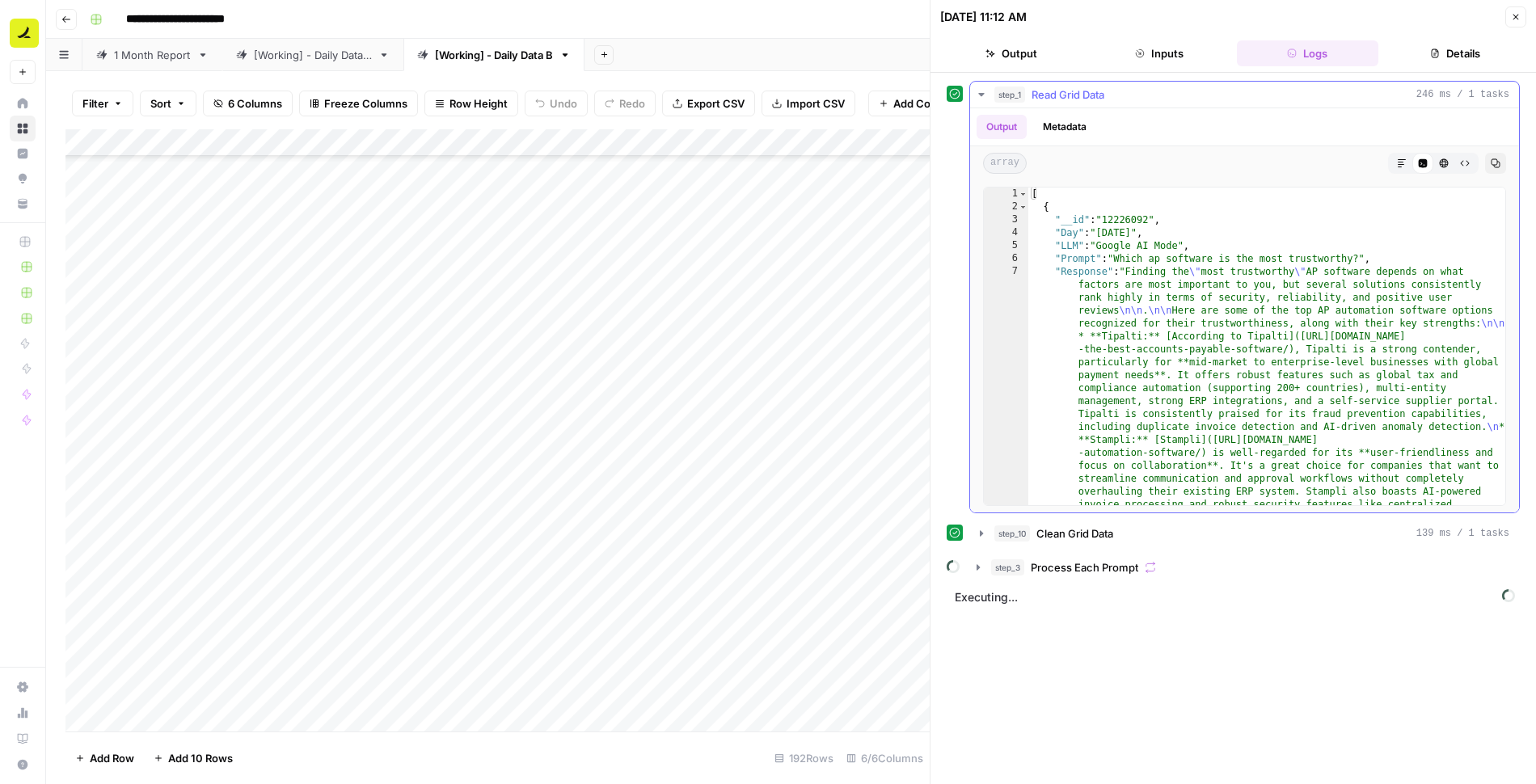
click at [981, 93] on icon "button" at bounding box center [980, 95] width 6 height 3
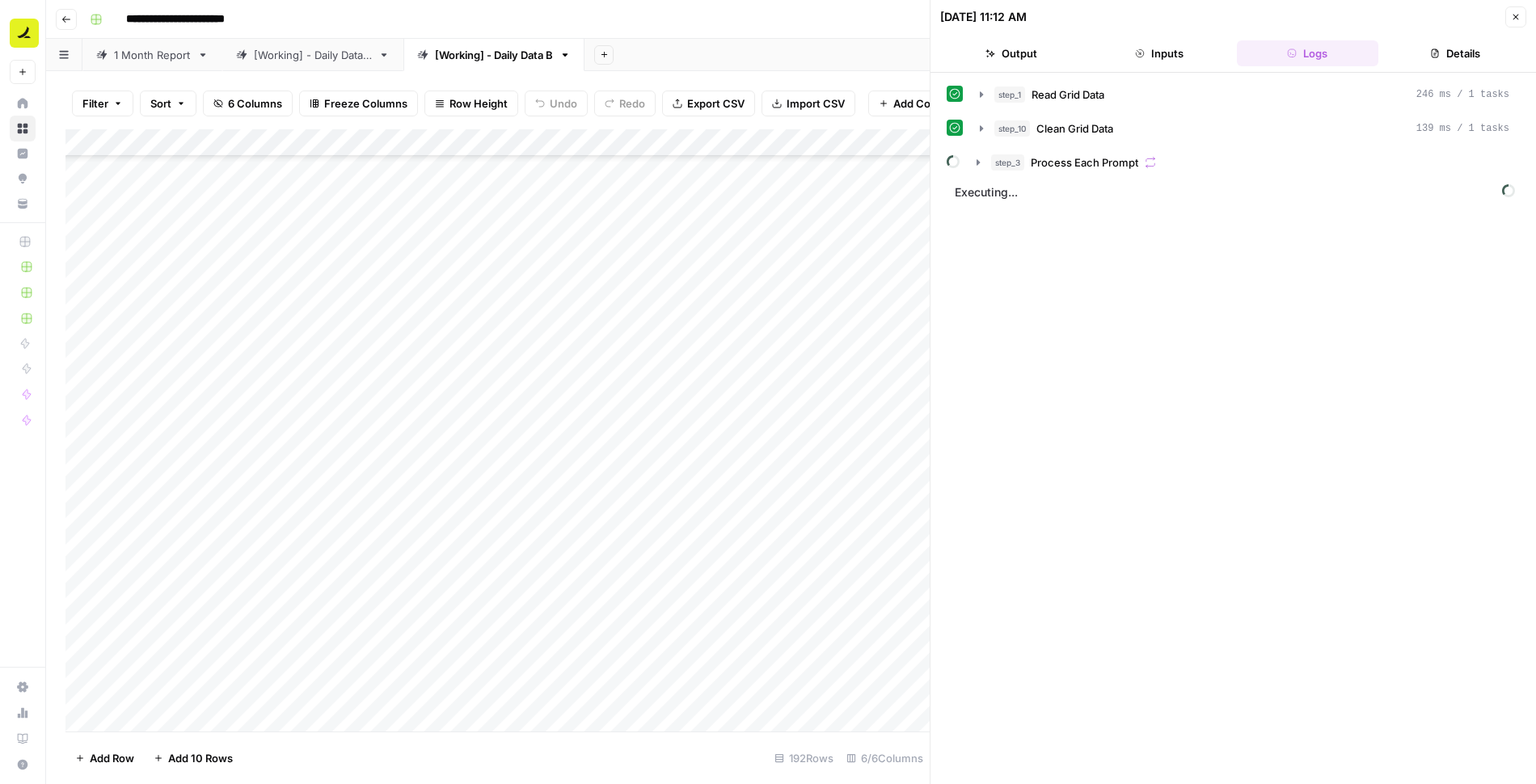
click at [1512, 21] on button "Close" at bounding box center [1516, 17] width 21 height 21
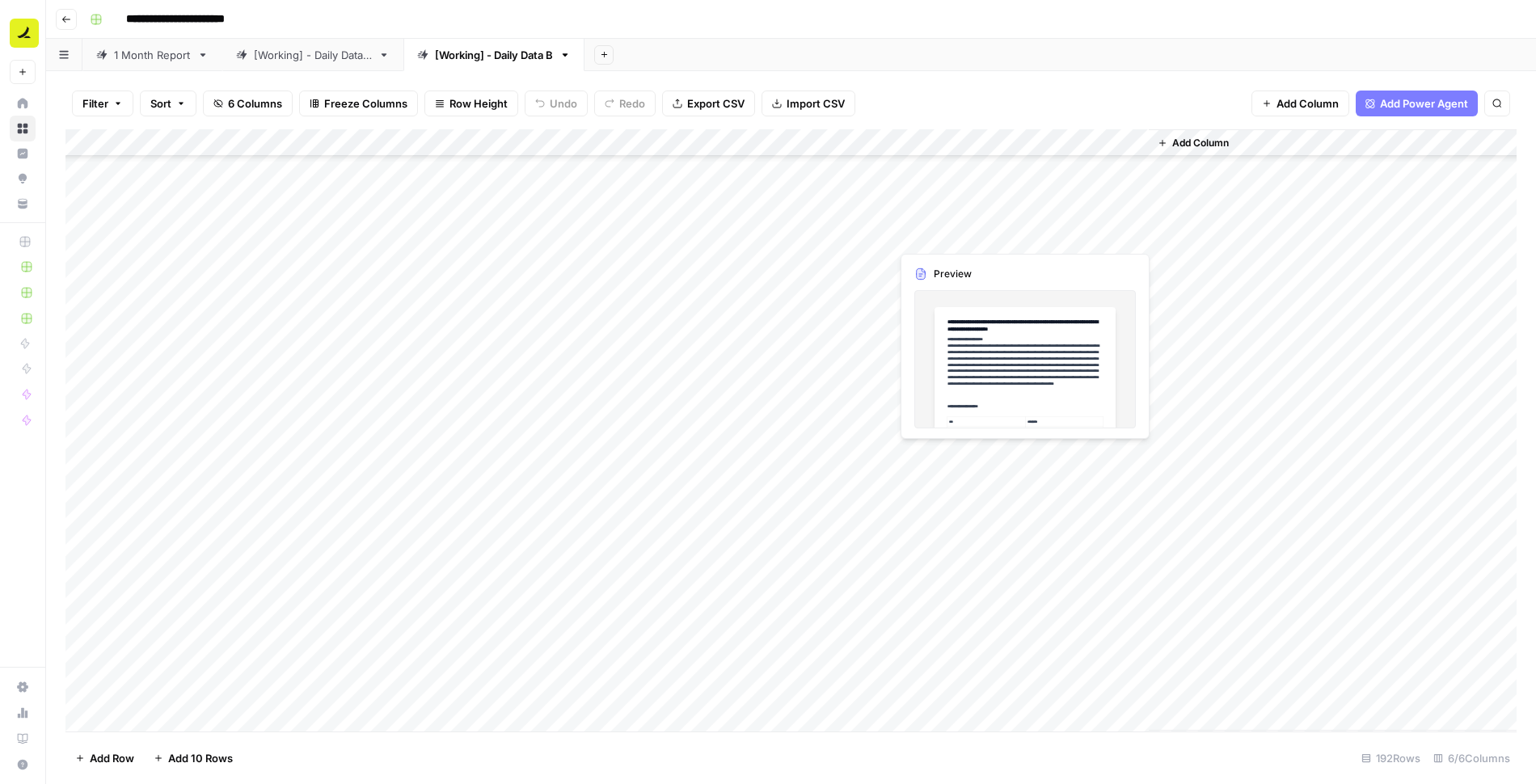
click at [942, 233] on div "Add Column" at bounding box center [791, 431] width 1451 height 602
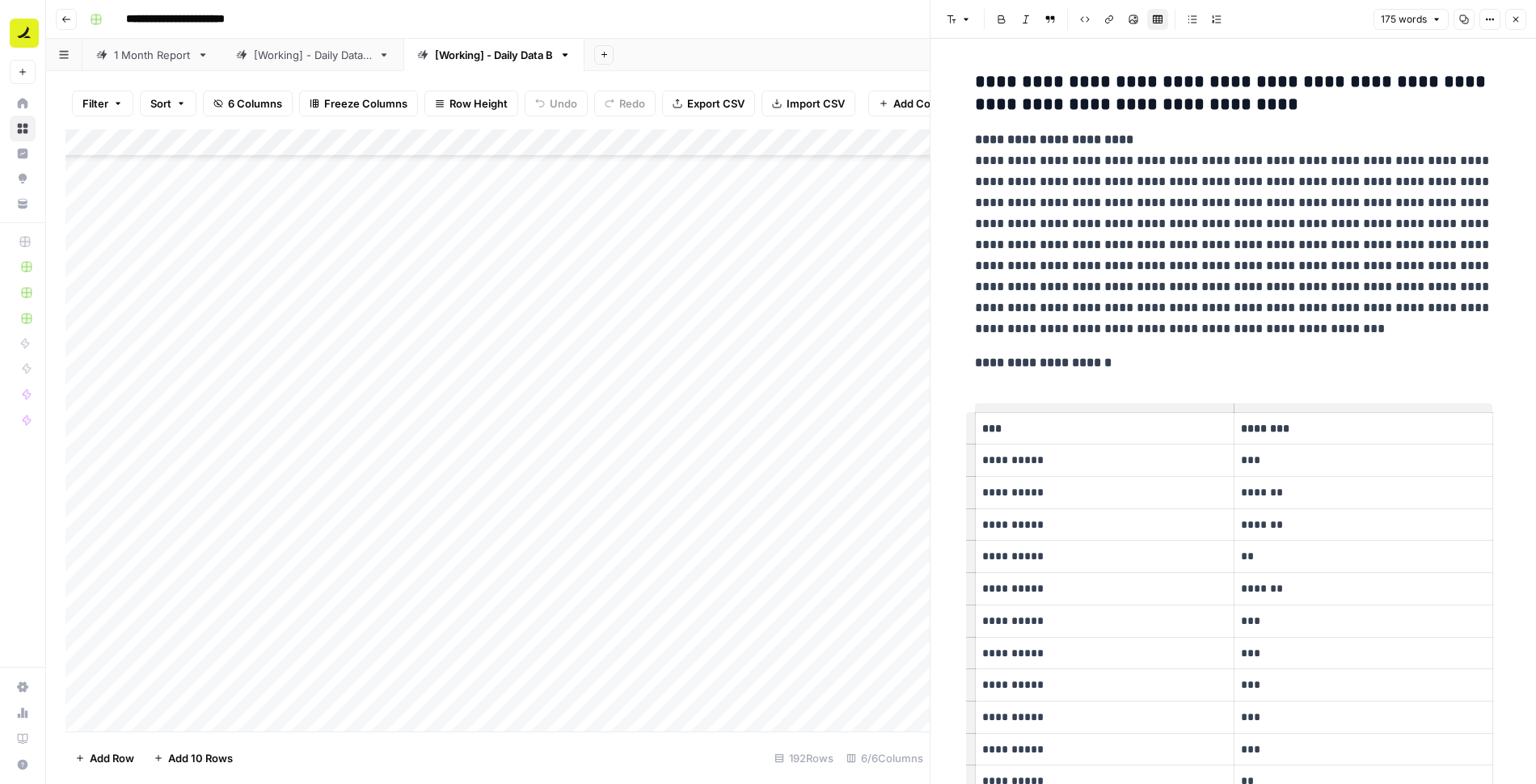
click at [1522, 17] on button "Close" at bounding box center [1516, 19] width 21 height 21
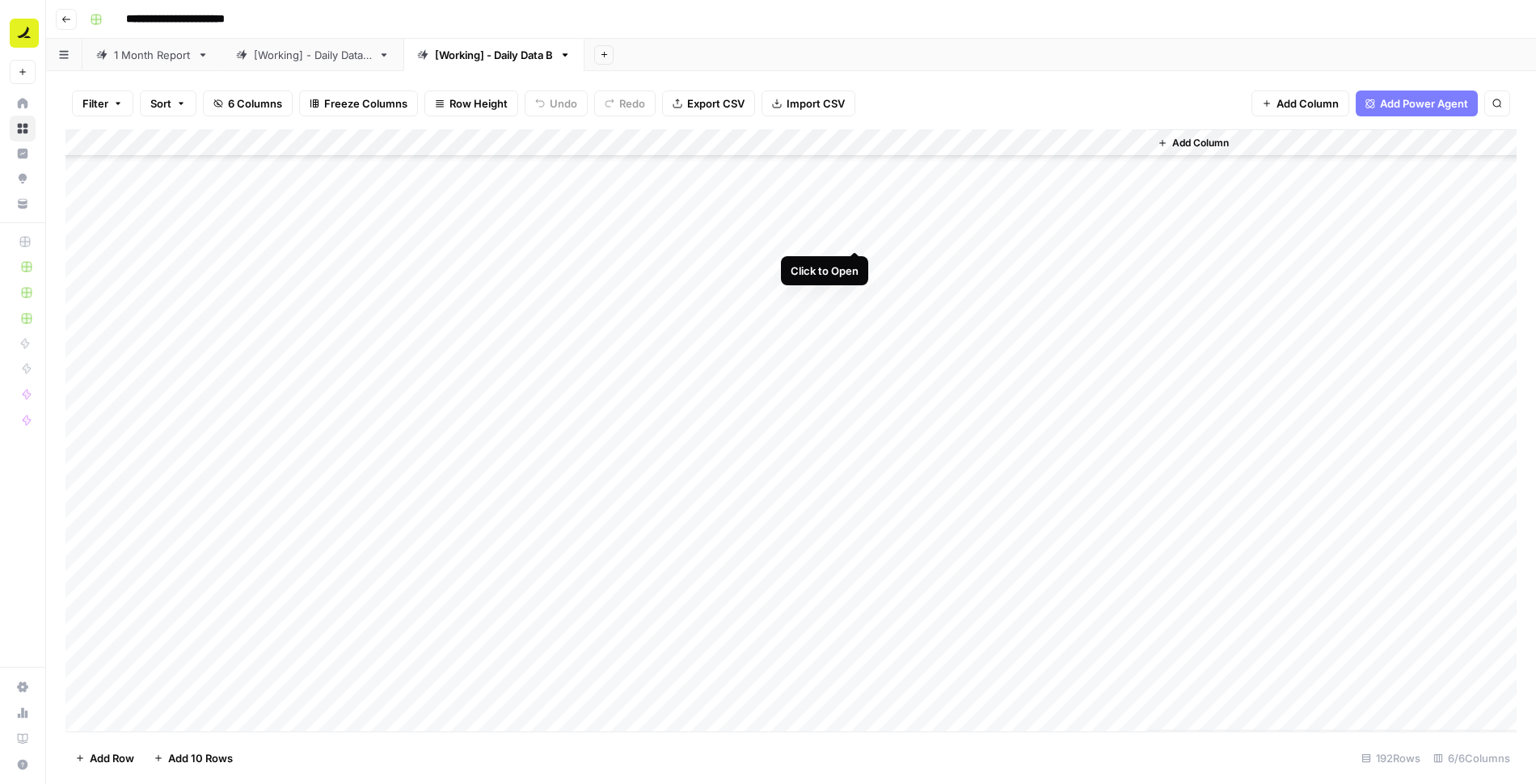
click at [854, 233] on div "Add Column" at bounding box center [791, 431] width 1451 height 602
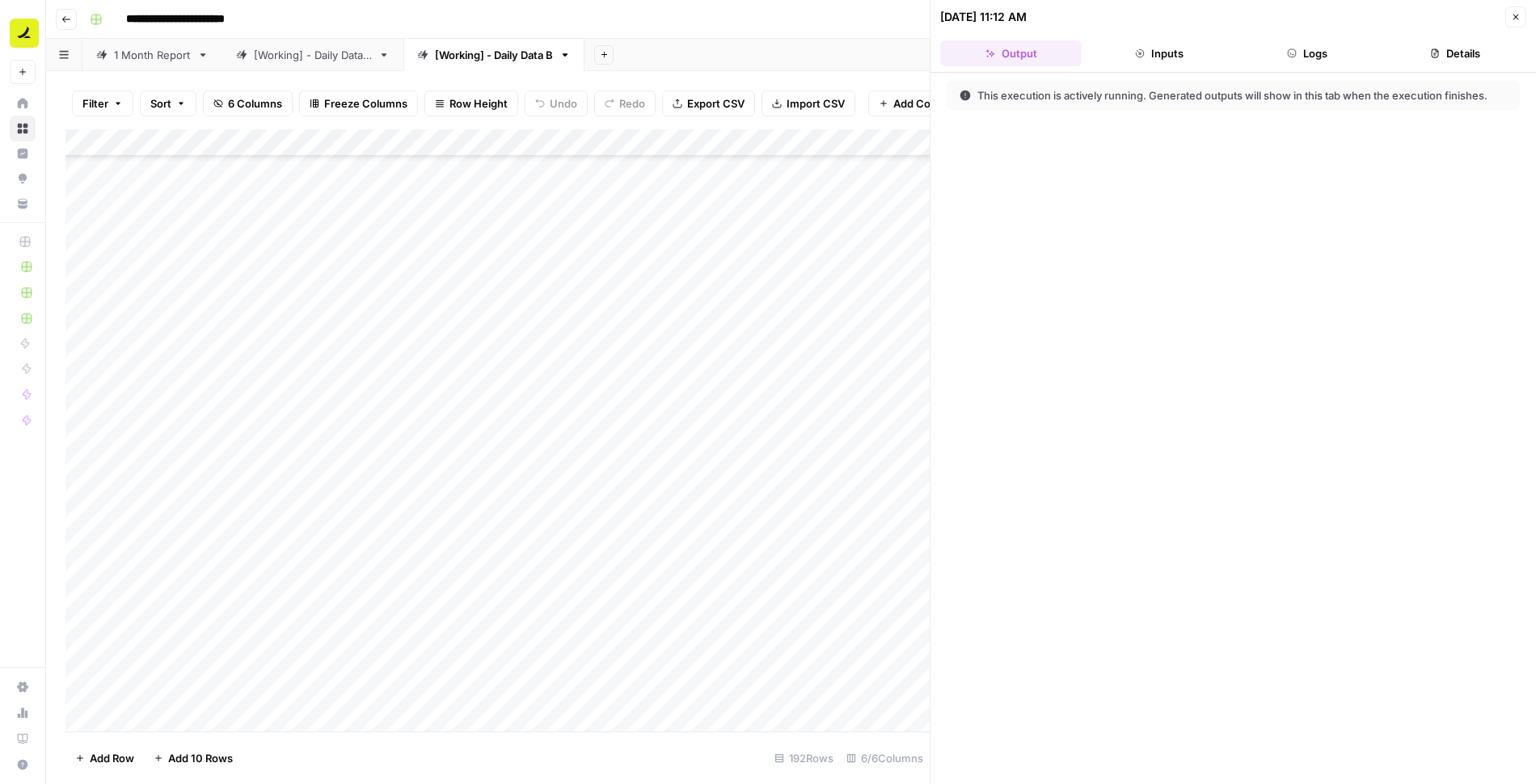
click at [1287, 58] on button "Logs" at bounding box center [1307, 54] width 141 height 26
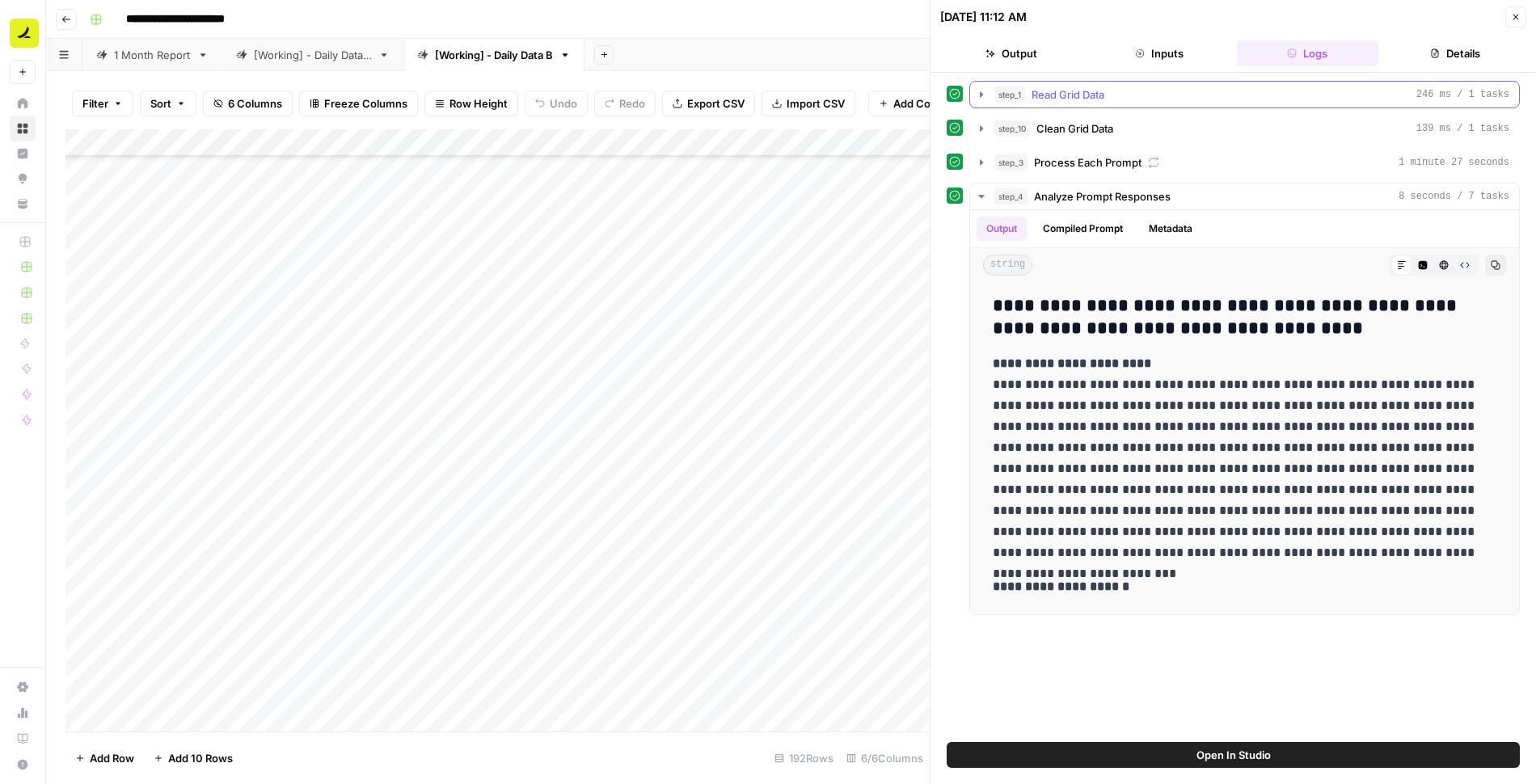
click at [976, 92] on icon "button" at bounding box center [981, 95] width 13 height 13
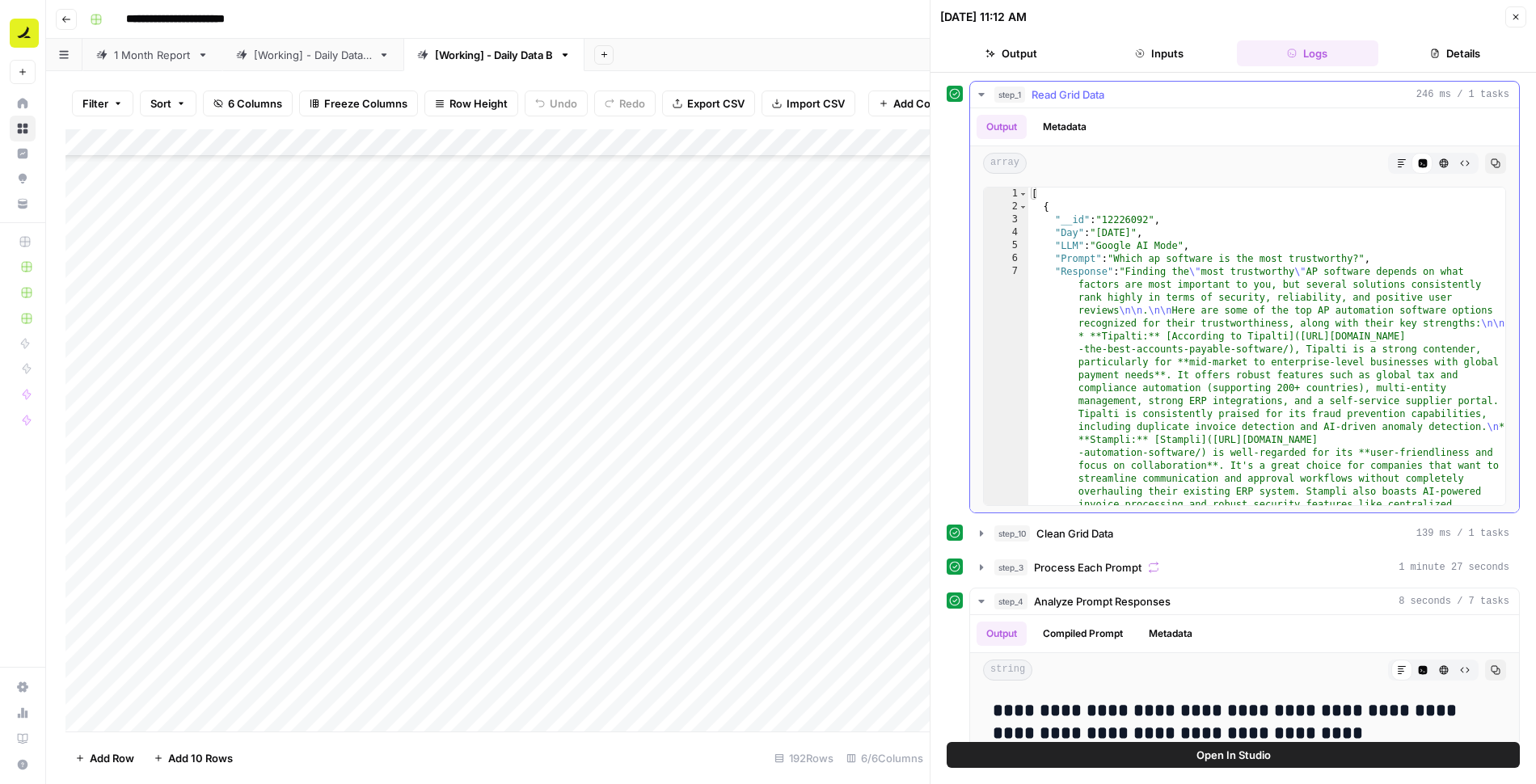
click at [976, 92] on icon "button" at bounding box center [981, 95] width 13 height 13
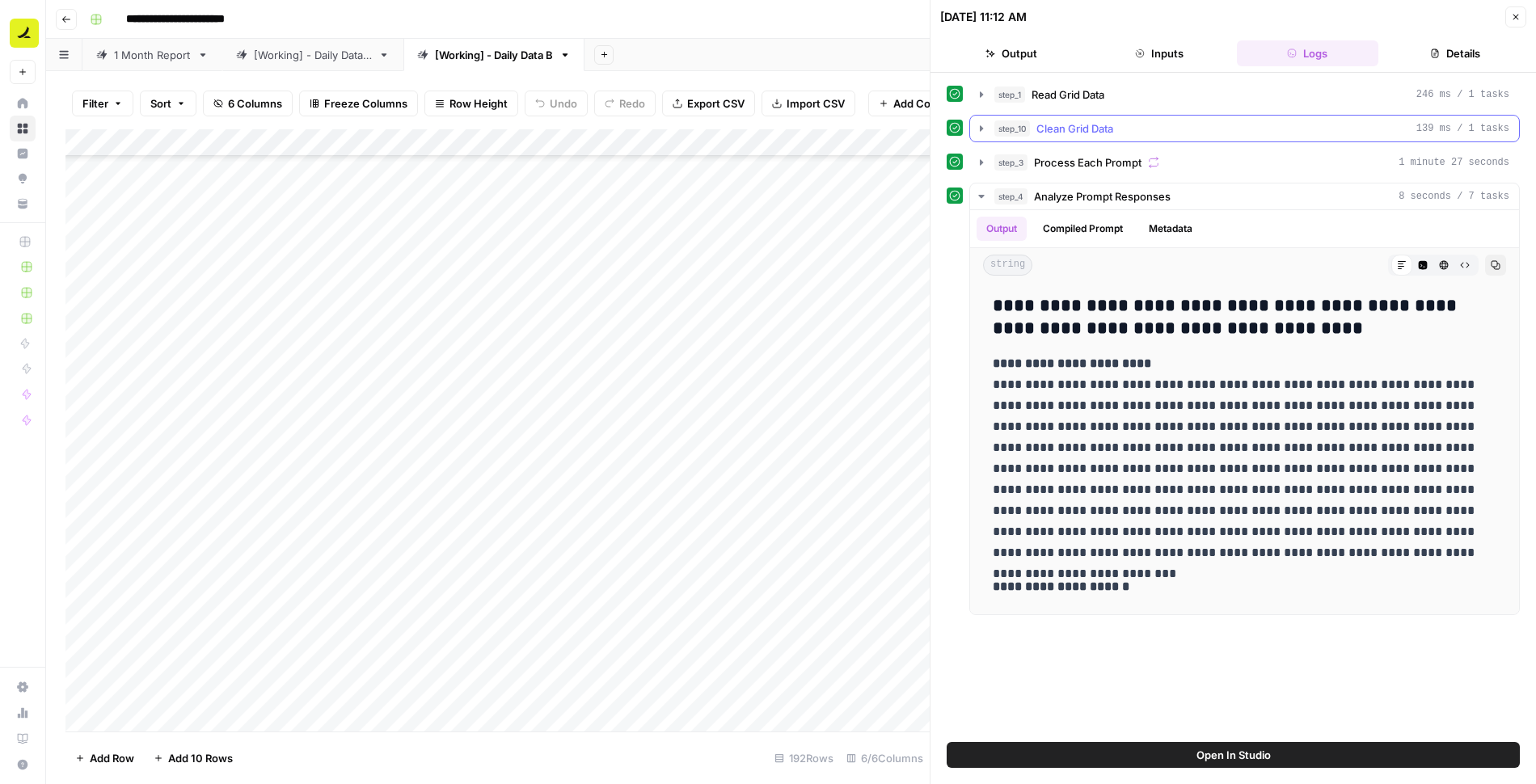
click at [976, 122] on icon "button" at bounding box center [981, 129] width 13 height 13
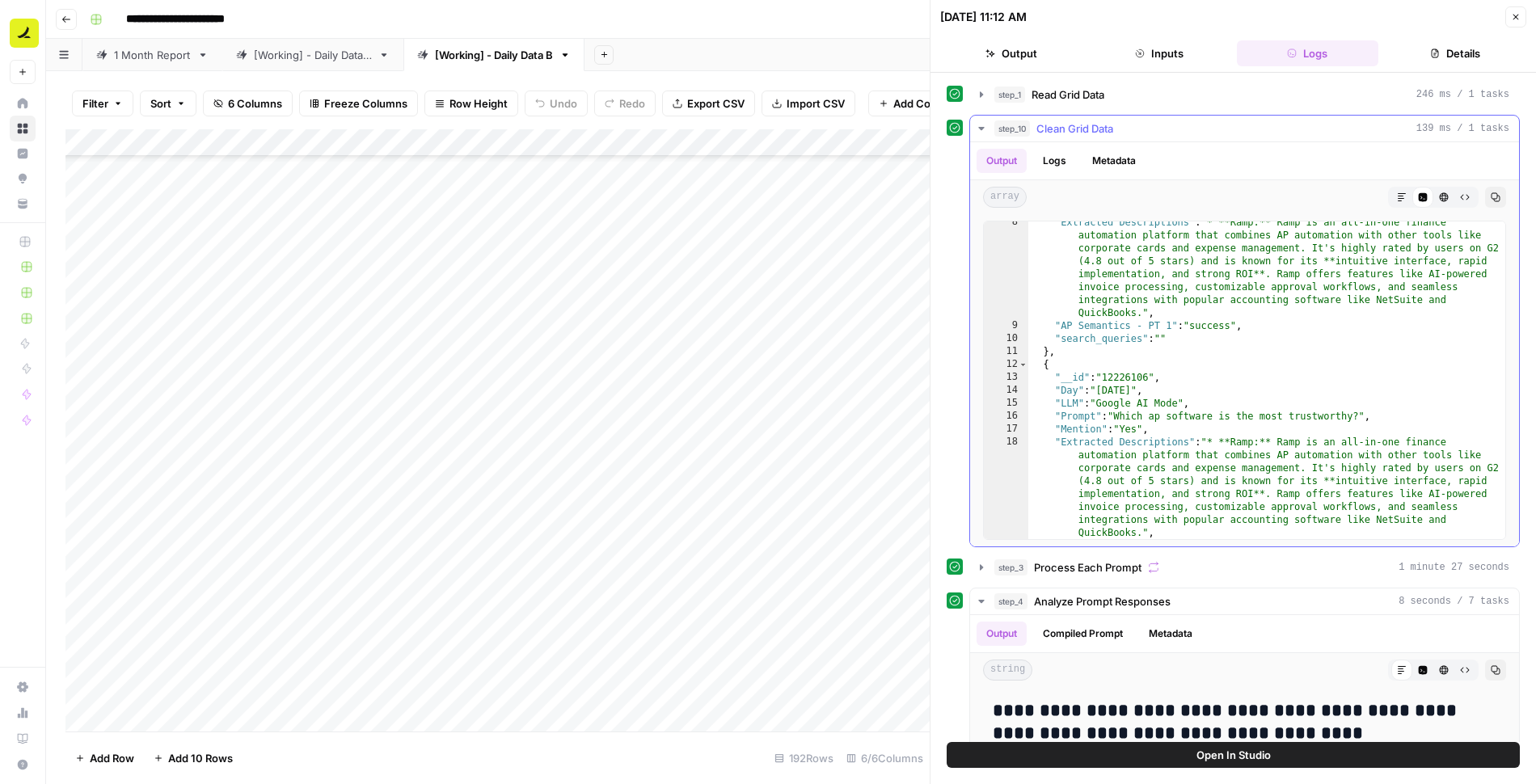
scroll to position [156, 0]
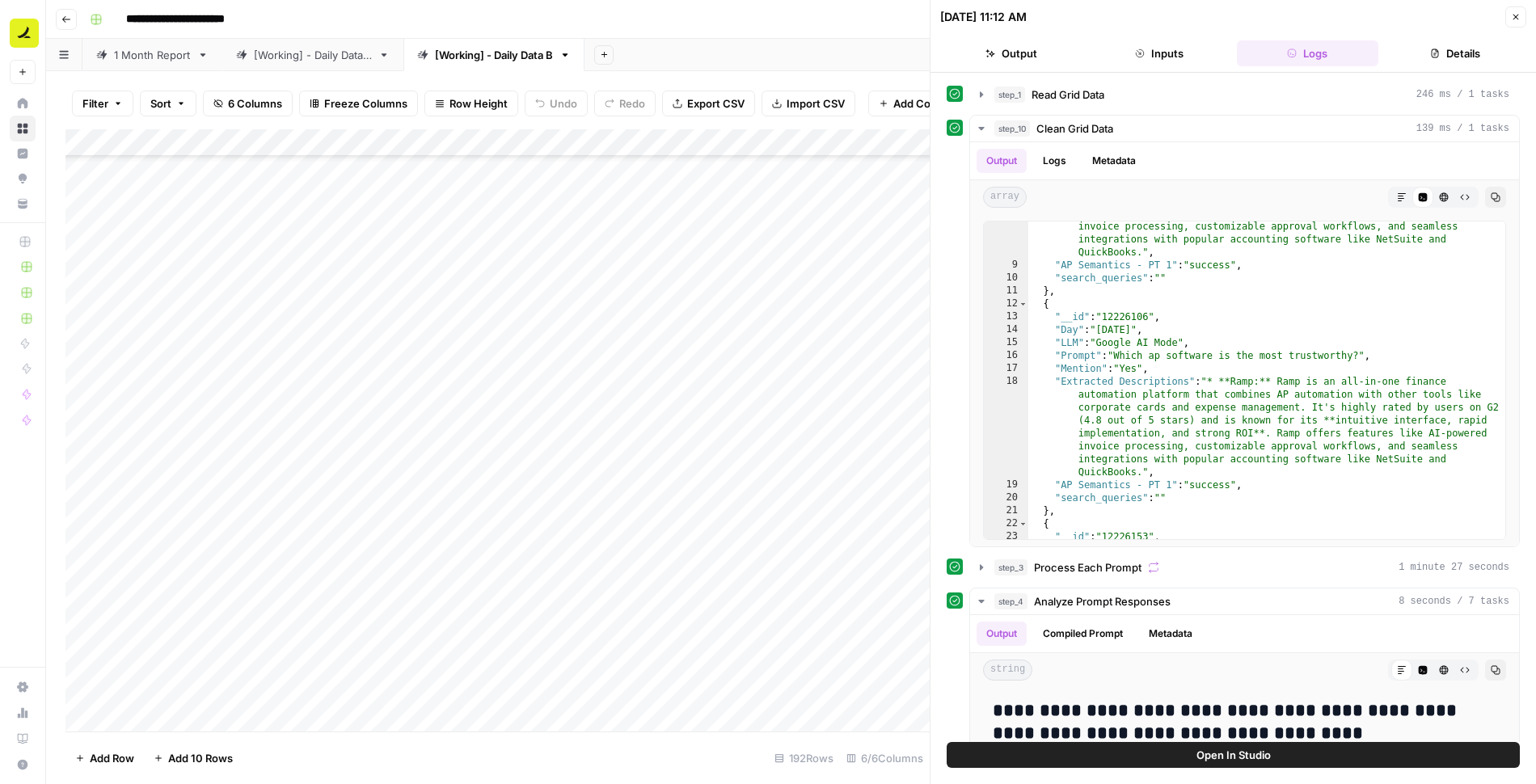
click at [1521, 14] on button "Close" at bounding box center [1516, 17] width 21 height 21
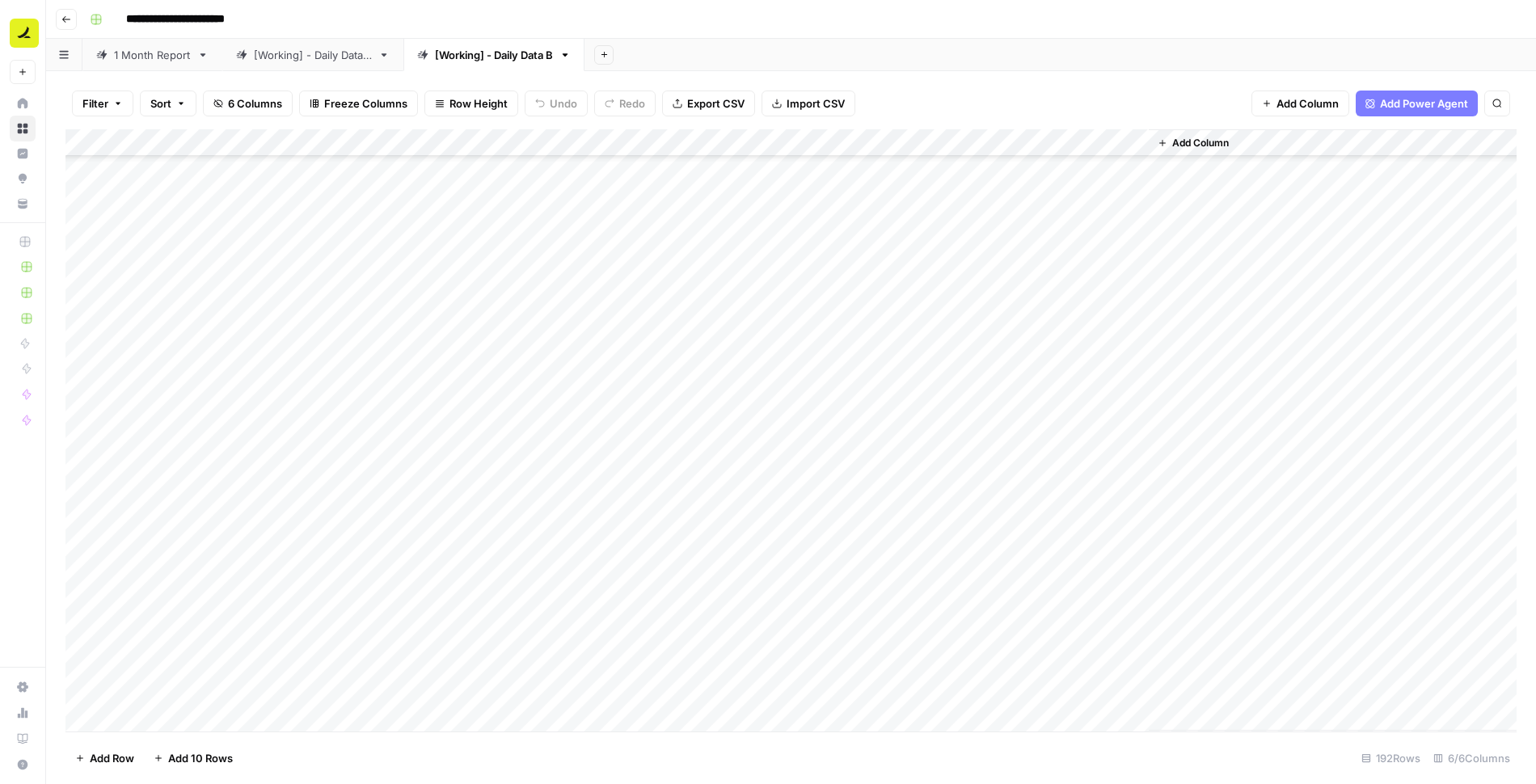
click at [797, 261] on div "Add Column" at bounding box center [791, 431] width 1451 height 602
click at [797, 289] on div "Add Column" at bounding box center [791, 431] width 1451 height 602
click at [798, 318] on div "Add Column" at bounding box center [791, 431] width 1451 height 602
click at [798, 345] on div "Add Column" at bounding box center [791, 431] width 1451 height 602
click at [797, 374] on div "Add Column" at bounding box center [791, 431] width 1451 height 602
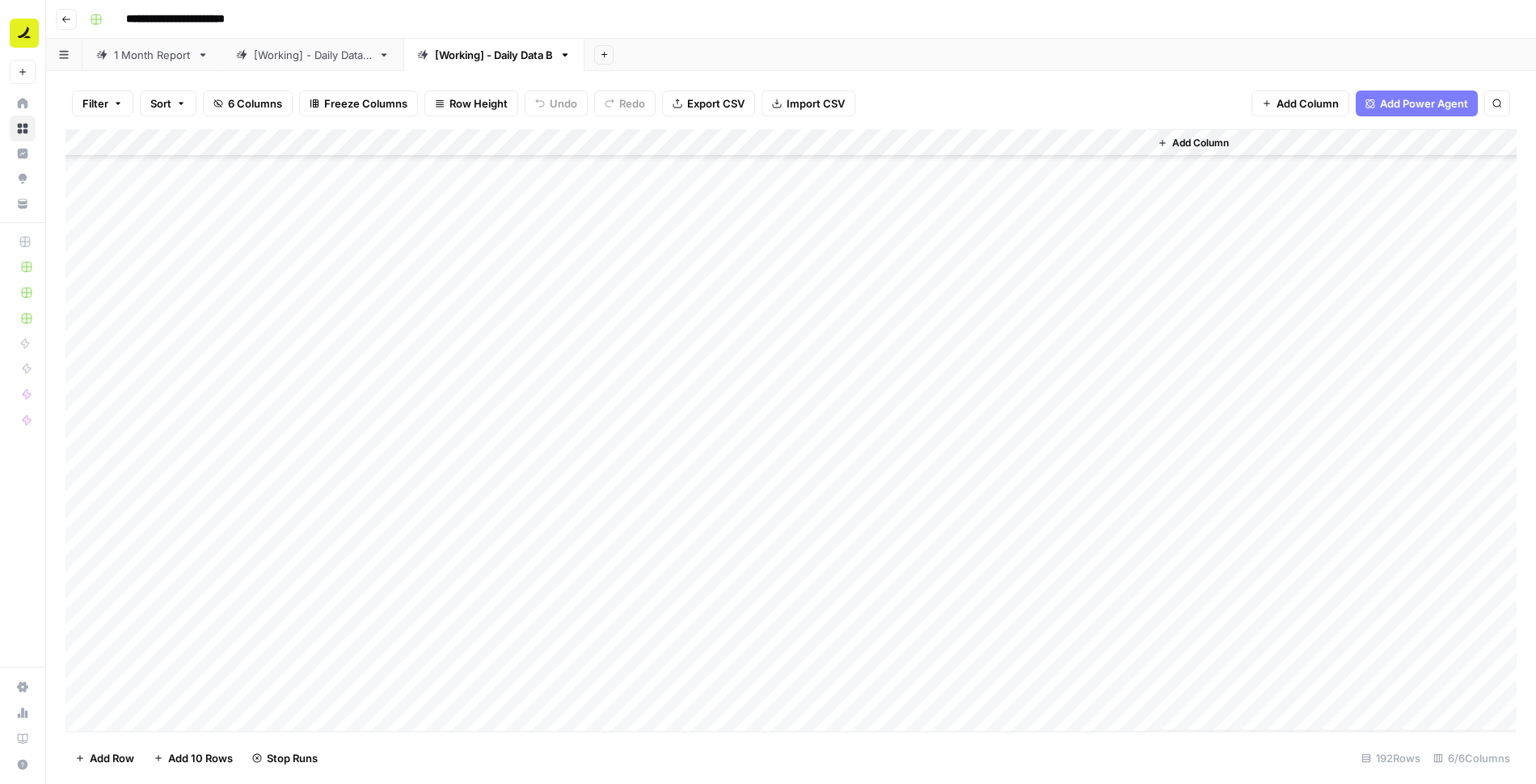
click at [799, 398] on div "Add Column" at bounding box center [791, 431] width 1451 height 602
click at [798, 430] on div "Add Column" at bounding box center [791, 431] width 1451 height 602
click at [798, 455] on div "Add Column" at bounding box center [791, 431] width 1451 height 602
click at [798, 479] on div "Add Column" at bounding box center [791, 431] width 1451 height 602
click at [799, 427] on div "Add Column" at bounding box center [791, 431] width 1451 height 602
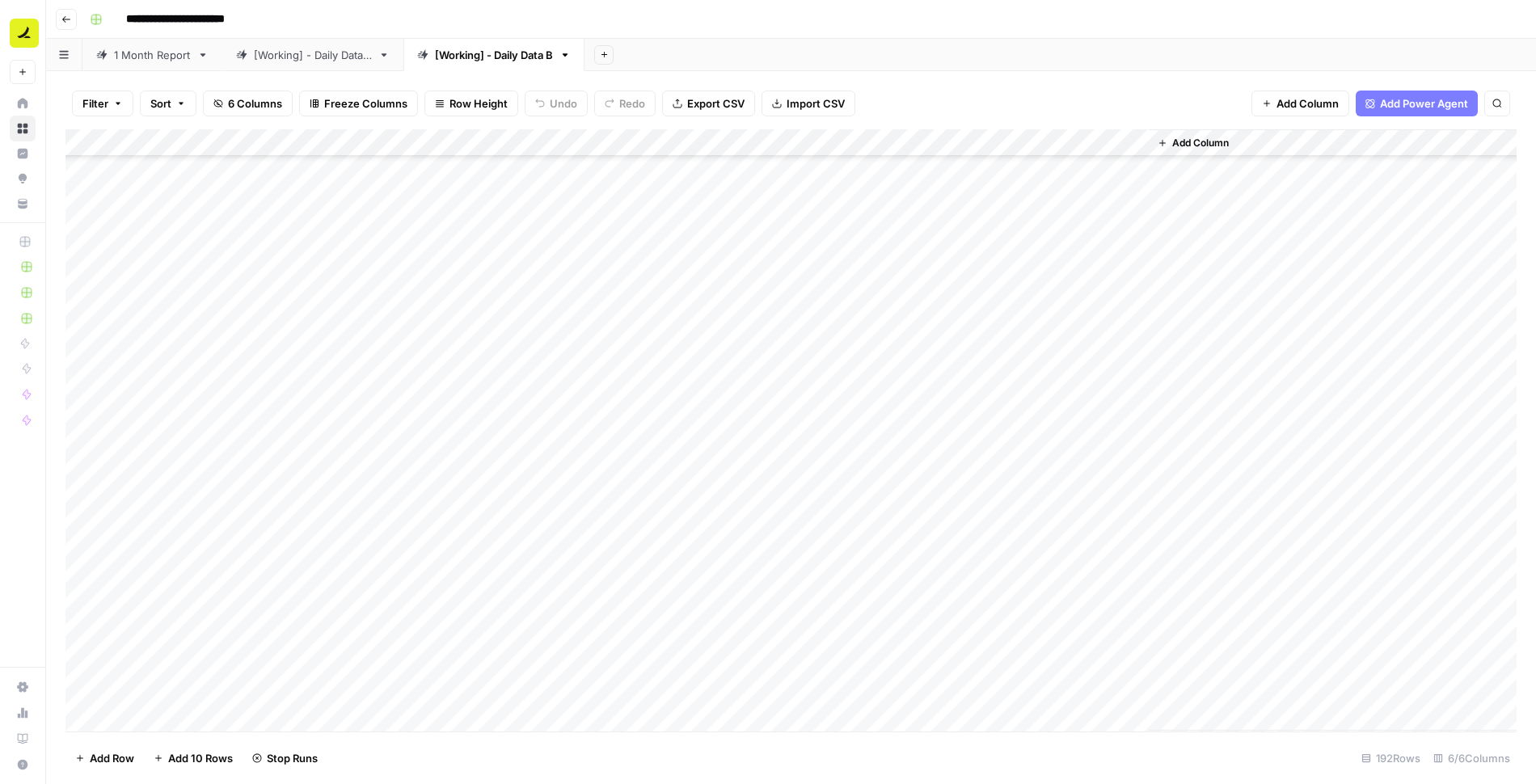
click at [796, 509] on div "Add Column" at bounding box center [791, 431] width 1451 height 602
click at [796, 536] on div "Add Column" at bounding box center [791, 431] width 1451 height 602
click at [796, 564] on div "Add Column" at bounding box center [791, 431] width 1451 height 602
click at [797, 276] on div "Add Column" at bounding box center [791, 431] width 1451 height 602
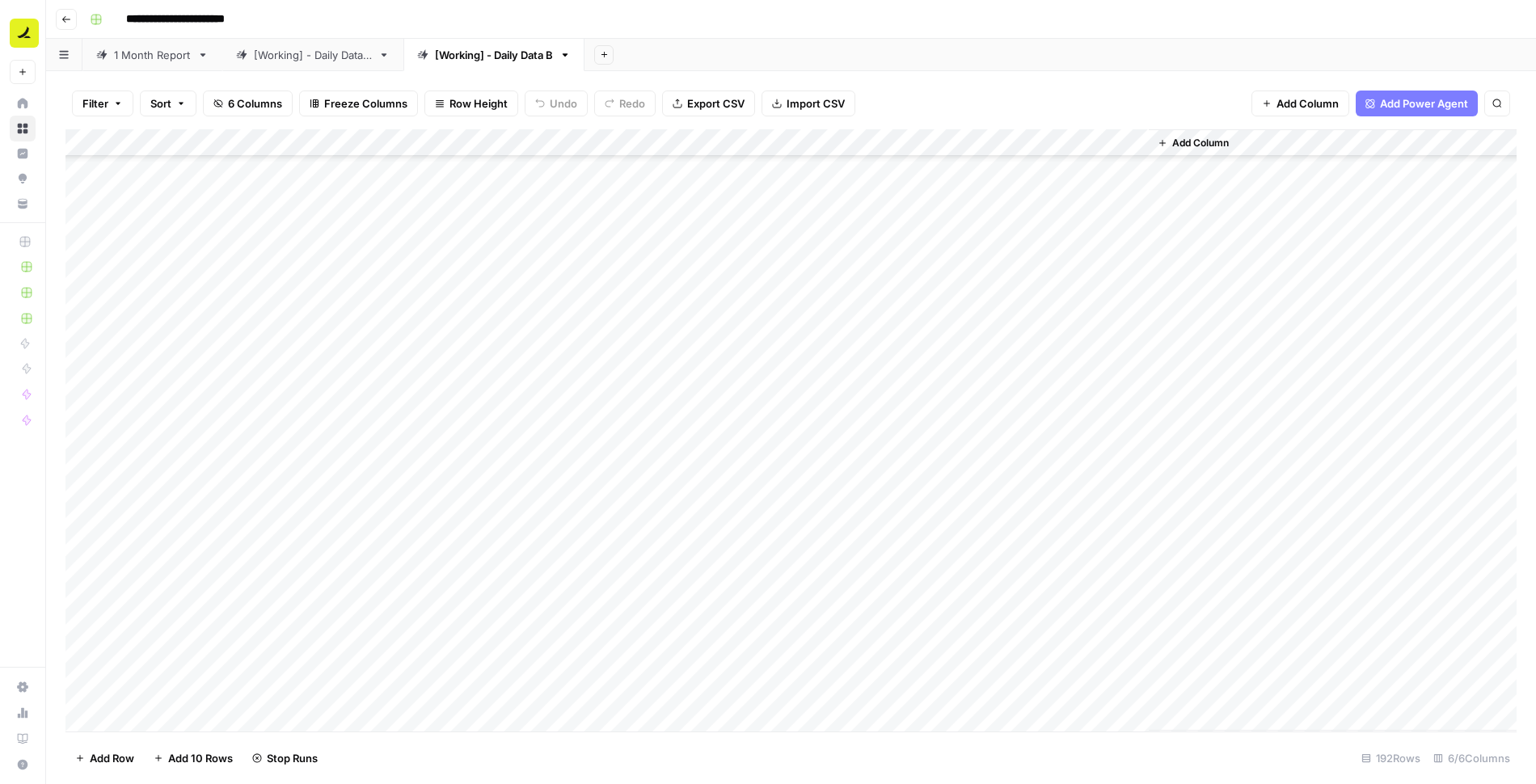
click at [798, 306] on div "Add Column" at bounding box center [791, 431] width 1451 height 602
click at [797, 335] on div "Add Column" at bounding box center [791, 431] width 1451 height 602
click at [793, 360] on div "Add Column" at bounding box center [791, 431] width 1451 height 602
click at [795, 388] on div "Add Column" at bounding box center [791, 431] width 1451 height 602
click at [795, 415] on div "Add Column" at bounding box center [791, 431] width 1451 height 602
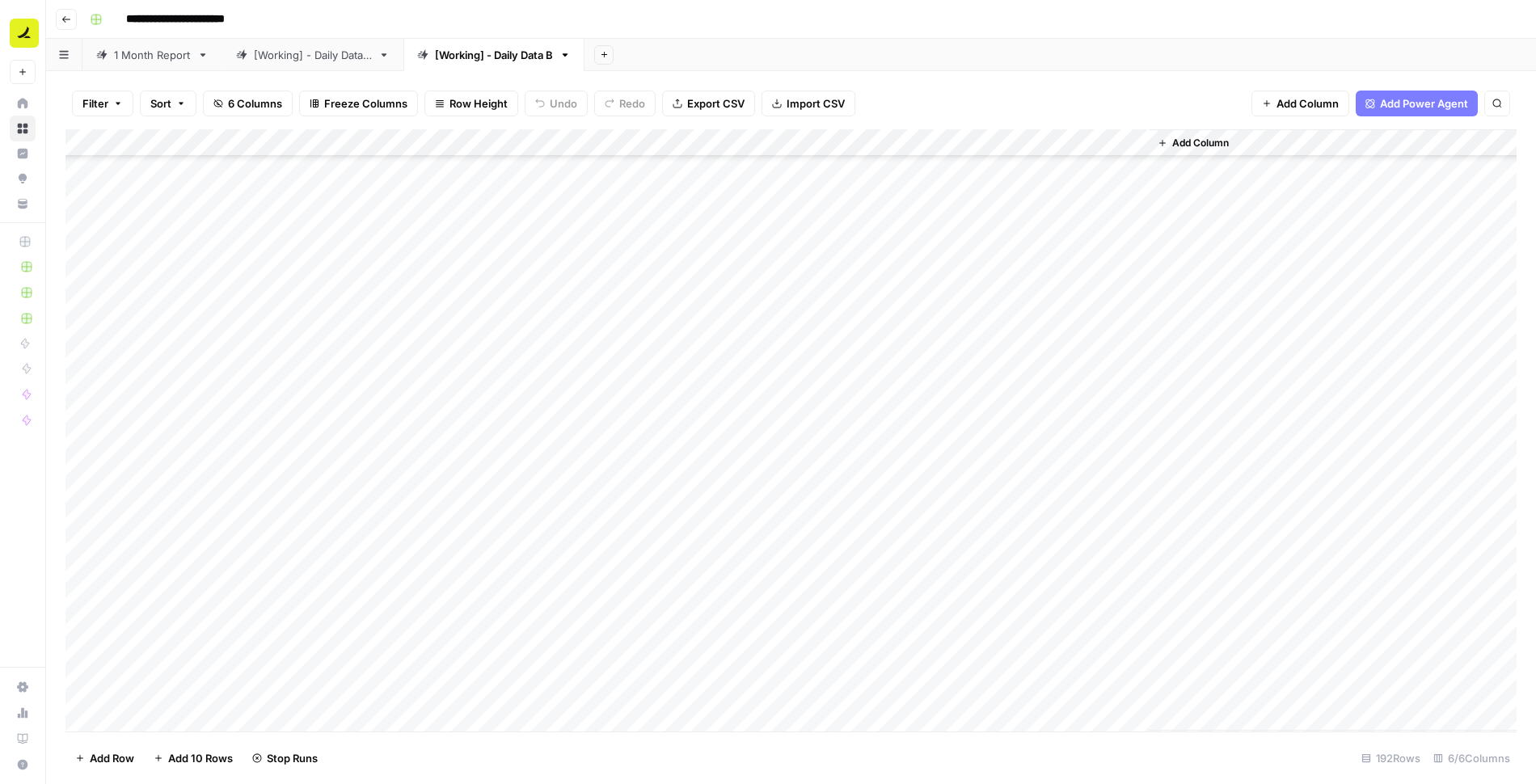
click at [795, 440] on div "Add Column" at bounding box center [791, 431] width 1451 height 602
click at [797, 388] on div "Add Column" at bounding box center [791, 431] width 1451 height 602
click at [794, 469] on div "Add Column" at bounding box center [791, 431] width 1451 height 602
click at [794, 499] on div "Add Column" at bounding box center [791, 431] width 1451 height 602
click at [794, 523] on div "Add Column" at bounding box center [791, 431] width 1451 height 602
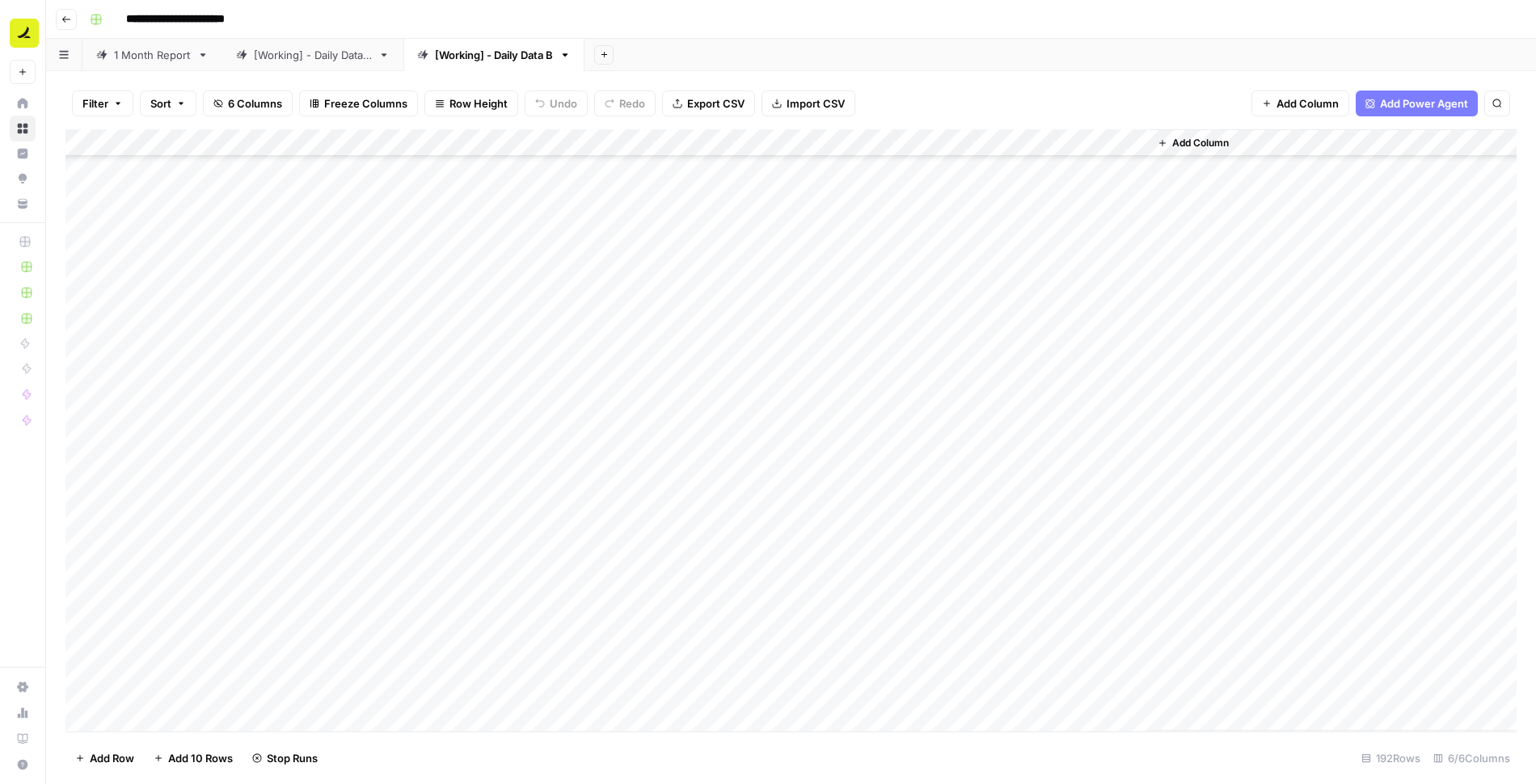
click at [797, 554] on div "Add Column" at bounding box center [791, 431] width 1451 height 602
click at [797, 497] on div "Add Column" at bounding box center [791, 431] width 1451 height 602
click at [796, 233] on div "Add Column" at bounding box center [791, 431] width 1451 height 602
click at [796, 262] on div "Add Column" at bounding box center [791, 431] width 1451 height 602
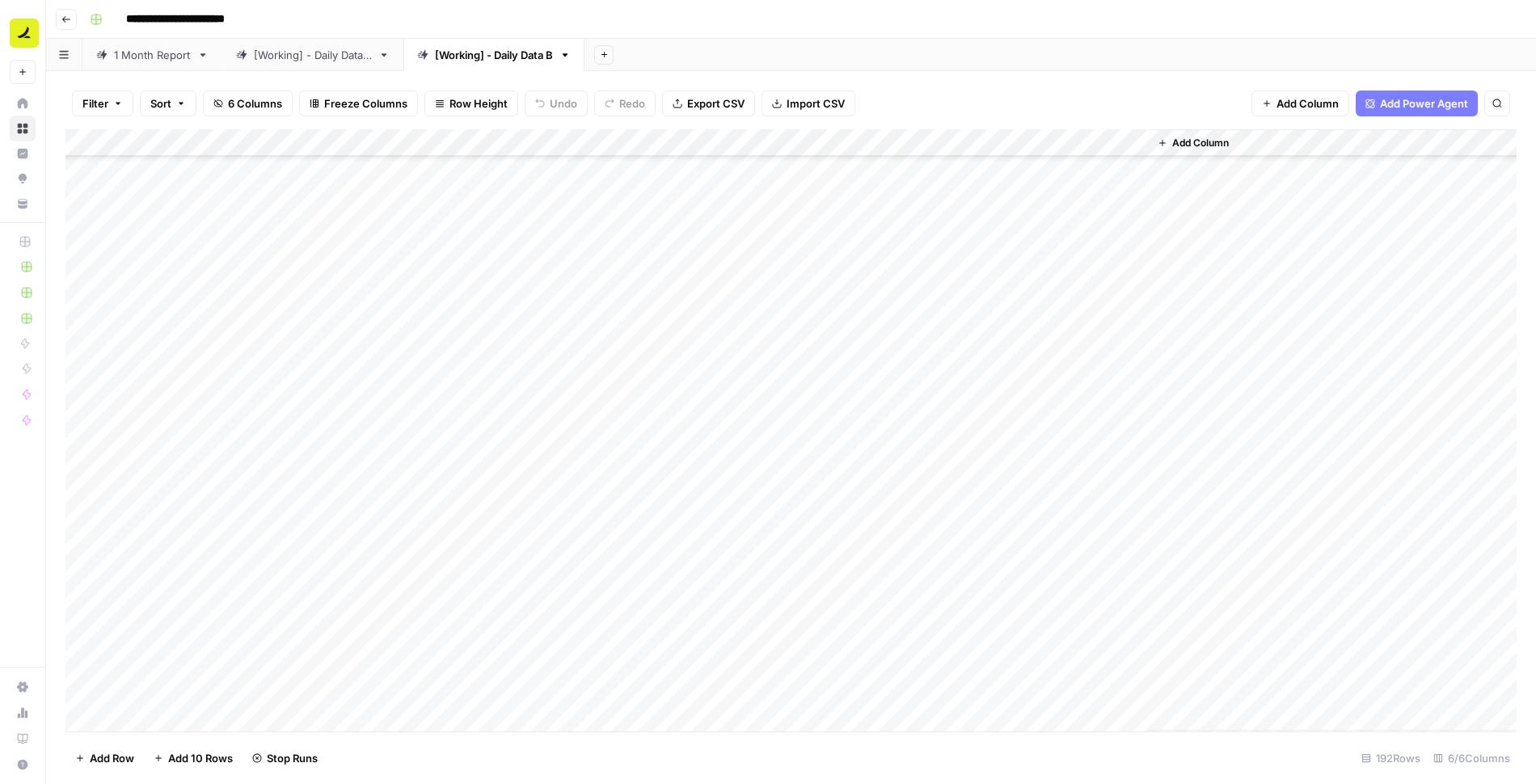
click at [800, 289] on div "Add Column" at bounding box center [791, 431] width 1451 height 602
click at [798, 315] on div "Add Column" at bounding box center [791, 431] width 1451 height 602
click at [797, 342] on div "Add Column" at bounding box center [791, 431] width 1451 height 602
click at [796, 372] on div "Add Column" at bounding box center [791, 431] width 1451 height 602
click at [794, 399] on div "Add Column" at bounding box center [791, 431] width 1451 height 602
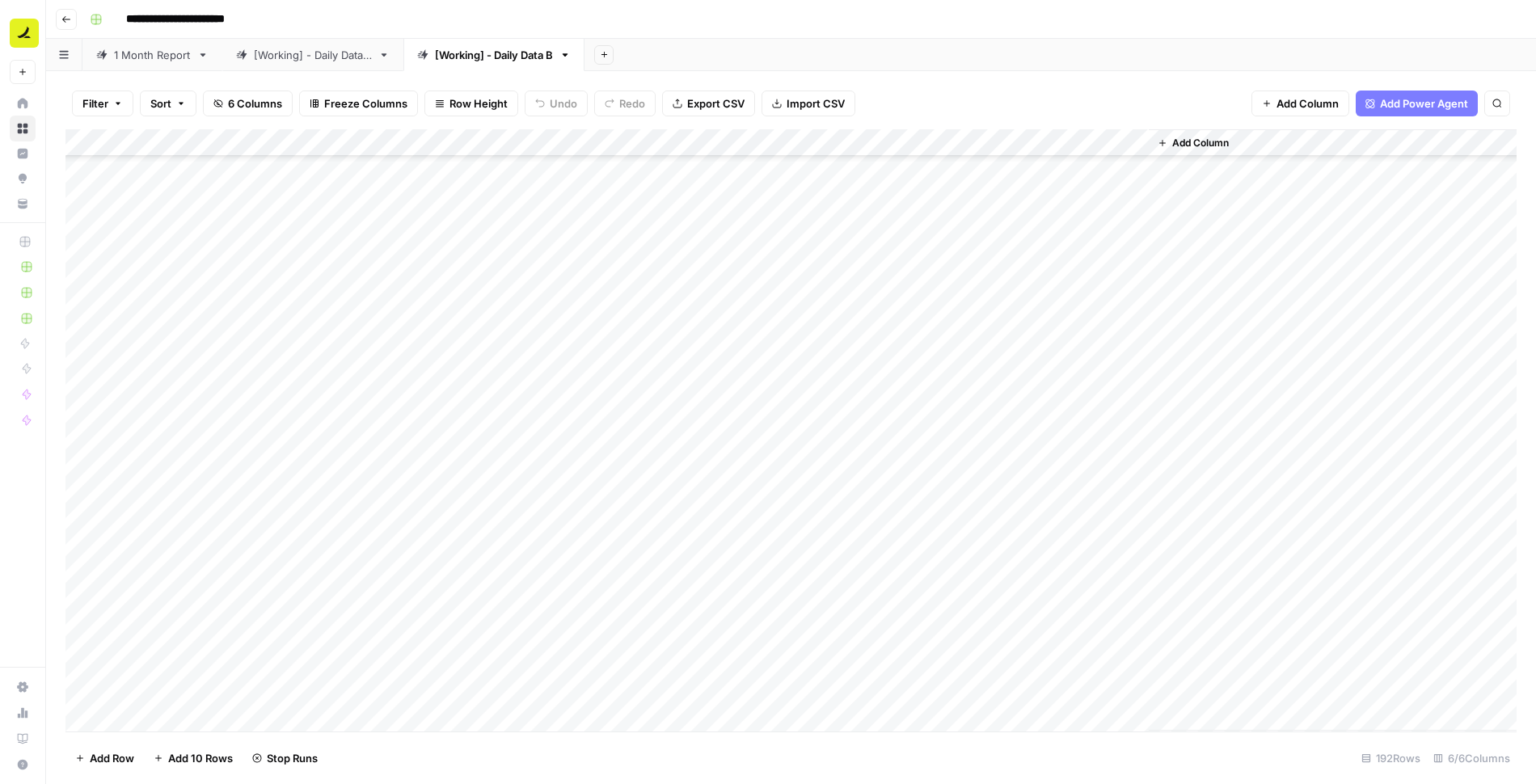
click at [796, 429] on div "Add Column" at bounding box center [791, 431] width 1451 height 602
click at [980, 482] on div "Add Column" at bounding box center [791, 431] width 1451 height 602
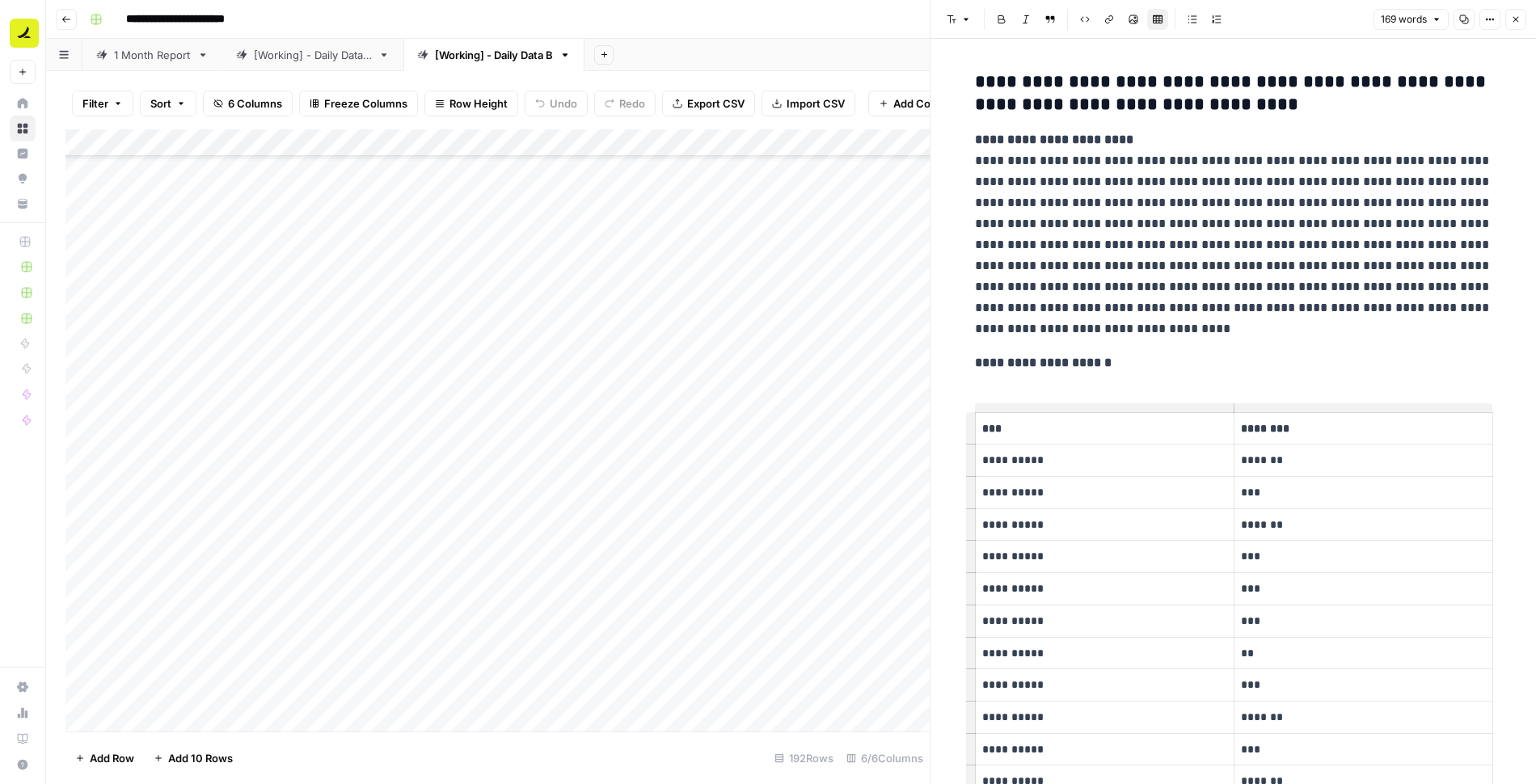
click at [1518, 20] on icon "button" at bounding box center [1516, 19] width 10 height 10
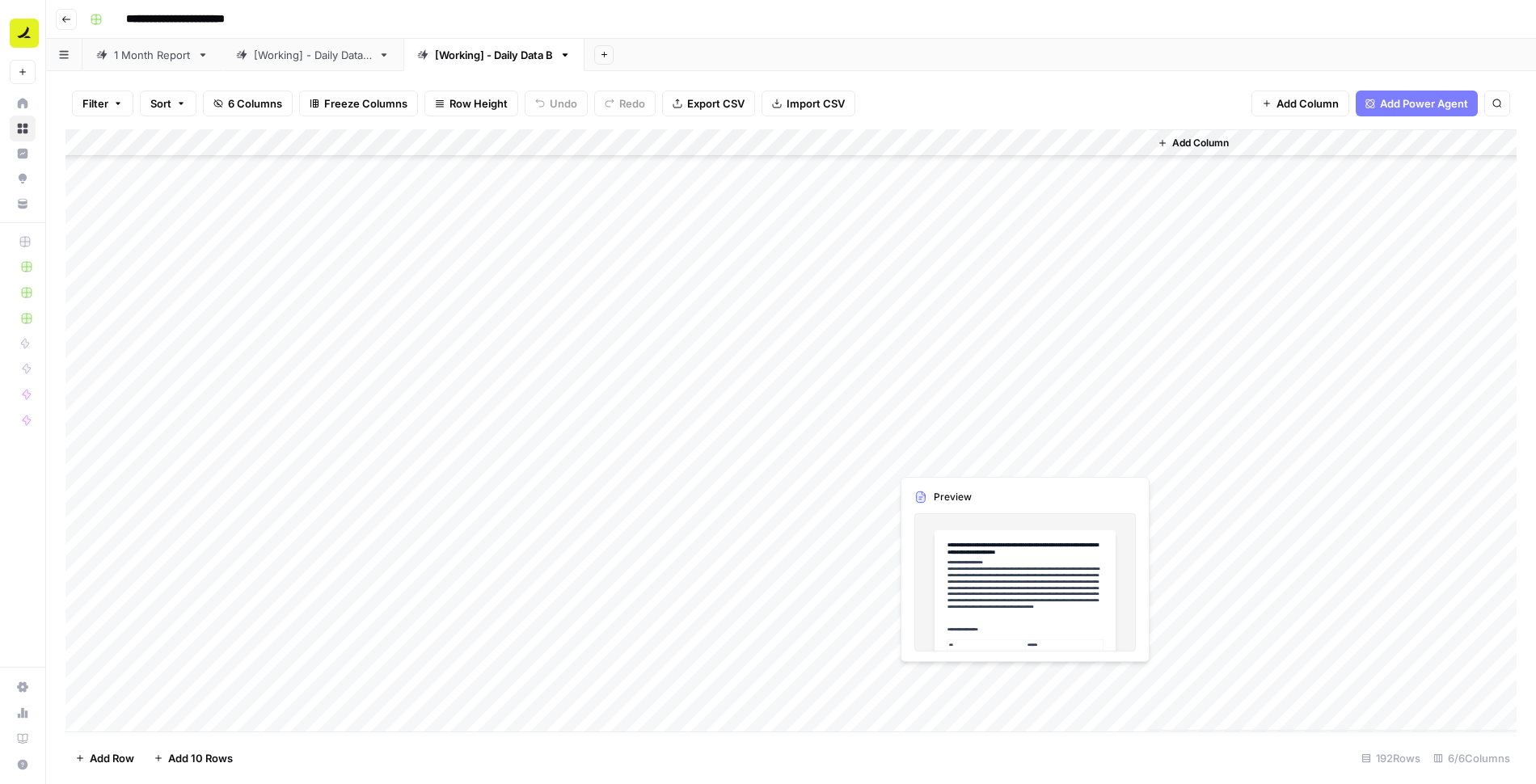
click at [1053, 451] on div "Add Column" at bounding box center [791, 431] width 1451 height 602
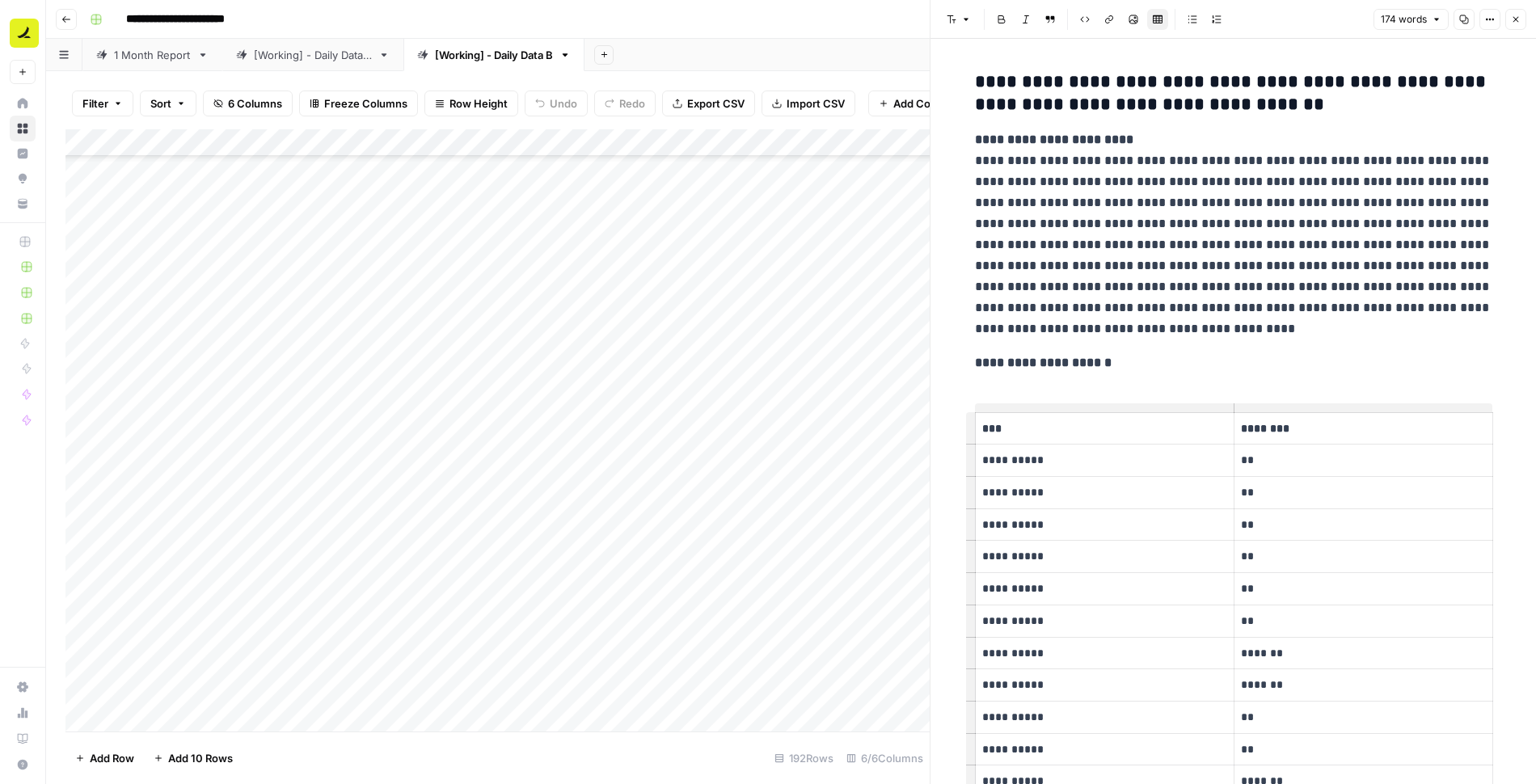
click at [1512, 25] on button "Close" at bounding box center [1516, 19] width 21 height 21
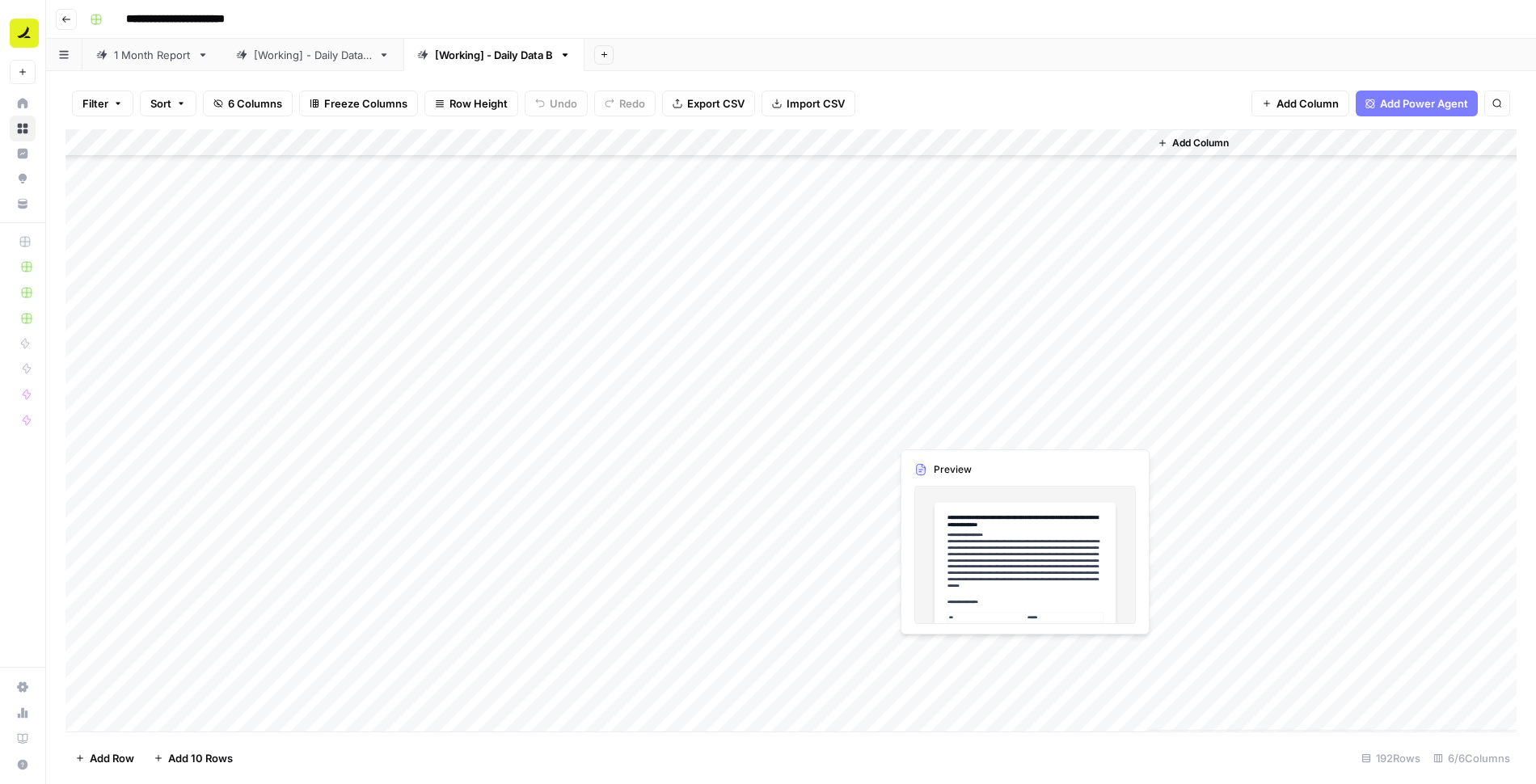
click at [1000, 424] on div "Add Column" at bounding box center [791, 431] width 1451 height 602
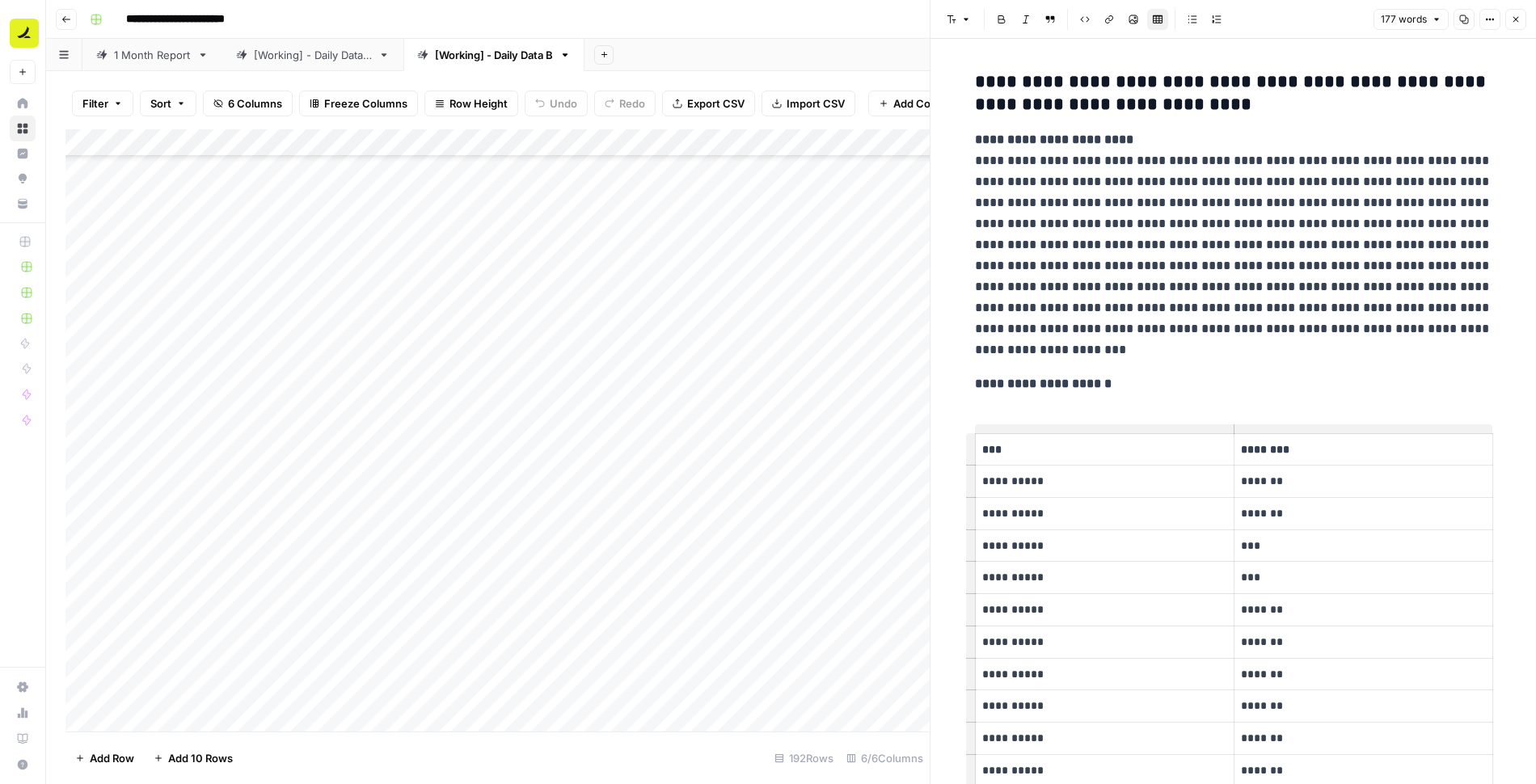
click at [1513, 19] on icon "button" at bounding box center [1516, 19] width 10 height 10
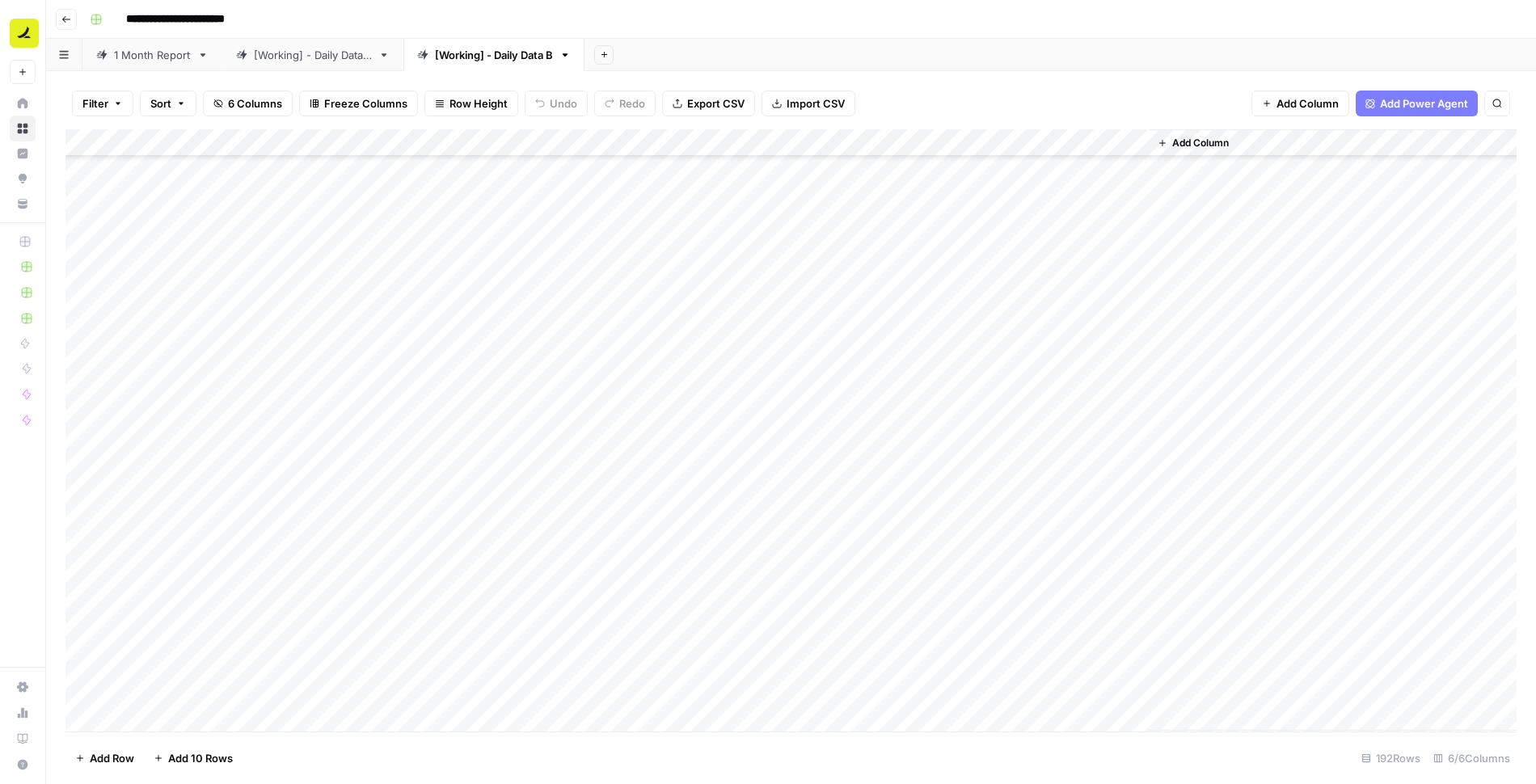
scroll to position [2399, 0]
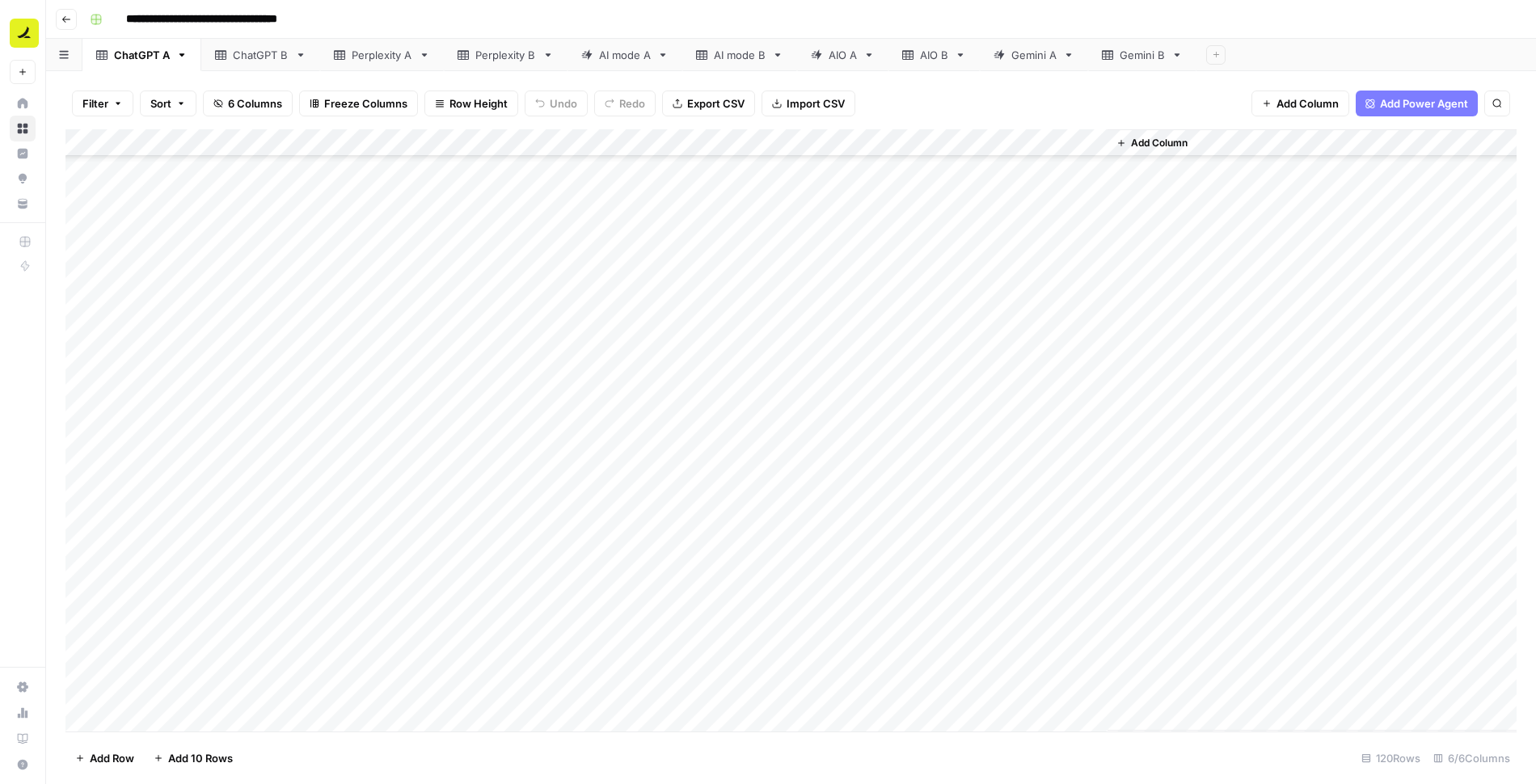
scroll to position [2748, 0]
click at [633, 58] on div "AI mode A" at bounding box center [625, 55] width 52 height 16
click at [158, 172] on div "Add Column" at bounding box center [791, 431] width 1451 height 602
click at [927, 688] on div "Add Column" at bounding box center [791, 431] width 1451 height 602
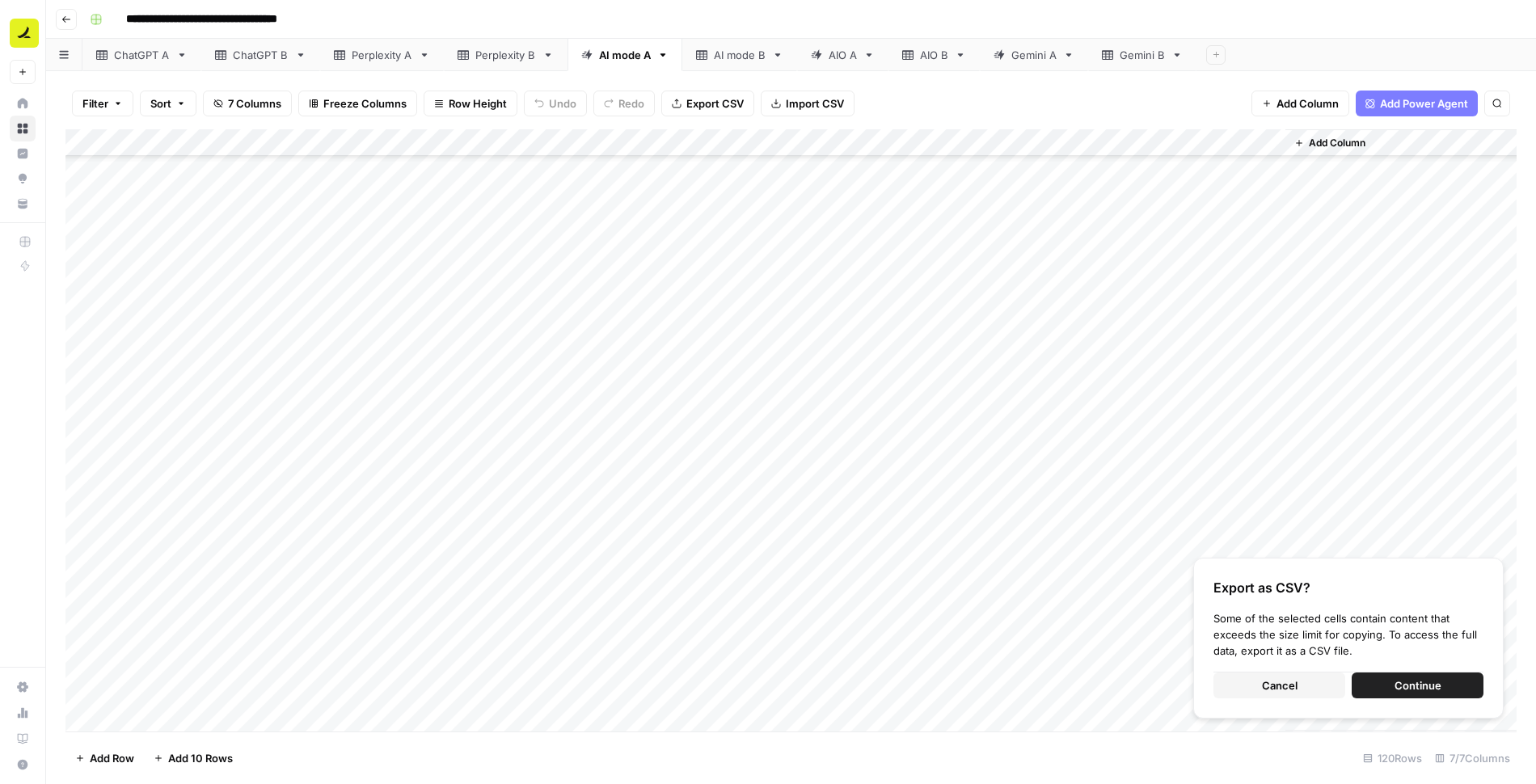
click at [1274, 688] on span "Cancel" at bounding box center [1280, 685] width 36 height 16
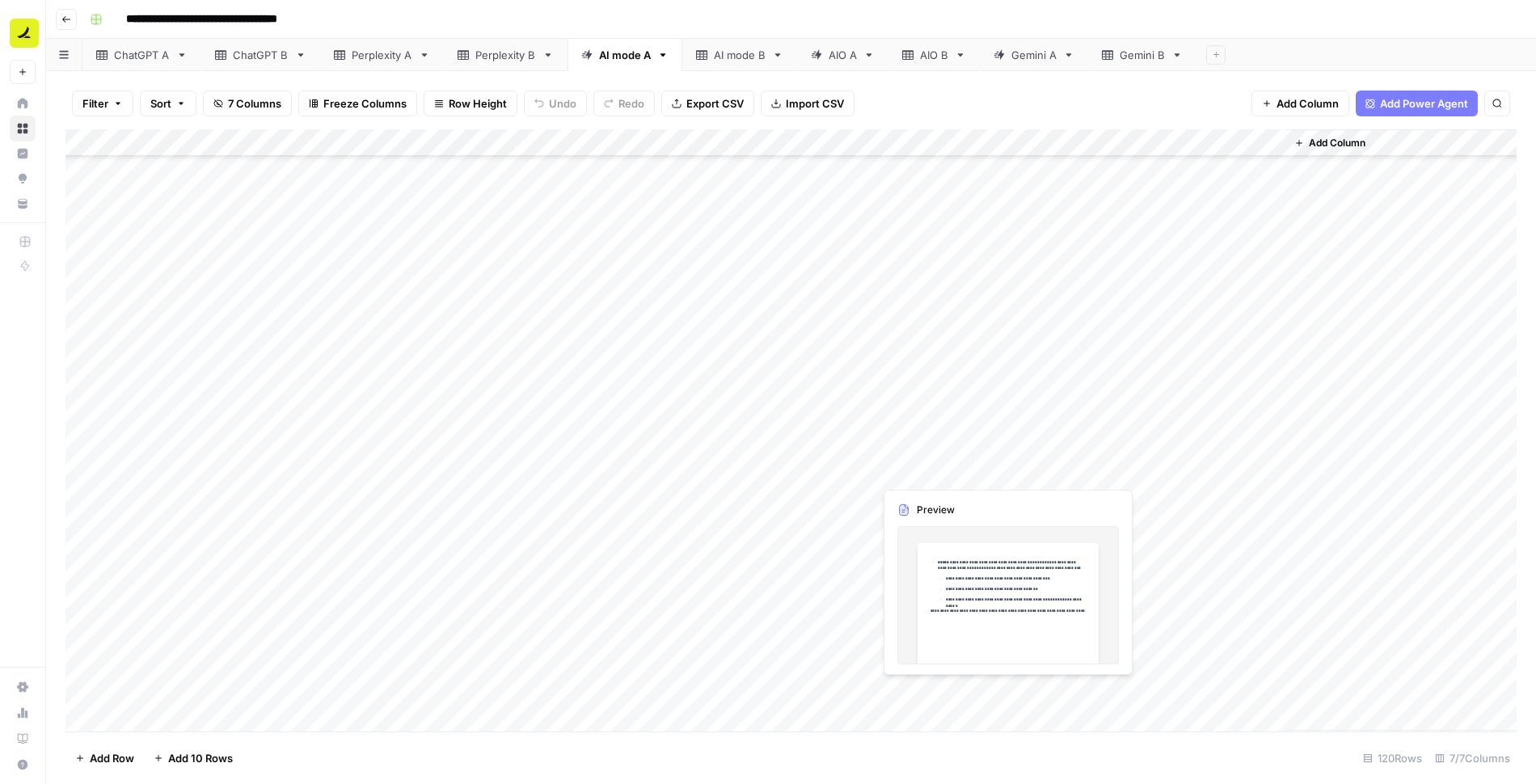
click at [1015, 688] on div "Add Column" at bounding box center [791, 431] width 1451 height 602
click at [165, 170] on div "Add Column" at bounding box center [791, 431] width 1451 height 602
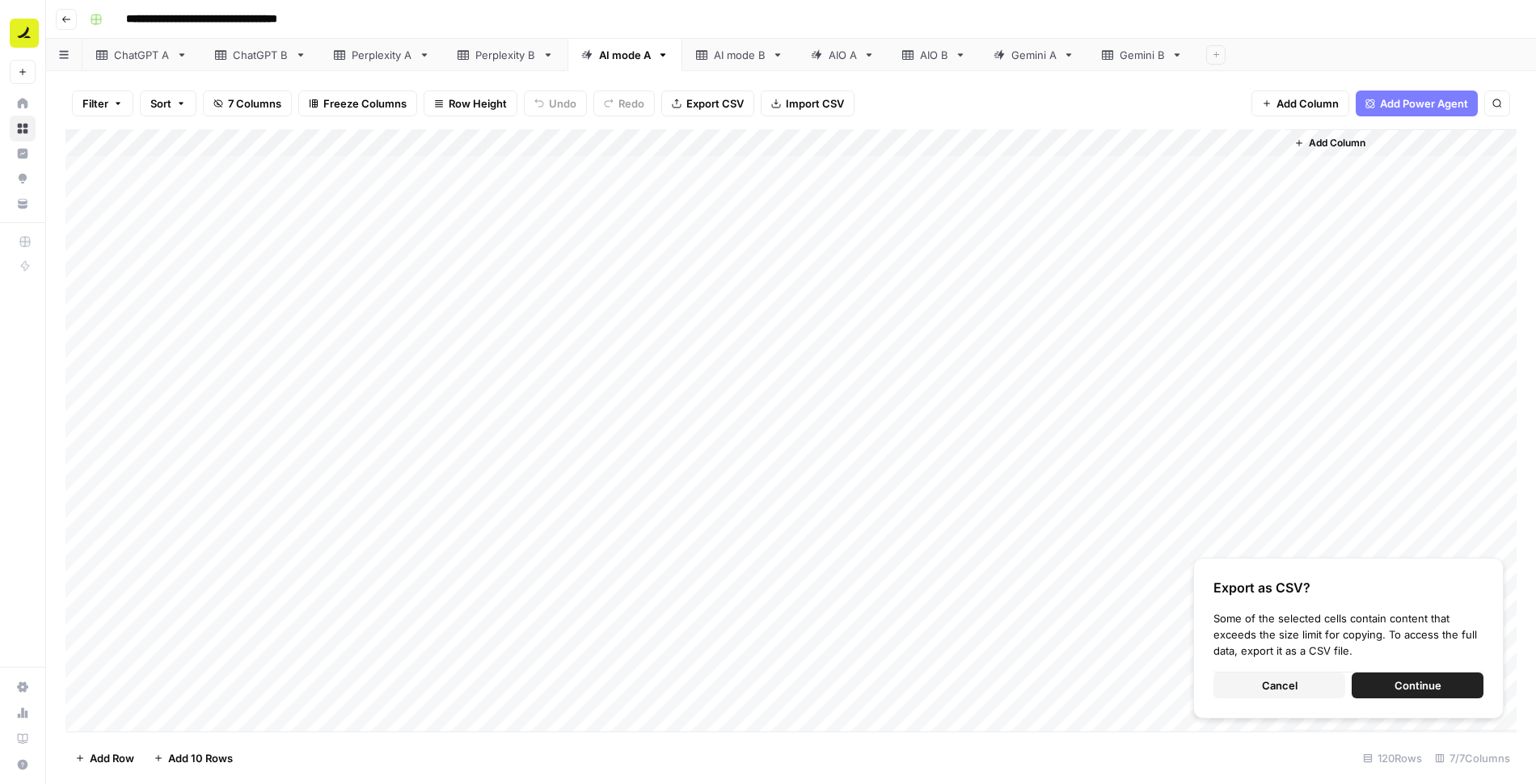
click at [1236, 701] on div "Export as CSV? Some of the selected cells contain content that exceeds the size…" at bounding box center [1348, 638] width 311 height 161
click at [1312, 688] on button "Cancel" at bounding box center [1279, 685] width 131 height 26
click at [251, 174] on div "Add Column" at bounding box center [791, 431] width 1451 height 602
click at [302, 250] on div "Add Column" at bounding box center [791, 431] width 1451 height 602
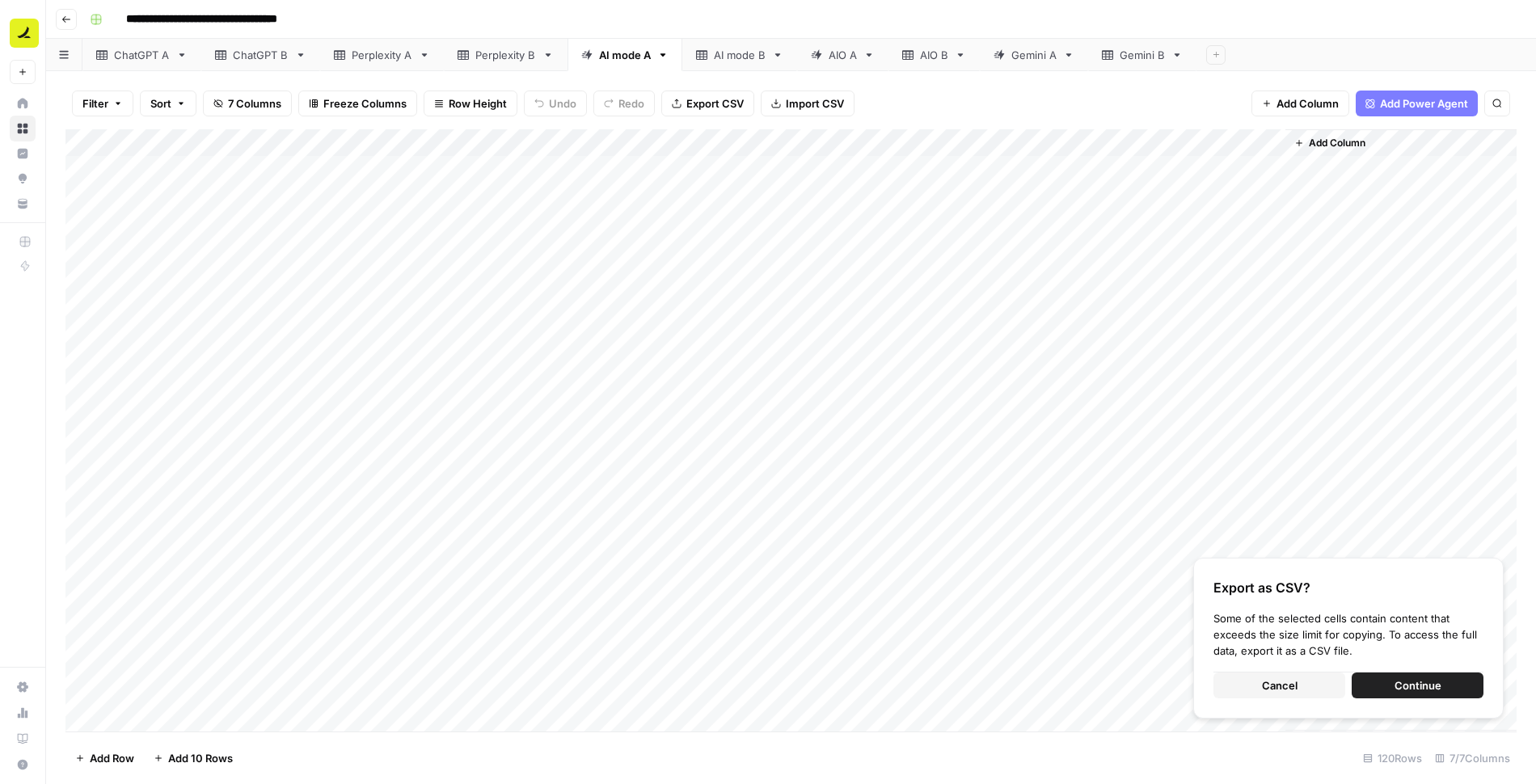
click at [169, 168] on div "Add Column" at bounding box center [791, 431] width 1451 height 602
click at [981, 689] on div "Add Column" at bounding box center [791, 431] width 1451 height 602
click at [1285, 689] on span "Cancel" at bounding box center [1280, 685] width 36 height 16
click at [1384, 687] on button "Continue" at bounding box center [1418, 685] width 131 height 26
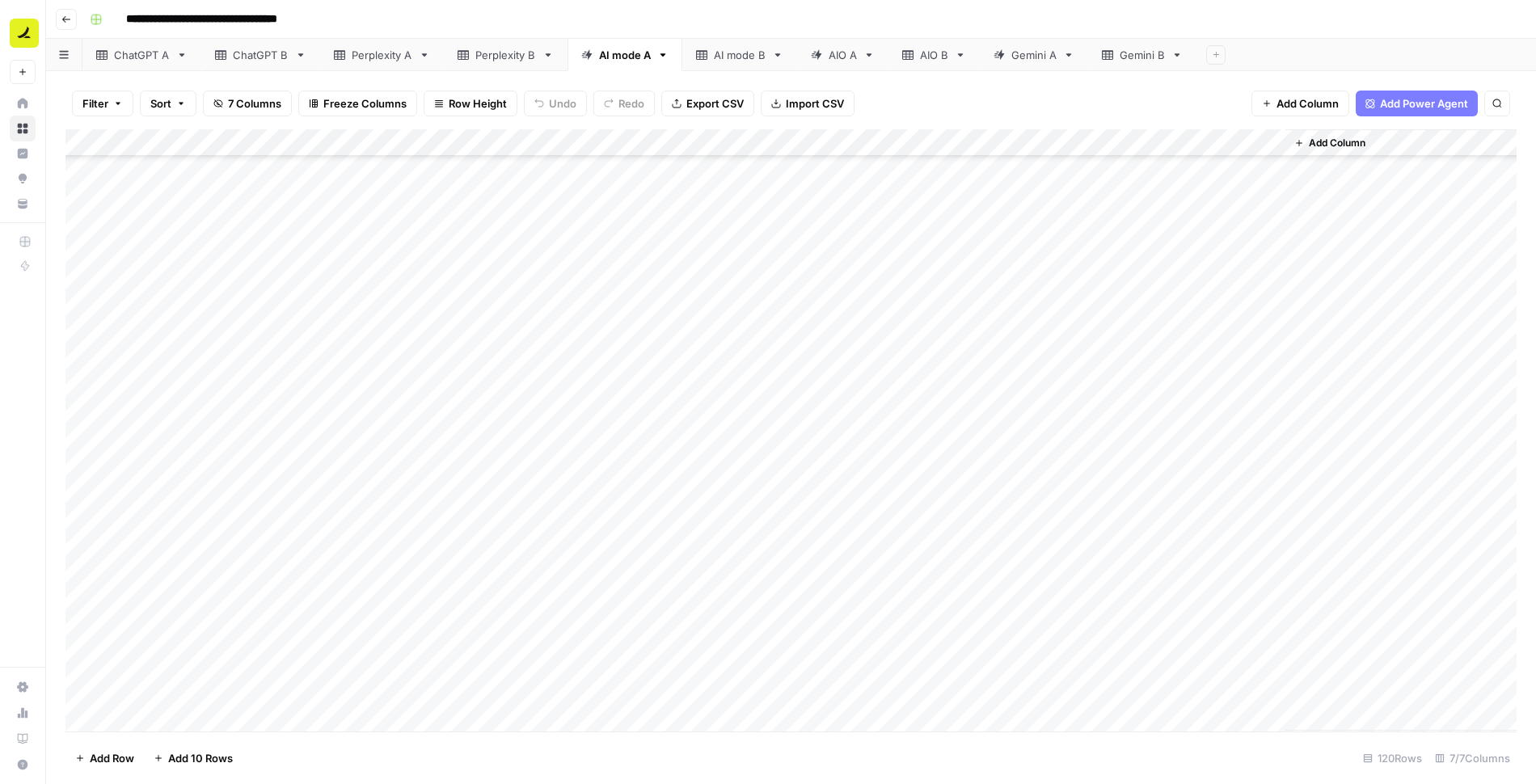
click at [736, 58] on div "AI mode B" at bounding box center [740, 55] width 52 height 16
click at [165, 168] on div "Add Column" at bounding box center [791, 431] width 1451 height 602
click at [942, 693] on div "Add Column" at bounding box center [791, 431] width 1451 height 602
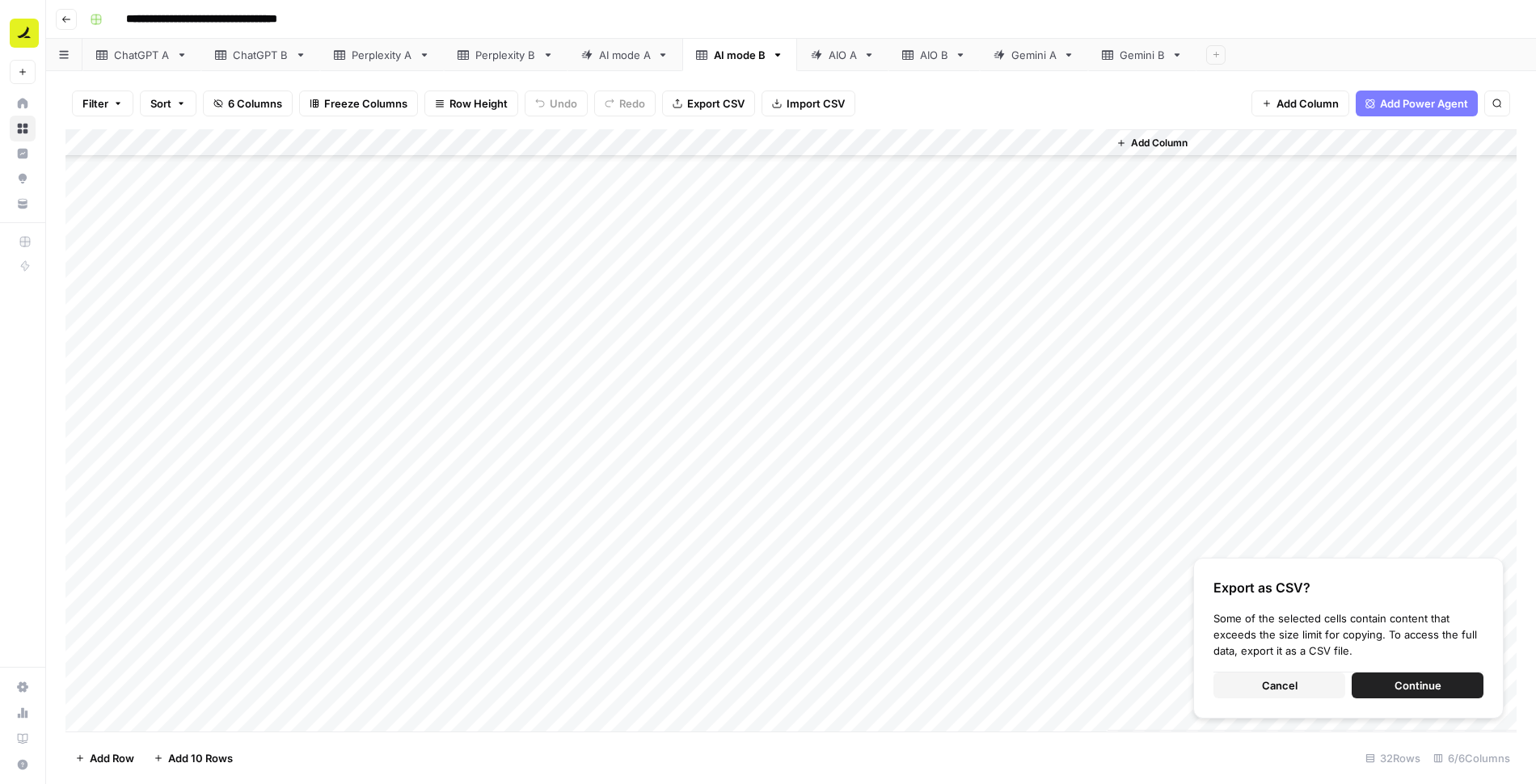
click at [1266, 679] on span "Cancel" at bounding box center [1280, 685] width 36 height 16
click at [1393, 683] on button "Continue" at bounding box center [1418, 685] width 131 height 26
